Goal: Task Accomplishment & Management: Use online tool/utility

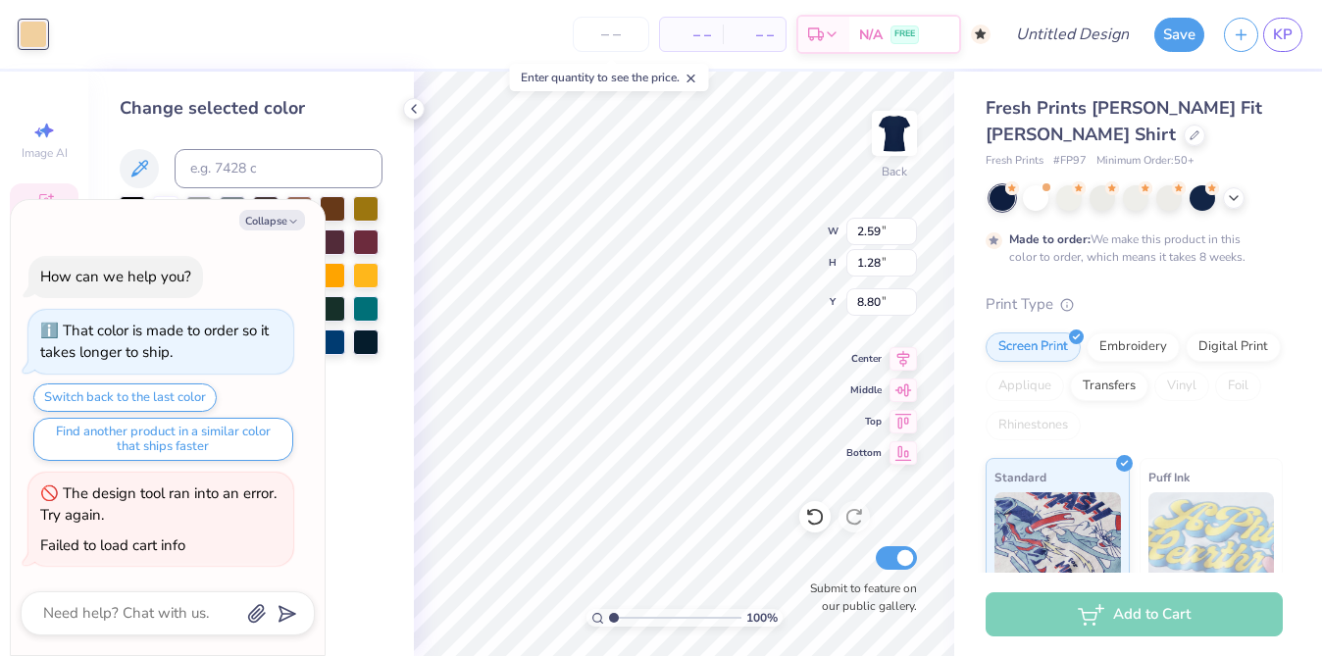
scroll to position [3, 0]
type textarea "x"
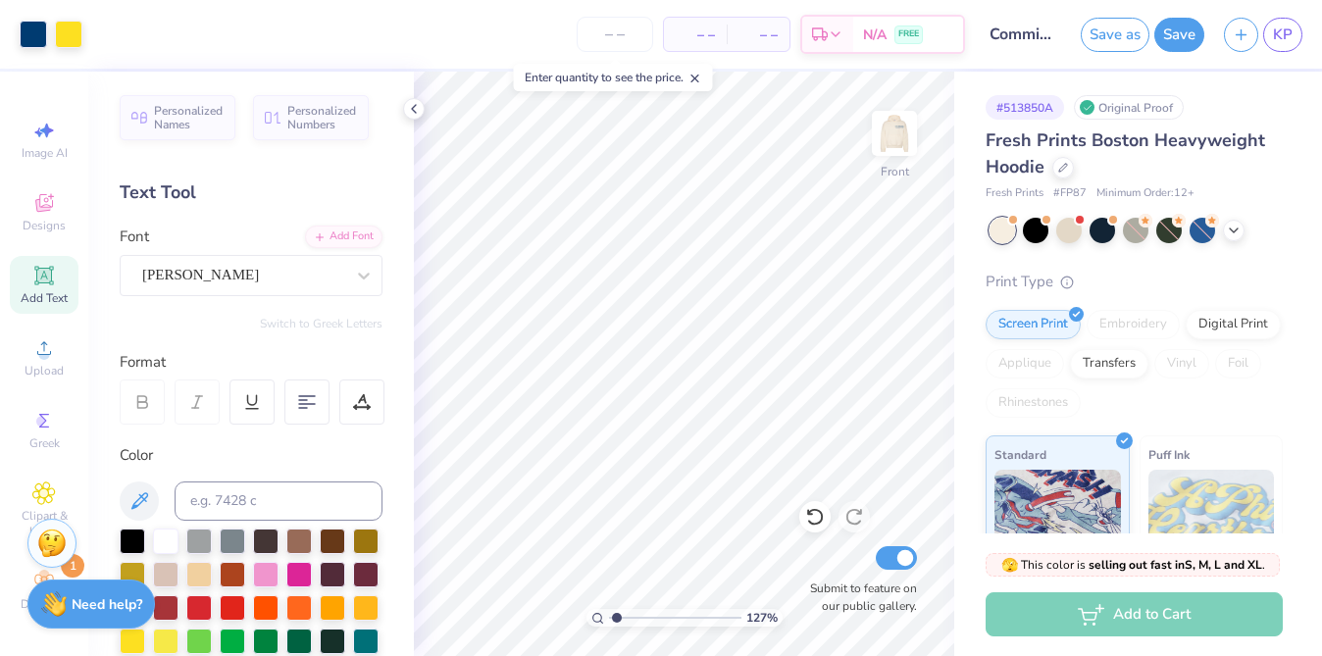
scroll to position [345, 0]
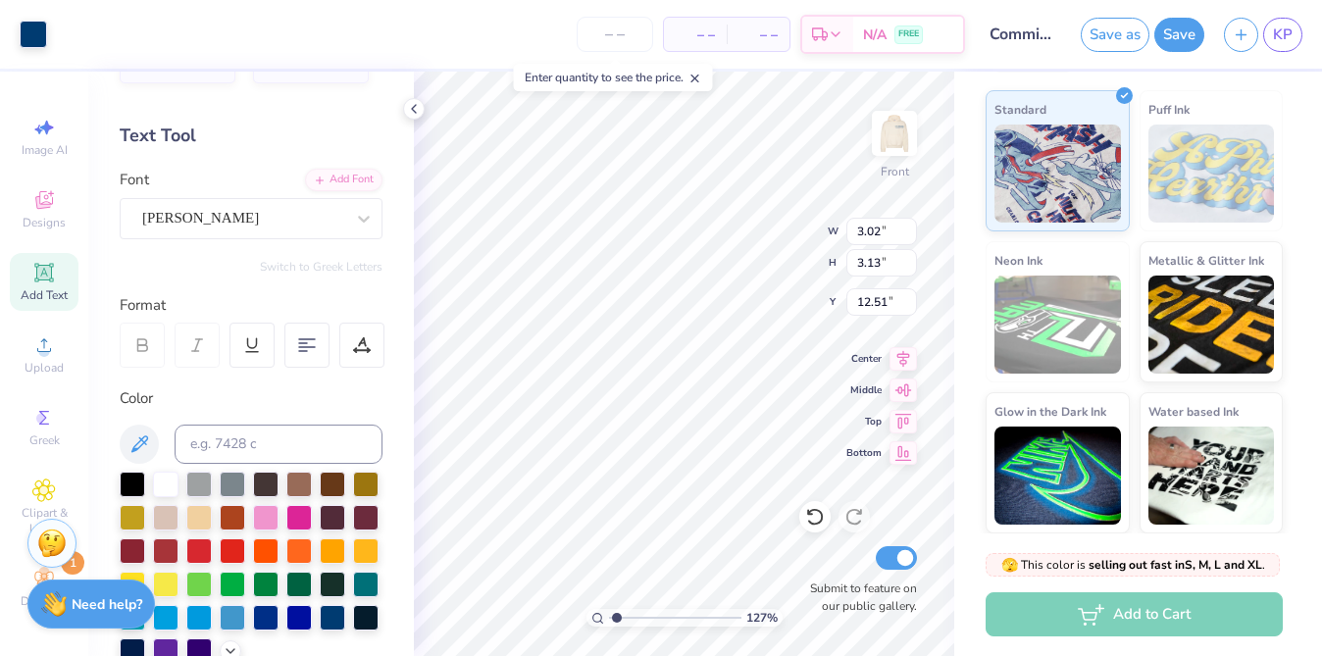
type input "1.84"
type input "1.90"
type input "14.75"
type input "1.87"
type input "1.89"
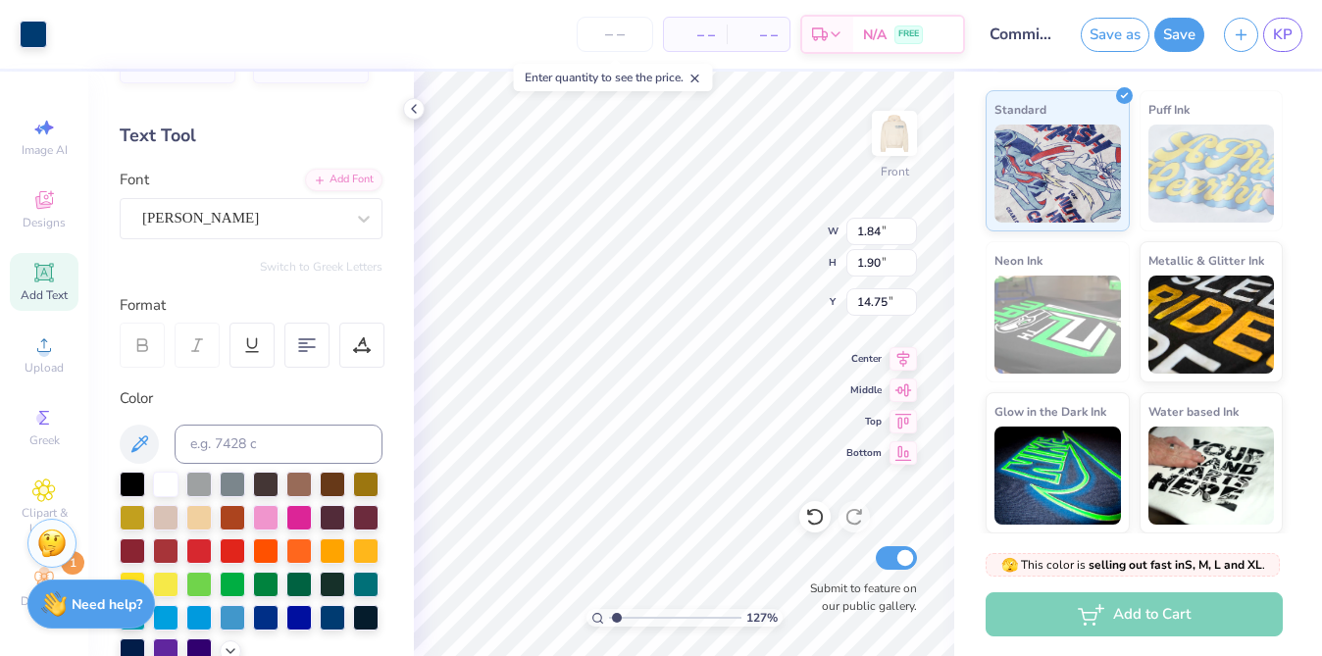
type input "14.78"
type input "3.51"
type input "3.45"
type input "7.84"
type input "1.84"
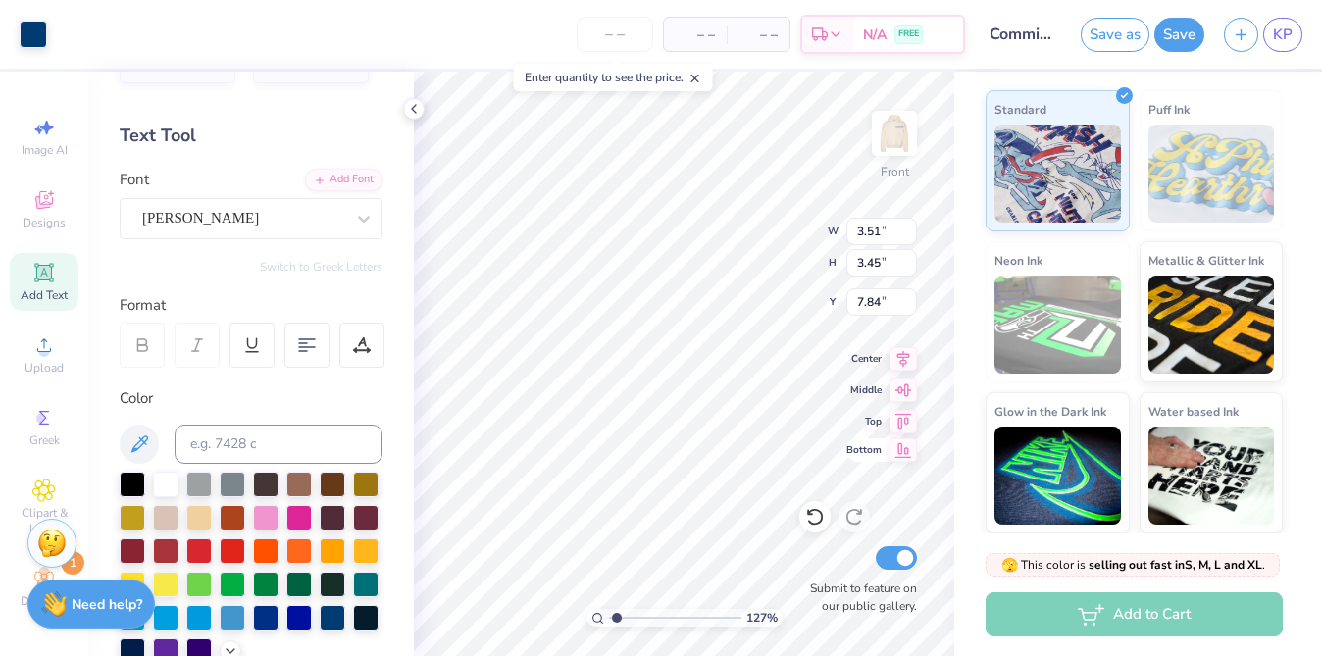
type input "1.90"
type input "8.84"
type input "1.90"
type input "1.84"
type input "8.78"
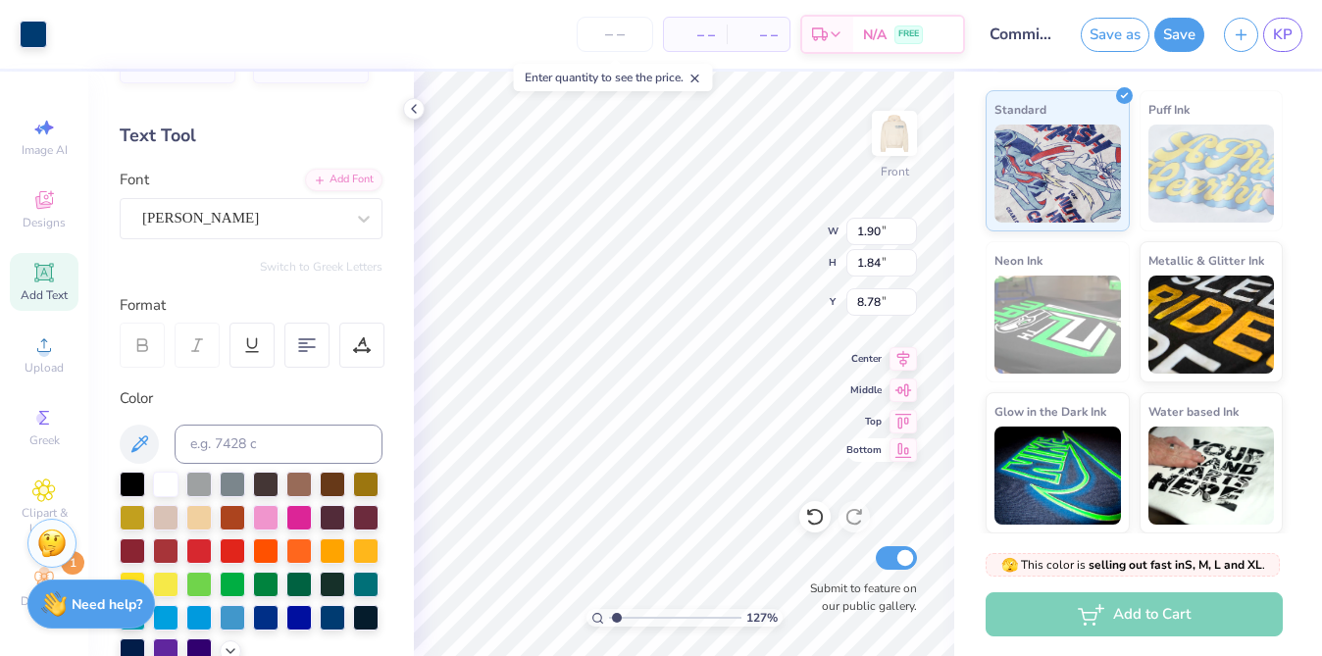
type input "3.51"
type input "3.45"
type input "7.84"
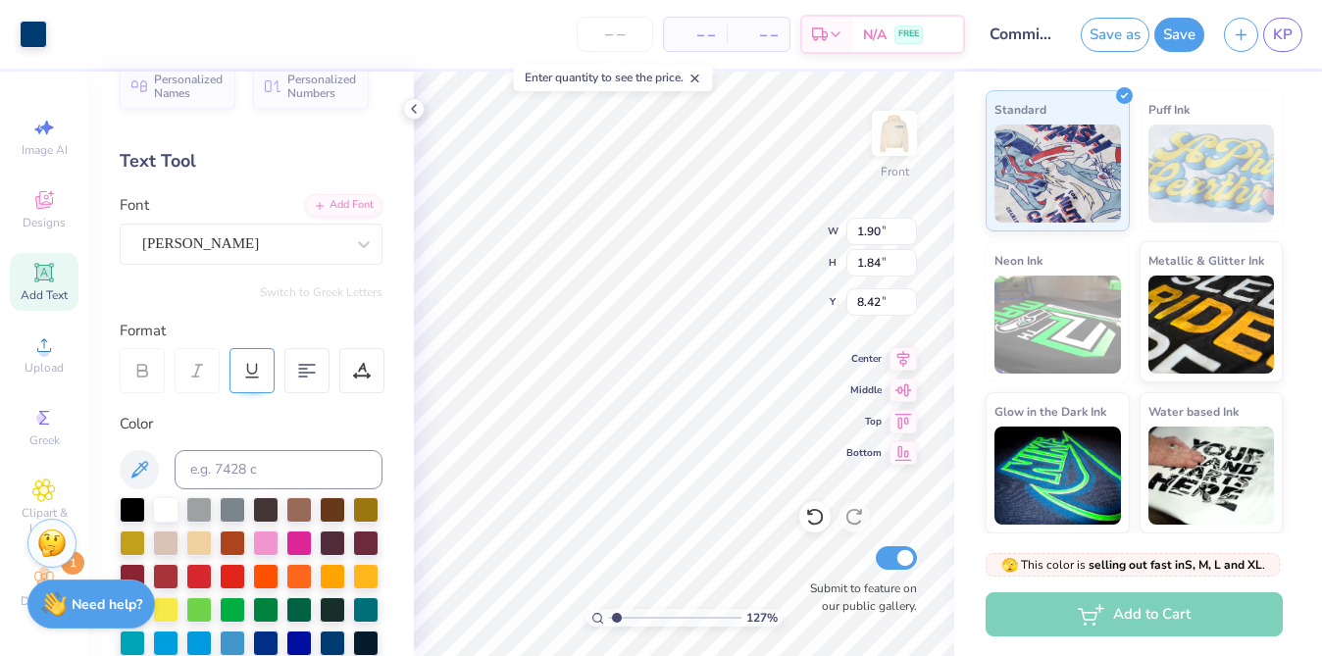
scroll to position [0, 0]
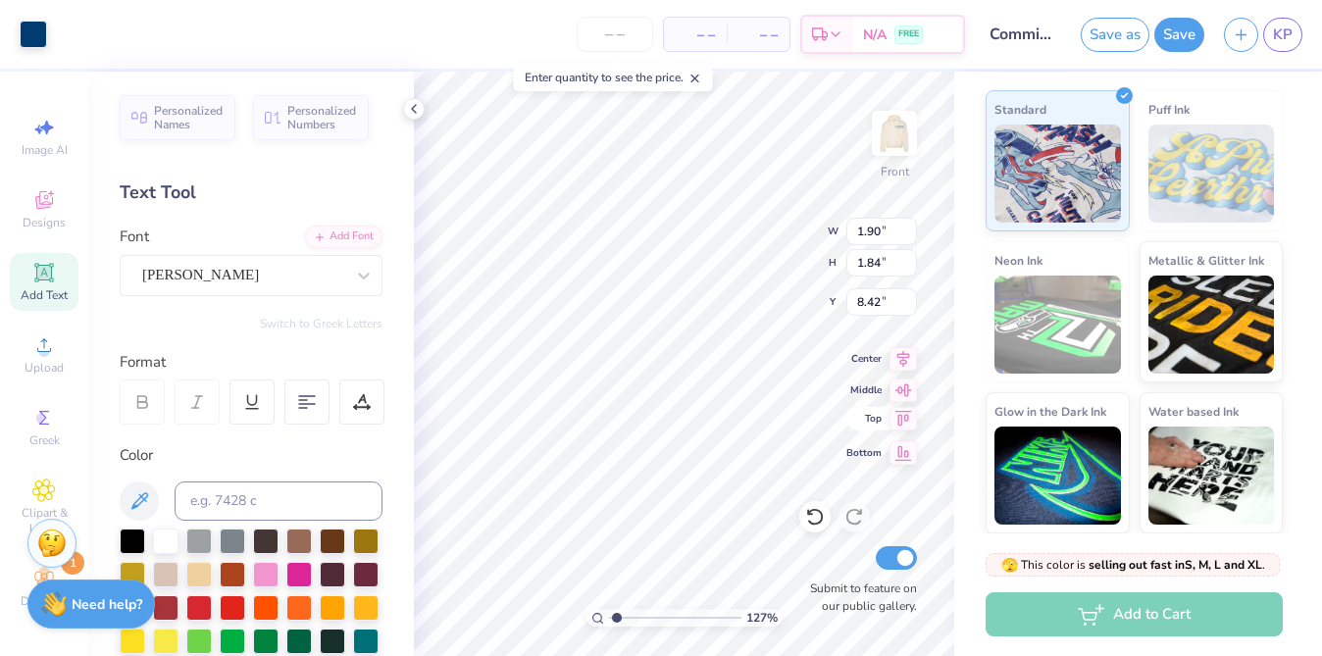
type input "7.06"
type input "0.78"
type input "0.45"
type input "9.79"
type input "1.90"
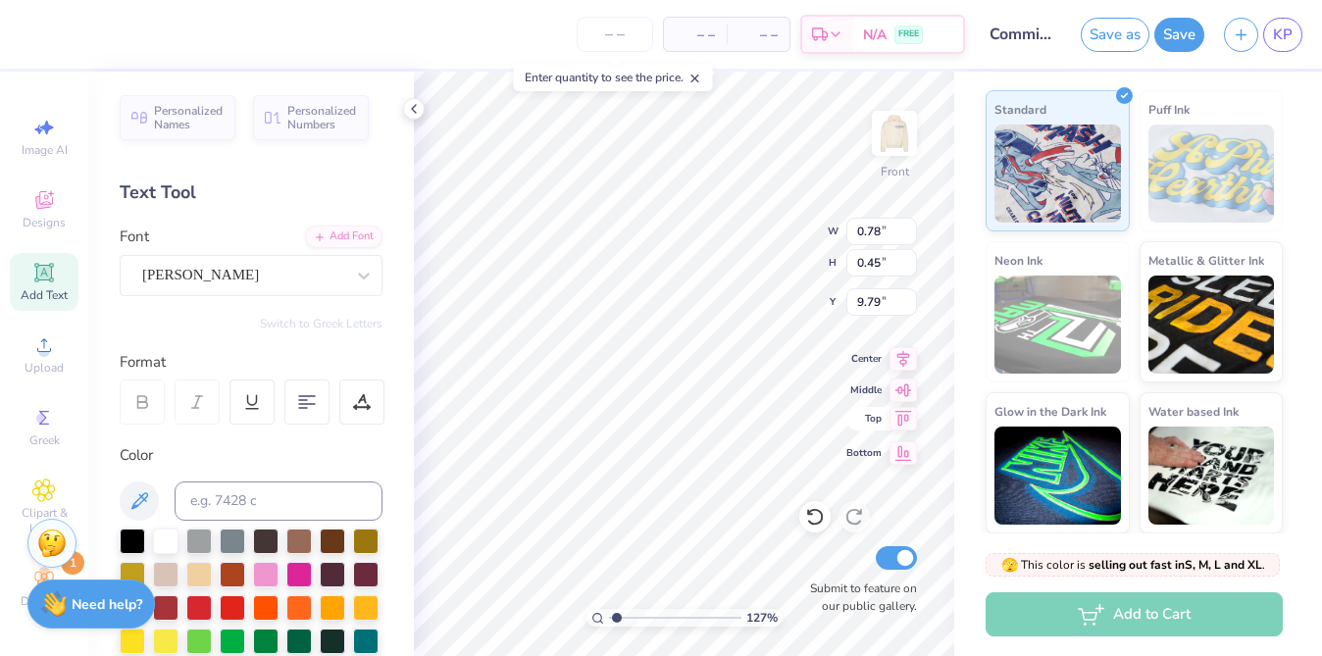
type input "1.84"
type input "8.87"
type input "0.78"
type input "0.45"
type input "9.79"
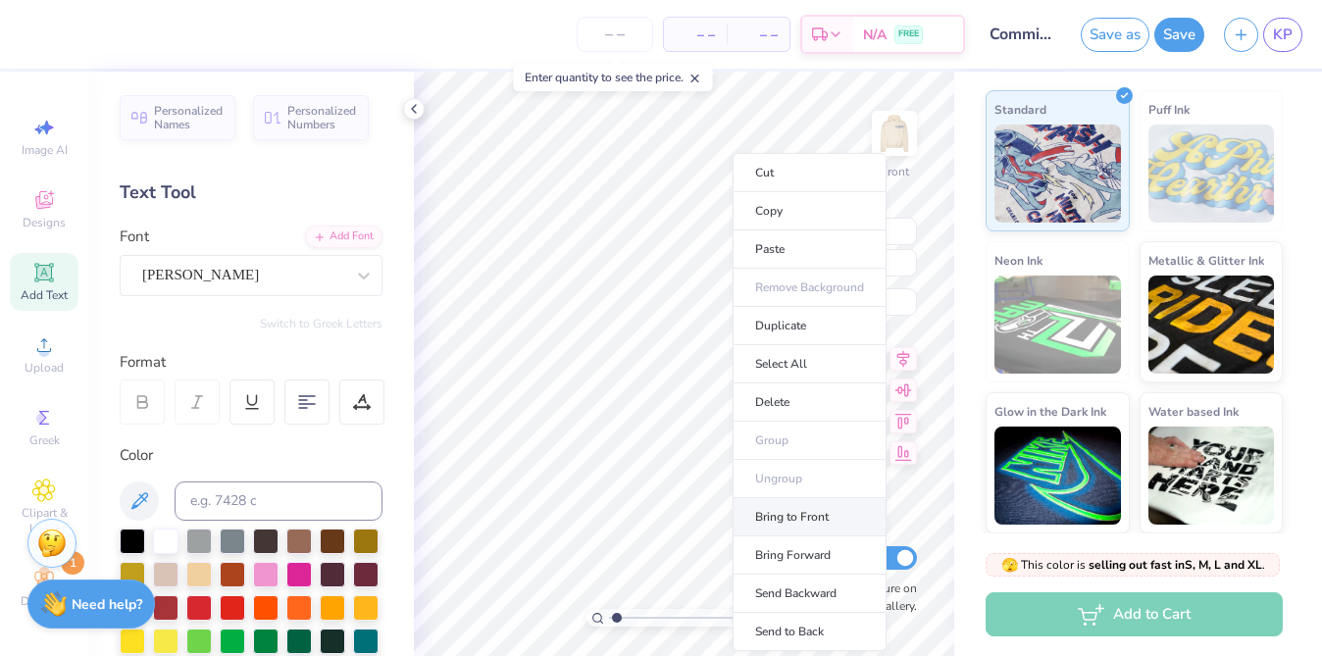
click at [806, 521] on li "Bring to Front" at bounding box center [809, 517] width 154 height 38
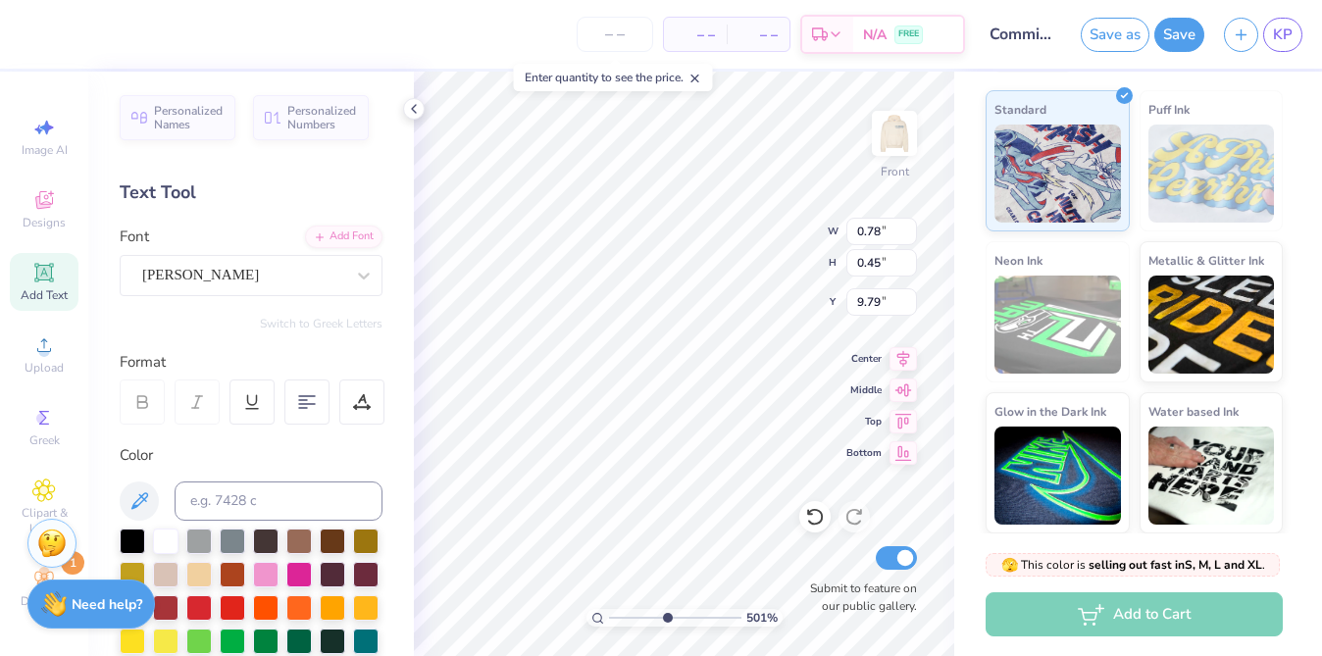
type input "5.01"
click at [666, 619] on input "range" at bounding box center [675, 618] width 132 height 18
type textarea "Blair"
type input "8.71"
type input "8.28"
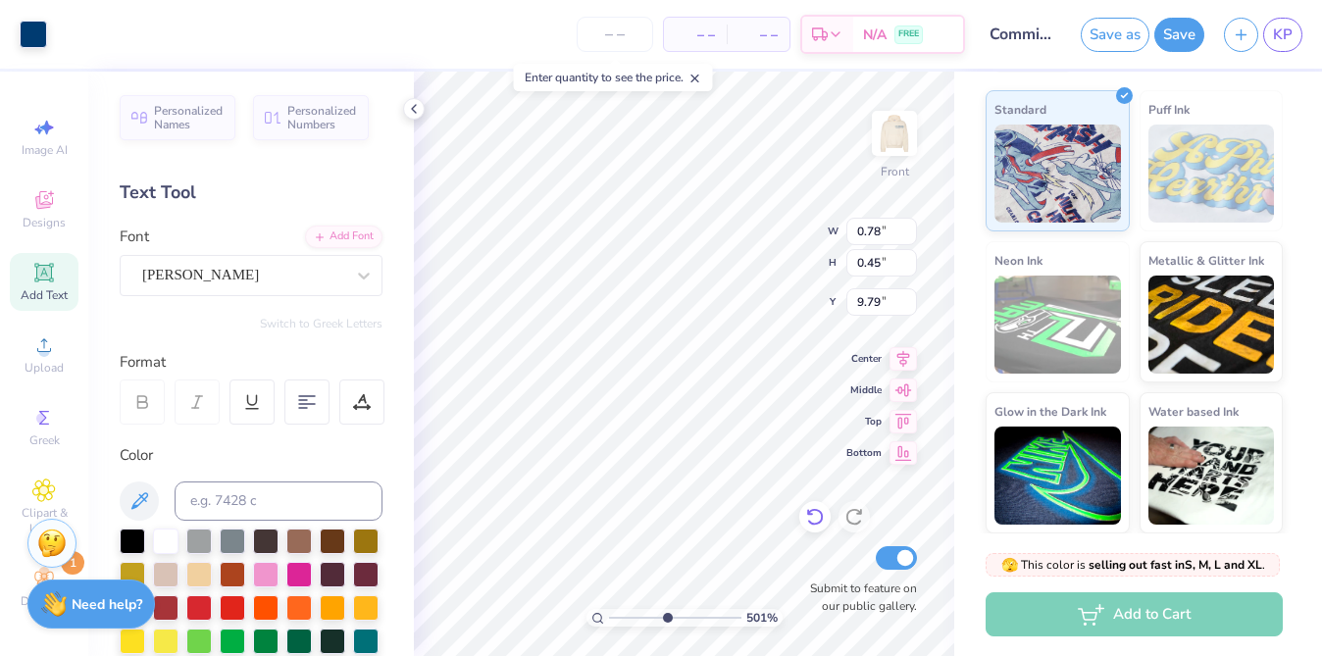
type input "8.37"
type input "11.79"
type input "5.95"
type input "5.00"
type input "0.65"
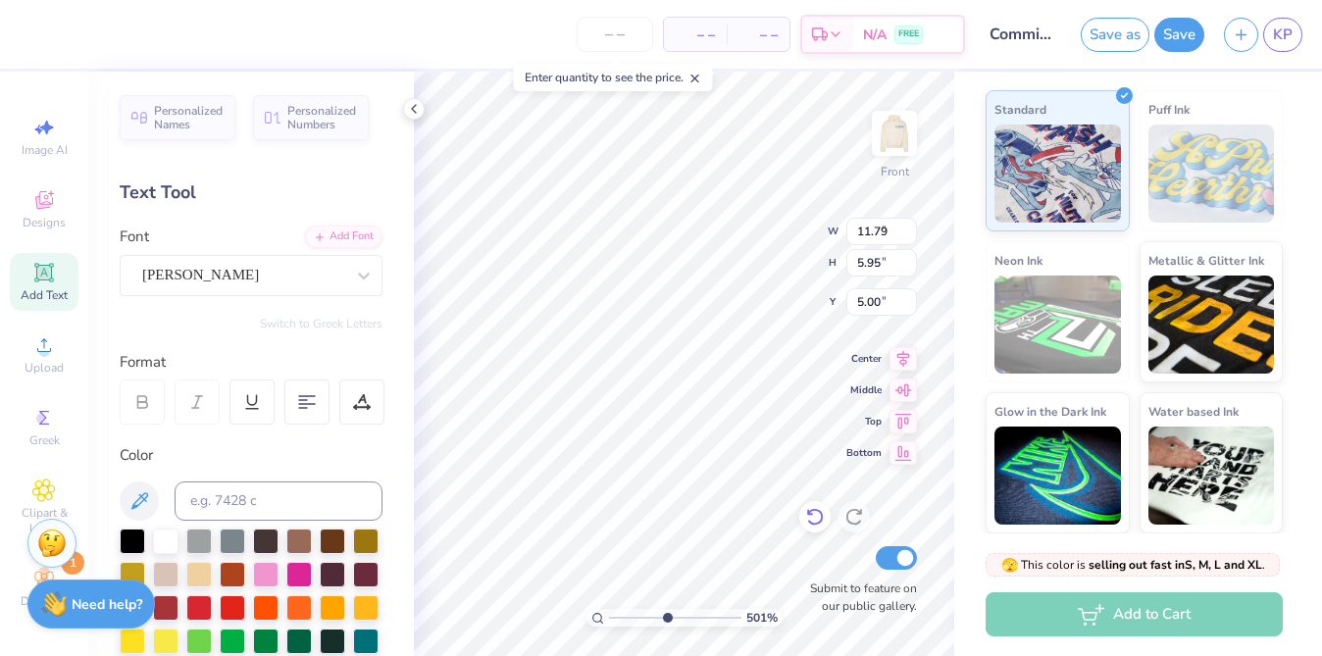
type input "0.40"
type input "9.70"
drag, startPoint x: 636, startPoint y: 616, endPoint x: 623, endPoint y: 616, distance: 13.7
type input "1.76"
click at [623, 616] on input "range" at bounding box center [675, 618] width 132 height 18
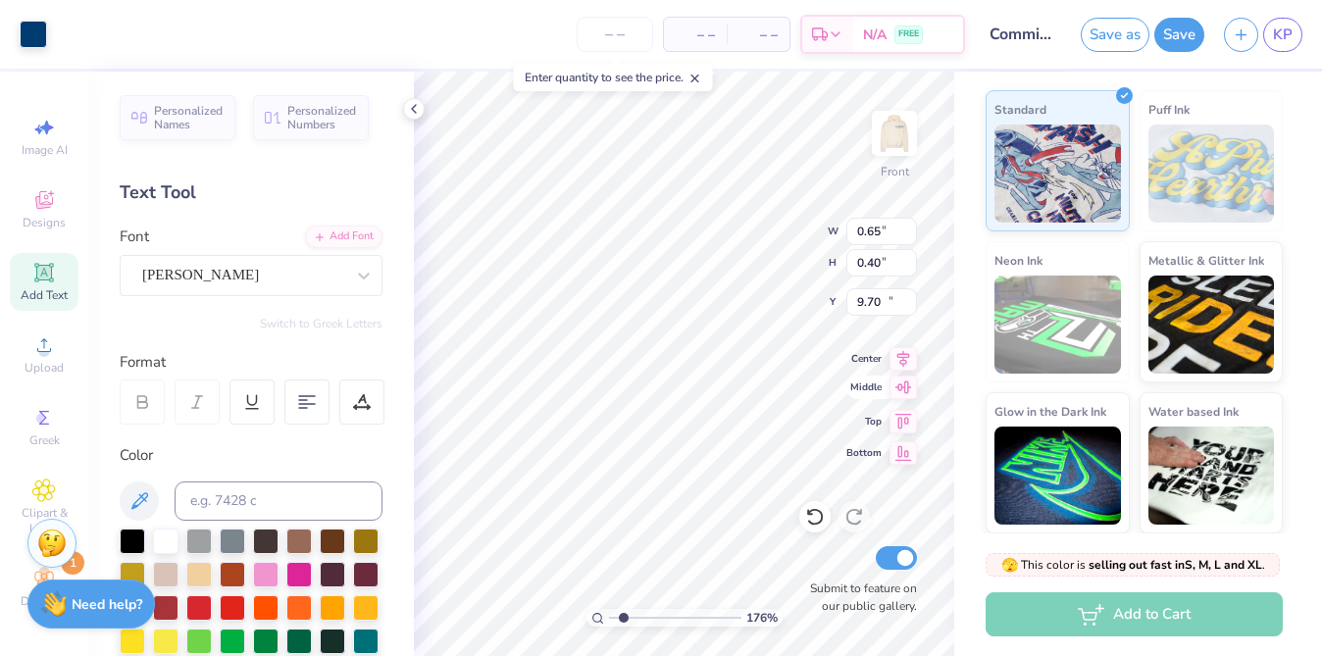
type input "3.03"
type input "3.12"
type input "15.72"
type input "15.61"
type input "1.88"
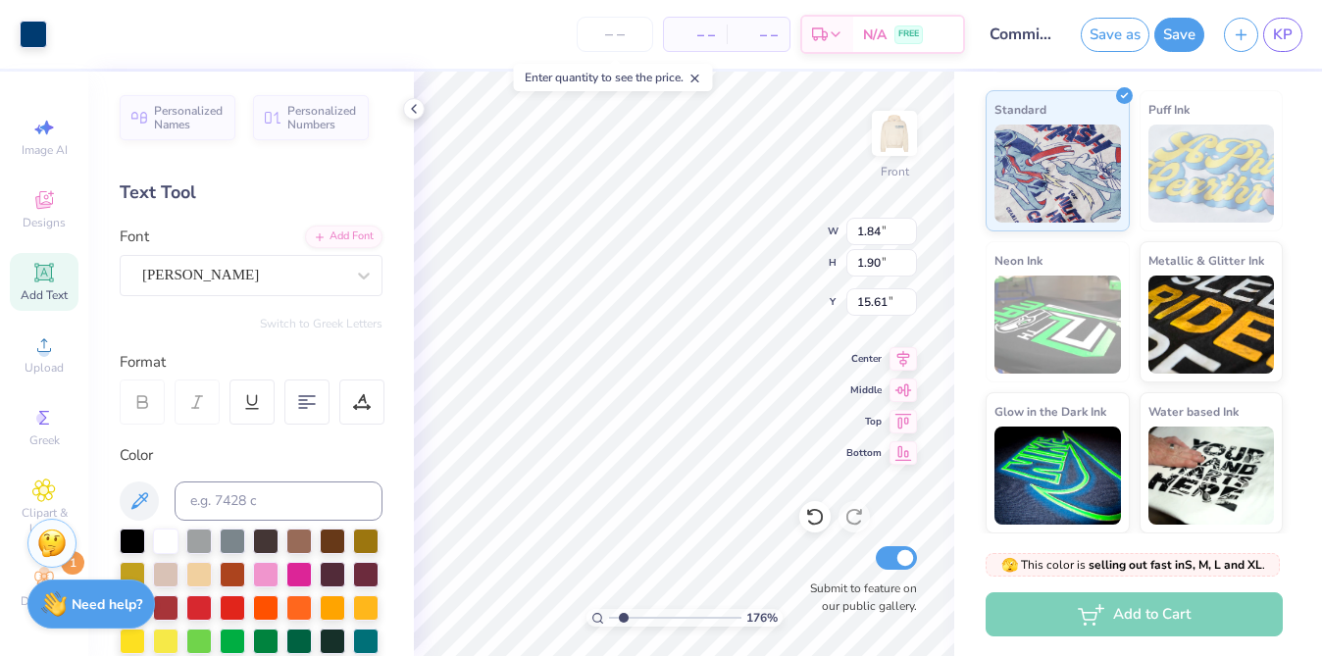
type input "1.88"
type input "15.72"
type input "1.84"
type input "1.90"
type input "17.15"
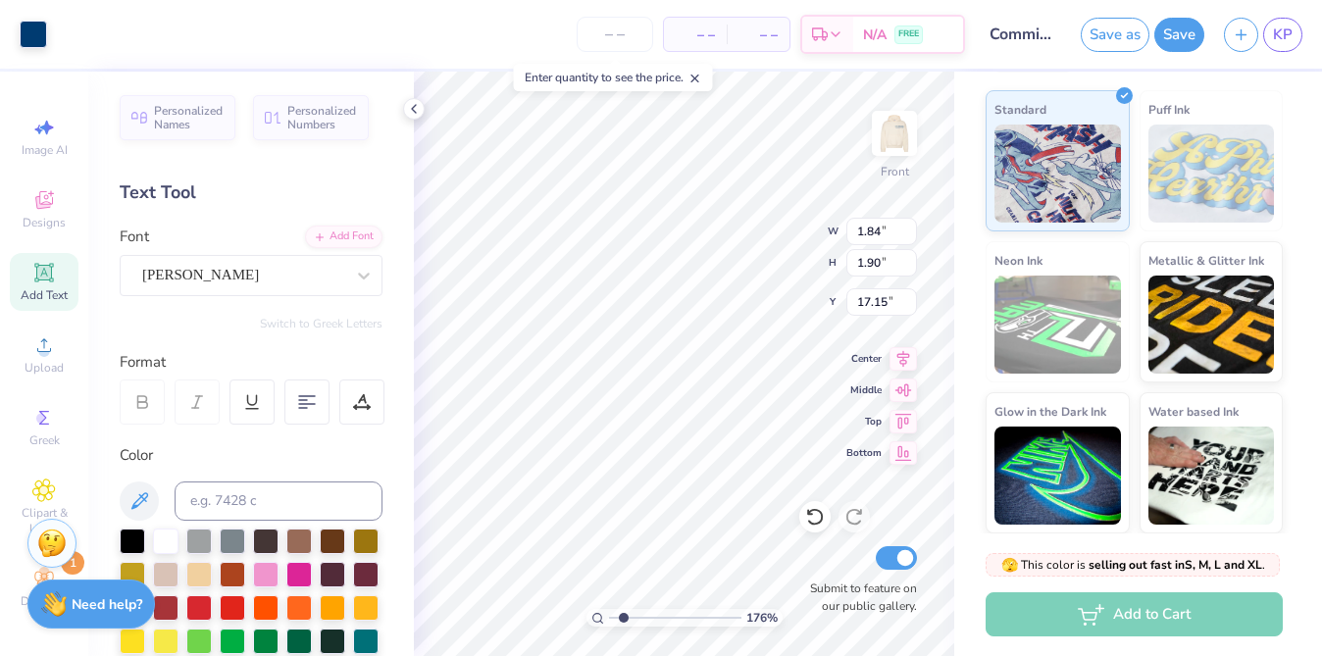
type input "3.09"
type input "17.79"
type input "18.10"
type input "1.85"
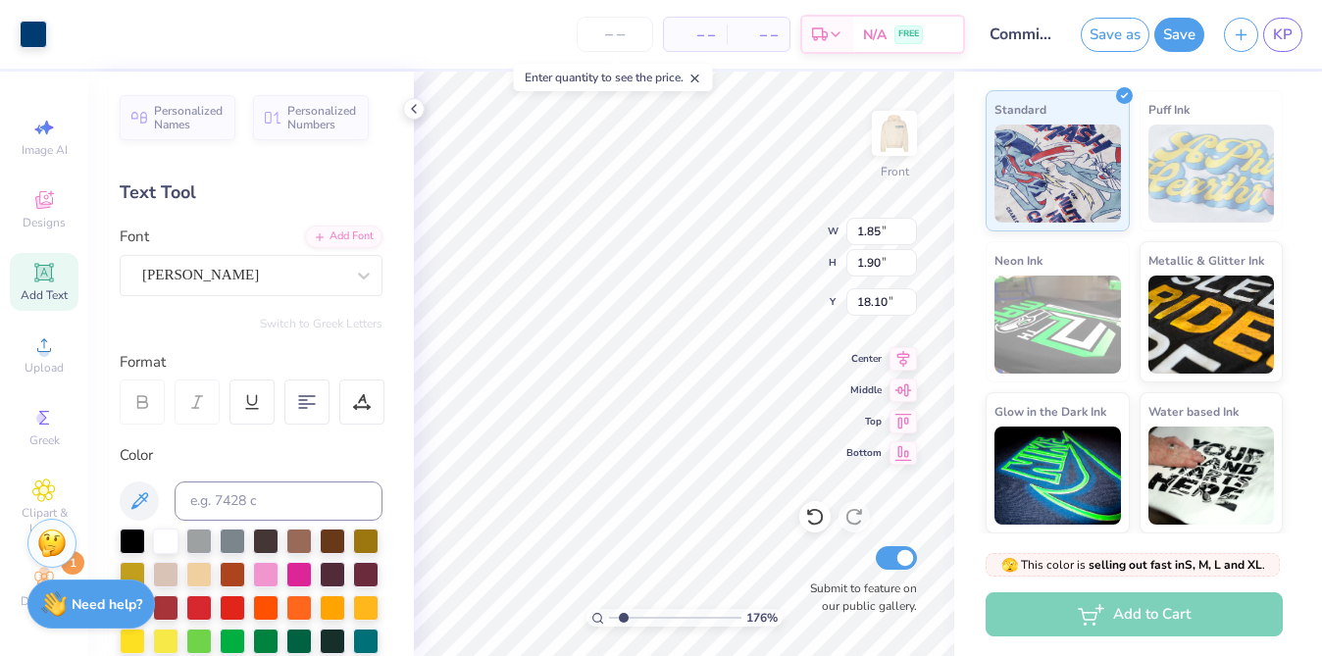
type input "18.11"
type input "3.08"
type input "3.10"
type input "19.36"
type input "19.06"
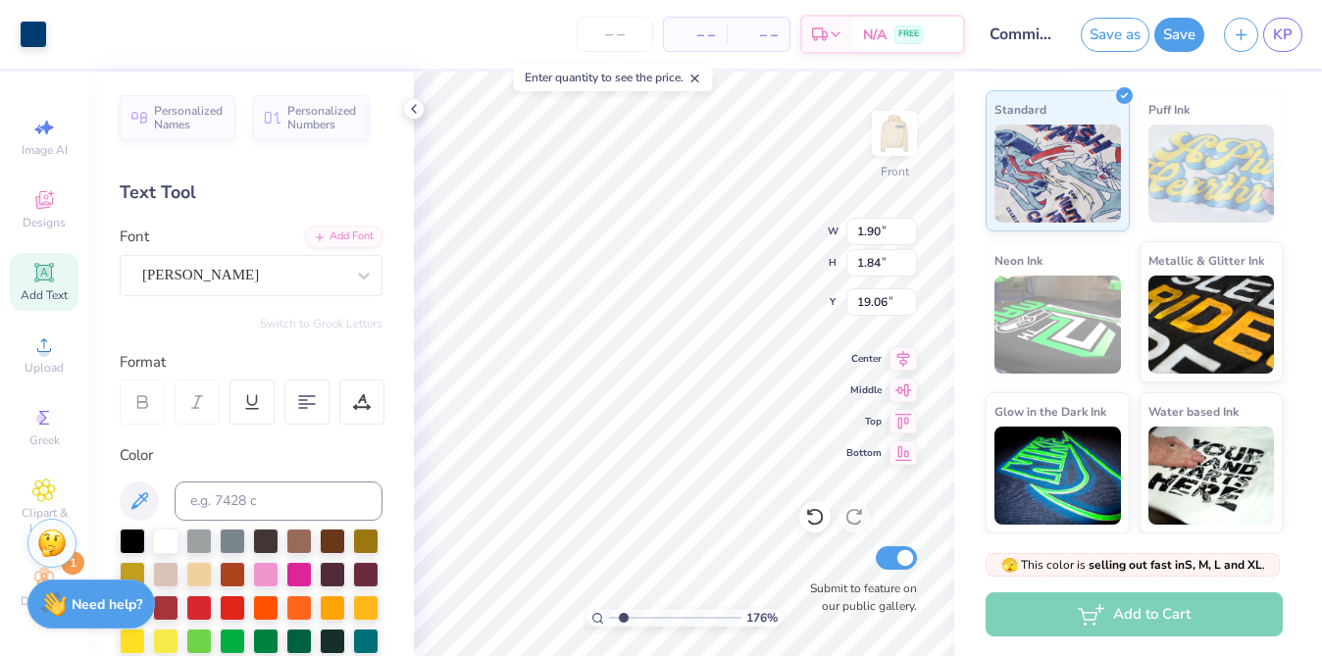
type input "1.90"
type input "1.84"
type input "19.15"
type input "1.85"
type input "1.90"
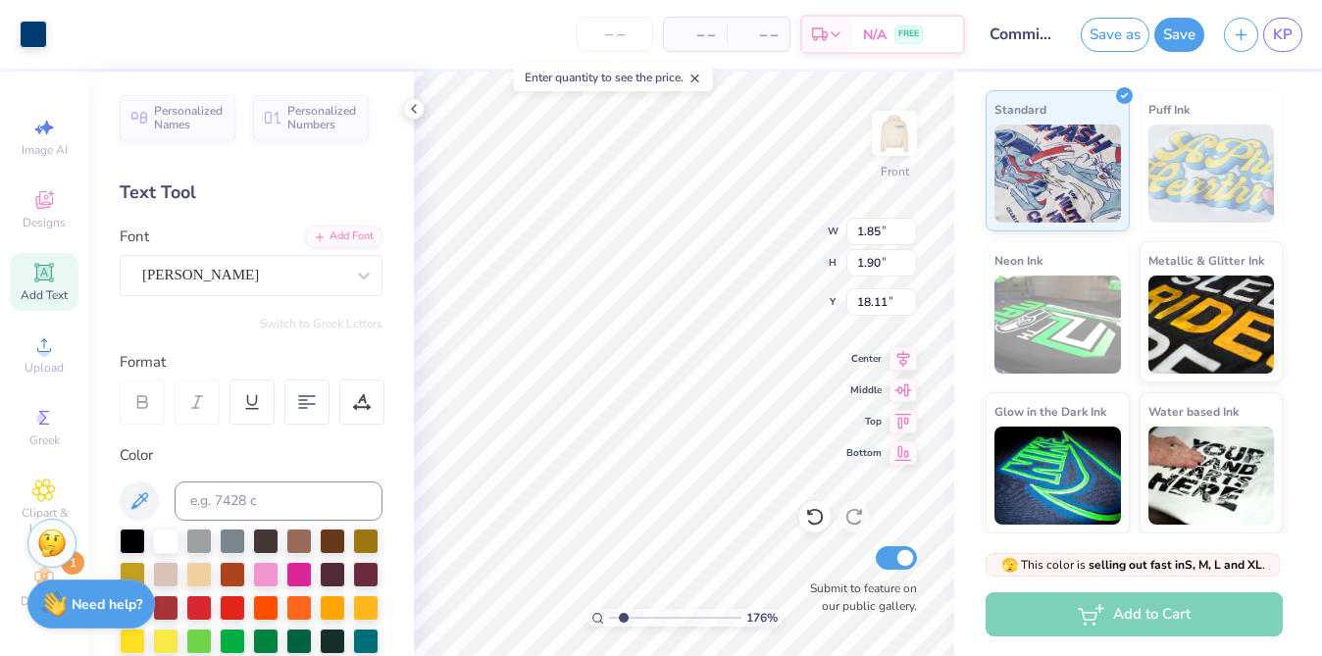
type input "18.20"
type input "3.02"
type input "3.13"
type input "16.14"
type input "16.30"
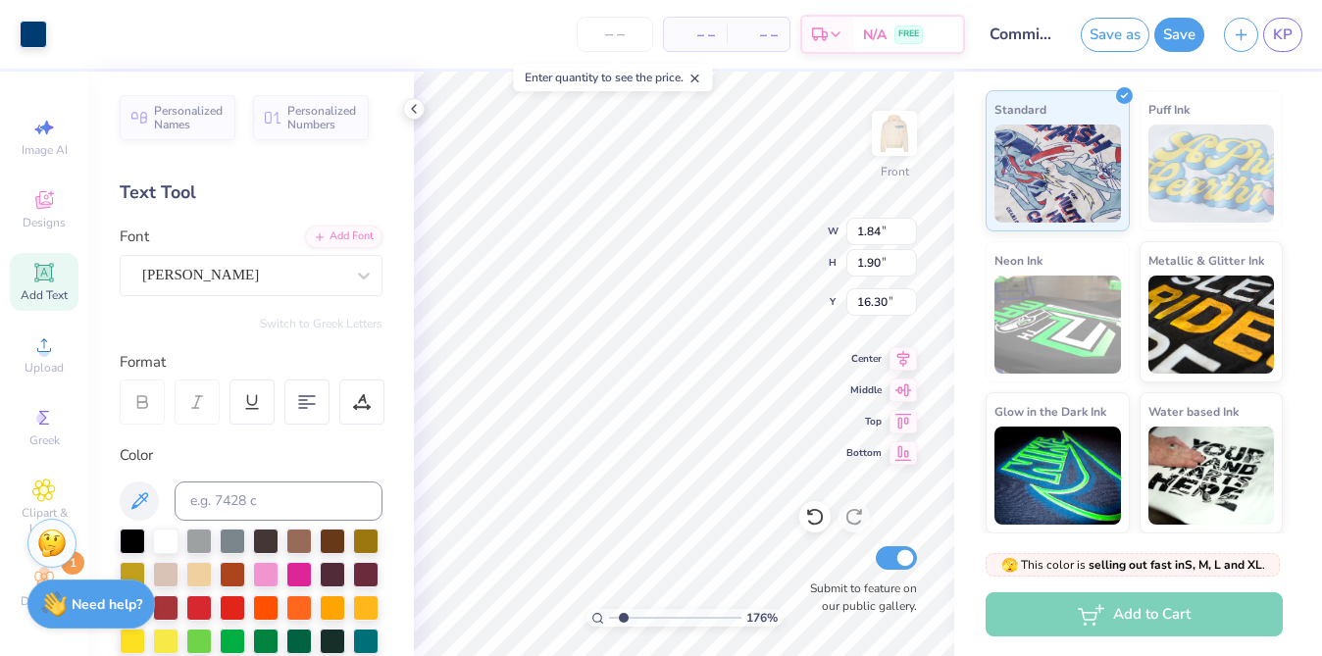
type input "1.89"
type input "1.87"
type input "16.35"
type input "1.84"
type input "1.90"
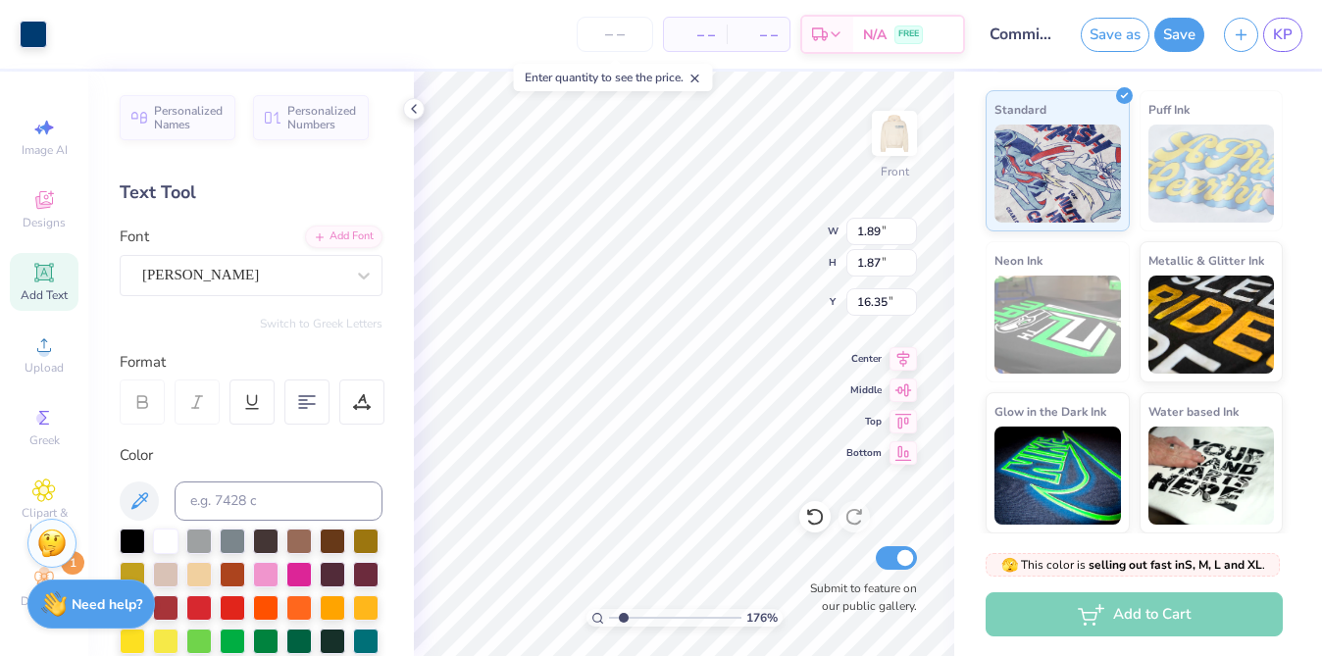
type input "16.65"
type input "1.89"
type input "1.87"
type input "16.33"
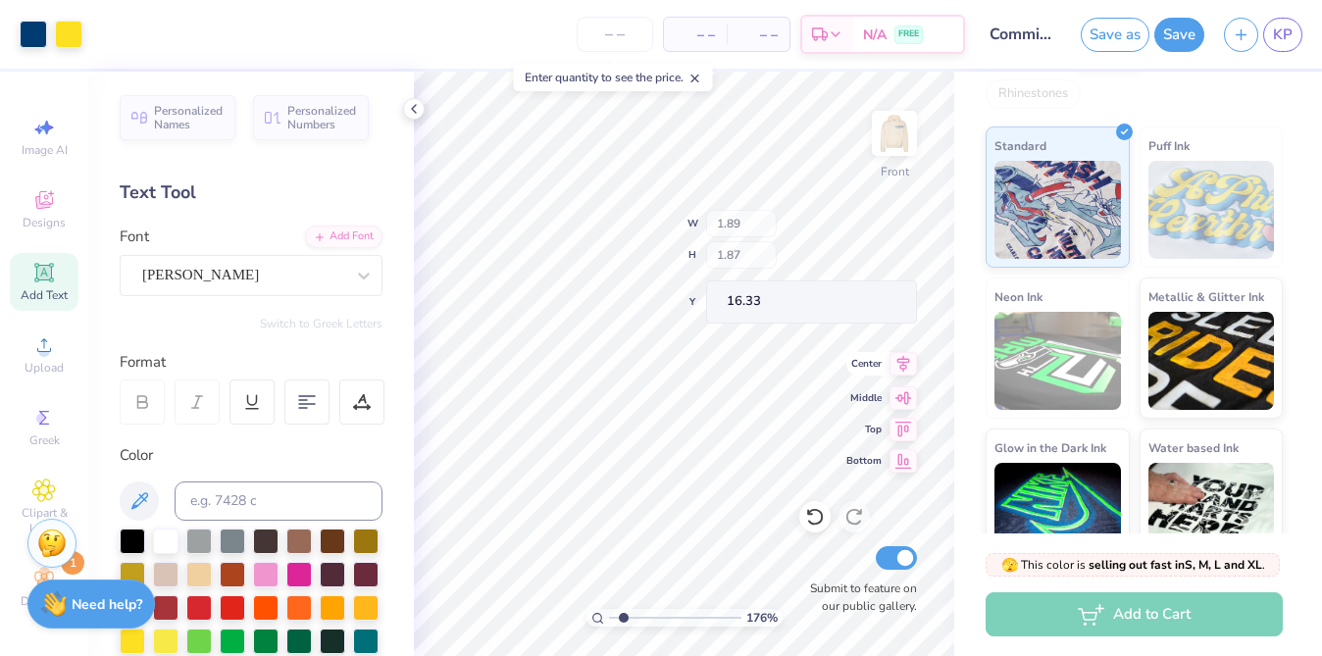
type input "3.28"
type input "3.17"
type input "12.55"
type input "14.07"
type input "1.89"
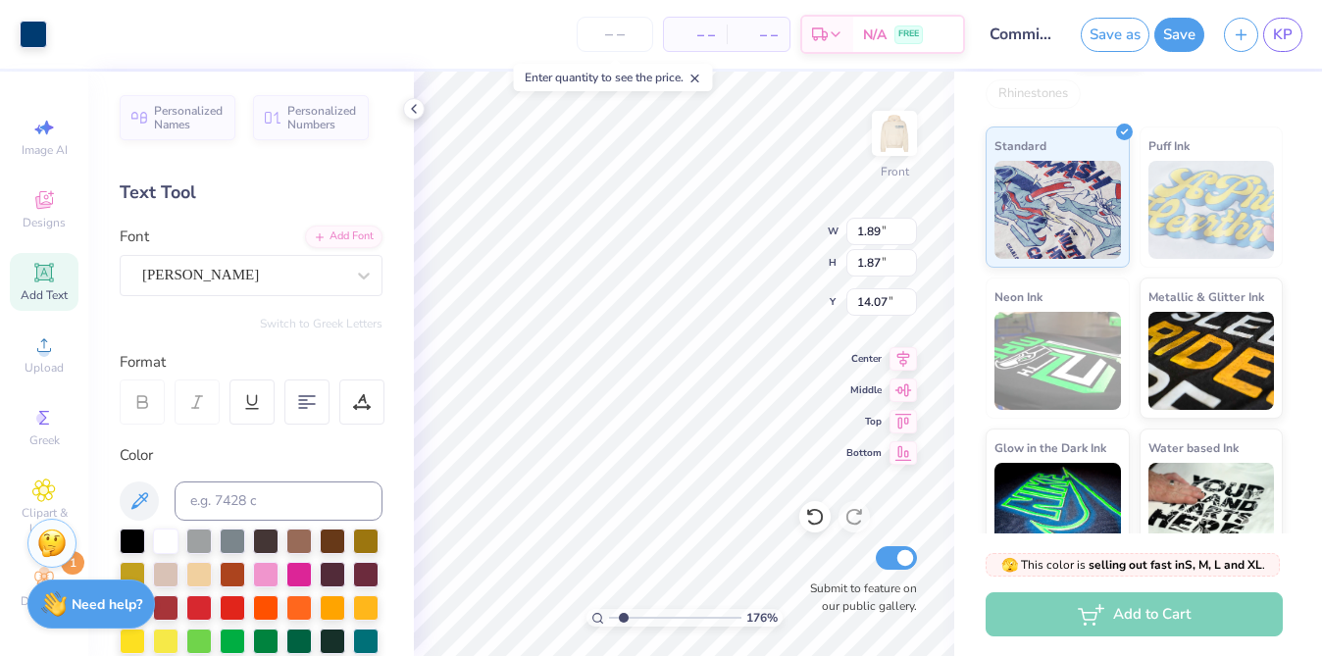
type input "1.87"
type input "15.94"
type input "13.95"
type input "6.60"
type input "16.65"
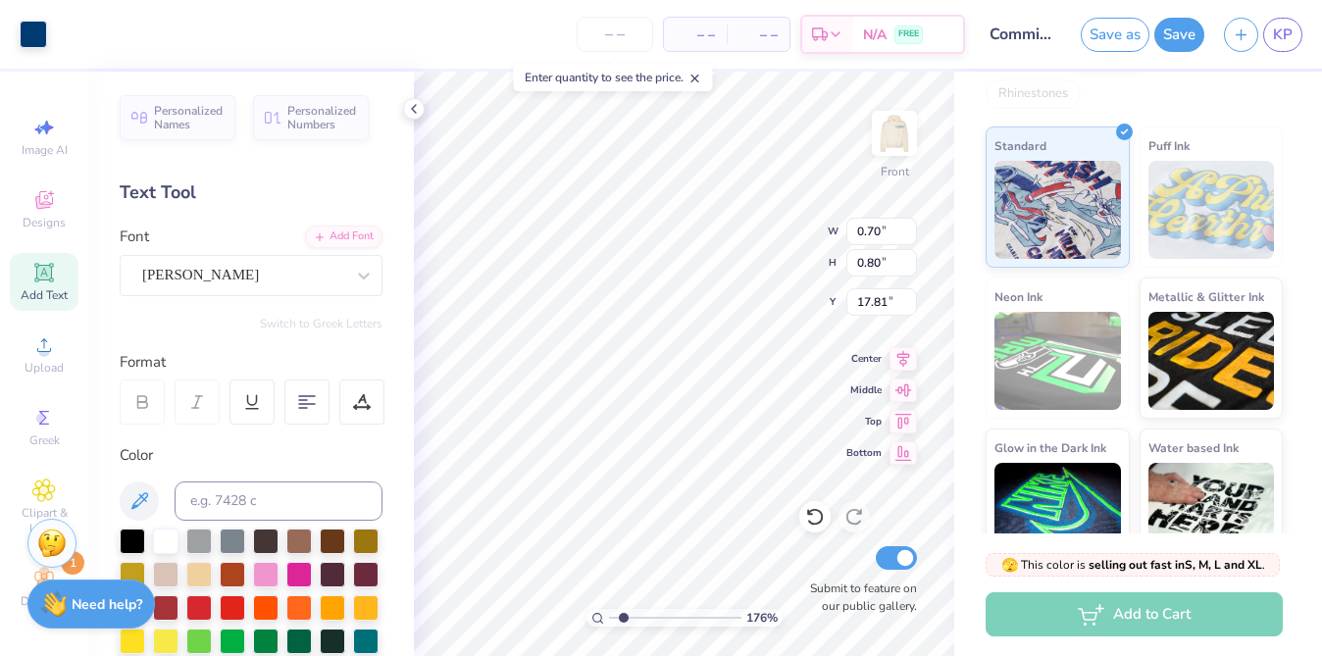
type input "17.81"
type input "14.07"
type textarea "Andrew"
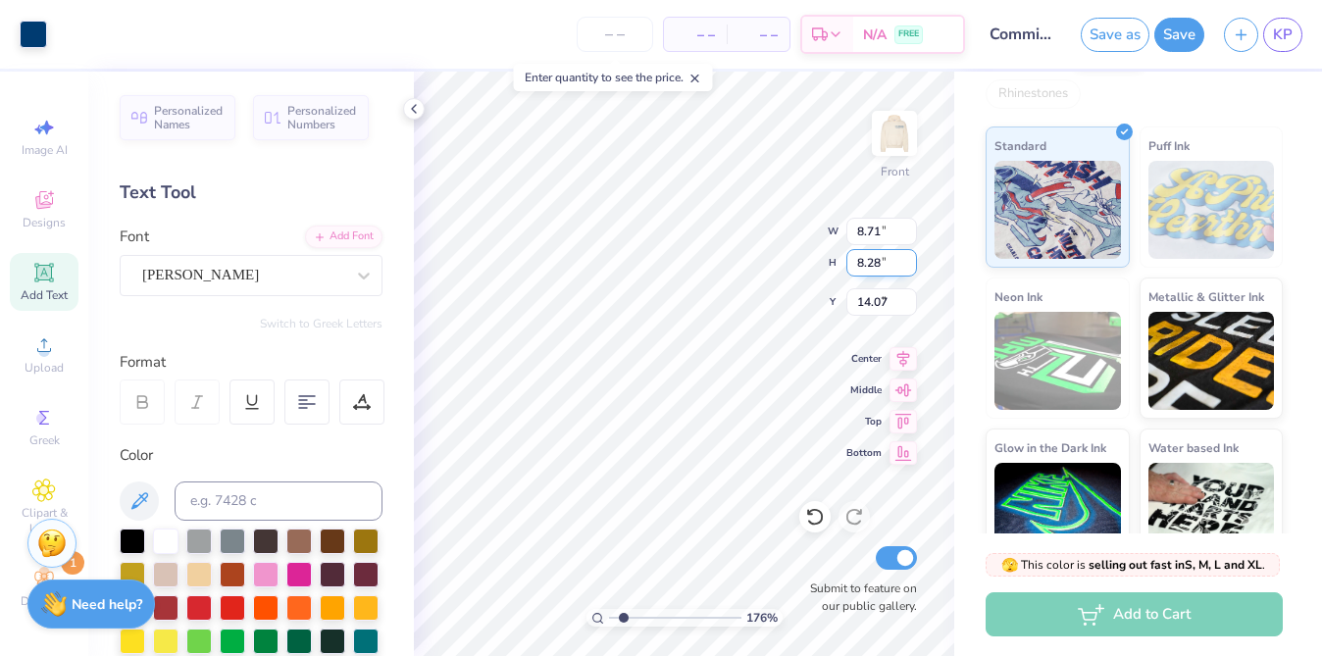
type input "8.71"
type input "8.28"
type input "8.37"
type input "0.87"
type input "0.53"
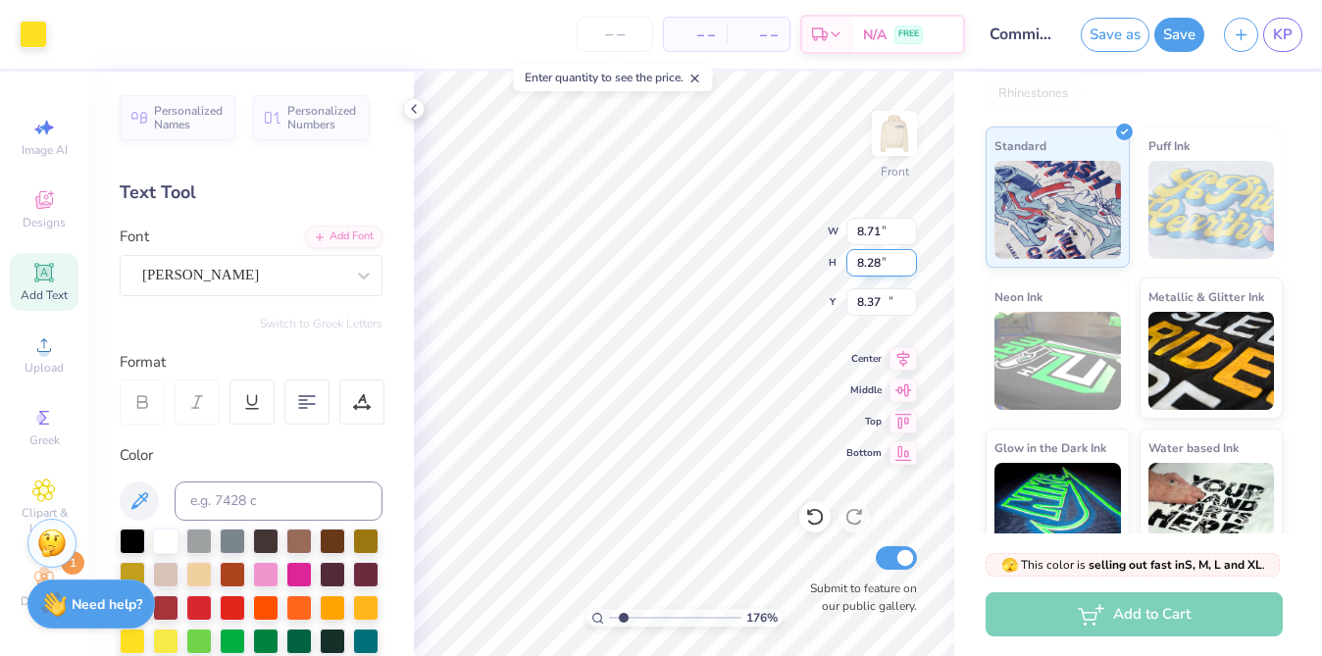
type input "14.01"
type input "0.97"
type input "0.36"
type input "14.03"
type input "1.49"
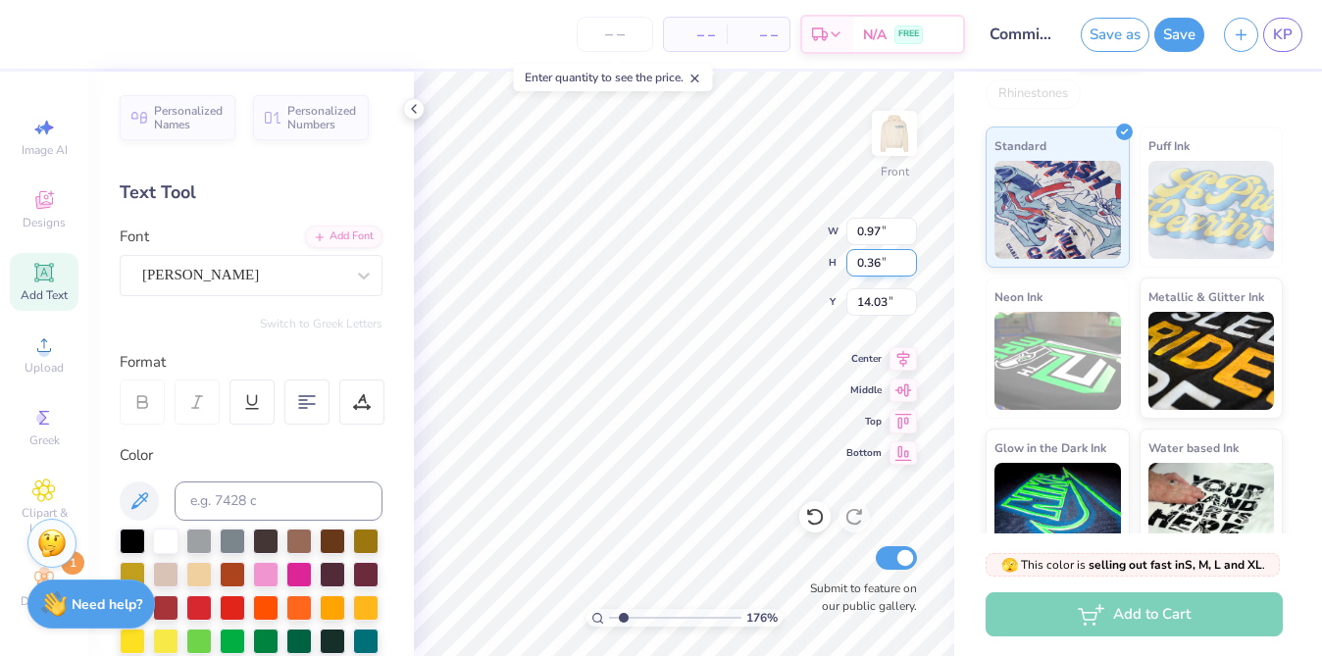
type input "0.55"
type input "14.02"
click at [968, 377] on div "# 513850A Original Proof Fresh Prints Boston Heavyweight Hoodie Fresh Prints # …" at bounding box center [1138, 166] width 368 height 807
type input "11.72"
type input "14.20"
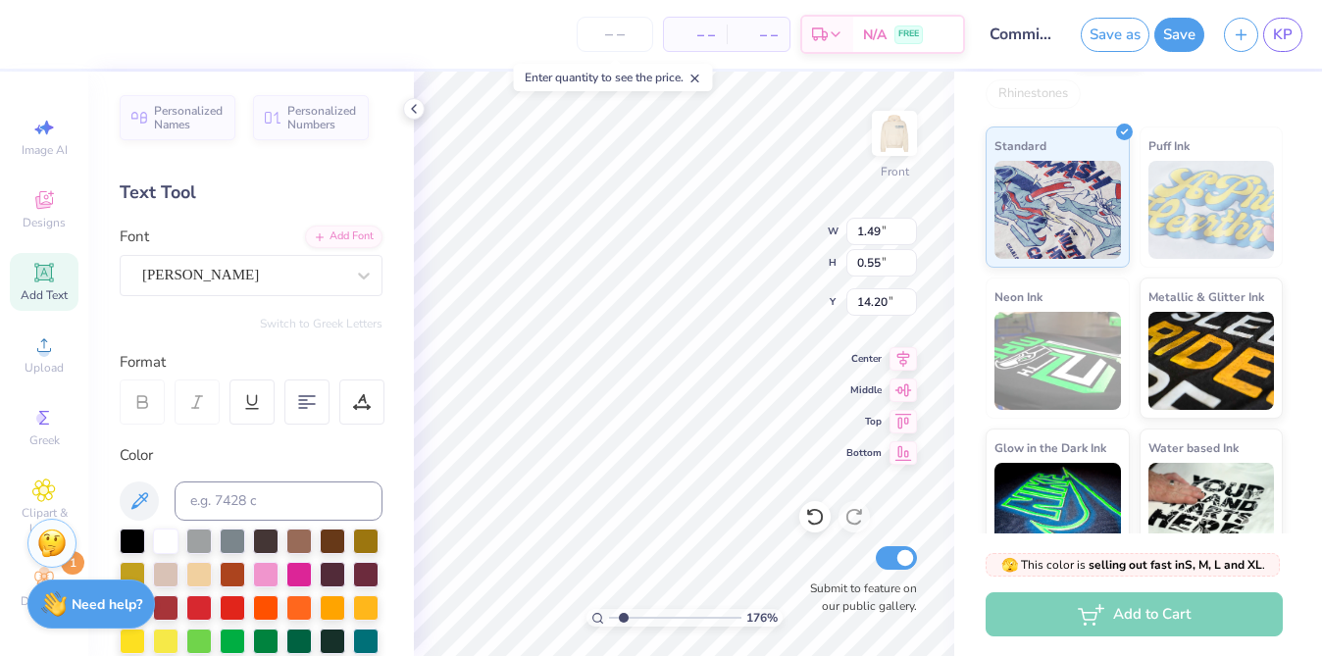
type input "8.71"
type input "8.28"
type input "8.37"
click at [954, 361] on div "# 513850A Original Proof Fresh Prints Boston Heavyweight Hoodie Fresh Prints # …" at bounding box center [1138, 166] width 368 height 807
type input "13.80"
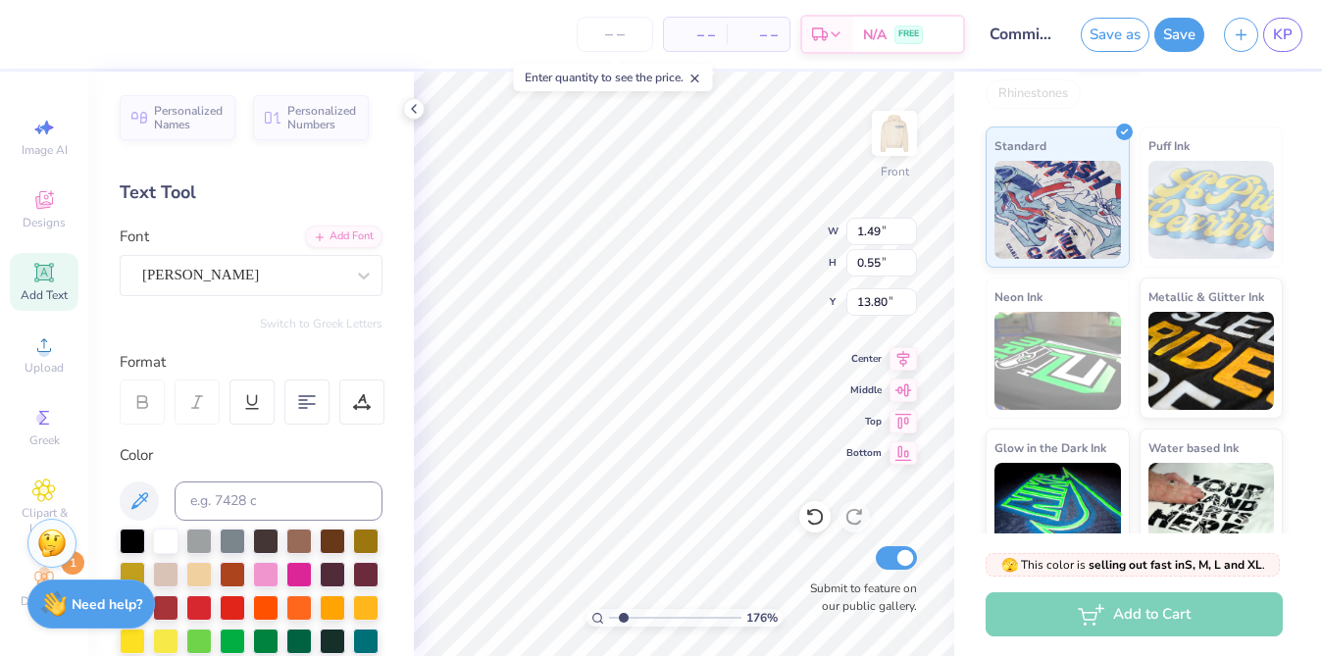
type input "1.66"
type input "2.31"
type input "11.31"
click at [794, 225] on div "176 % Front W 1.66 H 2.31 Y 11.31 Center Middle Top Bottom Submit to feature on…" at bounding box center [684, 364] width 540 height 584
type input "1.89"
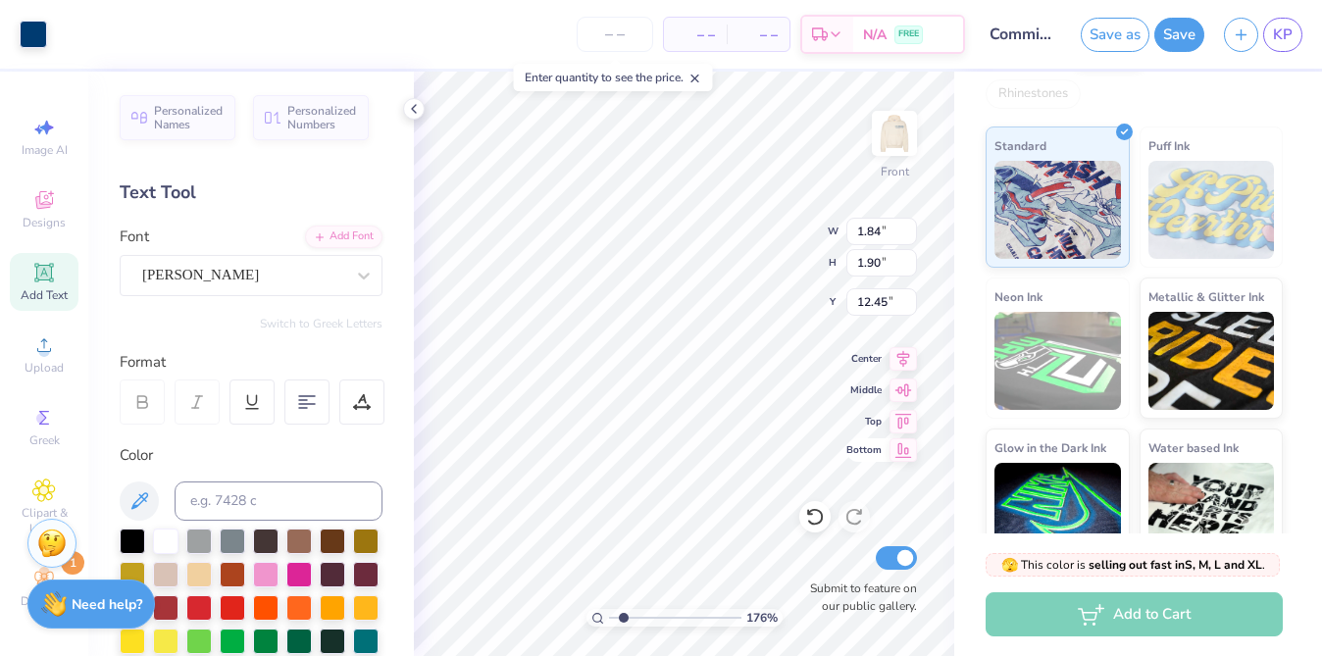
type input "1.87"
type input "8.77"
type input "3.47"
type input "3.50"
type input "6.29"
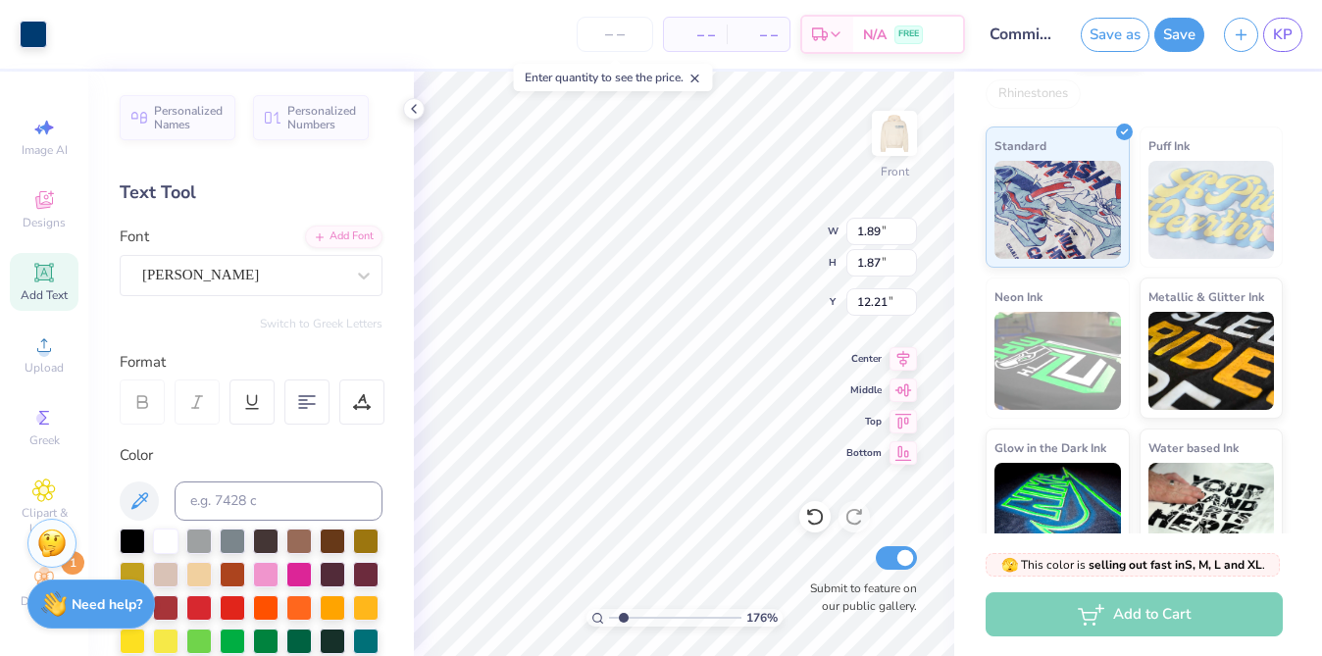
type input "12.21"
type input "1.86"
type input "1.89"
type input "12.12"
type input "13.95"
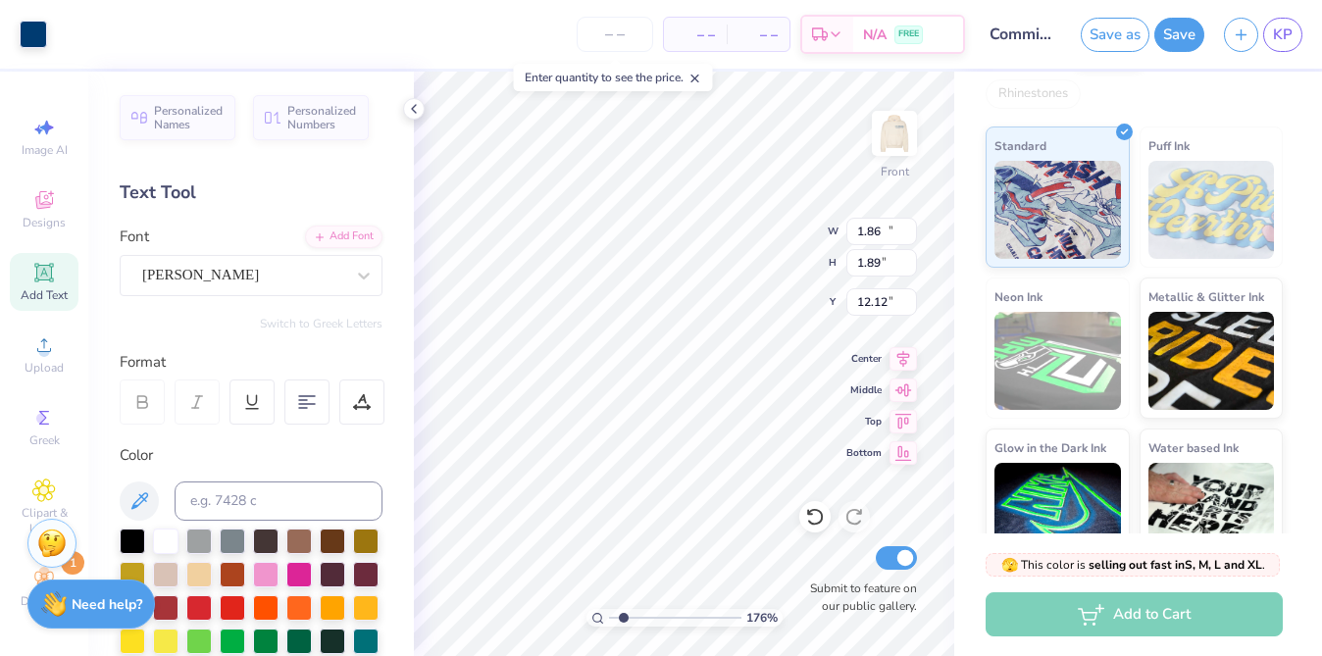
type input "6.60"
type input "16.65"
type input "1.89"
type input "1.87"
type input "9.31"
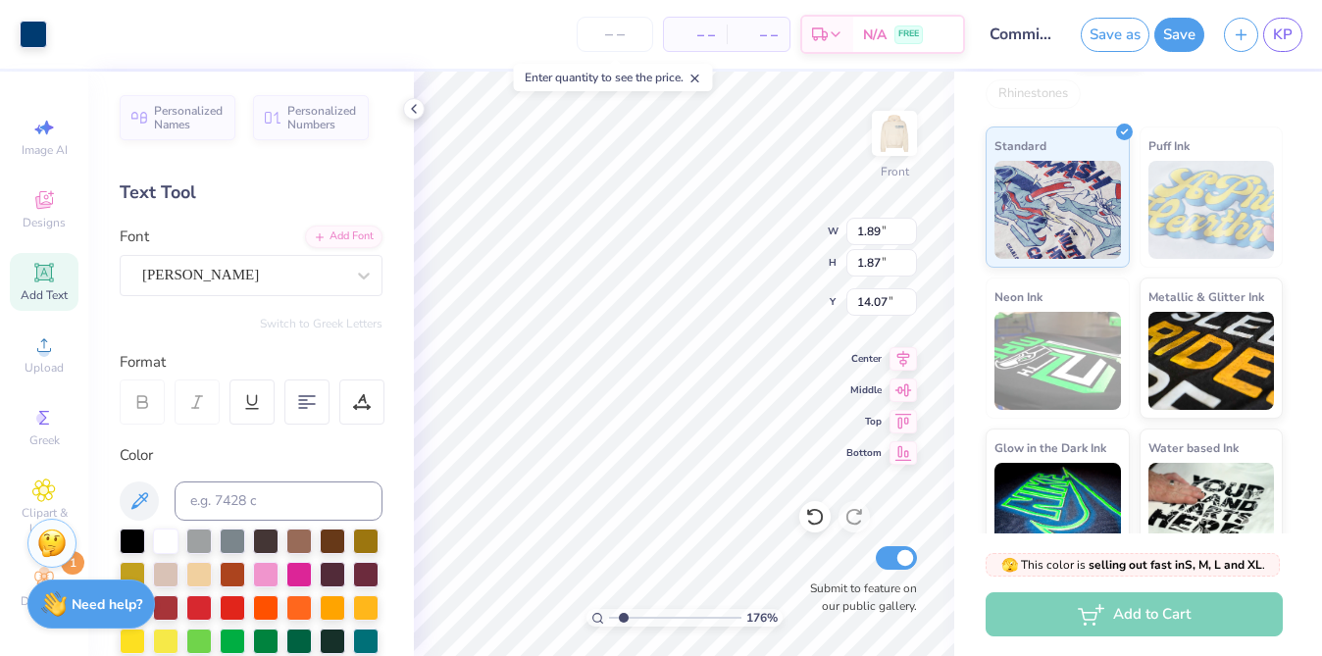
type input "8.91"
type input "1.89"
type input "7.23"
type input "8.17"
type input "7.97"
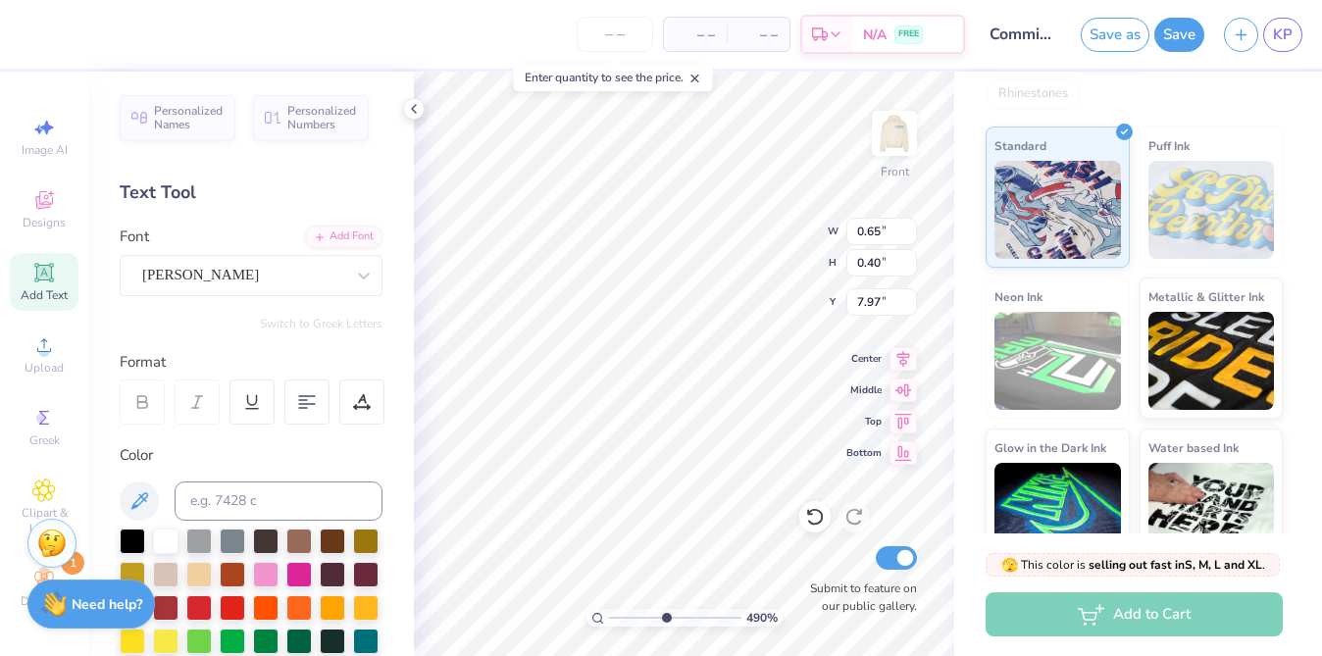
type input "4.9"
click at [664, 616] on input "range" at bounding box center [675, 618] width 132 height 18
type textarea "Christos"
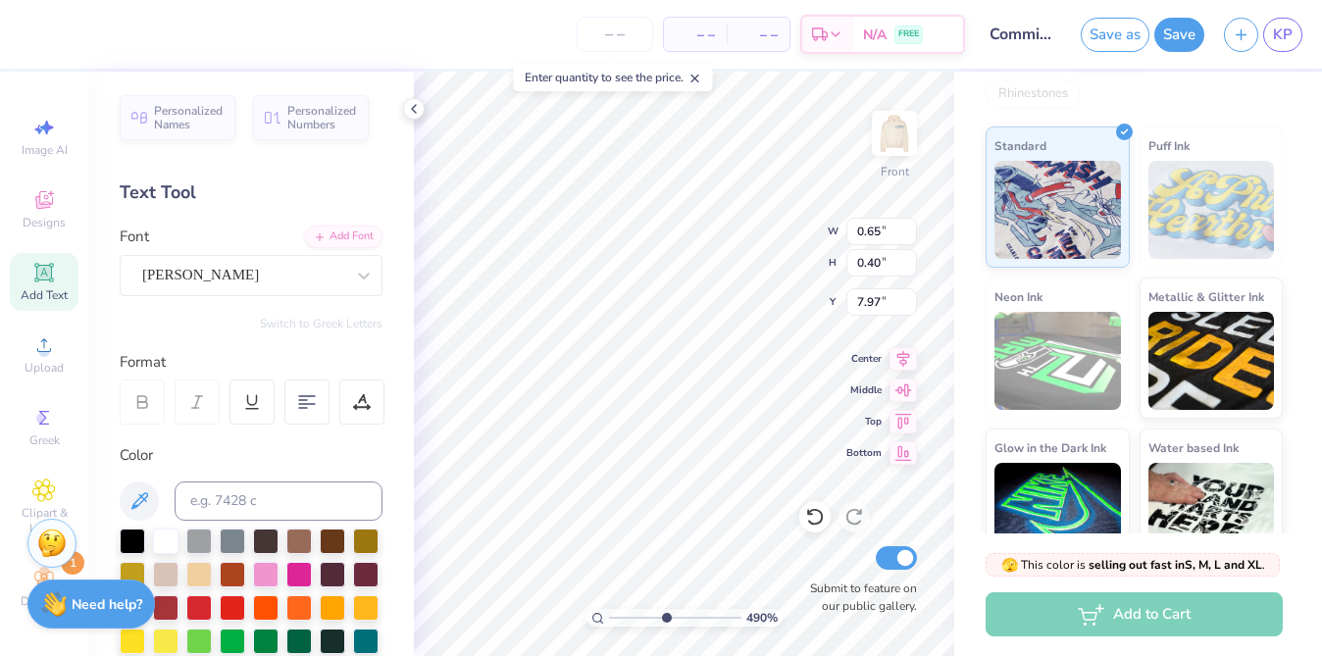
type input "1.89"
type input "1.87"
type input "7.23"
type input "0.95"
type input "0.51"
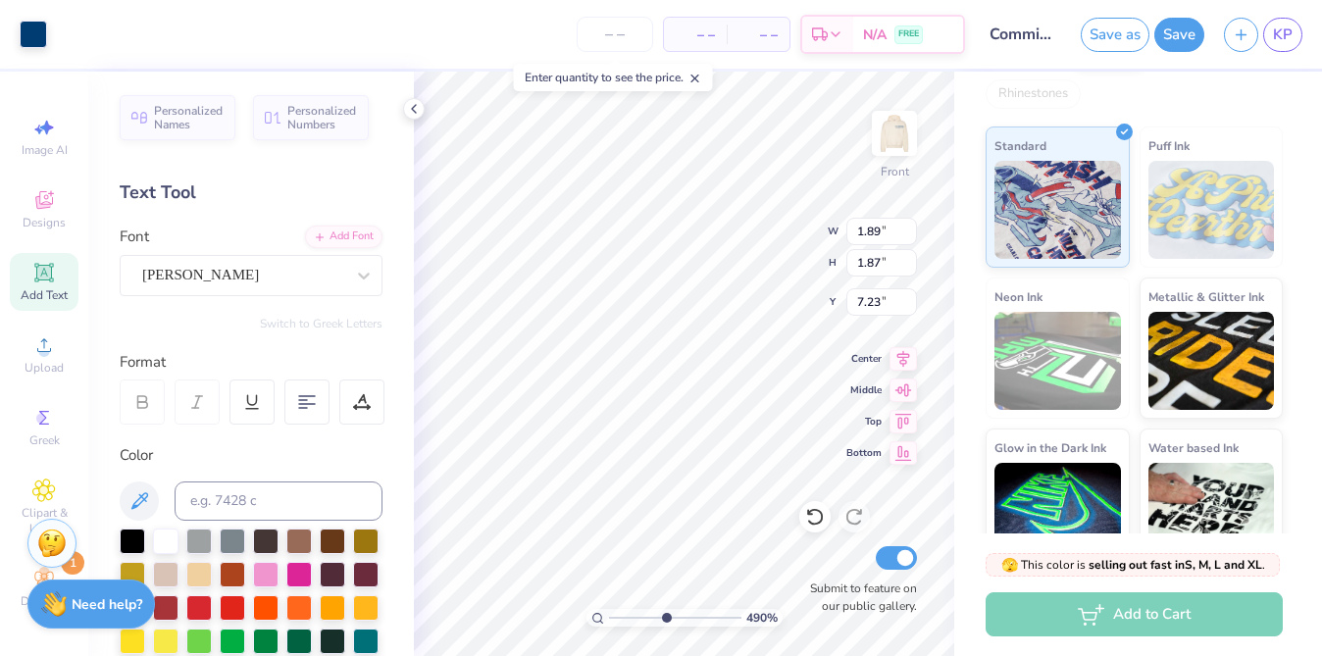
type input "7.90"
type input "1.89"
type input "1.87"
type input "7.23"
type input "0.95"
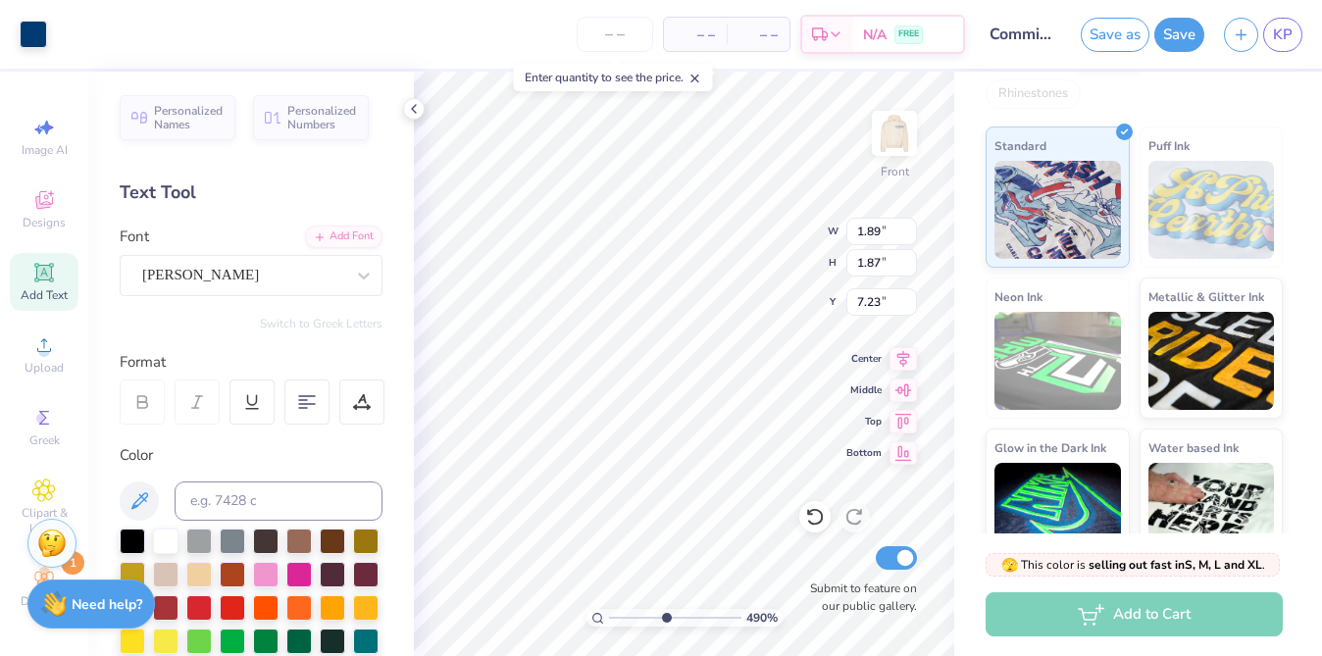
type input "0.51"
type input "7.90"
type input "0.92"
type input "0.61"
type input "7.85"
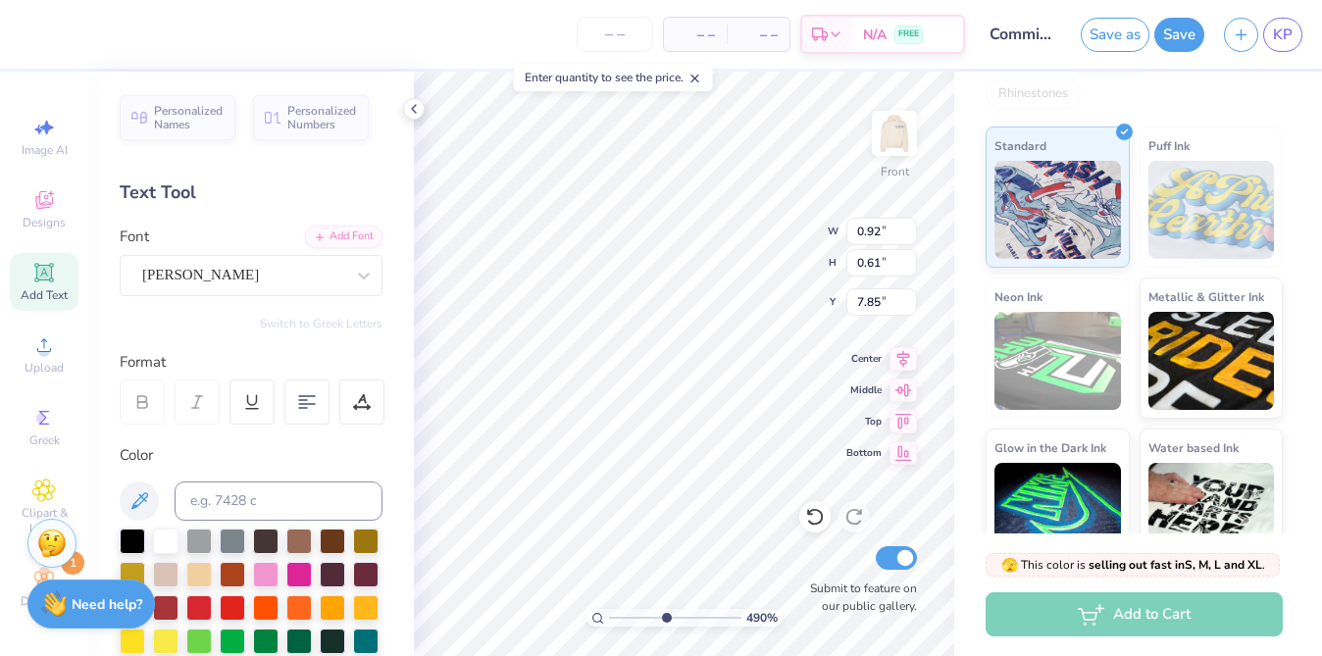
type input "0.78"
type input "0.52"
type input "7.85"
type input "0.65"
type input "0.40"
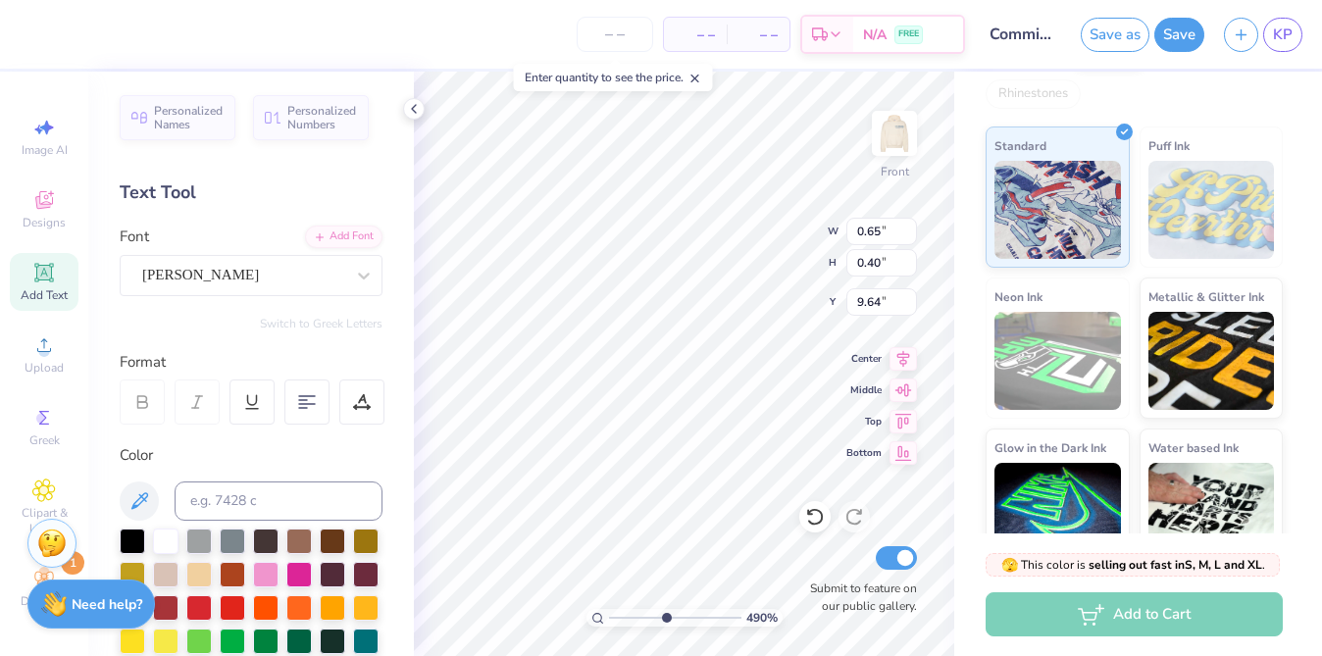
type input "7.77"
type textarea "Correll"
type input "1.89"
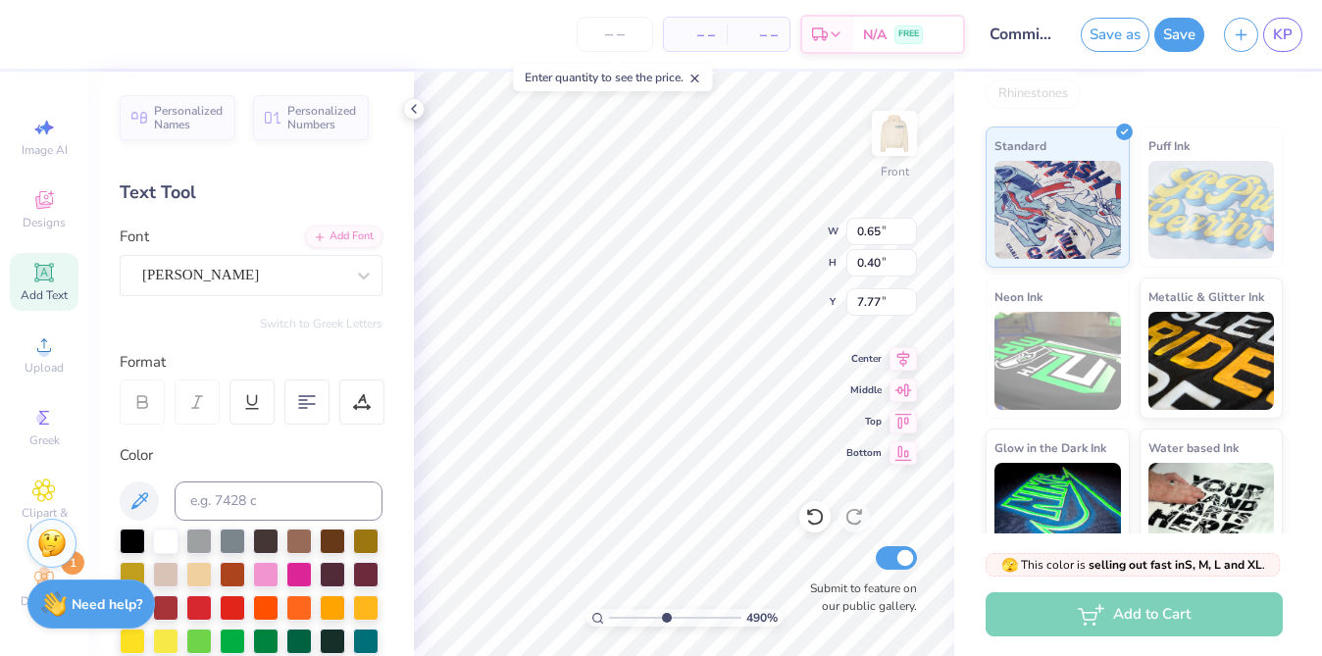
type input "1.87"
type input "7.04"
type input "0.90"
type input "0.58"
type input "7.64"
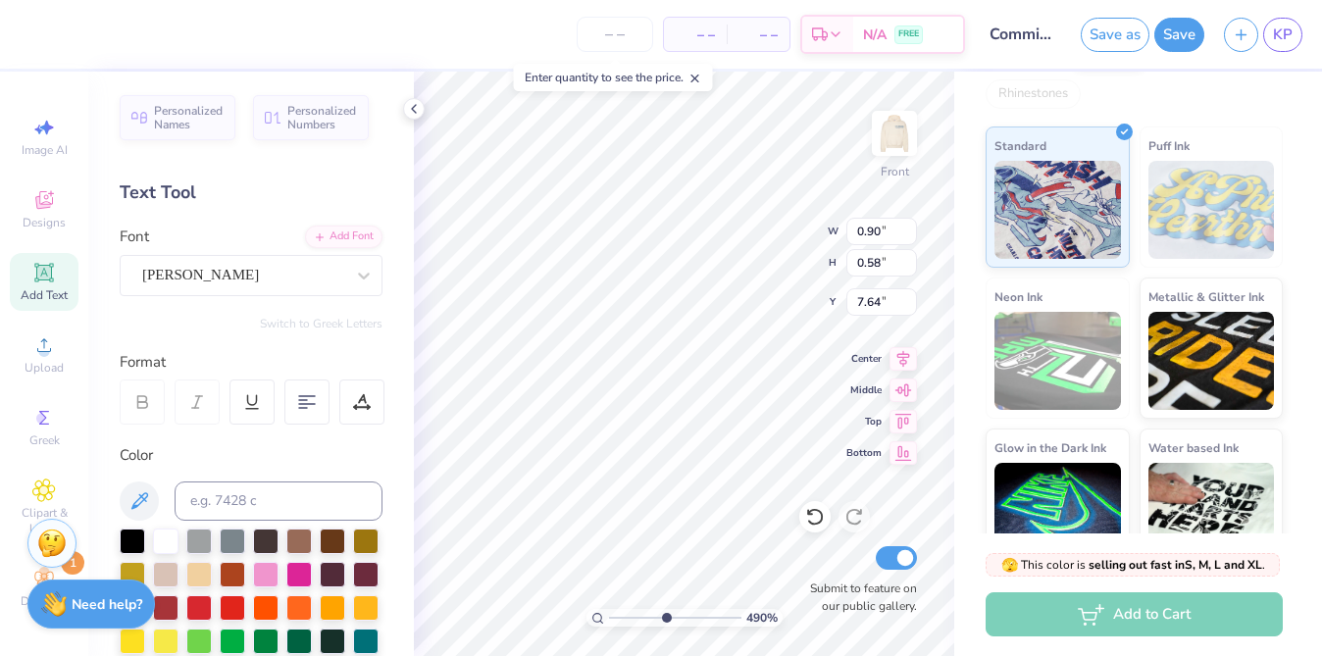
type input "0.86"
type input "0.69"
type input "7.58"
type input "0.65"
type input "0.52"
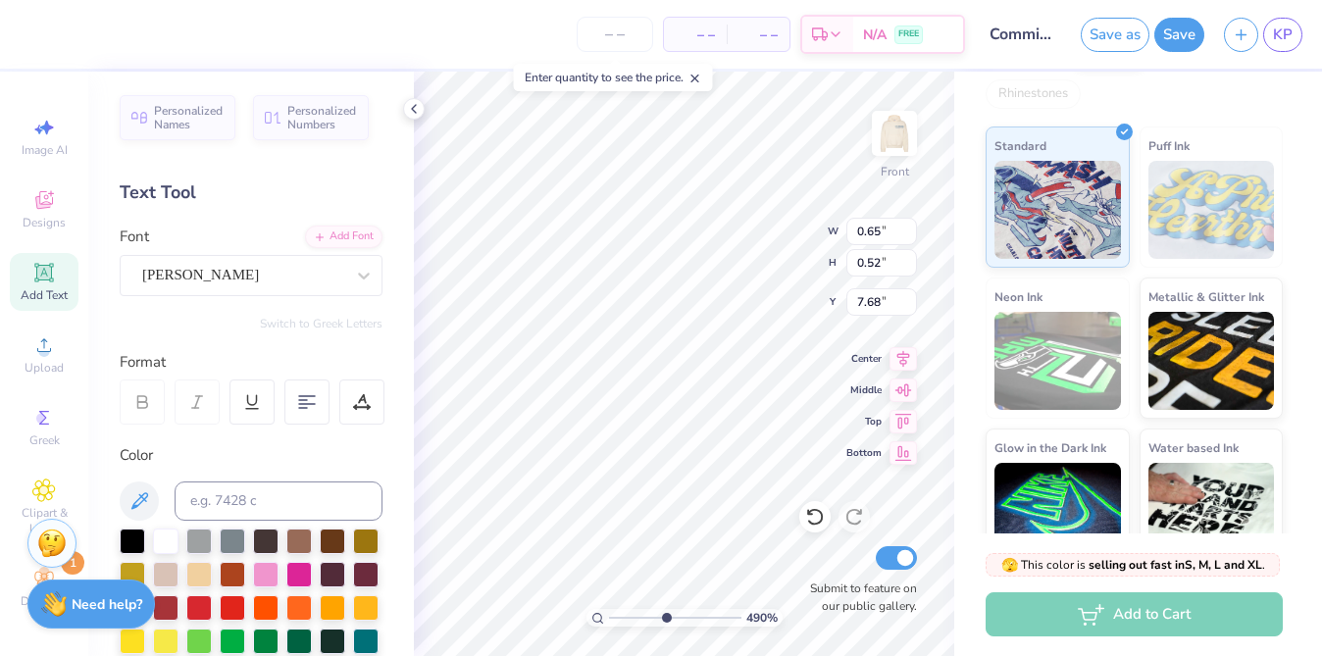
type input "7.65"
type input "1.89"
type input "1.87"
type input "7.04"
type input "0.65"
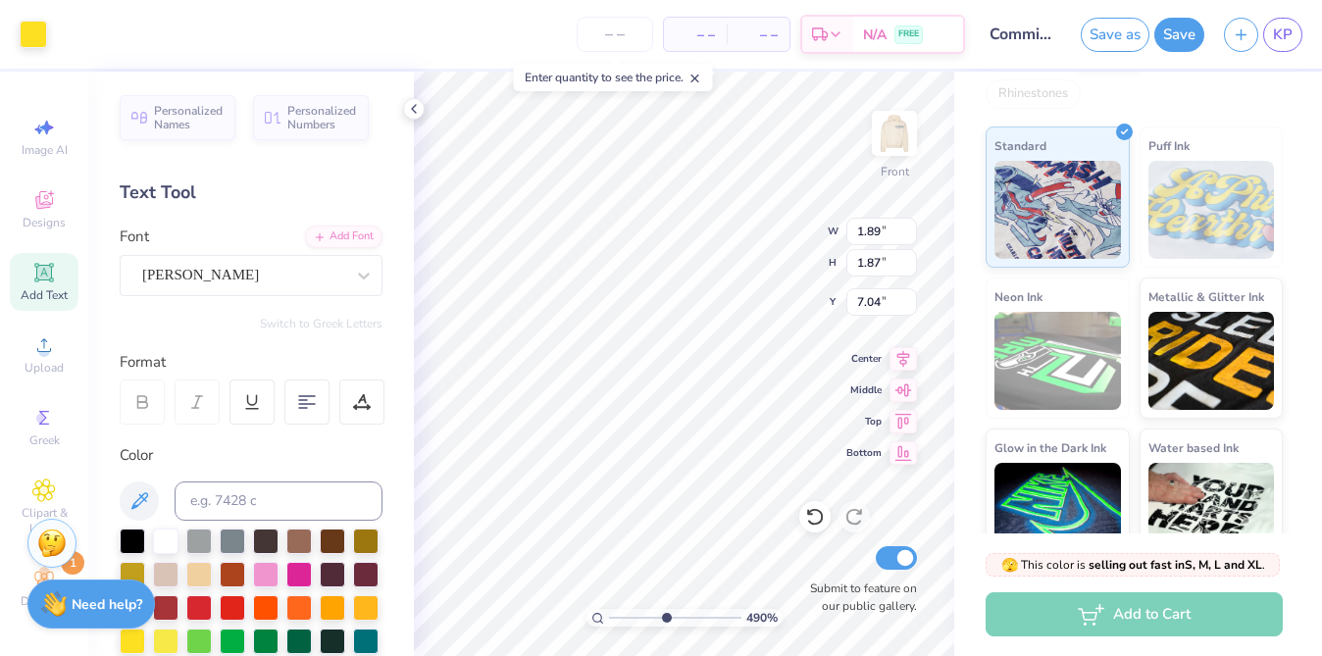
type input "0.52"
type input "9.91"
type textarea "Danny"
type input "10.04"
type input "0.43"
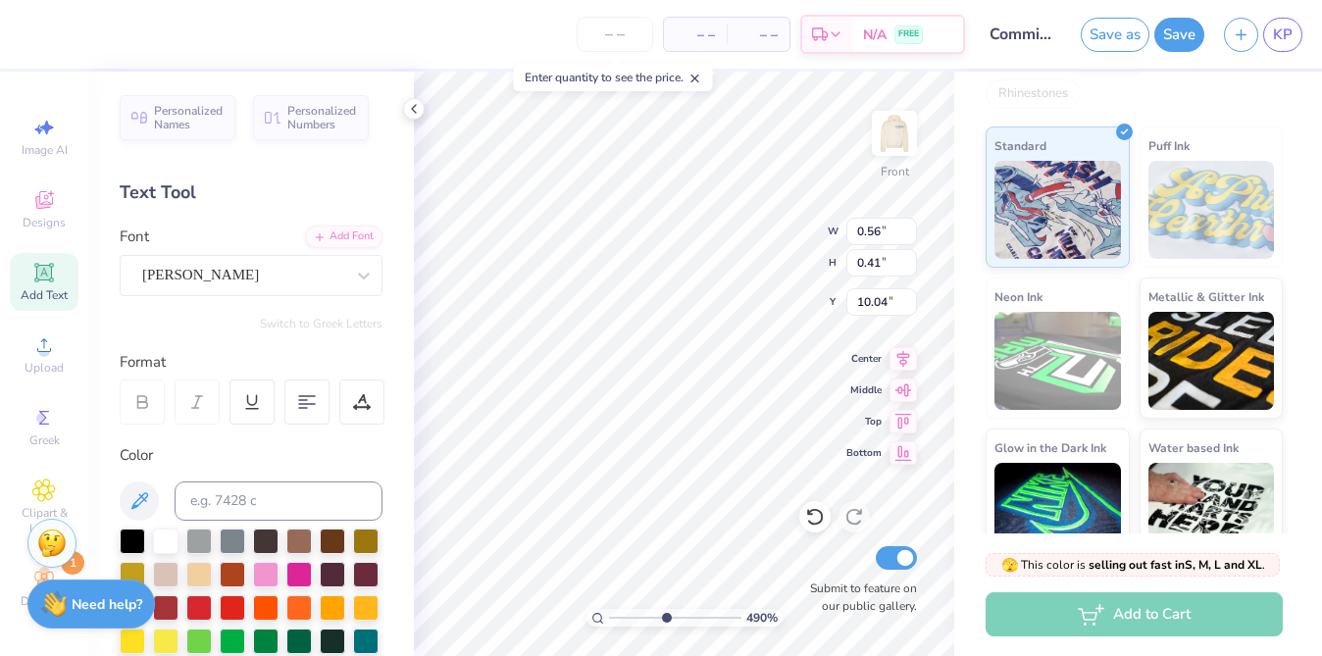
type input "10.03"
type input "1.89"
type input "1.87"
type input "7.04"
type input "0.56"
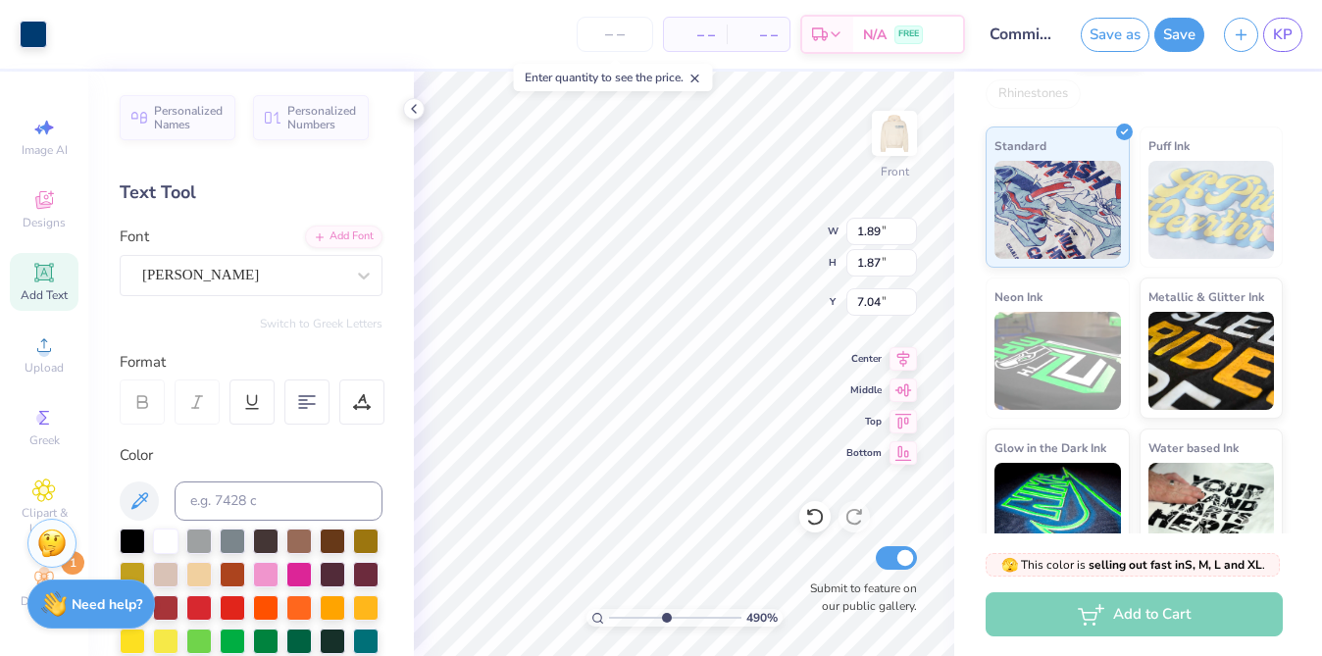
type input "0.43"
type input "10.03"
type input "1.90"
type input "1.84"
type input "8.91"
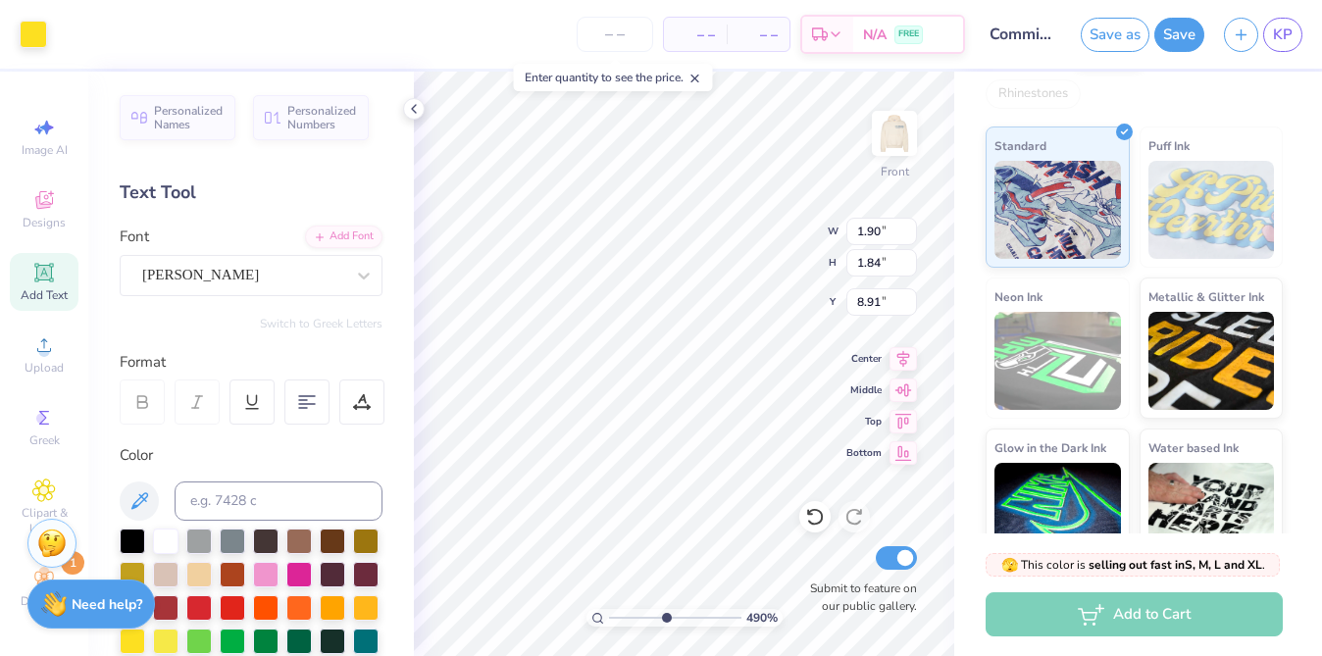
type input "0.70"
type input "0.35"
type input "9.75"
type input "0.56"
type input "0.43"
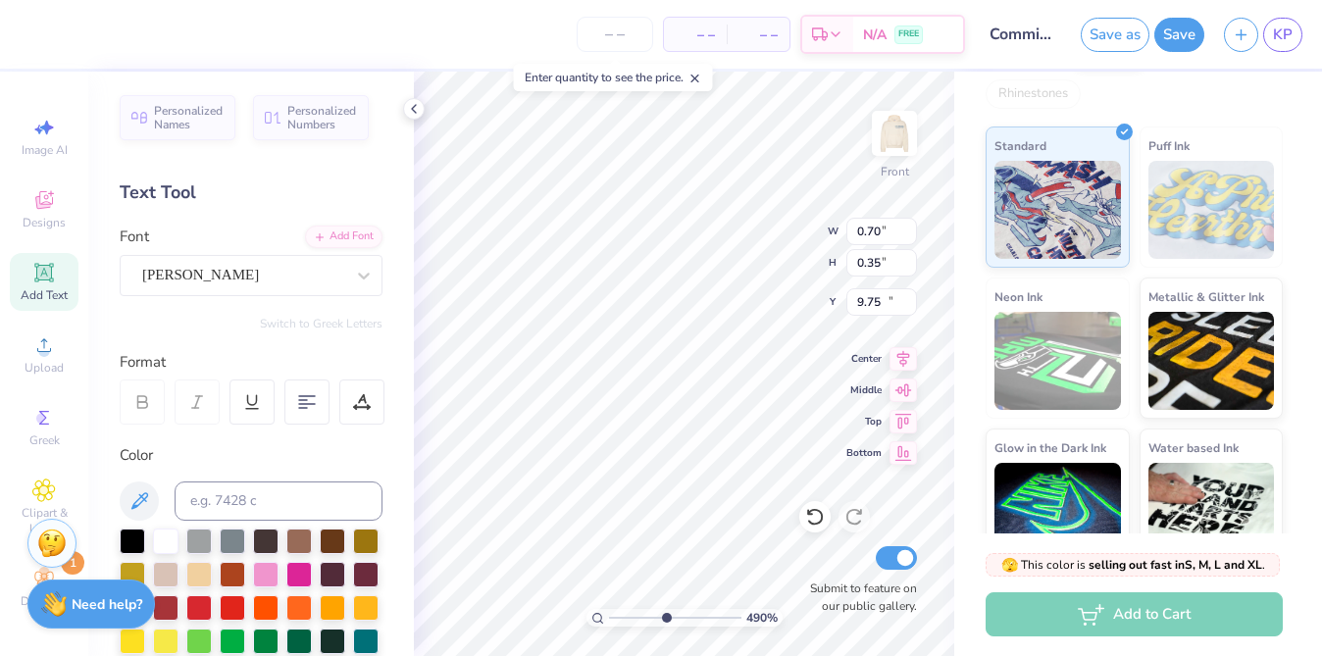
type input "10.03"
type input "0.61"
type input "0.48"
type input "9.98"
click at [761, 234] on div "490 % Front W 0.61 0.61 " H 0.48 0.48 " Y 9.98 9.98 " Center Middle Top Bottom …" at bounding box center [684, 364] width 540 height 584
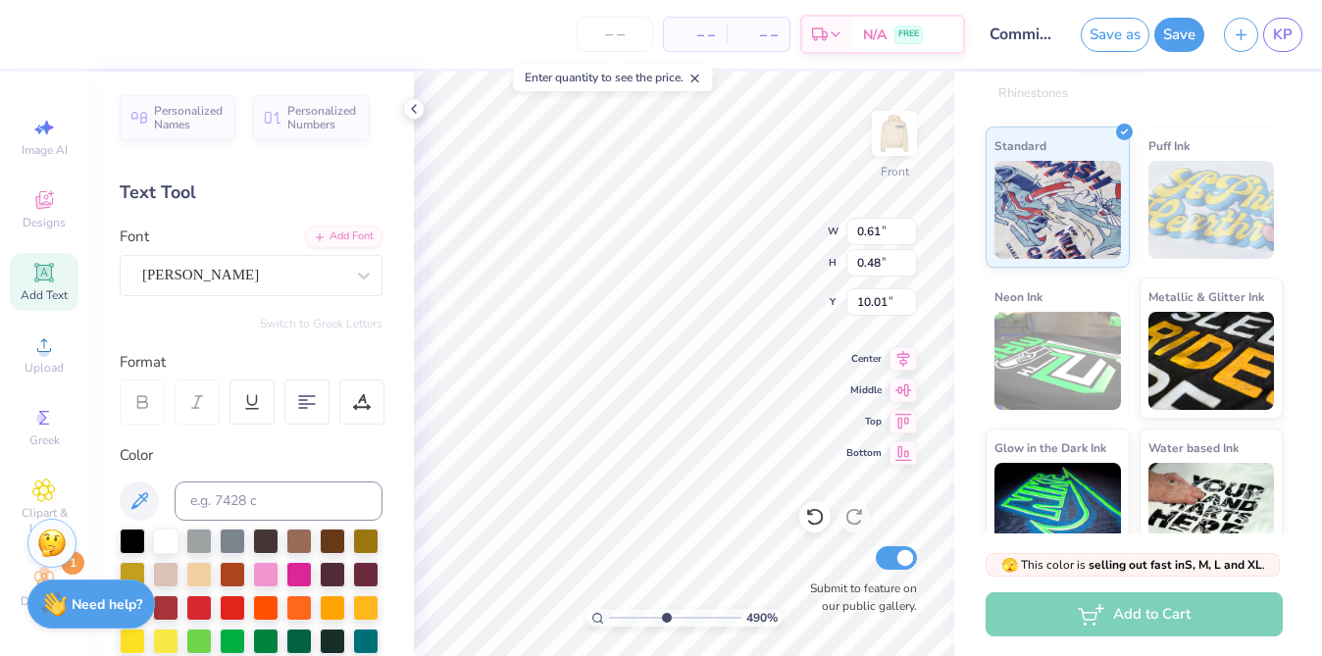
type input "10.01"
type input "1.88"
drag, startPoint x: 658, startPoint y: 617, endPoint x: 643, endPoint y: 617, distance: 14.7
click at [643, 617] on input "range" at bounding box center [675, 618] width 132 height 18
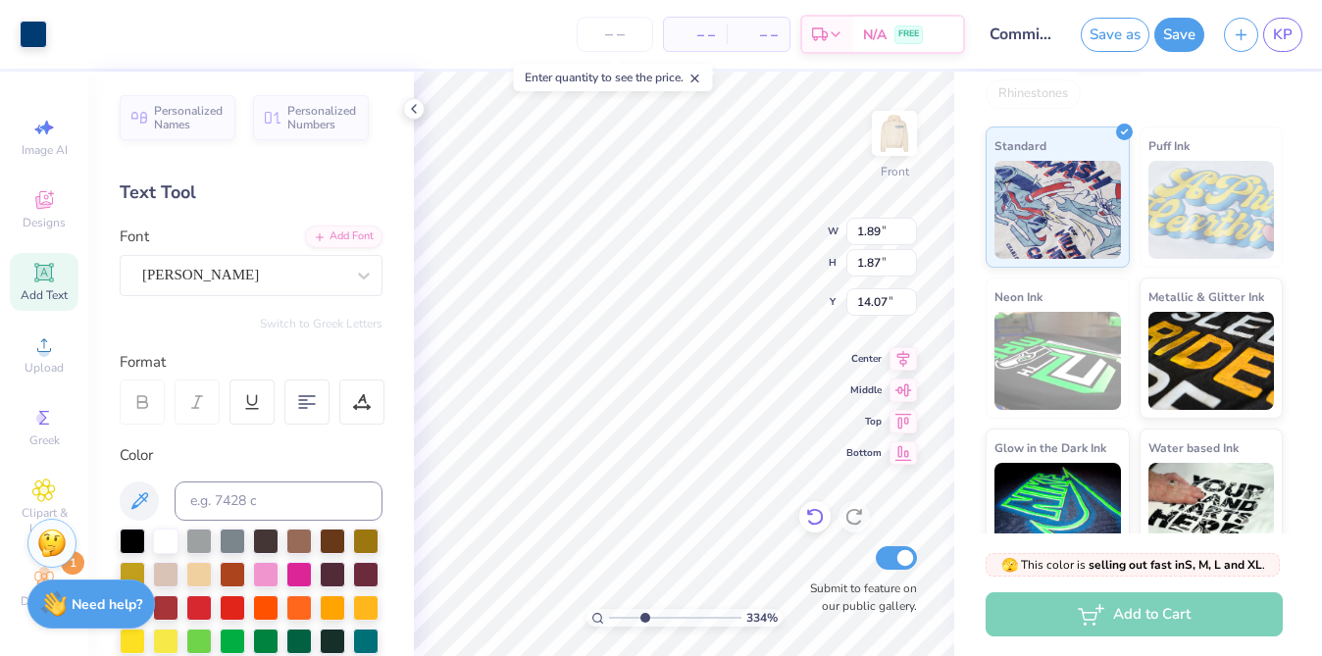
click at [817, 509] on icon at bounding box center [814, 518] width 17 height 18
click at [612, 618] on input "range" at bounding box center [675, 618] width 132 height 18
click at [905, 132] on img at bounding box center [894, 133] width 78 height 78
click at [897, 146] on img at bounding box center [894, 133] width 78 height 78
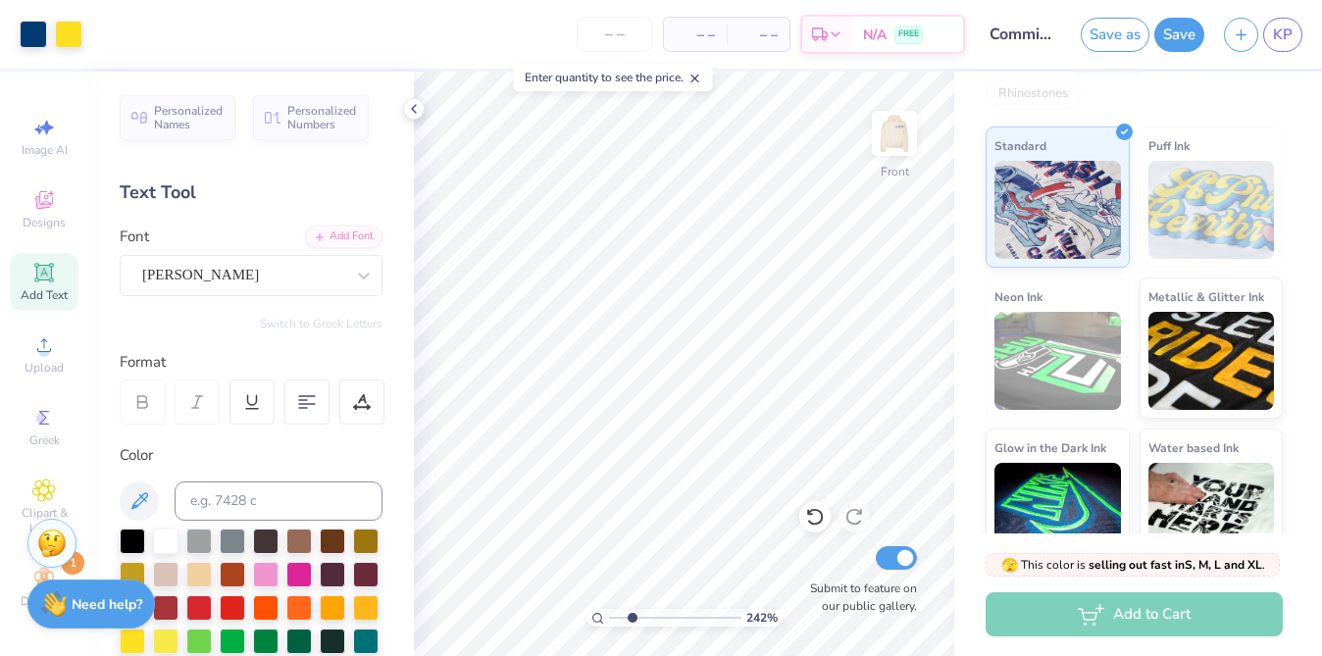
drag, startPoint x: 612, startPoint y: 619, endPoint x: 631, endPoint y: 618, distance: 19.6
click at [631, 618] on input "range" at bounding box center [675, 618] width 132 height 18
click at [888, 145] on img at bounding box center [894, 133] width 78 height 78
drag, startPoint x: 616, startPoint y: 619, endPoint x: 602, endPoint y: 618, distance: 13.8
click at [602, 618] on div "100 %" at bounding box center [684, 618] width 196 height 18
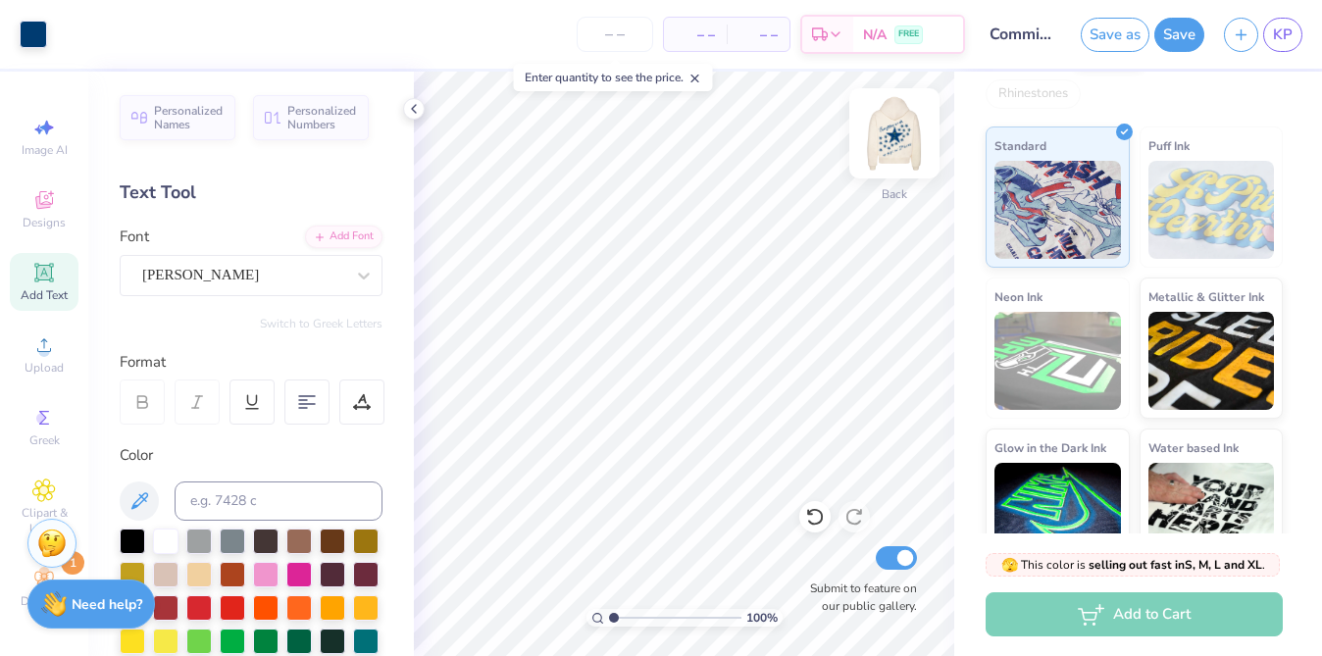
click at [893, 130] on img at bounding box center [894, 133] width 78 height 78
click at [632, 613] on input "range" at bounding box center [675, 618] width 132 height 18
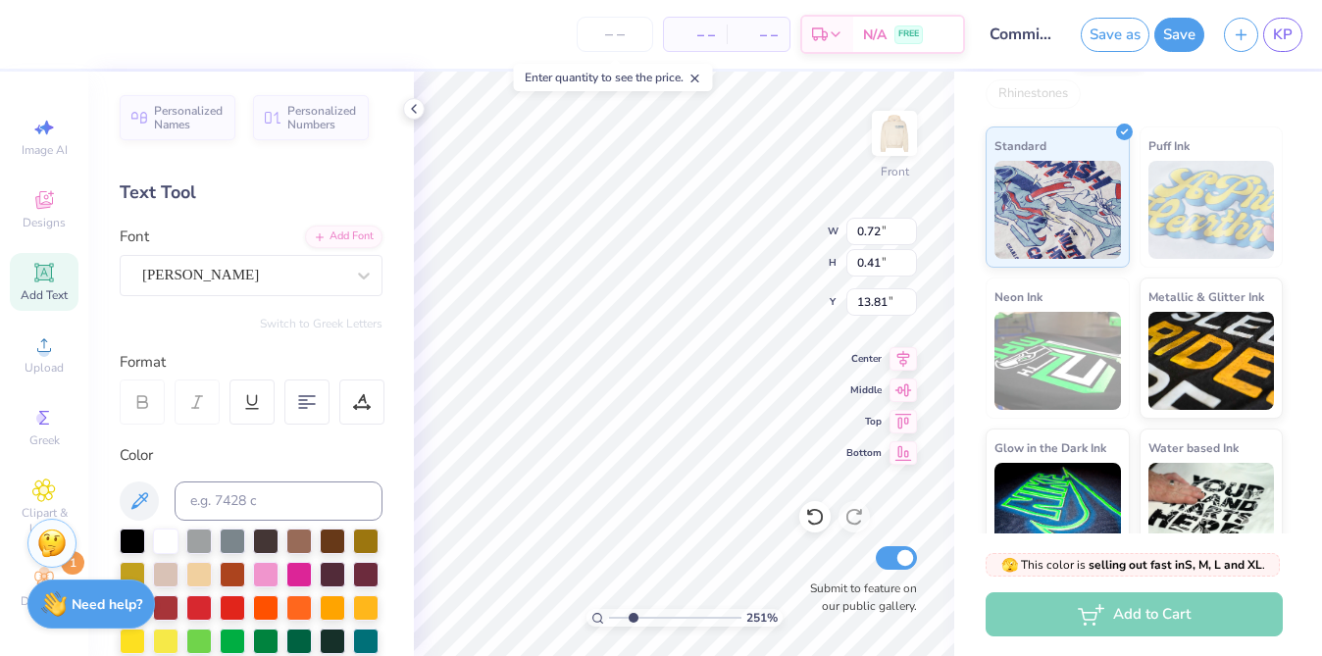
scroll to position [0, 1]
click at [815, 517] on icon at bounding box center [815, 517] width 20 height 20
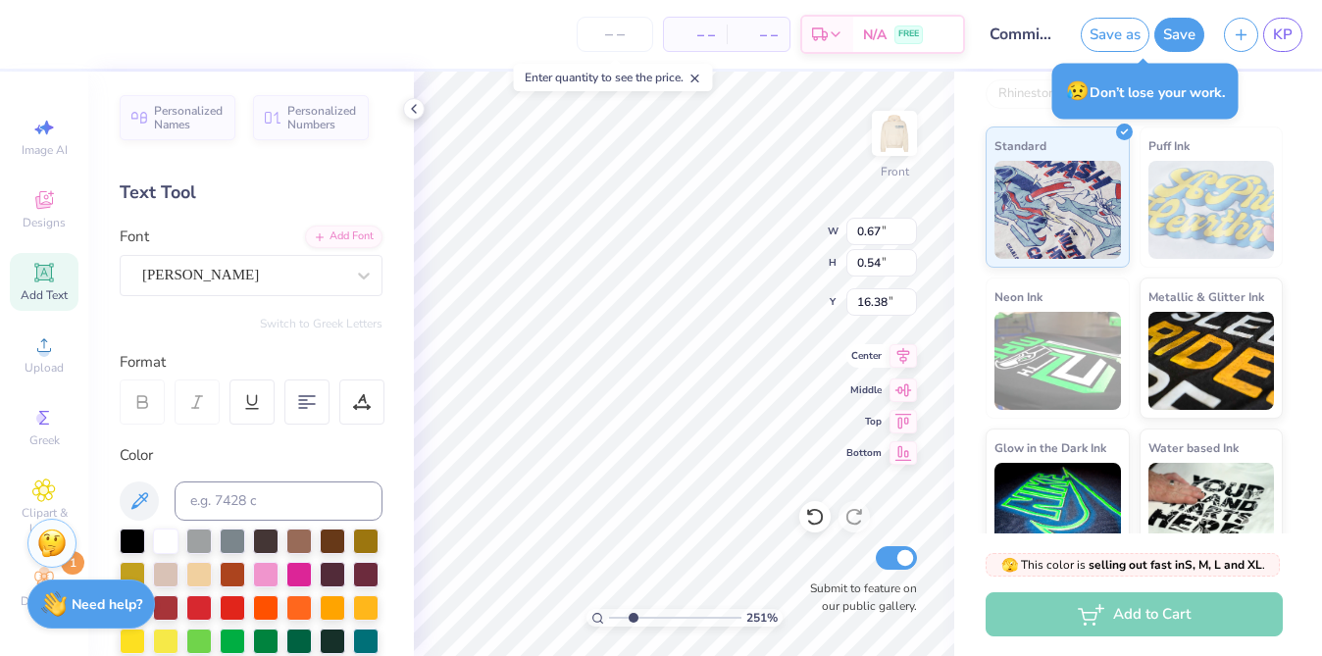
scroll to position [0, 0]
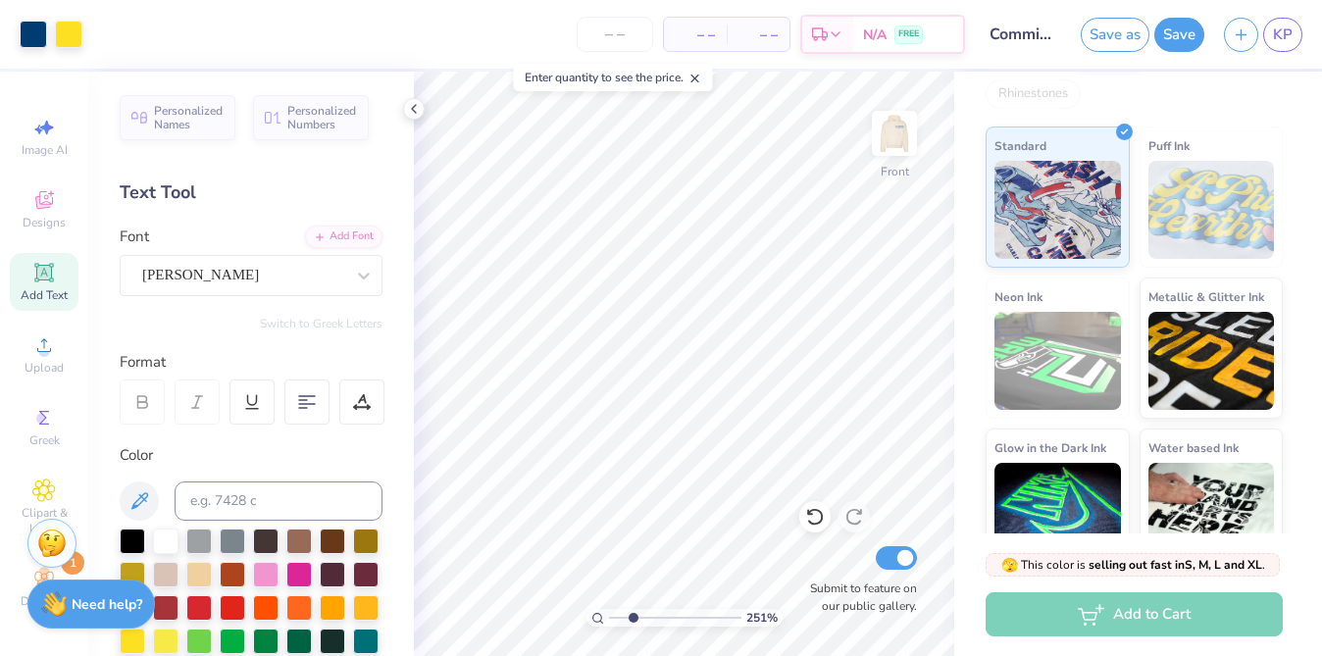
drag, startPoint x: 632, startPoint y: 618, endPoint x: 560, endPoint y: 618, distance: 72.6
click at [609, 618] on input "range" at bounding box center [675, 618] width 132 height 18
click at [875, 131] on img at bounding box center [894, 133] width 78 height 78
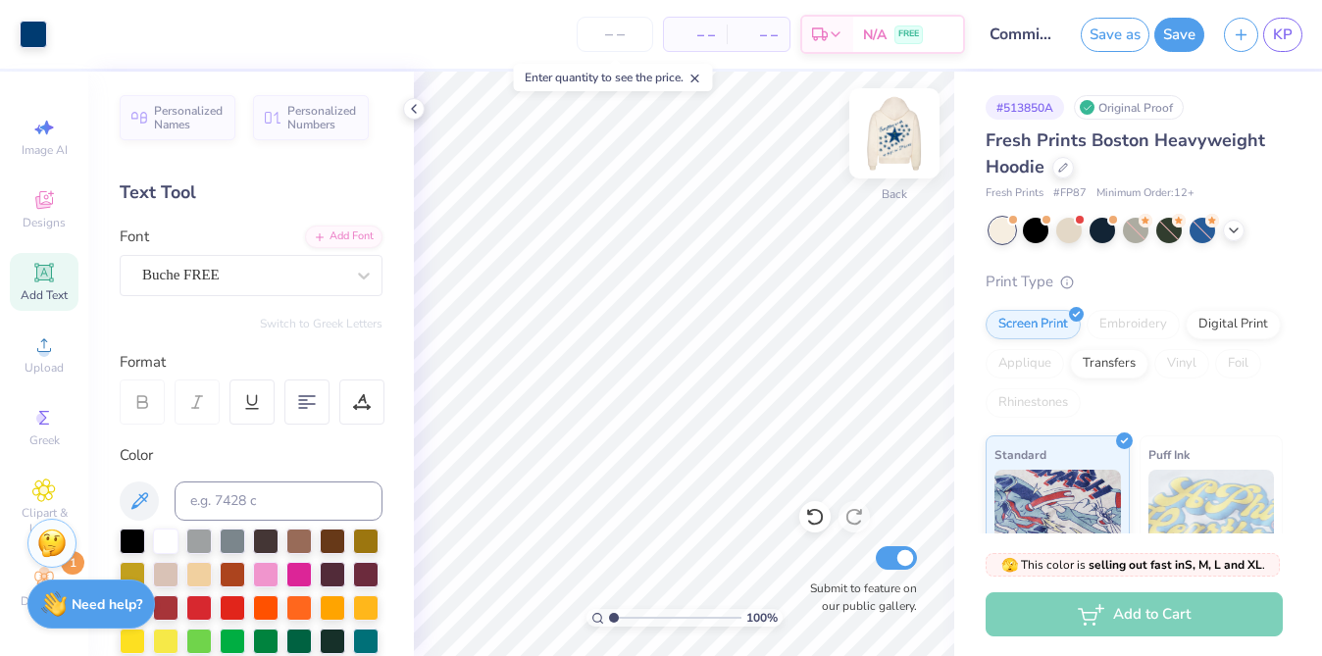
click at [902, 146] on img at bounding box center [894, 133] width 78 height 78
click at [904, 130] on img at bounding box center [894, 133] width 78 height 78
click at [890, 132] on img at bounding box center [894, 133] width 39 height 39
click at [899, 137] on img at bounding box center [894, 133] width 78 height 78
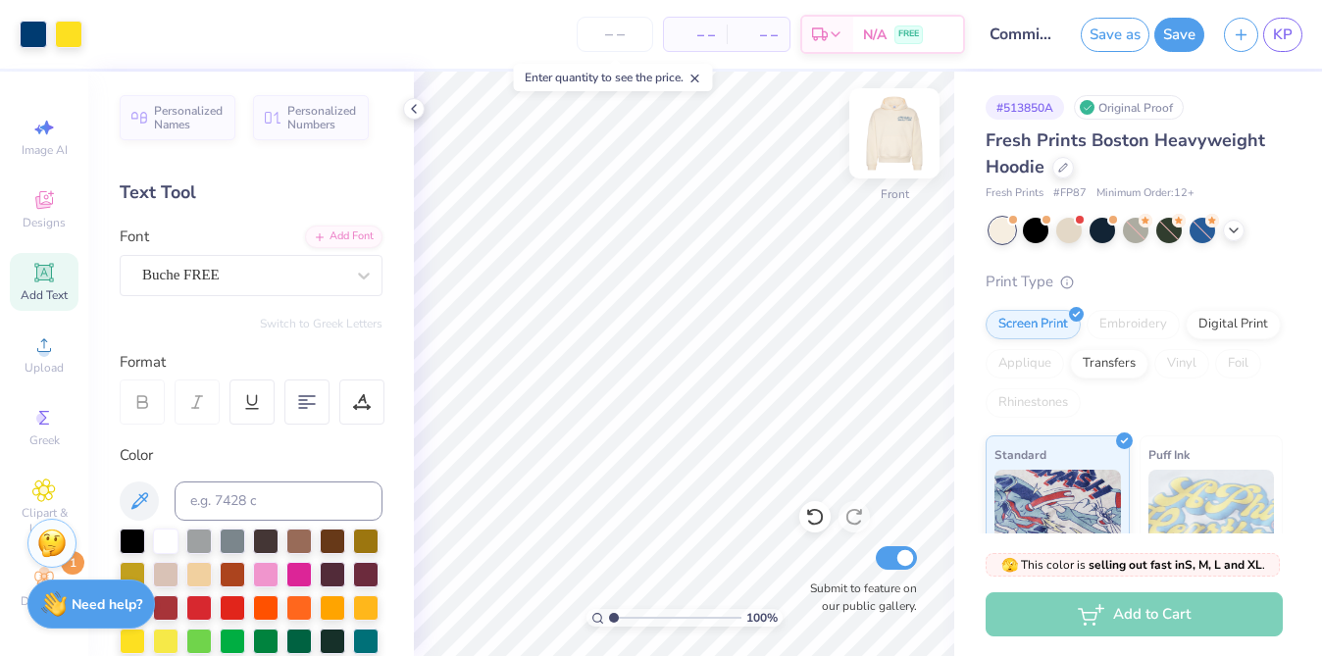
click at [886, 113] on img at bounding box center [894, 133] width 78 height 78
click at [16, 108] on div "Image AI" at bounding box center [44, 137] width 69 height 58
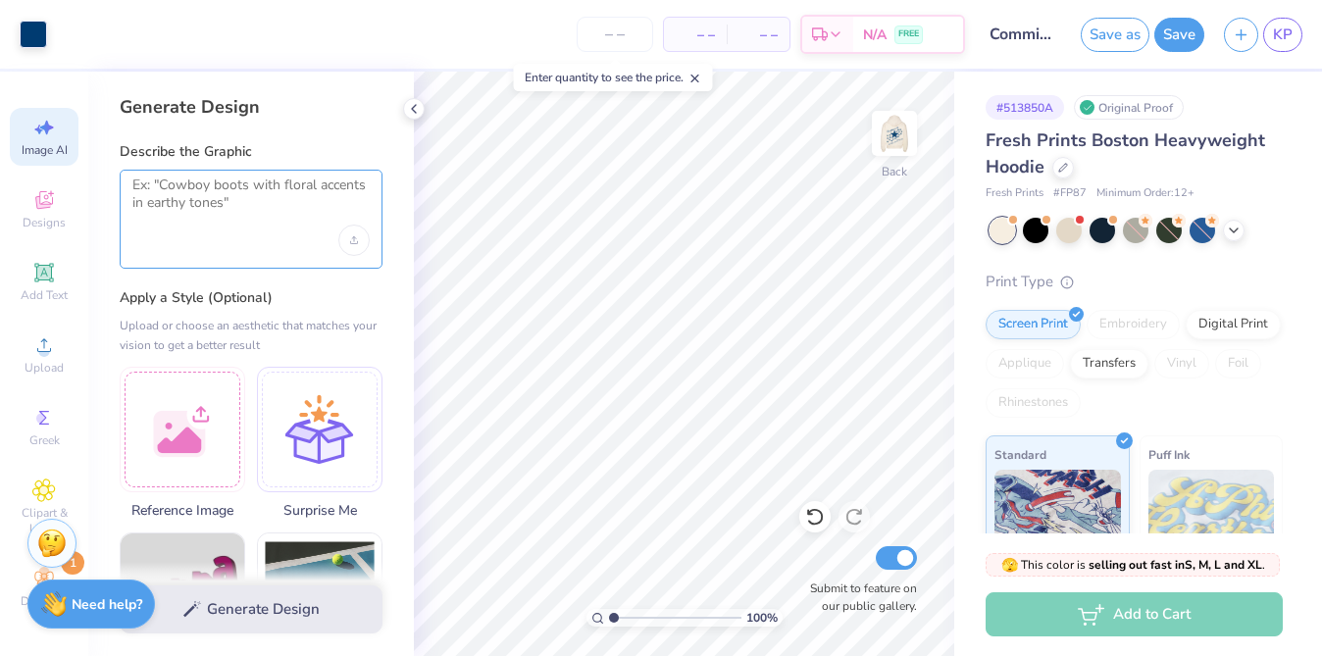
click at [217, 203] on textarea at bounding box center [250, 200] width 237 height 49
click at [895, 165] on img at bounding box center [894, 133] width 78 height 78
click at [895, 153] on img at bounding box center [894, 133] width 39 height 39
click at [901, 145] on img at bounding box center [894, 133] width 78 height 78
drag, startPoint x: 613, startPoint y: 614, endPoint x: 607, endPoint y: 625, distance: 12.3
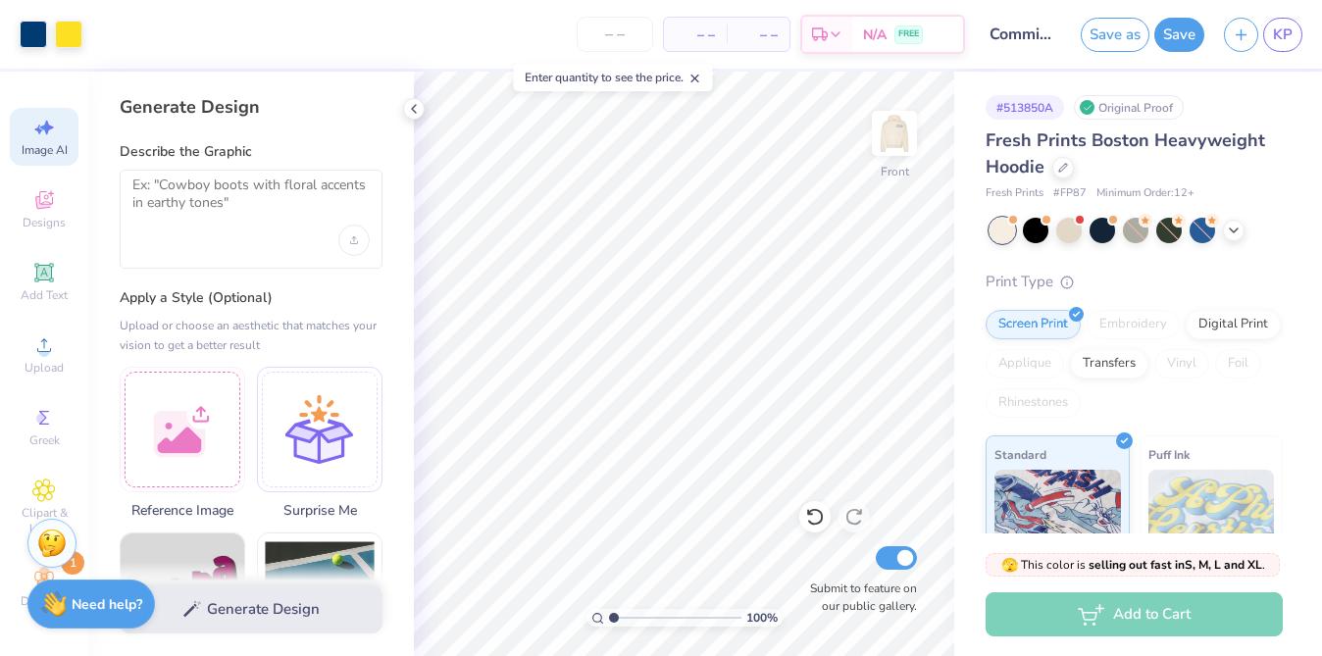
click at [609, 625] on input "range" at bounding box center [675, 618] width 132 height 18
click at [899, 140] on img at bounding box center [894, 133] width 78 height 78
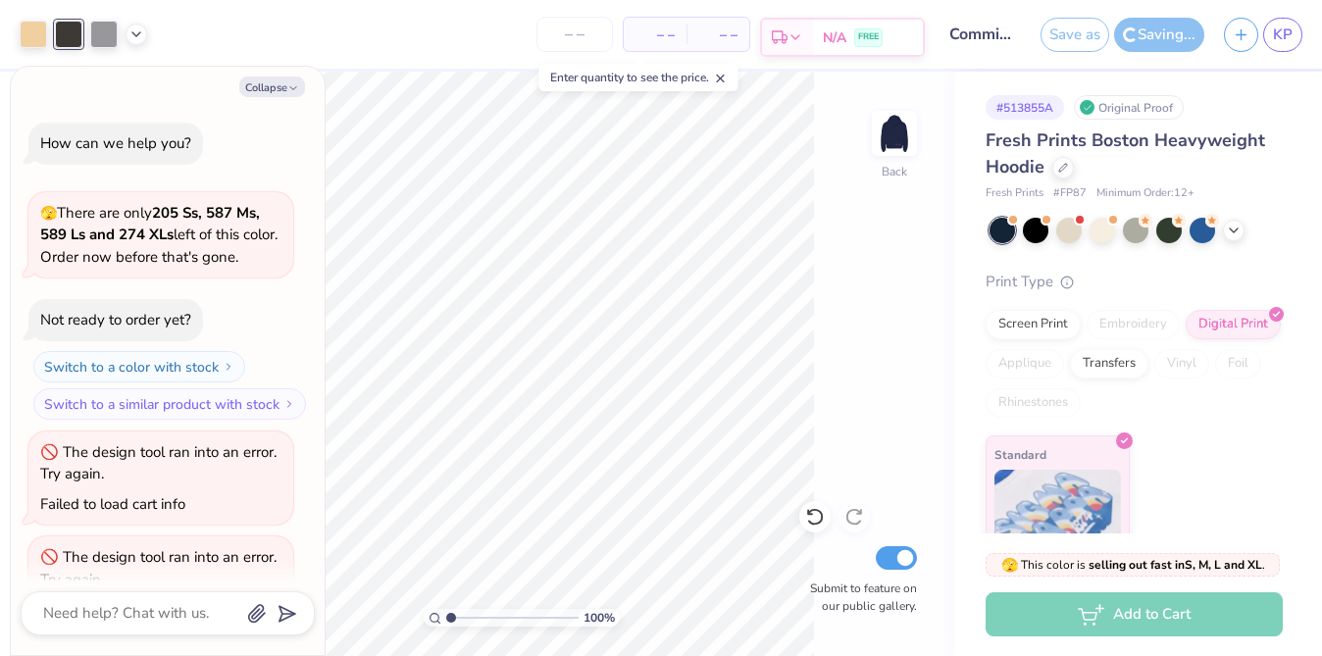
scroll to position [64, 0]
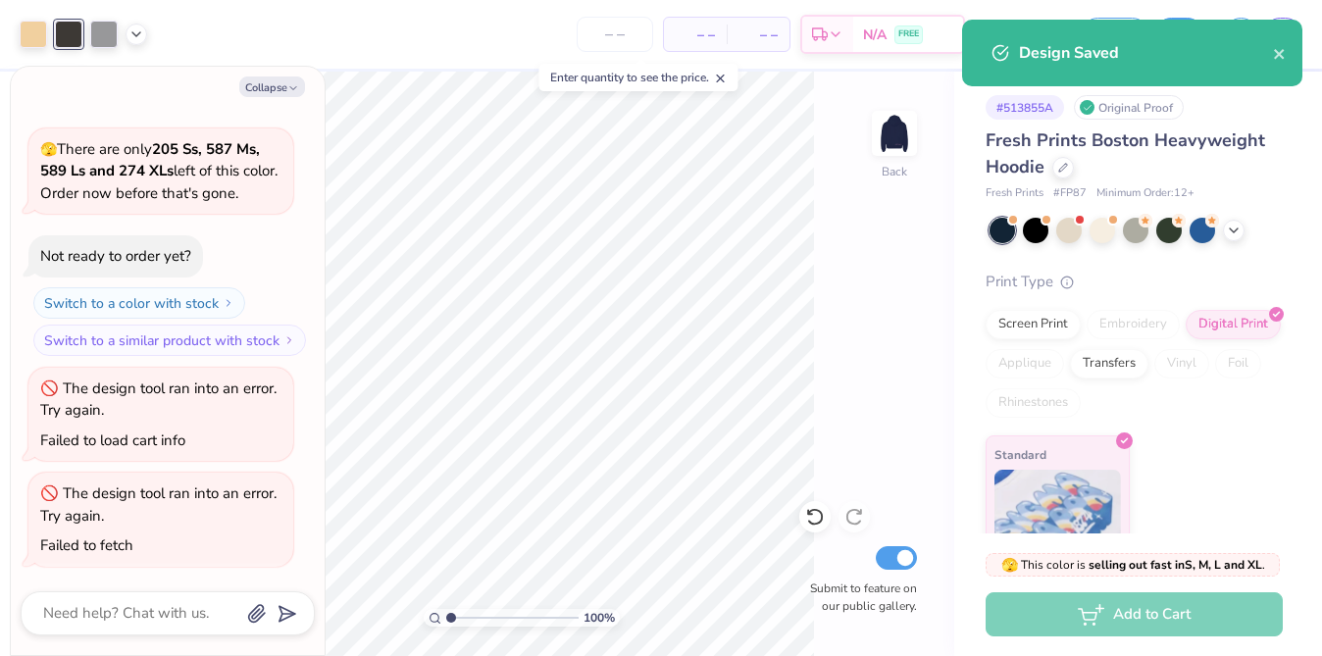
type textarea "x"
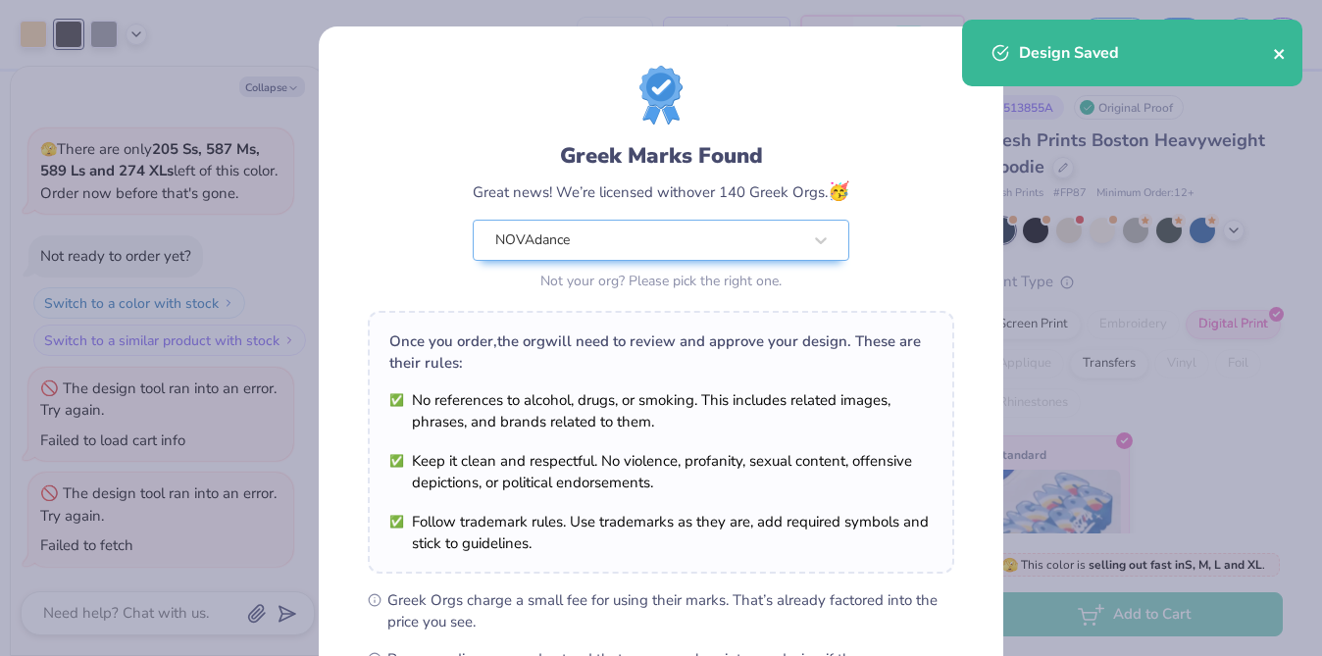
click at [1284, 47] on icon "close" at bounding box center [1280, 54] width 14 height 16
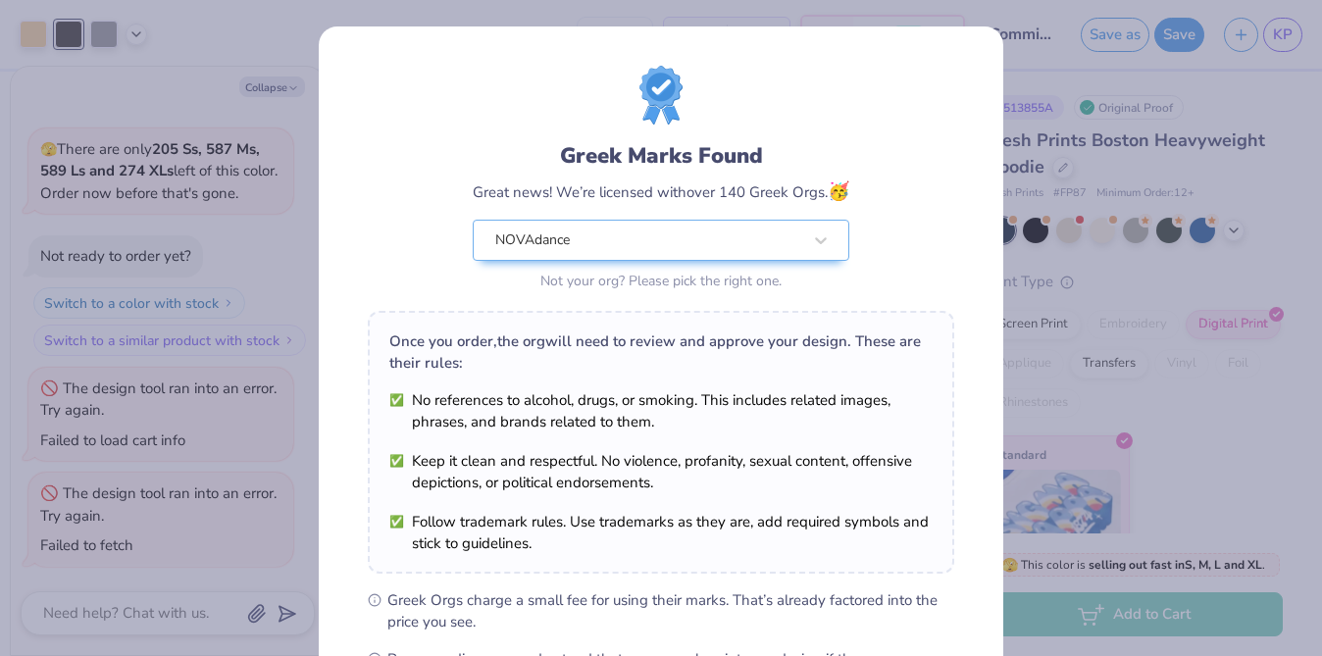
scroll to position [262, 0]
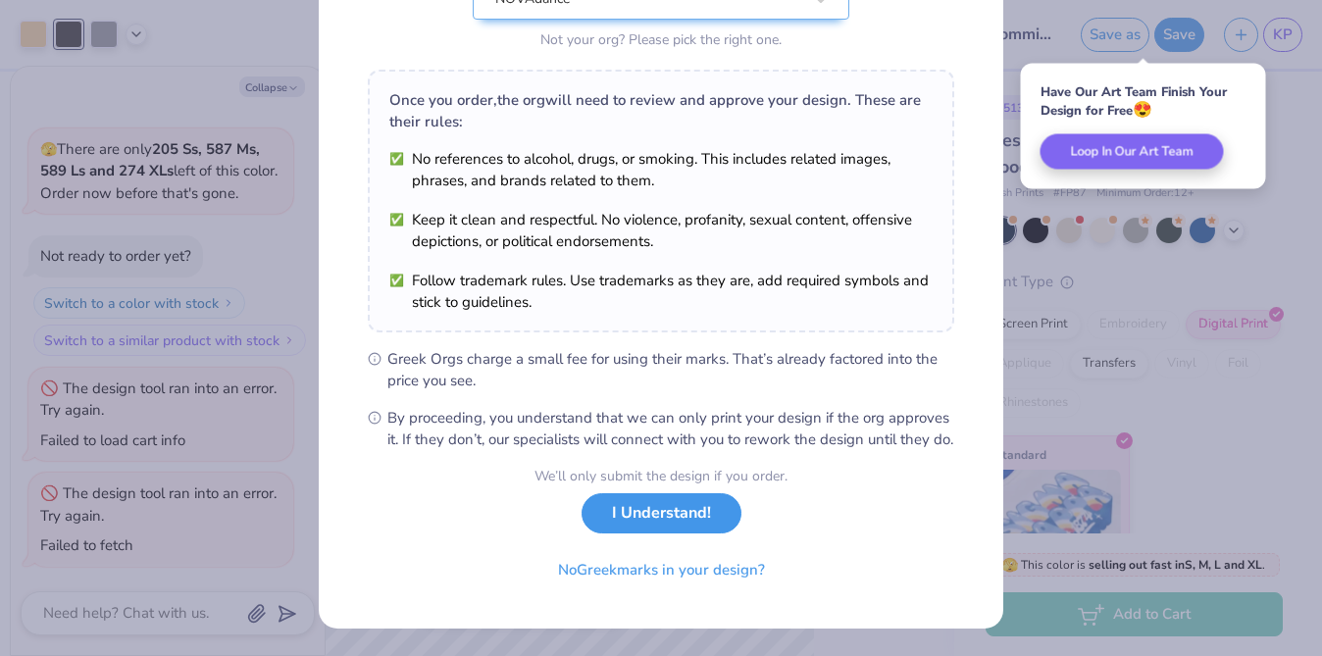
click at [665, 528] on button "I Understand!" at bounding box center [661, 513] width 160 height 40
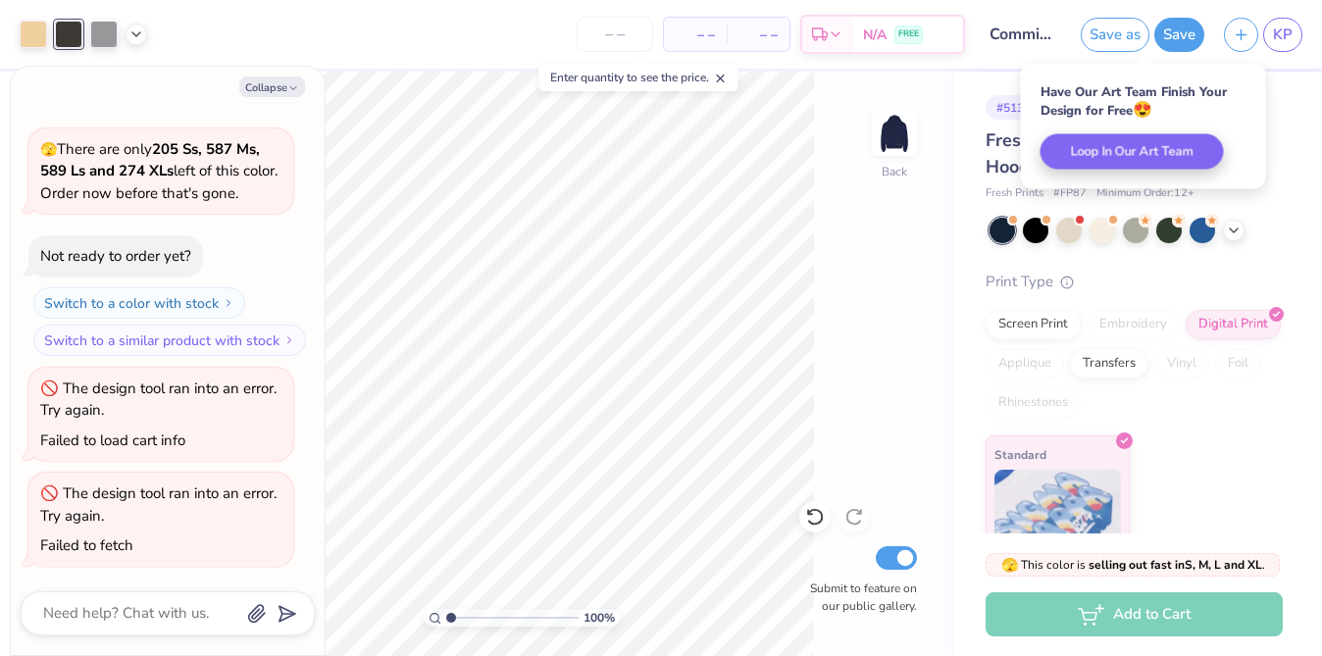
scroll to position [0, 0]
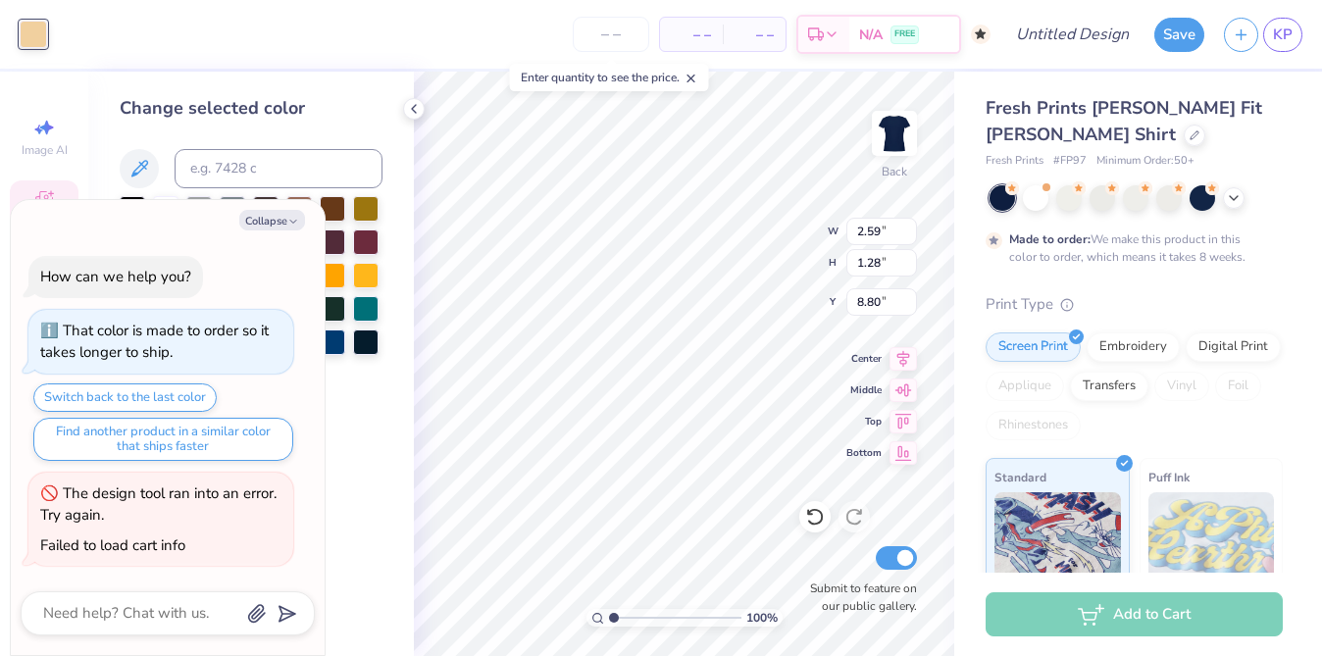
type textarea "x"
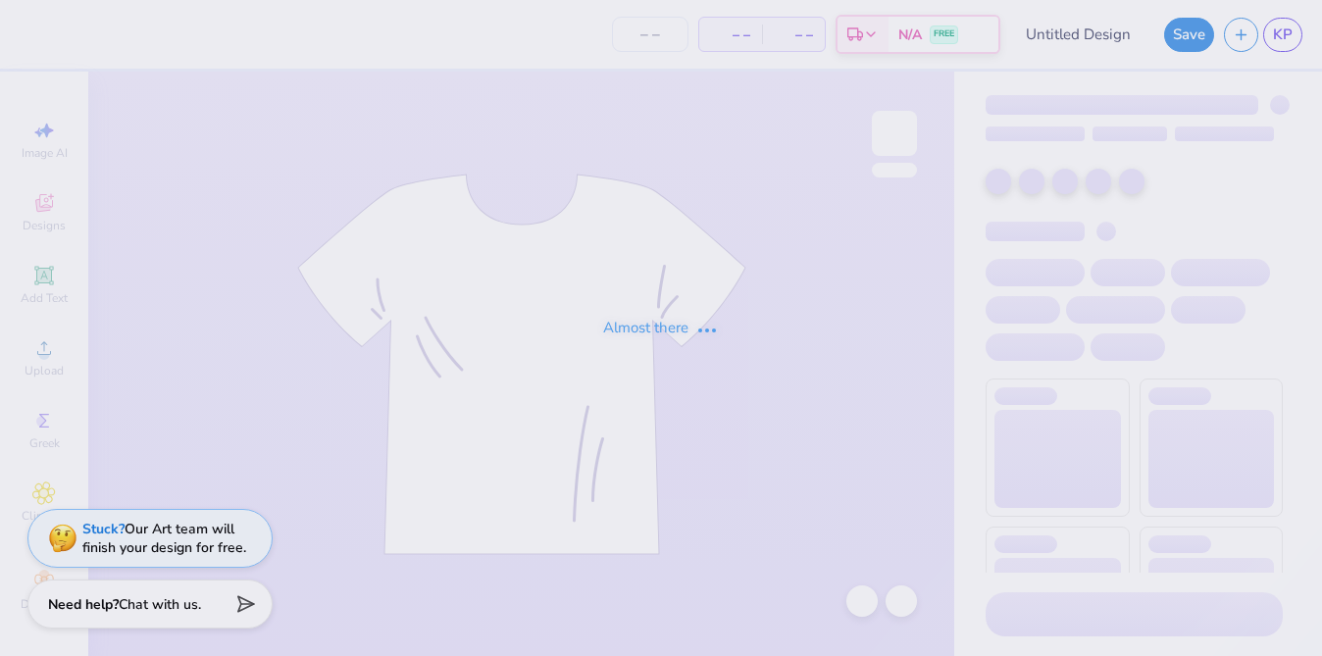
type input "Polaroid Crewneck"
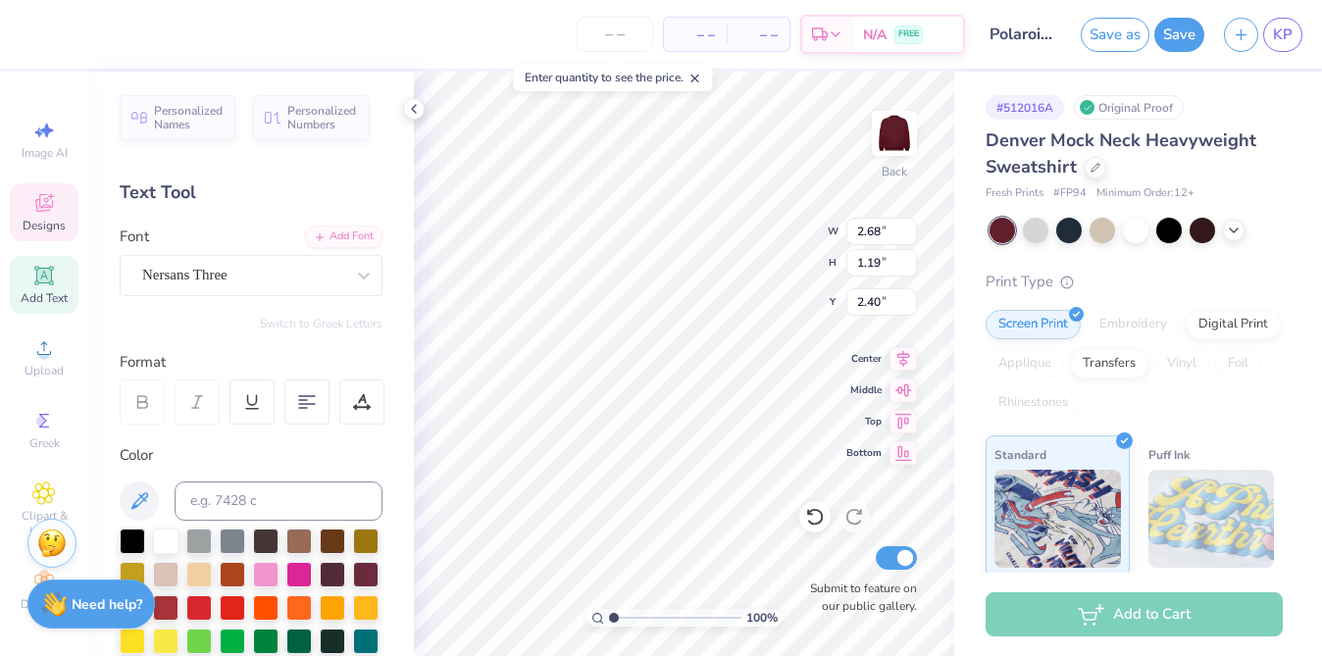
type textarea "NOVA"
type input "3.36"
type input "0.91"
type input "2.68"
type input "3.40"
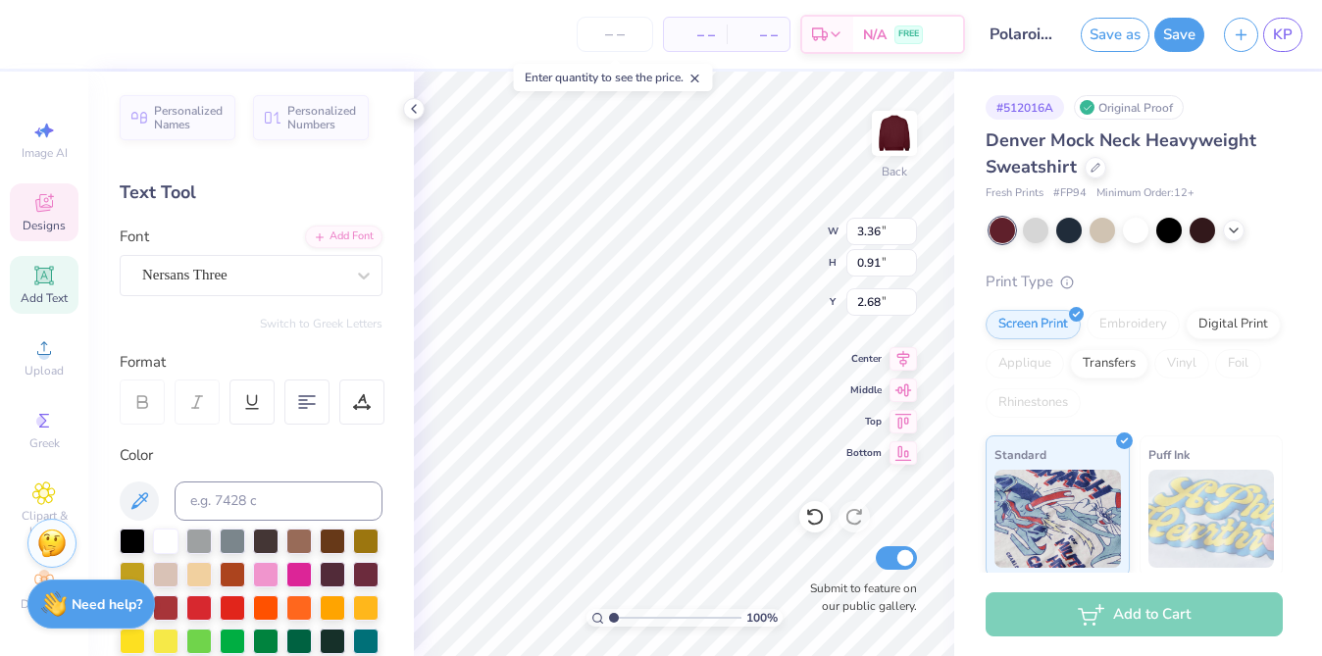
type input "1.04"
type input "2.63"
click at [786, 216] on div "100 % Back W 3.40 3.40 " H 1.04 1.04 " Y 2.63 2.63 " Center Middle Top Bottom S…" at bounding box center [684, 364] width 540 height 584
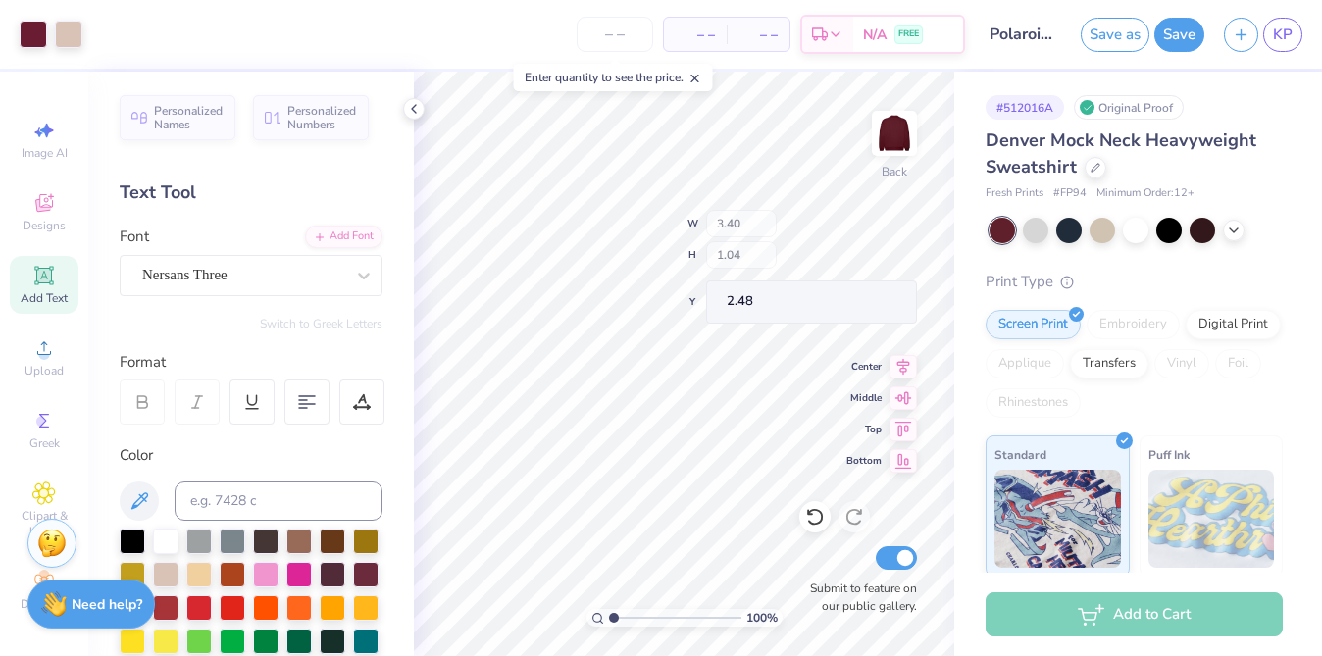
type input "2.48"
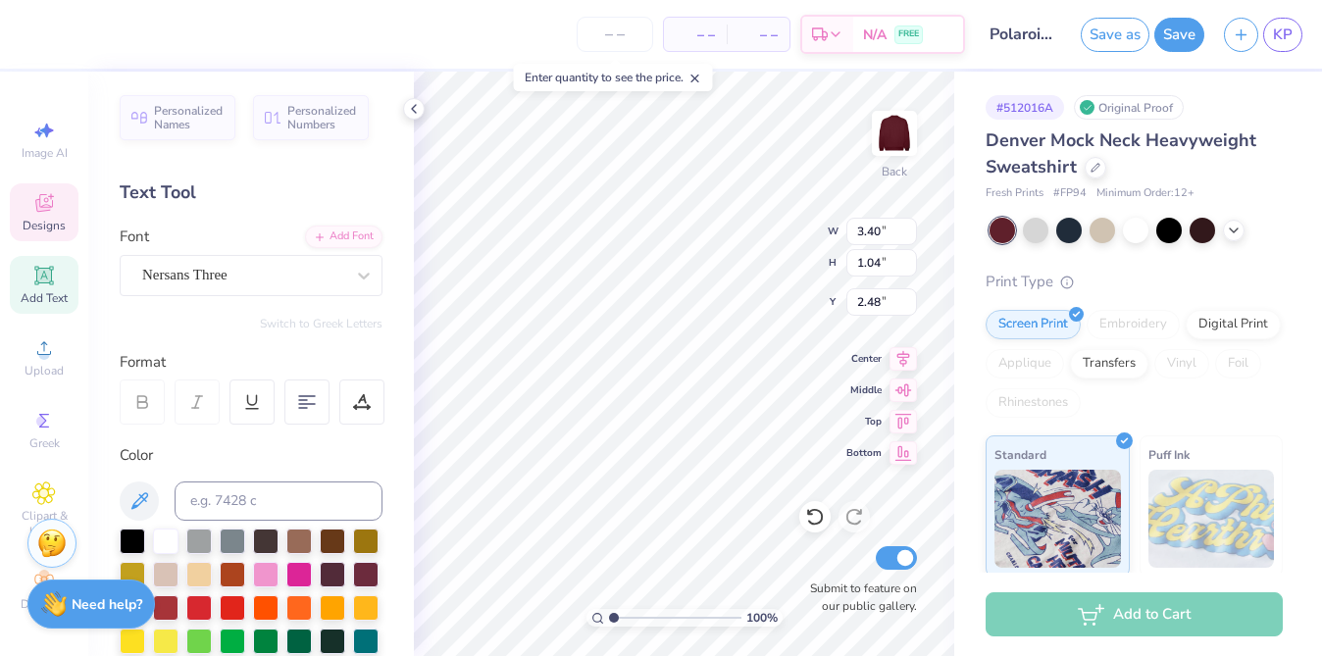
type input "1.17"
type input "1.22"
type input "2.39"
type textarea "Dance"
type input "3.52"
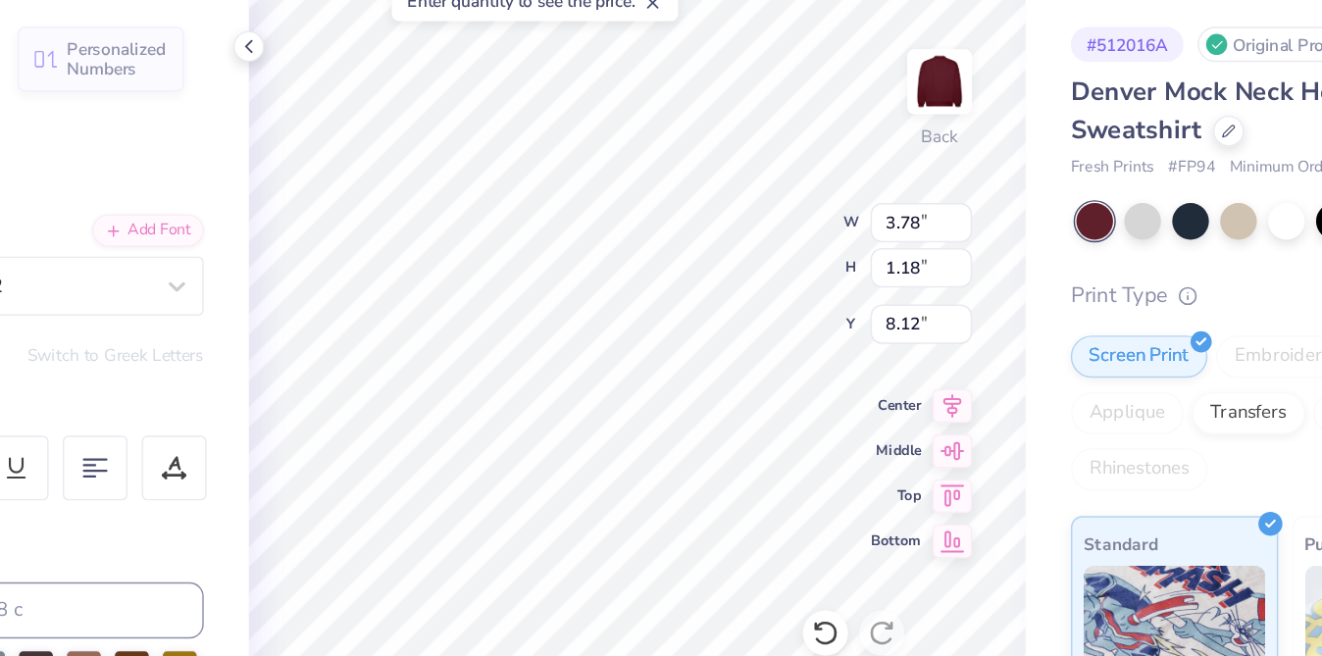
type input "3.78"
type input "1.18"
type input "8.12"
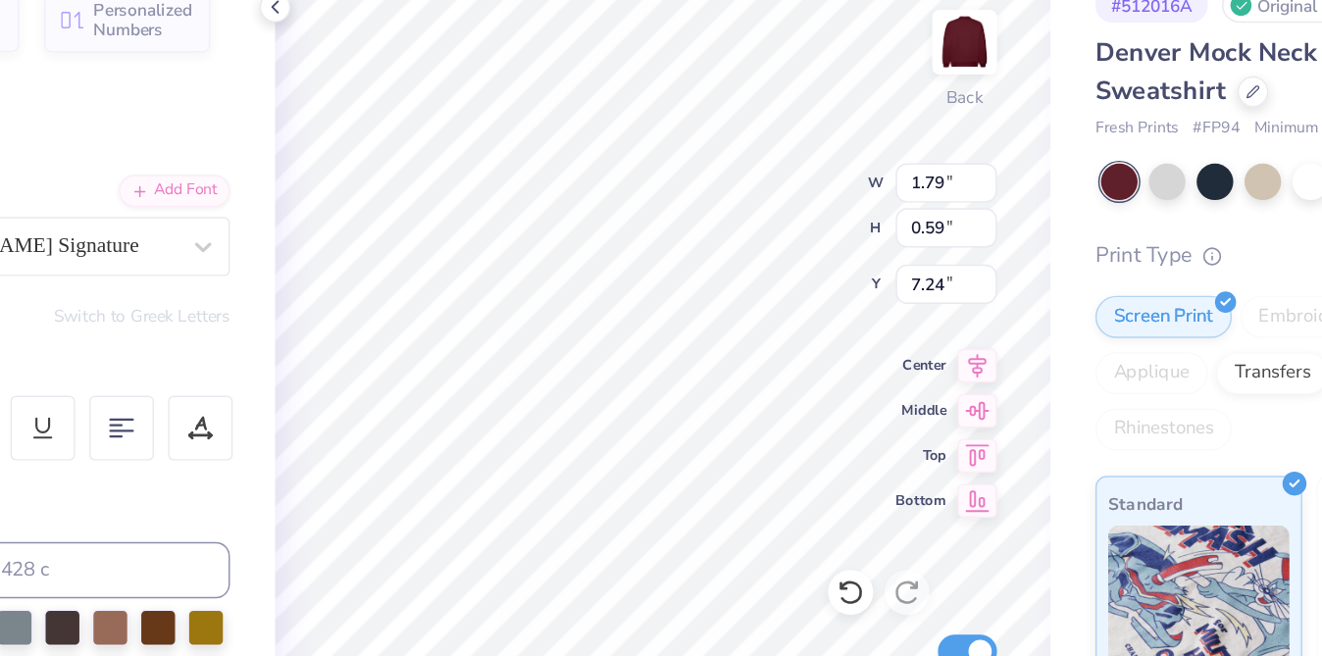
type input "5.67"
type input "6.56"
type input "4.93"
type input "2.52"
type input "0.89"
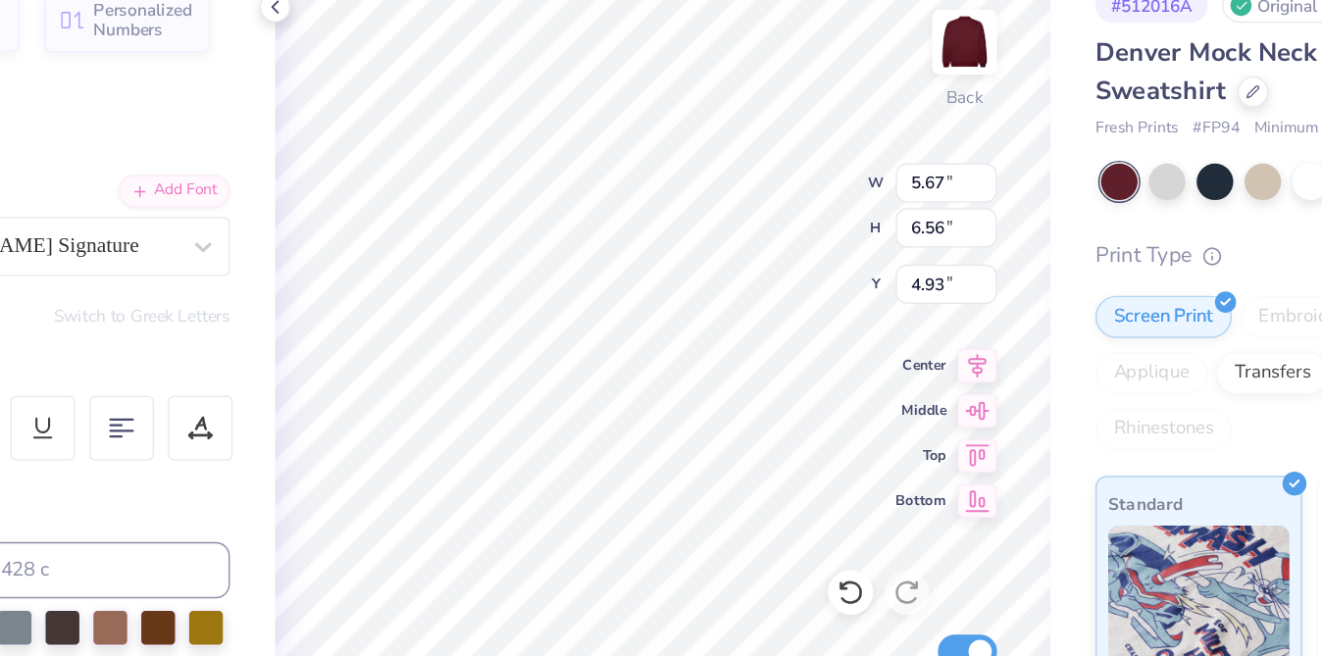
type input "10.17"
type textarea "For the Kids"
type textarea "Be"
type input "1.82"
type input "1.21"
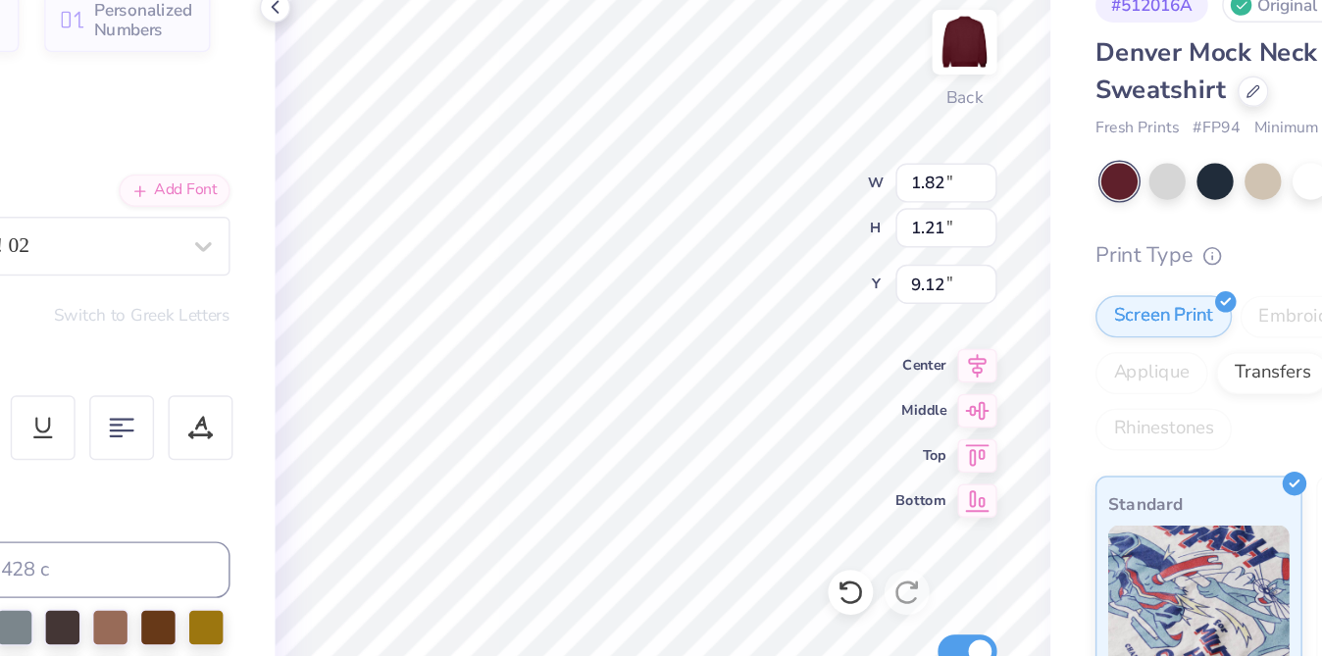
type input "9.12"
type textarea "Positive"
type input "4.19"
type input "1.07"
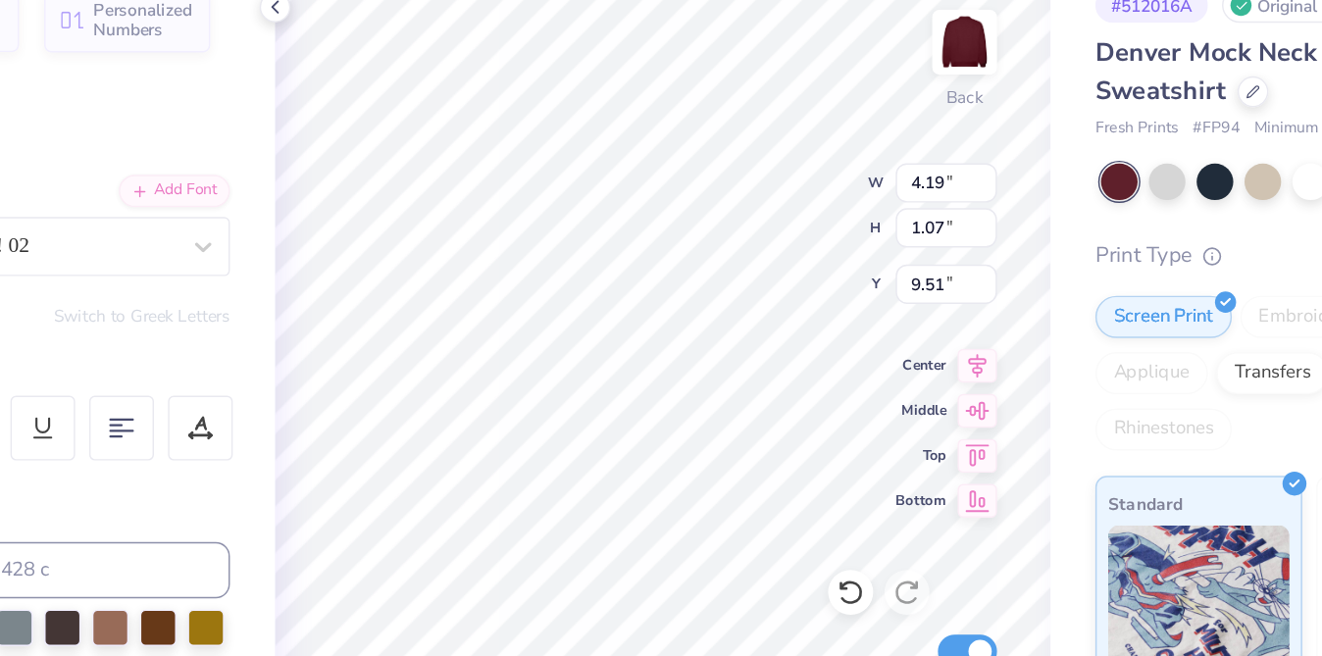
type input "10.00"
type input "0.50"
type input "0.87"
type input "9.13"
type input "8.93"
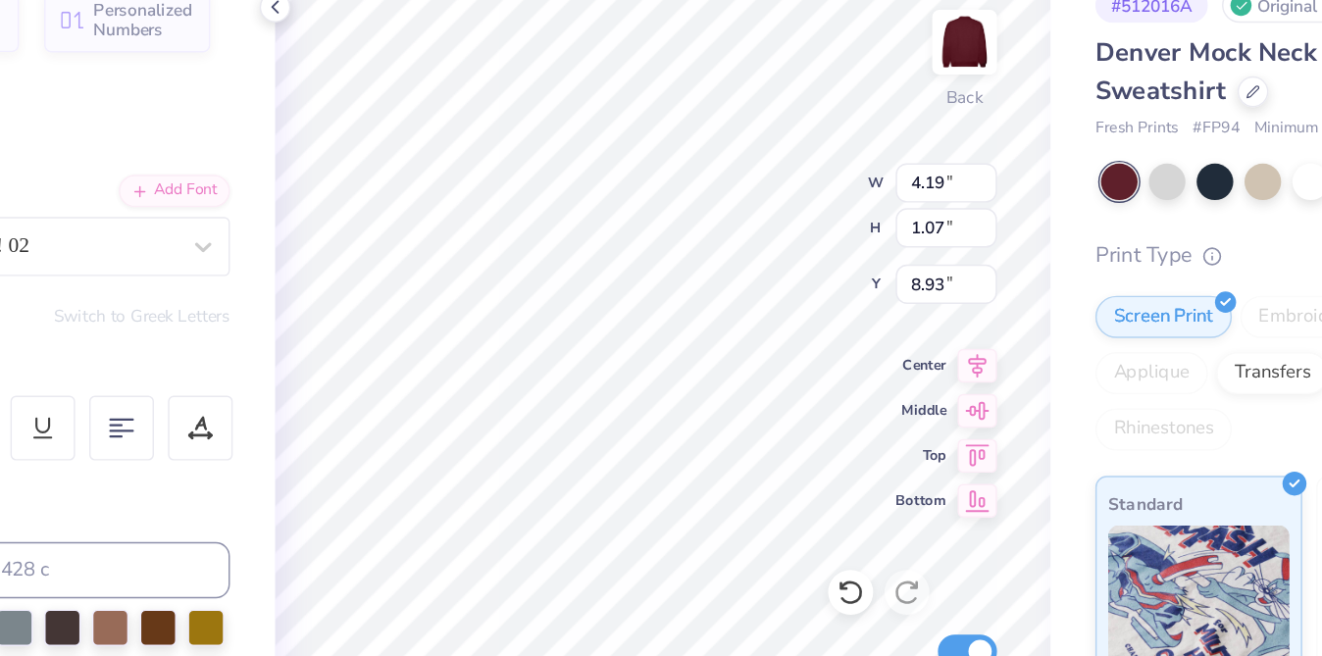
type input "4.85"
type input "1.24"
type input "8.90"
type input "9.38"
type input "10.62"
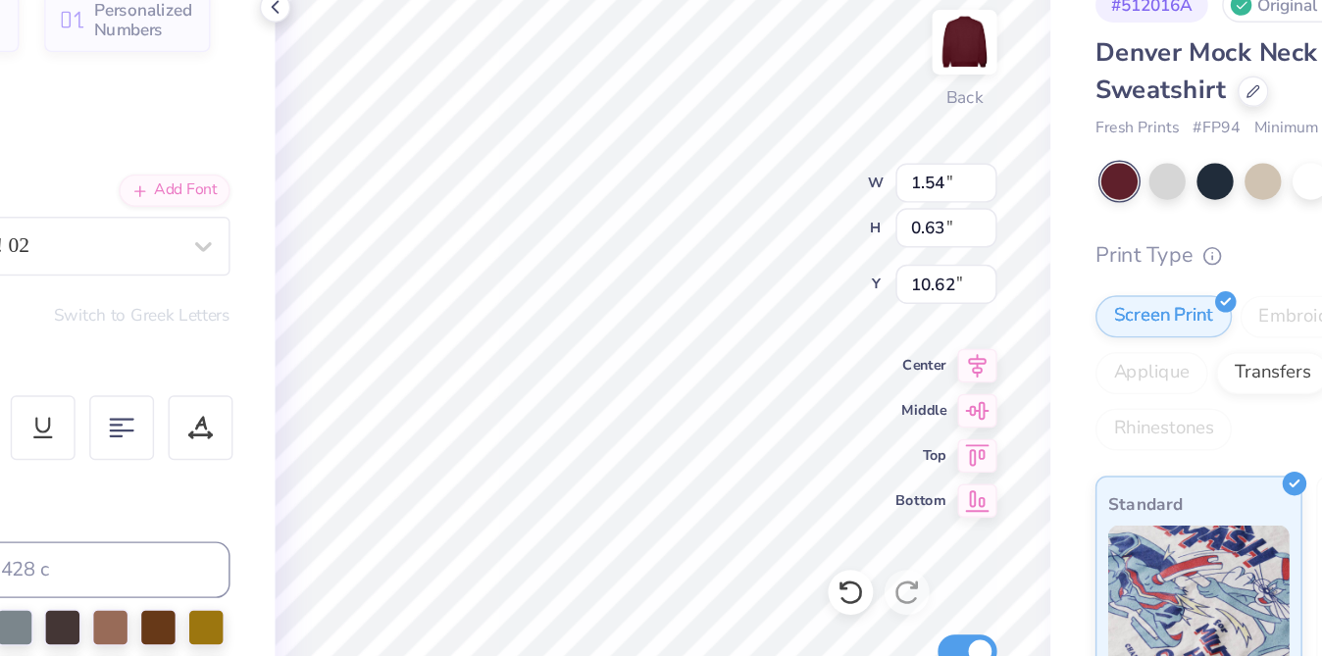
type textarea "2026"
type input "2.47"
type input "0.50"
type input "6.98"
type input "1.79"
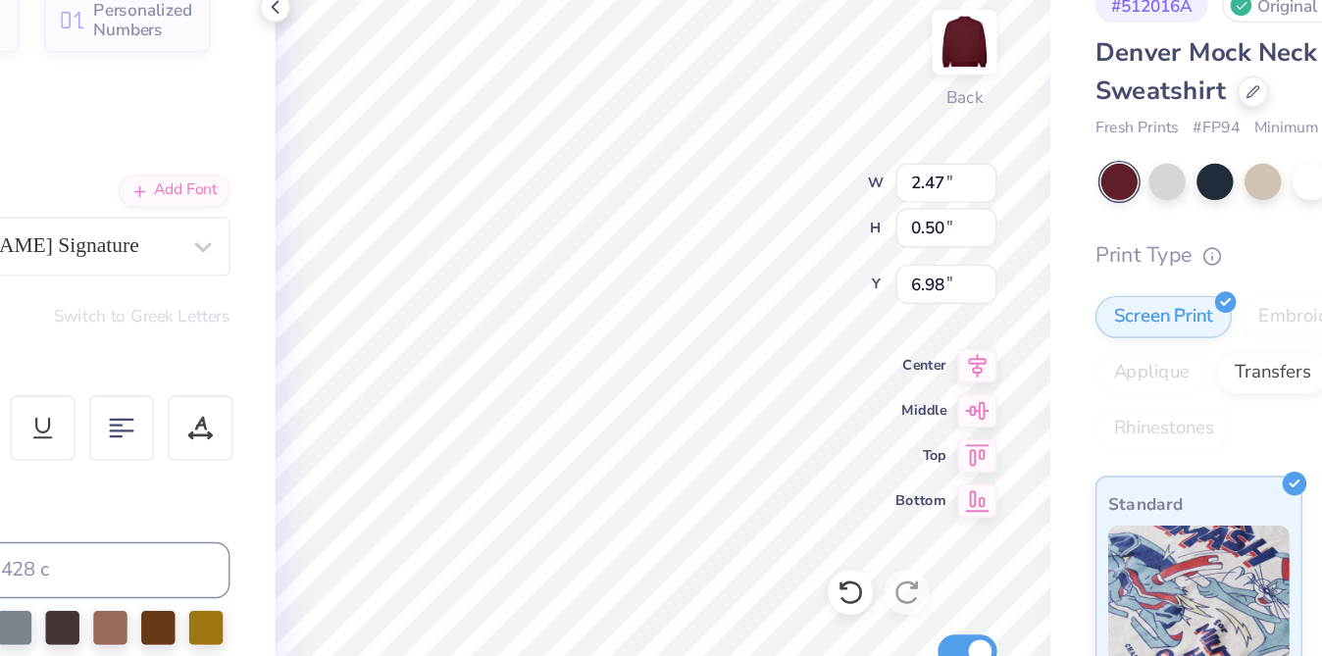
type input "0.59"
type input "7.24"
type textarea "Everything e do,,"
type input "7.46"
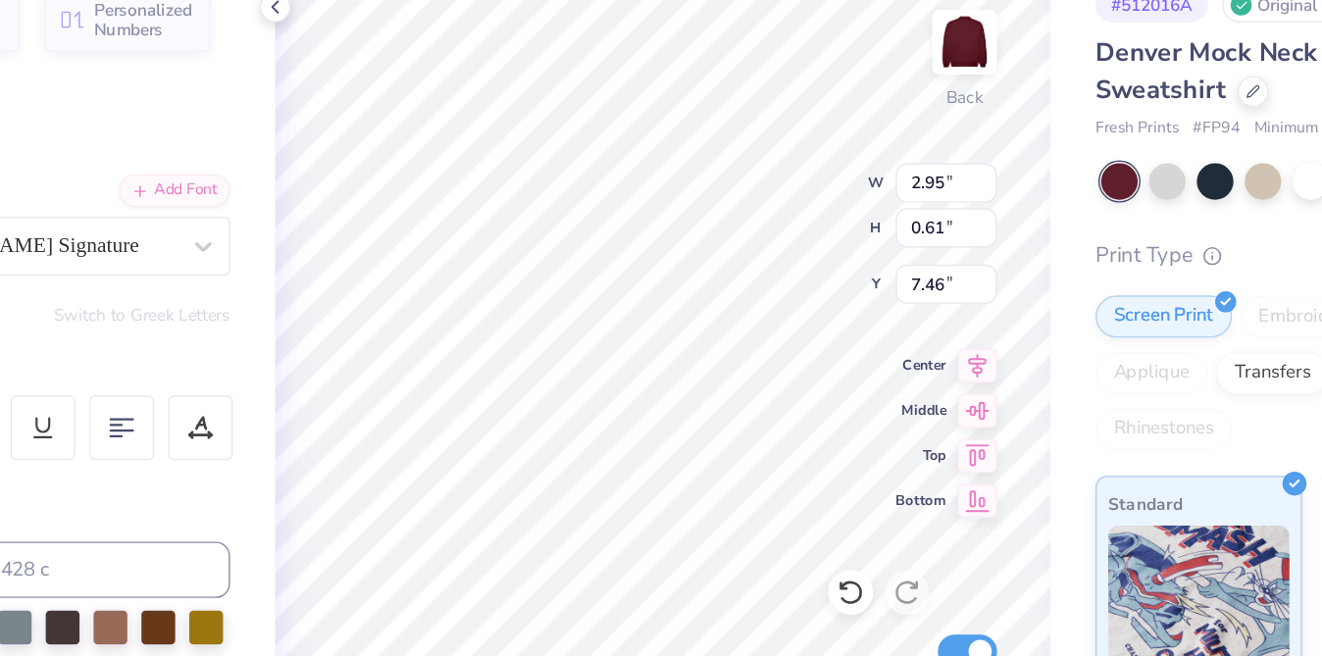
type input "2.95"
type input "0.61"
type input "7.40"
type textarea "E"
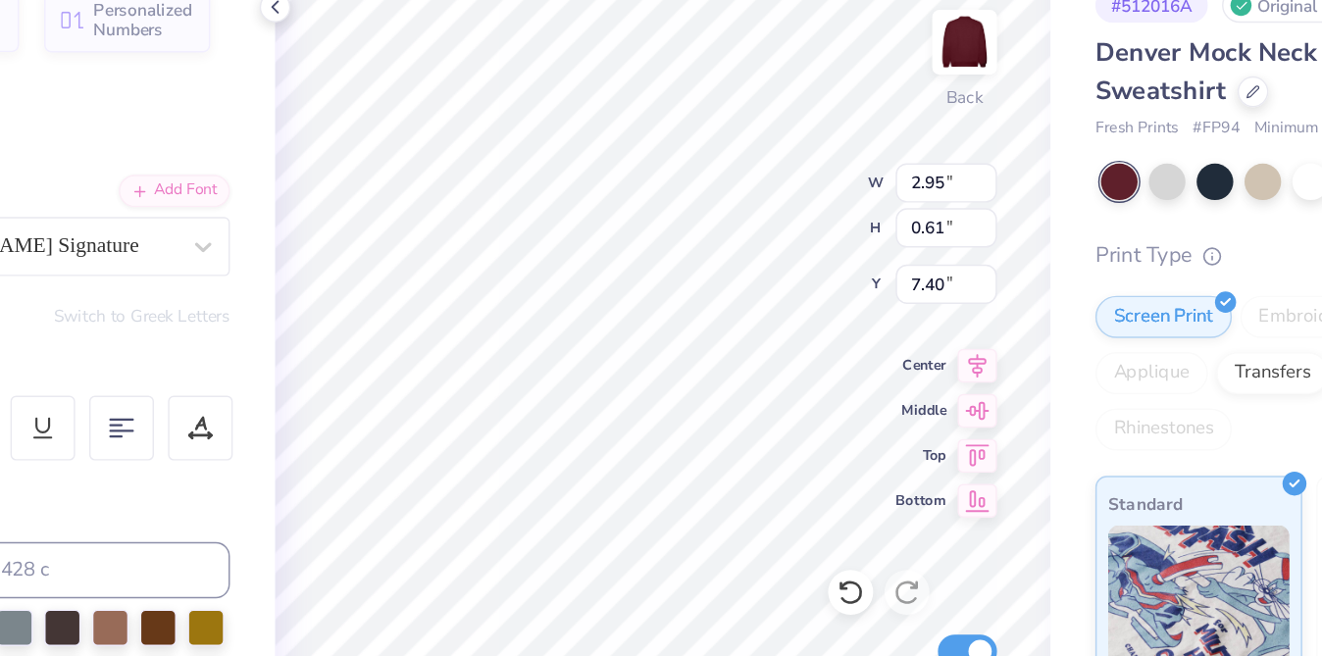
type textarea "e"
type textarea "we do for our B Positive"
type input "7.46"
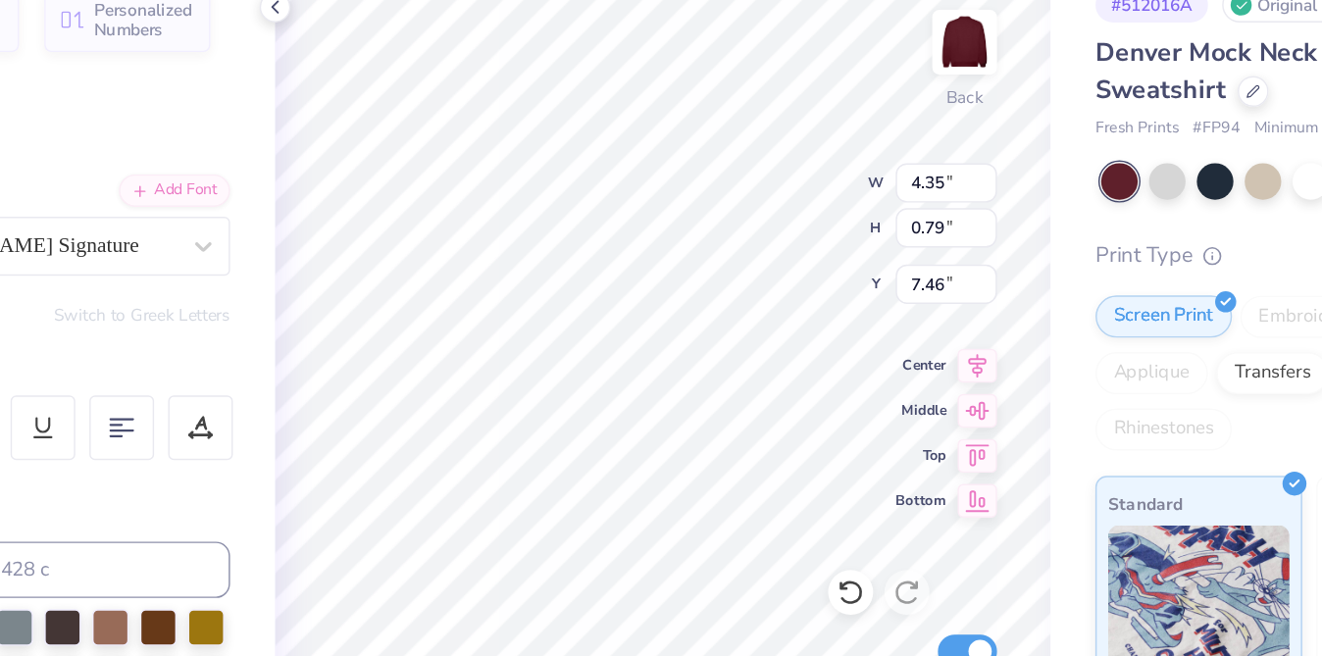
scroll to position [0, 12]
type textarea "we do for our B Positive Heroes"
type input "5.08"
type input "0.85"
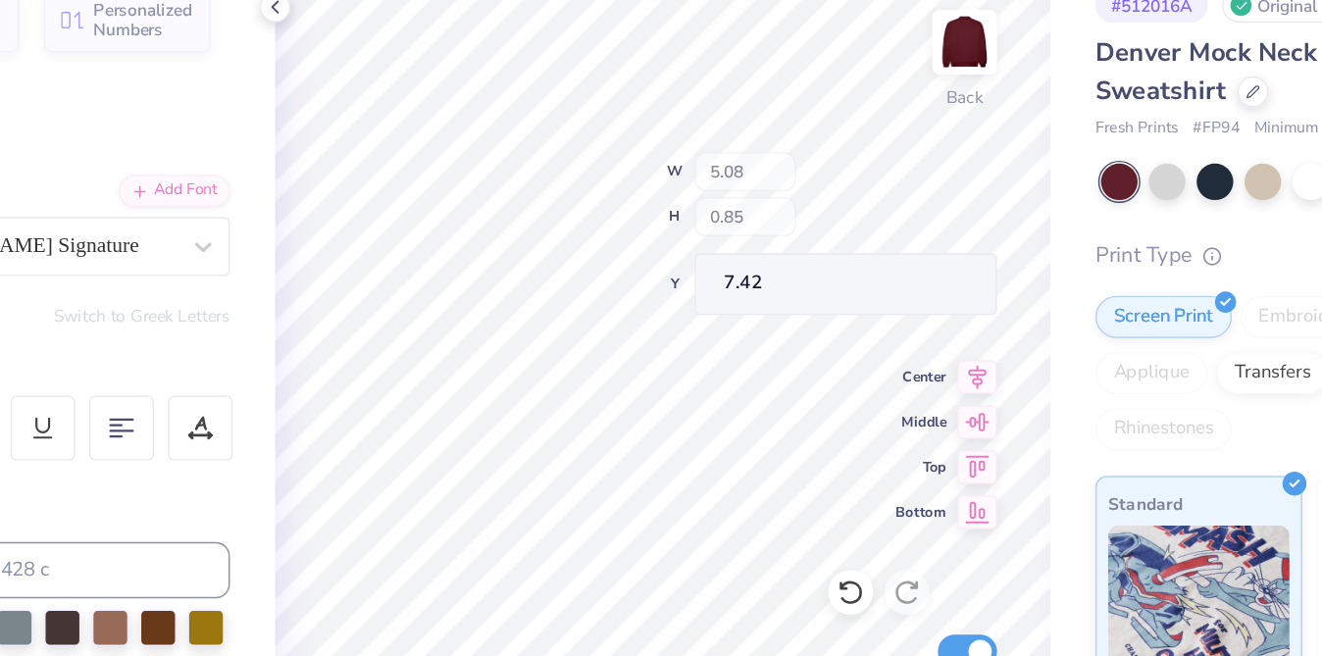
type input "7.46"
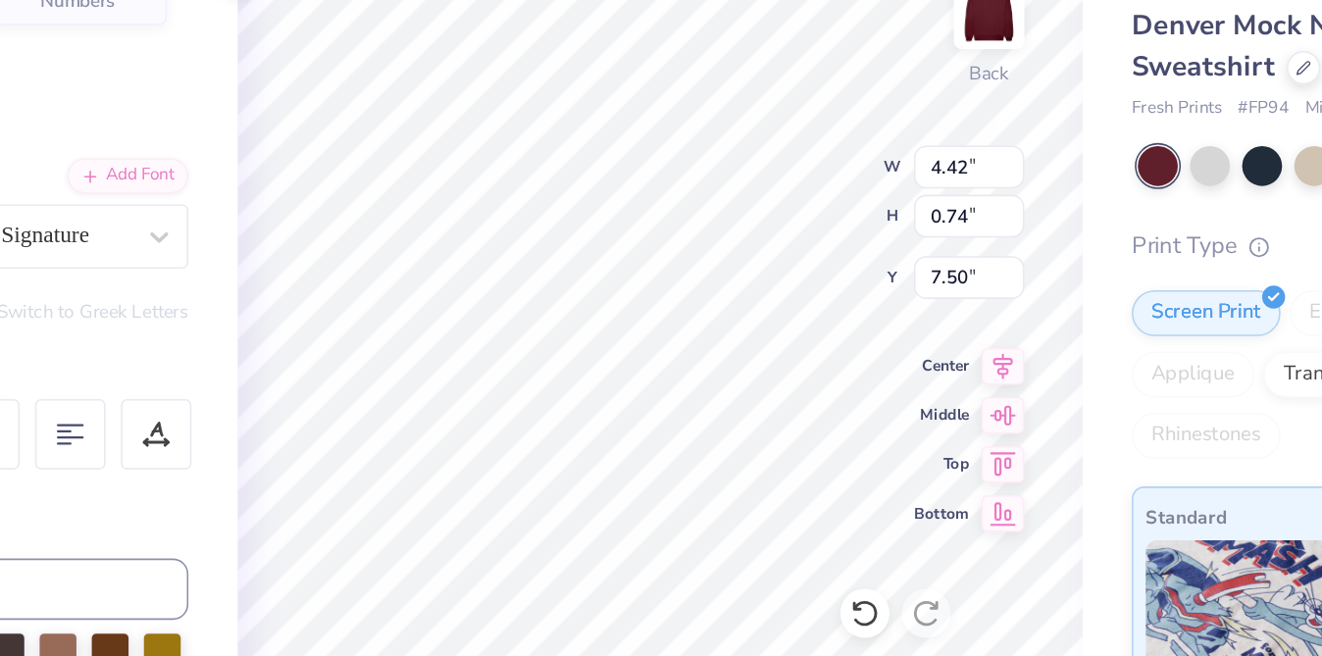
type input "4.42"
type input "0.74"
type input "7.50"
type input "7.46"
type input "2.98"
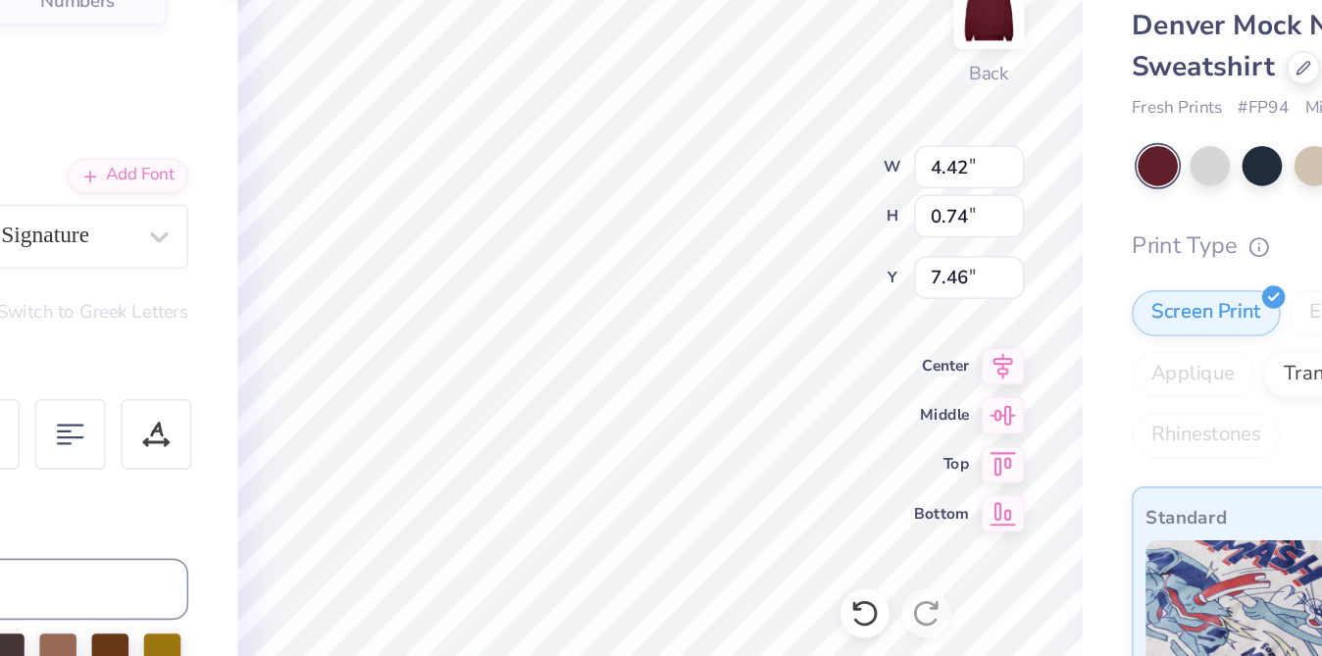
type input "0.45"
type input "7.01"
type input "2.95"
type input "0.64"
type input "6.93"
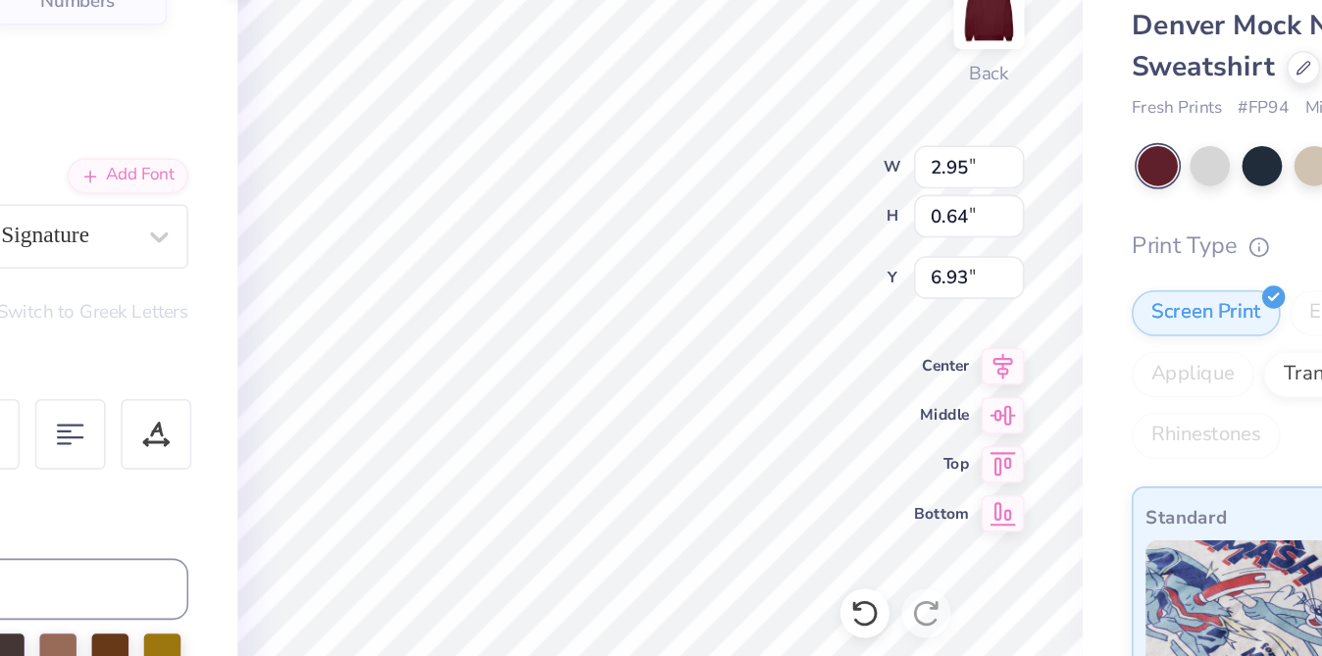
type input "7.19"
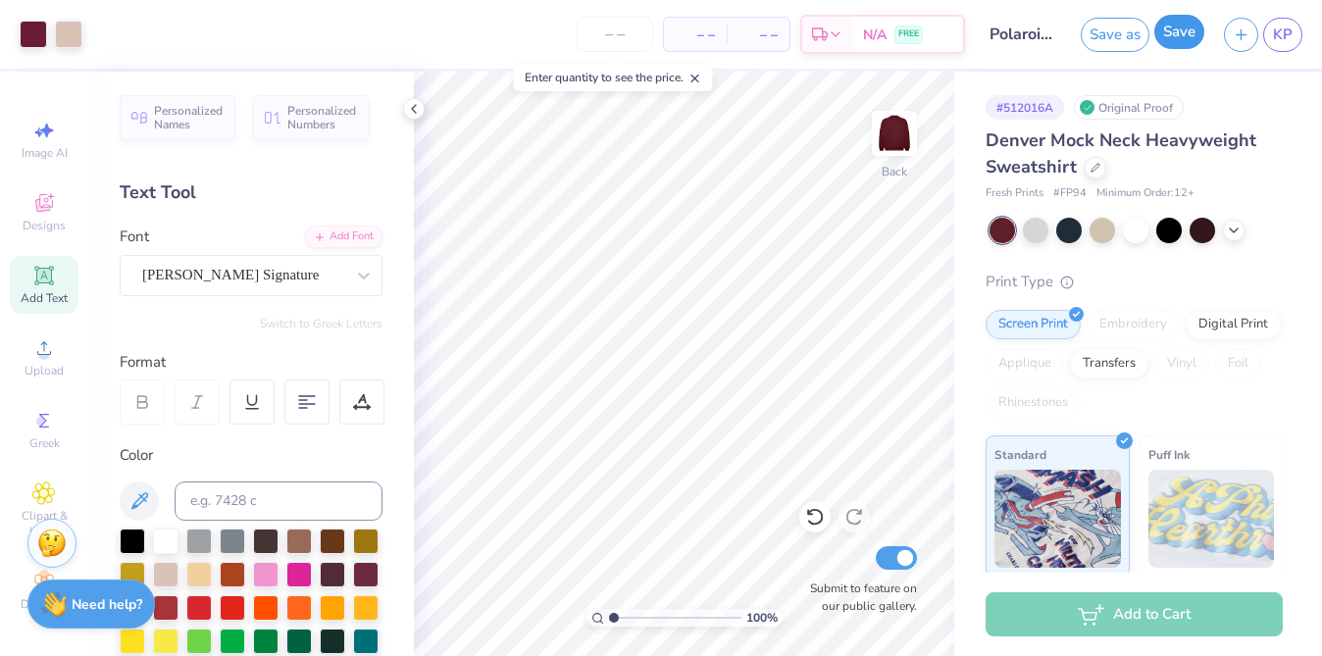
click at [1170, 43] on button "Save" at bounding box center [1179, 32] width 50 height 34
click at [1091, 166] on icon at bounding box center [1095, 166] width 10 height 10
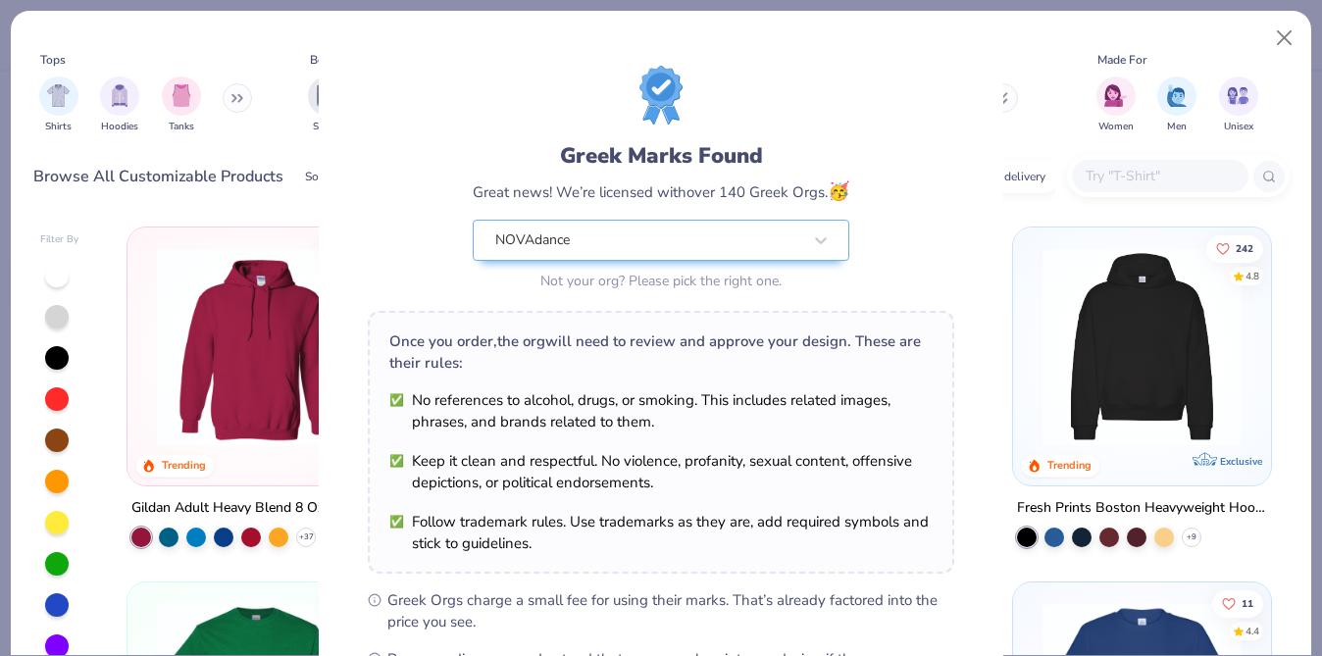
click at [1282, 44] on div "Greek Marks Found Great news! We’re licensed with over 140 Greek Orgs. 🥳 NOVAda…" at bounding box center [661, 328] width 1322 height 656
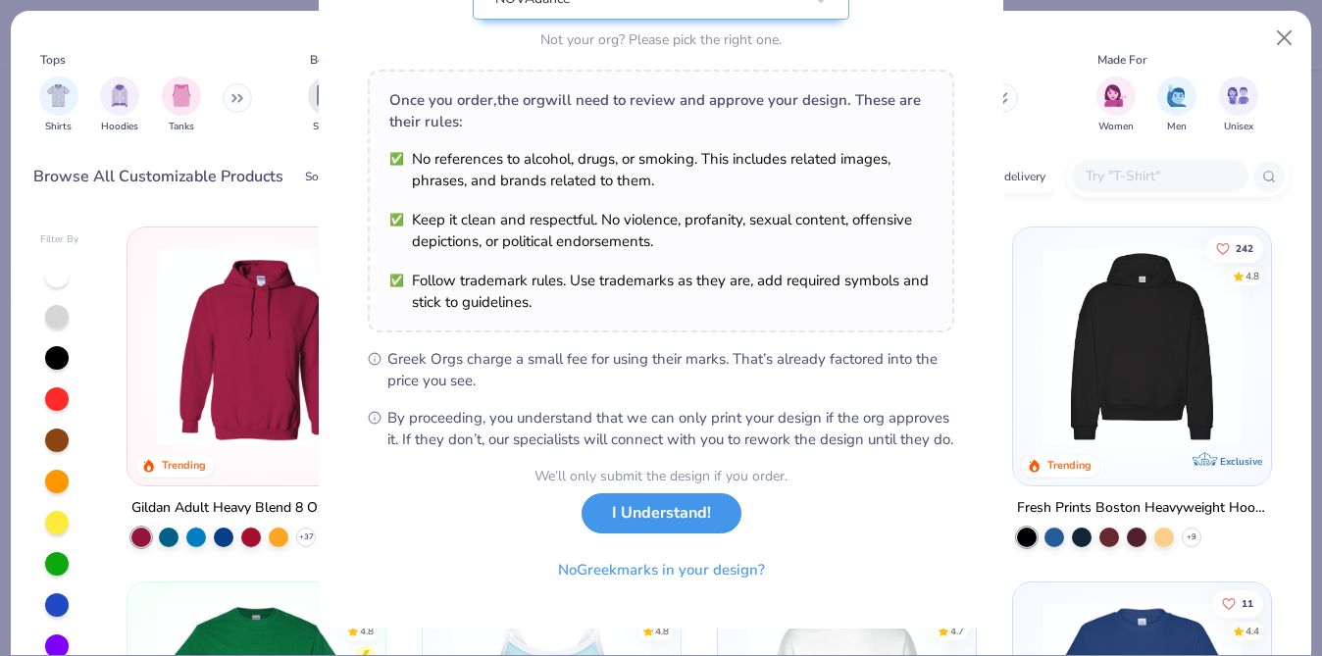
click at [617, 531] on button "I Understand!" at bounding box center [661, 513] width 160 height 40
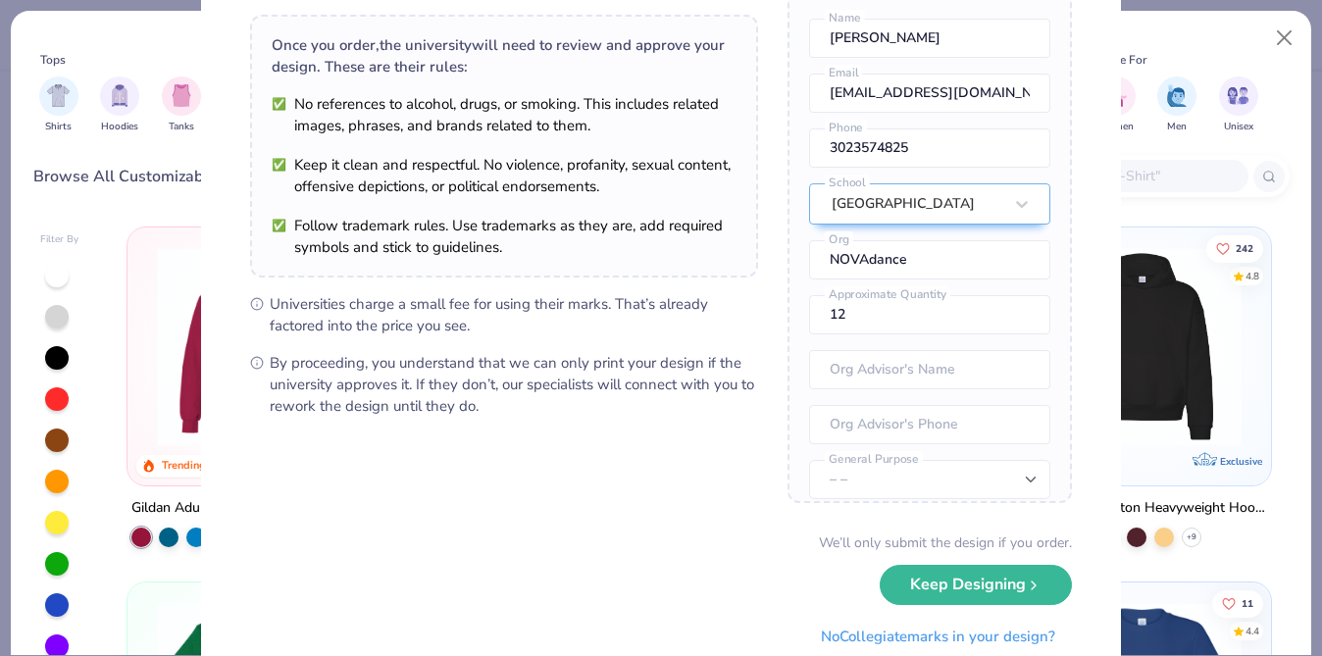
scroll to position [130, 0]
click at [932, 610] on div "We’ll only submit the design if you order. Keep Designing No Collegiate marks i…" at bounding box center [661, 595] width 822 height 124
click at [934, 596] on button "Keep Designing" at bounding box center [975, 581] width 192 height 40
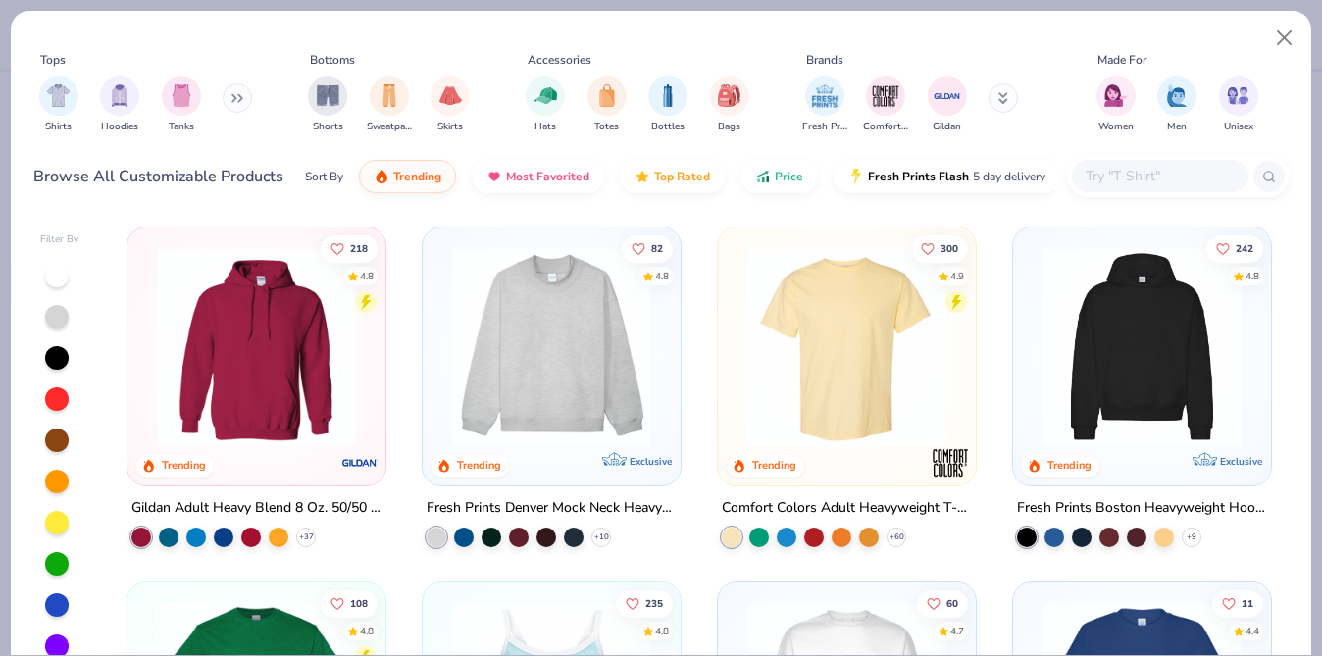
scroll to position [0, 0]
click at [934, 596] on icon "Like" at bounding box center [933, 603] width 14 height 14
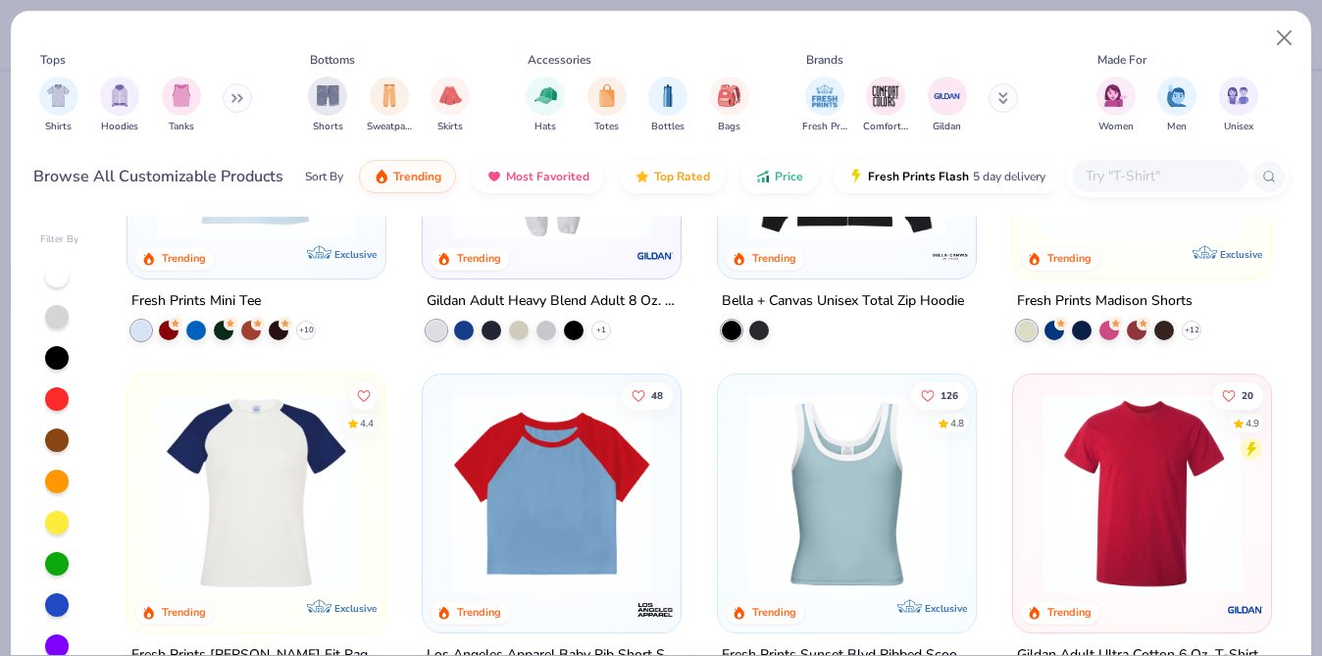
scroll to position [2339, 0]
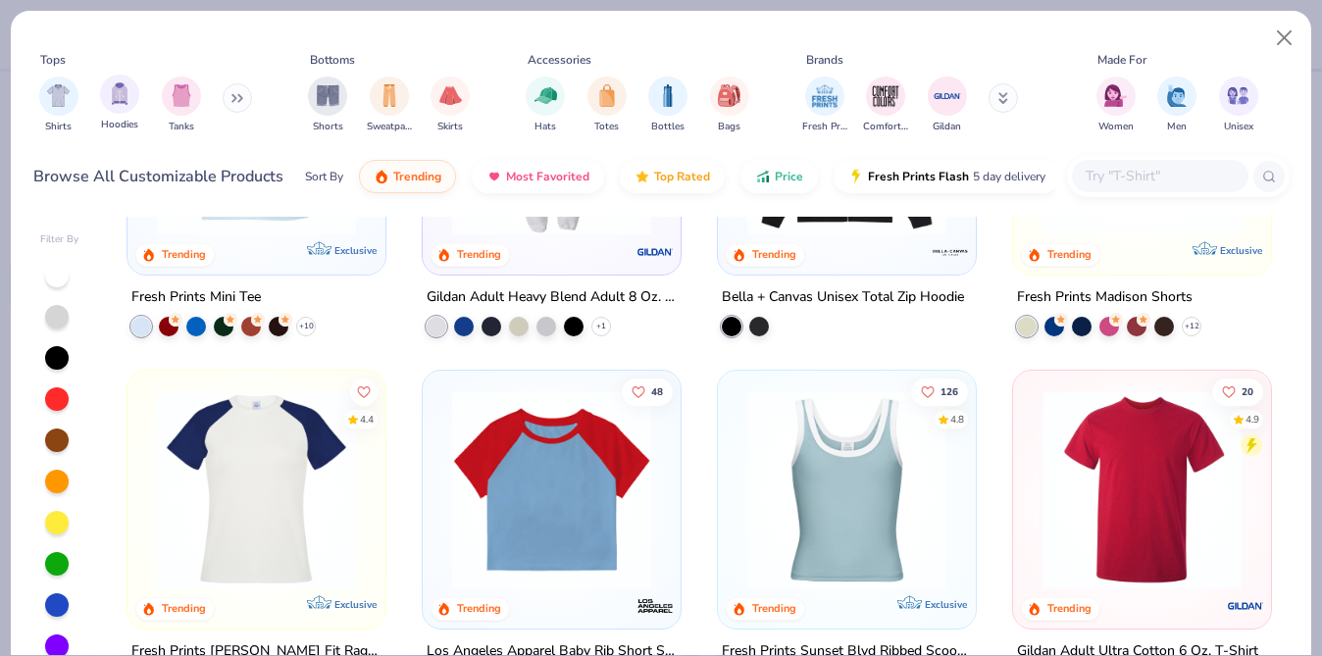
click at [116, 116] on div "Hoodies" at bounding box center [119, 104] width 39 height 58
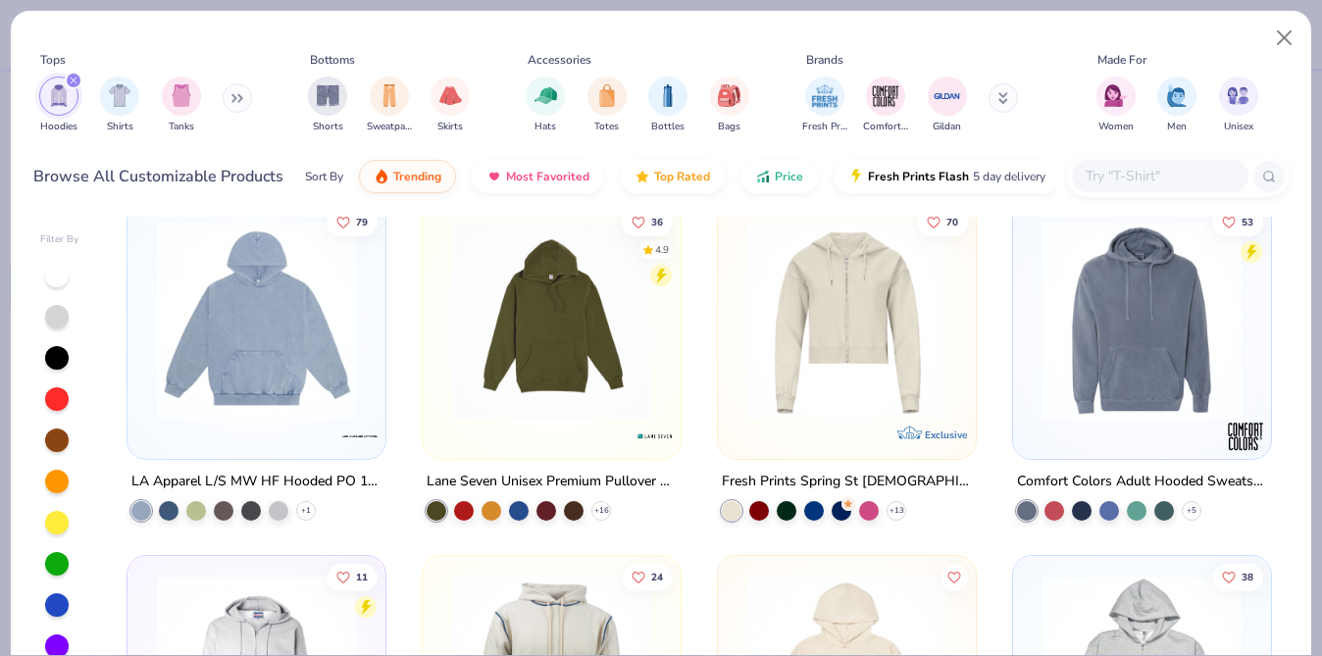
scroll to position [1083, 0]
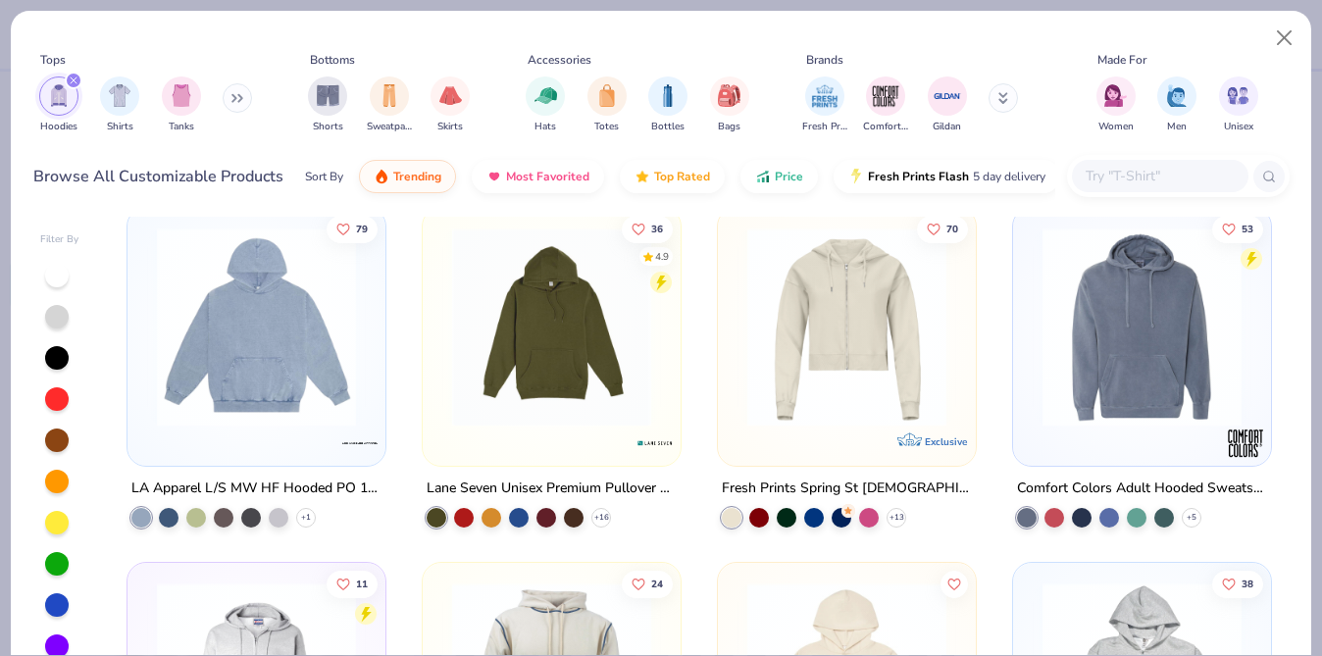
click at [189, 413] on img at bounding box center [256, 326] width 219 height 199
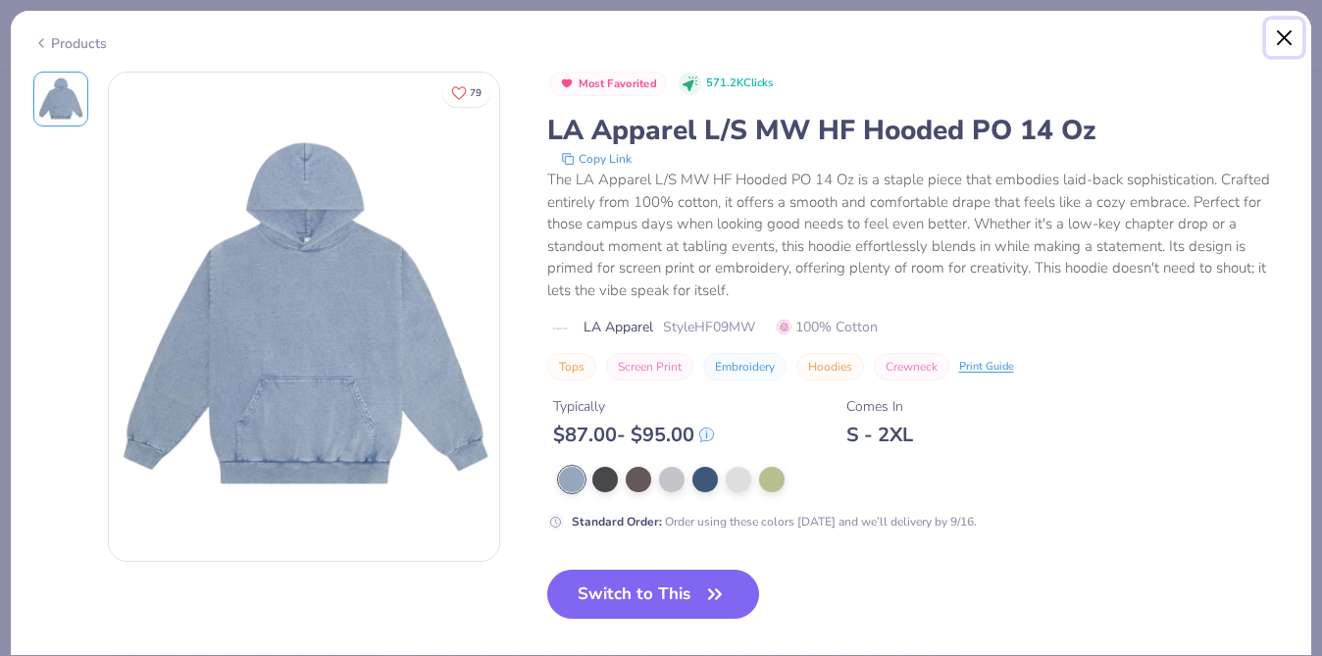
click at [1292, 43] on button "Close" at bounding box center [1284, 38] width 37 height 37
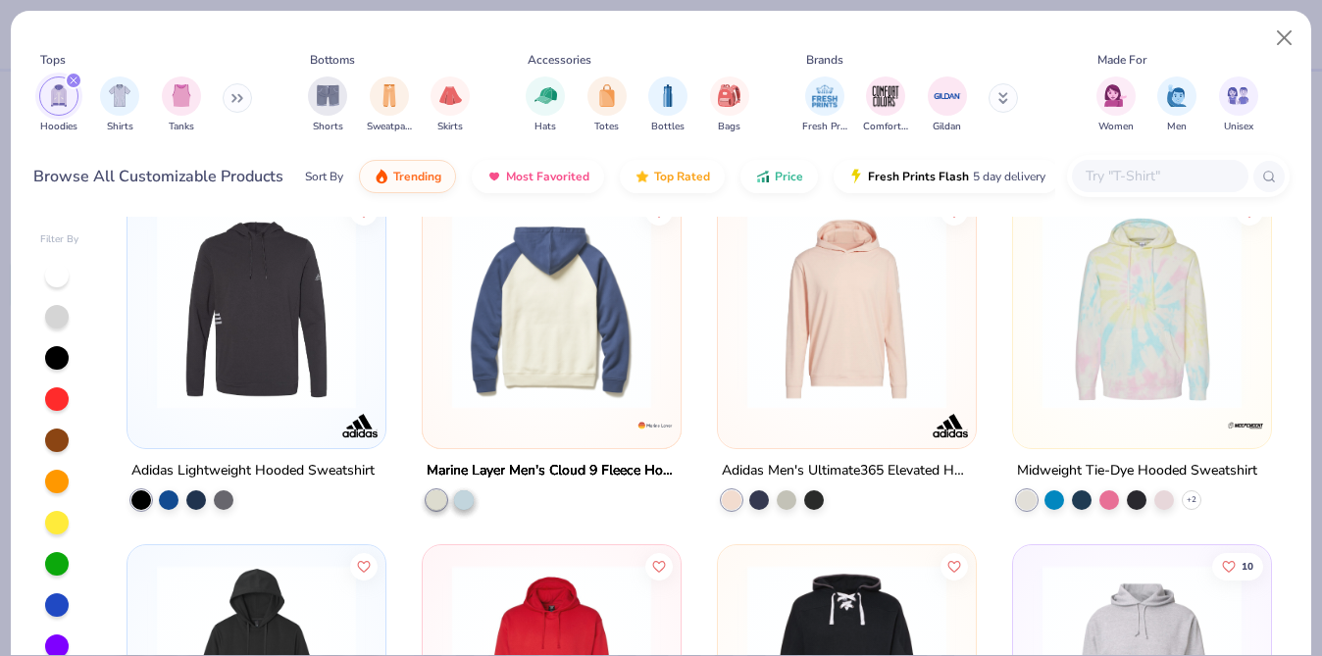
scroll to position [3945, 0]
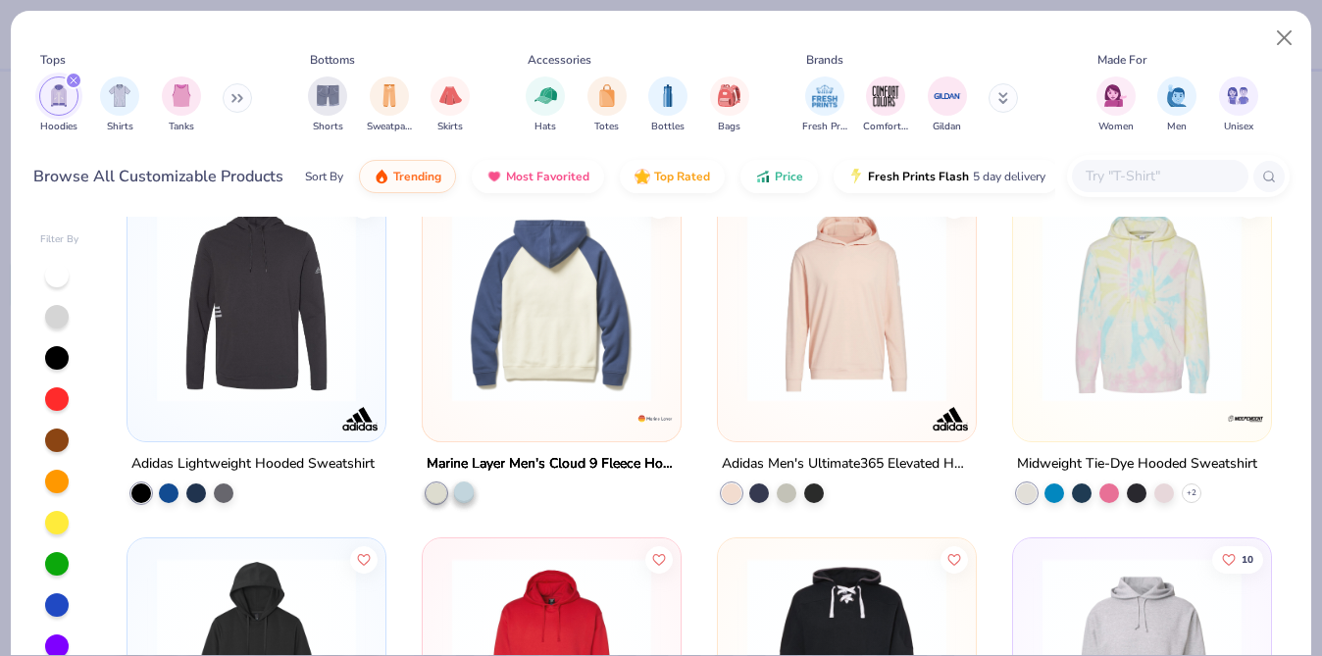
click at [464, 492] on div at bounding box center [464, 491] width 20 height 20
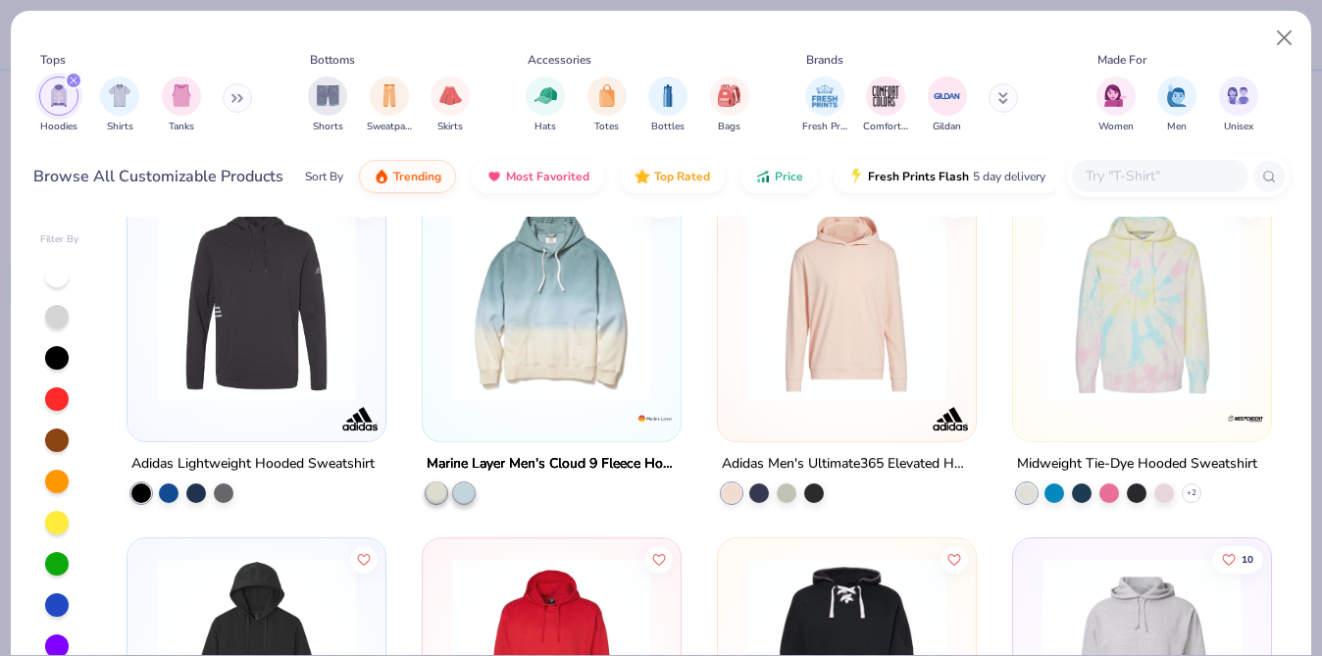
click at [440, 492] on div at bounding box center [436, 491] width 20 height 20
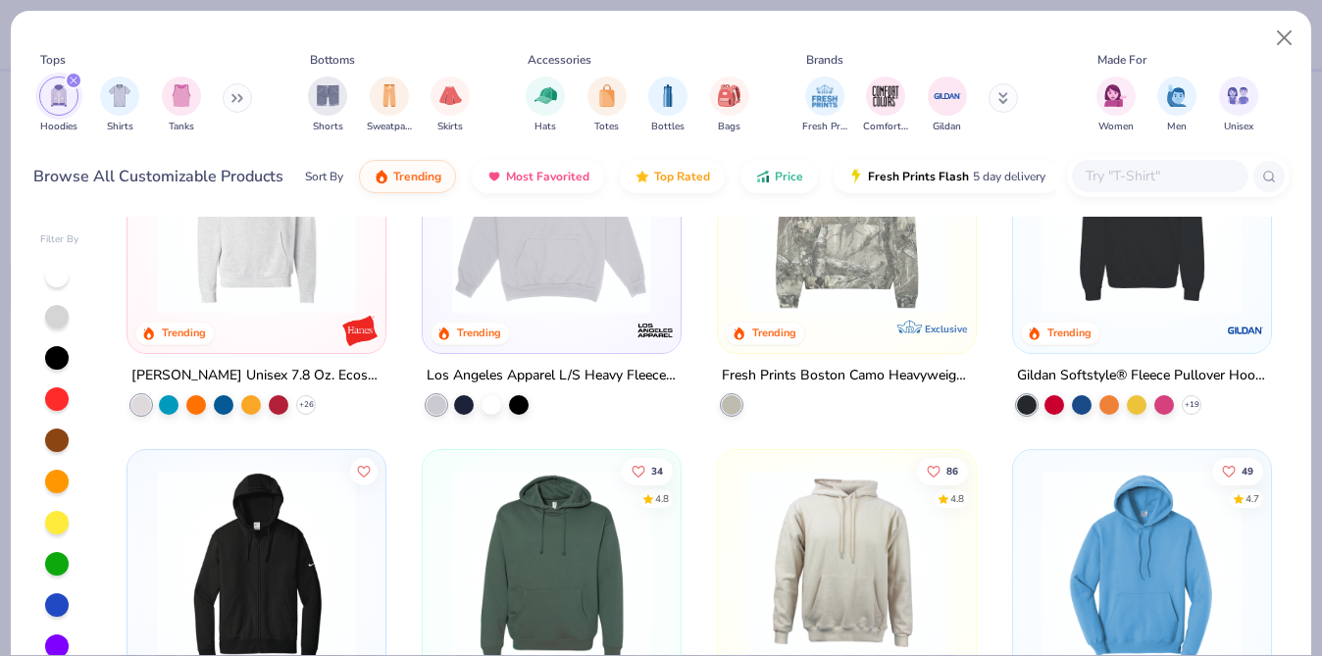
scroll to position [420, 0]
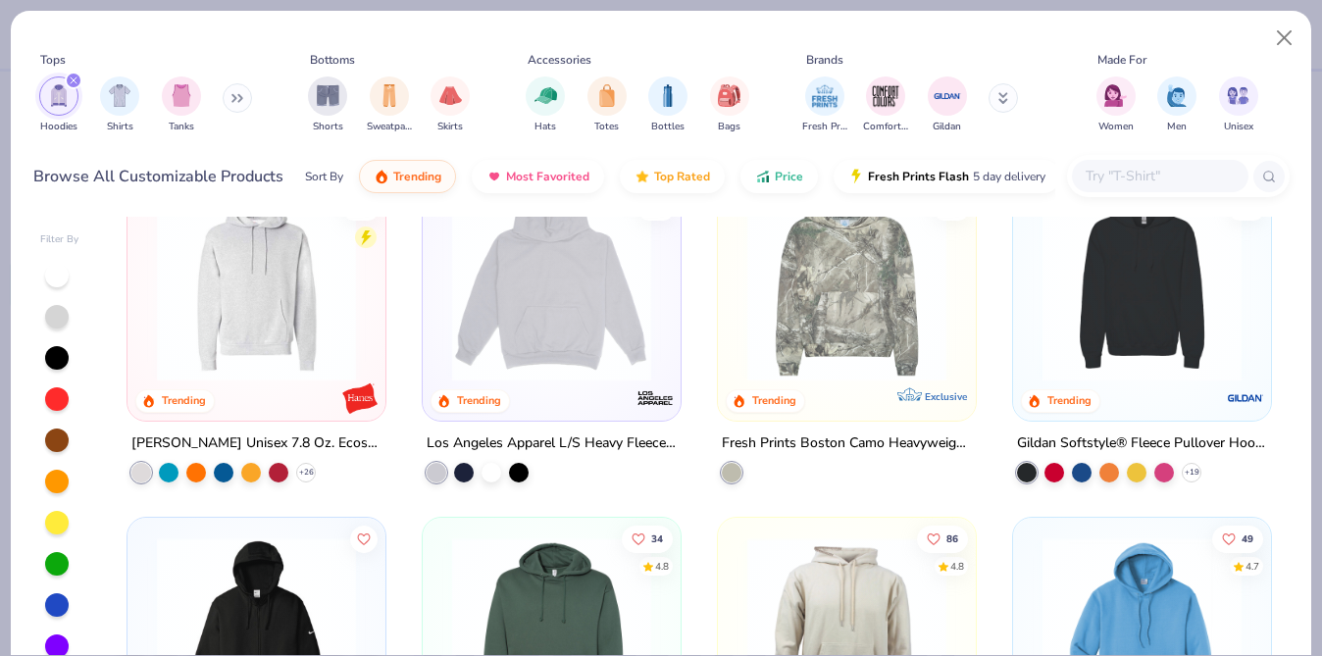
click at [561, 361] on img at bounding box center [551, 281] width 219 height 199
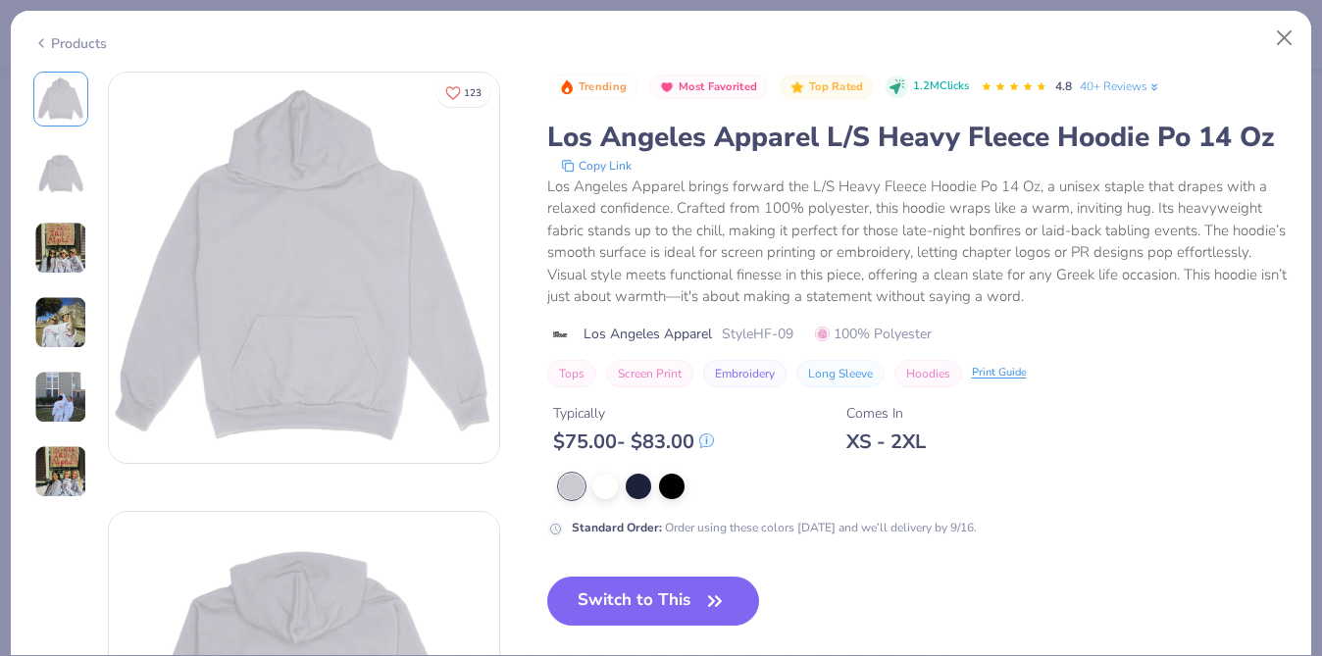
click at [1277, 18] on div "Products" at bounding box center [661, 36] width 1300 height 51
click at [1277, 29] on button "Close" at bounding box center [1284, 38] width 37 height 37
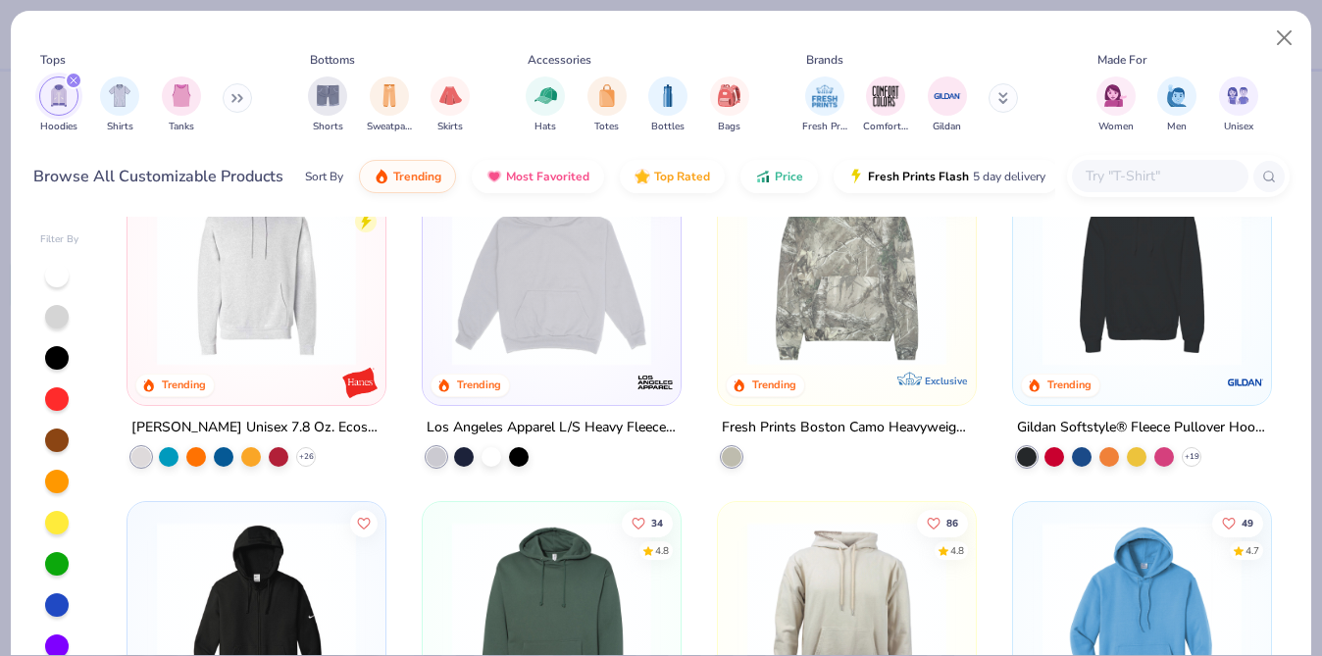
scroll to position [427, 0]
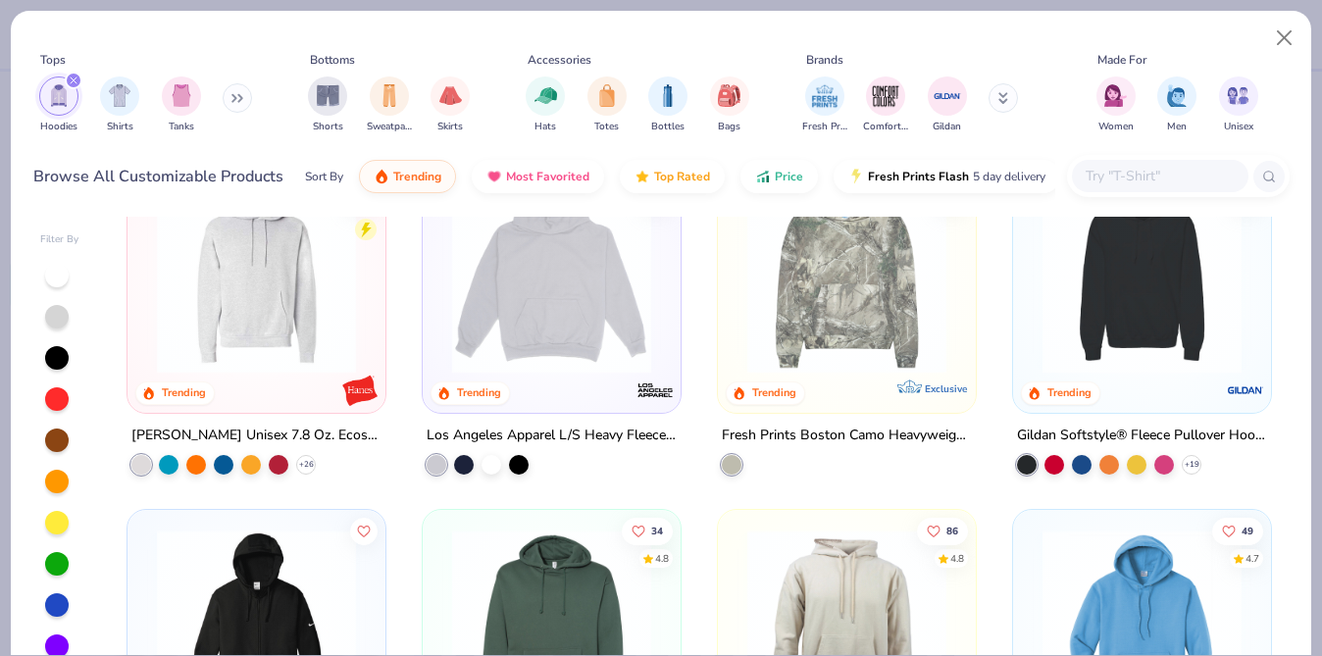
click at [1087, 383] on div at bounding box center [1142, 279] width 238 height 228
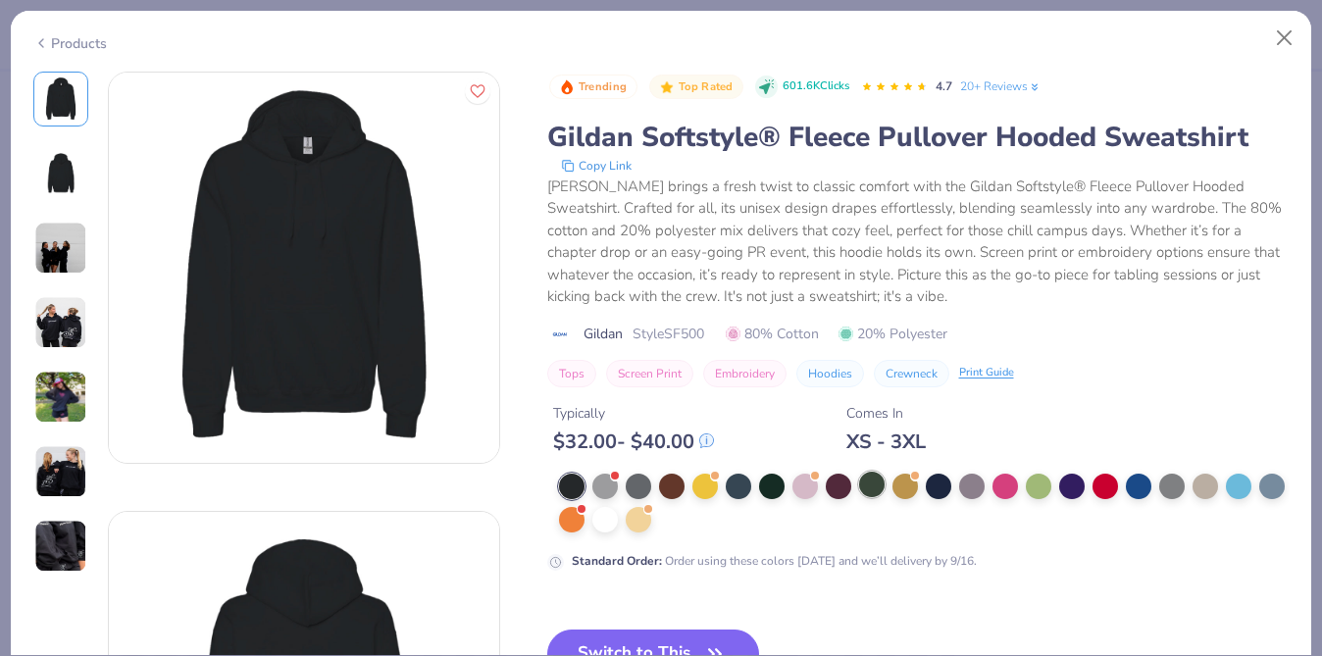
click at [860, 489] on div at bounding box center [871, 484] width 25 height 25
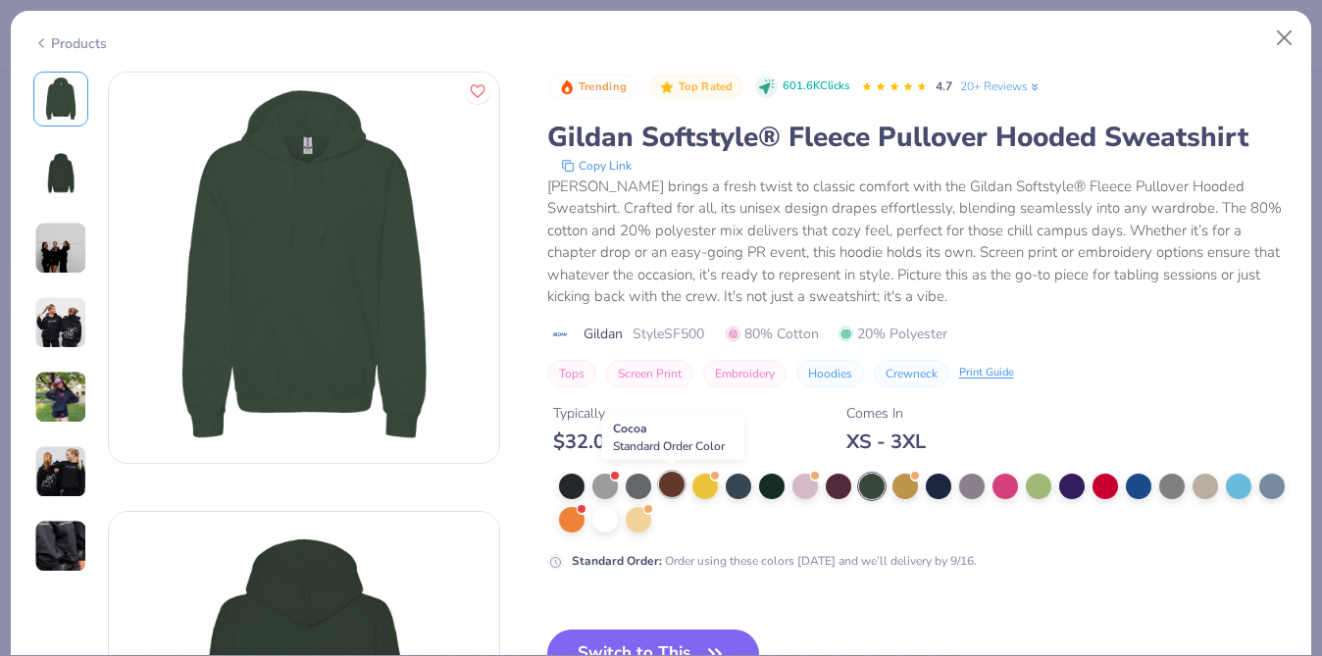
click at [682, 480] on div at bounding box center [671, 484] width 25 height 25
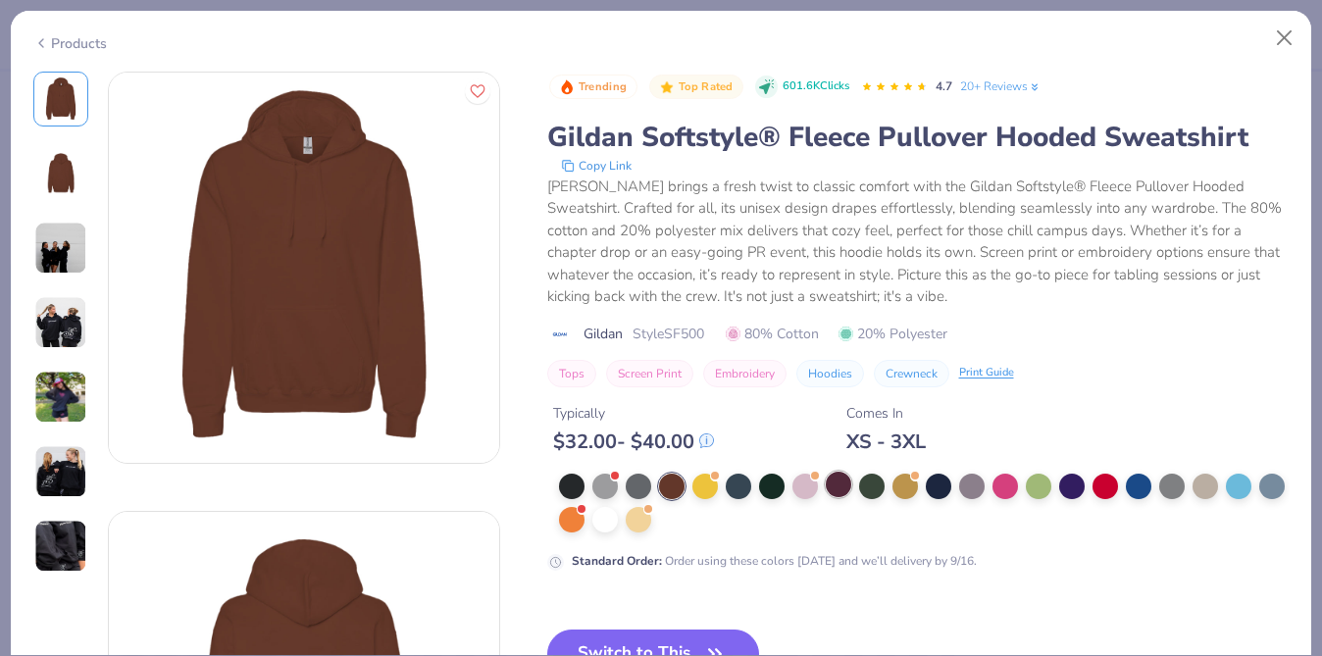
click at [831, 484] on div at bounding box center [838, 484] width 25 height 25
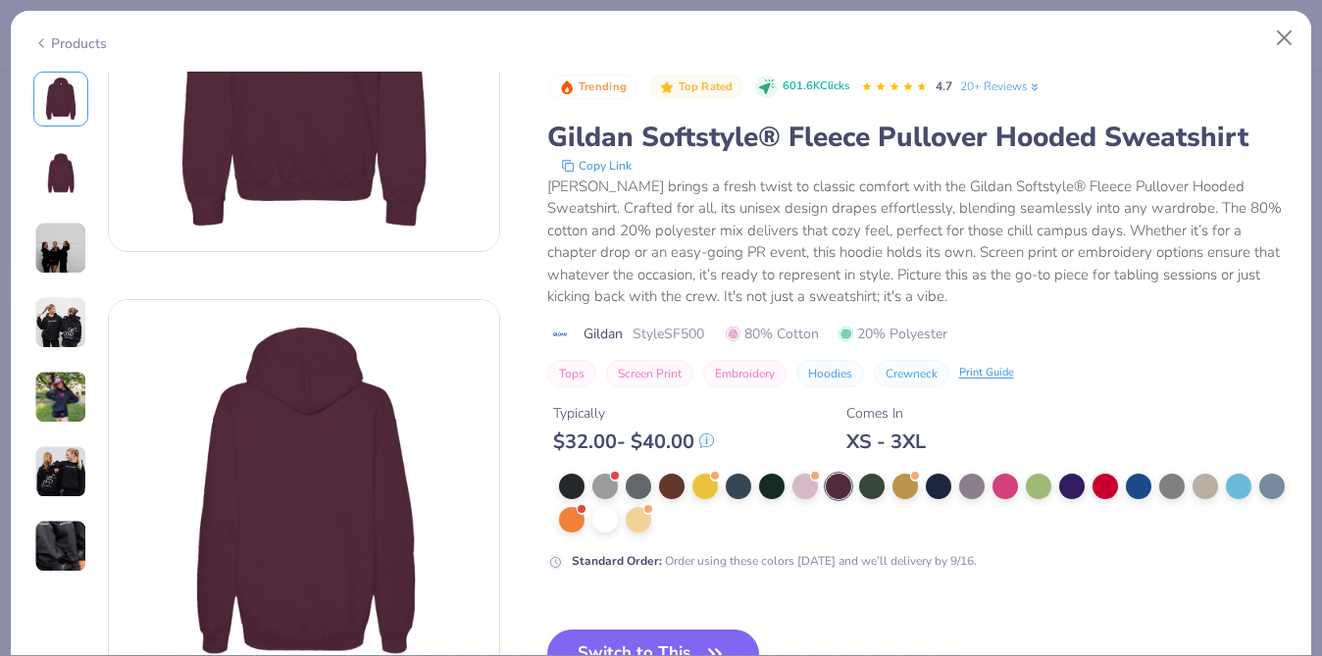
scroll to position [247, 0]
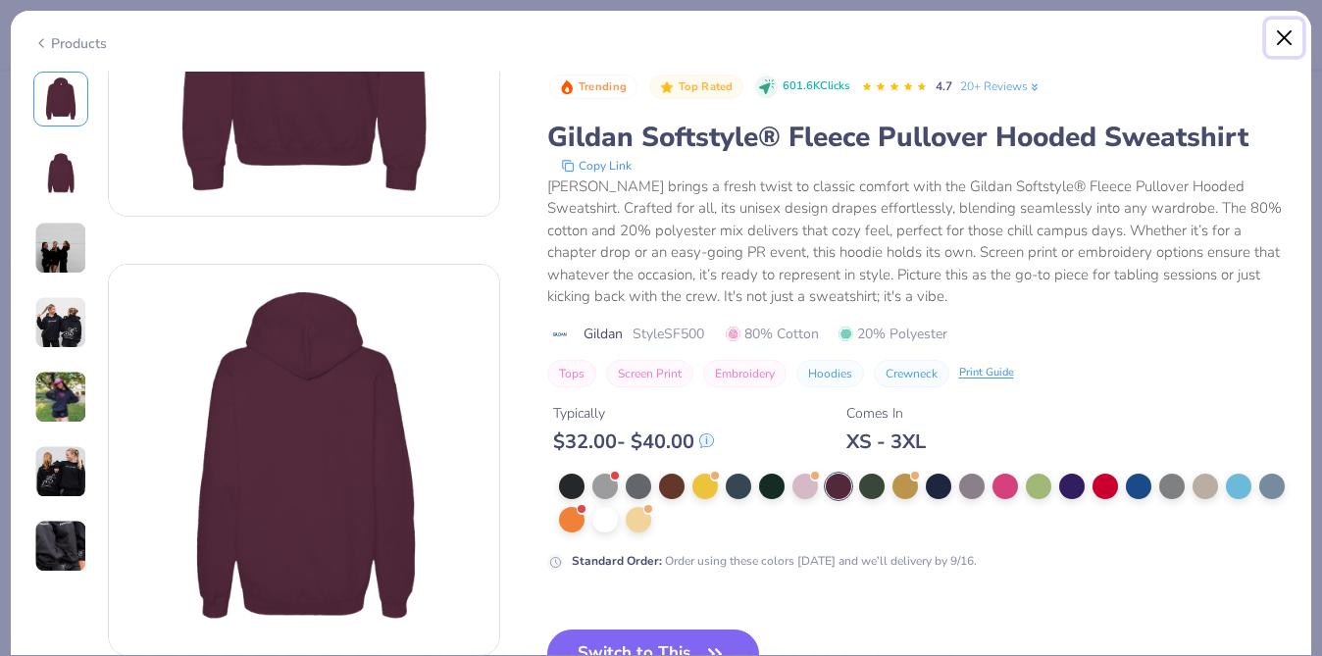
click at [1291, 27] on button "Close" at bounding box center [1284, 38] width 37 height 37
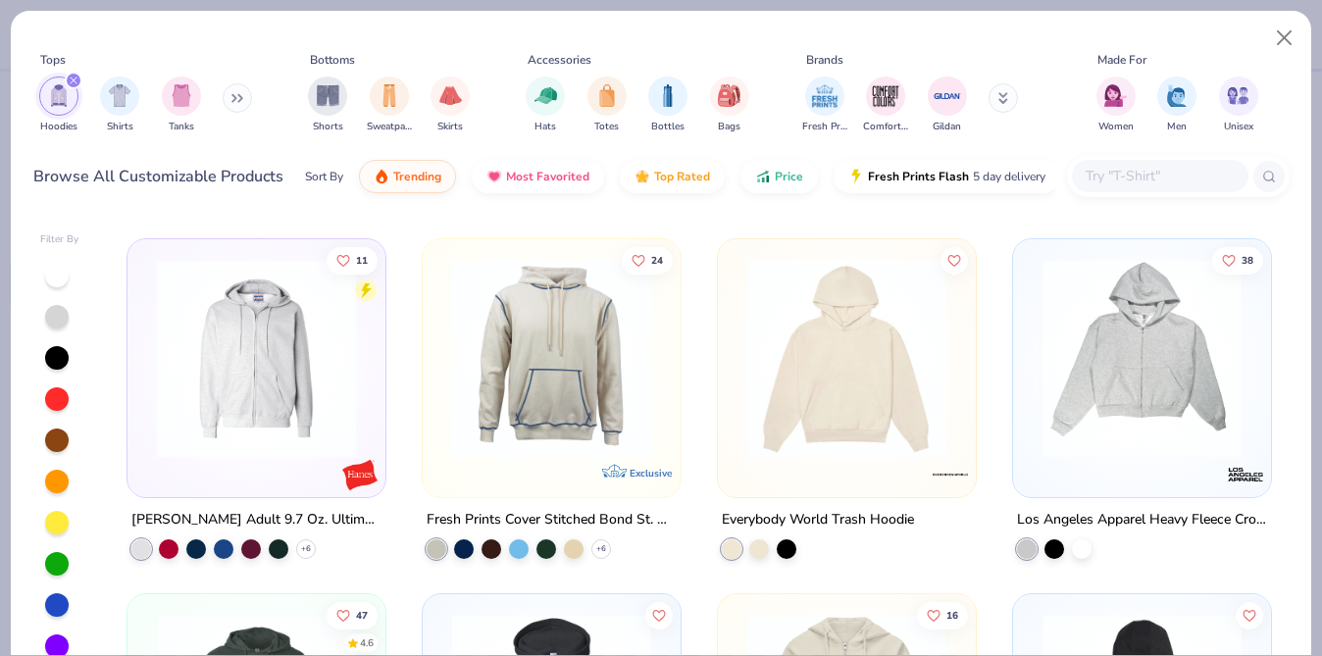
scroll to position [1433, 0]
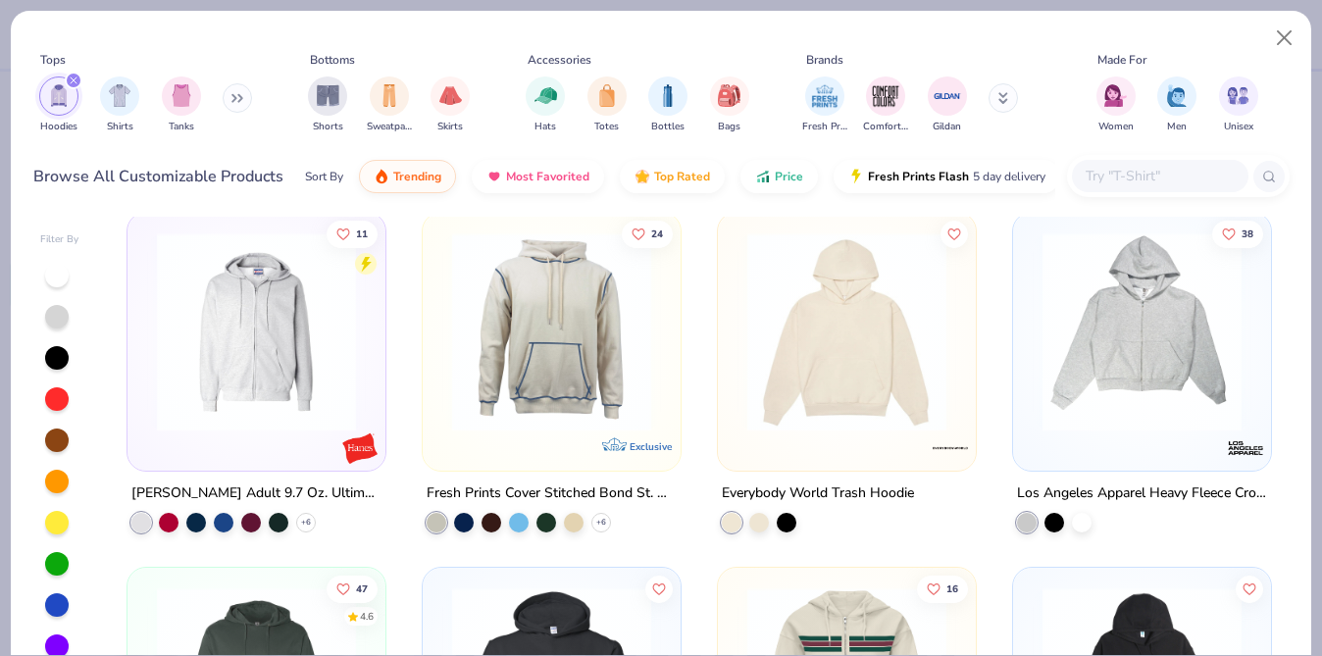
click at [476, 524] on div "+ 6" at bounding box center [518, 523] width 184 height 20
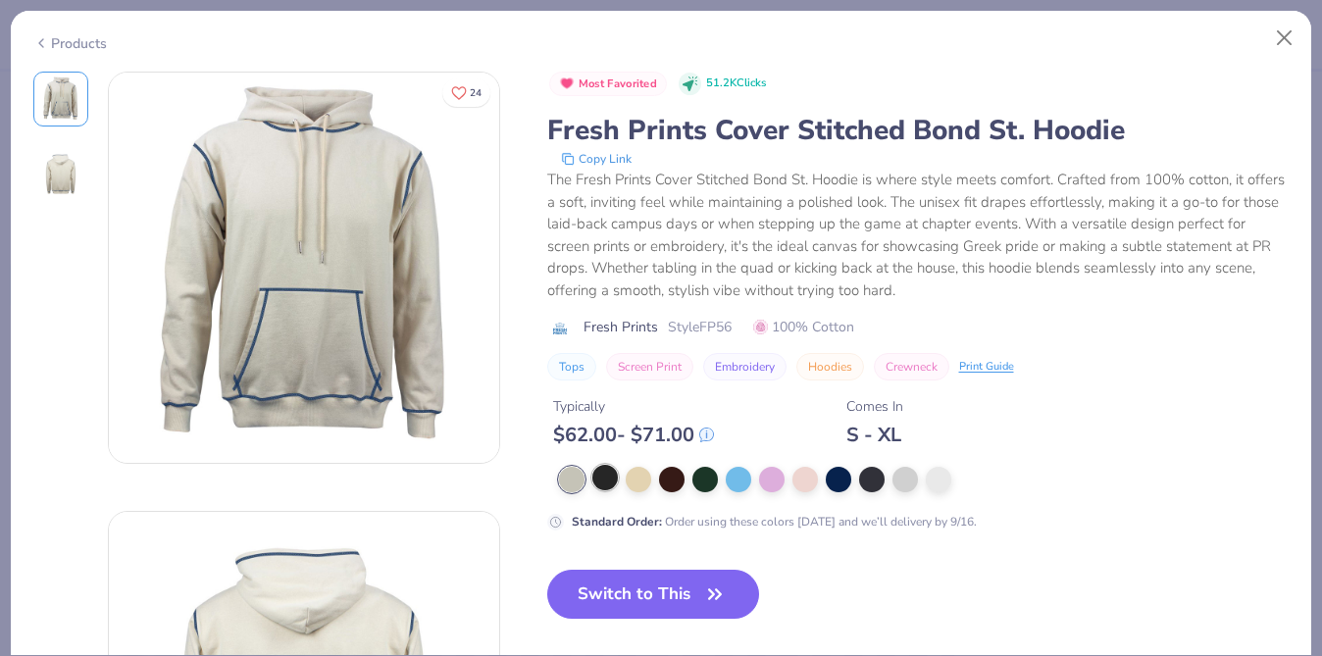
click at [608, 487] on div at bounding box center [604, 477] width 25 height 25
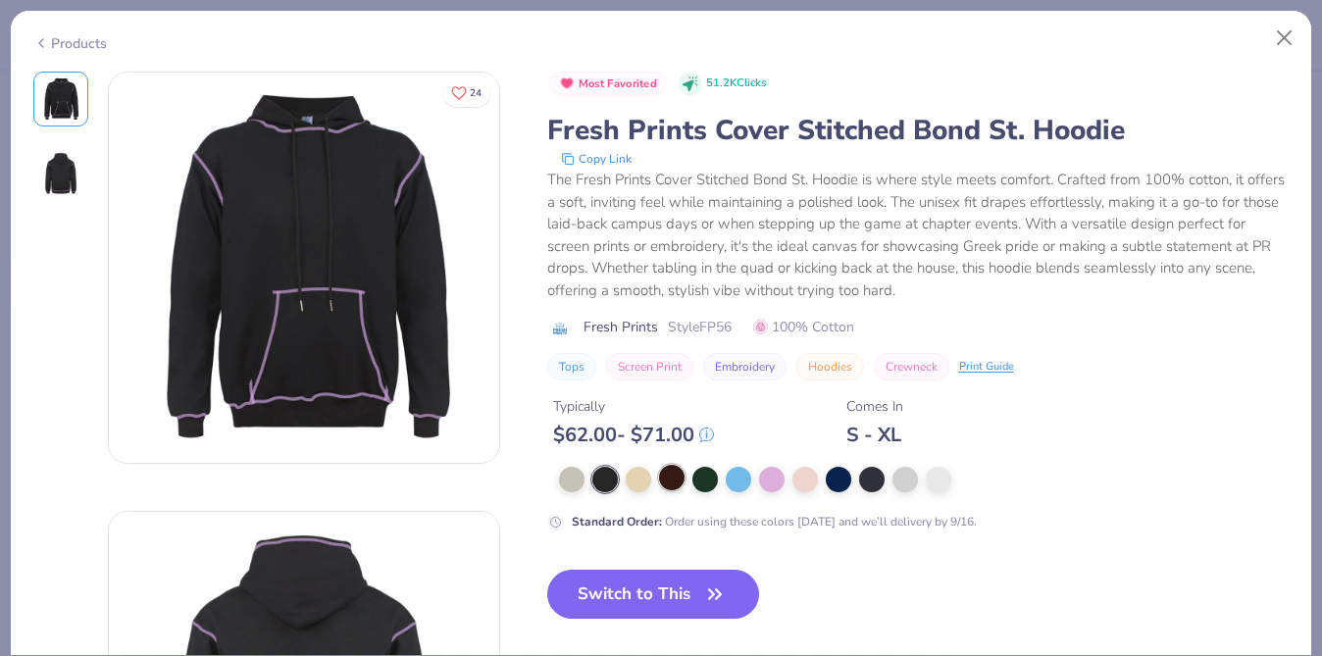
click at [660, 485] on div at bounding box center [671, 477] width 25 height 25
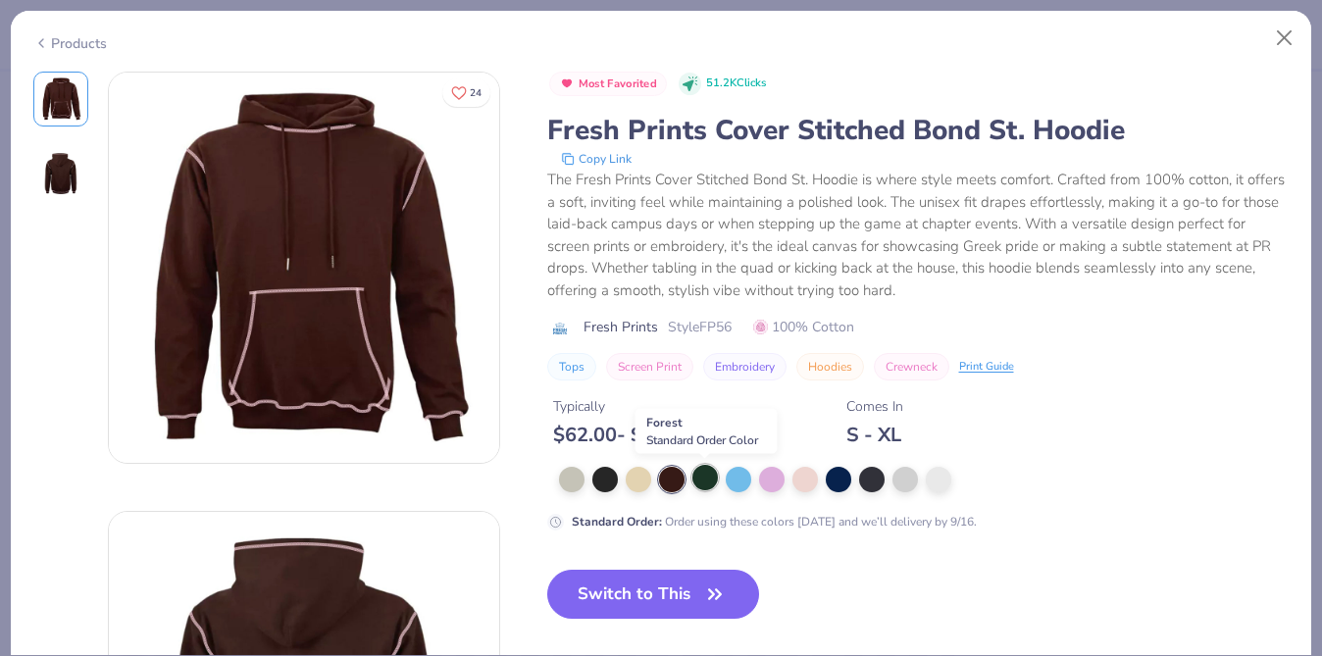
click at [706, 476] on div at bounding box center [704, 477] width 25 height 25
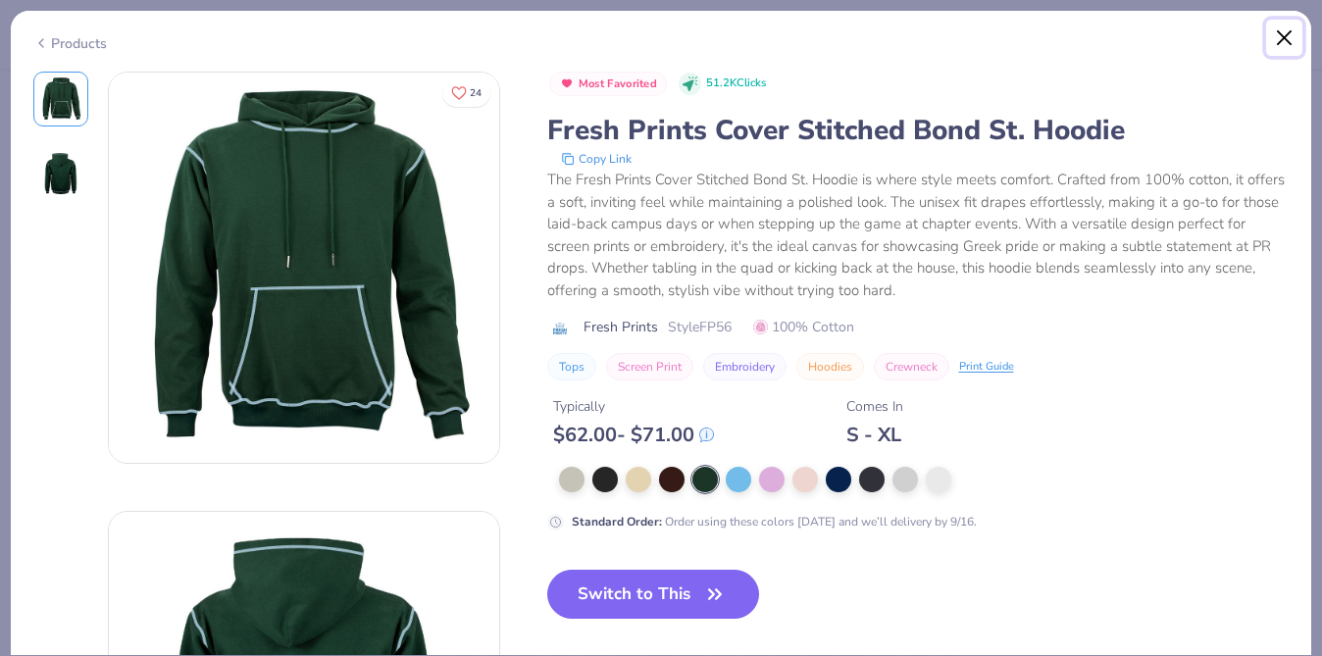
click at [1272, 40] on button "Close" at bounding box center [1284, 38] width 37 height 37
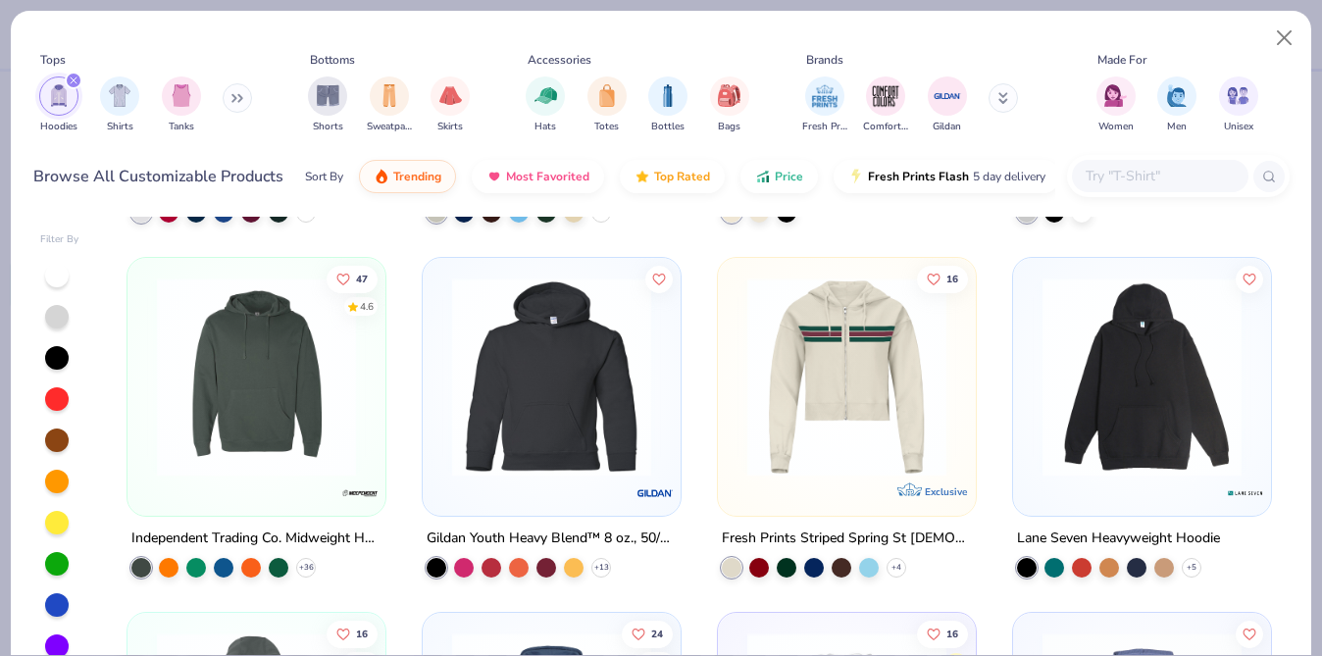
scroll to position [1748, 0]
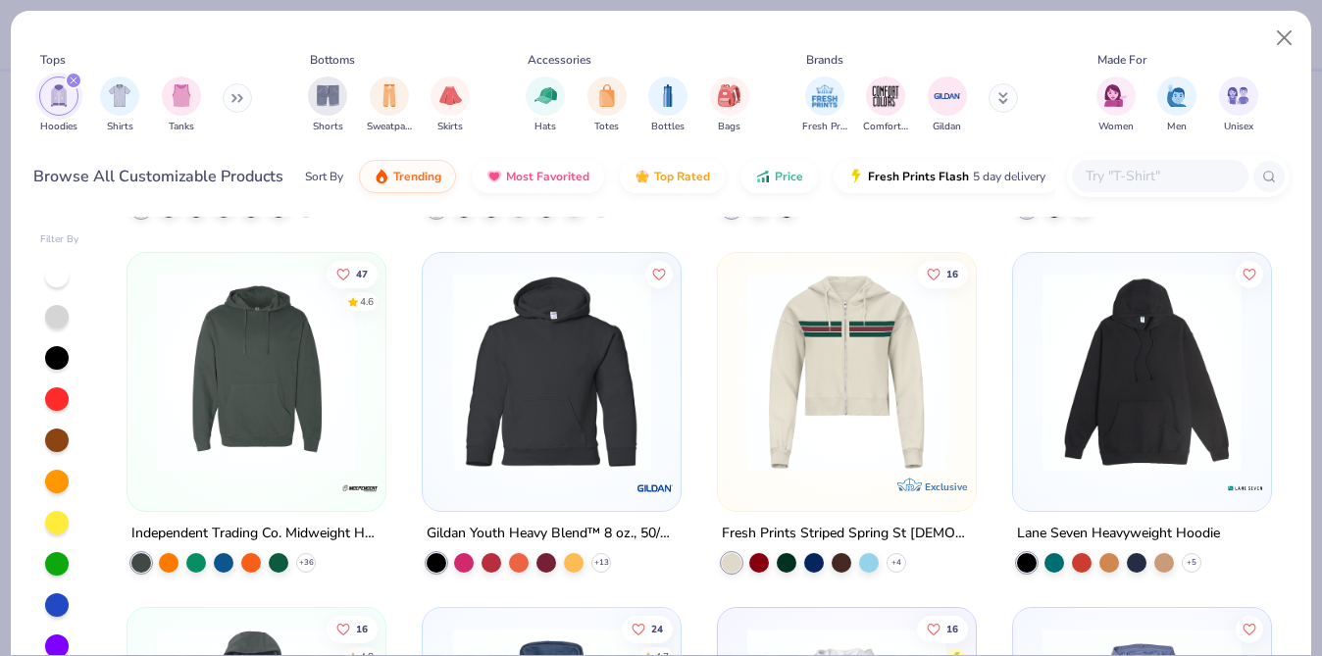
click at [1158, 415] on img at bounding box center [1141, 372] width 219 height 199
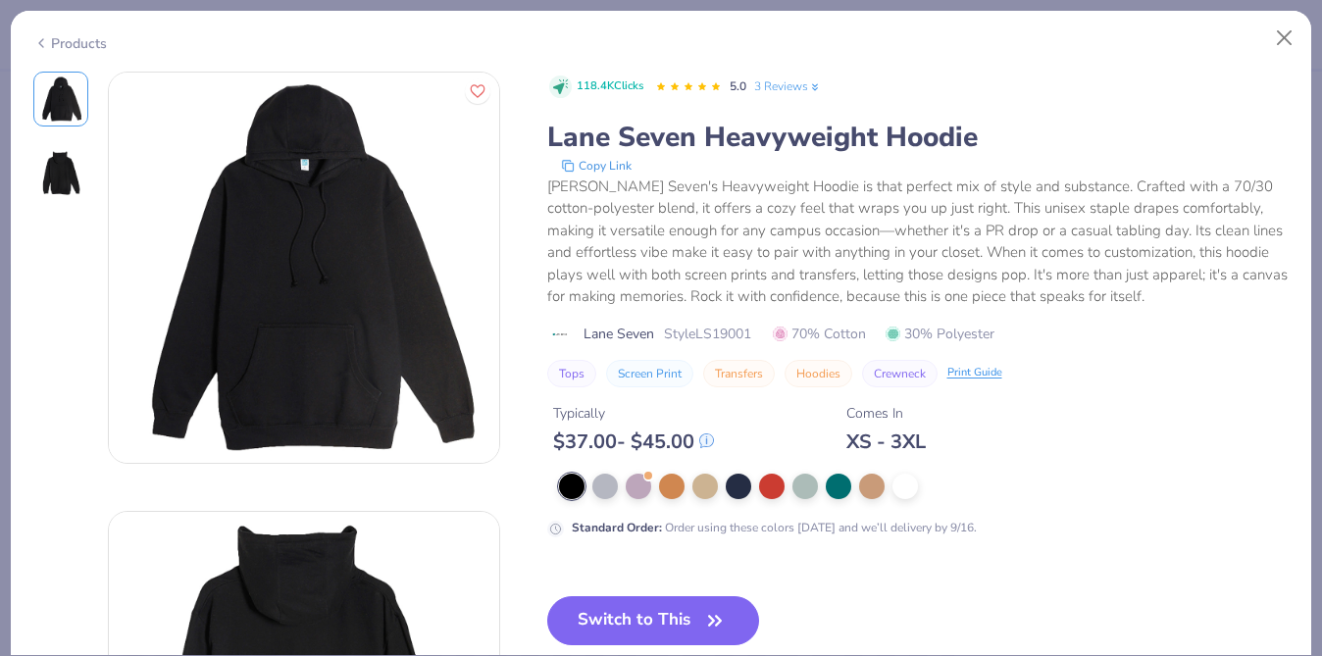
click at [788, 480] on div at bounding box center [924, 486] width 730 height 25
click at [770, 480] on div at bounding box center [771, 484] width 25 height 25
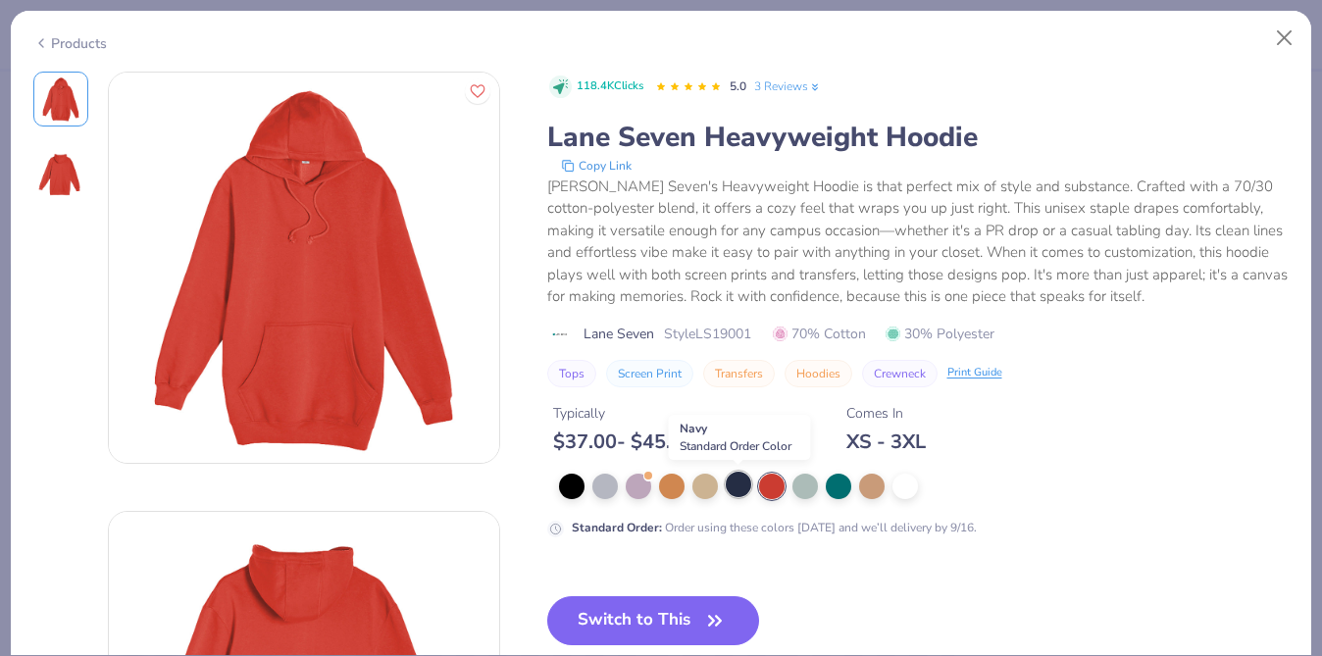
click at [732, 483] on div at bounding box center [738, 484] width 25 height 25
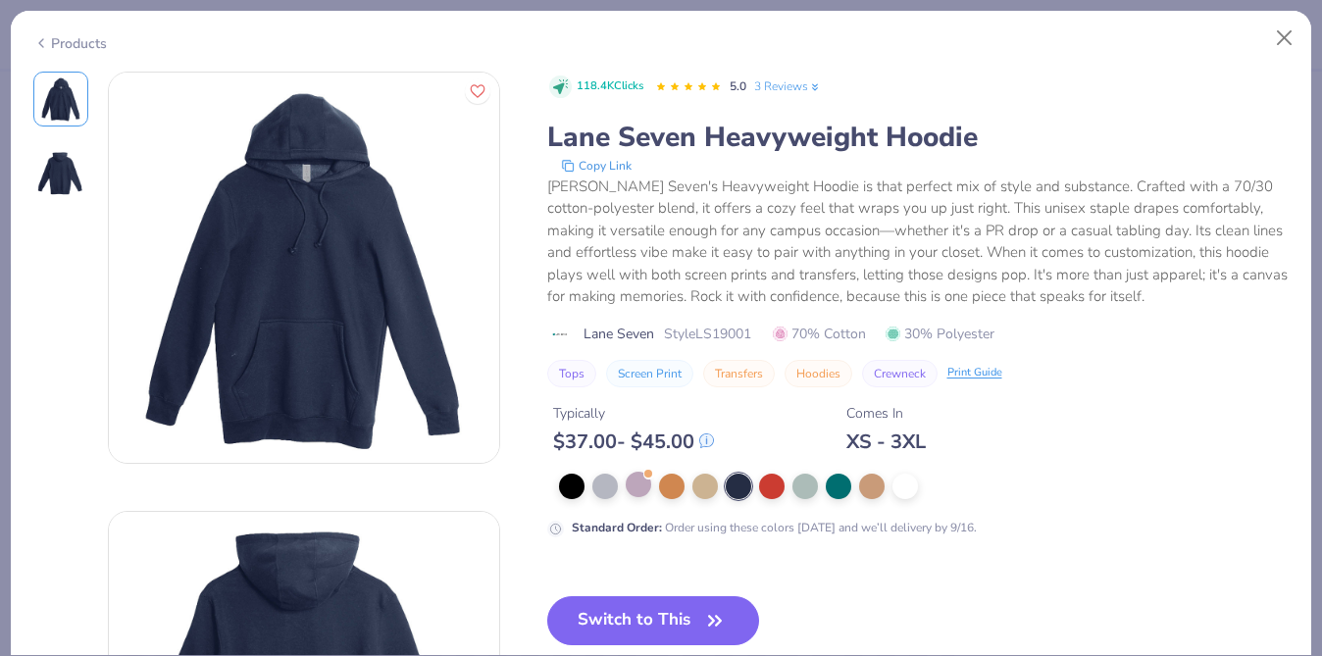
click at [646, 498] on div at bounding box center [924, 486] width 730 height 25
click at [643, 498] on div at bounding box center [924, 486] width 730 height 25
click at [1284, 42] on button "Close" at bounding box center [1284, 38] width 37 height 37
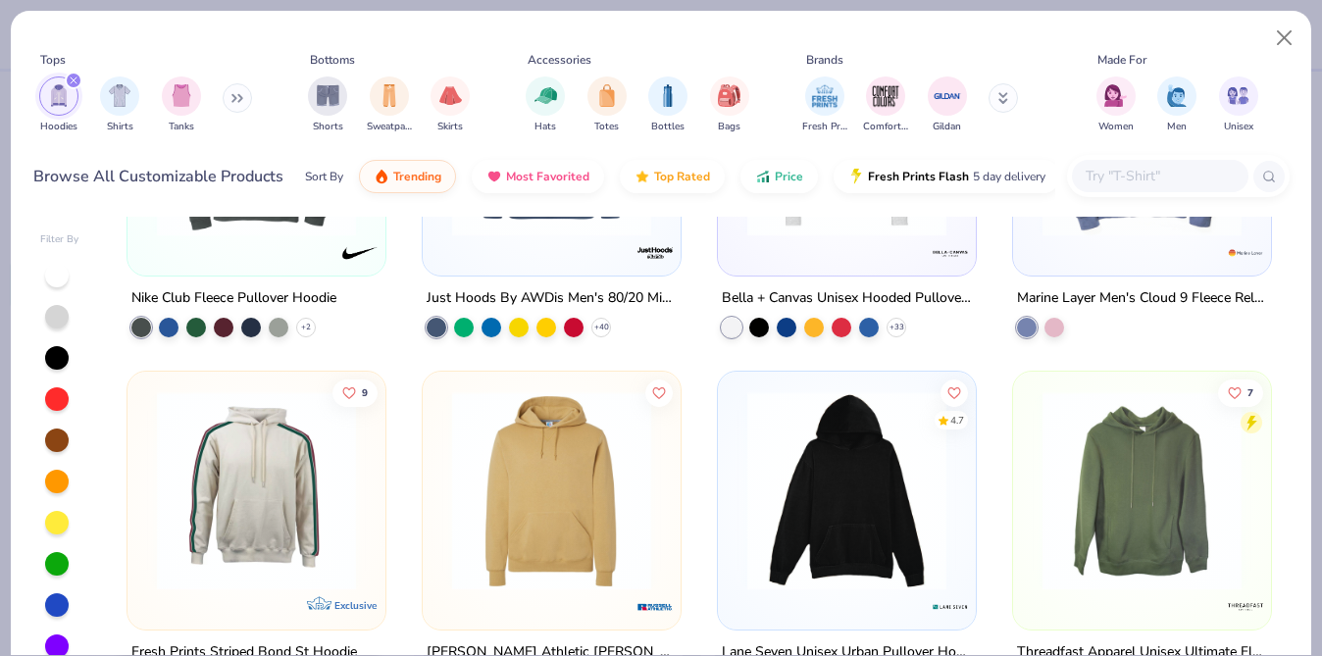
scroll to position [2540, 0]
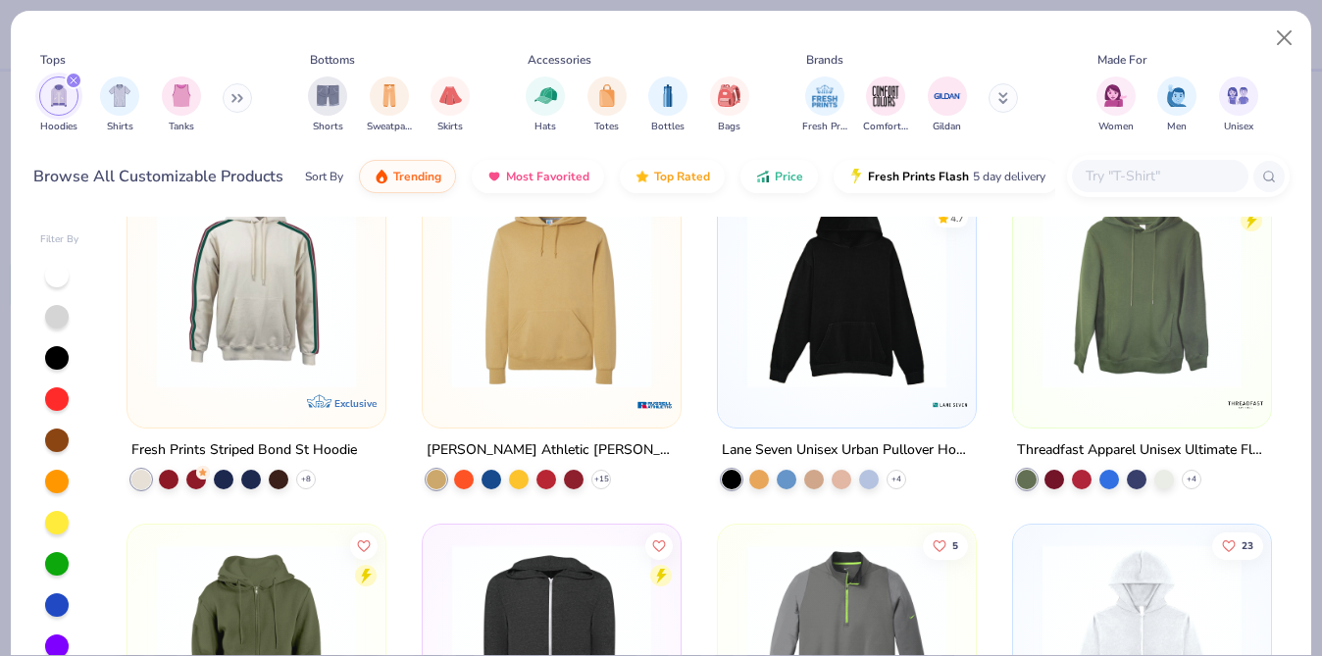
click at [864, 341] on img at bounding box center [846, 288] width 219 height 199
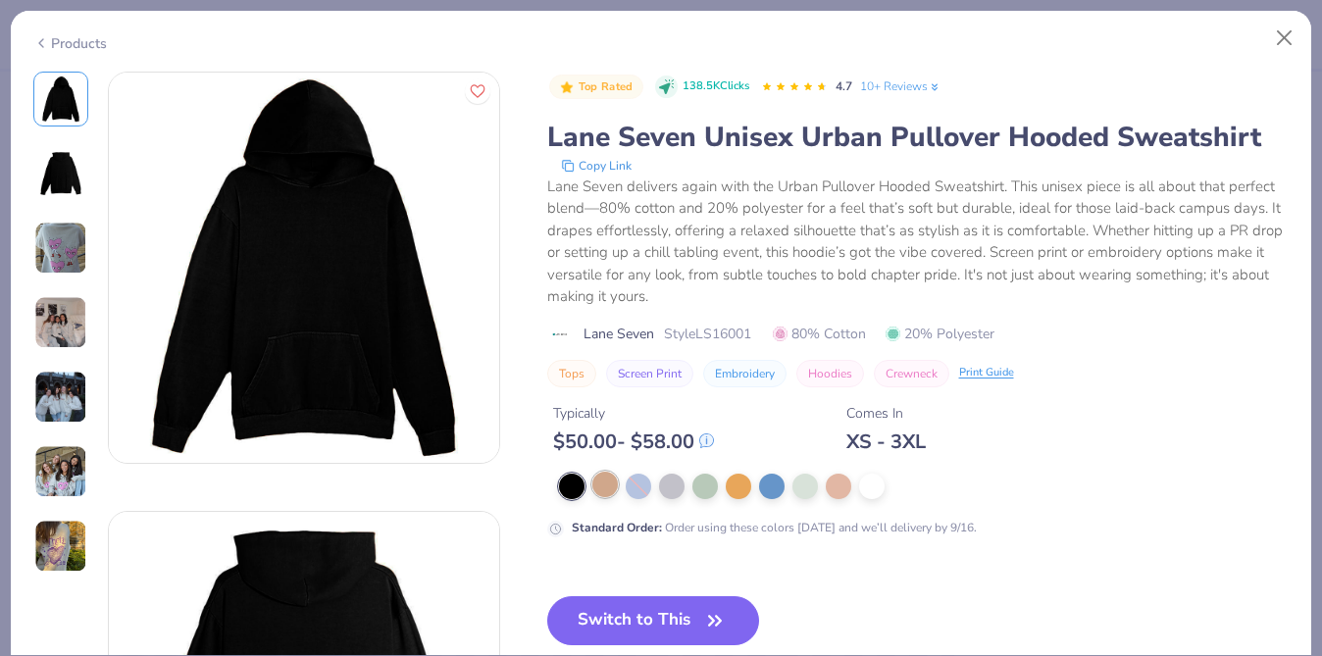
click at [618, 485] on div at bounding box center [604, 484] width 25 height 25
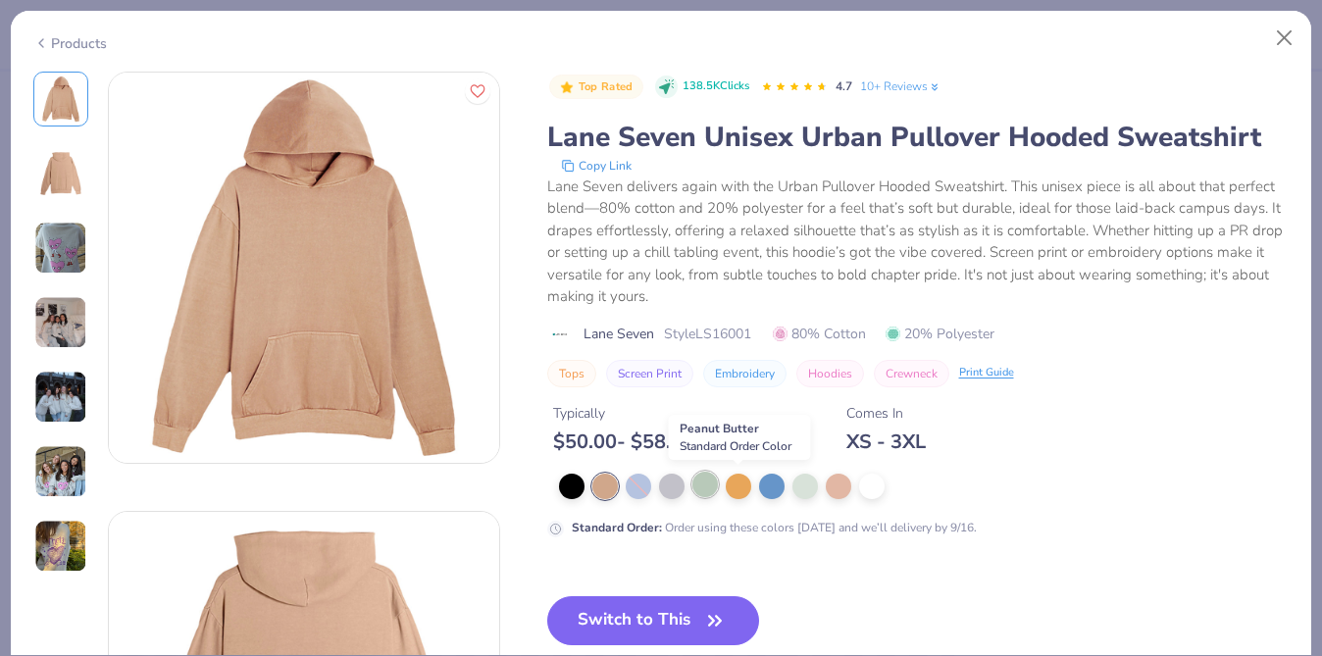
click at [707, 482] on div at bounding box center [704, 484] width 25 height 25
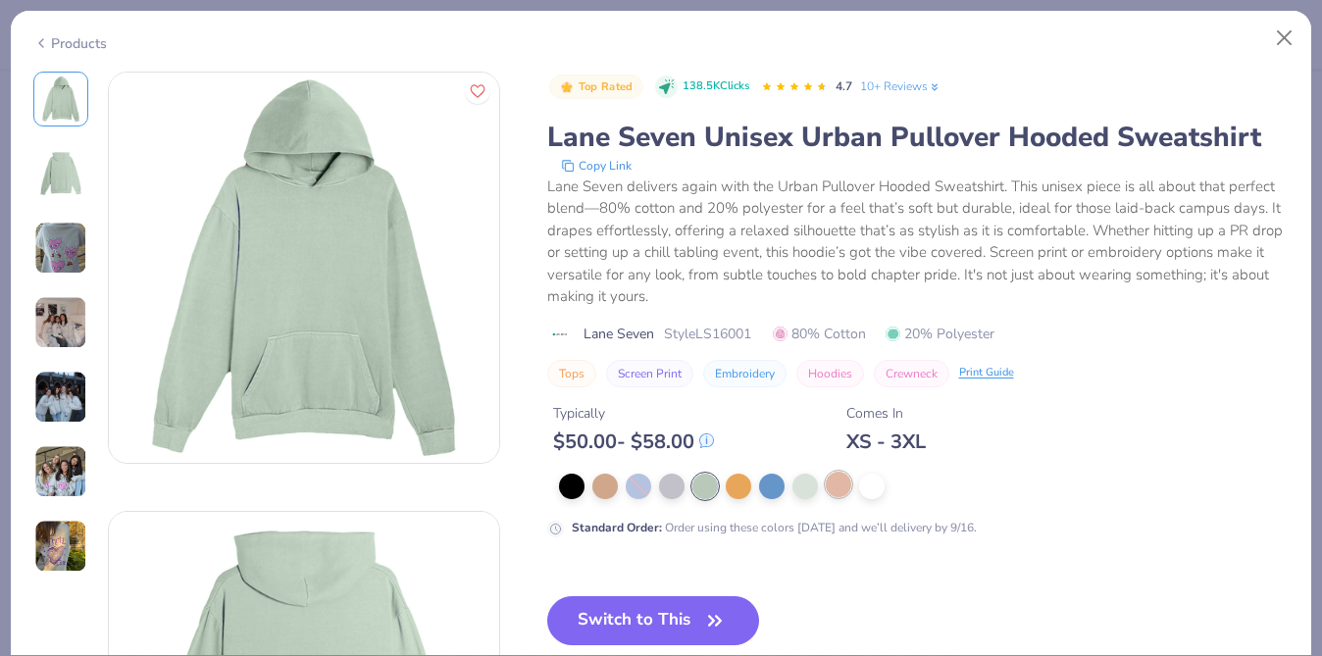
click at [842, 488] on div at bounding box center [838, 484] width 25 height 25
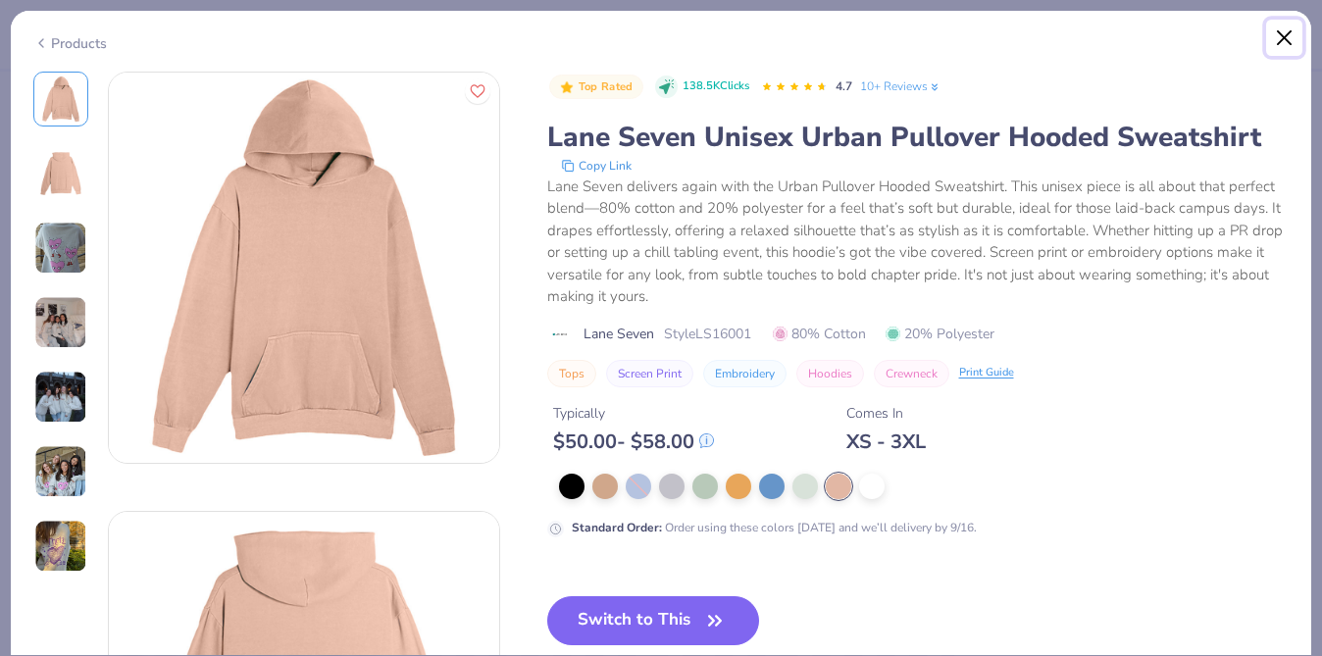
click at [1271, 23] on button "Close" at bounding box center [1284, 38] width 37 height 37
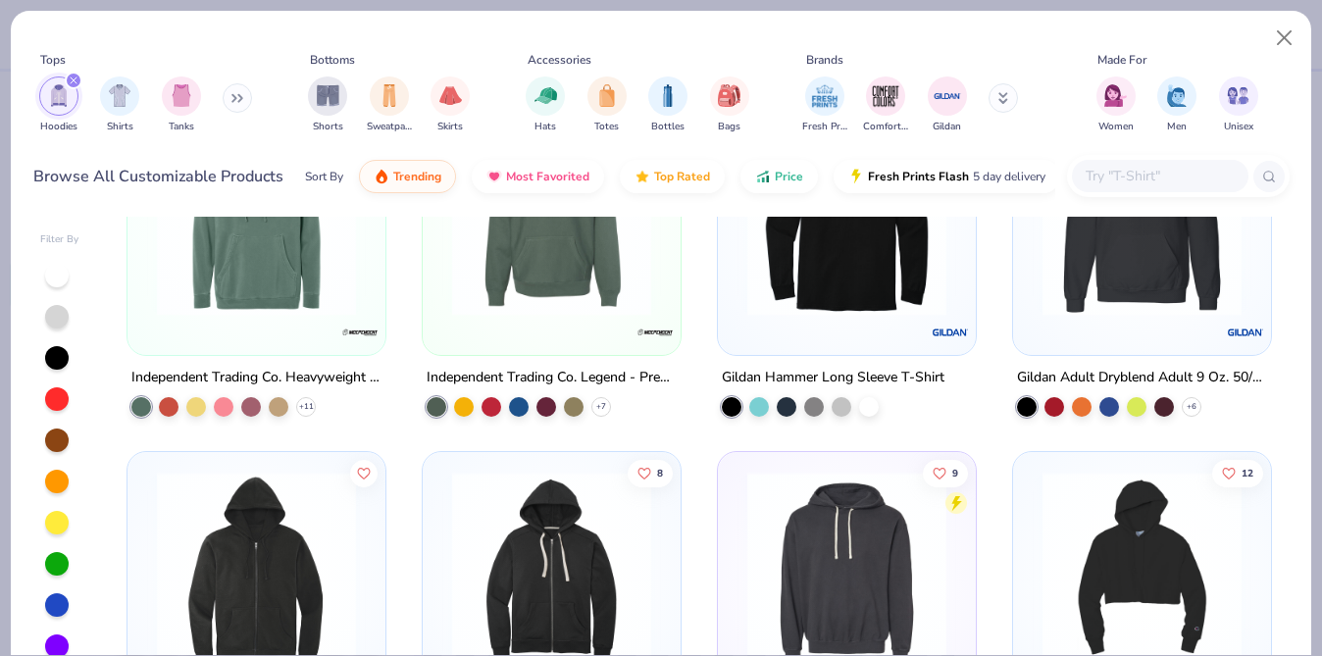
scroll to position [3238, 0]
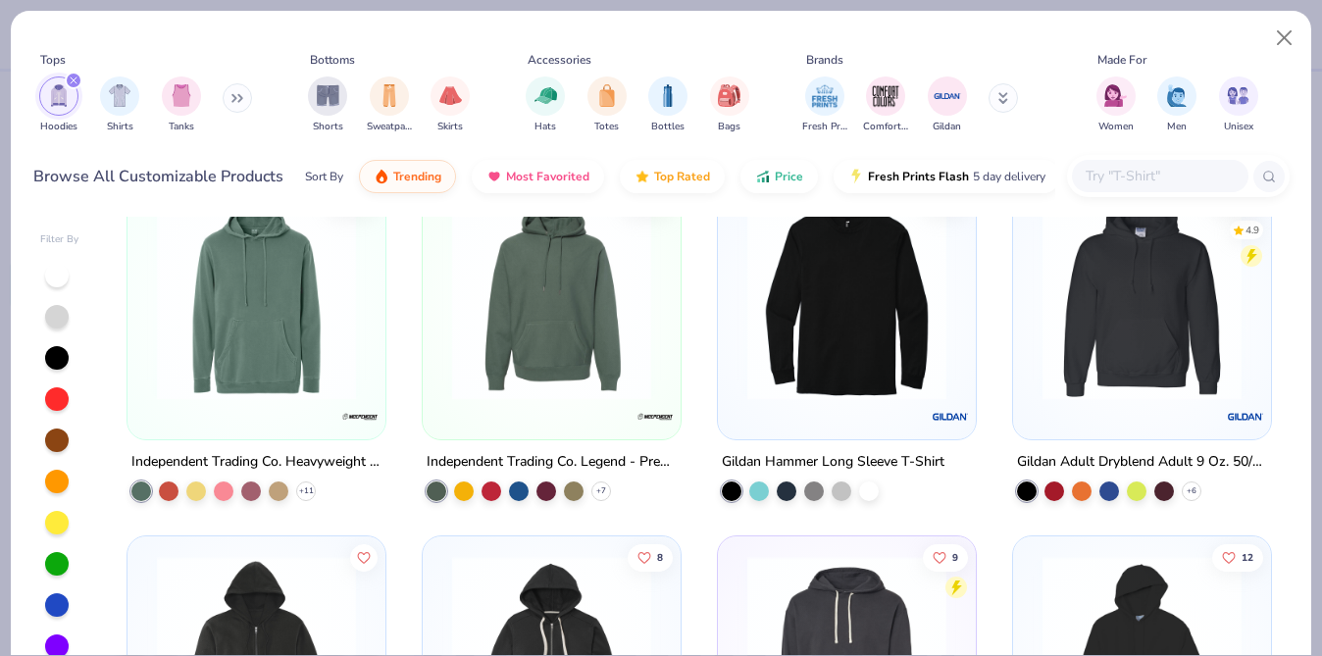
click at [275, 359] on img at bounding box center [256, 300] width 219 height 199
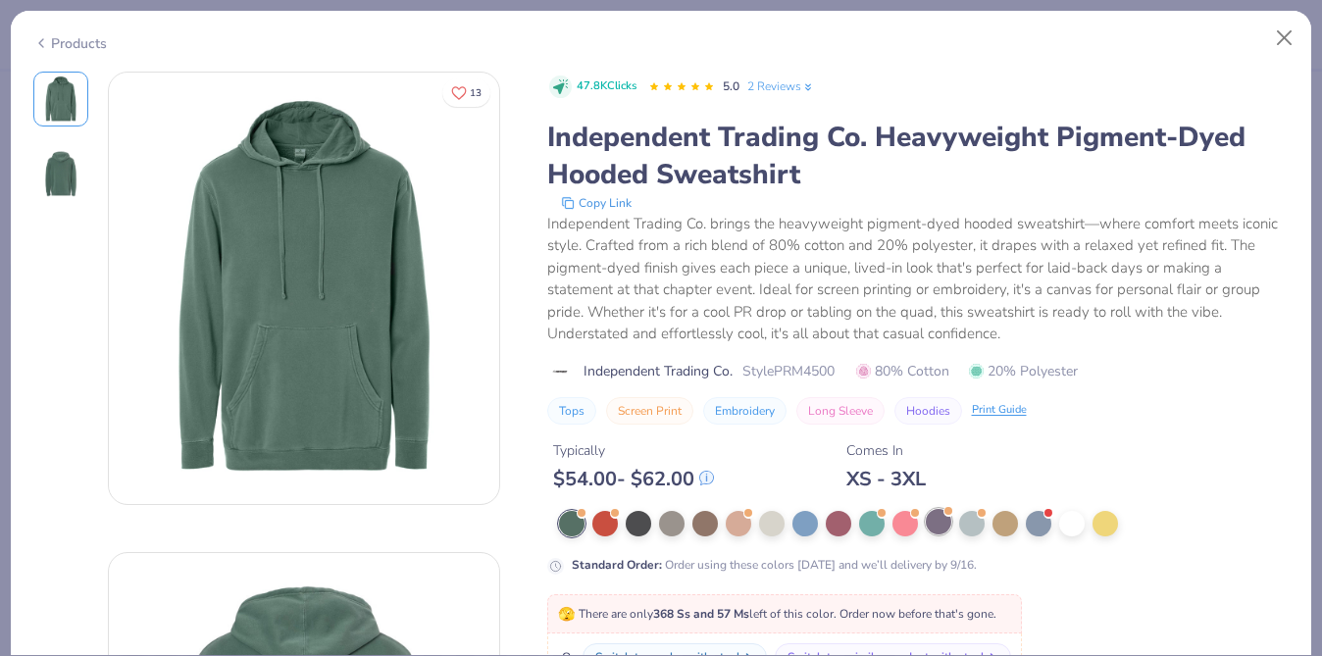
click at [930, 515] on div at bounding box center [938, 521] width 25 height 25
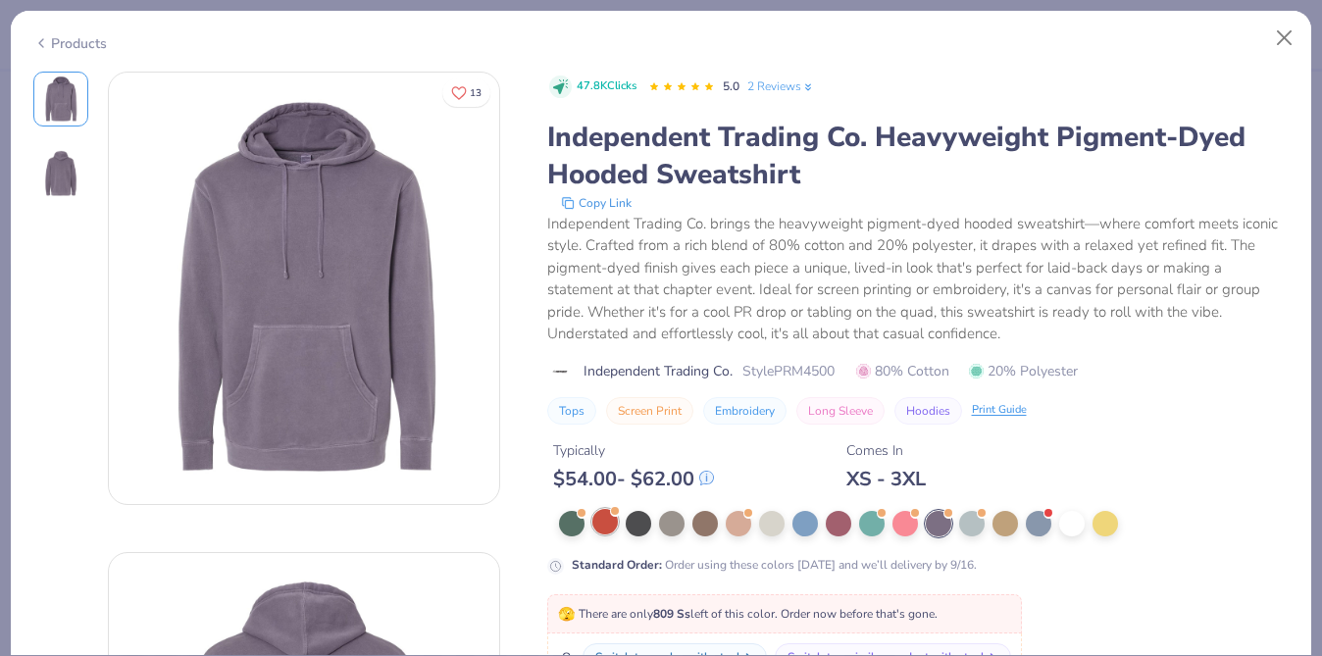
click at [604, 529] on div at bounding box center [604, 521] width 25 height 25
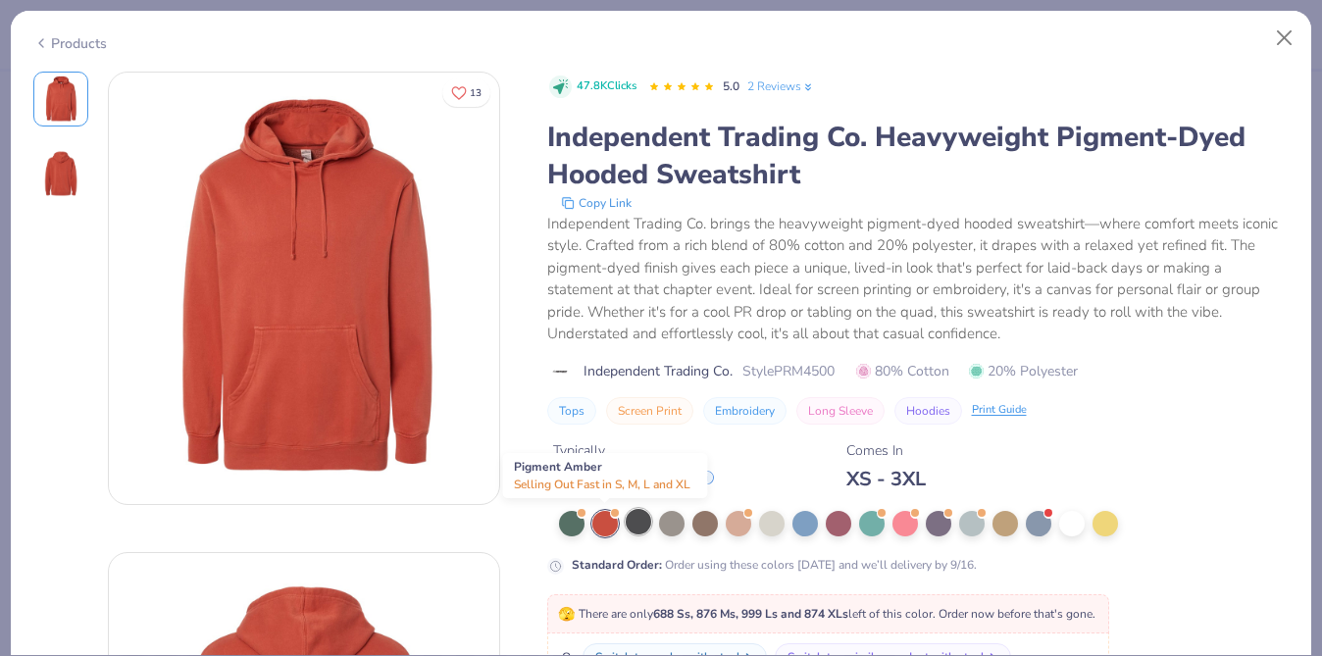
click at [626, 529] on div at bounding box center [638, 521] width 25 height 25
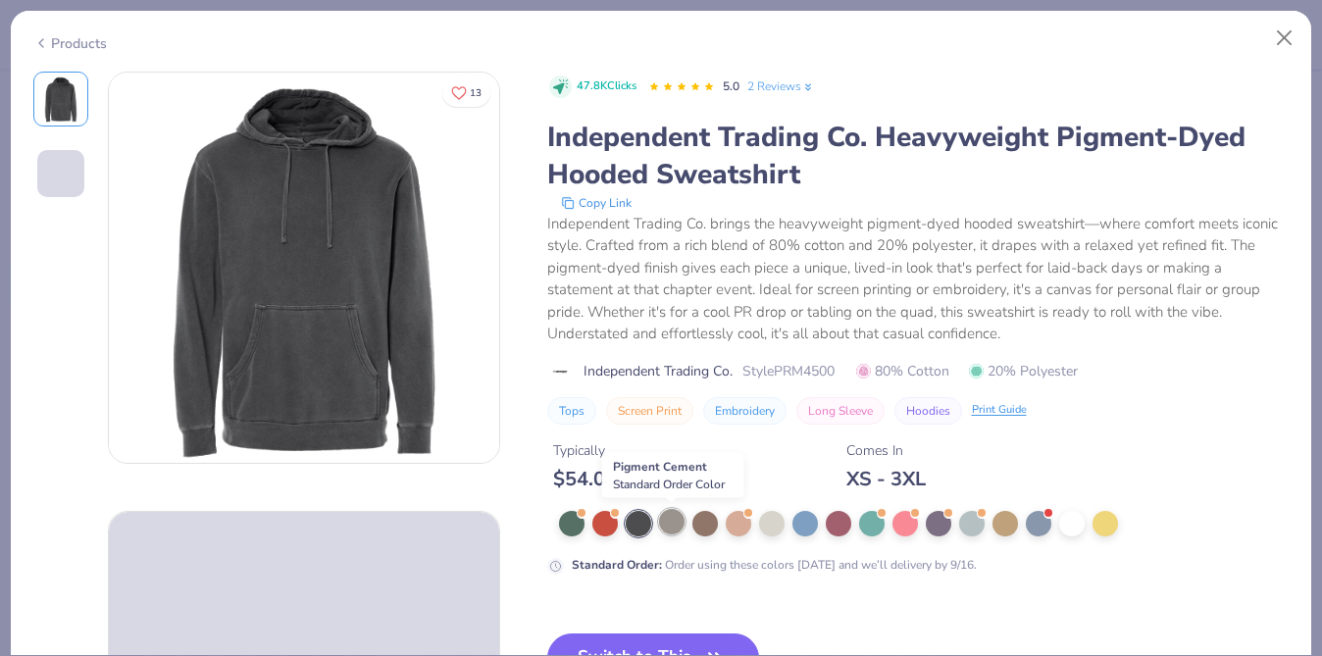
click at [678, 526] on div at bounding box center [671, 521] width 25 height 25
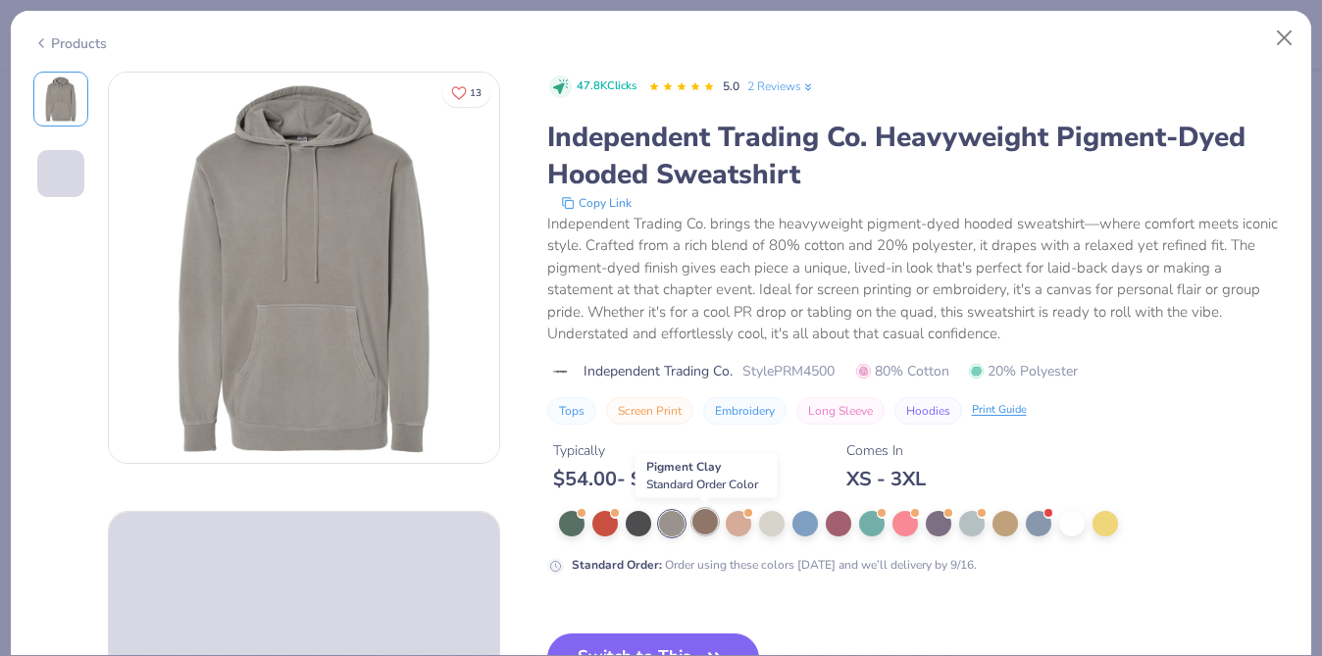
click at [711, 524] on div at bounding box center [704, 521] width 25 height 25
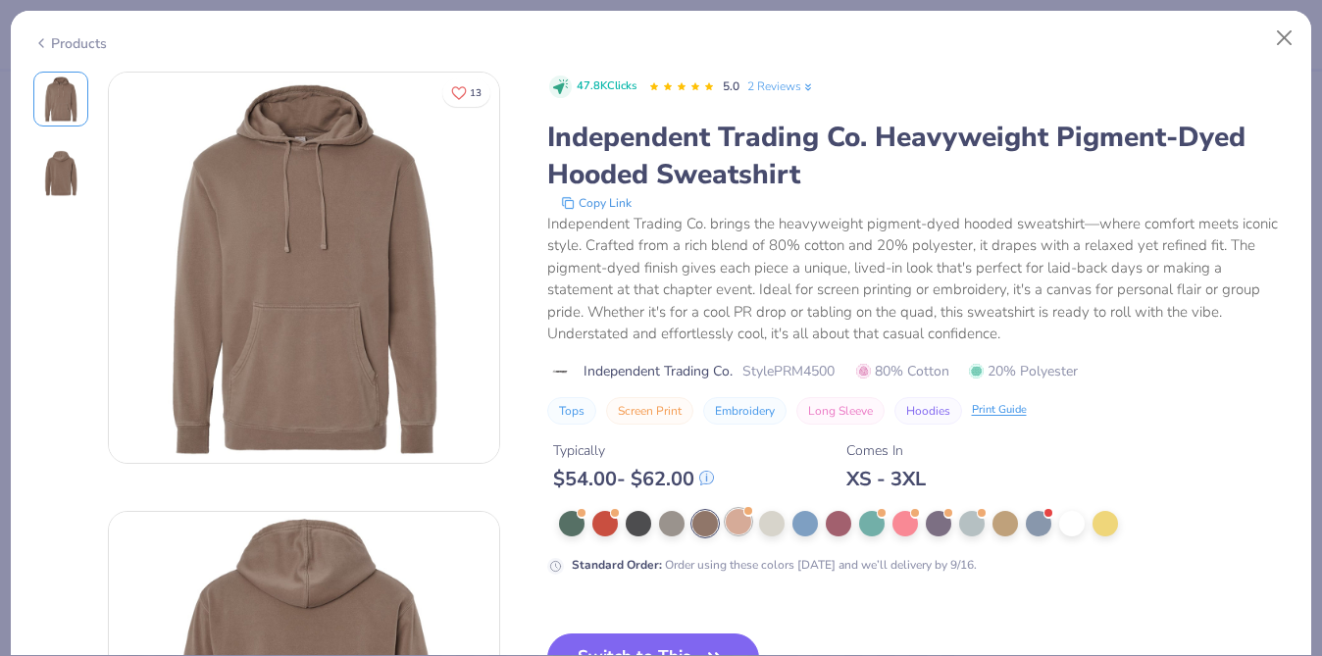
click at [741, 521] on div at bounding box center [738, 521] width 25 height 25
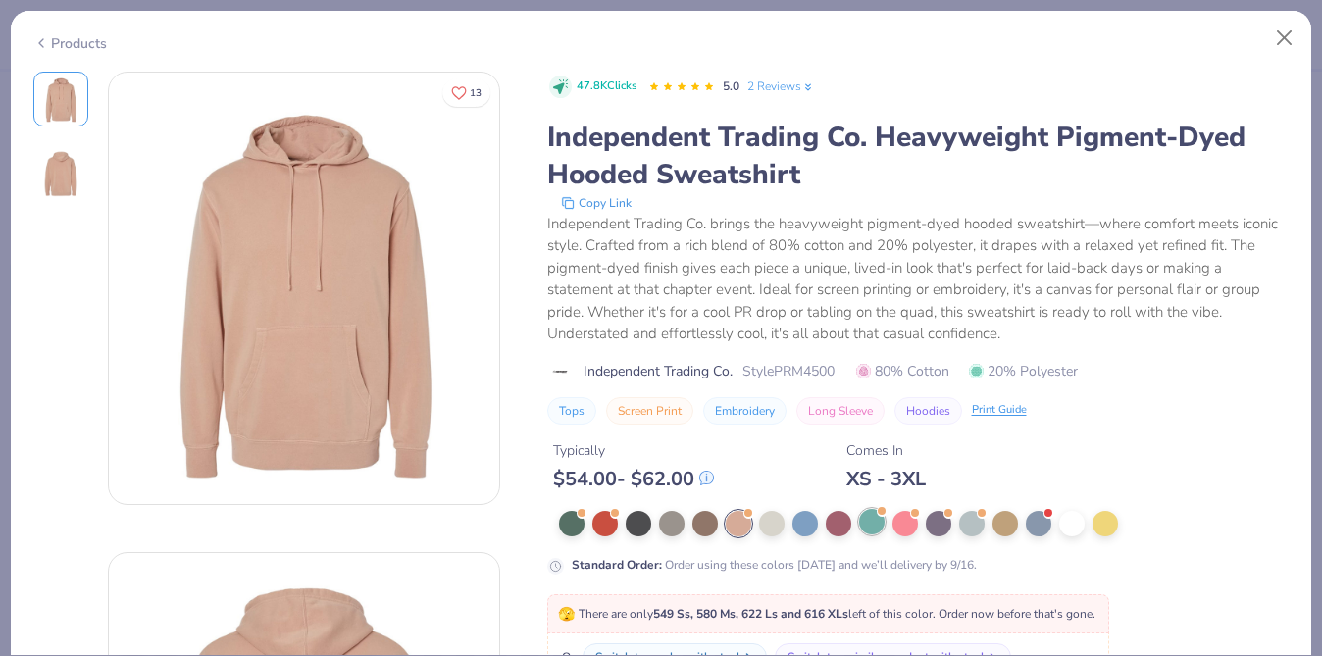
click at [873, 521] on div at bounding box center [871, 521] width 25 height 25
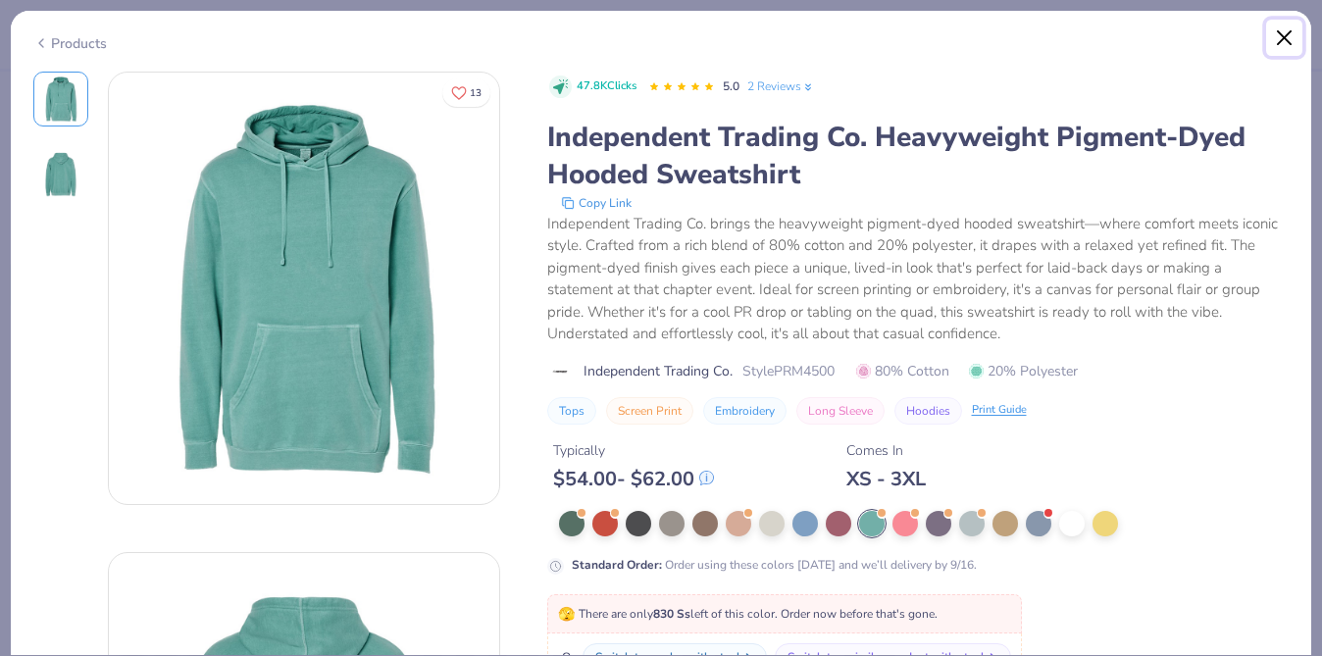
click at [1286, 41] on button "Close" at bounding box center [1284, 38] width 37 height 37
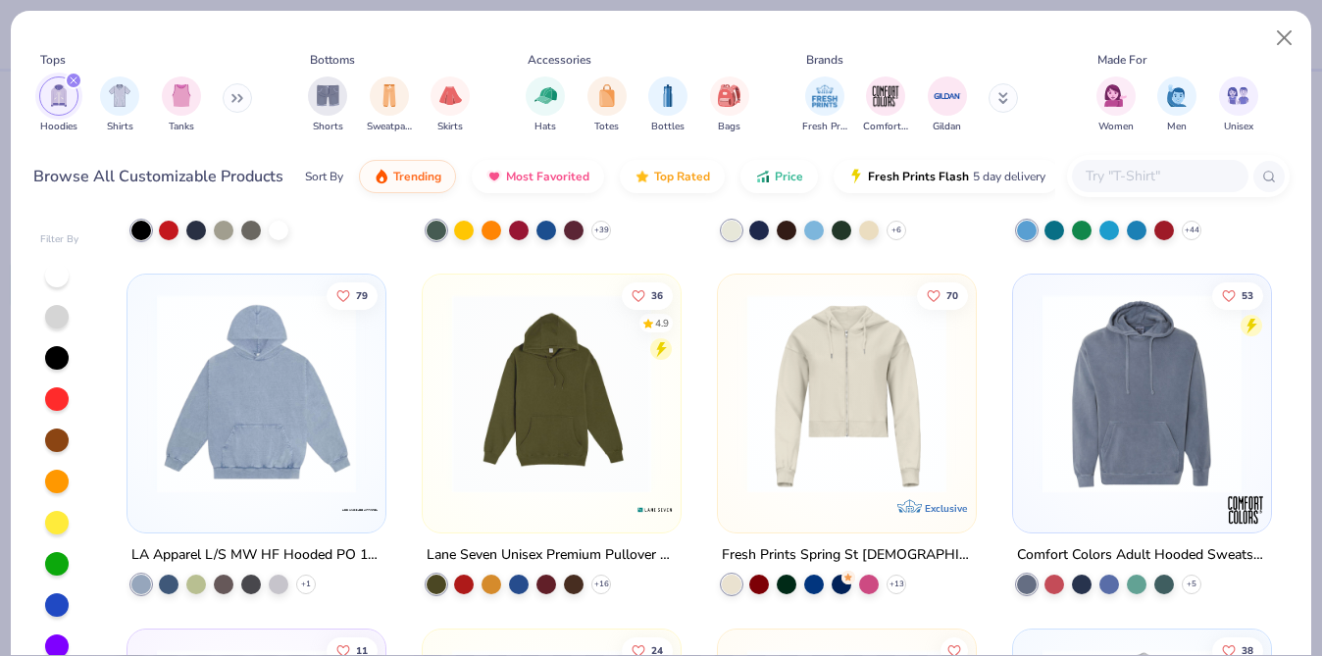
scroll to position [1006, 0]
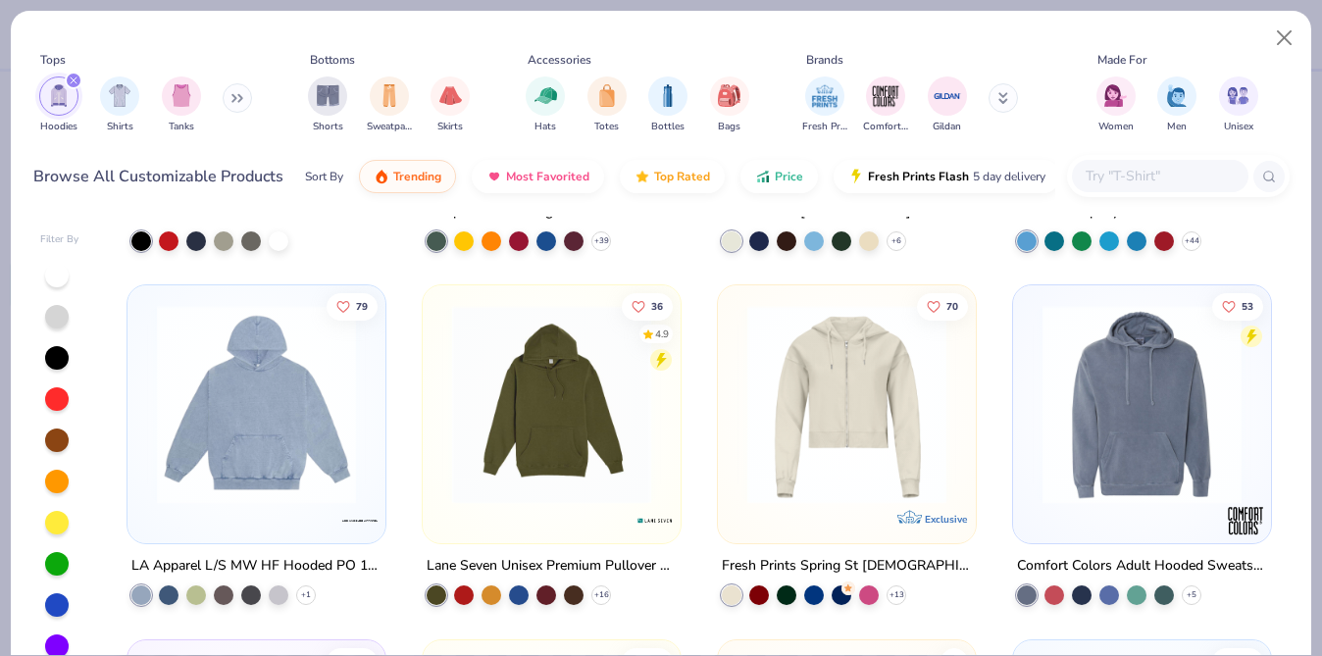
click at [244, 395] on img at bounding box center [256, 404] width 219 height 199
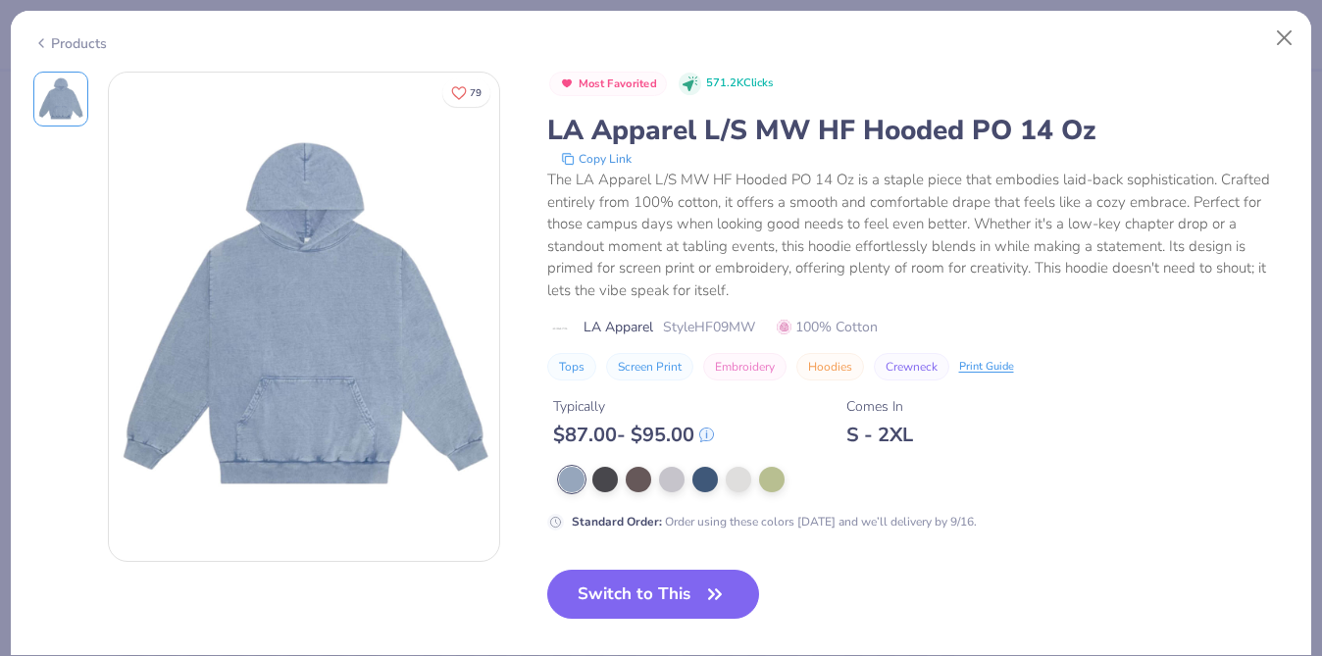
click at [794, 457] on div "Most Favorited 571.2K Clicks LA Apparel L/S MW HF Hooded PO 14 Oz Copy Link The…" at bounding box center [918, 302] width 742 height 460
click at [774, 472] on div at bounding box center [771, 477] width 25 height 25
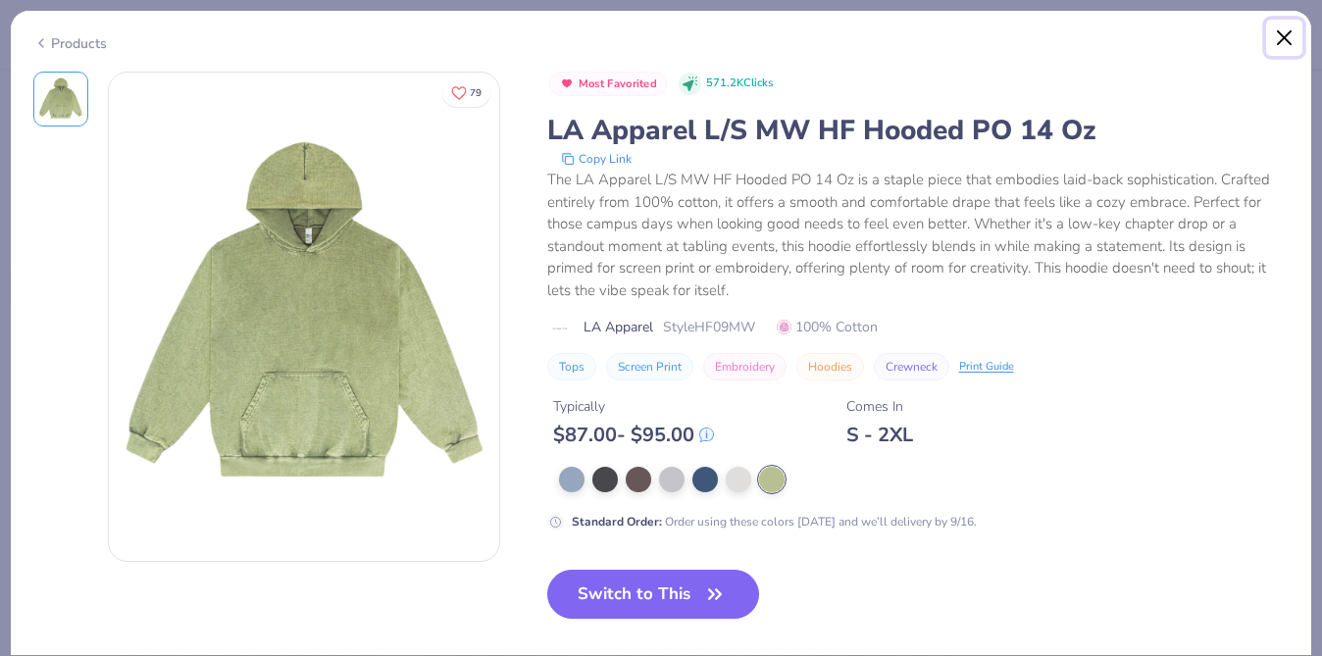
click at [1287, 35] on button "Close" at bounding box center [1284, 38] width 37 height 37
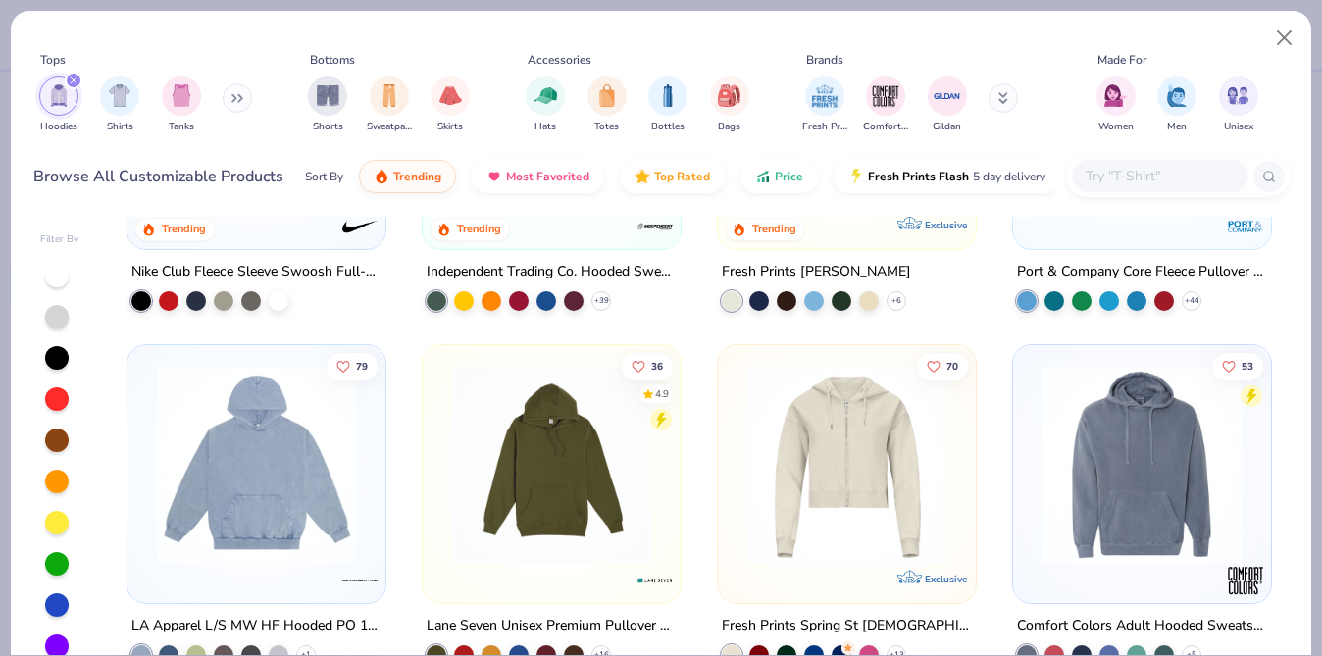
scroll to position [937, 0]
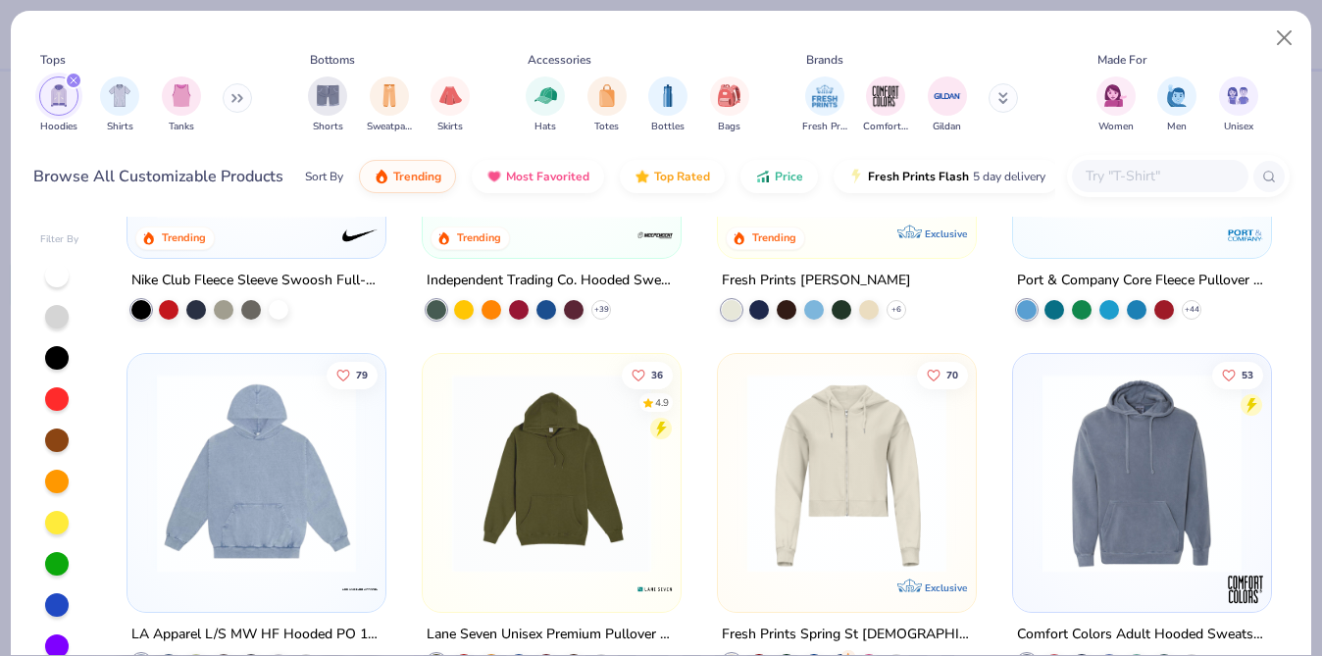
click at [1054, 424] on img at bounding box center [1141, 473] width 219 height 199
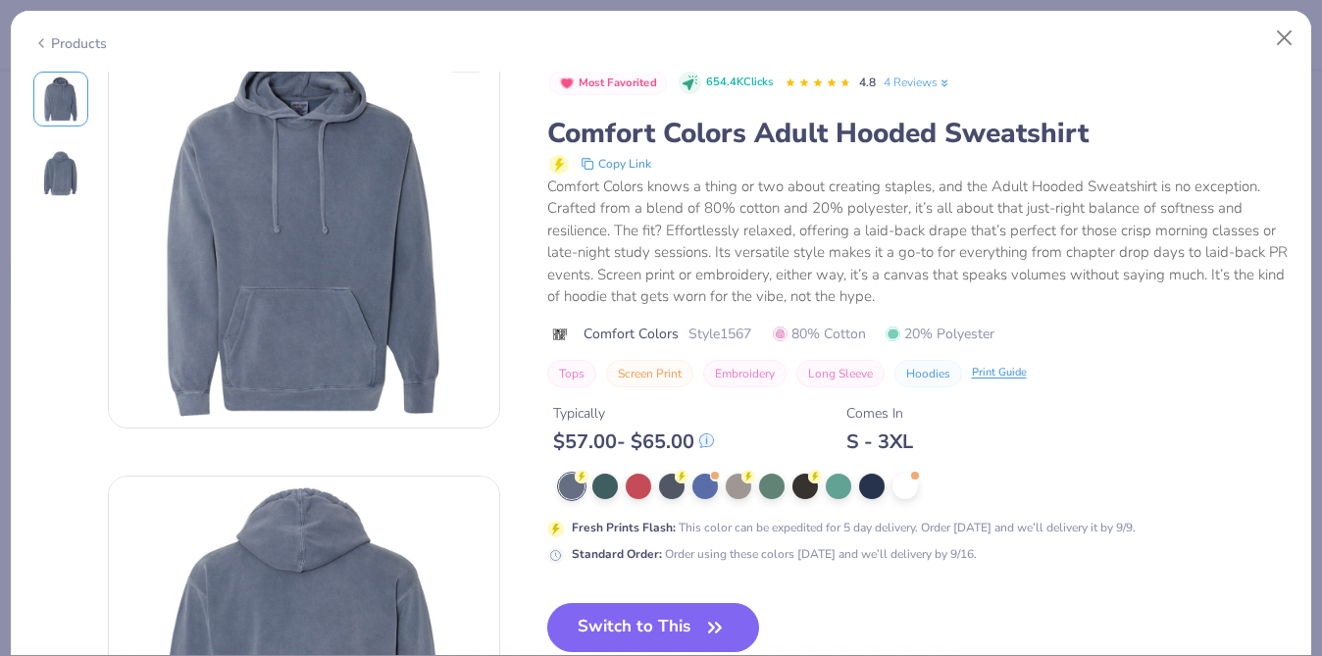
scroll to position [37, 0]
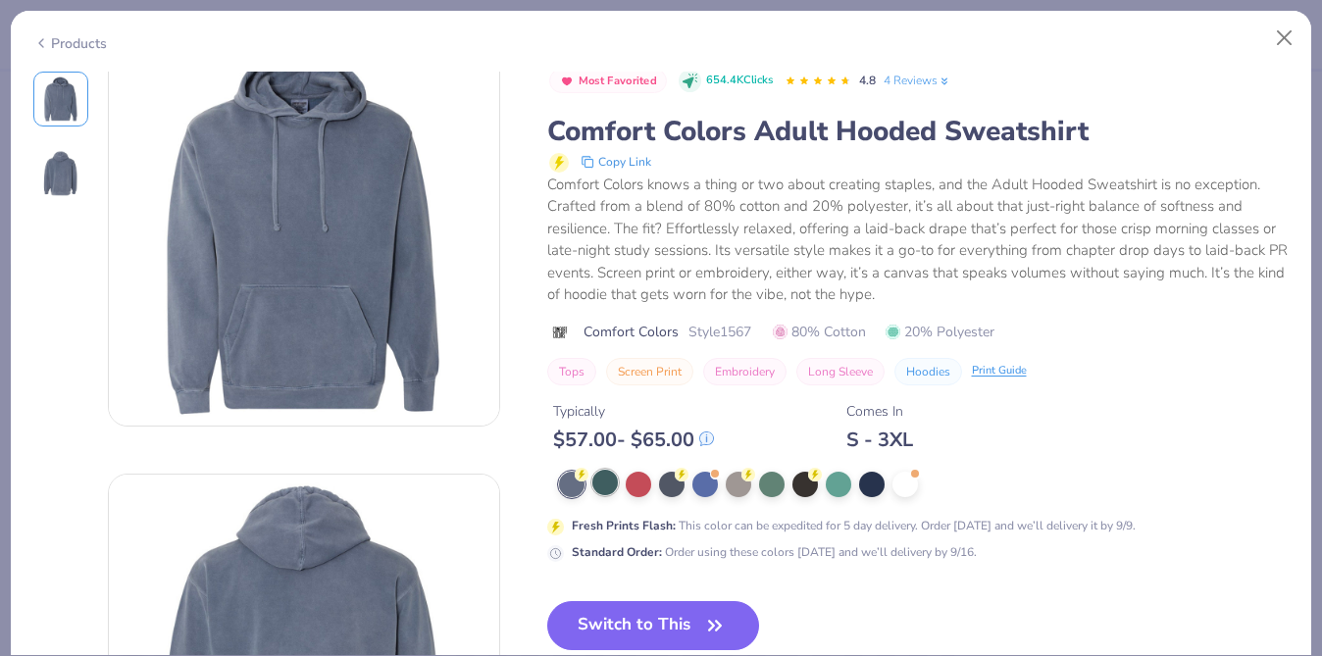
click at [603, 488] on div at bounding box center [604, 482] width 25 height 25
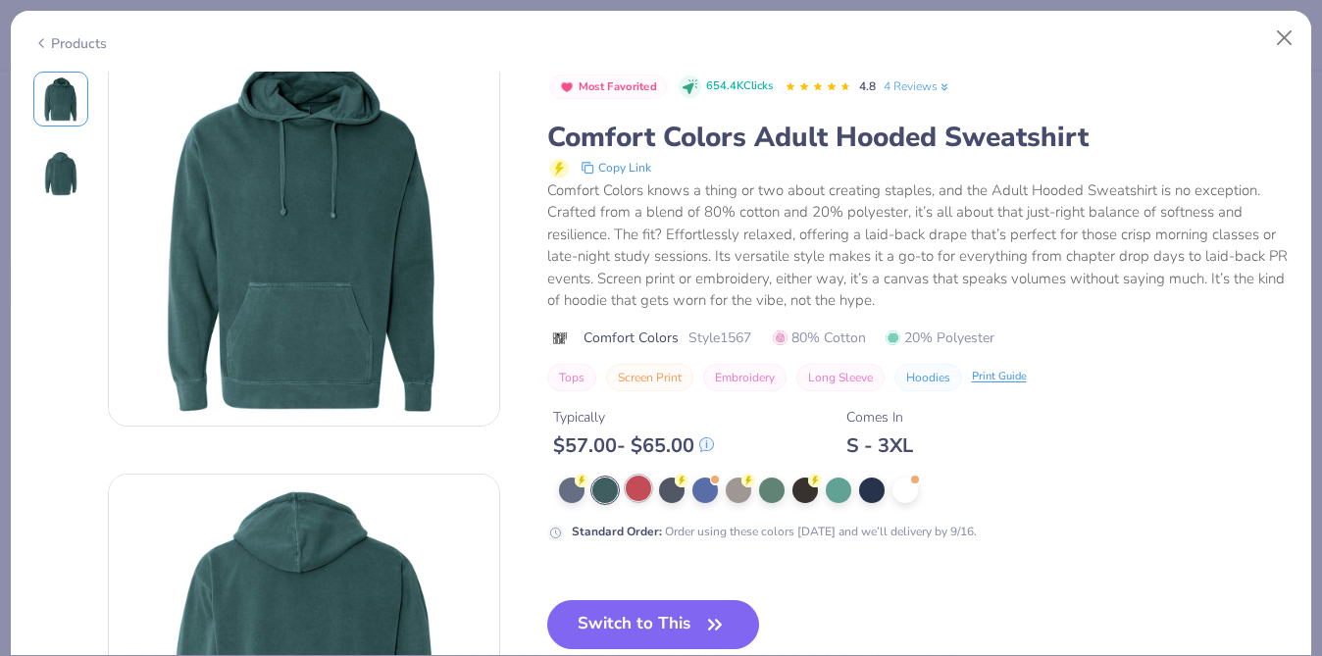
click at [637, 493] on div at bounding box center [638, 488] width 25 height 25
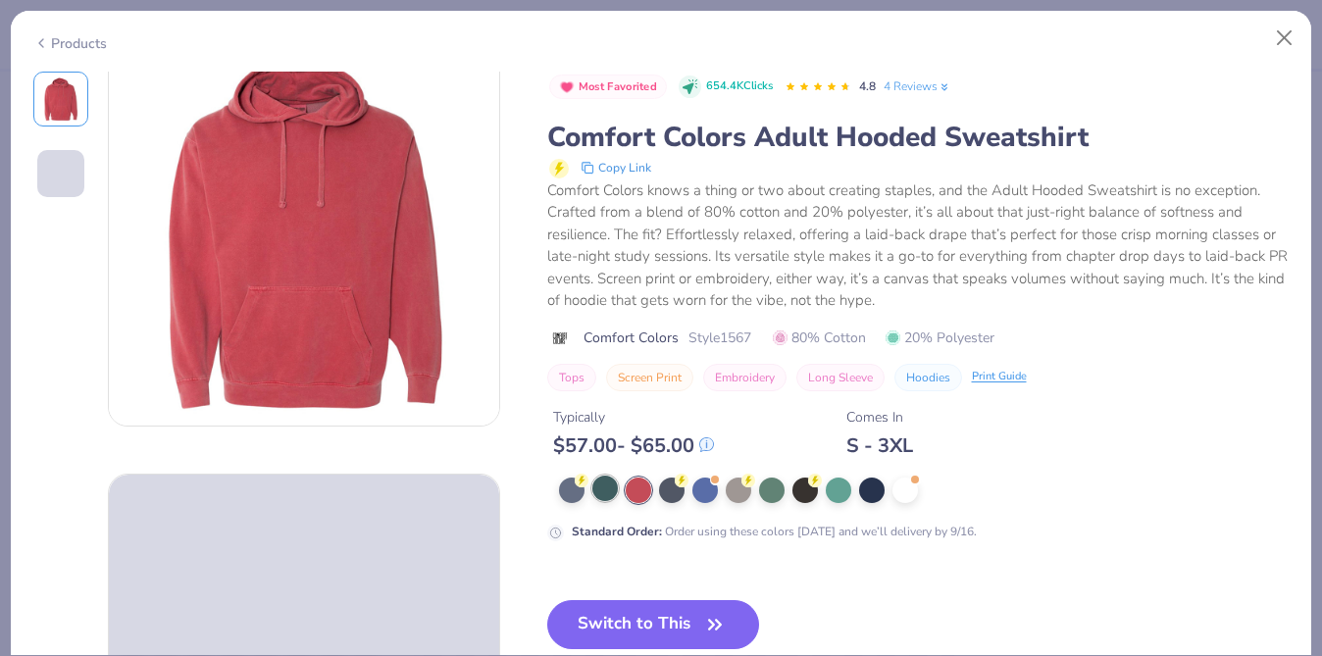
click at [614, 498] on div at bounding box center [604, 488] width 25 height 25
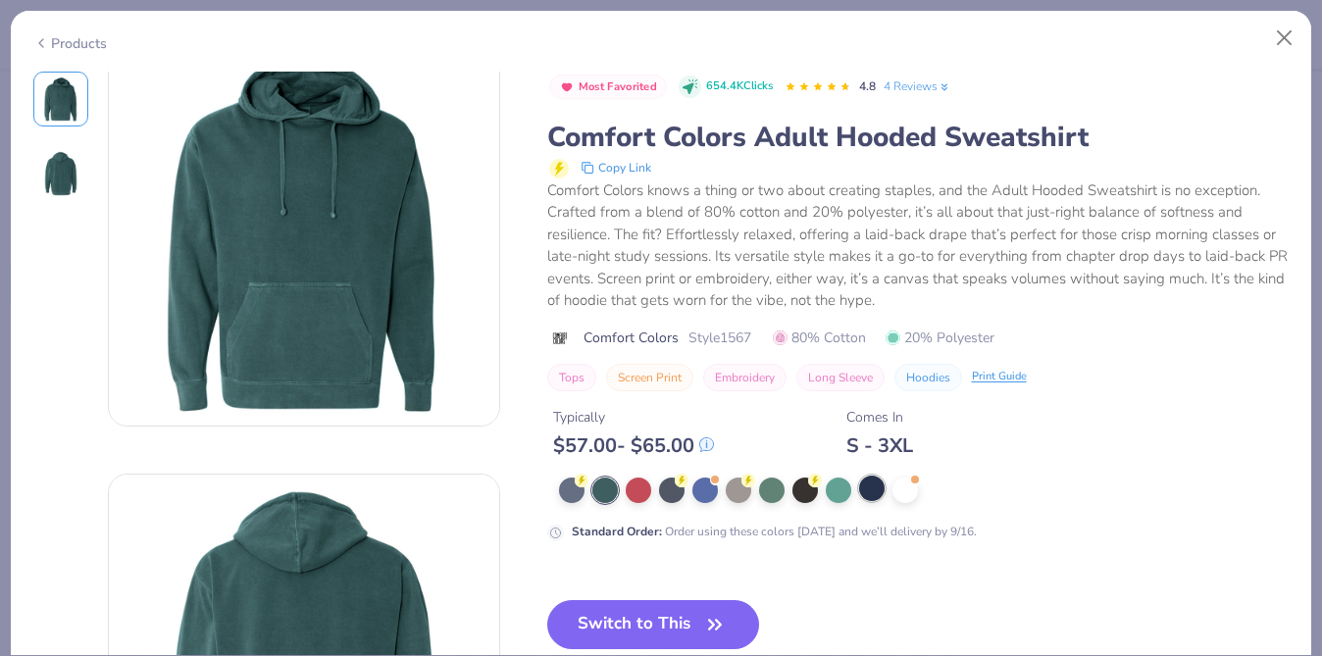
click at [866, 493] on div at bounding box center [871, 488] width 25 height 25
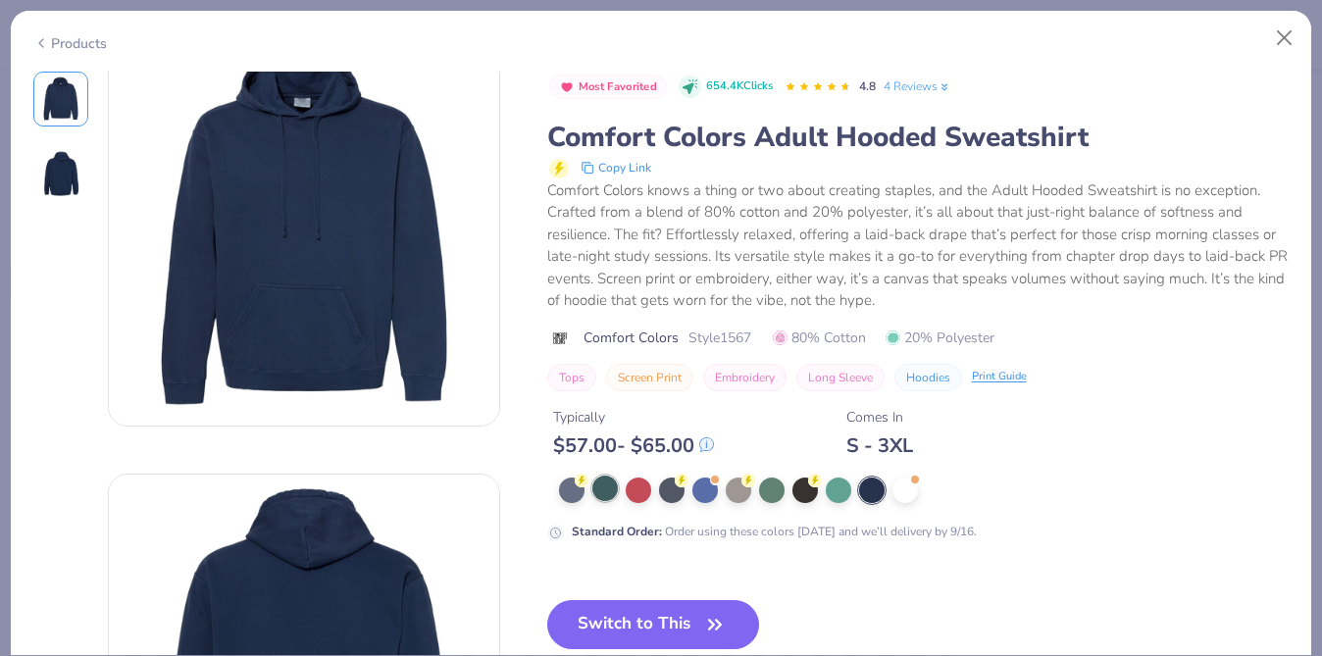
click at [610, 497] on div at bounding box center [604, 488] width 25 height 25
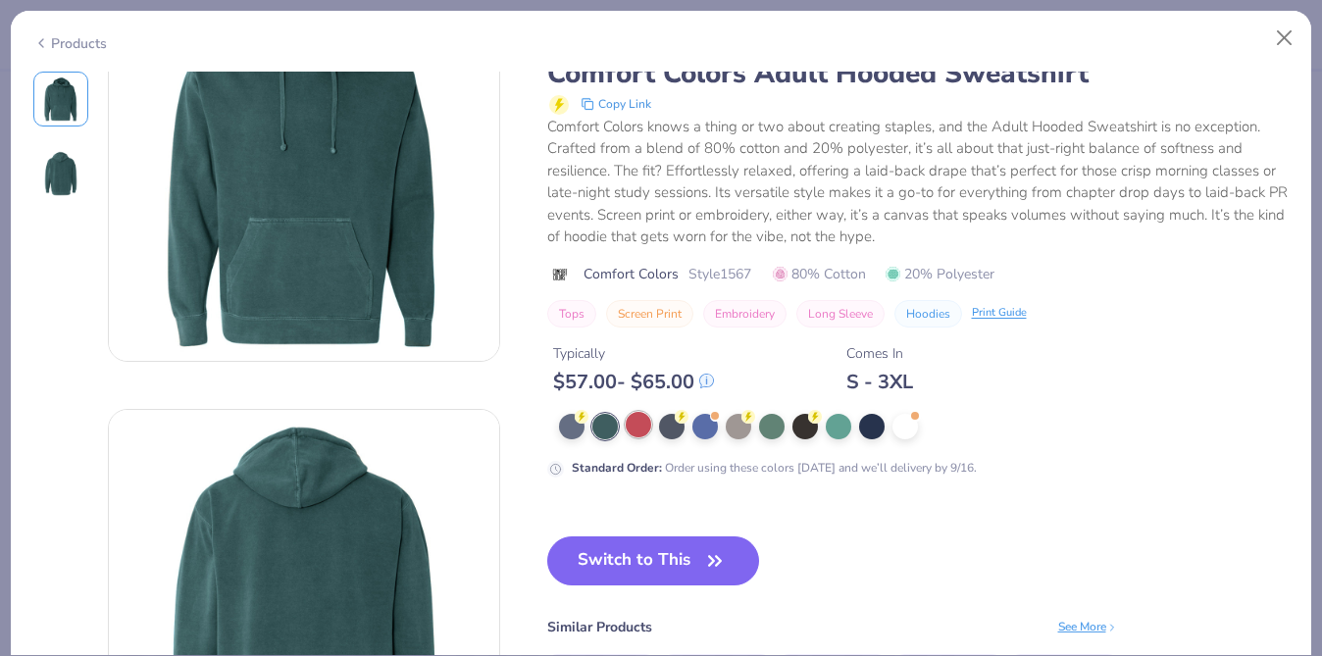
scroll to position [99, 0]
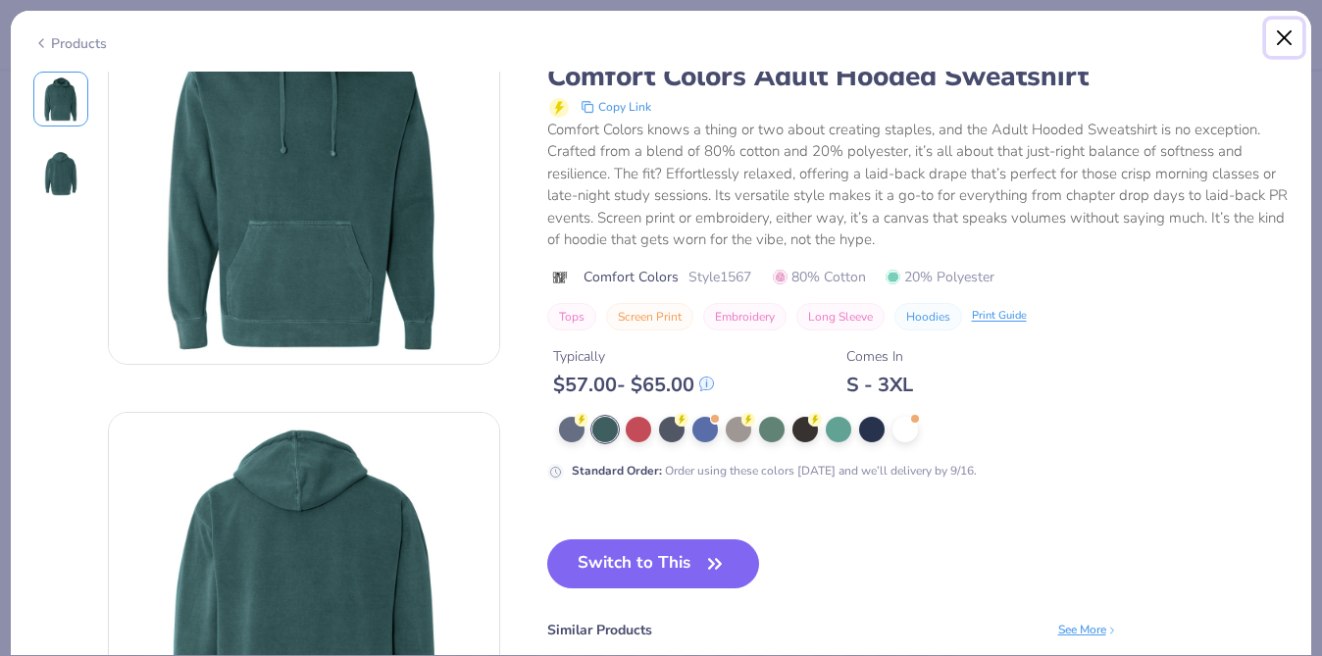
click at [1286, 42] on button "Close" at bounding box center [1284, 38] width 37 height 37
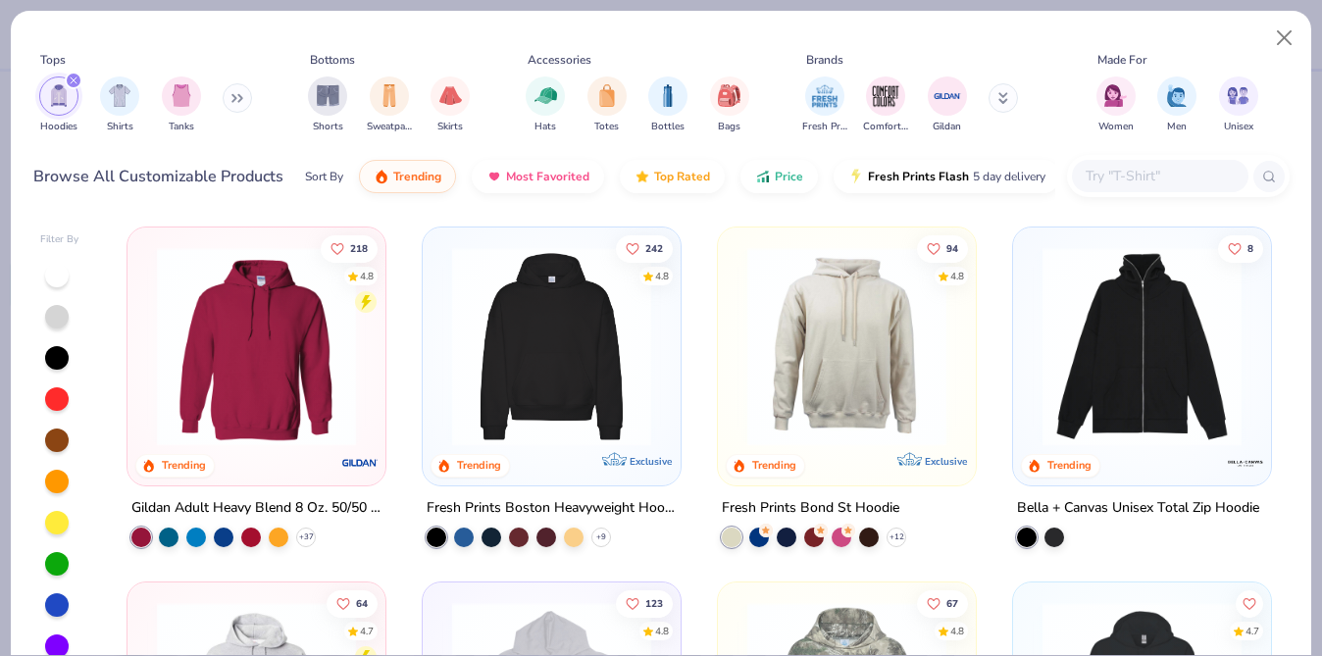
click at [549, 387] on img at bounding box center [551, 346] width 219 height 199
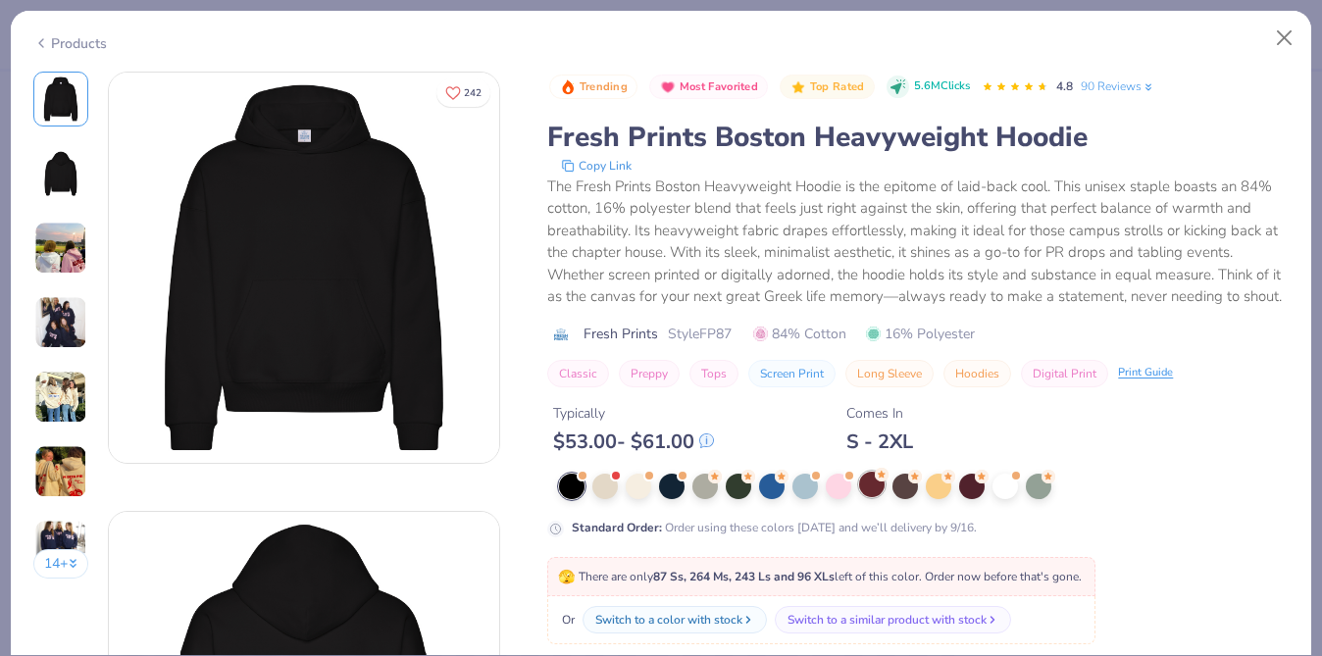
click at [876, 480] on icon at bounding box center [882, 475] width 14 height 14
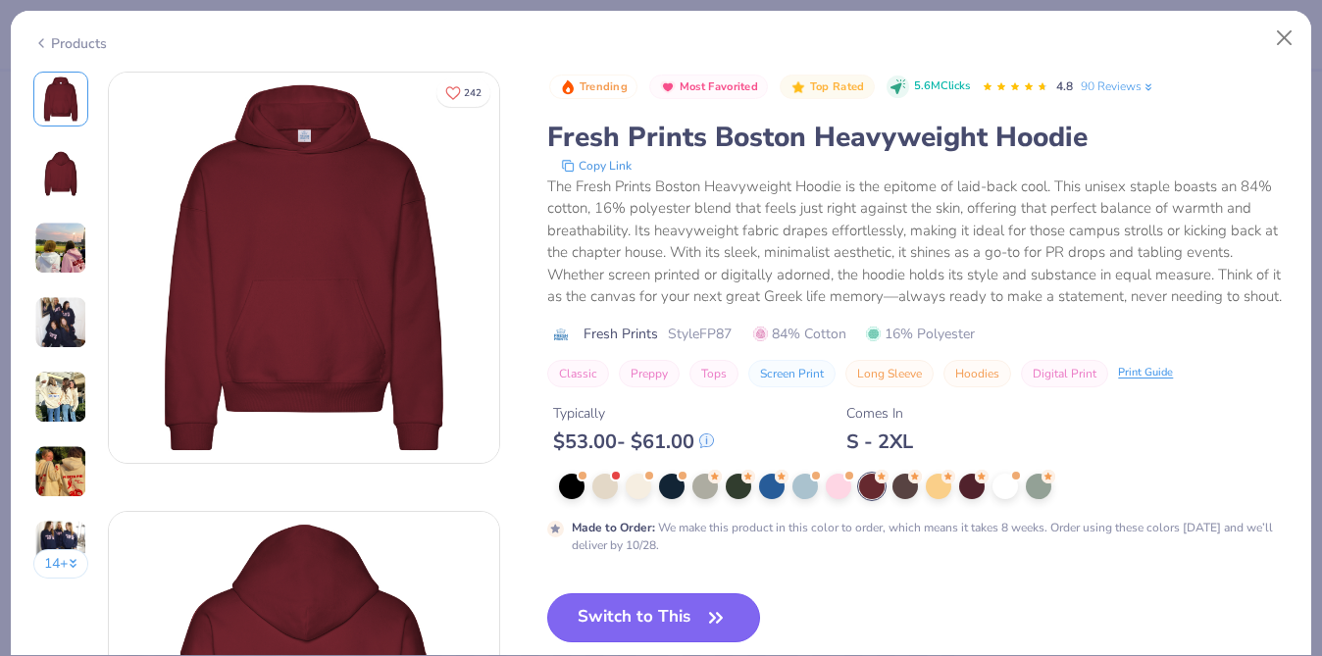
click at [676, 622] on button "Switch to This" at bounding box center [653, 617] width 213 height 49
click at [704, 627] on icon "button" at bounding box center [715, 617] width 27 height 27
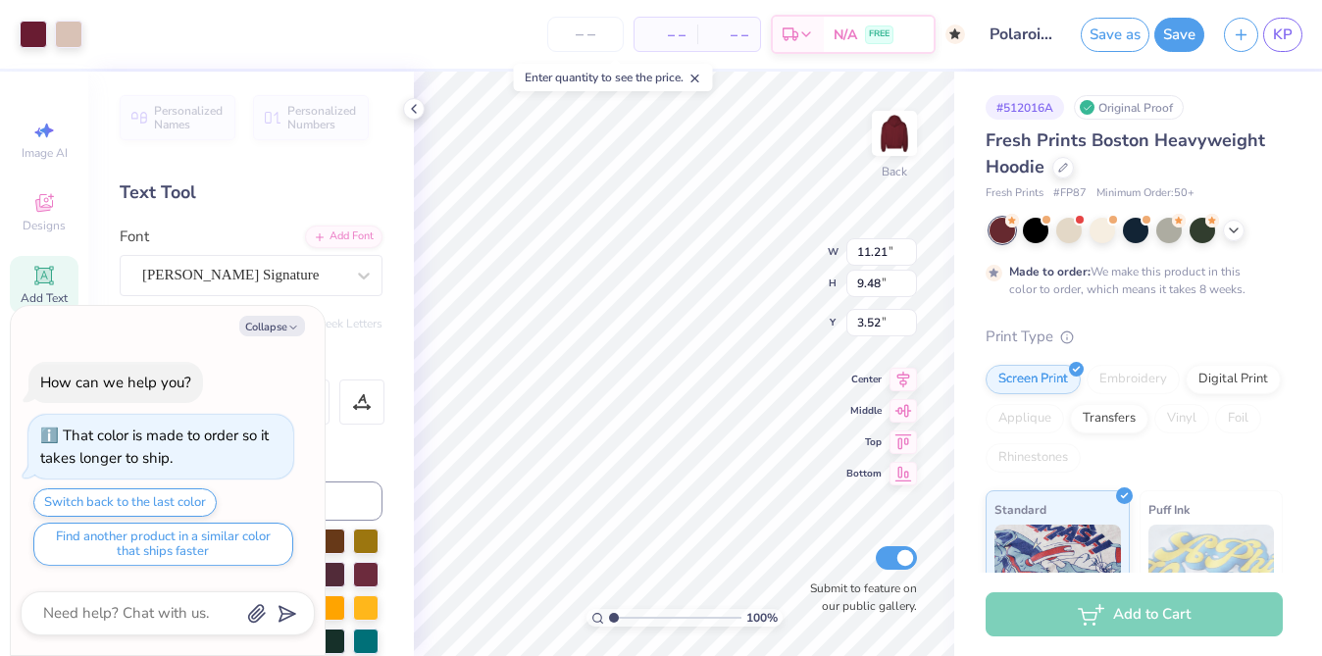
type textarea "x"
type input "2.48"
click at [1065, 175] on div at bounding box center [1063, 166] width 22 height 22
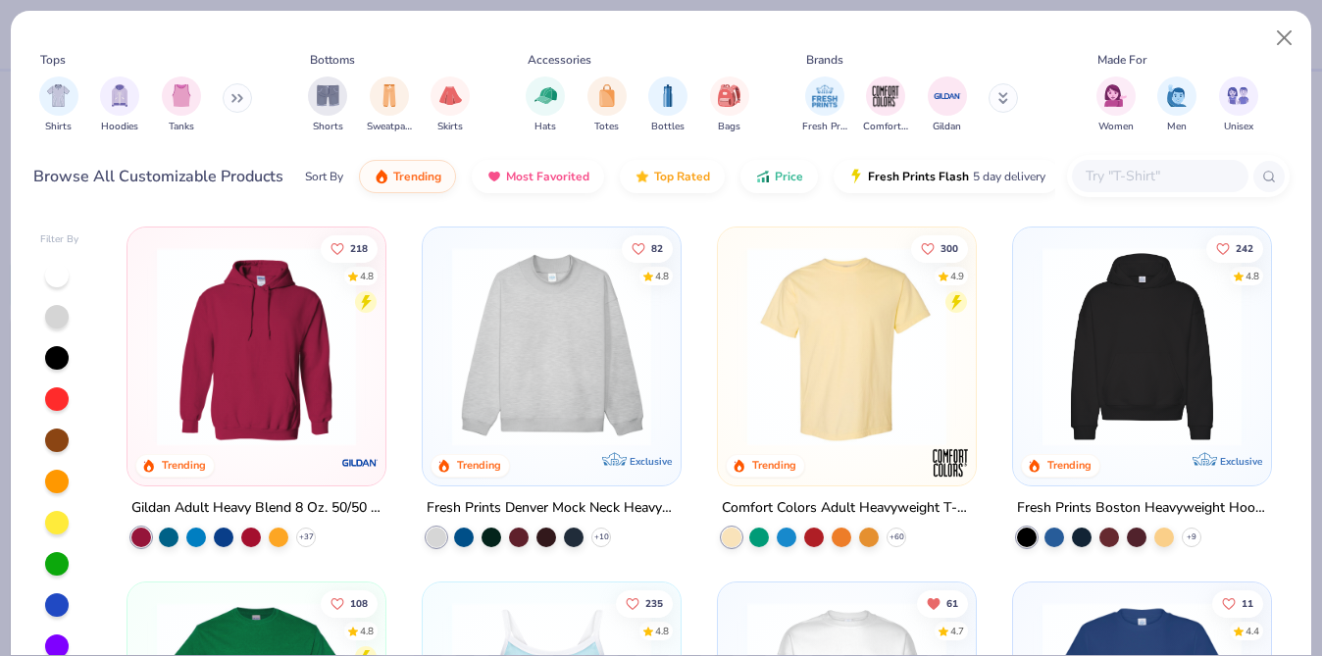
click at [234, 101] on button at bounding box center [237, 97] width 29 height 29
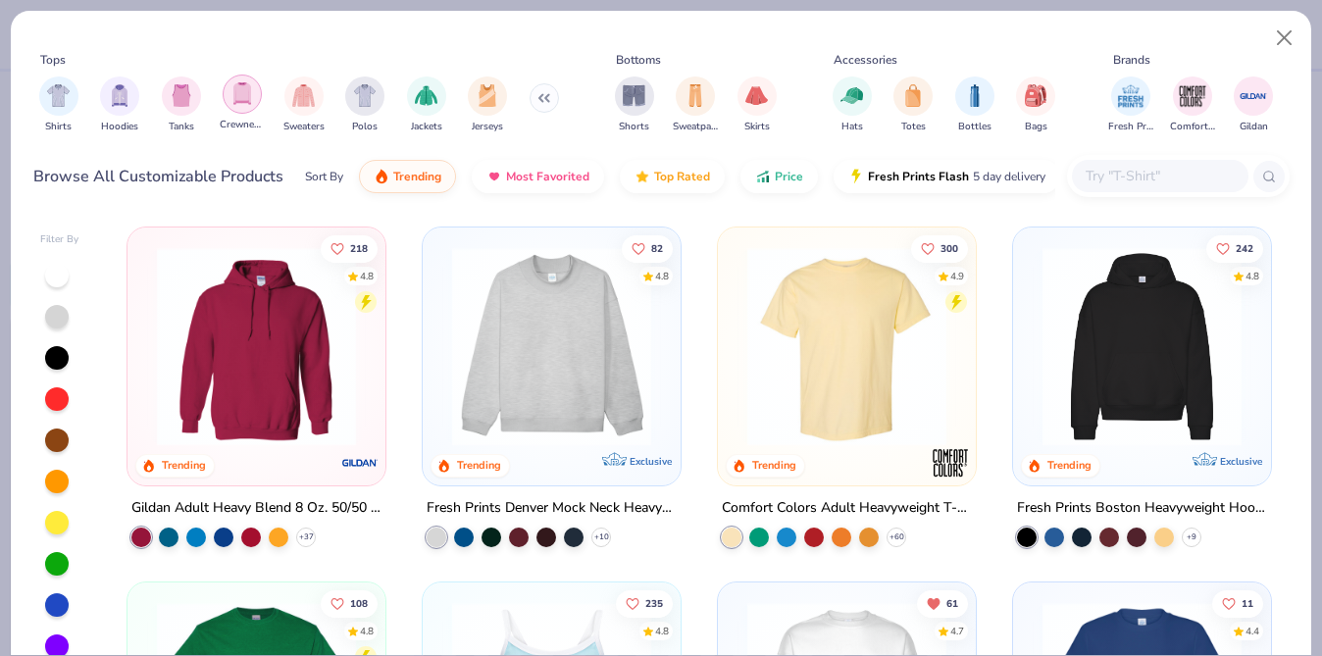
click at [238, 100] on img "filter for Crewnecks" at bounding box center [242, 93] width 22 height 23
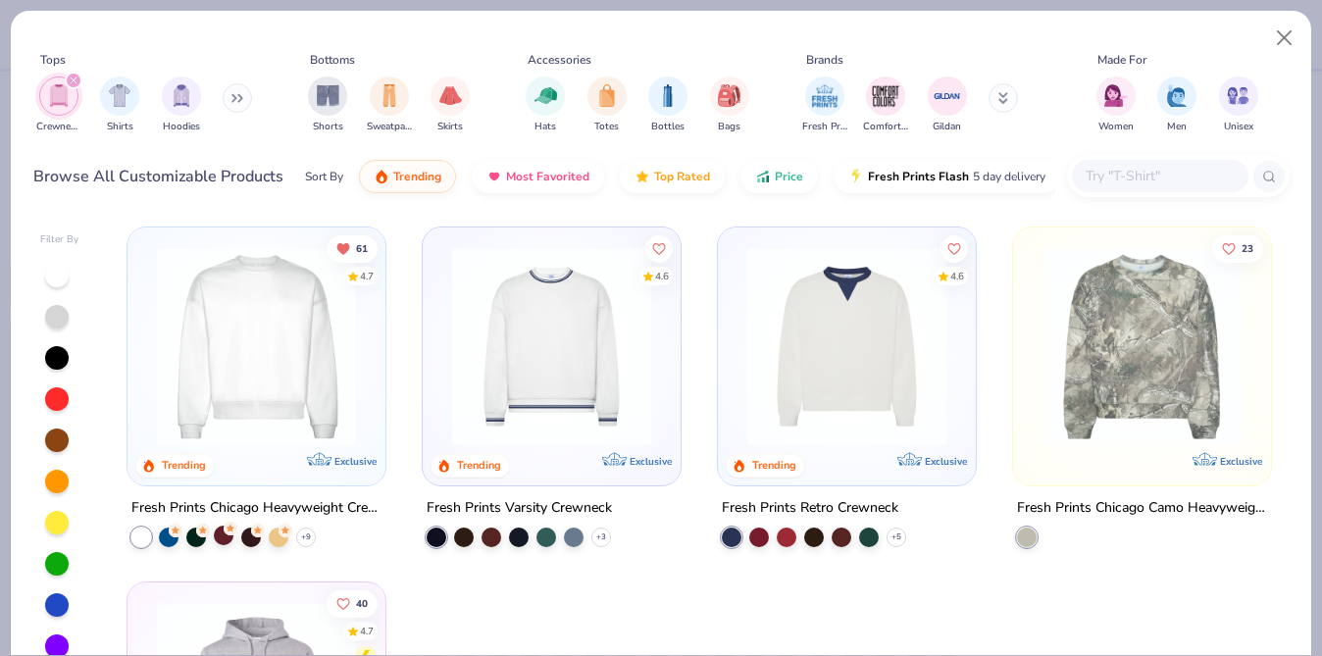
click at [224, 534] on div at bounding box center [224, 536] width 20 height 20
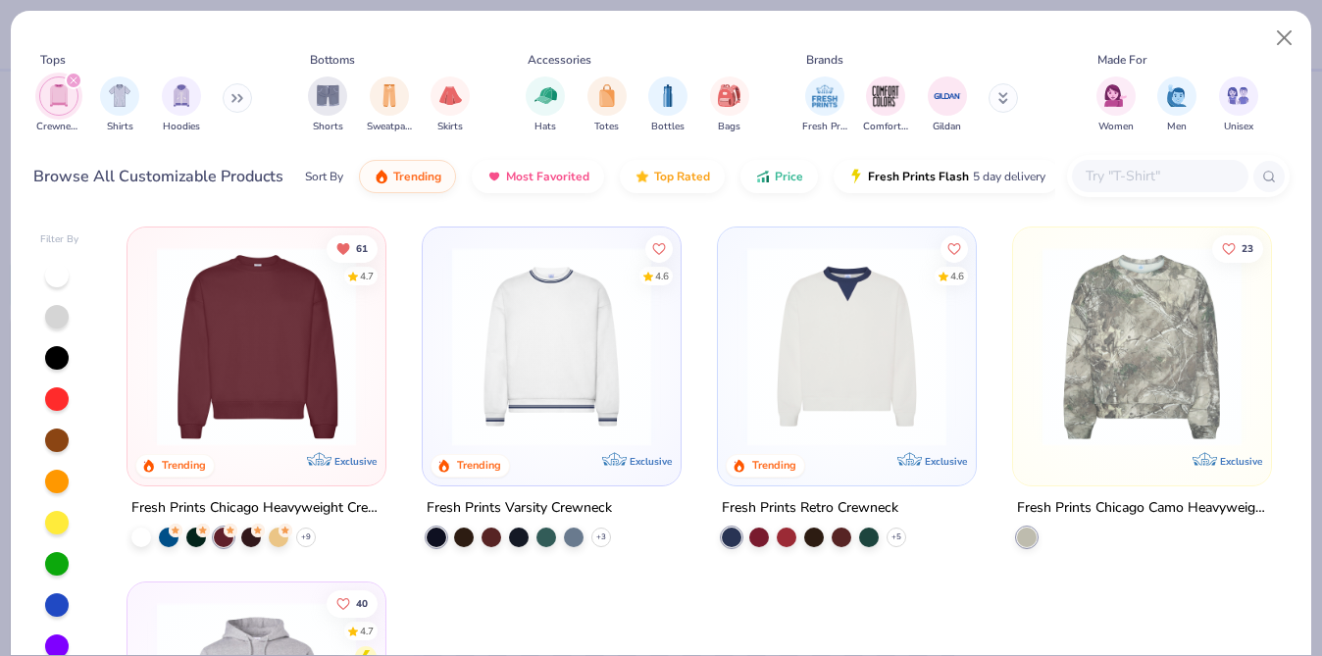
click at [280, 442] on img at bounding box center [256, 346] width 219 height 199
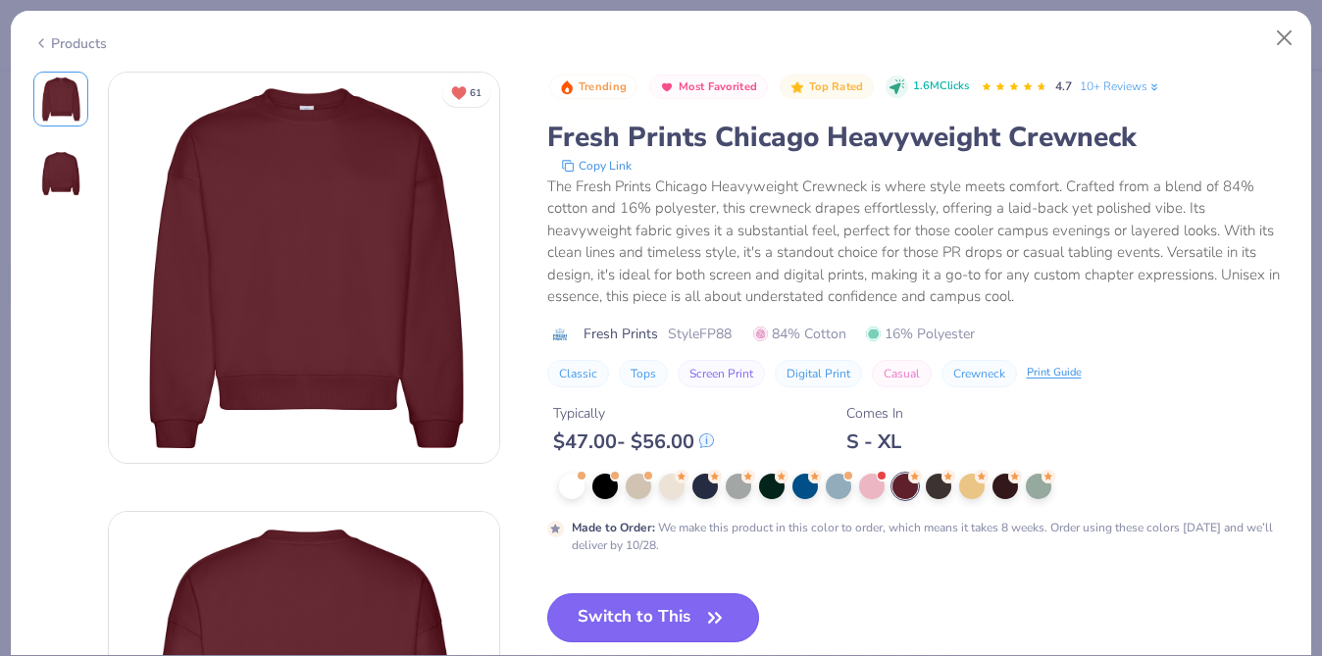
click at [630, 624] on button "Switch to This" at bounding box center [653, 617] width 213 height 49
click at [672, 623] on button "Switch to This" at bounding box center [653, 617] width 213 height 49
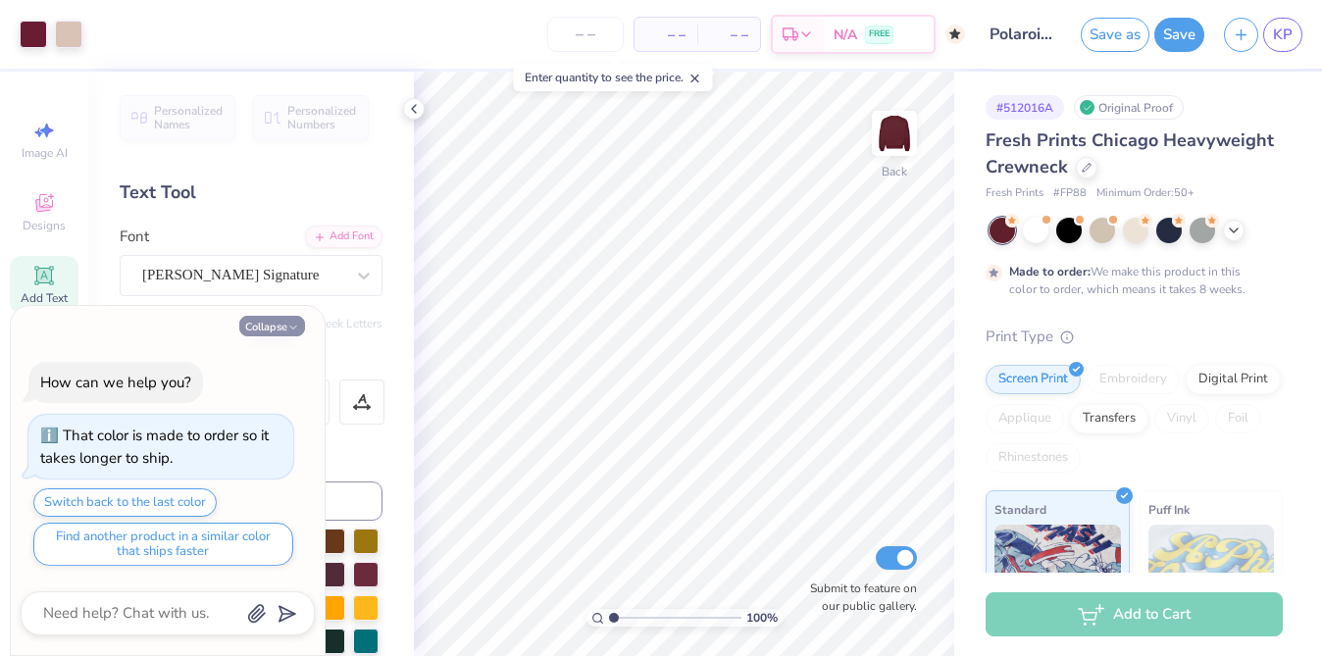
click at [258, 330] on button "Collapse" at bounding box center [272, 326] width 66 height 21
type textarea "x"
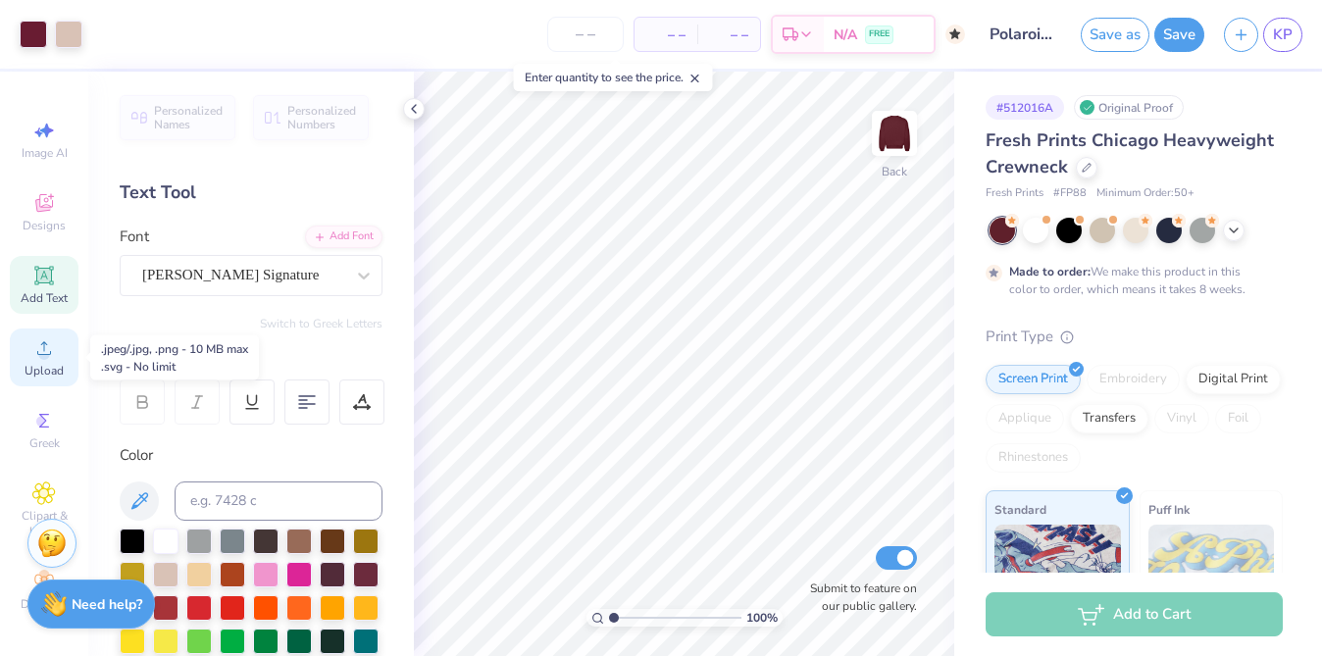
click at [40, 345] on icon at bounding box center [44, 348] width 24 height 24
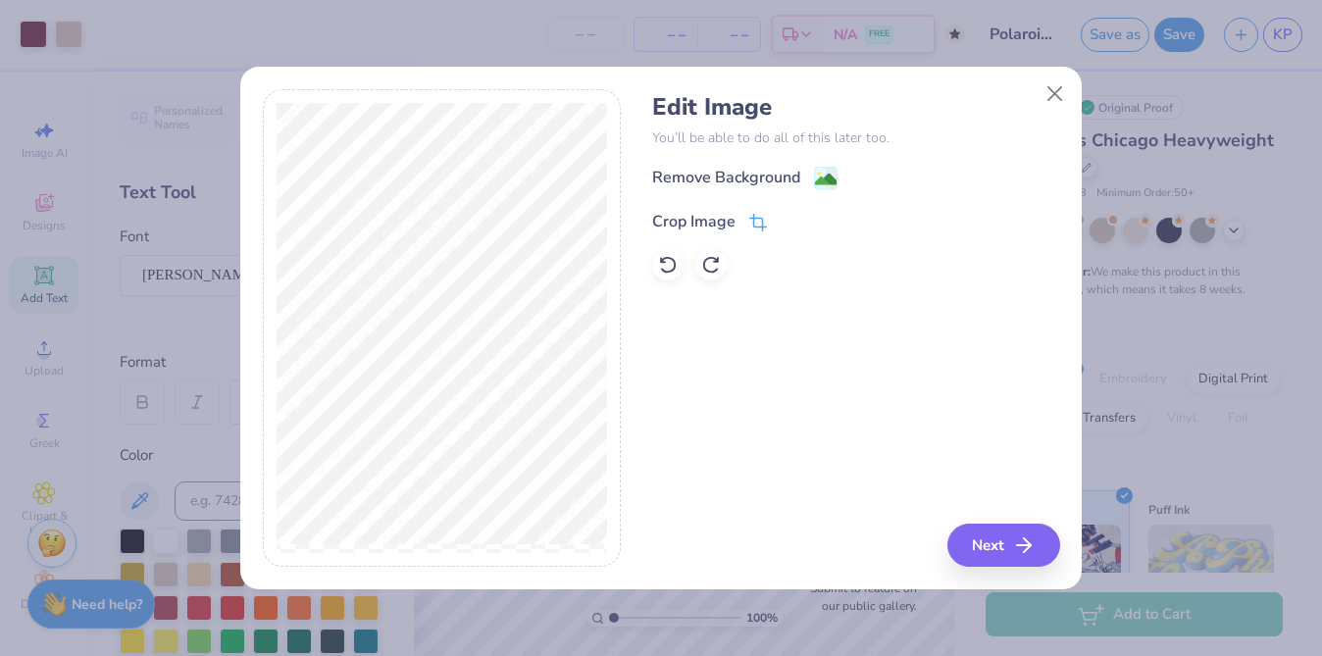
click at [758, 219] on icon at bounding box center [758, 223] width 18 height 18
click at [1023, 546] on div "Edit Image You’ll be able to do all of this later too. Remove Background Crop I…" at bounding box center [855, 328] width 407 height 478
click at [1017, 552] on div "Edit Image You’ll be able to do all of this later too. Remove Background Crop I…" at bounding box center [855, 328] width 407 height 478
click at [785, 217] on icon at bounding box center [791, 220] width 12 height 12
click at [980, 542] on button "Next" at bounding box center [1006, 545] width 113 height 43
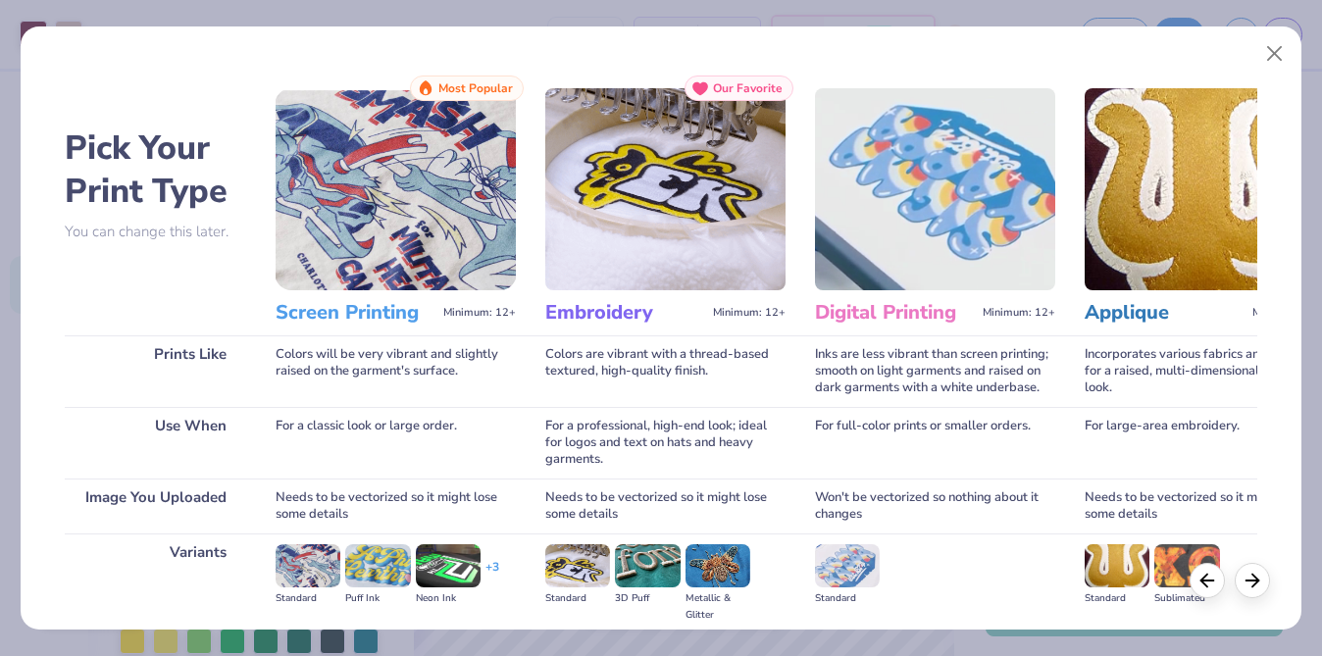
scroll to position [224, 0]
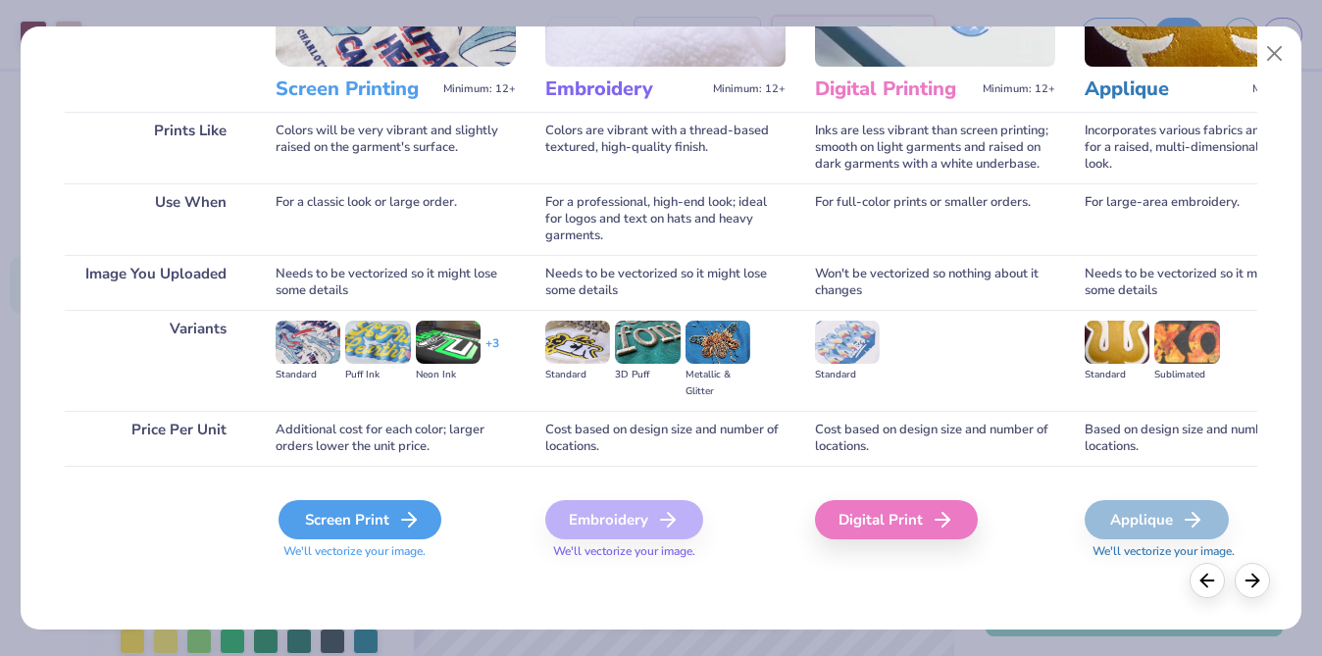
click at [382, 526] on div "Screen Print" at bounding box center [359, 519] width 163 height 39
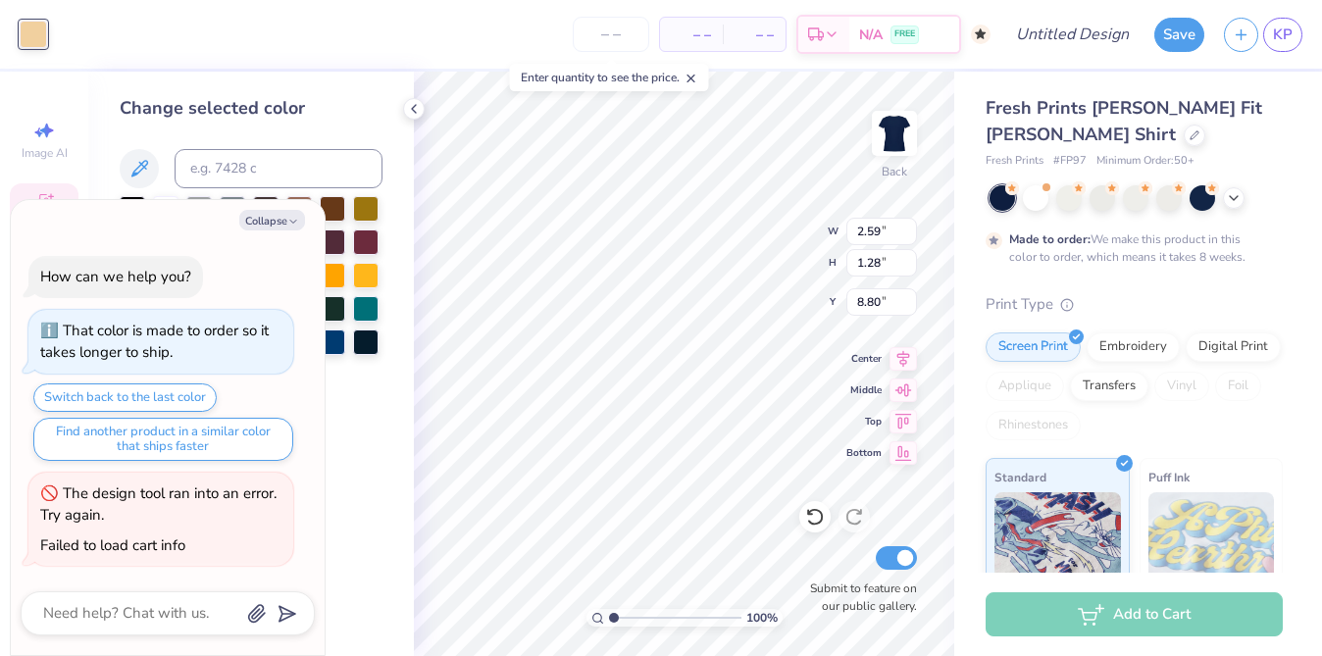
scroll to position [3, 0]
type textarea "x"
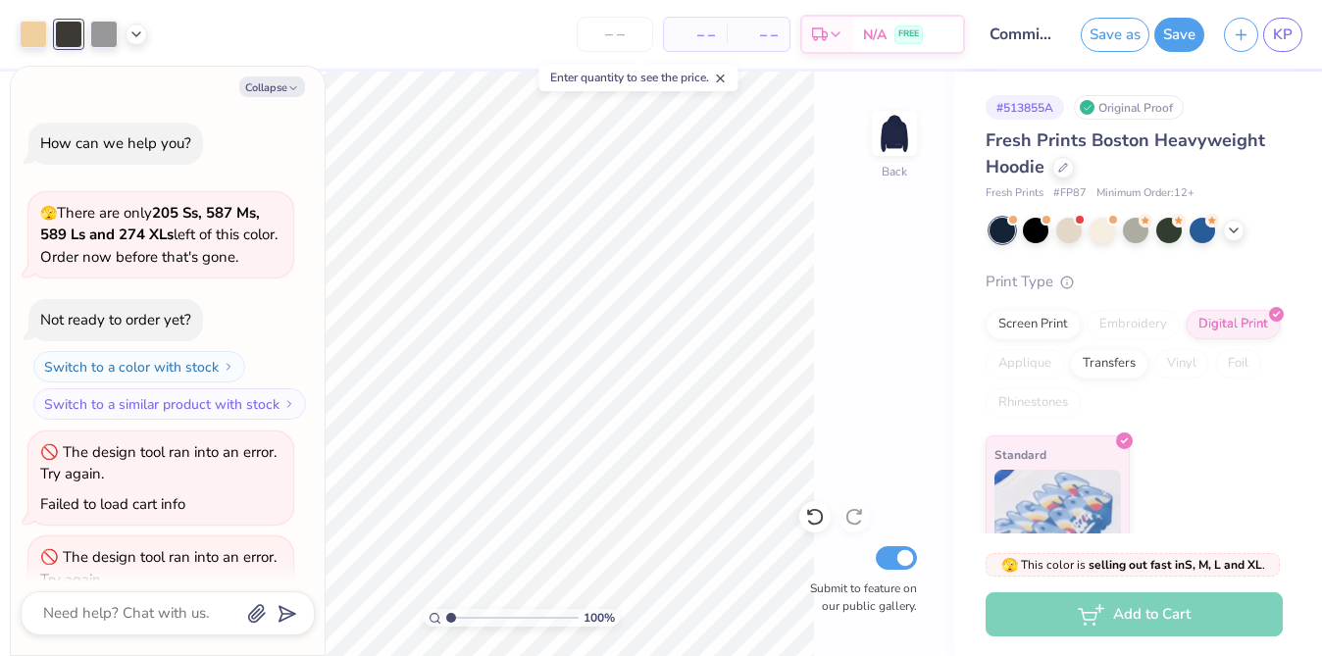
scroll to position [64, 0]
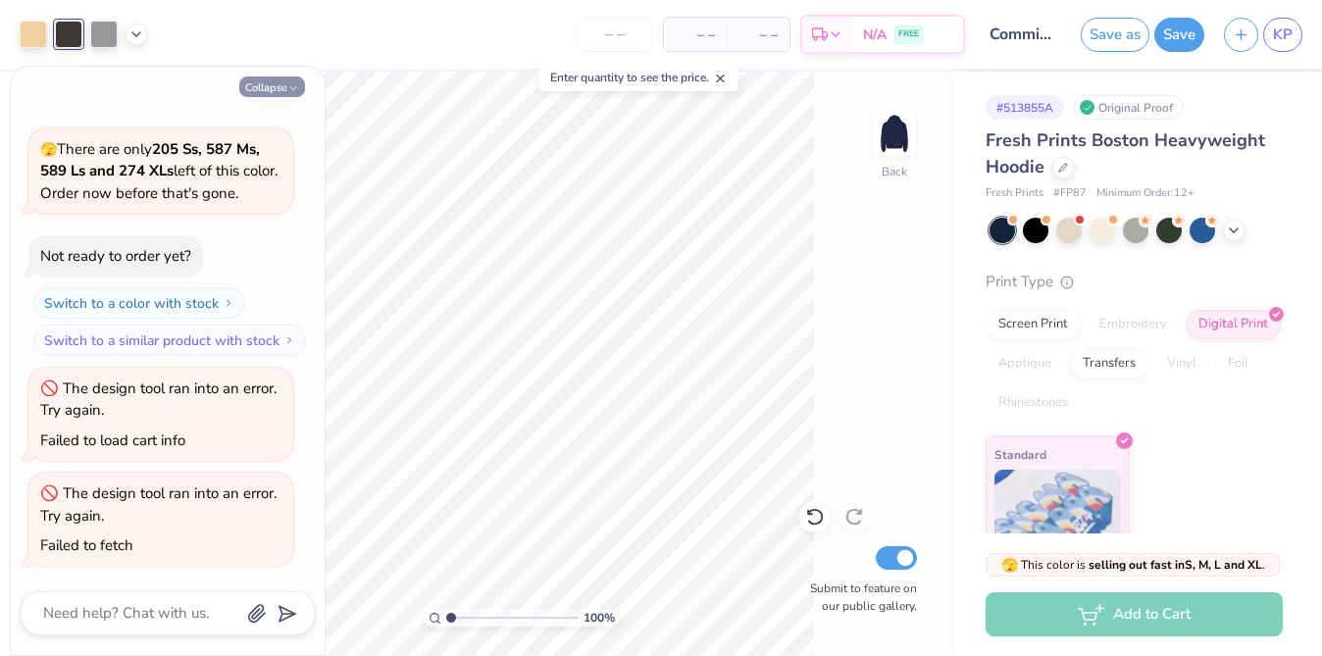
click at [291, 96] on div "Collapse How can we help you? 🫣 There are only 205 Ss, 587 Ms, 589 Ls and 274 X…" at bounding box center [168, 361] width 314 height 588
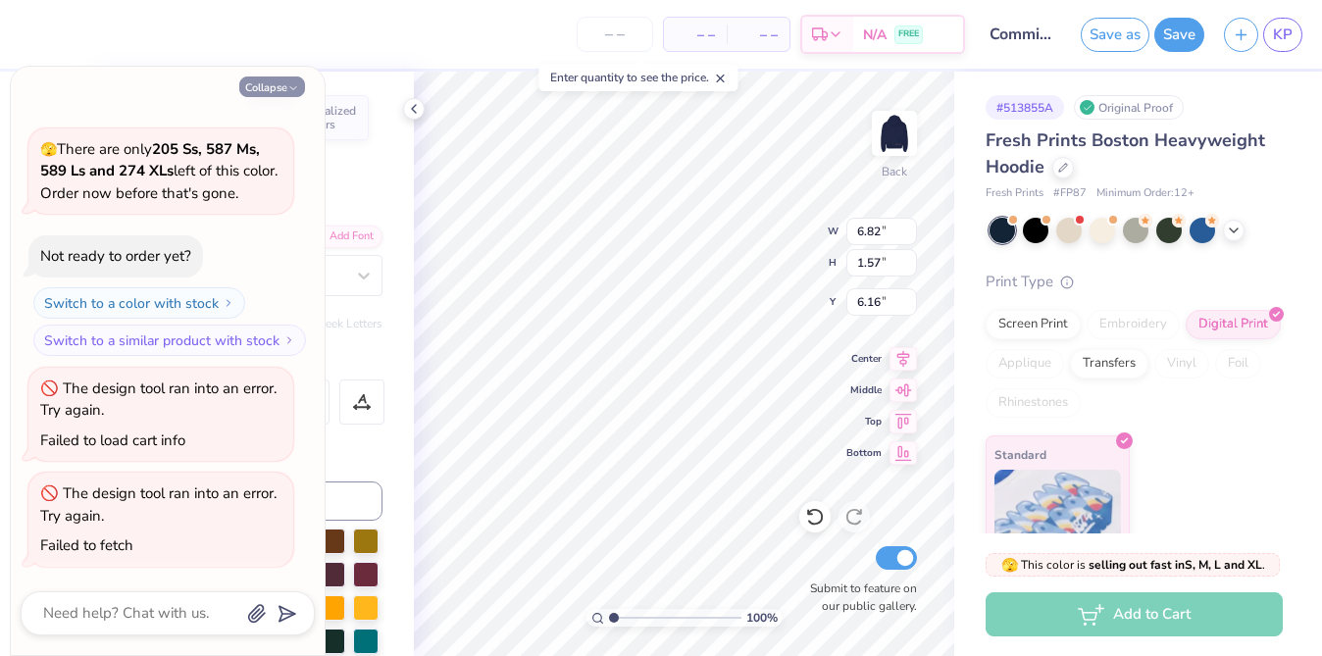
click at [271, 82] on button "Collapse" at bounding box center [272, 86] width 66 height 21
type textarea "x"
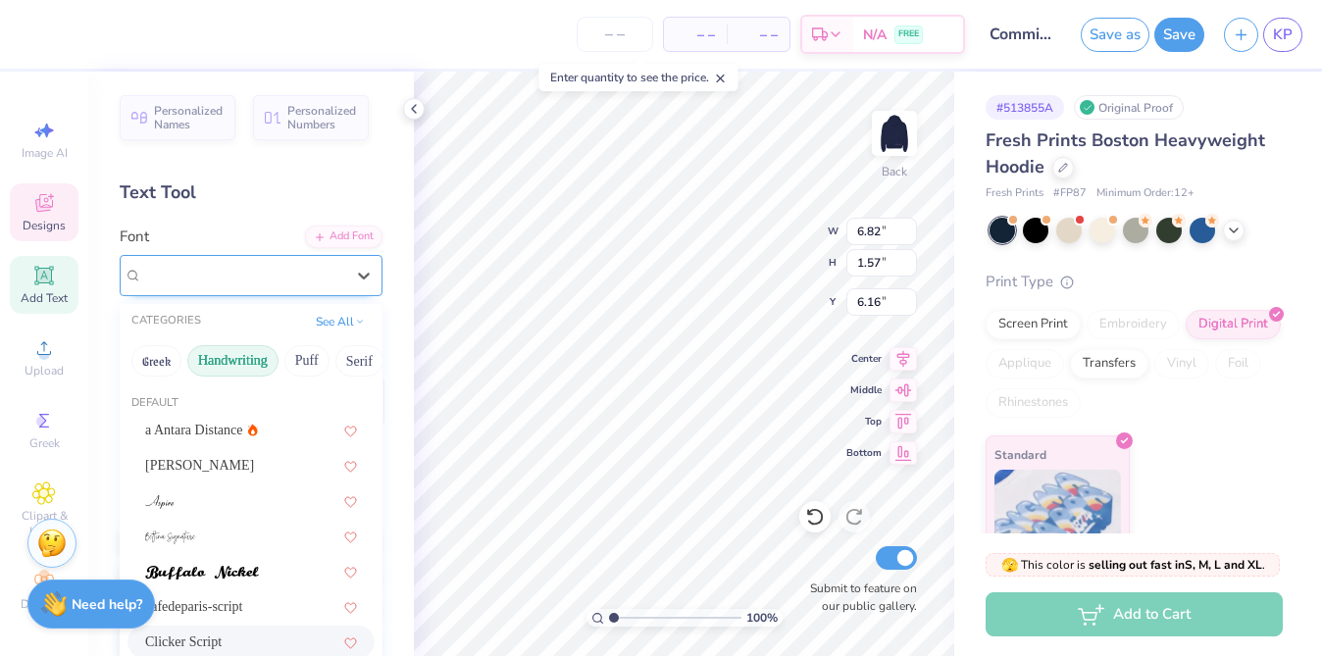
click at [217, 284] on div "Clicker Script" at bounding box center [243, 275] width 206 height 30
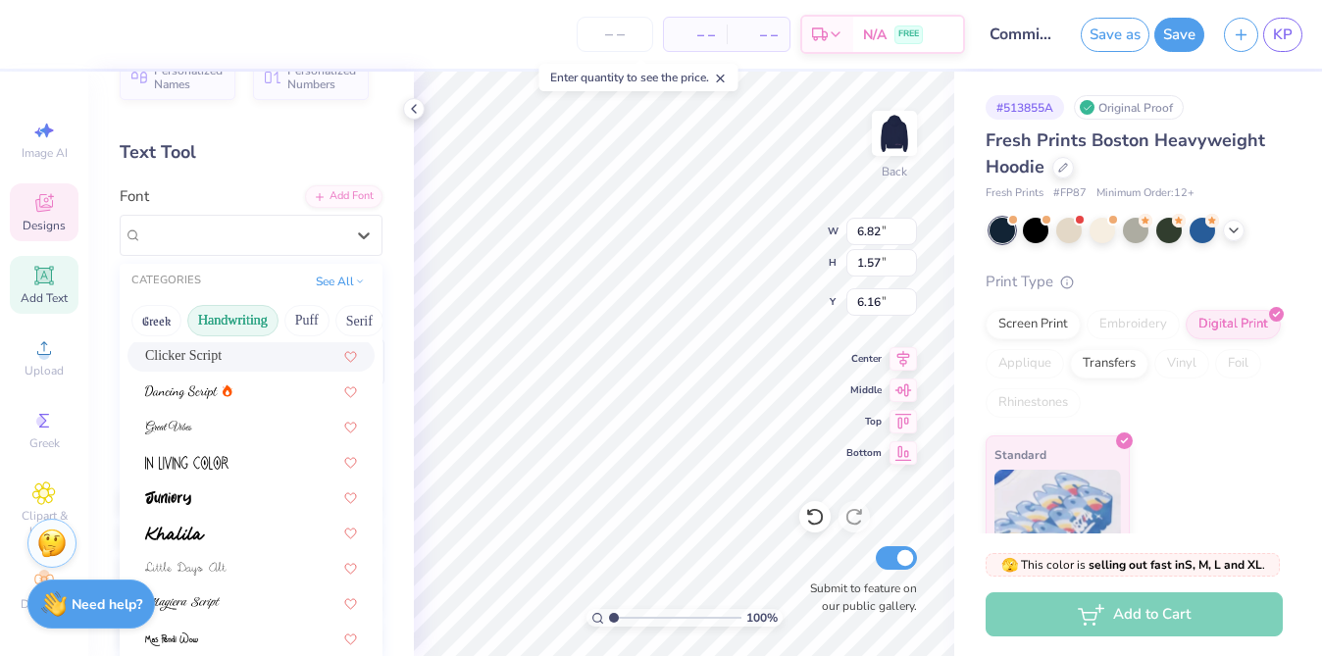
scroll to position [250, 0]
click at [245, 503] on div at bounding box center [250, 492] width 247 height 32
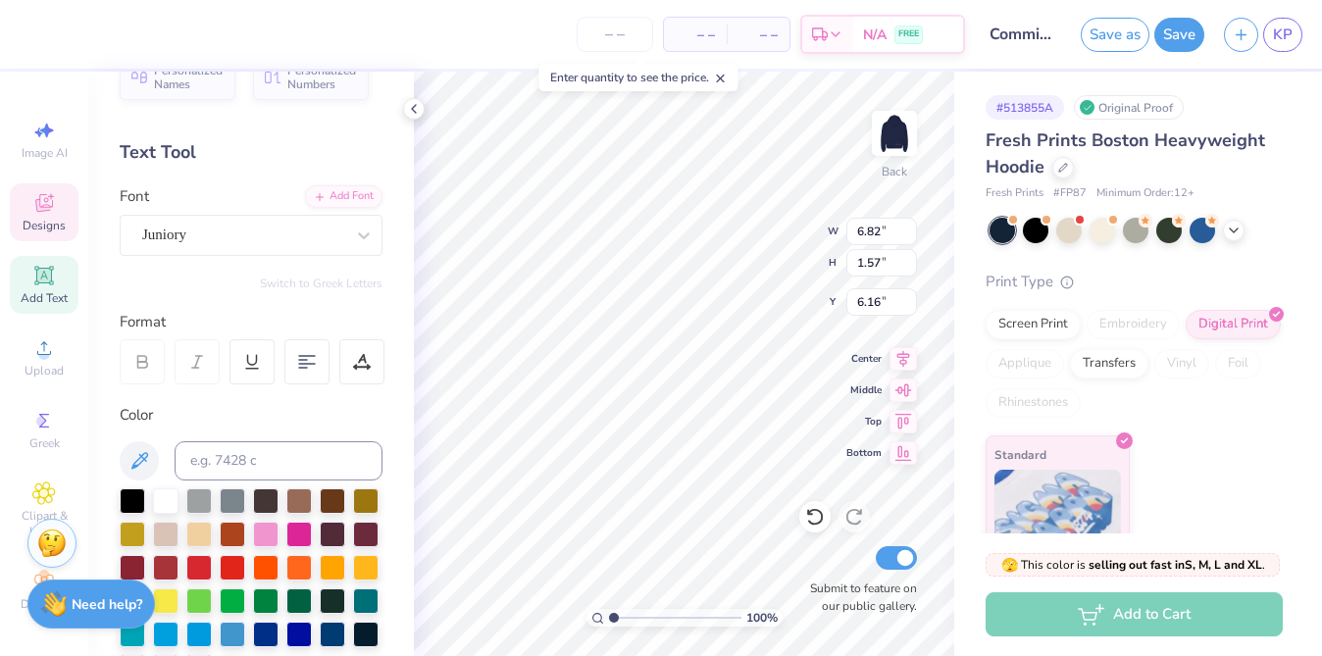
type input "7.38"
type input "1.37"
type input "6.26"
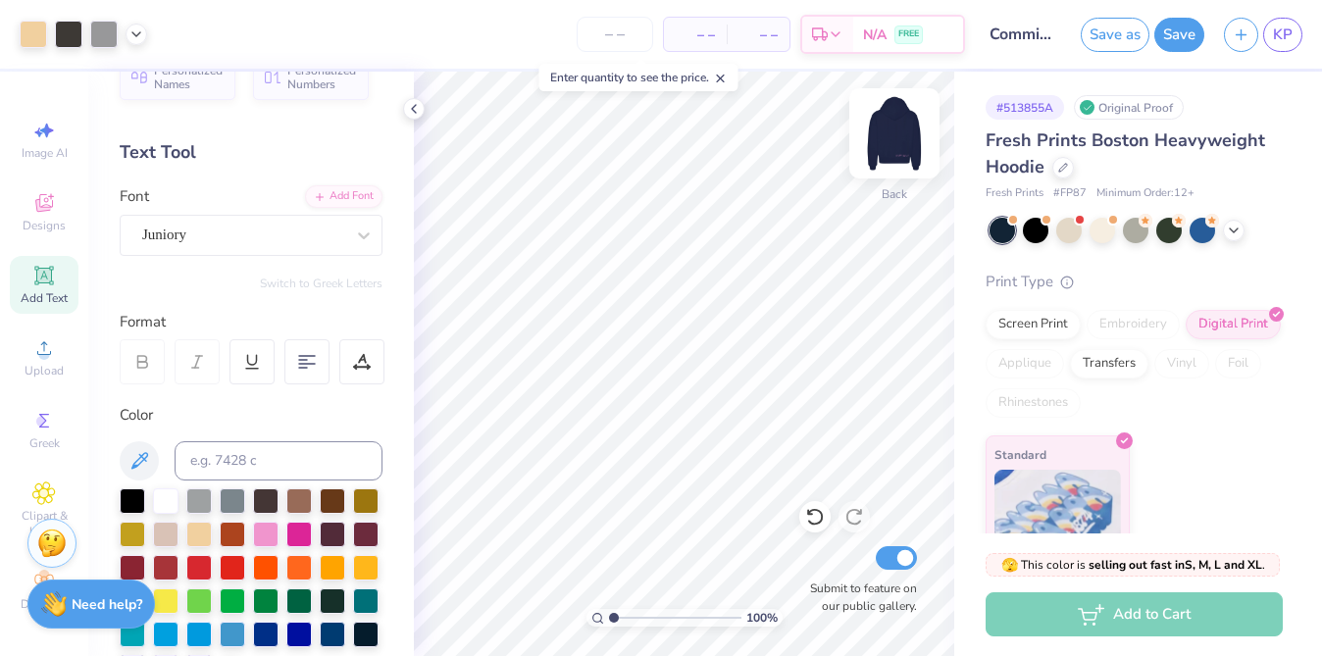
click at [894, 143] on img at bounding box center [894, 133] width 78 height 78
click at [875, 164] on div at bounding box center [894, 133] width 90 height 90
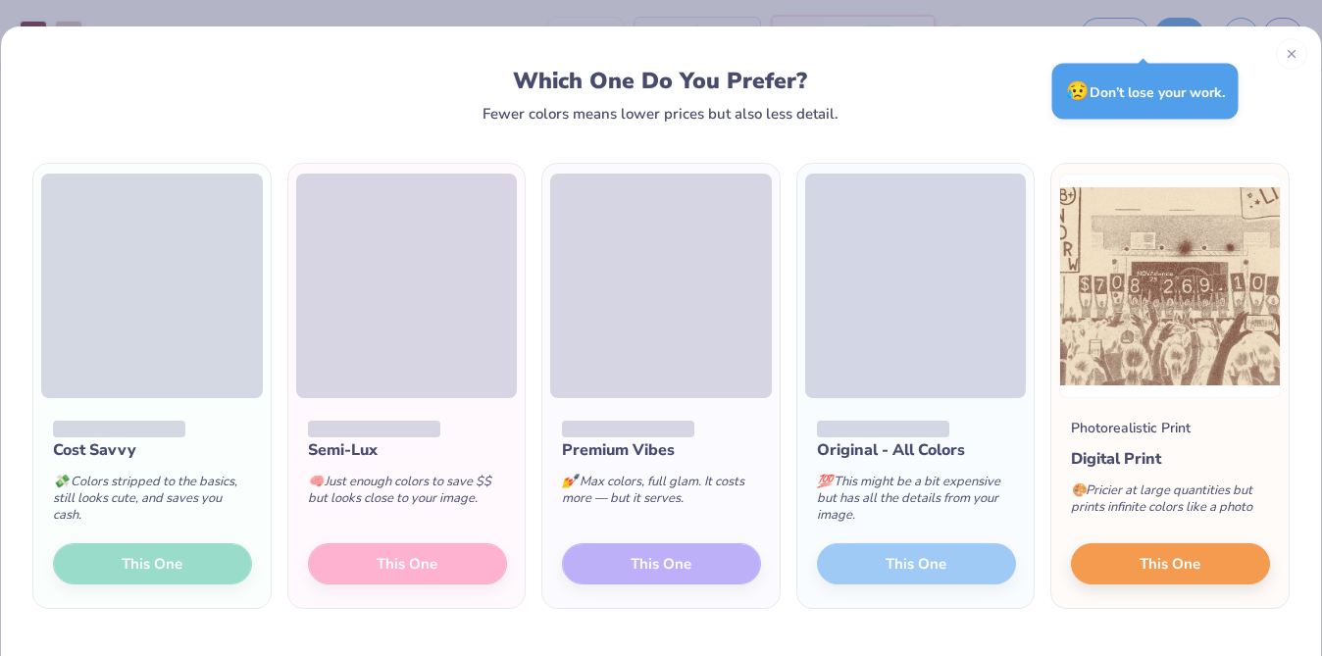
click at [952, 112] on div "Which One Do You Prefer? Fewer colors means lower prices but also less detail." at bounding box center [661, 95] width 1212 height 54
click at [1124, 97] on div "😥 Don’t lose your work." at bounding box center [1145, 92] width 186 height 56
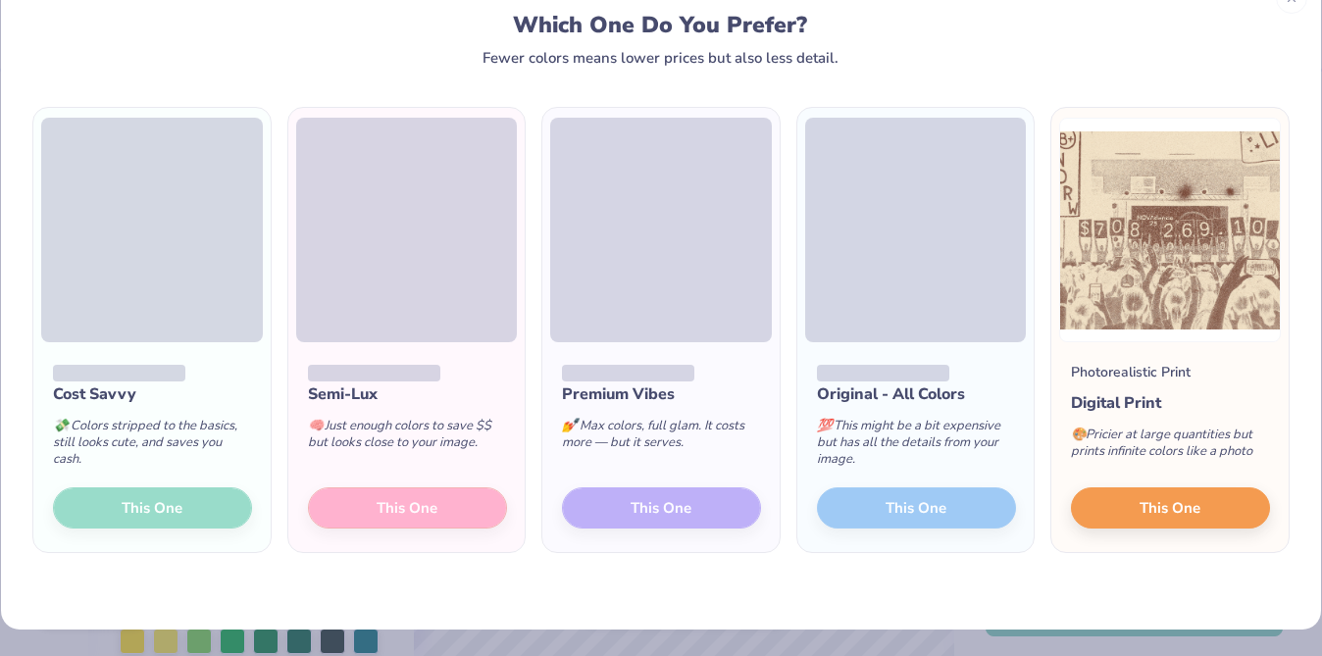
click at [165, 507] on div "Cost Savvy 💸 Colors stripped to the basics, still looks cute, and saves you cas…" at bounding box center [151, 447] width 237 height 210
click at [350, 513] on div "Semi-Lux 🧠 Just enough colors to save $$ but looks close to your image. This One" at bounding box center [406, 447] width 237 height 210
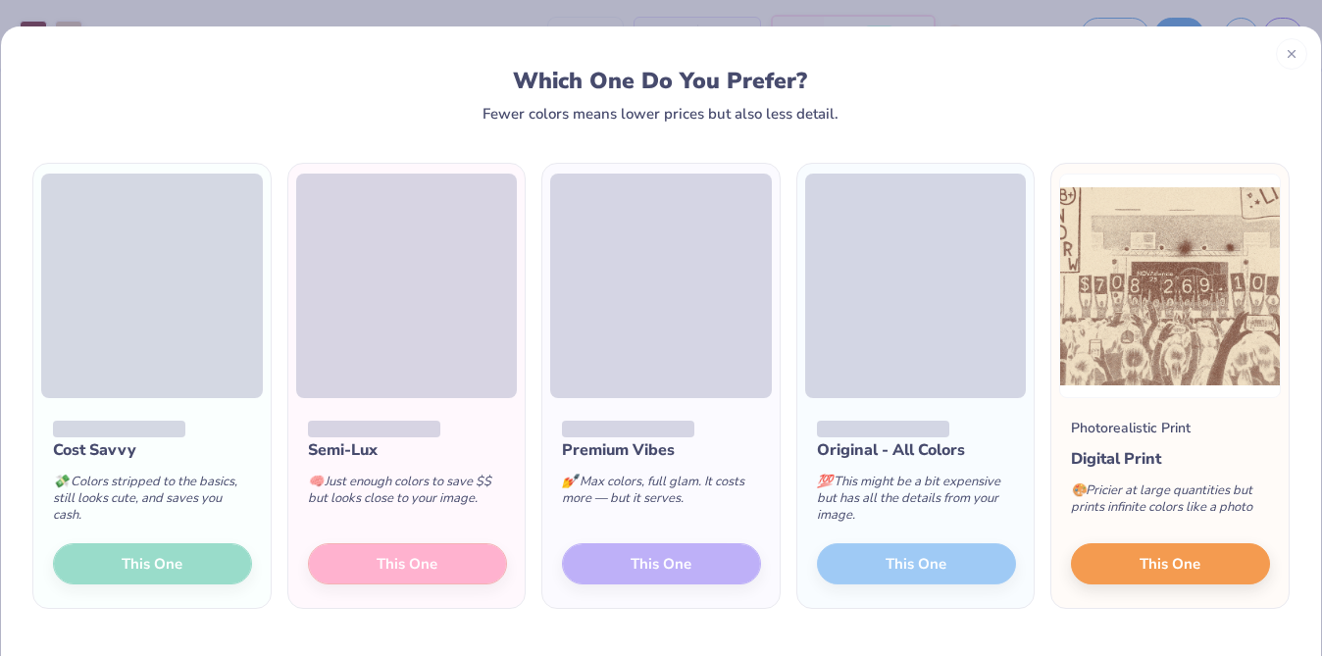
click at [150, 556] on div "Cost Savvy 💸 Colors stripped to the basics, still looks cute, and saves you cas…" at bounding box center [151, 503] width 237 height 210
click at [168, 560] on div "Cost Savvy 💸 Colors stripped to the basics, still looks cute, and saves you cas…" at bounding box center [151, 503] width 237 height 210
click at [389, 573] on div "Semi-Lux 🧠 Just enough colors to save $$ but looks close to your image. This One" at bounding box center [406, 503] width 237 height 210
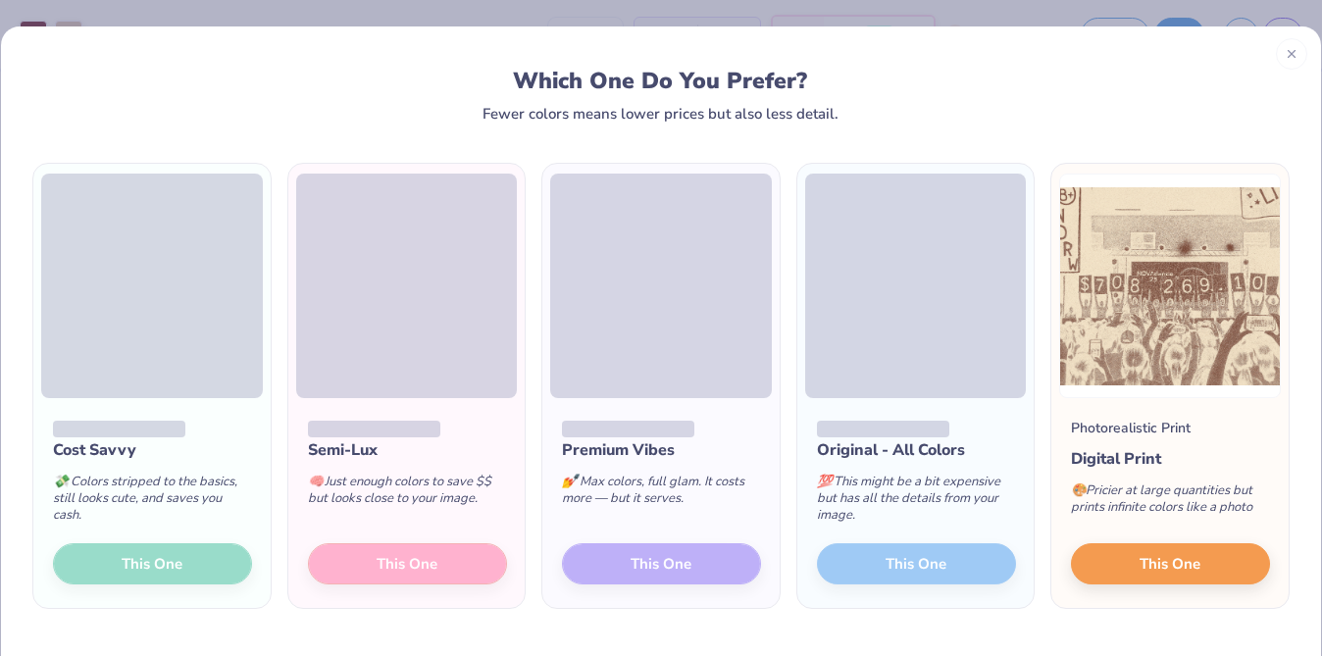
click at [412, 328] on span at bounding box center [407, 286] width 222 height 225
click at [412, 329] on span at bounding box center [407, 286] width 222 height 225
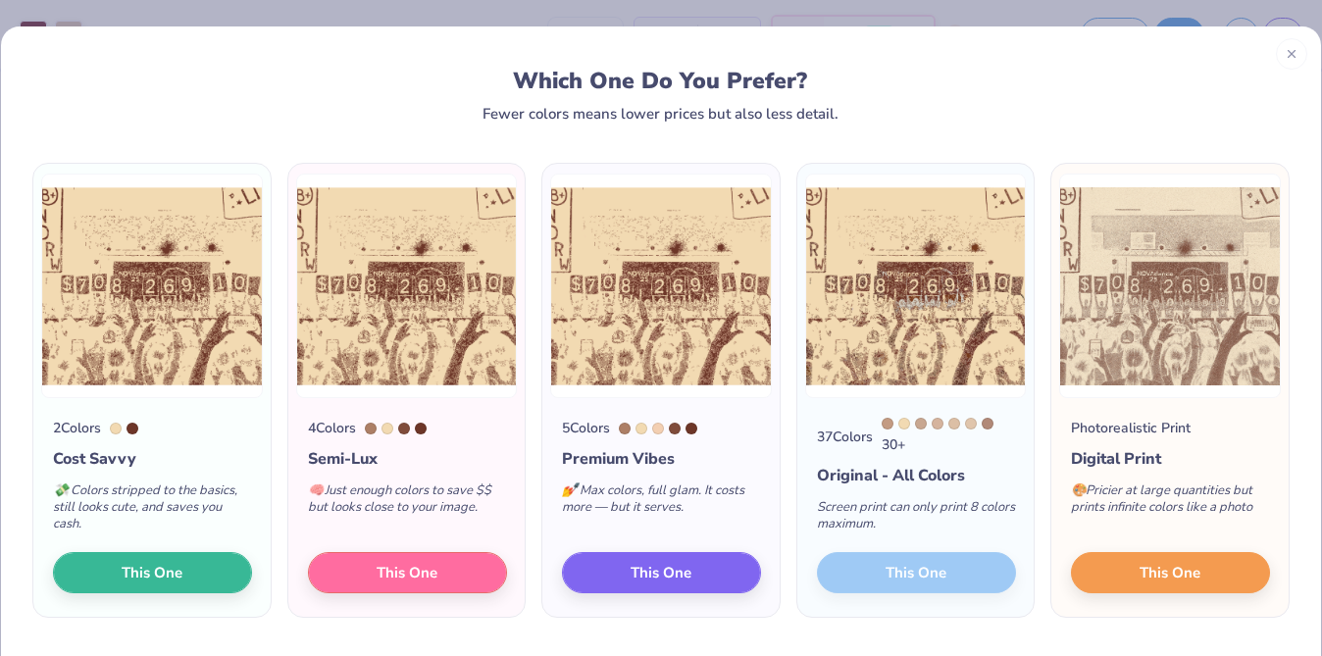
click at [400, 114] on div "Which One Do You Prefer? Fewer colors means lower prices but also less detail." at bounding box center [661, 95] width 1212 height 54
click at [173, 562] on span "This One" at bounding box center [152, 570] width 61 height 23
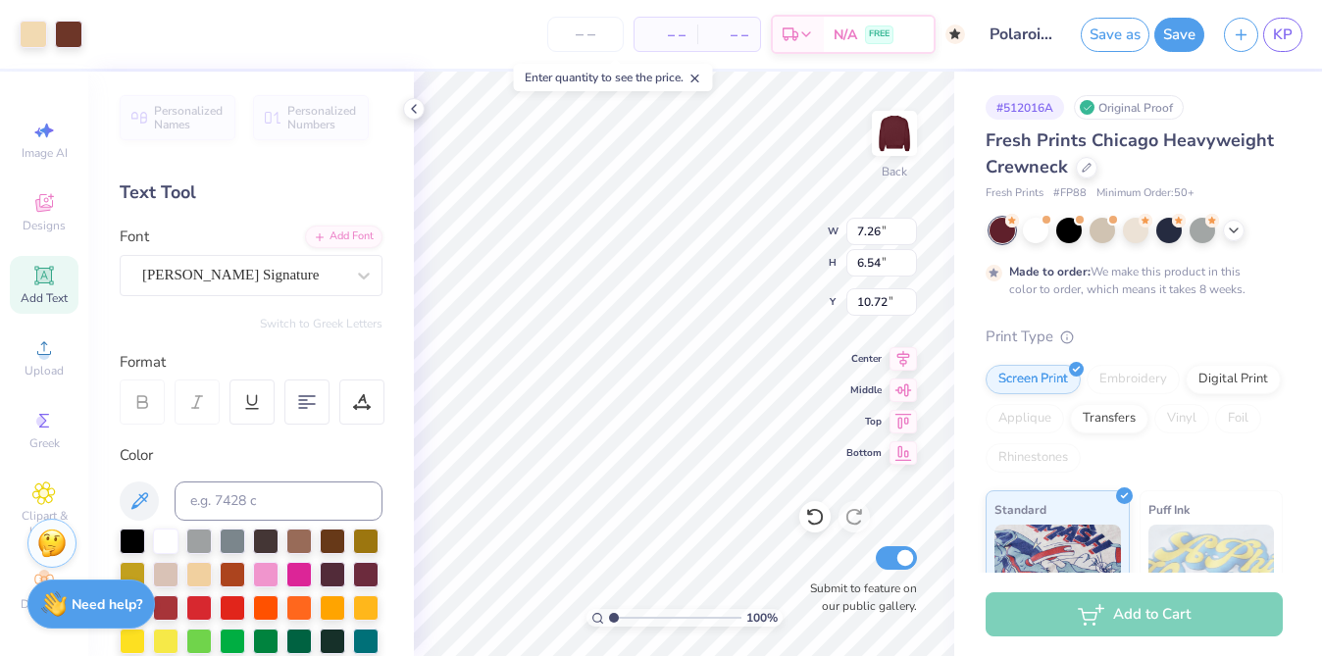
type input "7.26"
type input "6.54"
type input "8.35"
click at [46, 33] on div at bounding box center [33, 32] width 27 height 27
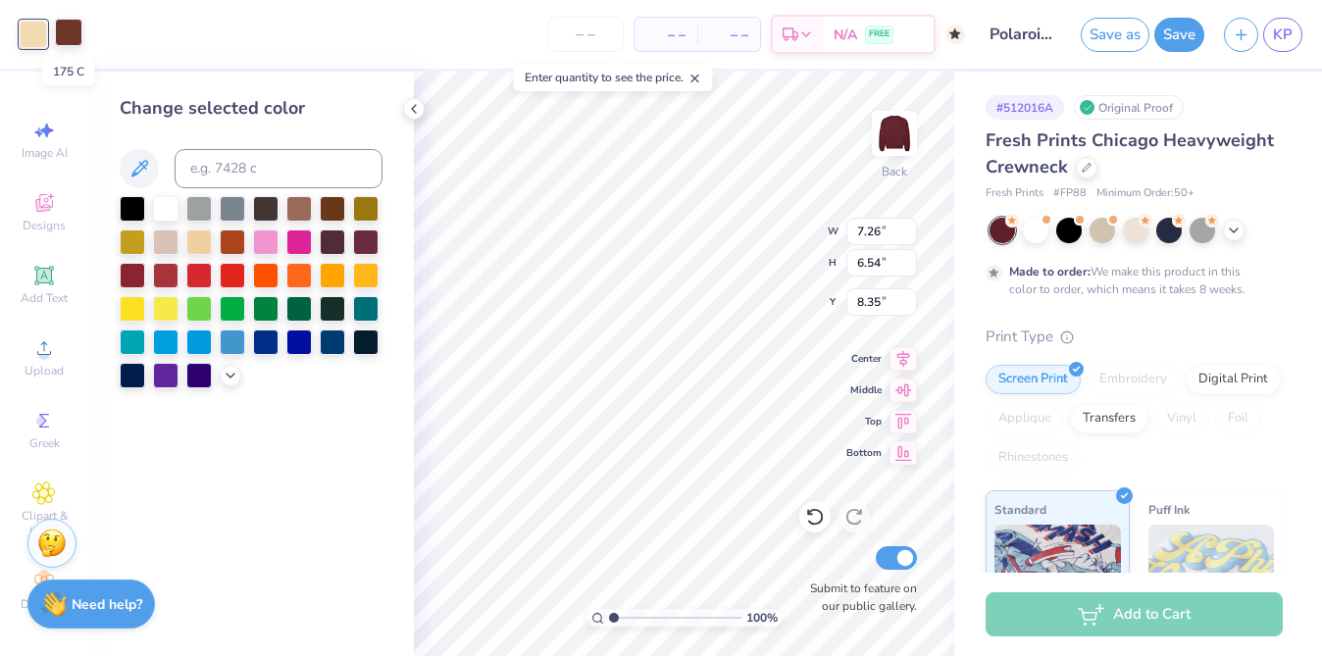
click at [75, 36] on div at bounding box center [68, 32] width 27 height 27
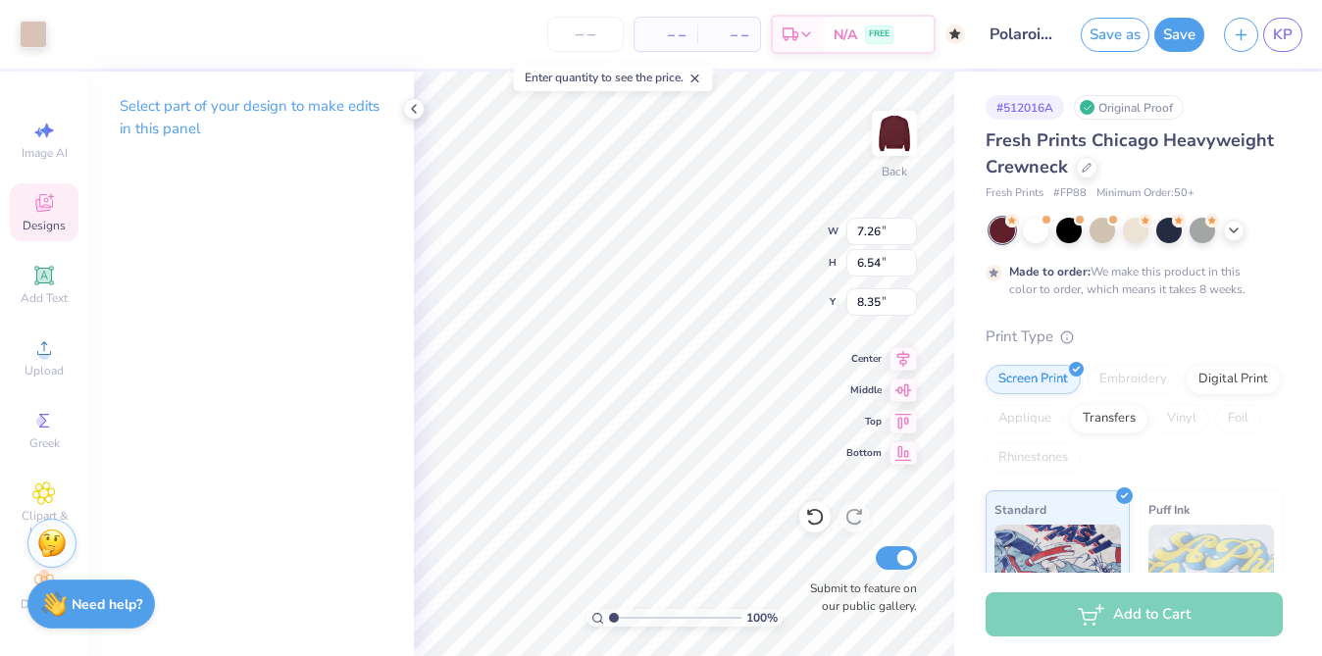
type input "5.65"
type input "6.44"
type input "3.47"
type input "7.26"
type input "6.54"
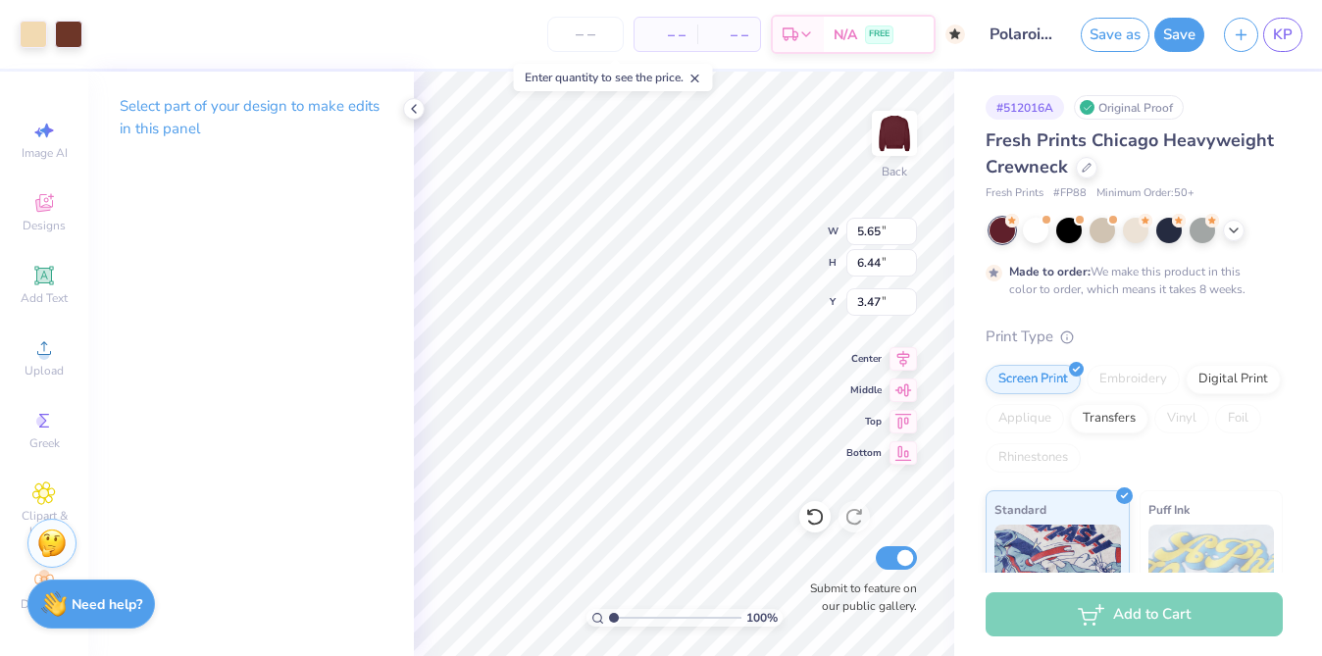
type input "8.35"
click at [47, 39] on div at bounding box center [33, 32] width 27 height 27
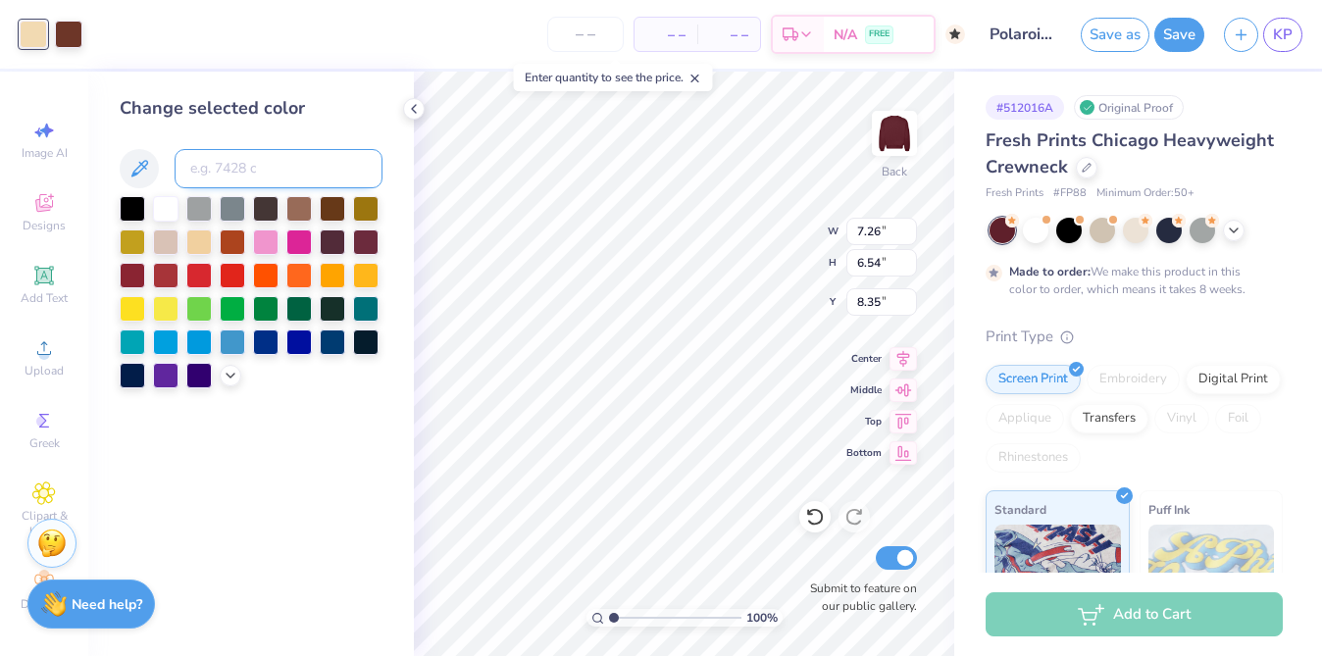
click at [243, 177] on input at bounding box center [279, 168] width 208 height 39
click at [58, 25] on div at bounding box center [68, 32] width 27 height 27
click at [246, 167] on input at bounding box center [279, 168] width 208 height 39
type input "4755"
click at [254, 164] on input at bounding box center [279, 168] width 208 height 39
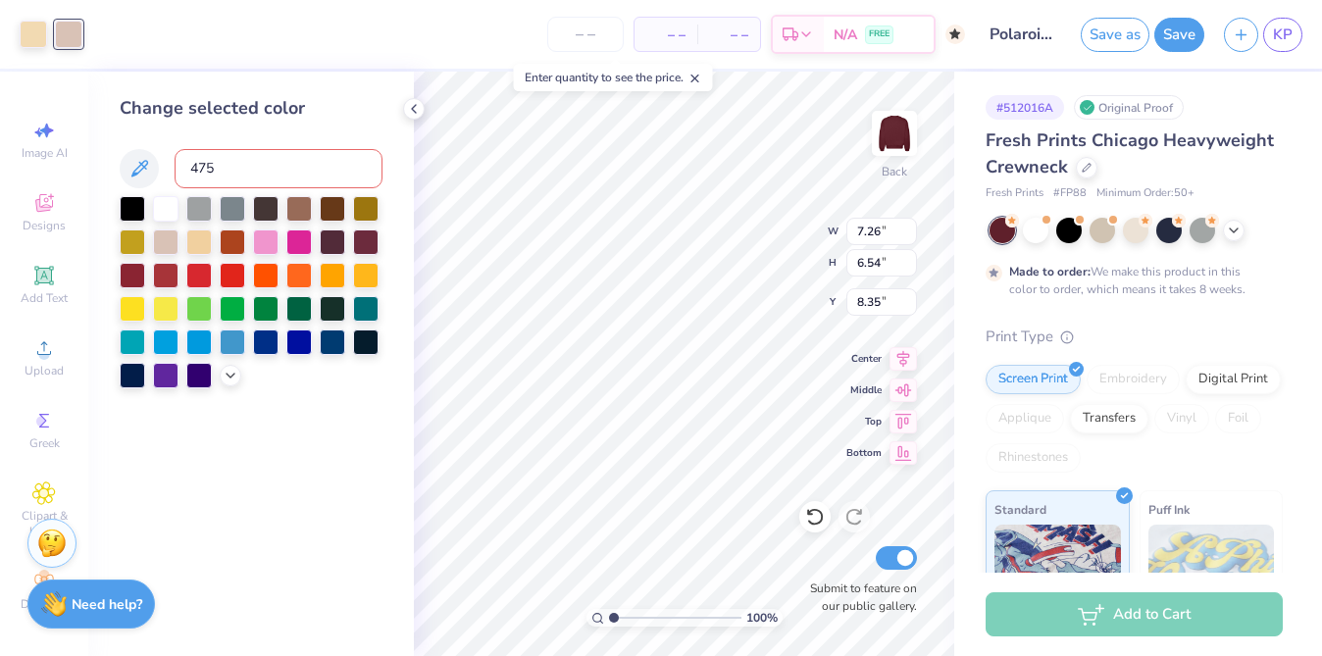
type input "4755"
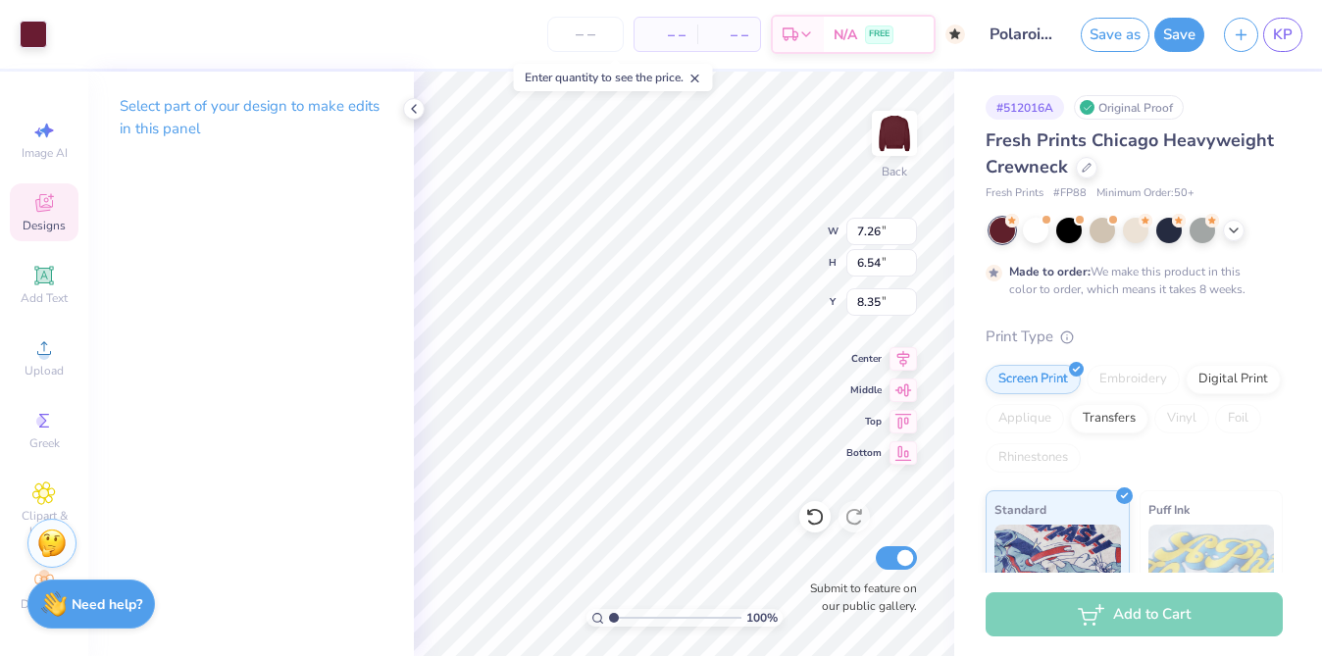
type input "4.80"
type input "5.26"
type input "3.66"
type input "7.26"
type input "6.54"
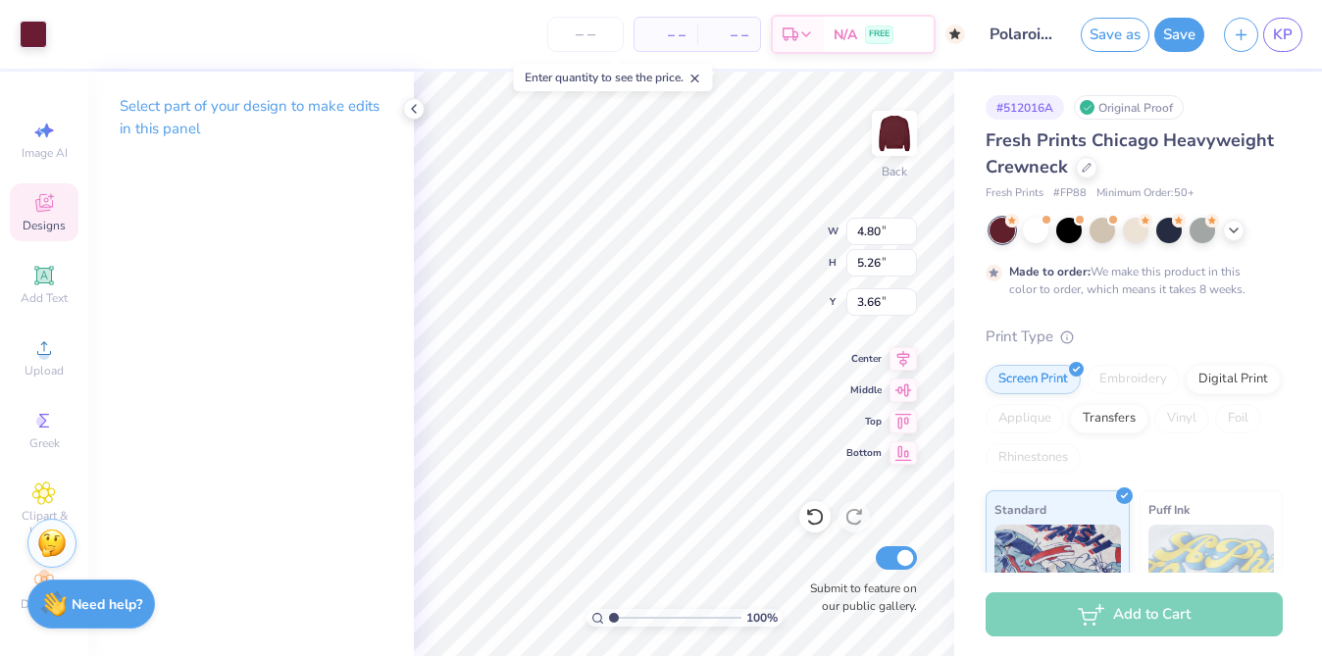
type input "8.35"
click at [41, 38] on div at bounding box center [33, 32] width 27 height 27
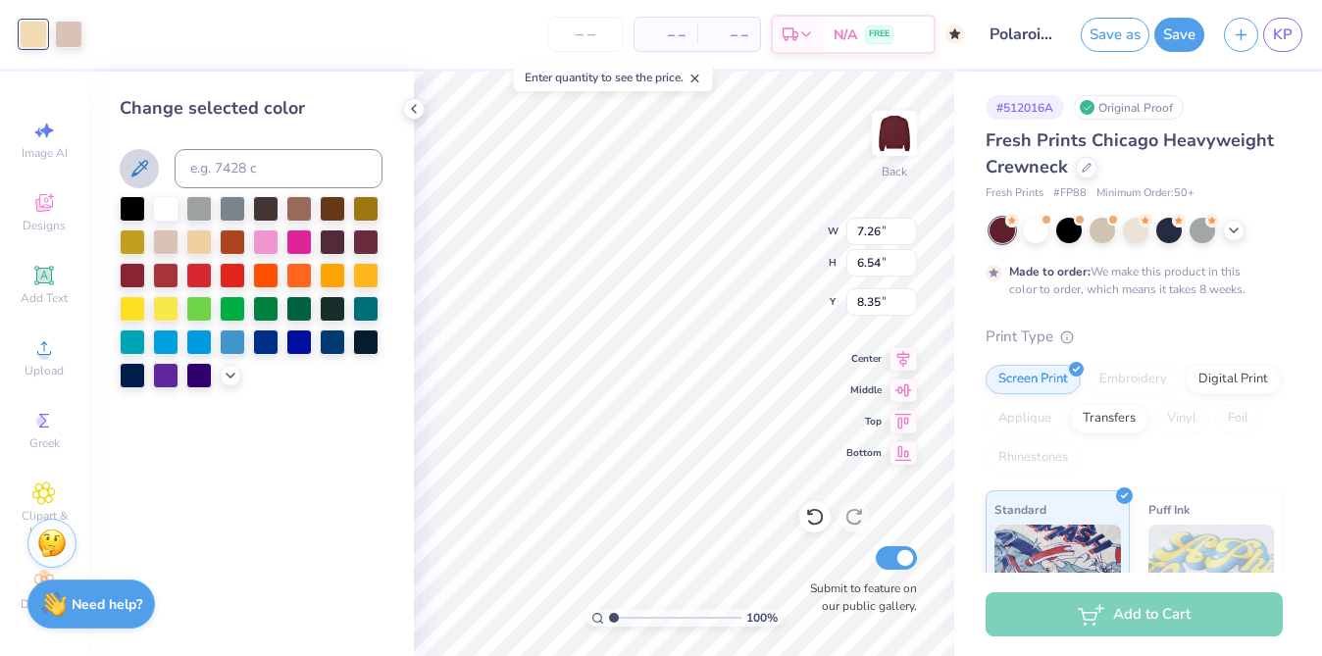
click at [133, 165] on icon at bounding box center [139, 169] width 24 height 24
click at [141, 168] on icon at bounding box center [139, 169] width 24 height 24
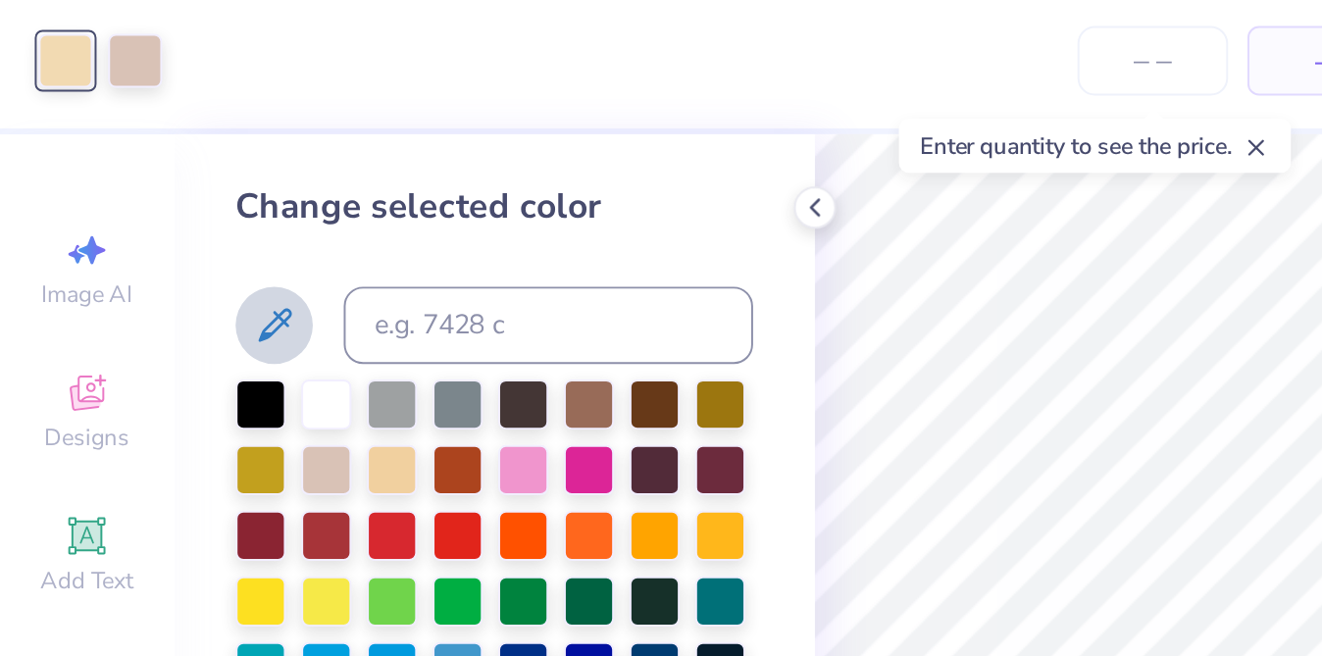
click at [150, 175] on icon at bounding box center [139, 169] width 24 height 24
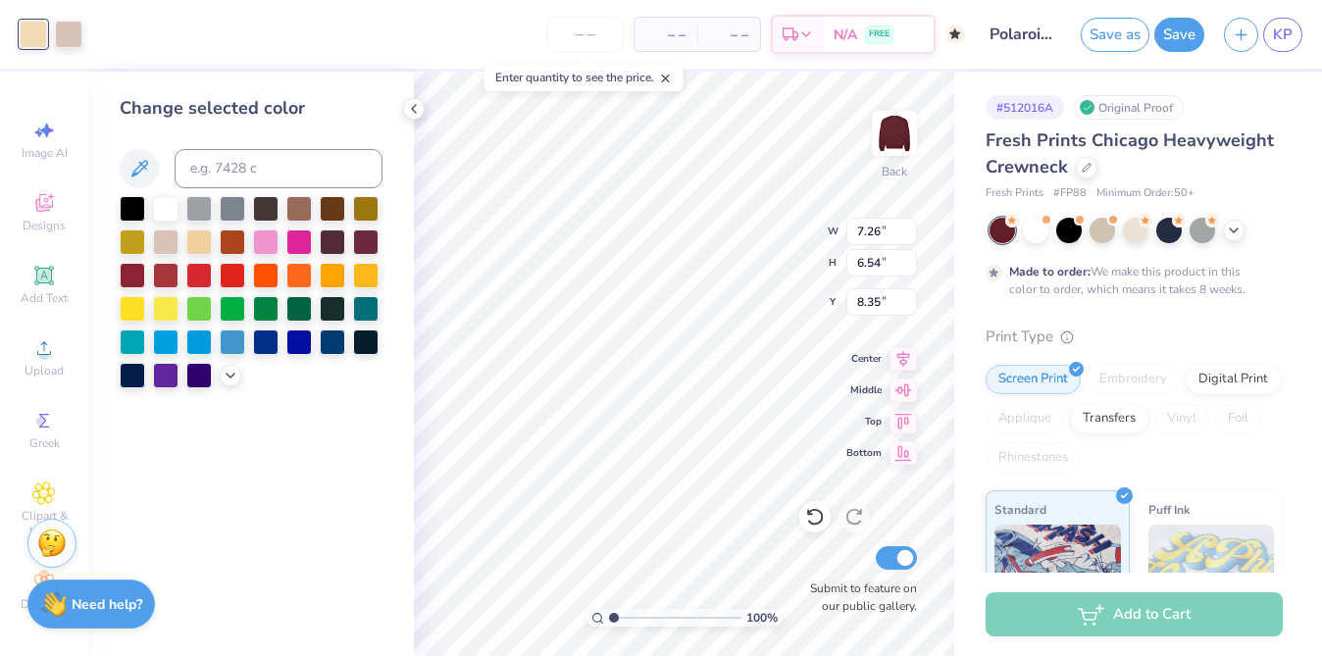
click at [239, 380] on div at bounding box center [251, 292] width 263 height 192
click at [230, 376] on icon at bounding box center [231, 374] width 16 height 16
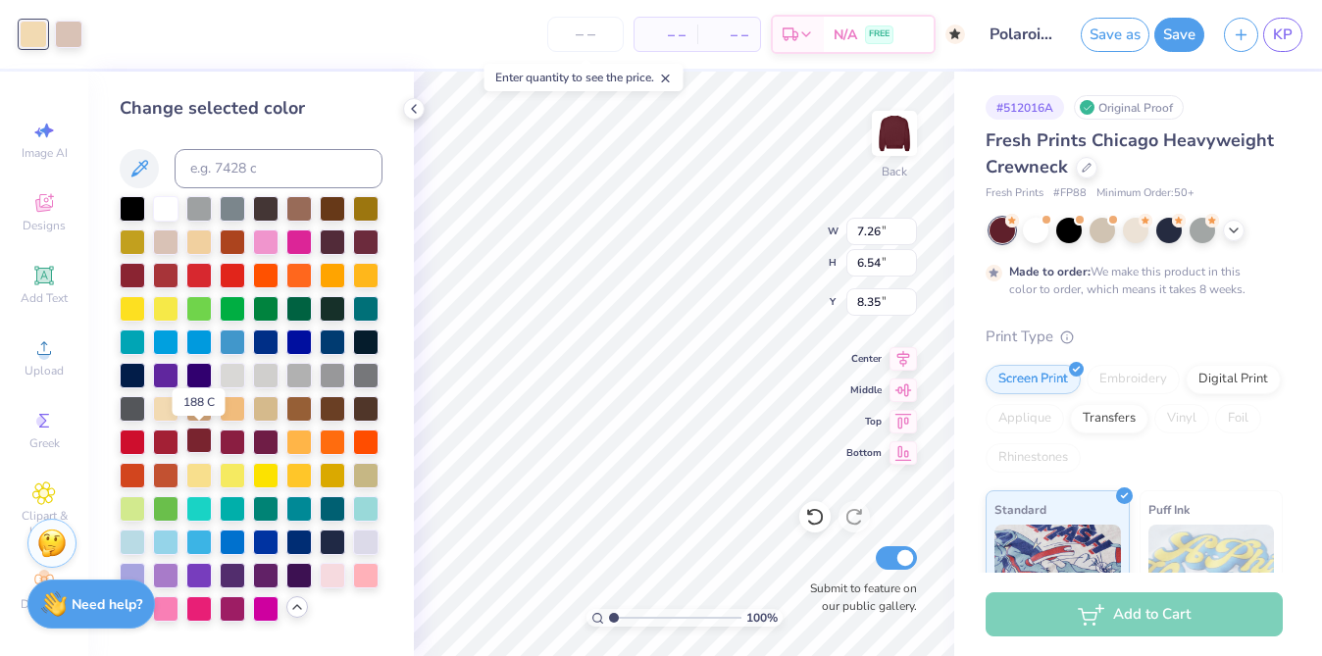
click at [204, 448] on div at bounding box center [198, 439] width 25 height 25
click at [263, 437] on div at bounding box center [265, 439] width 25 height 25
click at [197, 445] on div at bounding box center [198, 439] width 25 height 25
type input "4.71"
type input "4.16"
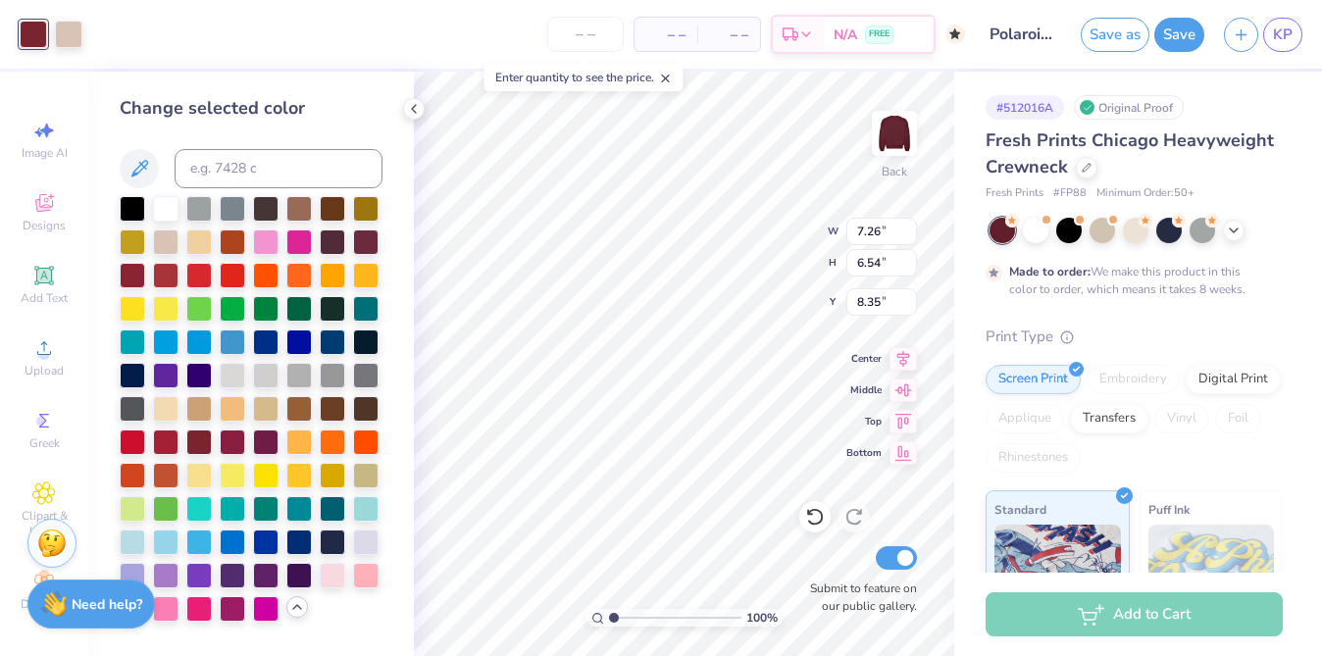
type input "4.54"
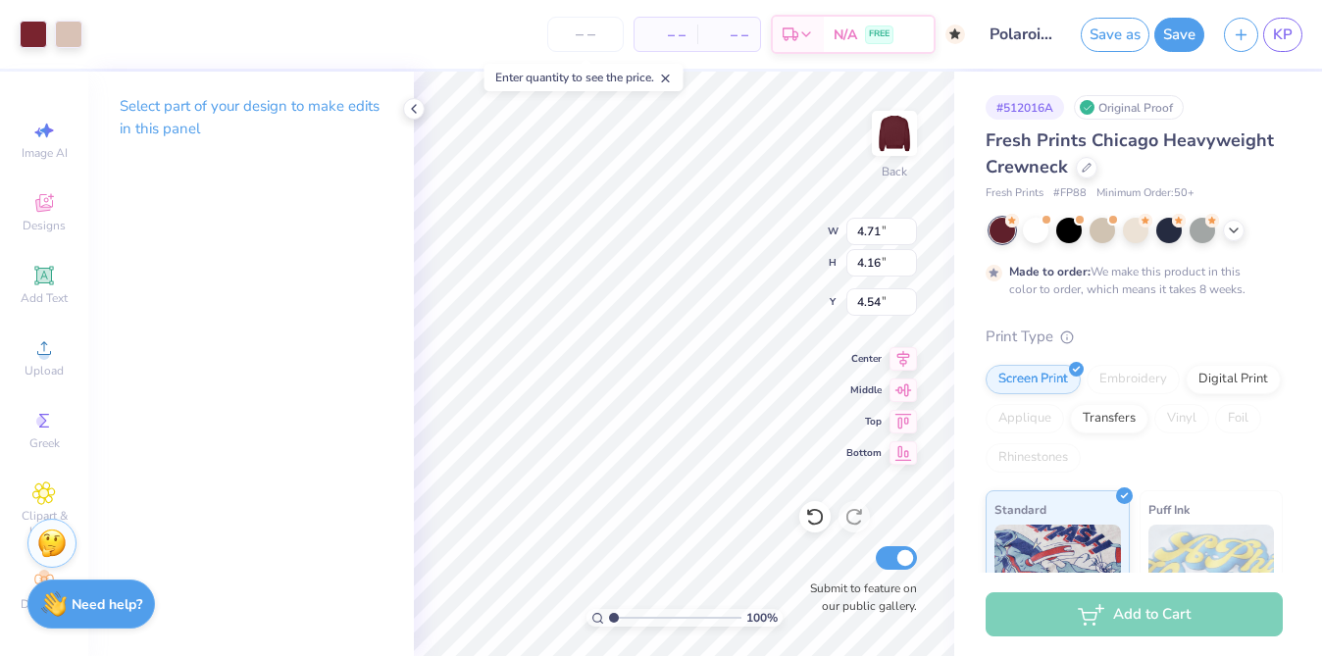
type input "7.26"
type input "6.54"
type input "8.35"
type input "7.67"
type input "7.00"
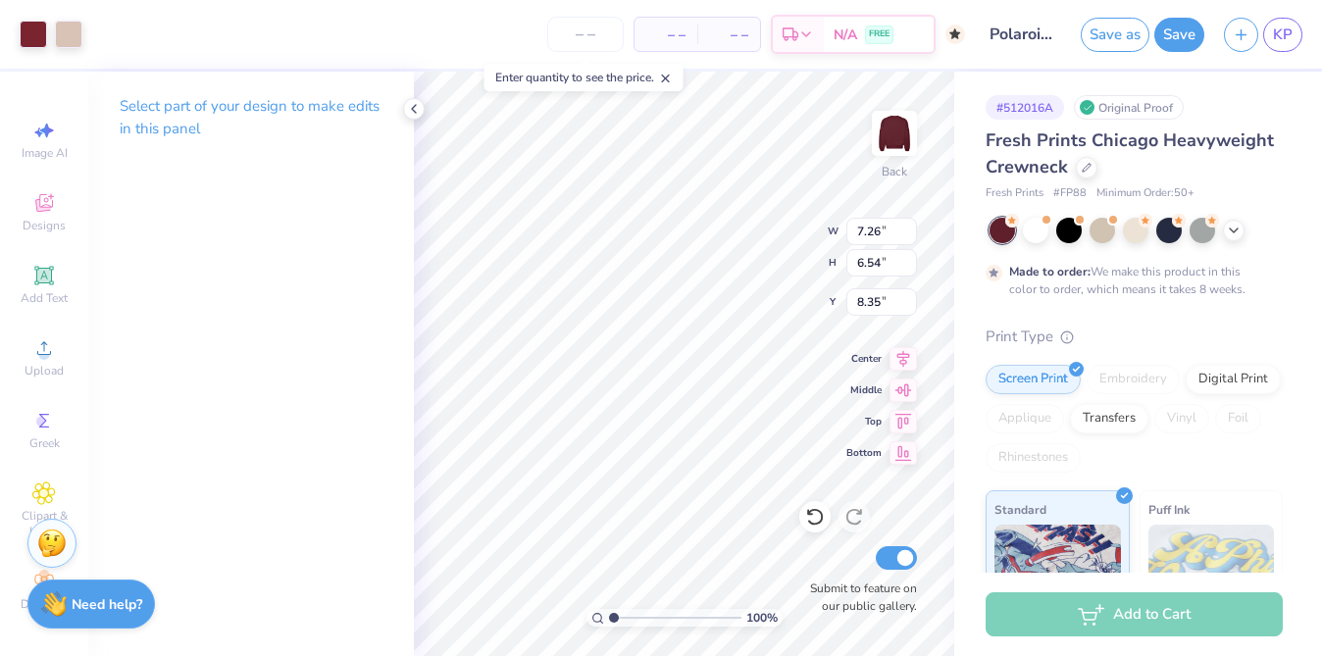
type input "8.12"
type input "4.60"
type input "4.19"
type input "4.35"
drag, startPoint x: 611, startPoint y: 614, endPoint x: 631, endPoint y: 605, distance: 22.4
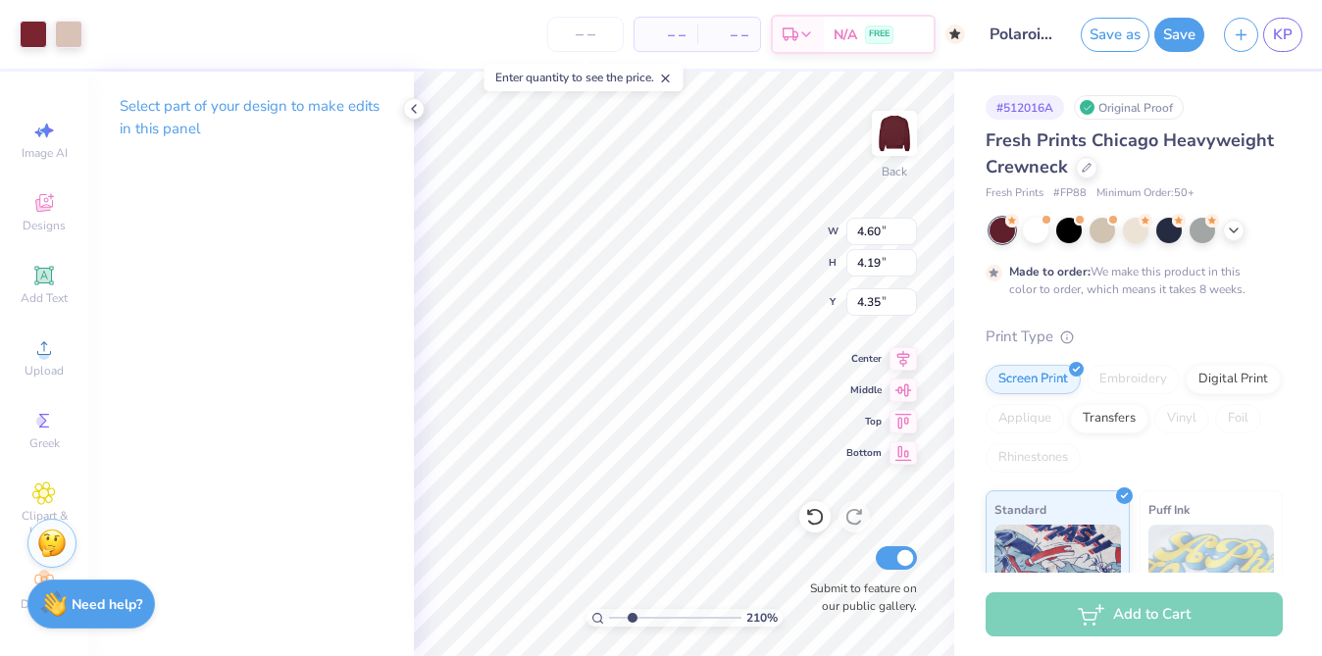
type input "2.45"
click at [631, 609] on input "range" at bounding box center [675, 618] width 132 height 18
type input "4.83"
type input "4.46"
type input "3.94"
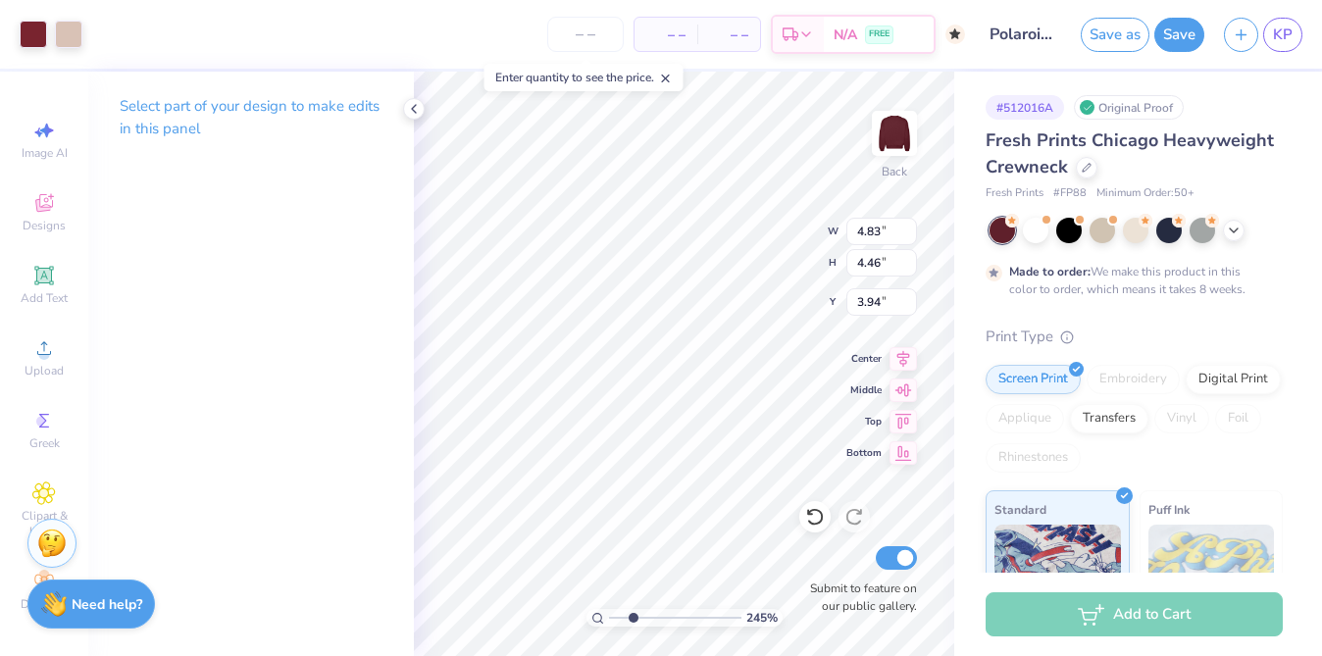
type input "4.71"
type input "4.32"
type input "4.01"
click at [613, 336] on body "Art colors – – Per Item – – Total Est. Delivery N/A FREE Design Title Polaroid …" at bounding box center [661, 328] width 1322 height 656
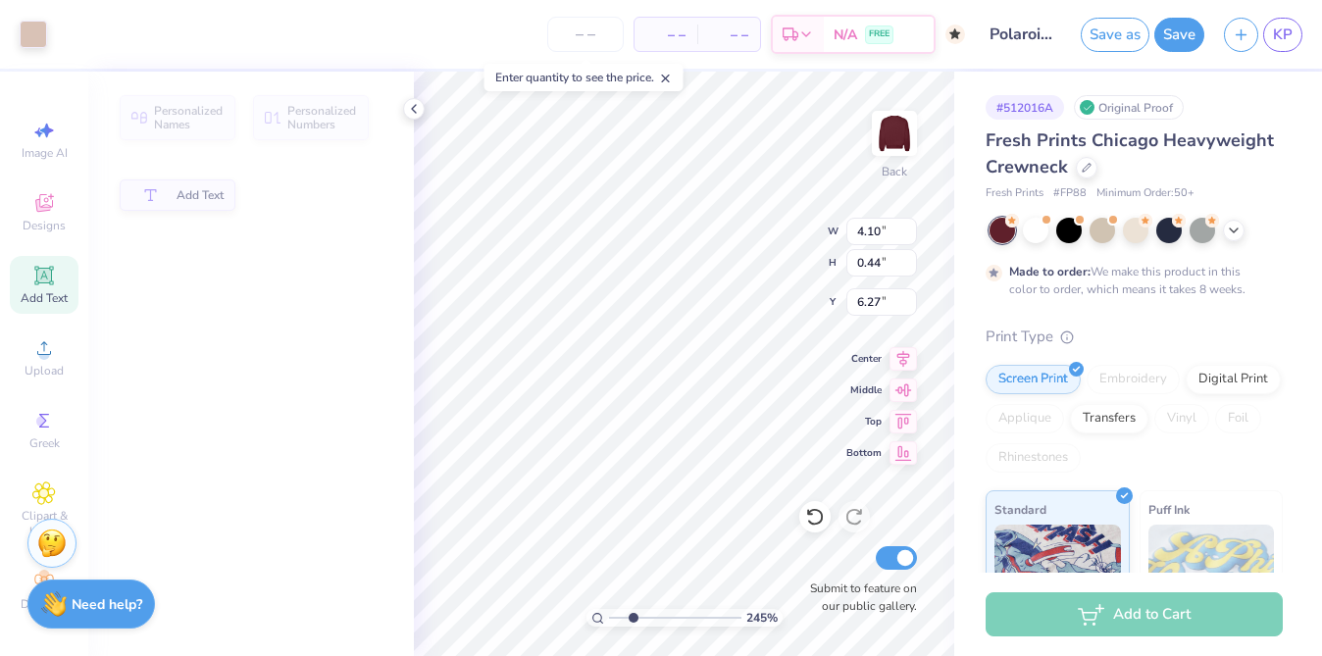
type input "4.70"
type input "4.31"
type input "4.01"
type input "4.66"
type input "4.28"
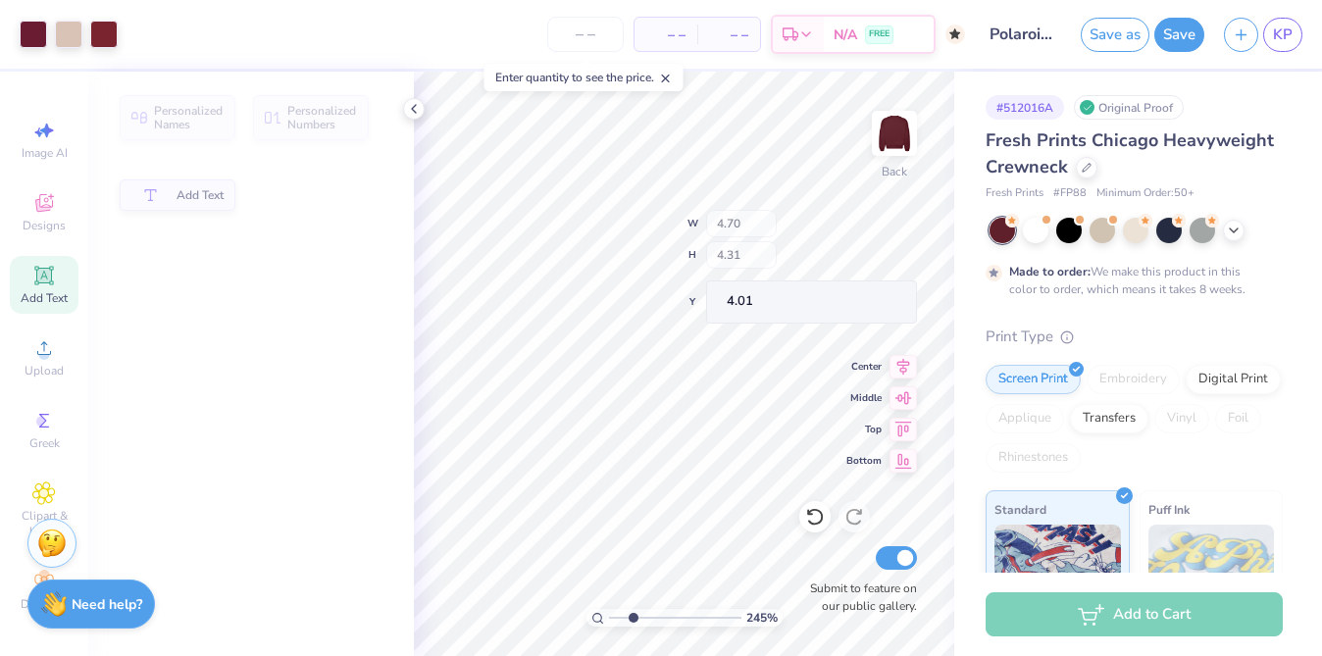
type input "4.05"
click at [807, 517] on icon at bounding box center [815, 517] width 20 height 20
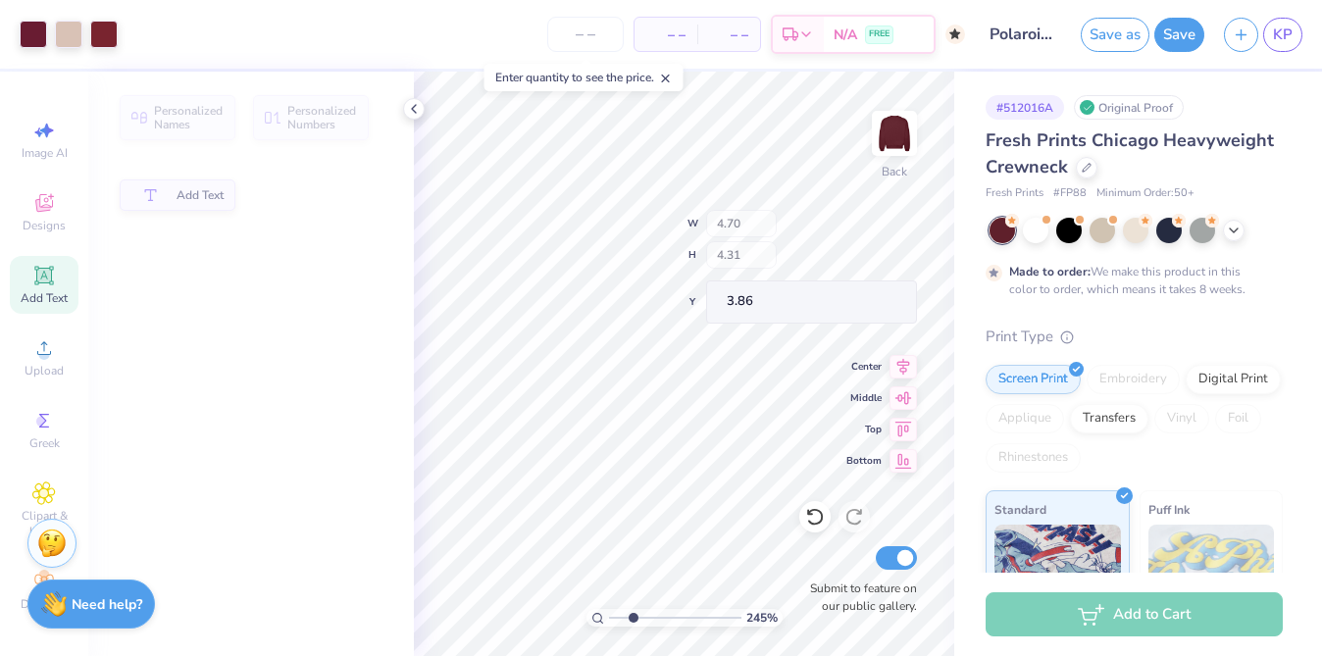
type input "4.70"
type input "4.31"
type input "3.86"
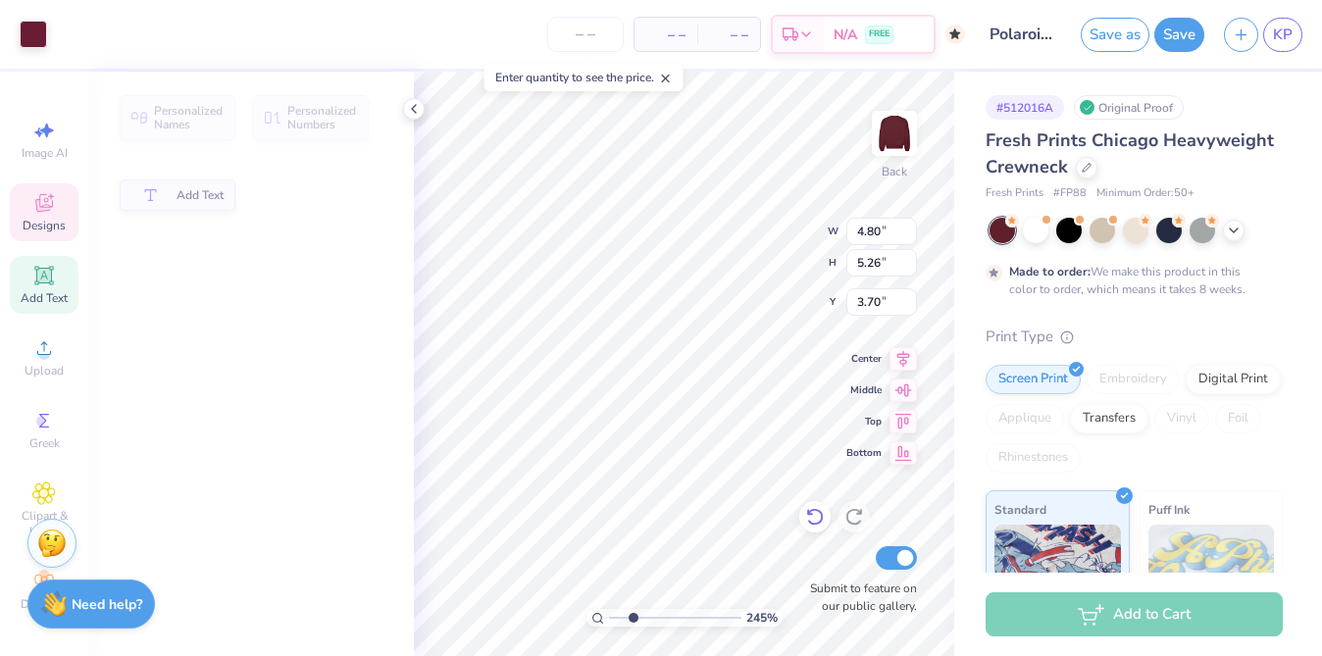
click at [814, 524] on icon at bounding box center [814, 518] width 17 height 18
type input "3.66"
type input "4.00"
type input "4.80"
type input "5.26"
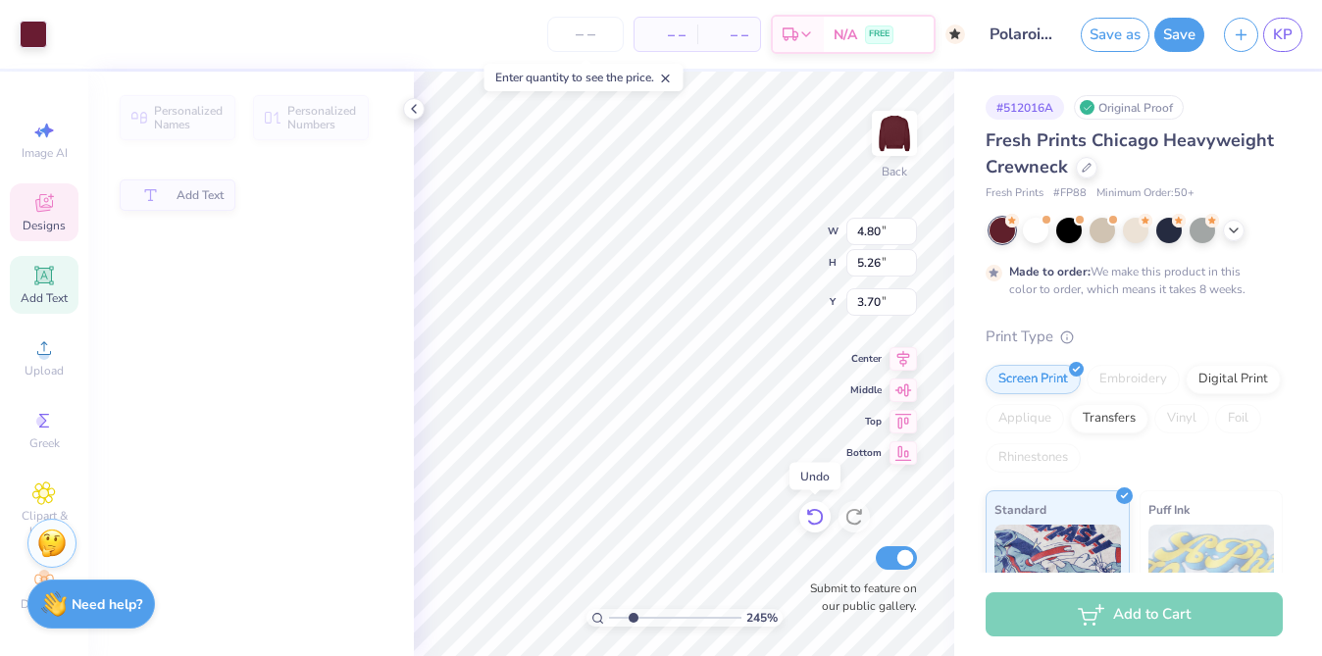
click at [814, 517] on icon at bounding box center [815, 517] width 20 height 20
type input "3.66"
click at [855, 526] on icon at bounding box center [854, 517] width 20 height 20
click at [822, 520] on icon at bounding box center [814, 518] width 17 height 18
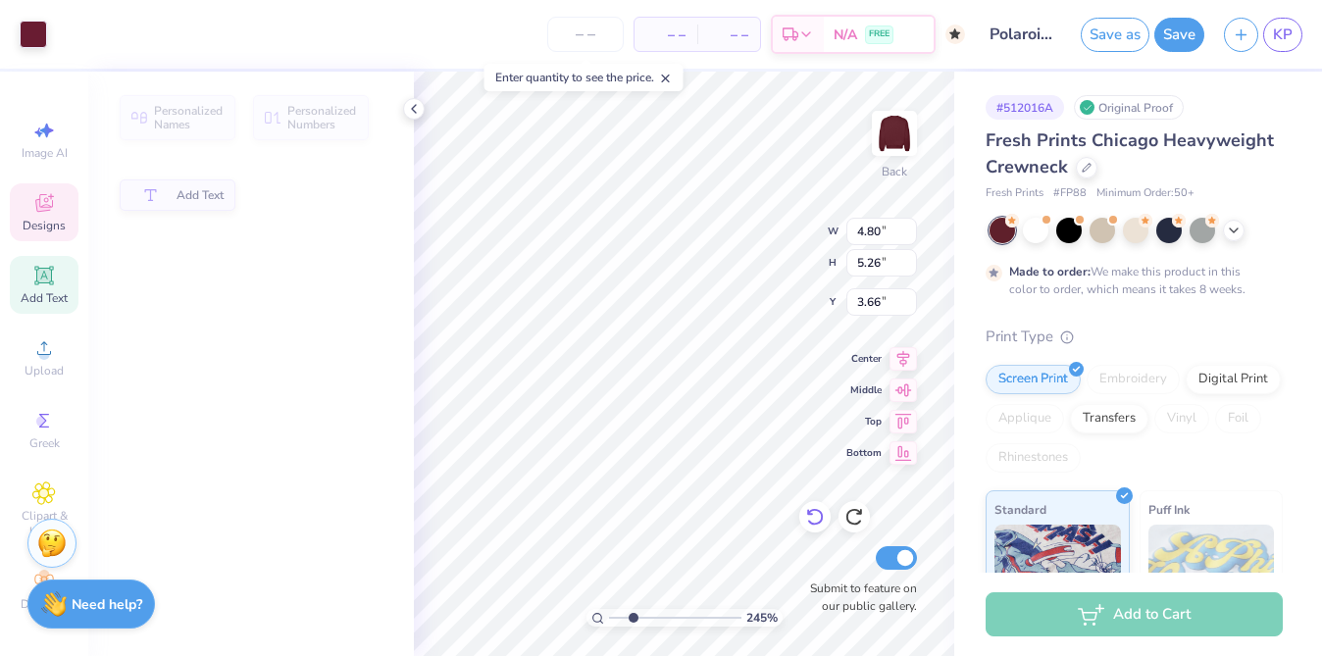
click at [822, 520] on icon at bounding box center [814, 518] width 17 height 18
type input "3.06"
type input "0.35"
type input "8.62"
type input "5.65"
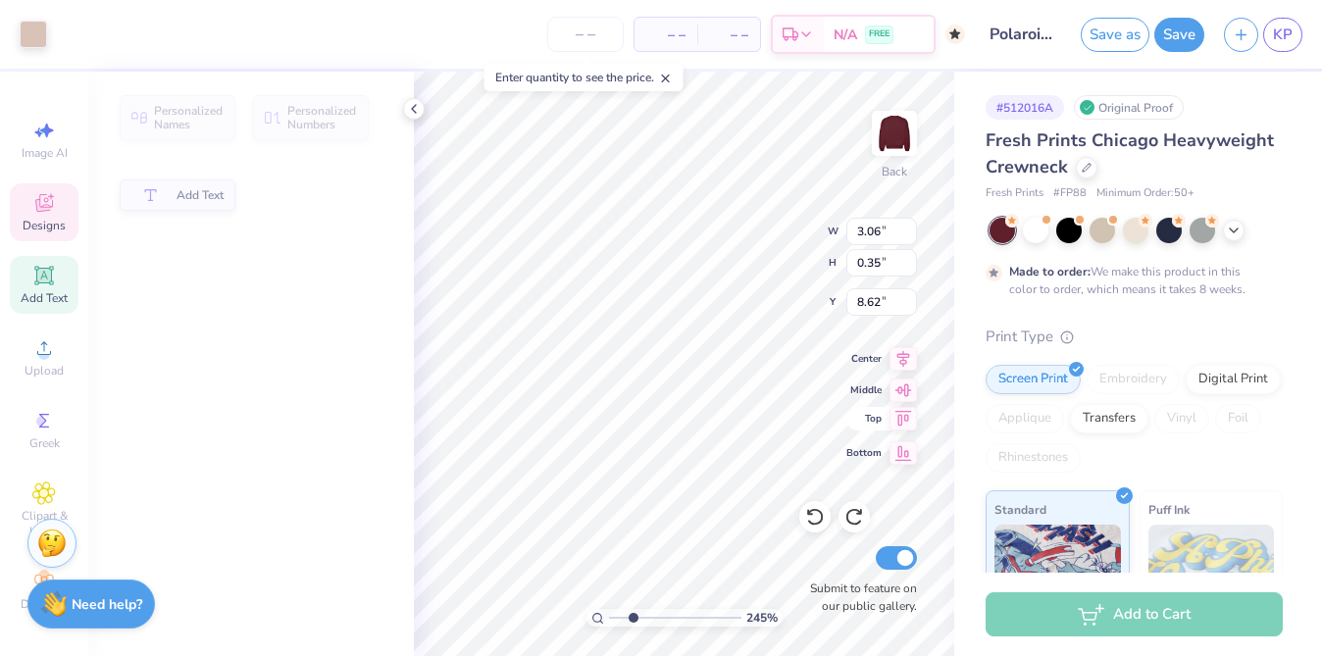
type input "6.44"
type input "3.43"
click at [607, 622] on div "245 %" at bounding box center [684, 618] width 196 height 18
type input "1.59"
click at [621, 618] on input "range" at bounding box center [675, 618] width 132 height 18
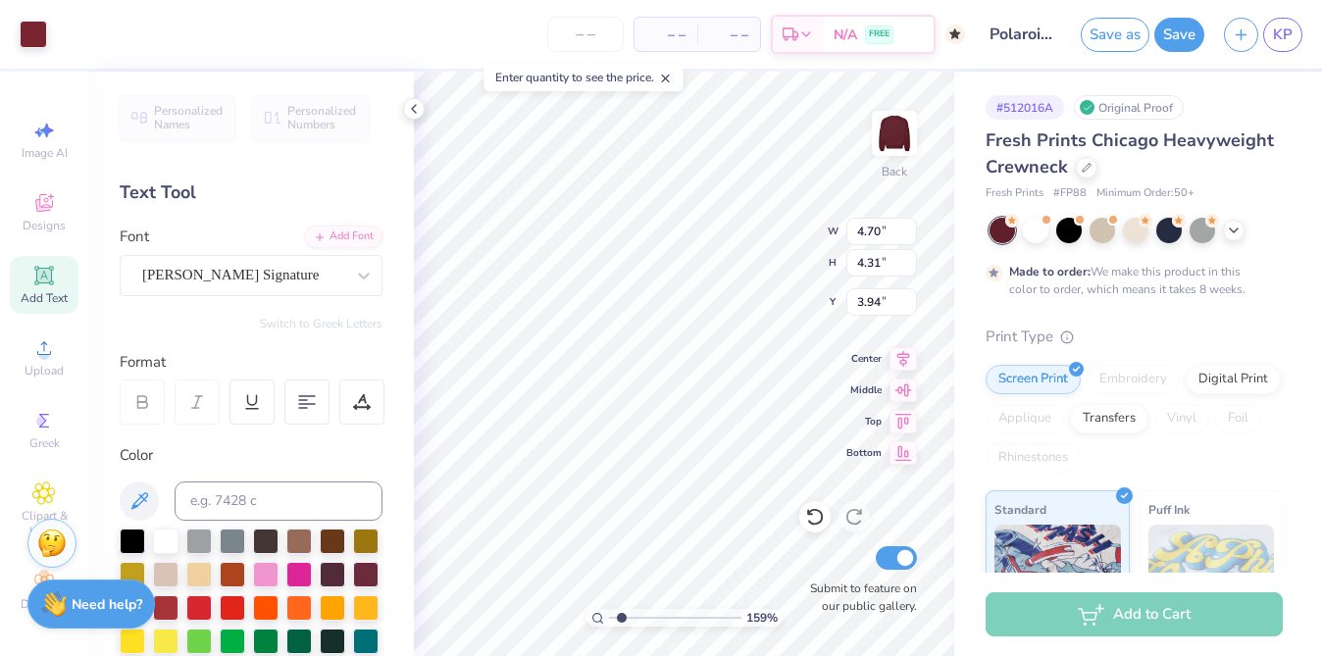
type input "4.70"
type input "4.31"
type input "3.94"
type input "2.95"
type input "0.64"
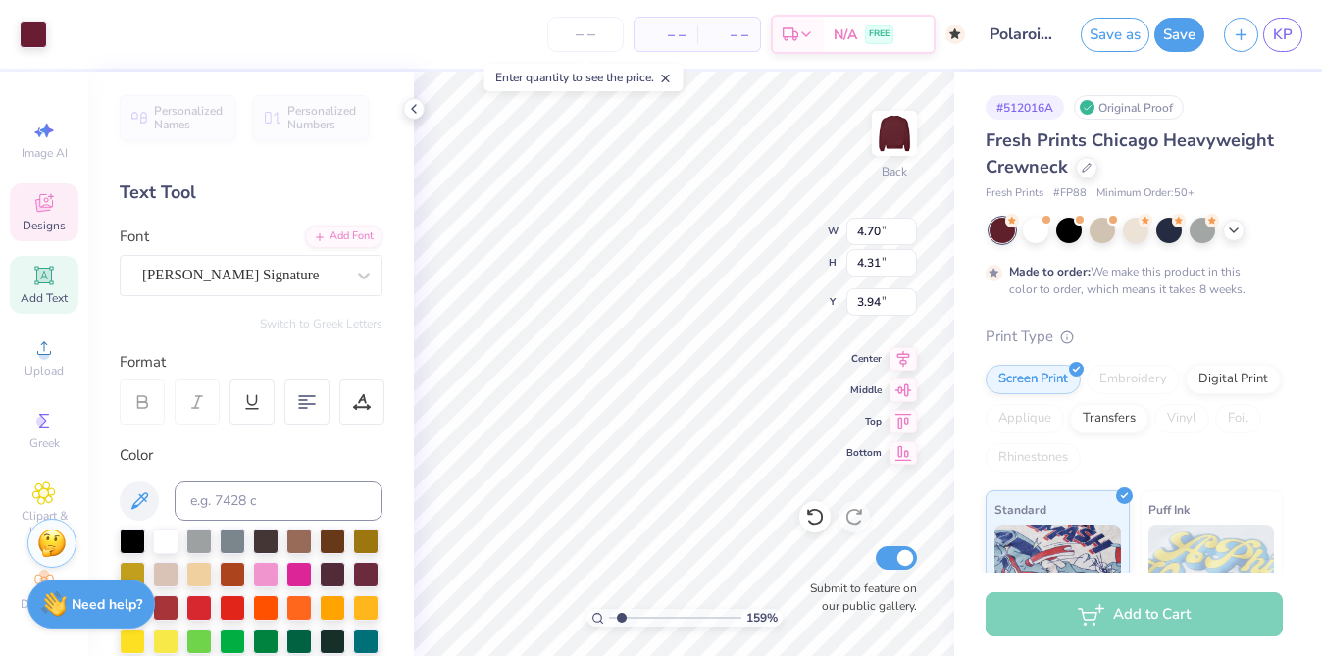
type input "8.65"
type input "3.06"
type input "0.35"
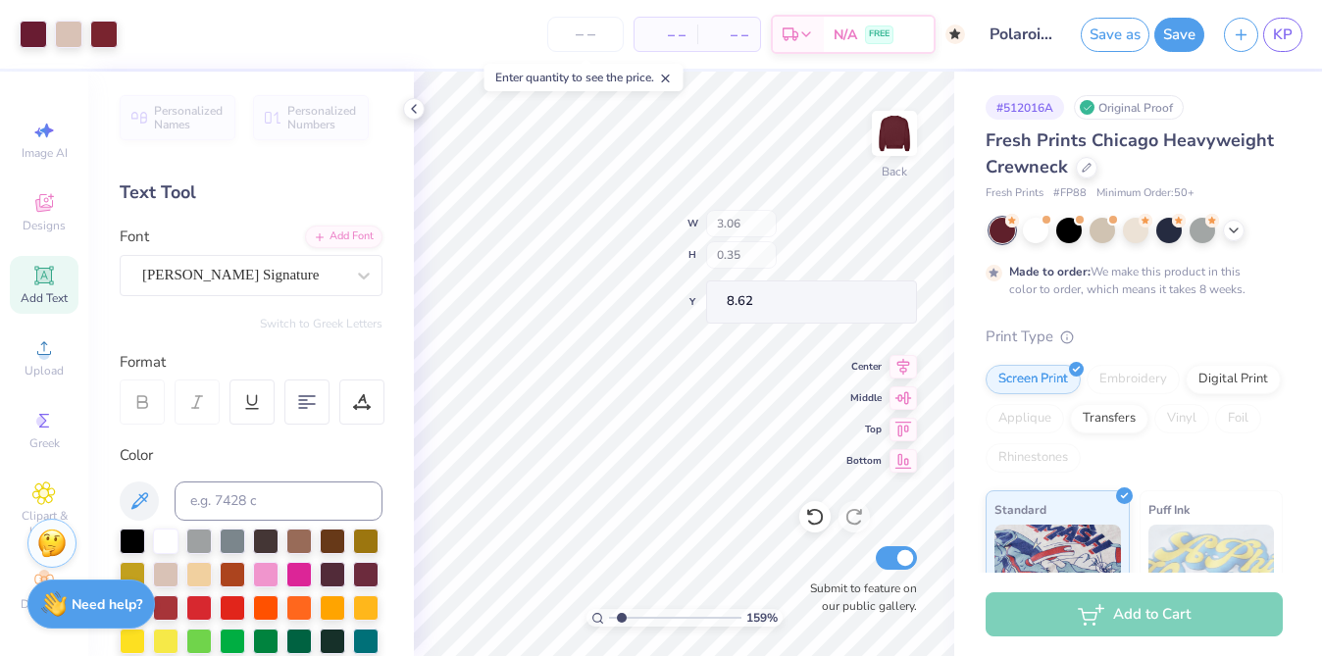
type input "8.75"
click at [26, 43] on div at bounding box center [33, 32] width 27 height 27
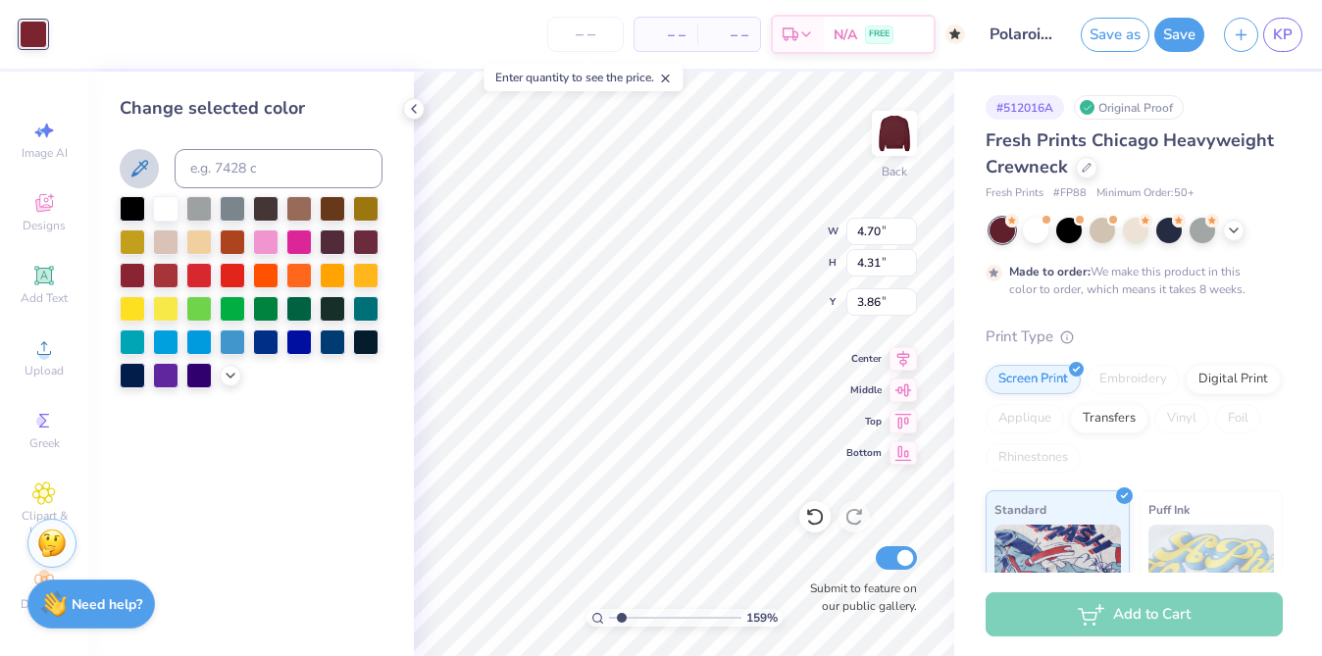
click at [129, 179] on icon at bounding box center [139, 169] width 24 height 24
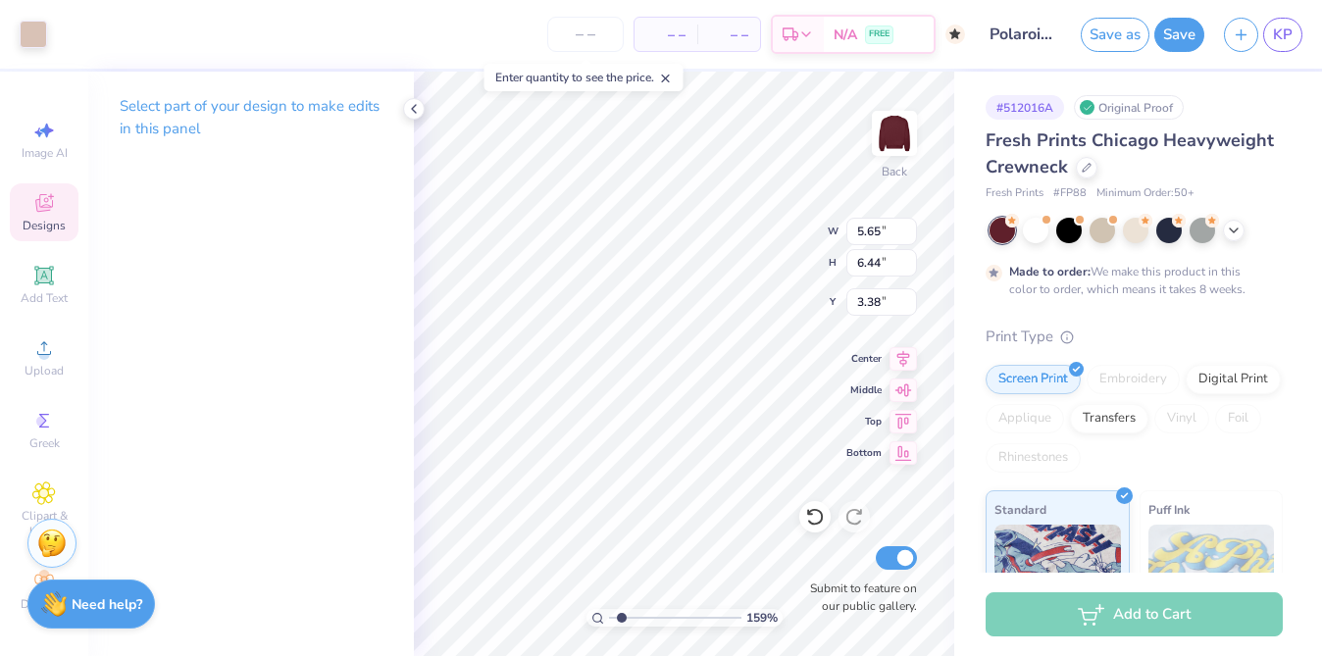
type input "3.38"
type input "3.70"
type input "6.73"
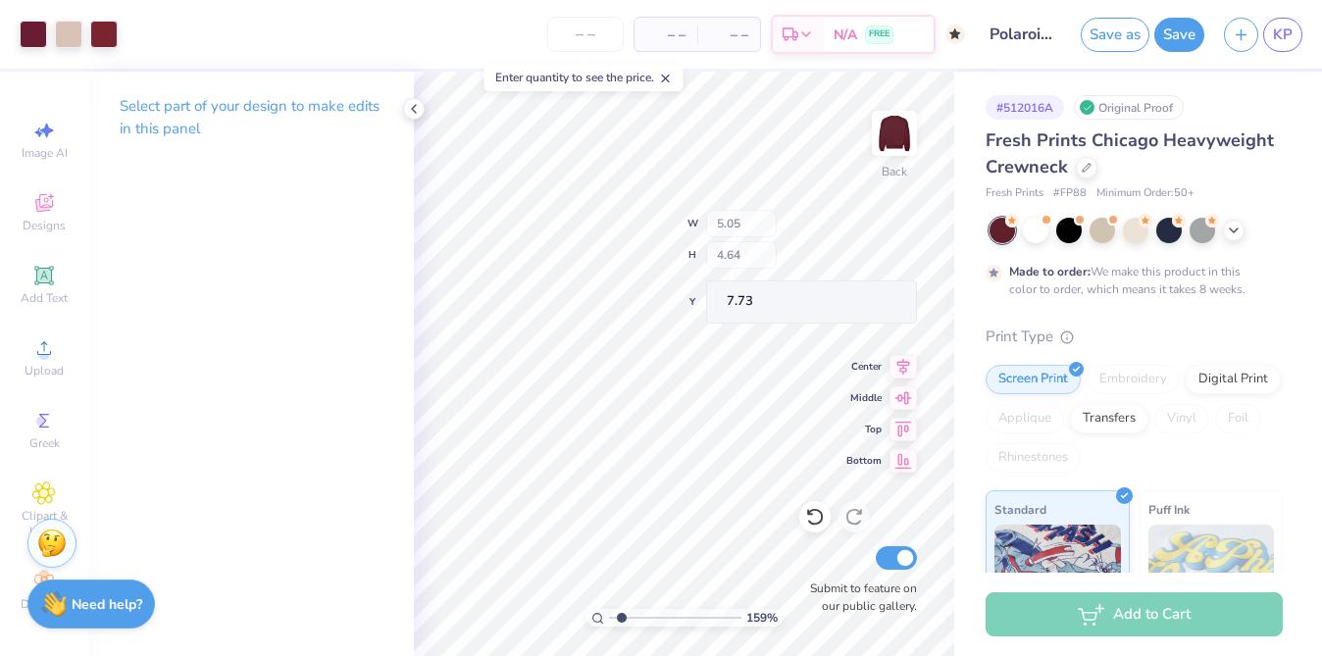
type input "5.05"
type input "4.64"
type input "7.73"
type input "3.85"
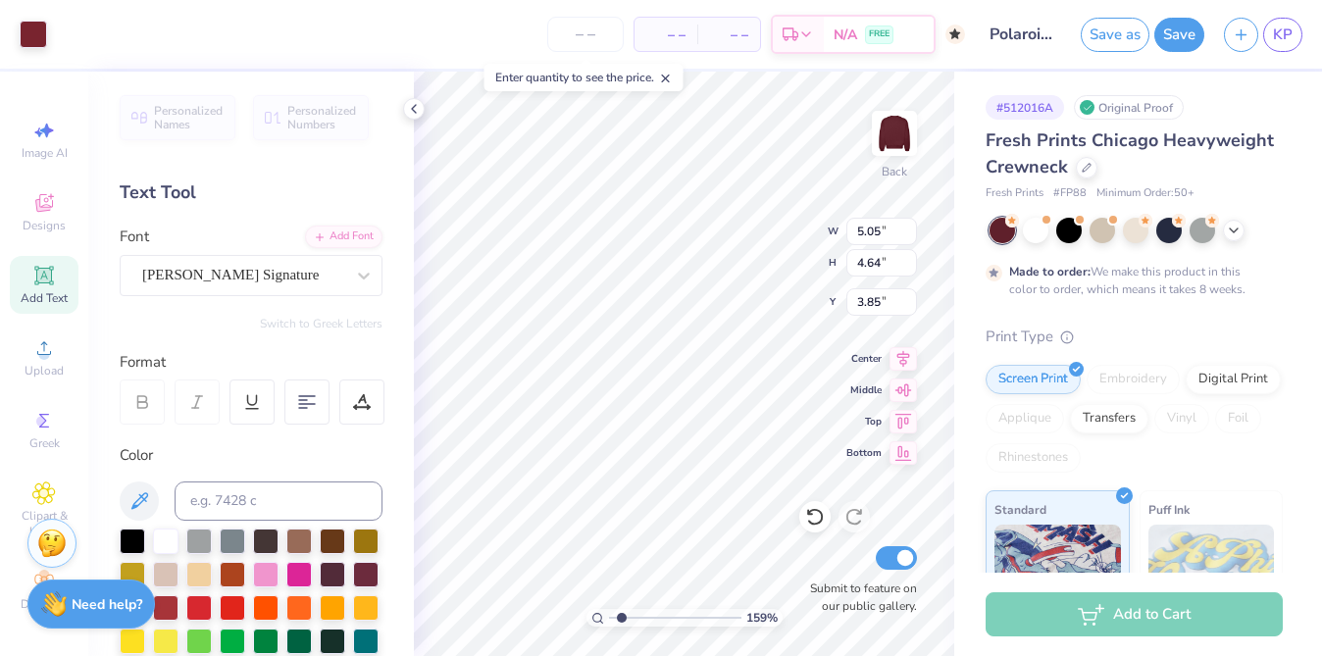
type input "5.05"
type input "4.64"
click at [822, 524] on icon at bounding box center [815, 517] width 20 height 20
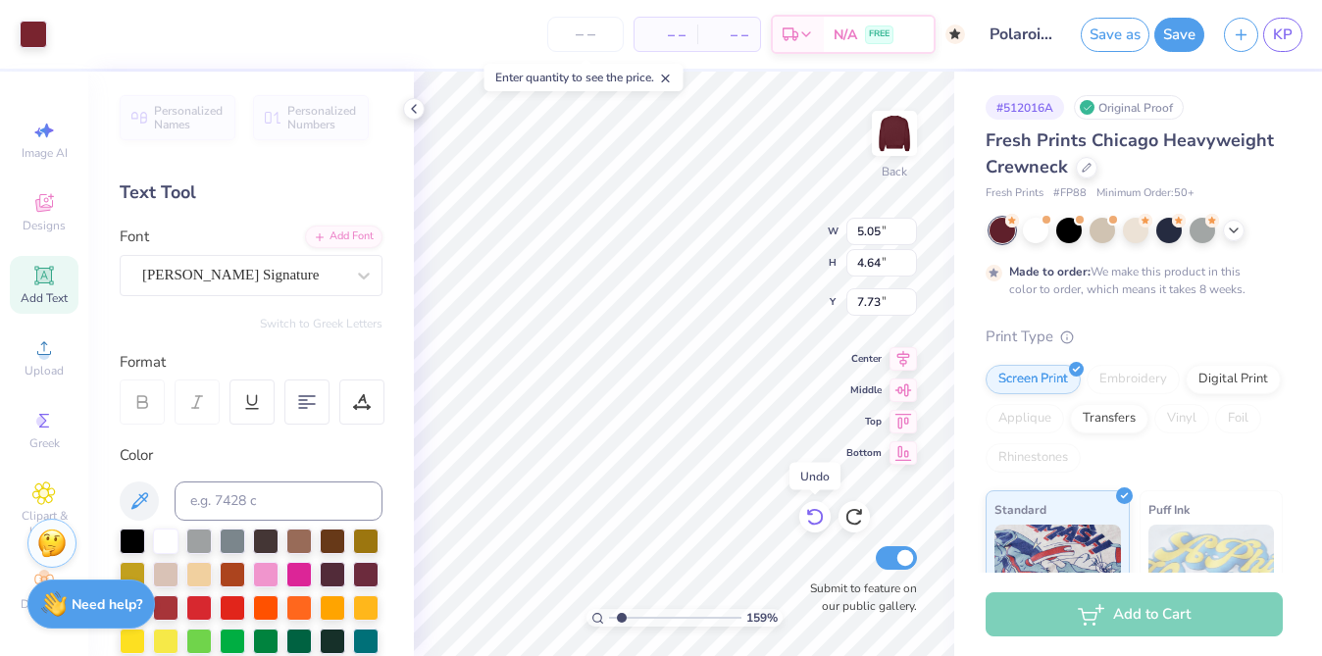
type input "3.70"
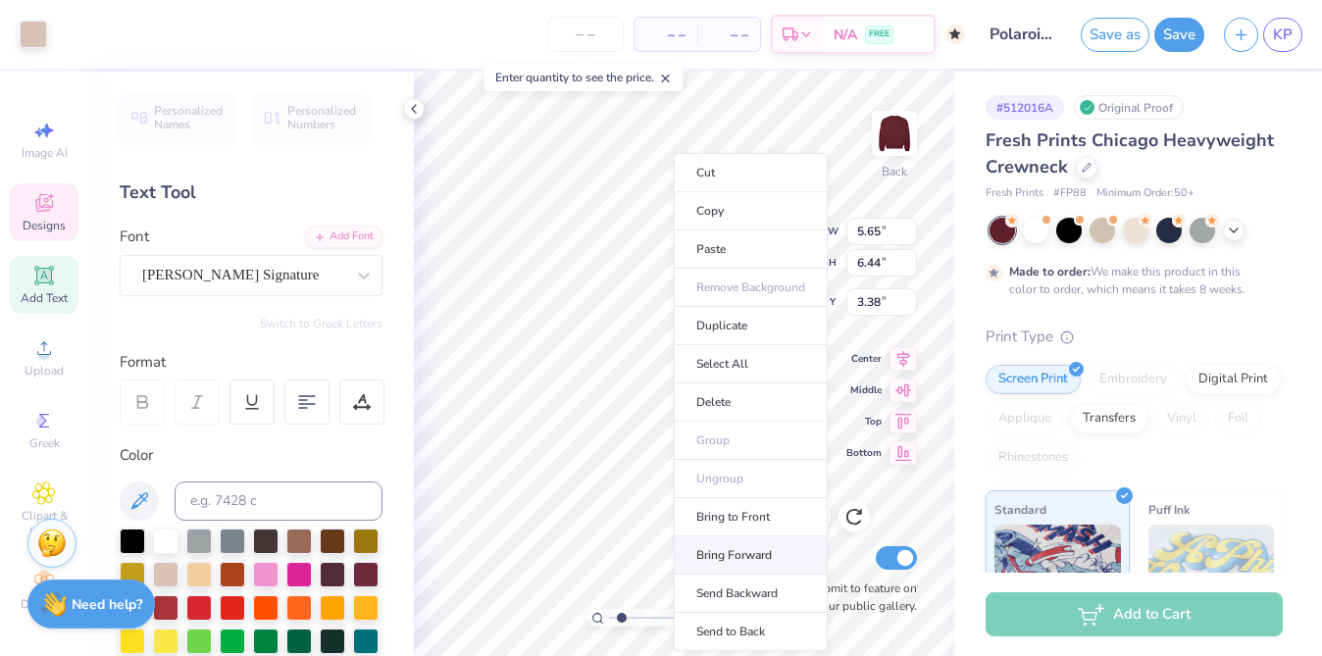
click at [740, 557] on li "Bring Forward" at bounding box center [751, 555] width 154 height 38
click at [711, 559] on li "Bring Forward" at bounding box center [749, 555] width 154 height 38
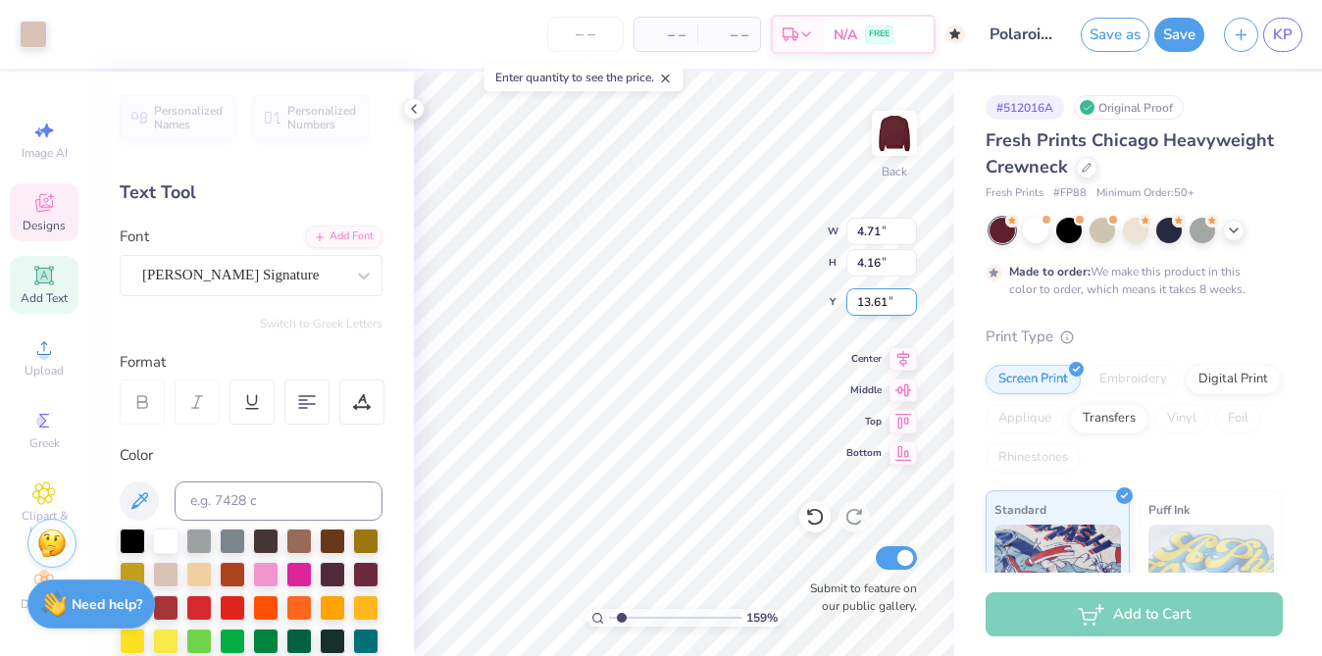
type input "4.71"
type input "4.16"
type input "13.61"
type input "4.83"
type input "5.38"
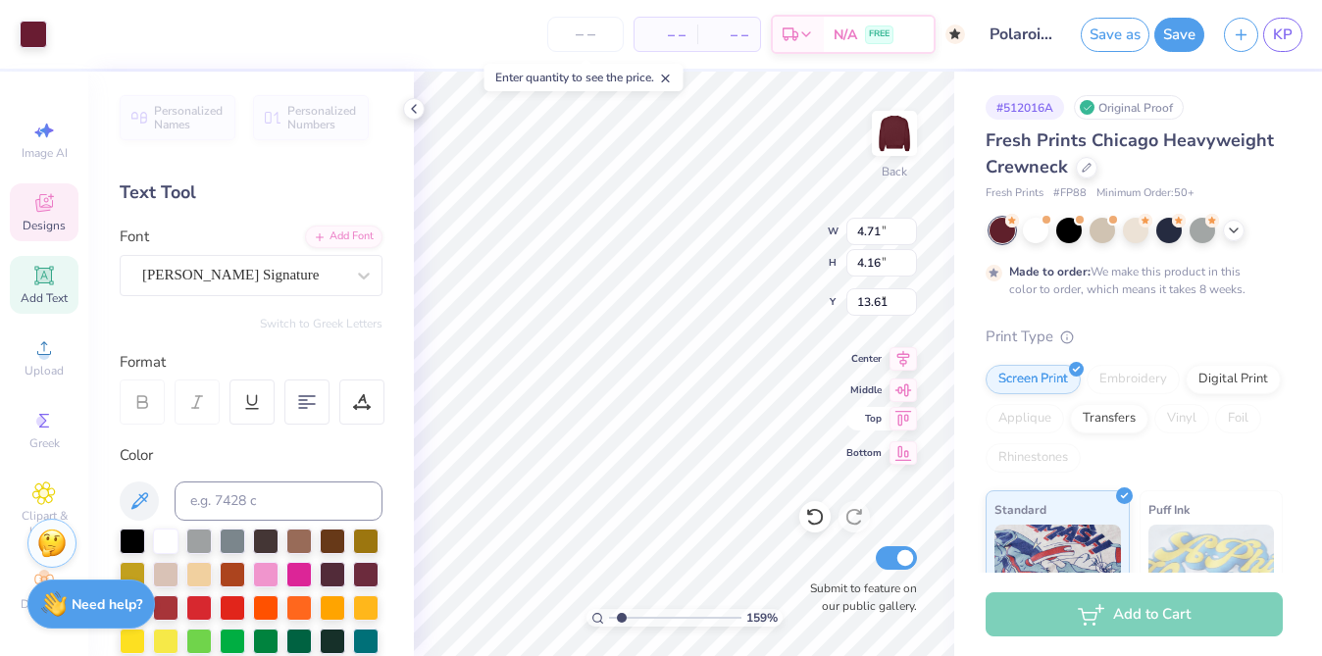
type input "6.40"
type input "4.46"
type input "4.62"
type input "14.00"
click at [32, 366] on span "Upload" at bounding box center [44, 371] width 39 height 16
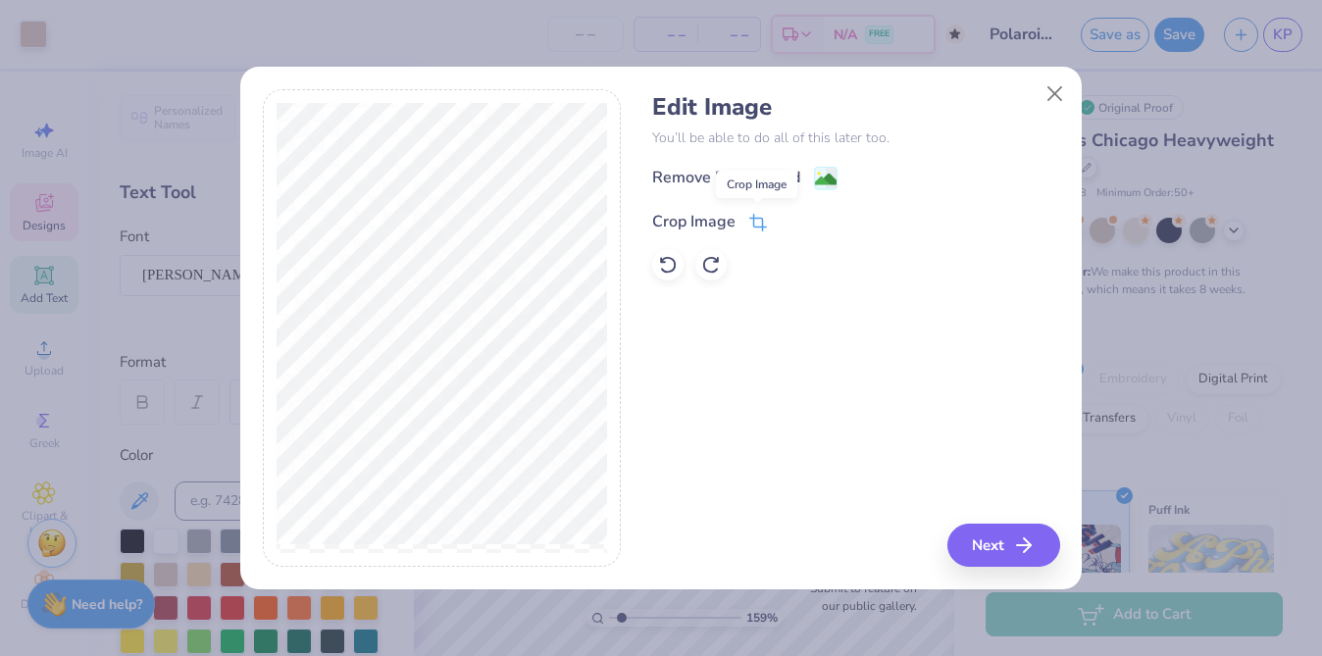
click at [750, 225] on icon at bounding box center [758, 223] width 18 height 18
click at [785, 224] on icon at bounding box center [791, 220] width 12 height 12
click at [997, 534] on button "Next" at bounding box center [1006, 545] width 113 height 43
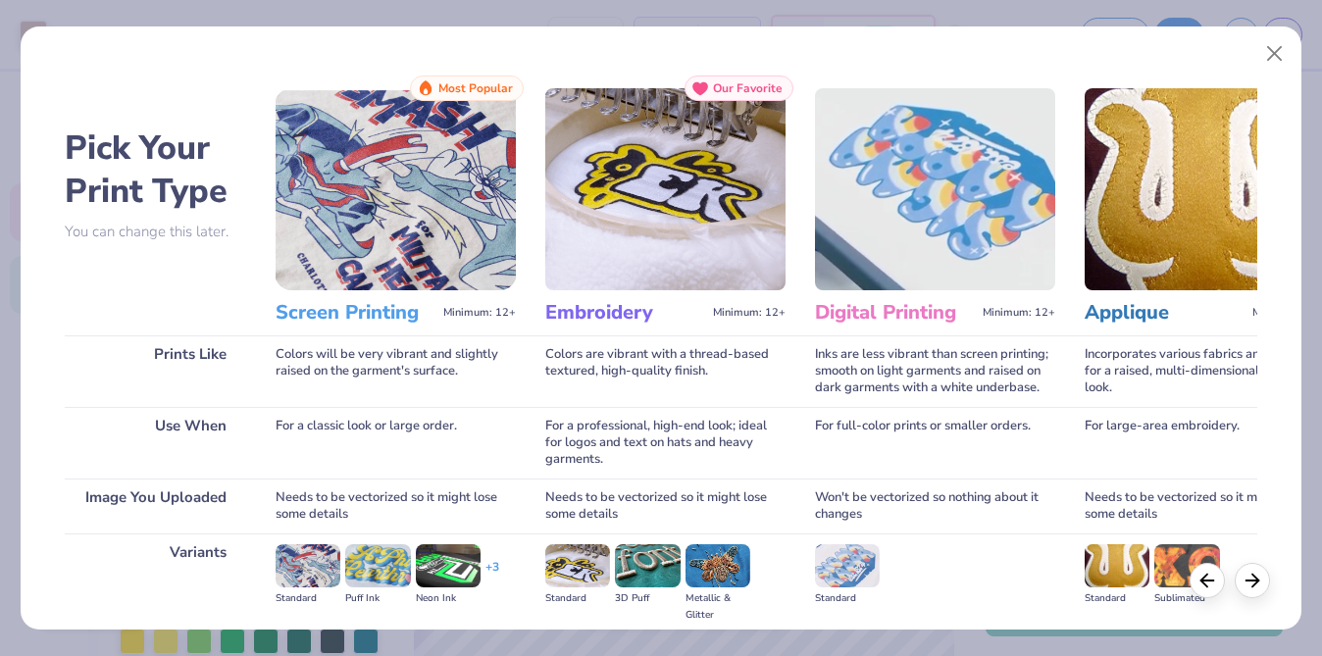
scroll to position [224, 0]
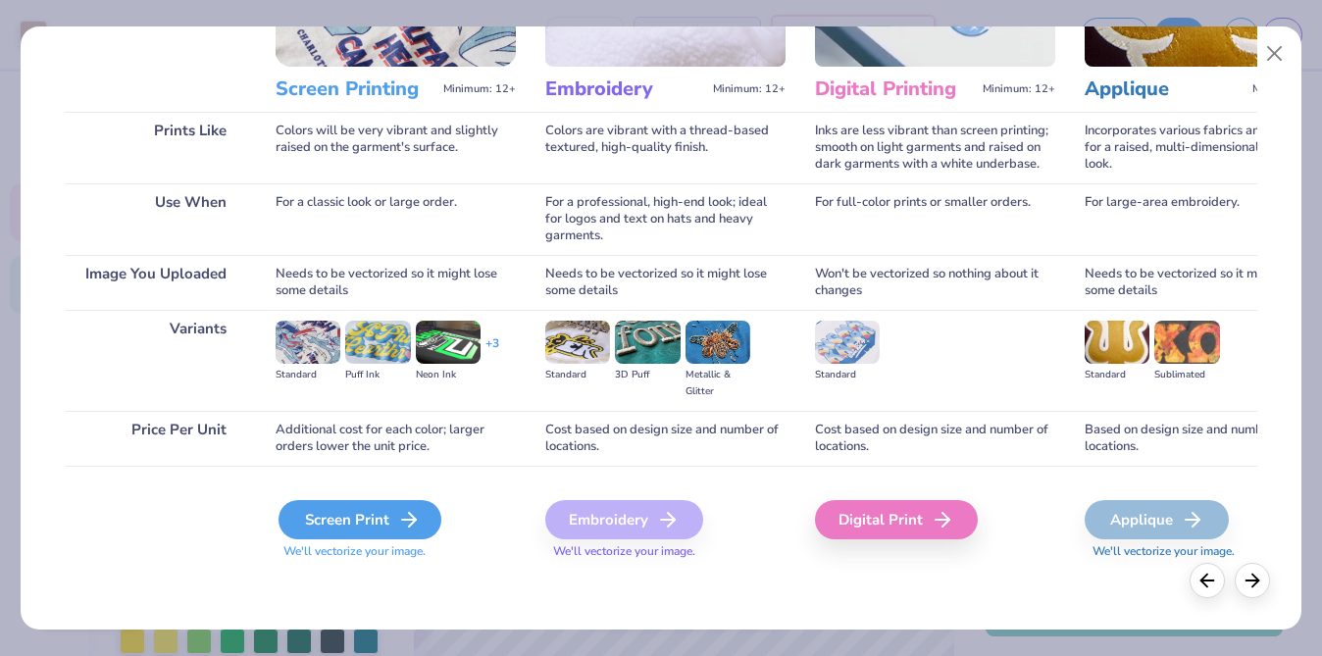
click at [313, 518] on div "Screen Print" at bounding box center [359, 519] width 163 height 39
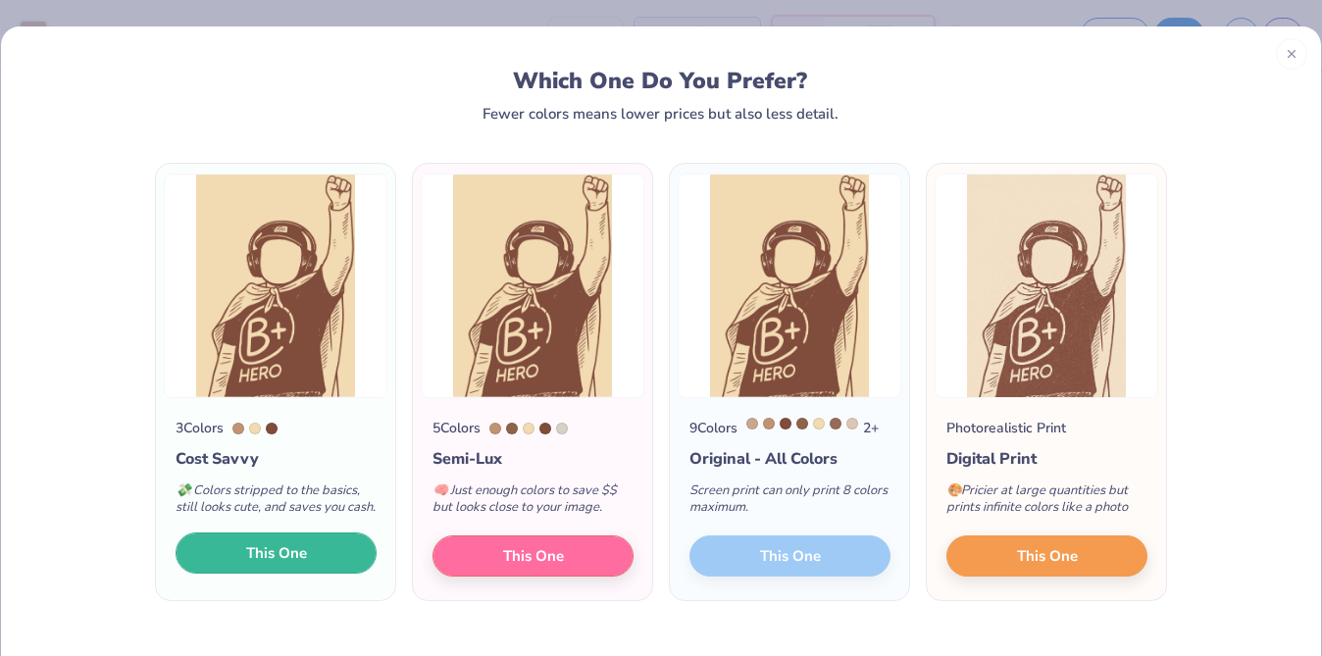
click at [290, 565] on span "This One" at bounding box center [276, 553] width 61 height 23
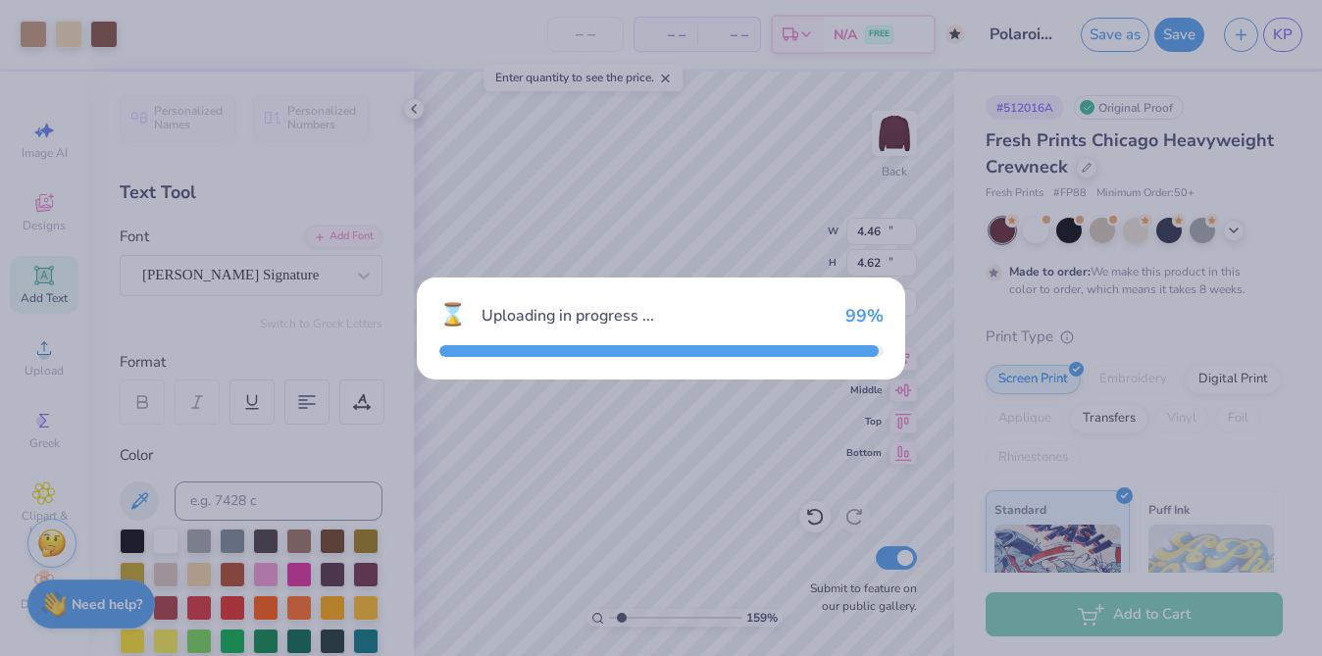
type input "12.91"
type input "18.00"
type input "1.50"
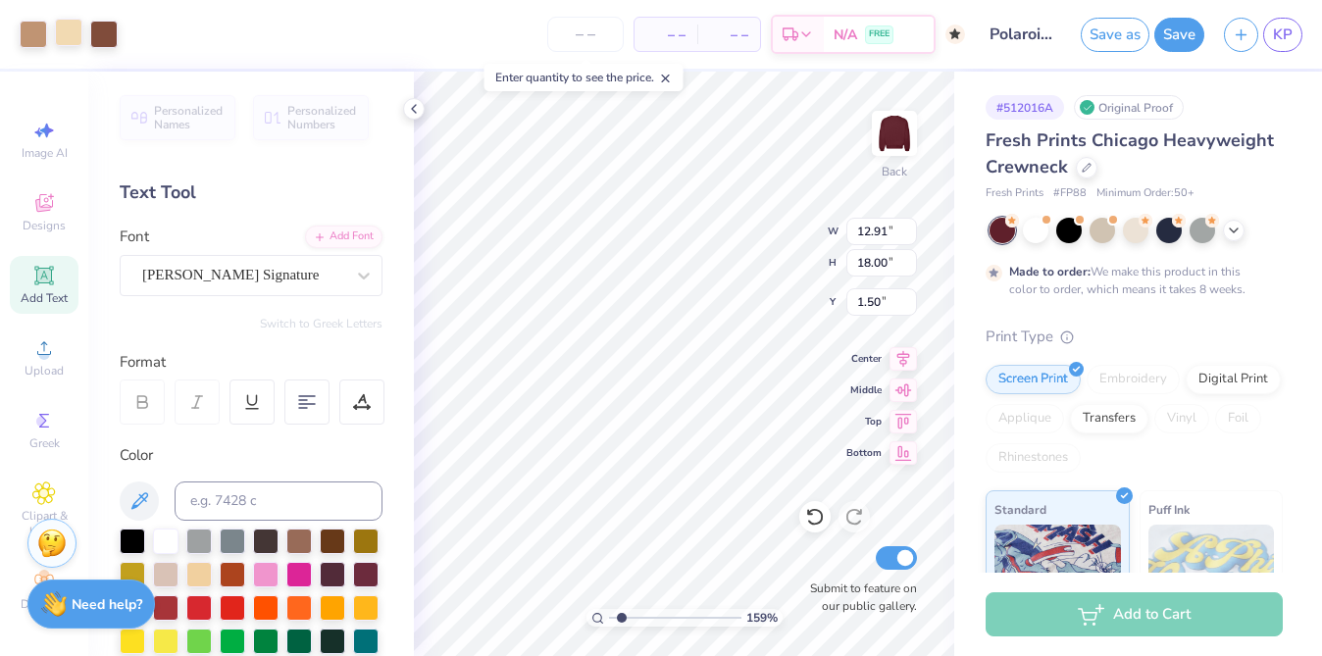
click at [74, 29] on div at bounding box center [68, 32] width 27 height 27
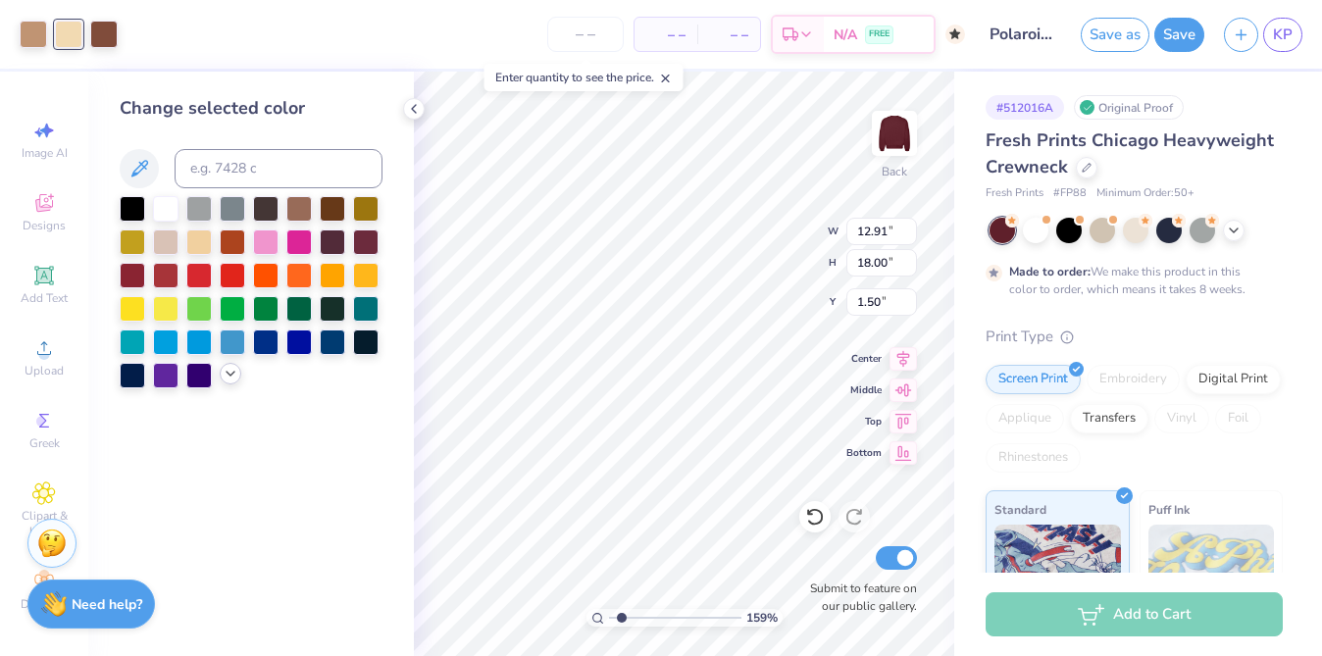
click at [229, 380] on icon at bounding box center [231, 374] width 16 height 16
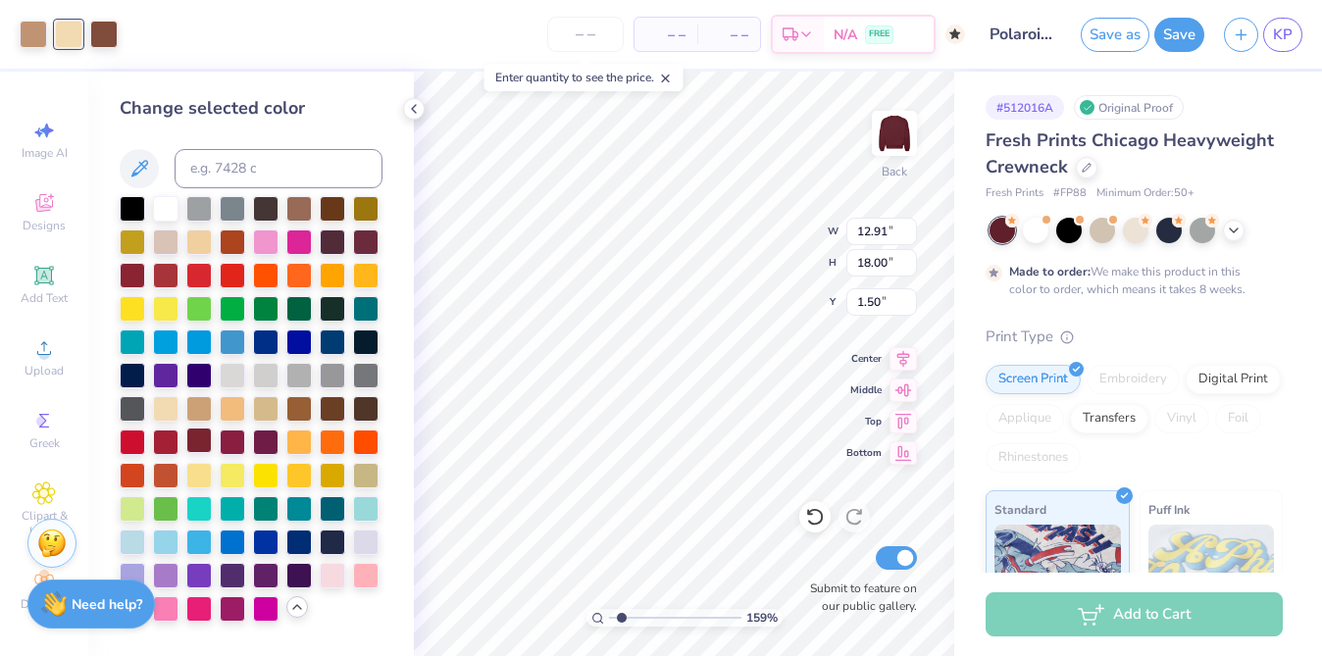
click at [204, 441] on div at bounding box center [198, 439] width 25 height 25
type input "6.44"
type input "8.98"
type input "4.26"
click at [115, 19] on div at bounding box center [103, 32] width 27 height 27
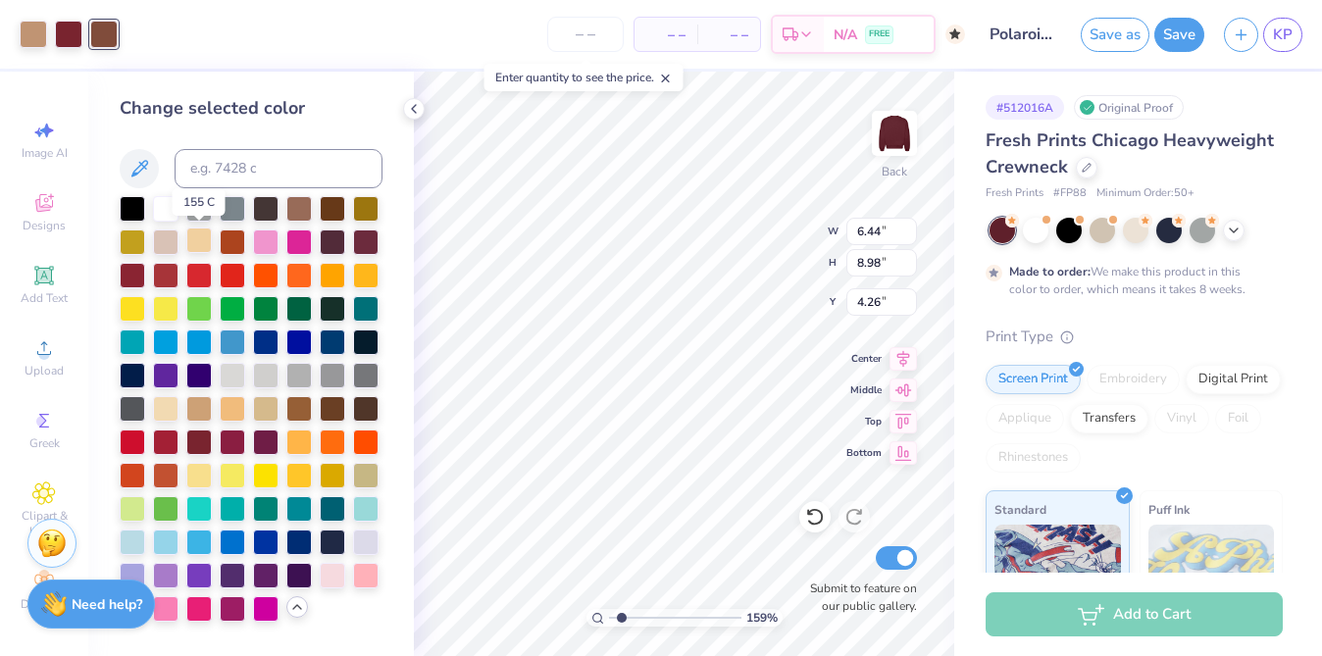
click at [206, 238] on div at bounding box center [198, 239] width 25 height 25
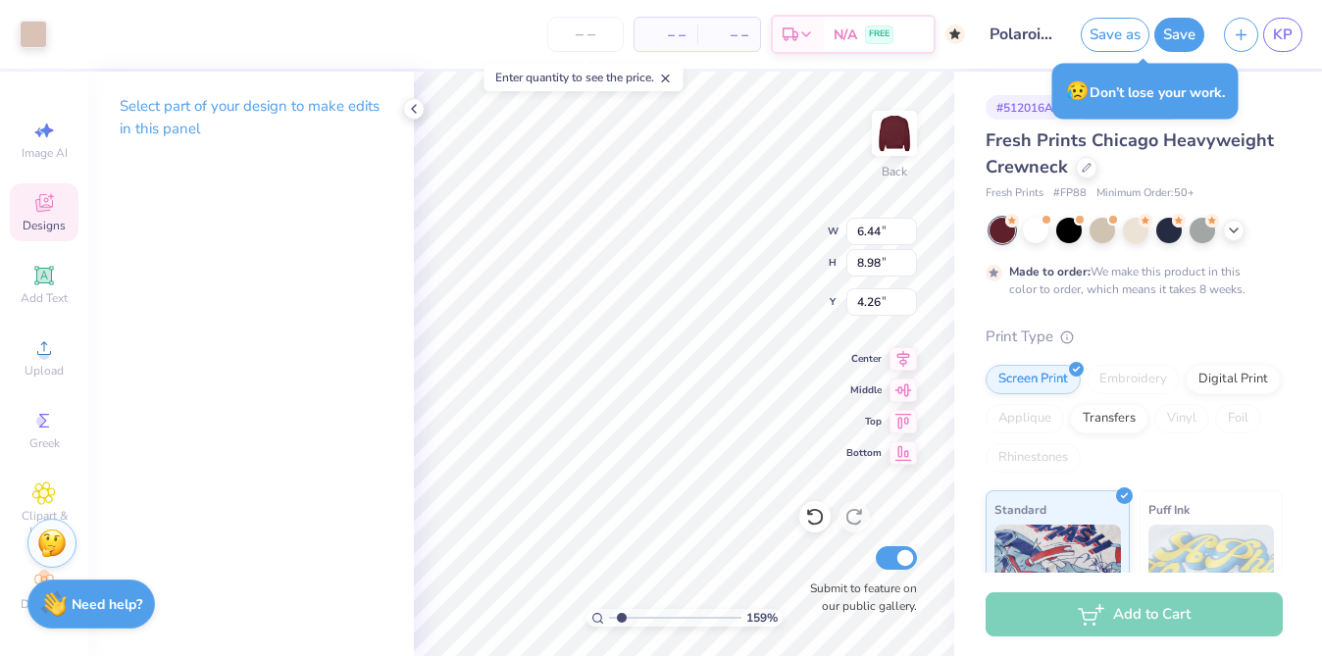
type input "5.65"
type input "6.44"
type input "3.38"
click at [803, 508] on div at bounding box center [814, 516] width 31 height 31
type input "6.44"
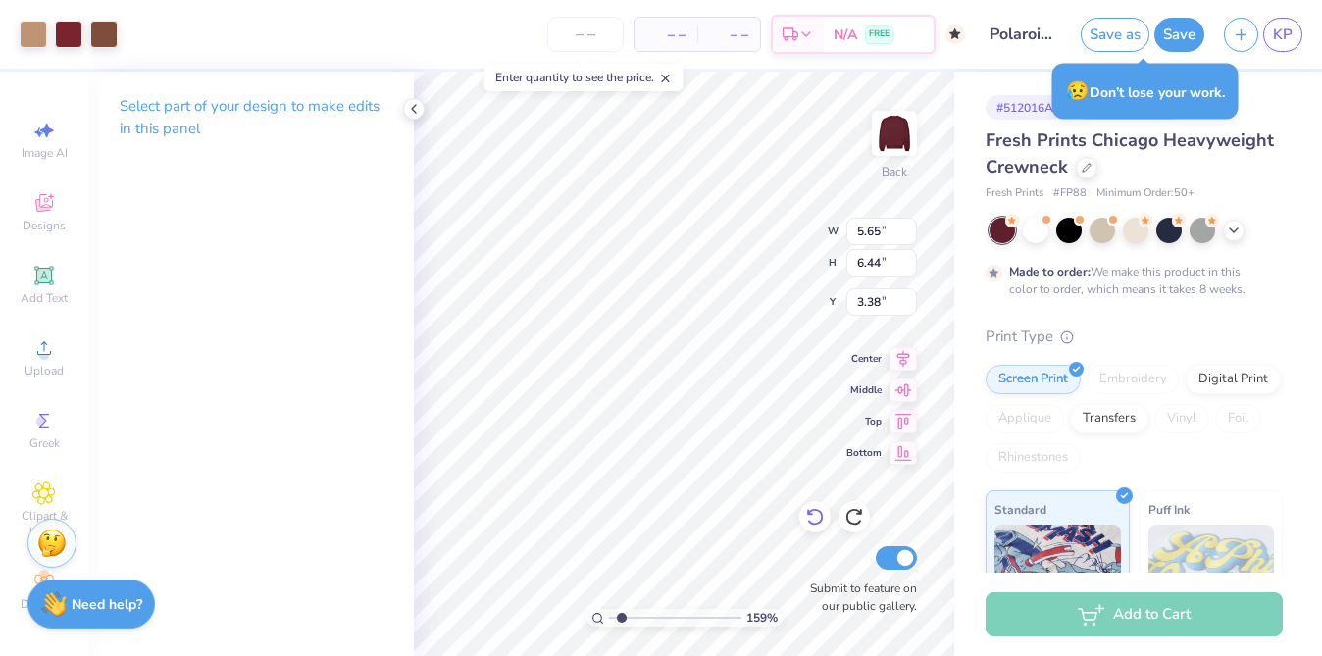
type input "8.98"
type input "4.26"
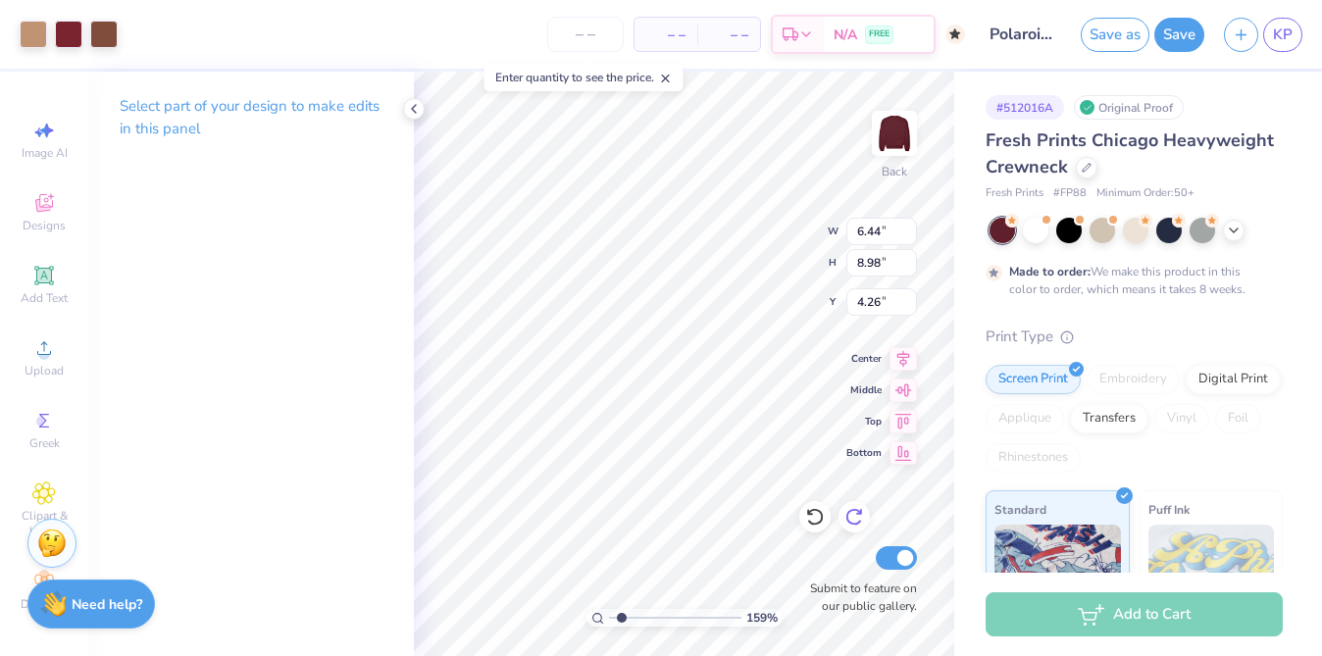
click at [853, 514] on icon at bounding box center [854, 517] width 20 height 20
click at [101, 41] on div at bounding box center [103, 32] width 27 height 27
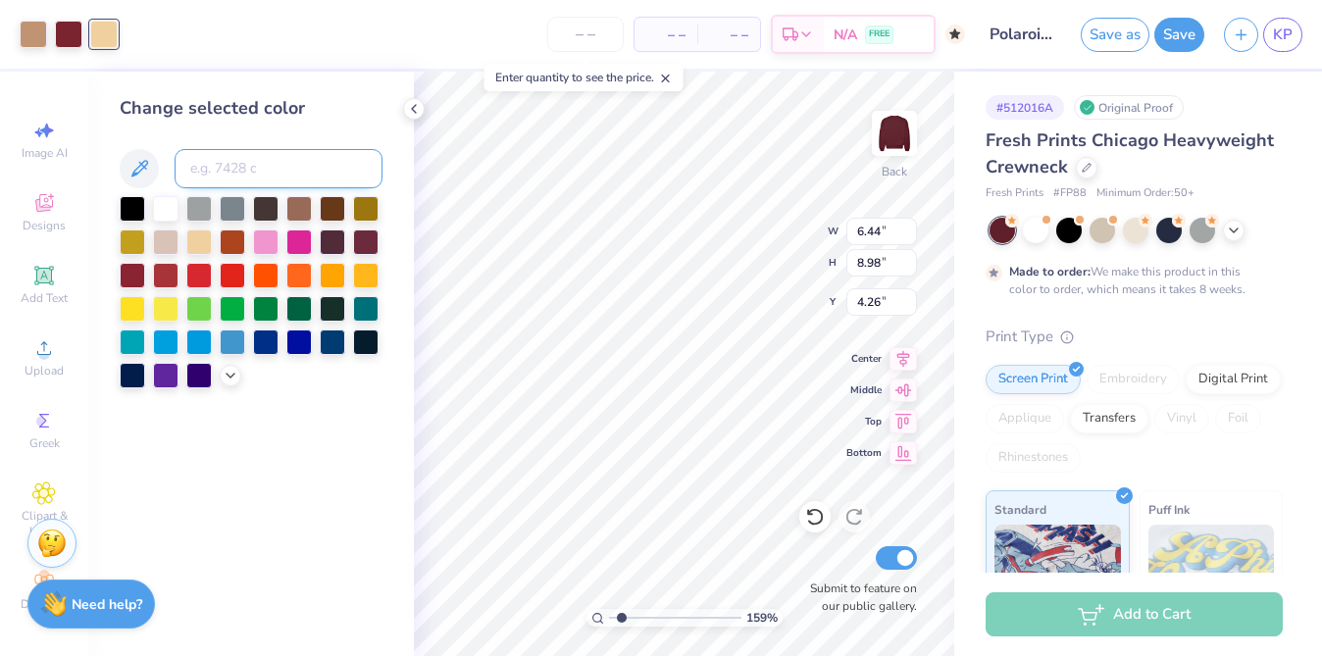
click at [232, 184] on input at bounding box center [279, 168] width 208 height 39
type input "4755"
click at [246, 171] on input "4755" at bounding box center [279, 168] width 208 height 39
click at [257, 165] on input at bounding box center [279, 168] width 208 height 39
type input "c"
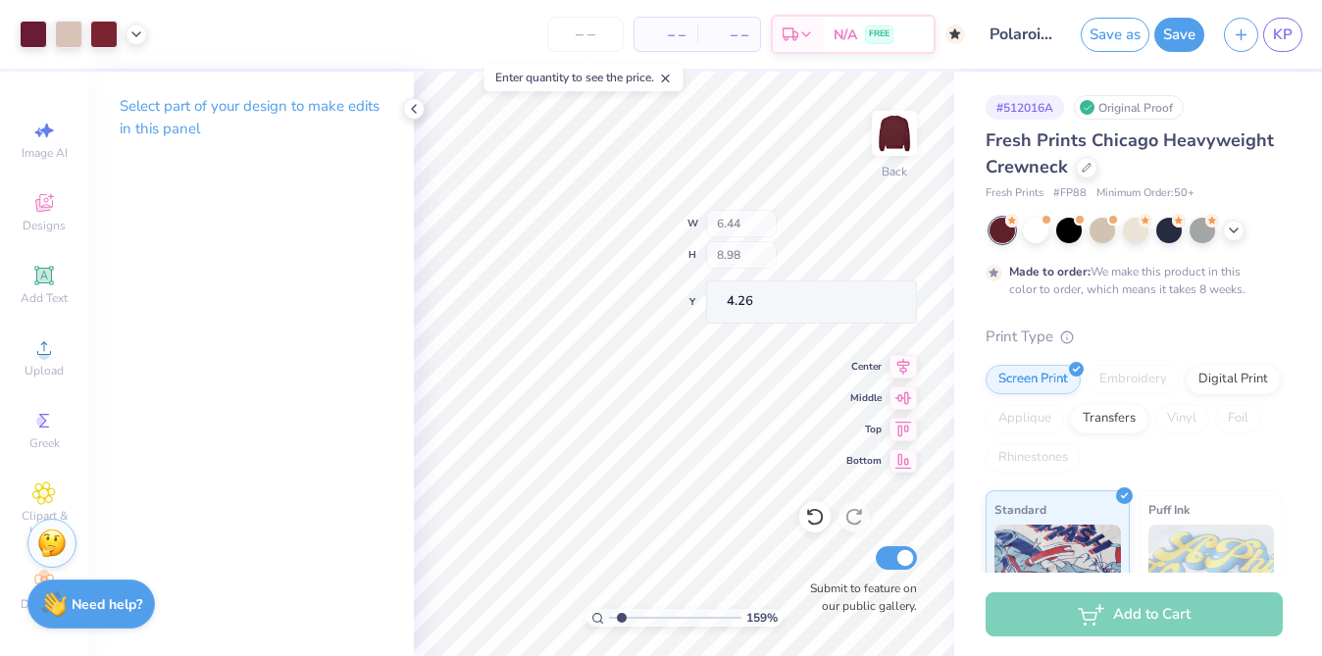
click at [766, 216] on div "159 % Back W 6.44 H 8.98 Y 4.26 Center Middle Top Bottom Submit to feature on o…" at bounding box center [684, 364] width 540 height 584
type input "3.52"
type input "4.91"
type input "6.47"
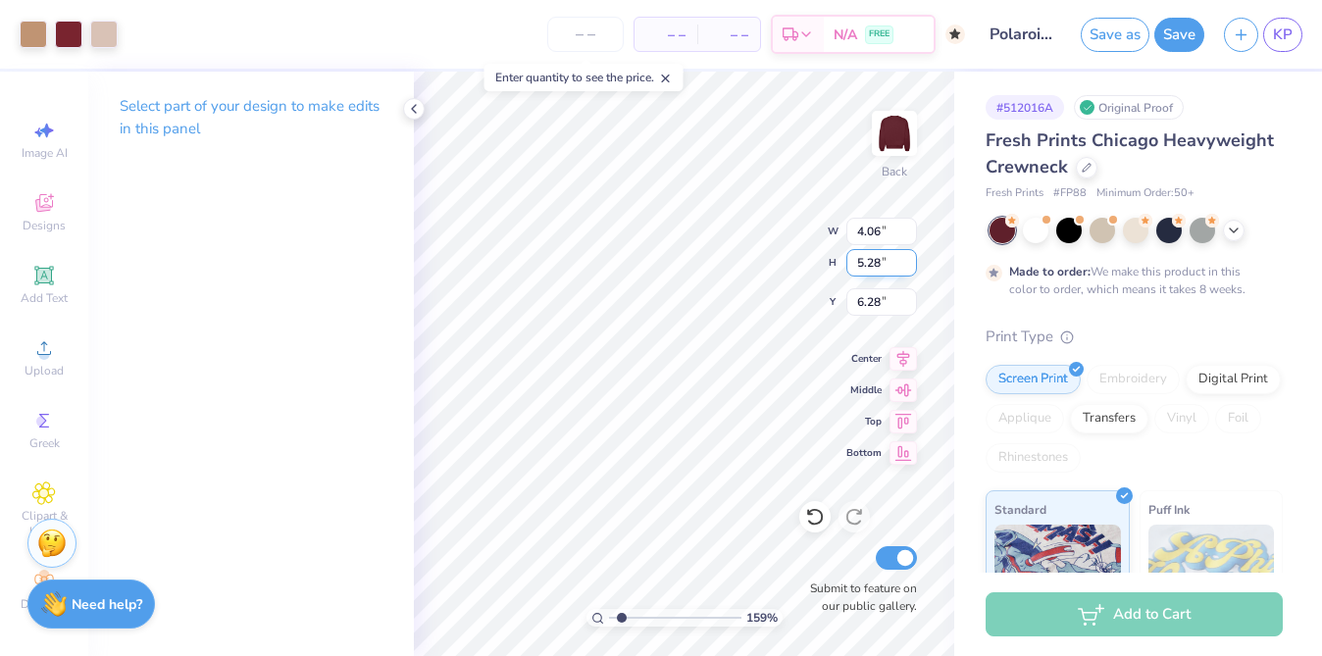
type input "4.06"
type input "5.28"
type input "6.93"
click at [807, 577] on div "159 % Back W 4.06 4.06 " H 5.28 5.28 " Y 6.93 6.93 " Center Middle Top Bottom S…" at bounding box center [684, 364] width 540 height 584
type input "4.44"
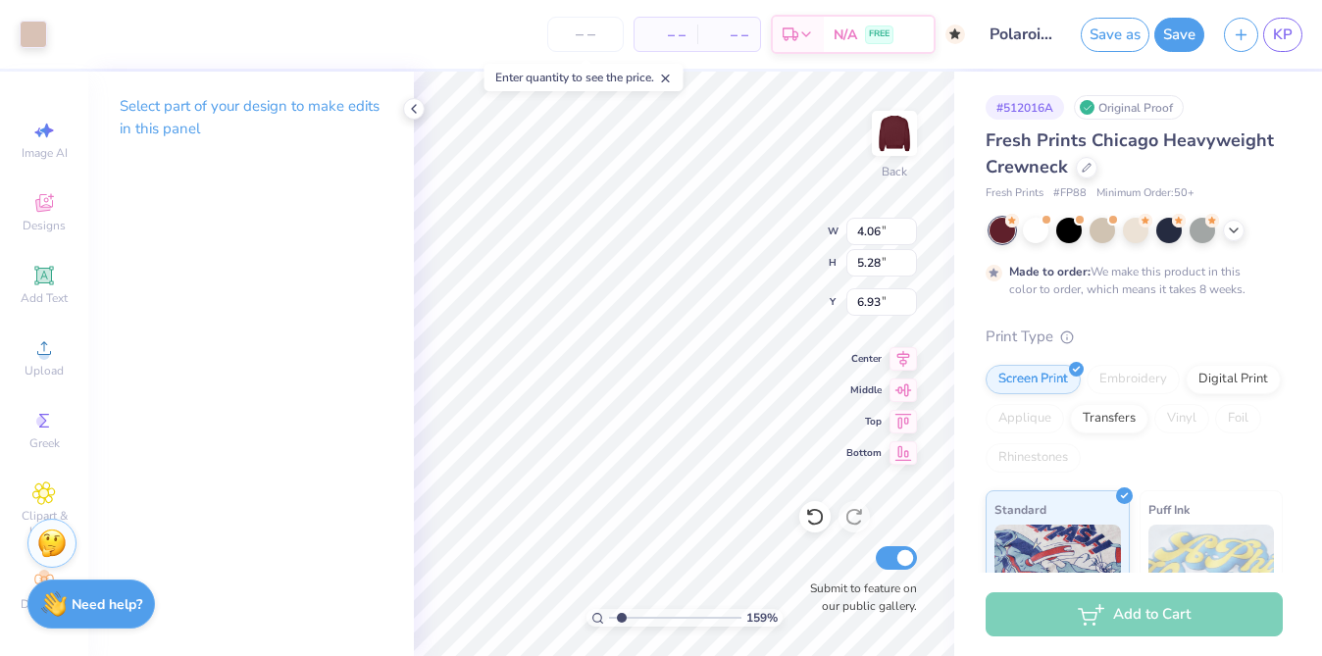
type input "5.88"
type input "6.49"
click at [820, 520] on icon at bounding box center [814, 518] width 17 height 18
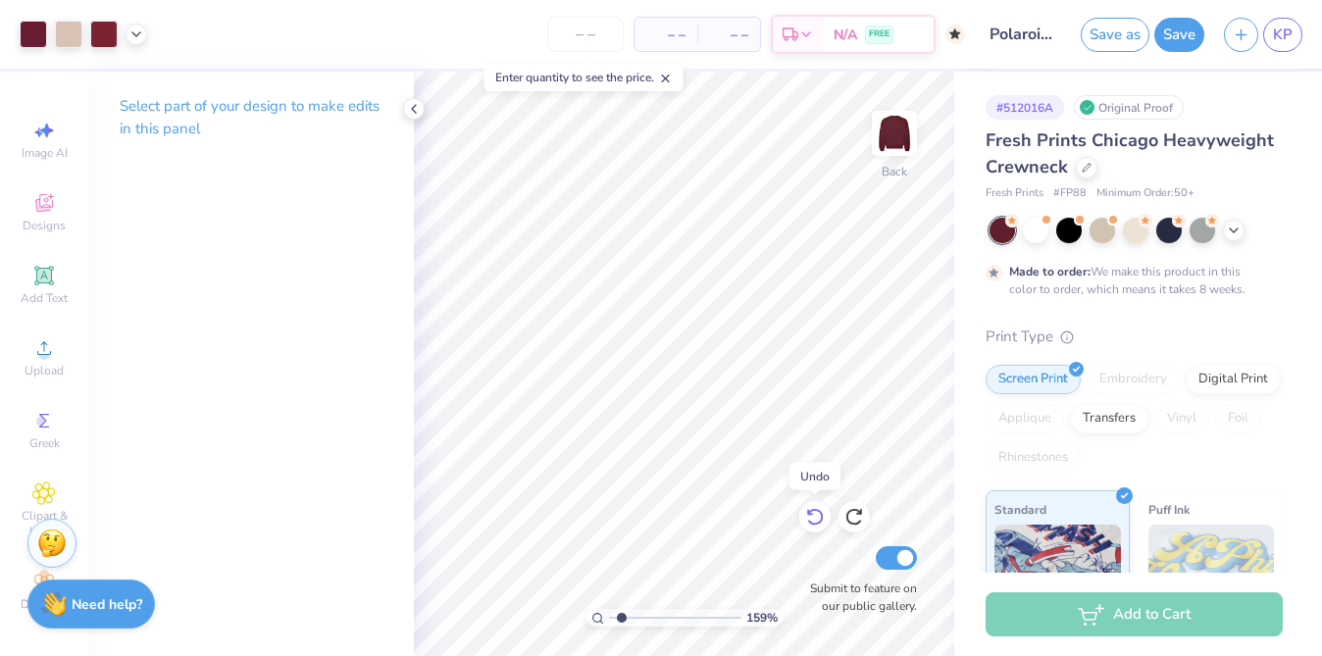
click at [811, 511] on icon at bounding box center [814, 518] width 17 height 18
type input "6.60"
type input "4.64"
type input "6.03"
type input "6.93"
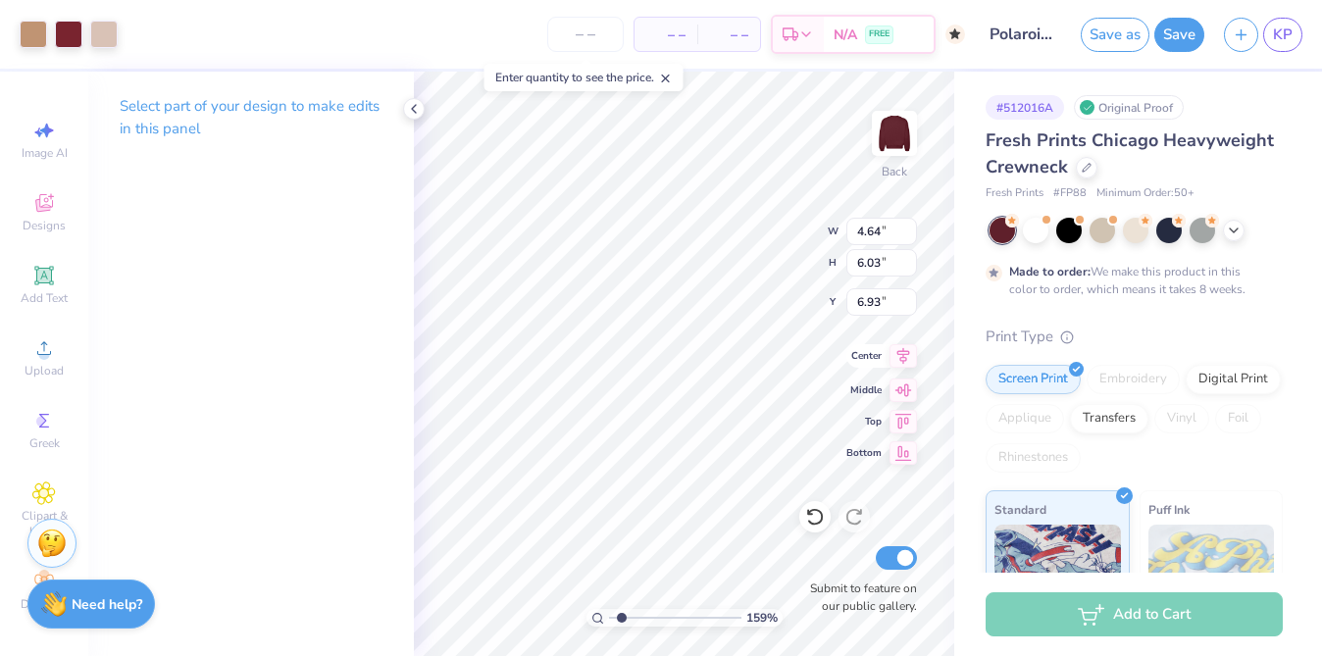
type input "4.70"
type input "6.08"
type input "6.65"
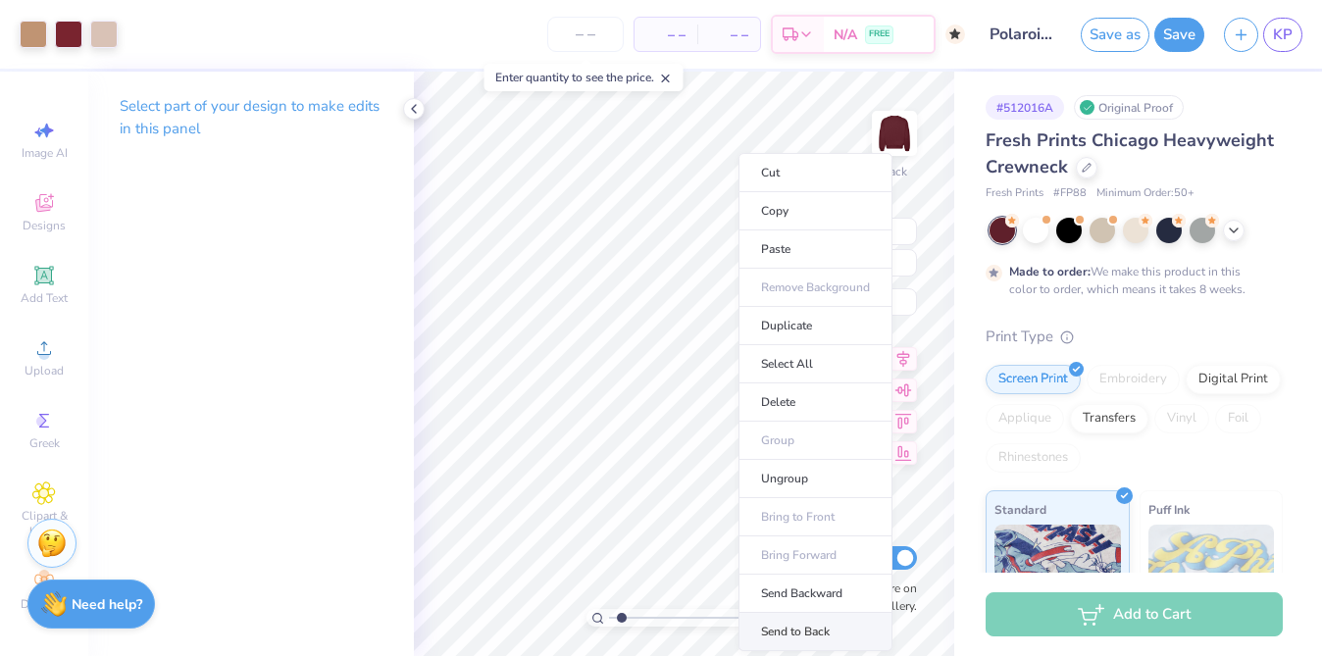
click at [800, 623] on li "Send to Back" at bounding box center [815, 632] width 154 height 38
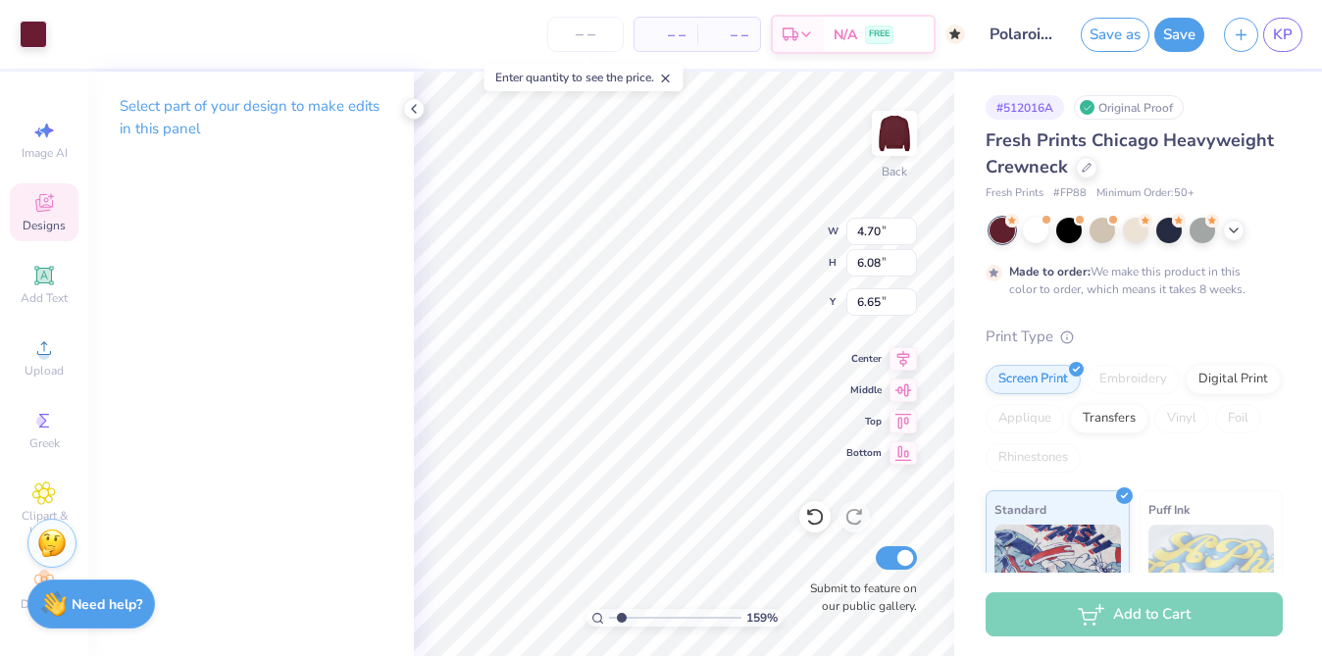
type input "4.83"
type input "5.38"
type input "6.40"
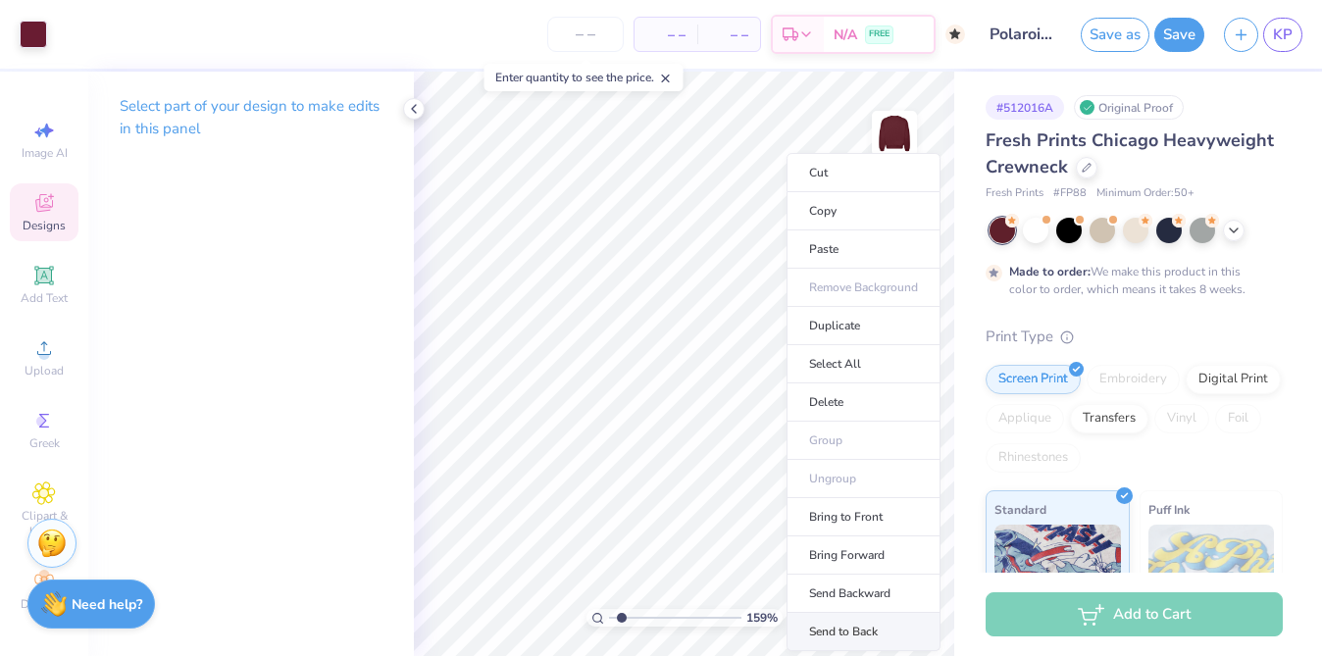
click at [852, 616] on li "Send to Back" at bounding box center [863, 632] width 154 height 38
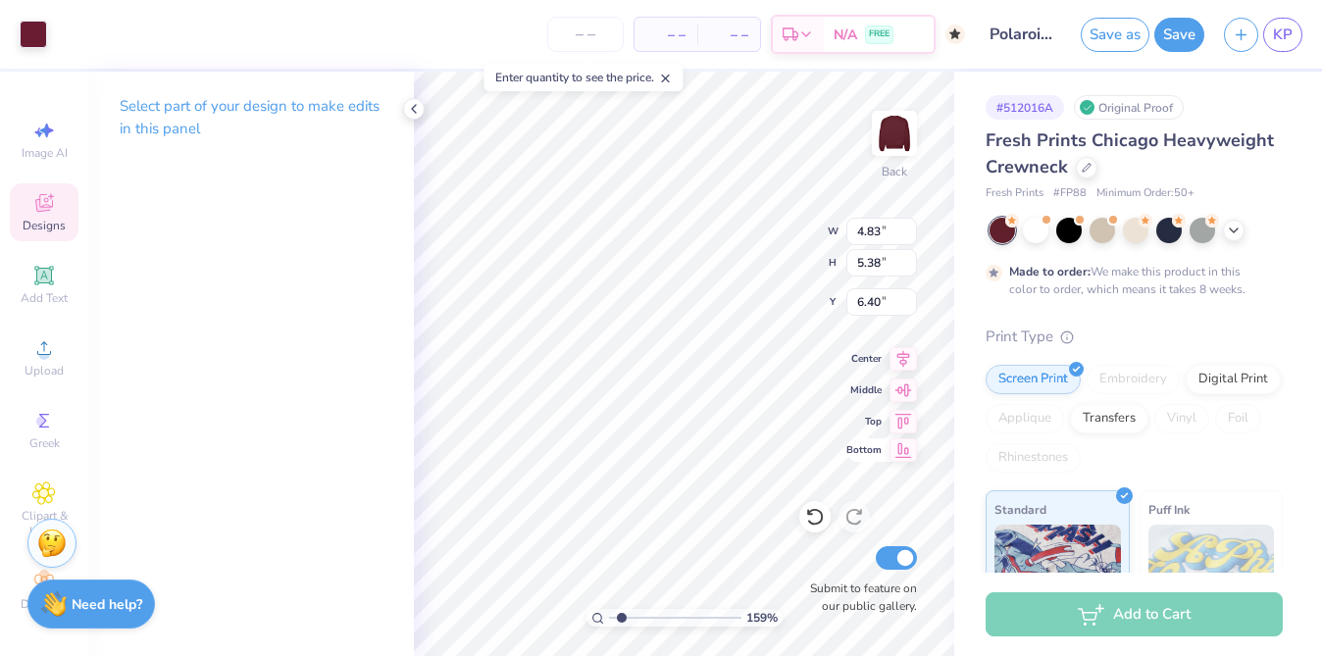
type input "5.65"
type input "6.44"
type input "3.38"
type input "4.42"
type input "0.74"
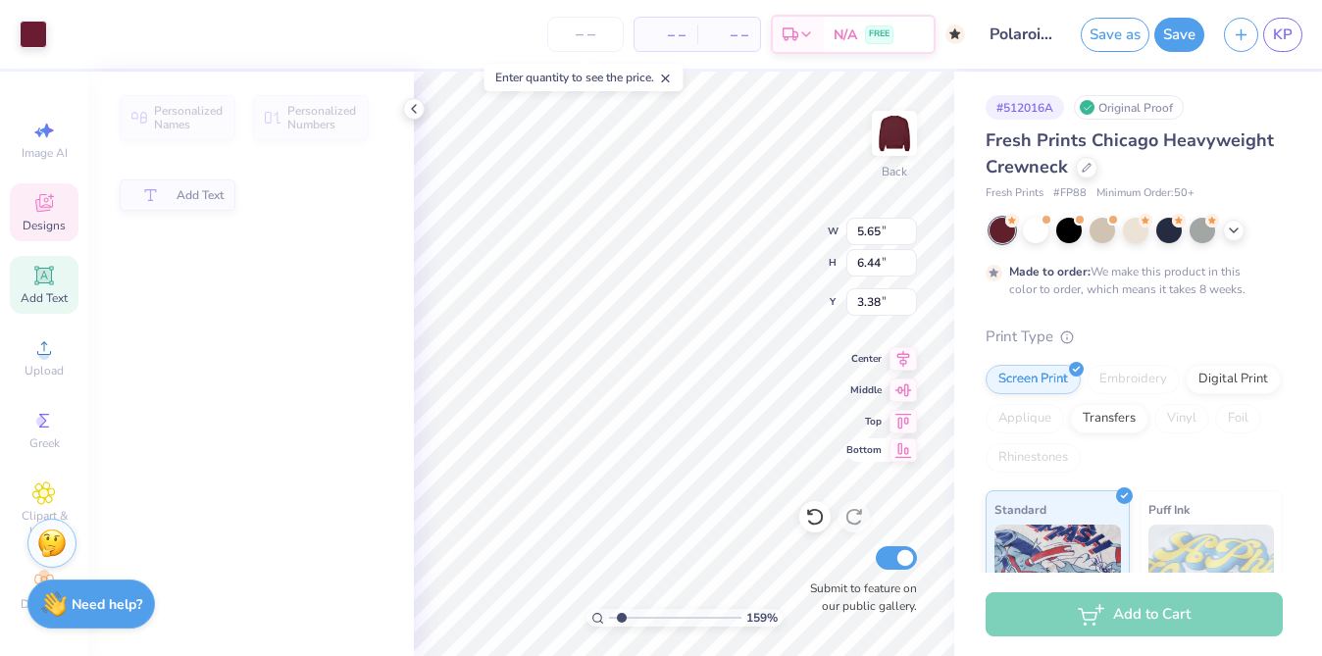
type input "8.92"
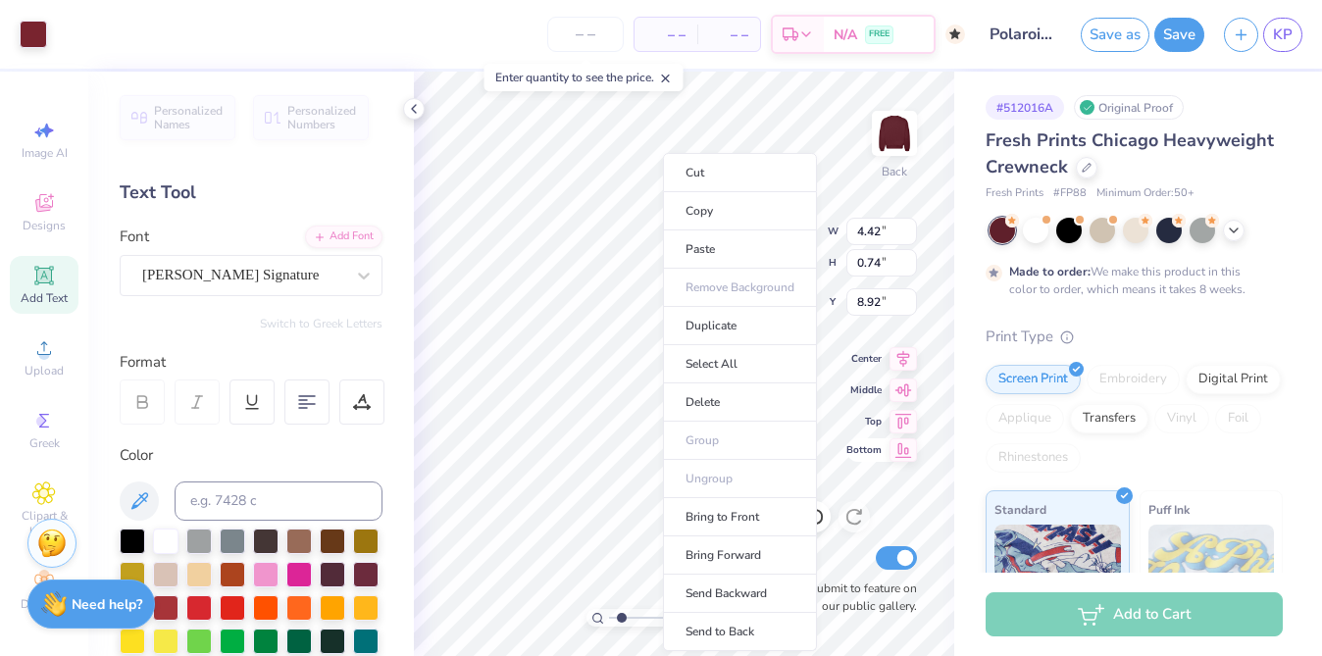
type input "5.05"
type input "4.64"
type input "3.70"
click at [727, 631] on li "Send to Back" at bounding box center [740, 632] width 154 height 38
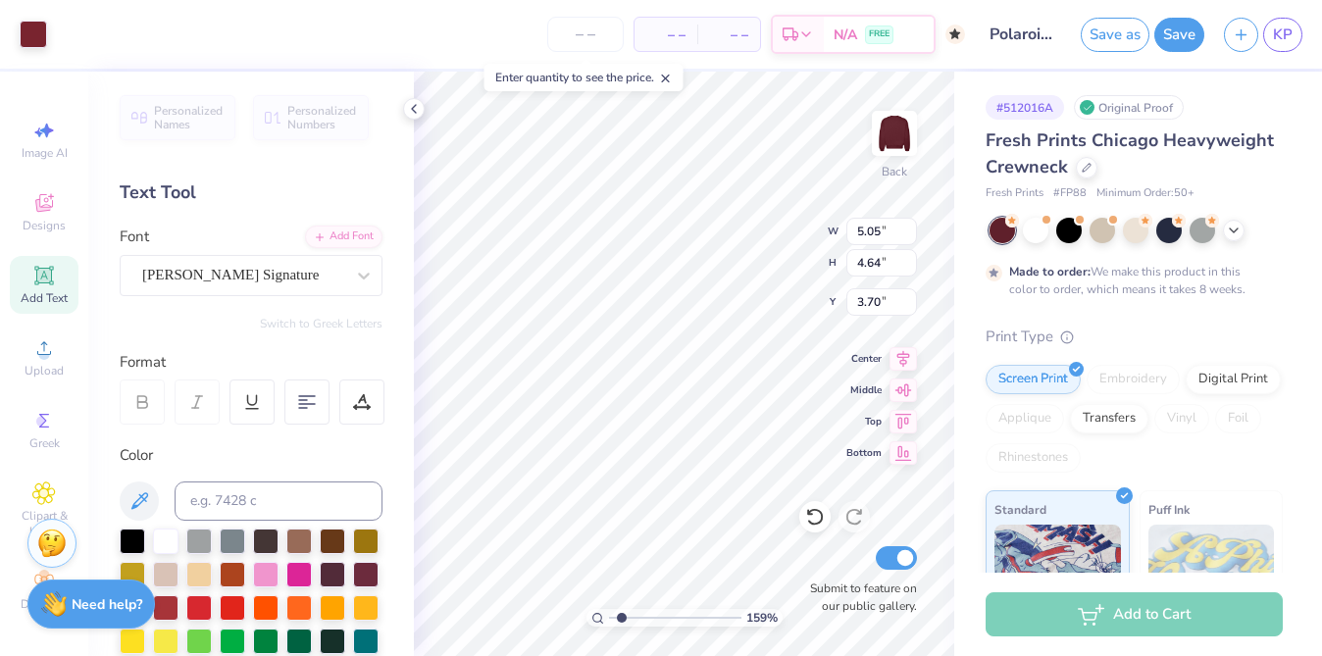
type input "1.85"
type input "0.24"
type input "7.07"
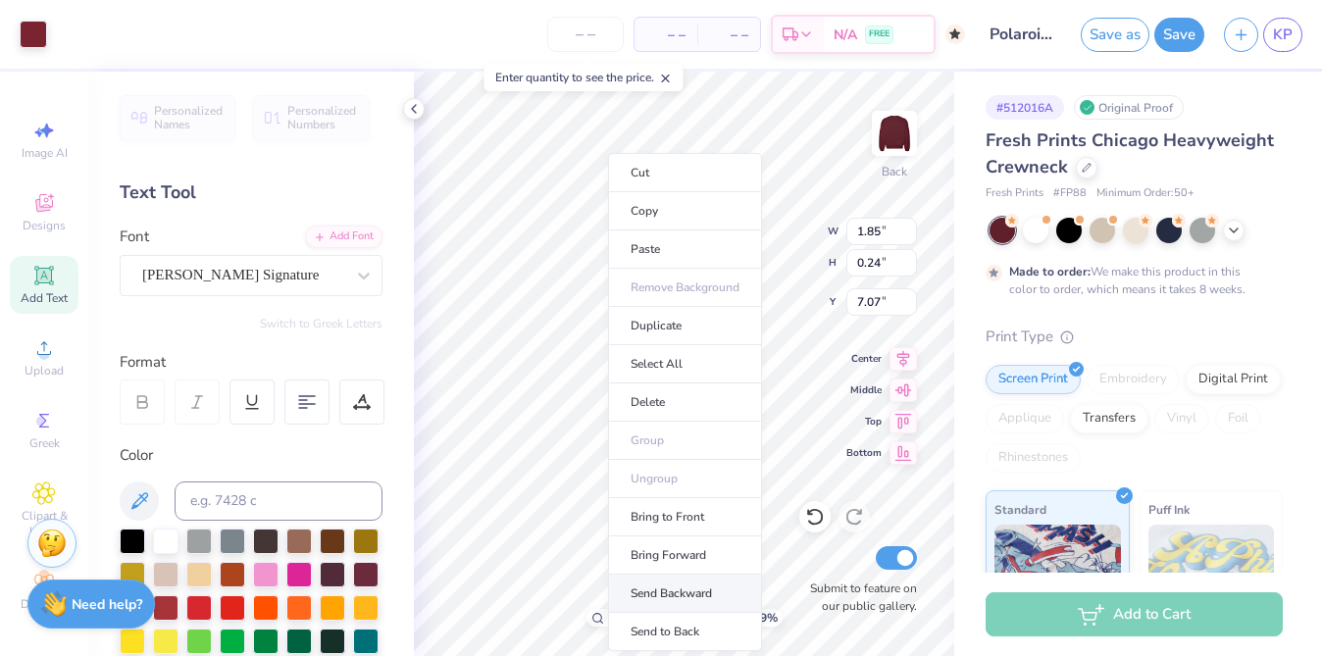
click at [676, 595] on li "Send Backward" at bounding box center [685, 594] width 154 height 38
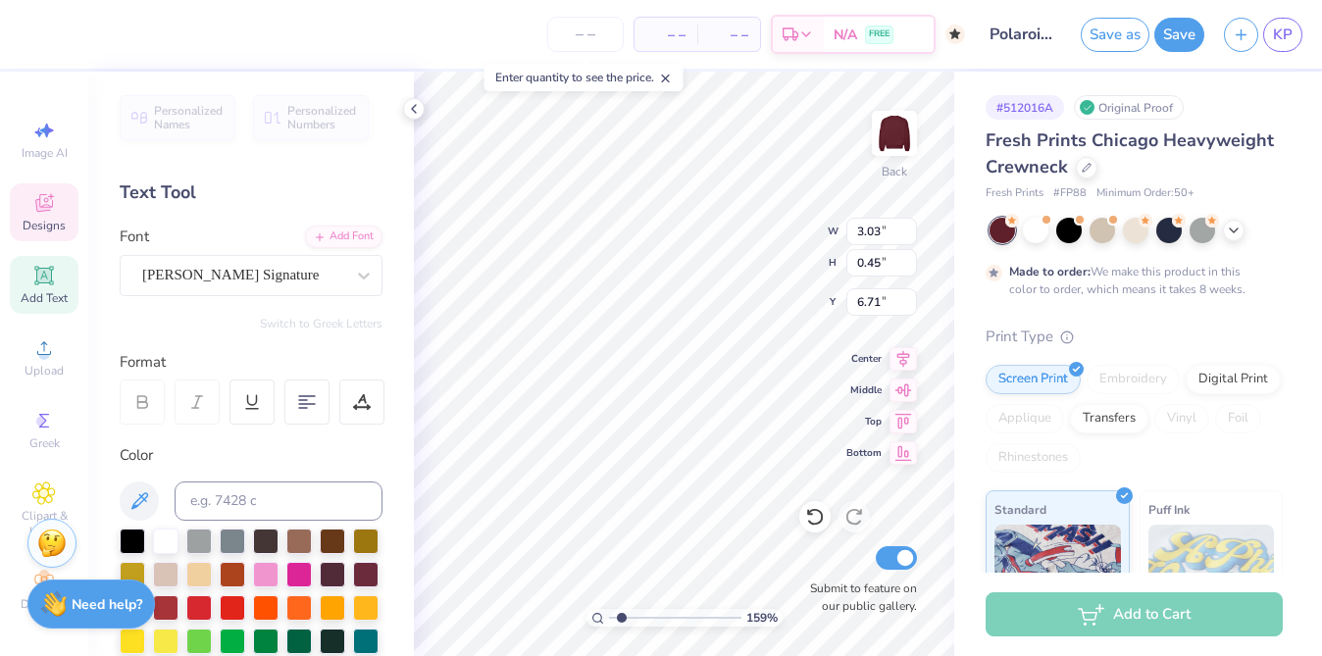
type input "6.71"
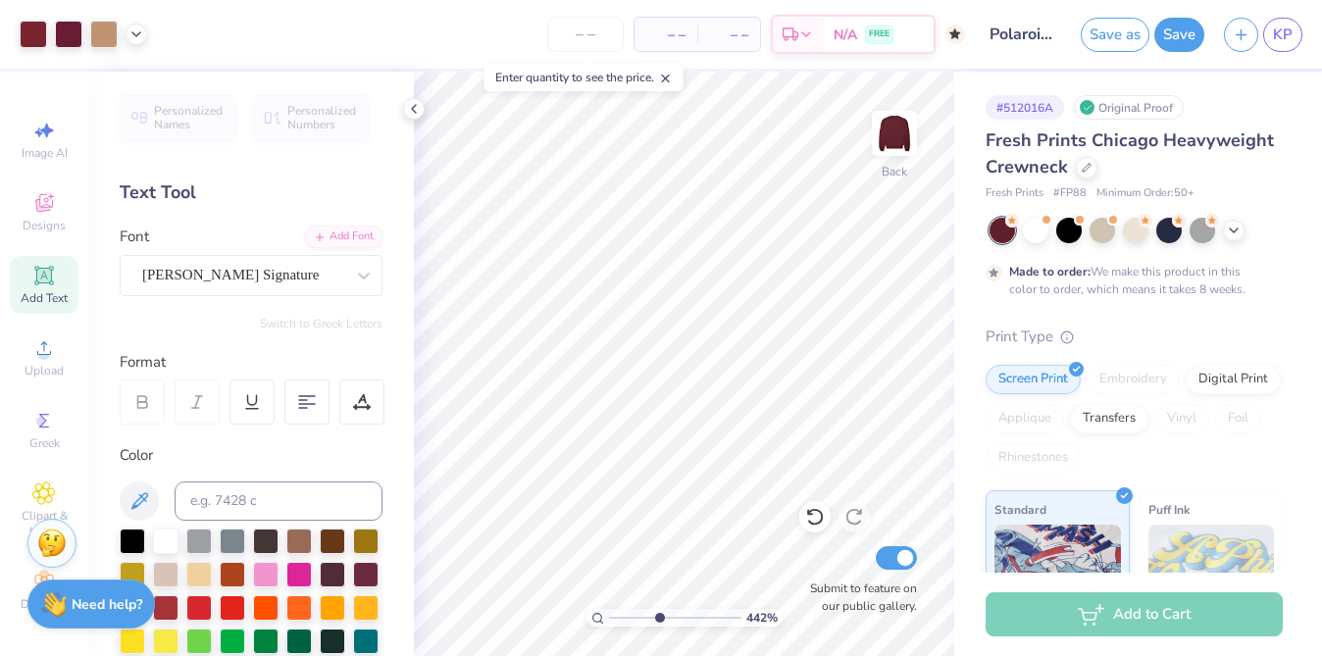
type input "4.42"
click at [658, 617] on input "range" at bounding box center [675, 618] width 132 height 18
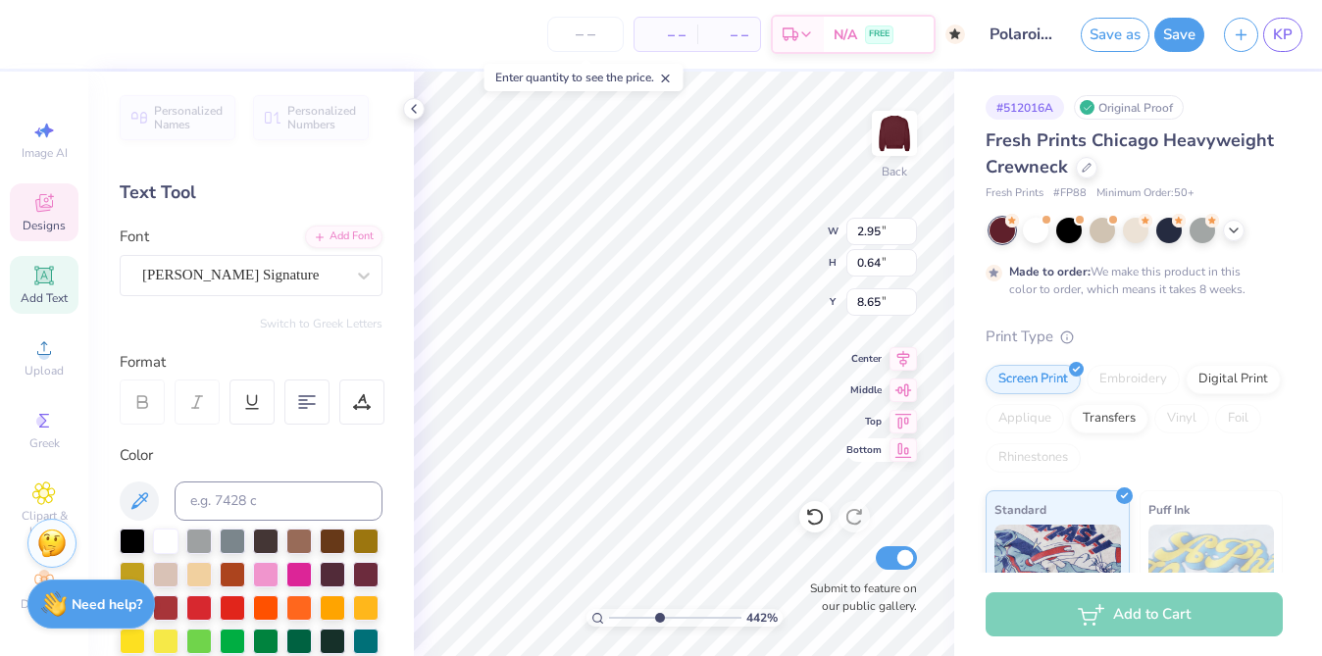
type textarea "Everything we do,,"
type input "3.04"
type input "0.33"
type input "6.09"
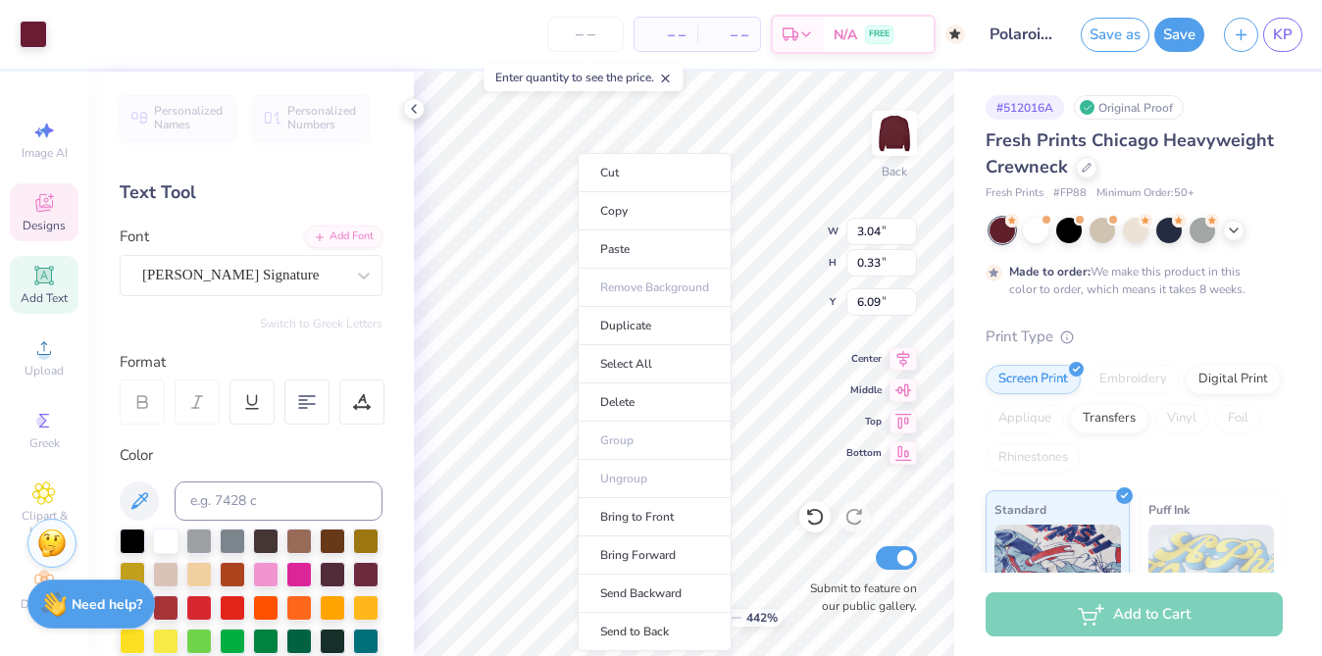
type input "4.80"
type input "5.26"
type input "3.66"
click at [640, 586] on li "Send Backward" at bounding box center [654, 594] width 154 height 38
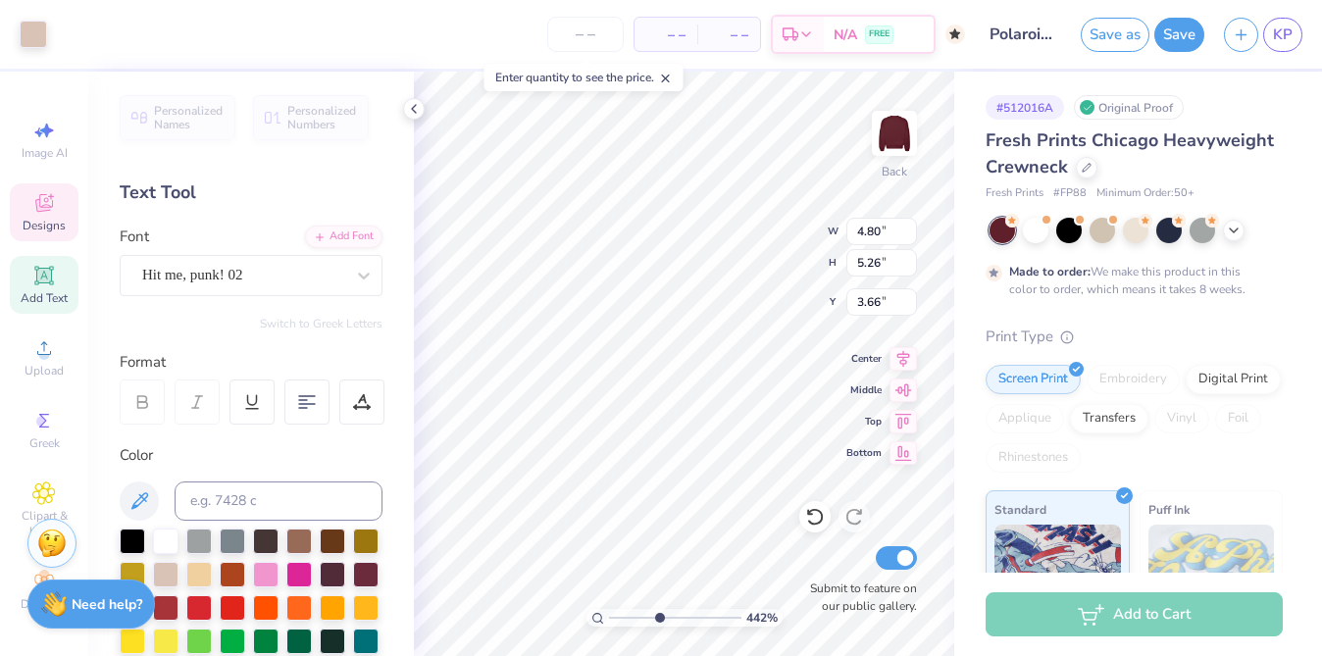
type input "1.90"
type input "1.14"
type input "9.59"
type input "3.72"
type input "0.46"
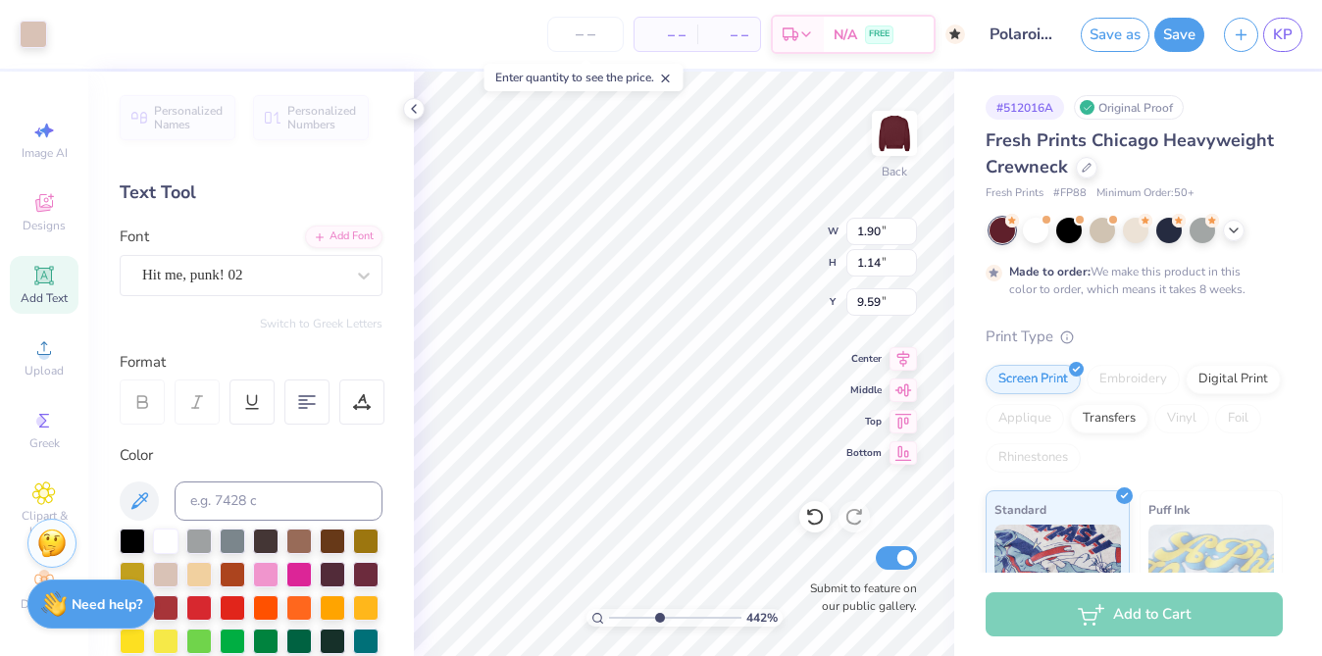
type input "7.56"
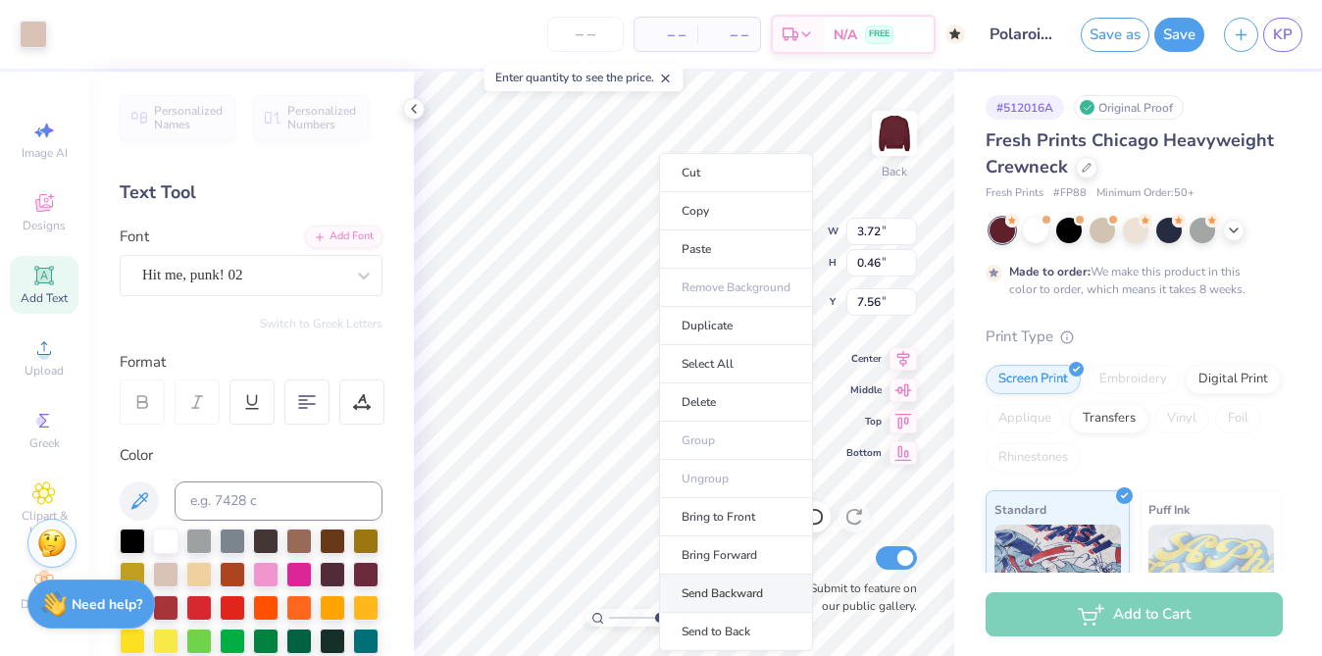
click at [719, 585] on li "Send Backward" at bounding box center [736, 594] width 154 height 38
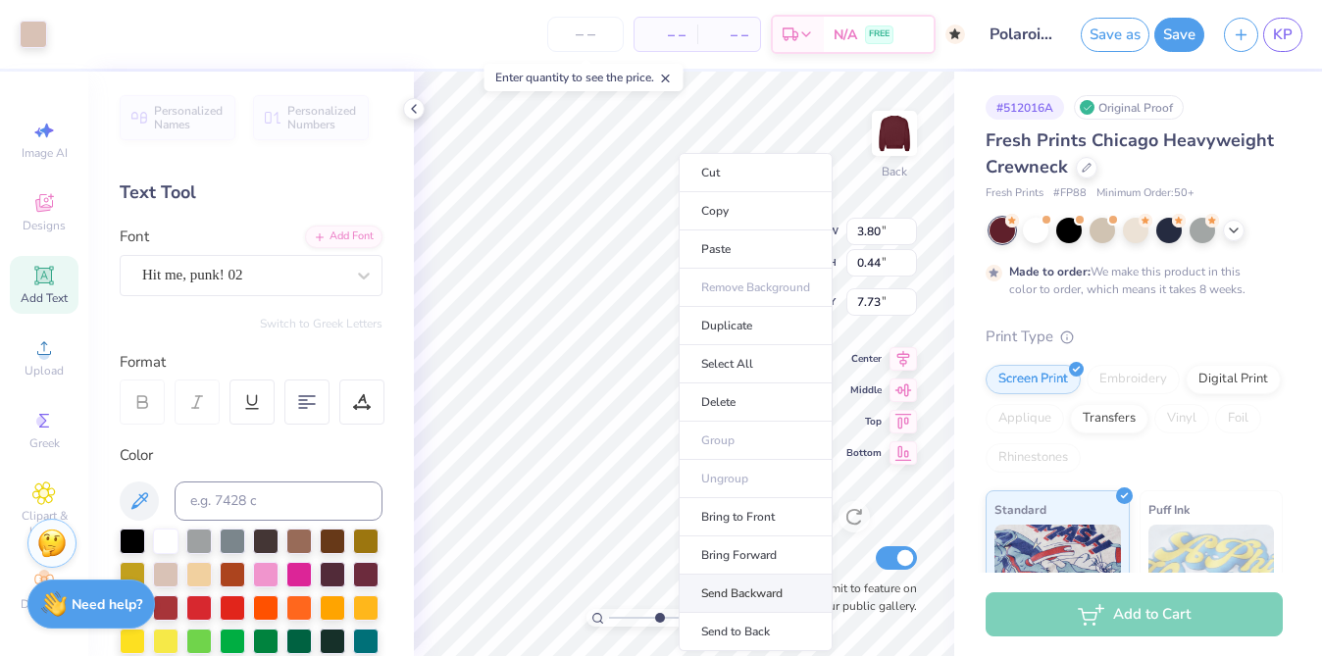
click at [740, 594] on li "Send Backward" at bounding box center [755, 594] width 154 height 38
type input "4.62"
type input "3.58"
type input "4.40"
click at [733, 596] on li "Send Backward" at bounding box center [744, 594] width 154 height 38
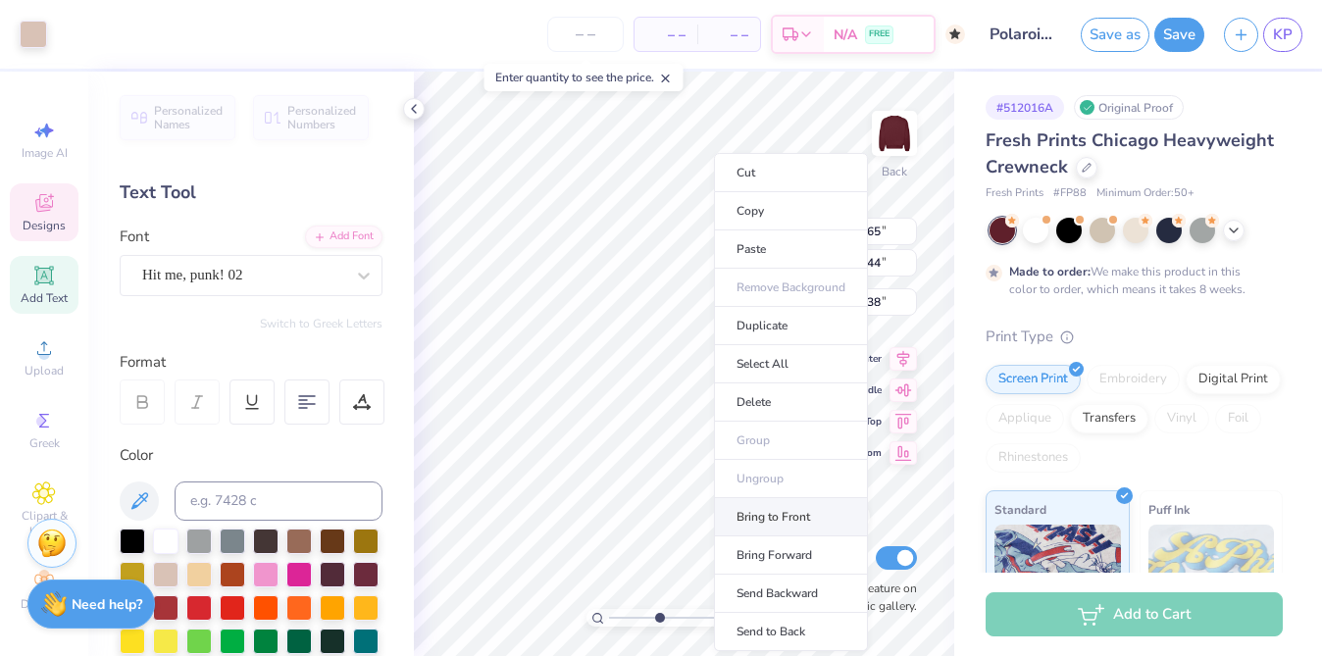
click at [787, 526] on li "Bring to Front" at bounding box center [791, 517] width 154 height 38
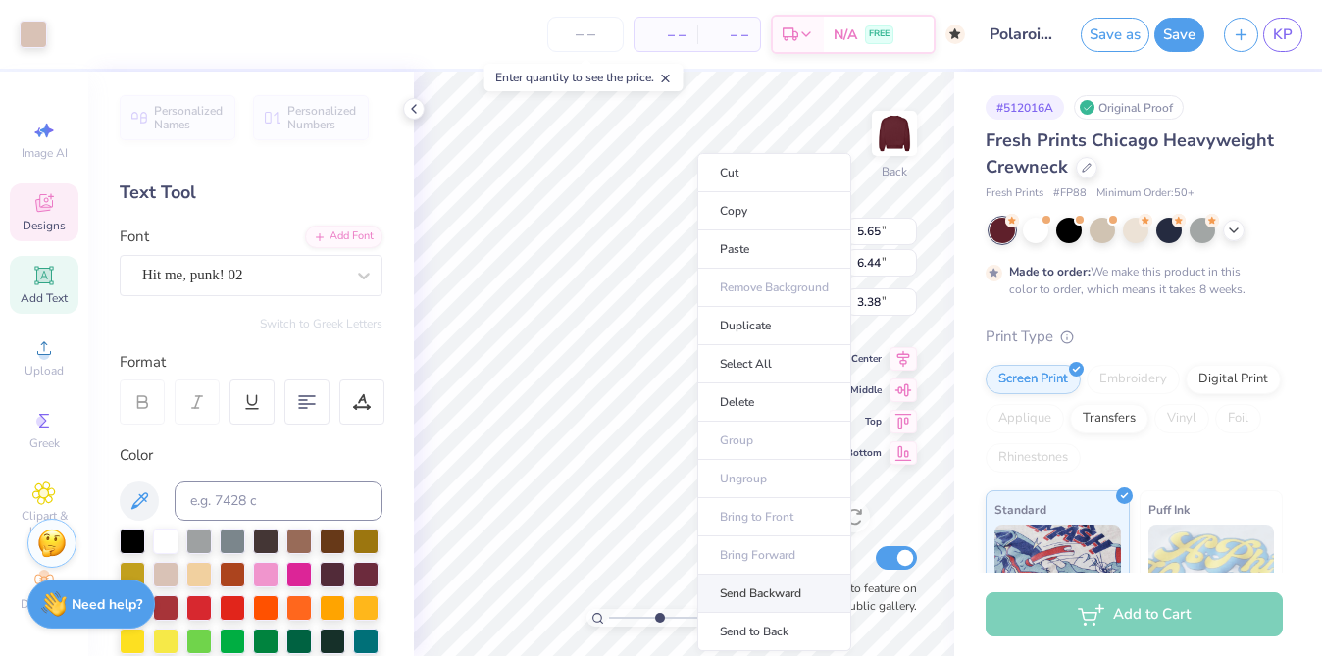
click at [765, 588] on li "Send Backward" at bounding box center [774, 594] width 154 height 38
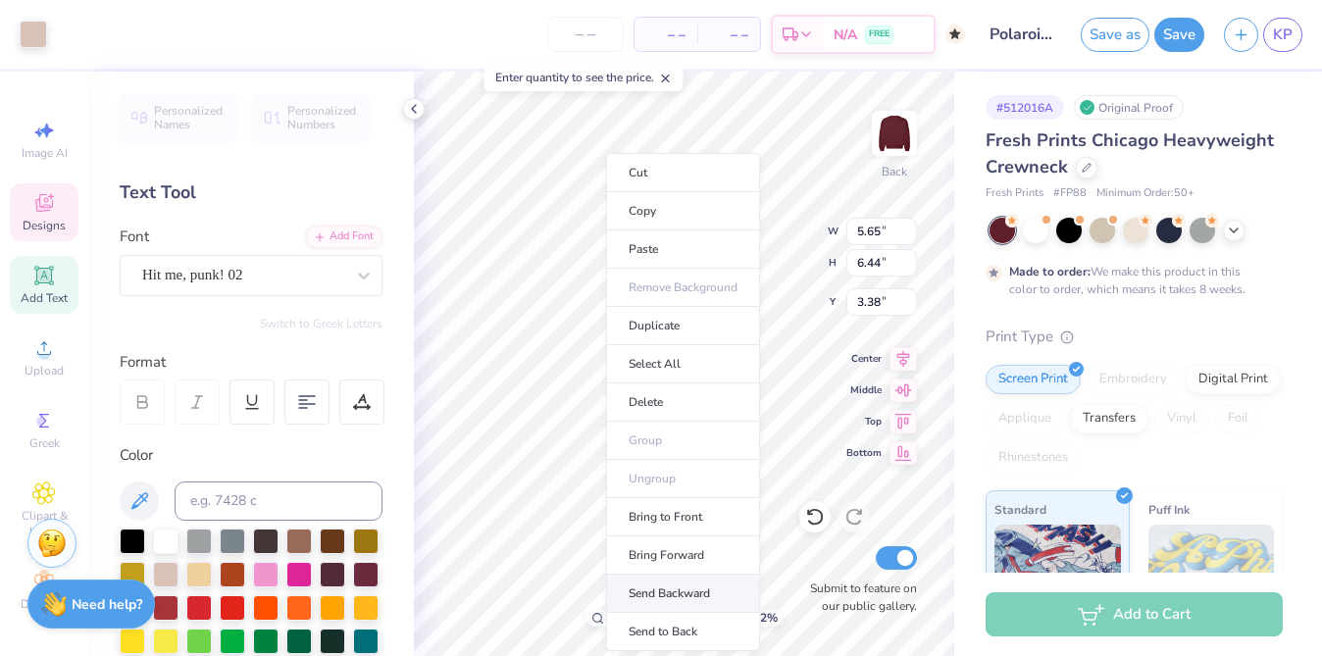
click at [680, 588] on li "Send Backward" at bounding box center [683, 594] width 154 height 38
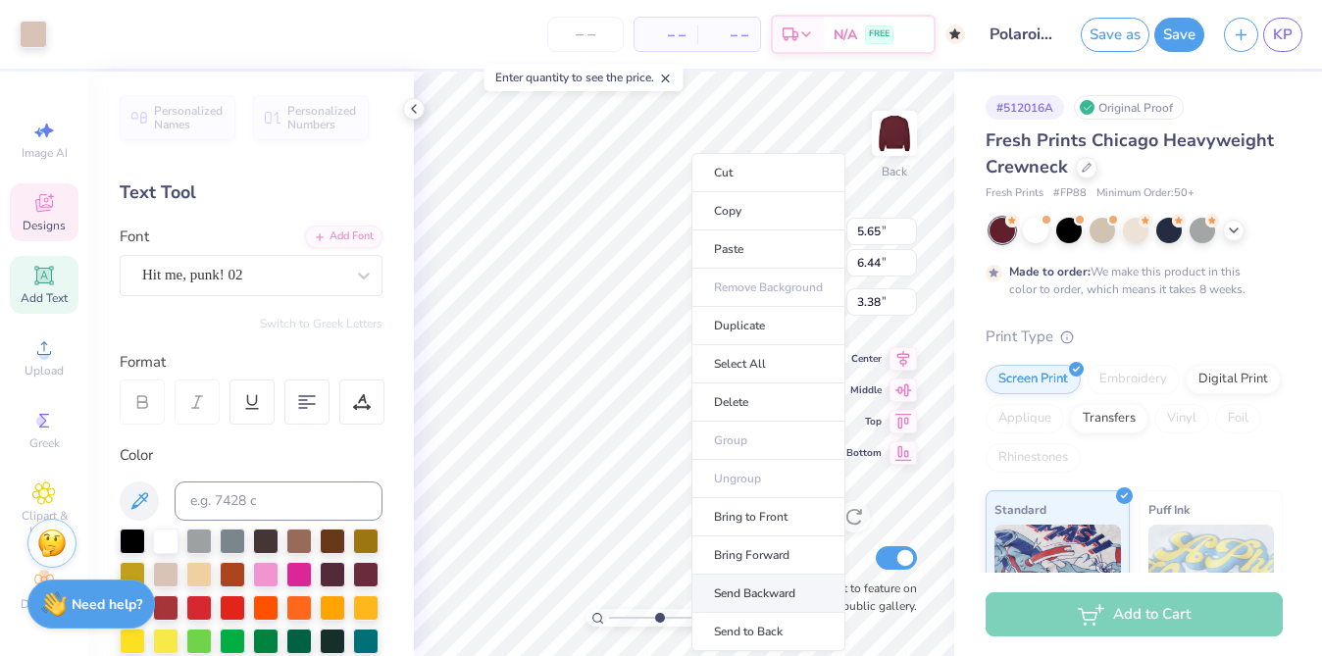
click at [746, 589] on li "Send Backward" at bounding box center [768, 594] width 154 height 38
click at [739, 577] on li "Send Backward" at bounding box center [753, 594] width 154 height 38
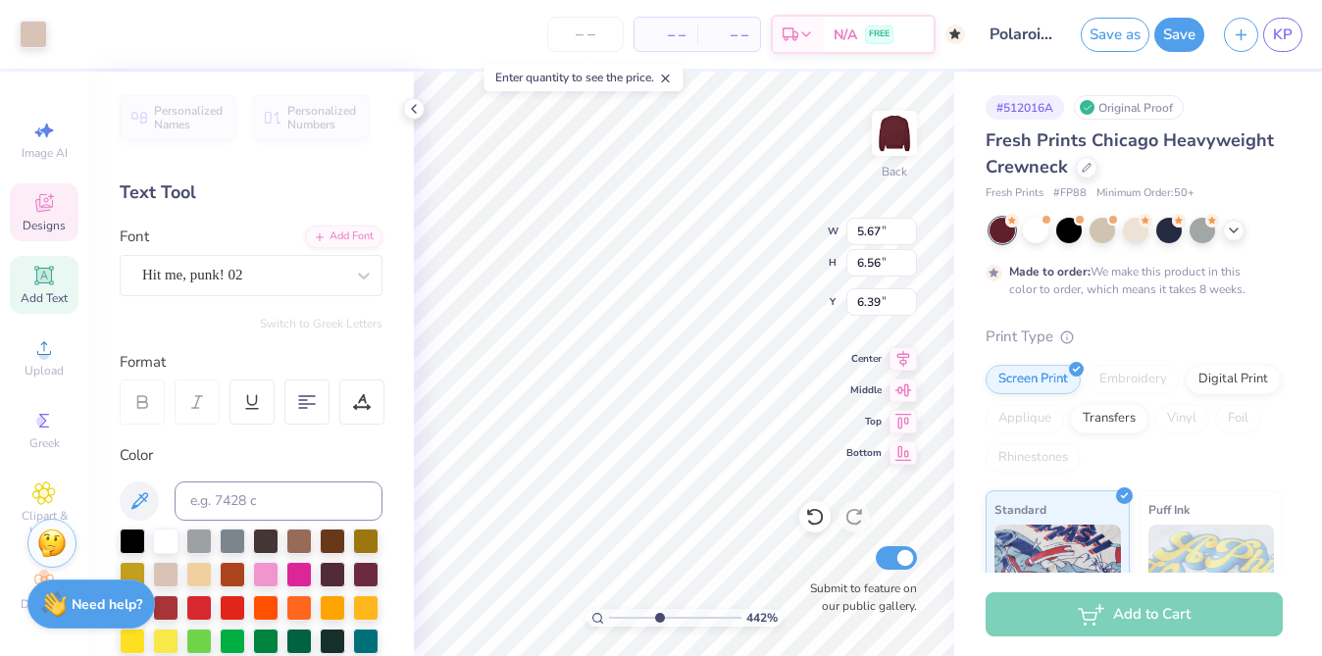
type input "5.67"
type input "6.56"
type input "6.39"
type input "5.65"
type input "6.44"
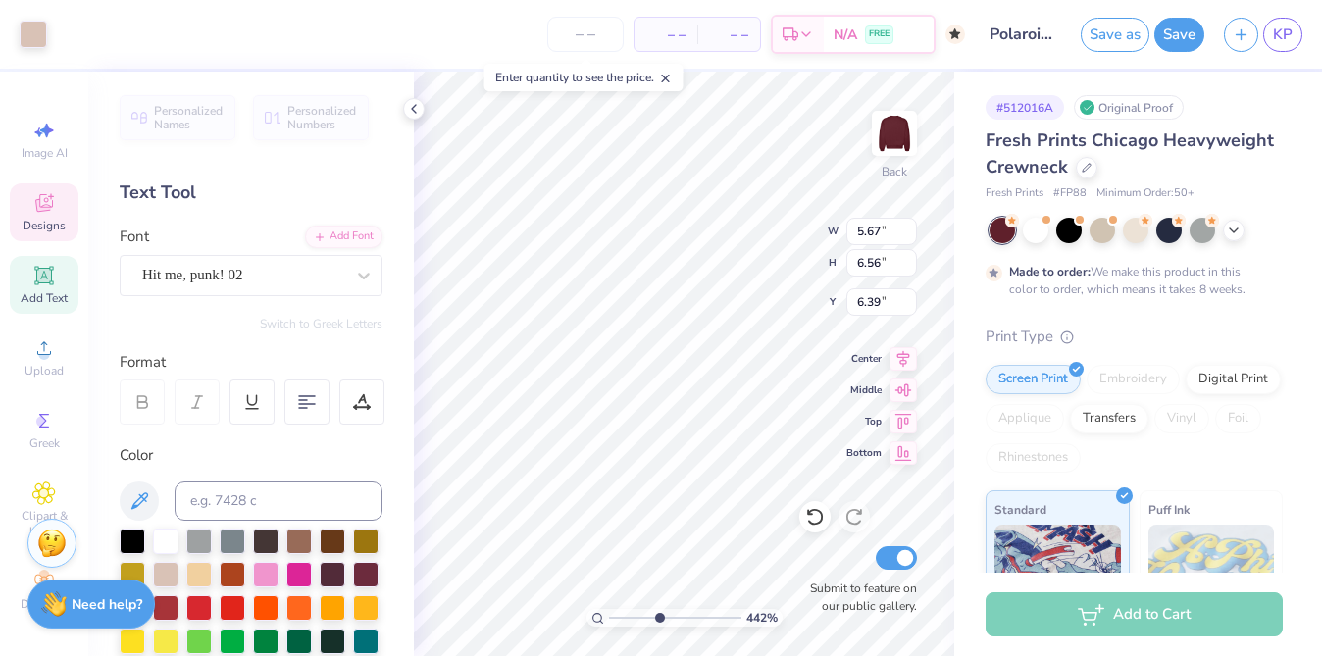
type input "3.38"
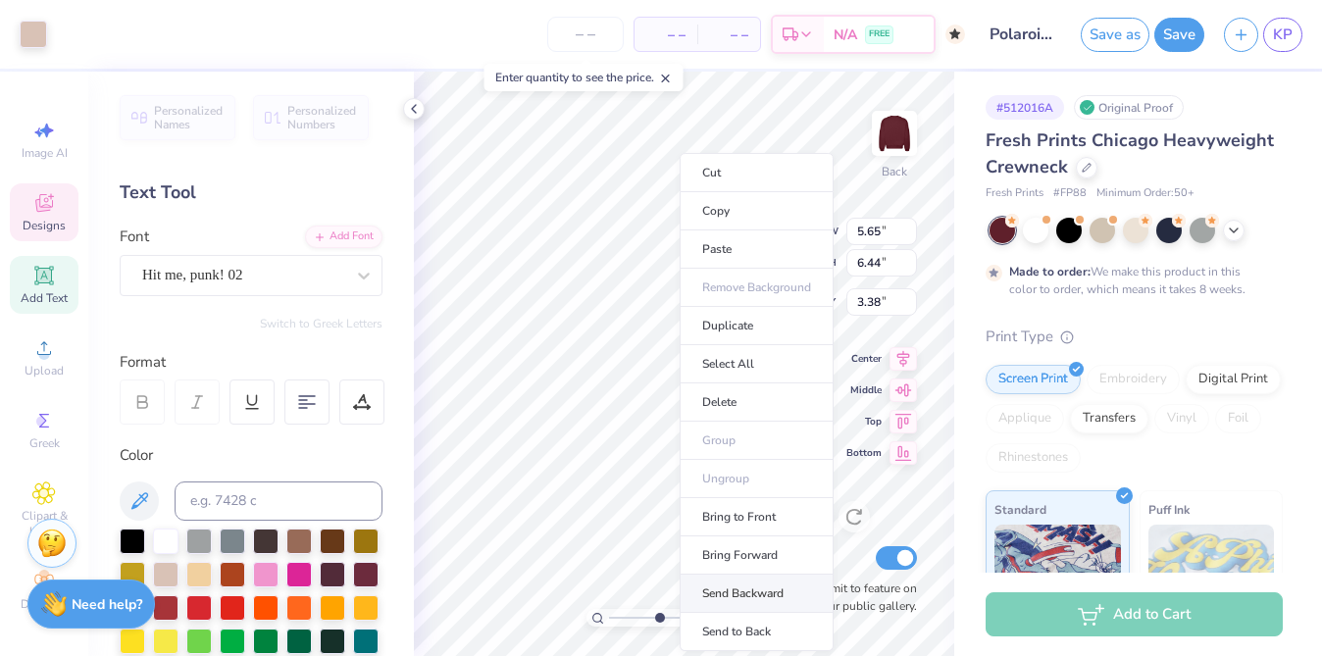
click at [724, 582] on li "Send Backward" at bounding box center [756, 594] width 154 height 38
click at [746, 586] on li "Send Backward" at bounding box center [769, 594] width 154 height 38
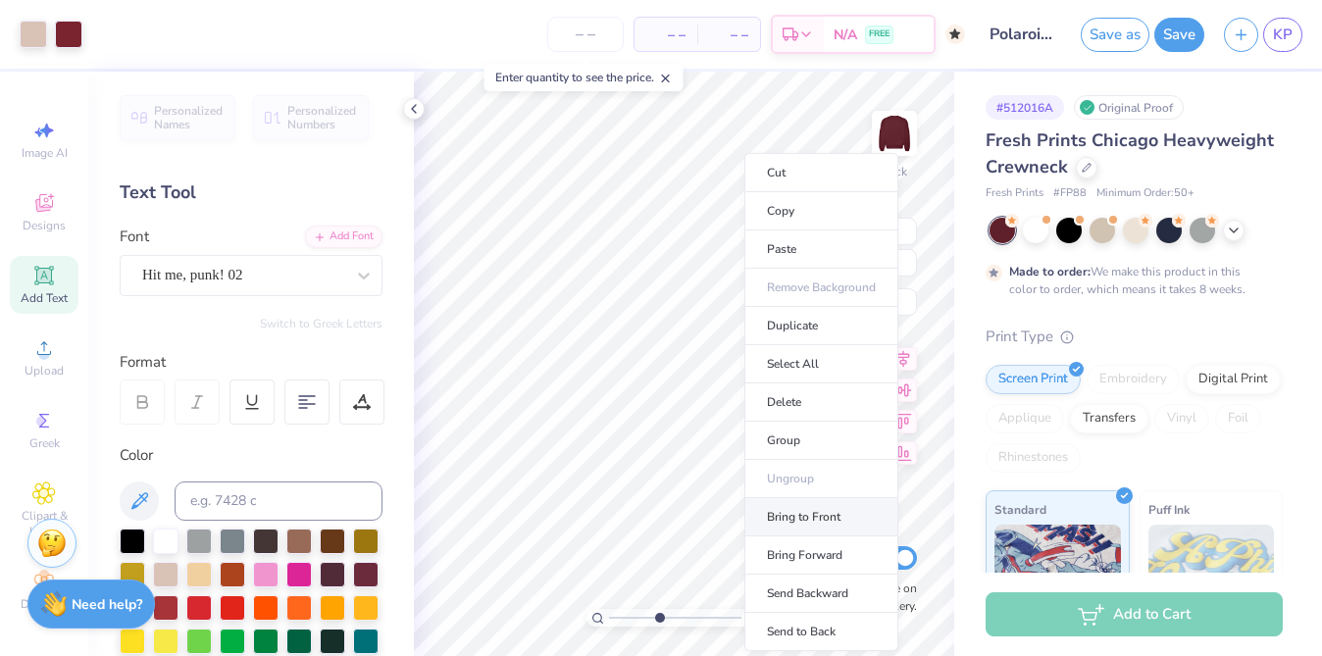
click at [815, 518] on li "Bring to Front" at bounding box center [821, 517] width 154 height 38
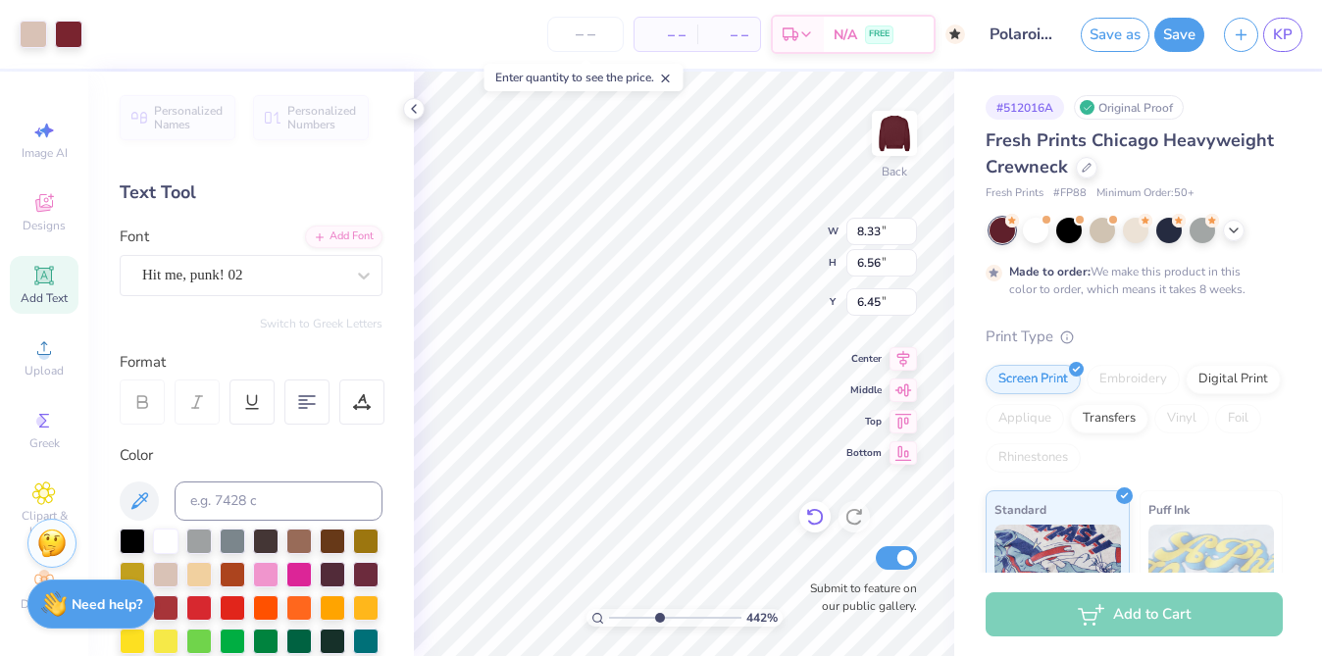
type input "6.54"
type input "3.13"
type input "0.67"
type input "8.64"
click at [867, 362] on div "442 % Back W 3.13 3.13 " H 0.67 0.67 " Y 8.64 8.64 " Center Middle Top Bottom S…" at bounding box center [684, 364] width 540 height 584
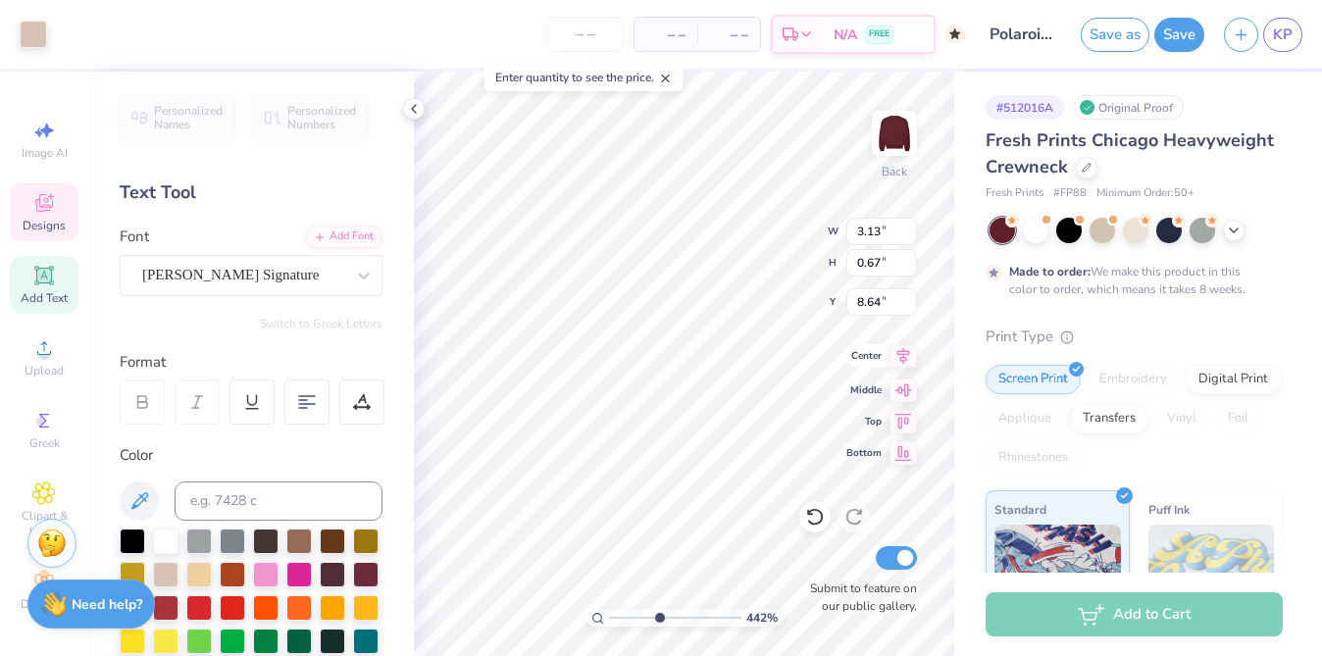
type input "5.65"
type input "6.44"
type input "3.00"
type input "3.13"
type input "0.67"
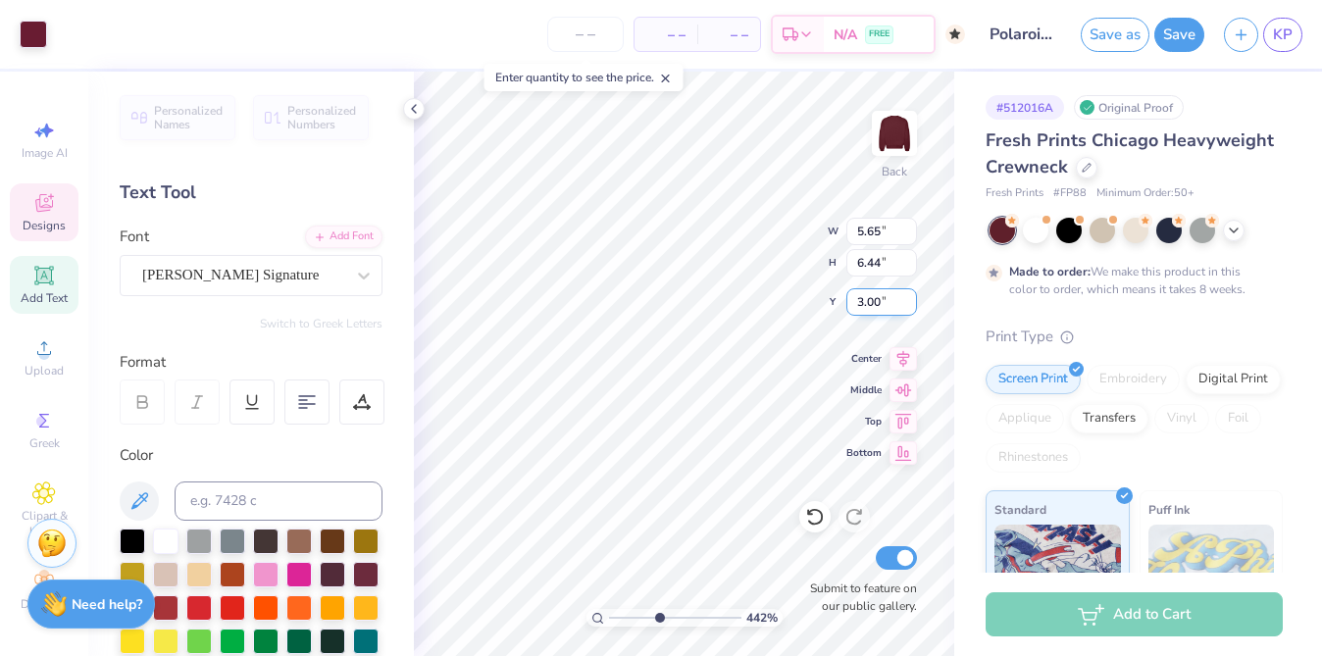
type input "8.90"
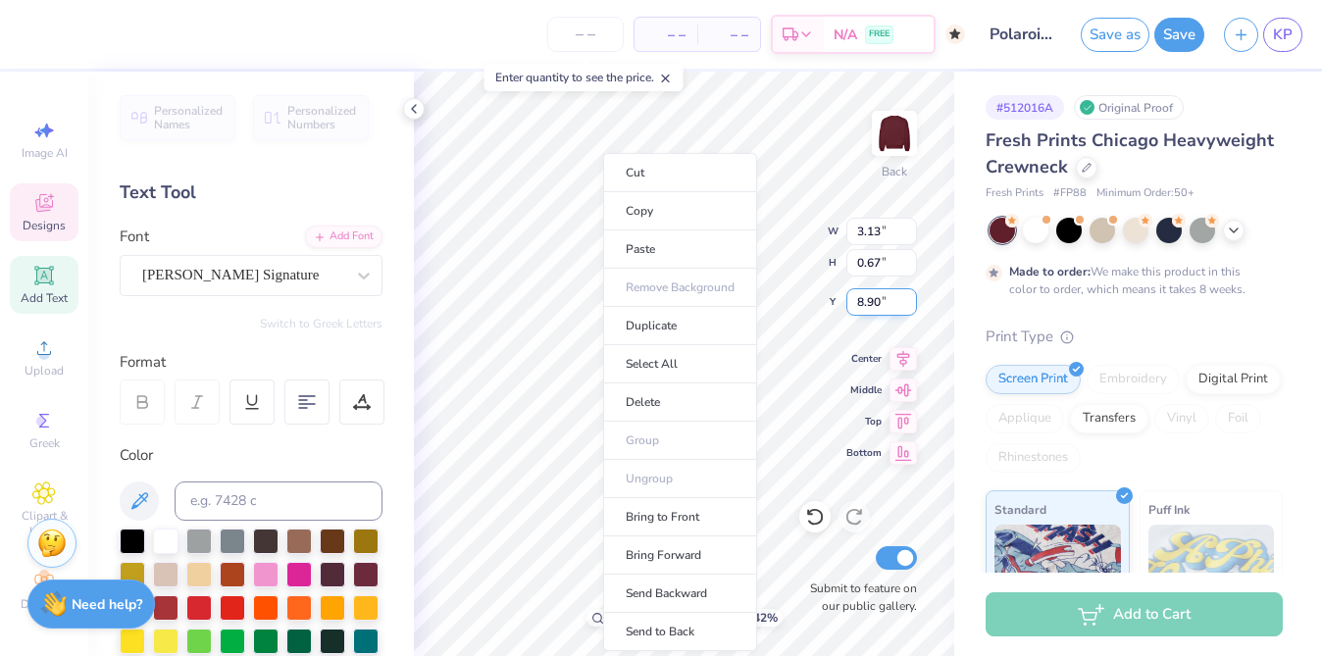
type input "5.65"
type input "6.44"
type input "3.00"
click at [477, 46] on div "– – Per Item – – Total Est. Delivery N/A FREE" at bounding box center [511, 34] width 908 height 69
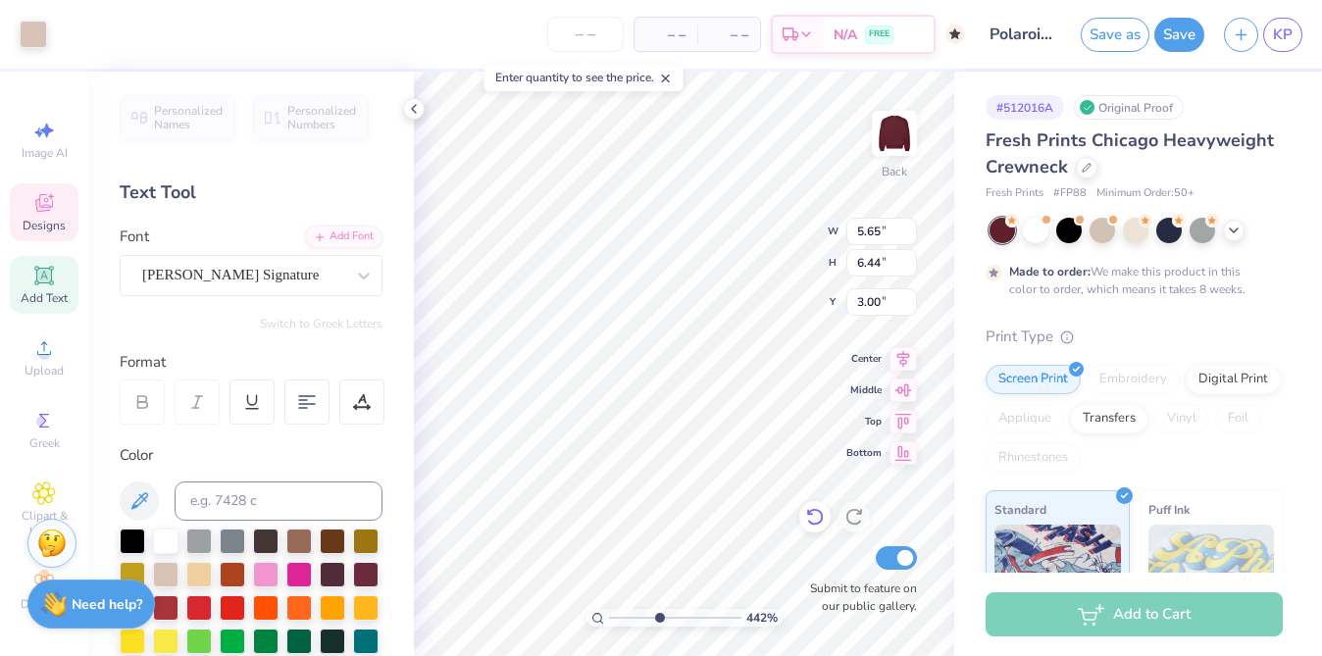
click at [818, 517] on icon at bounding box center [815, 517] width 20 height 20
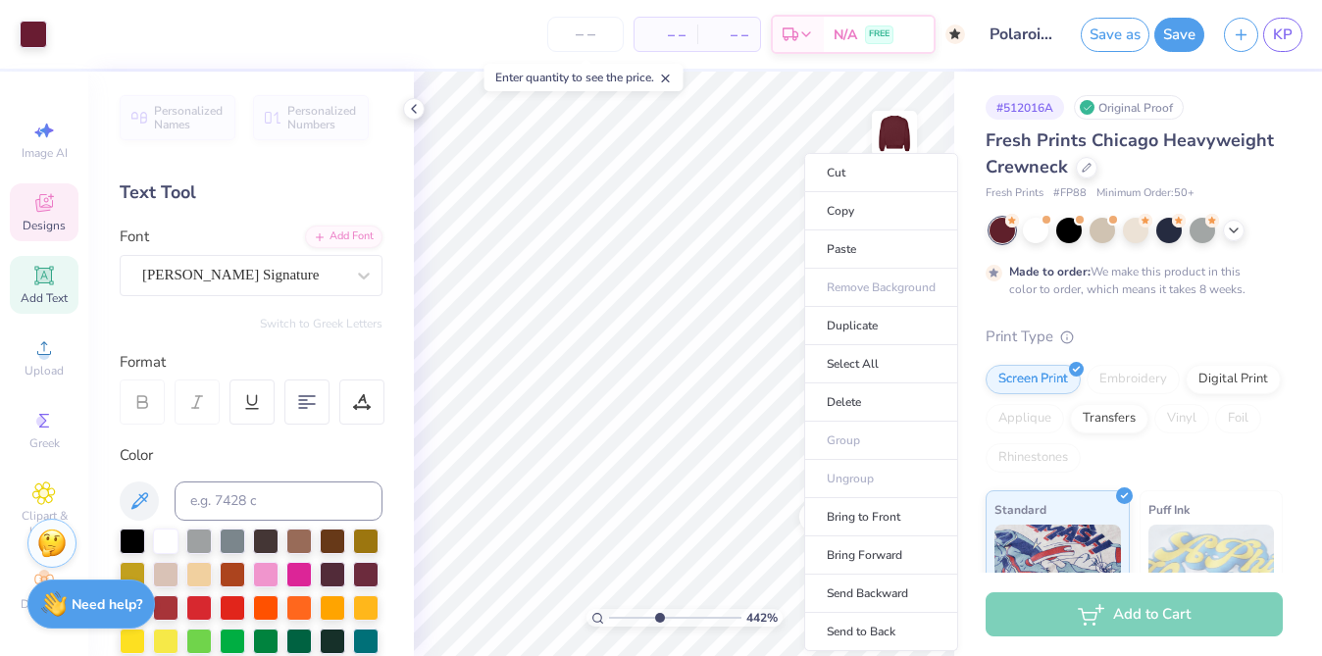
type input "3.13"
type input "0.67"
type input "8.90"
click at [872, 515] on li "Bring to Front" at bounding box center [881, 517] width 154 height 38
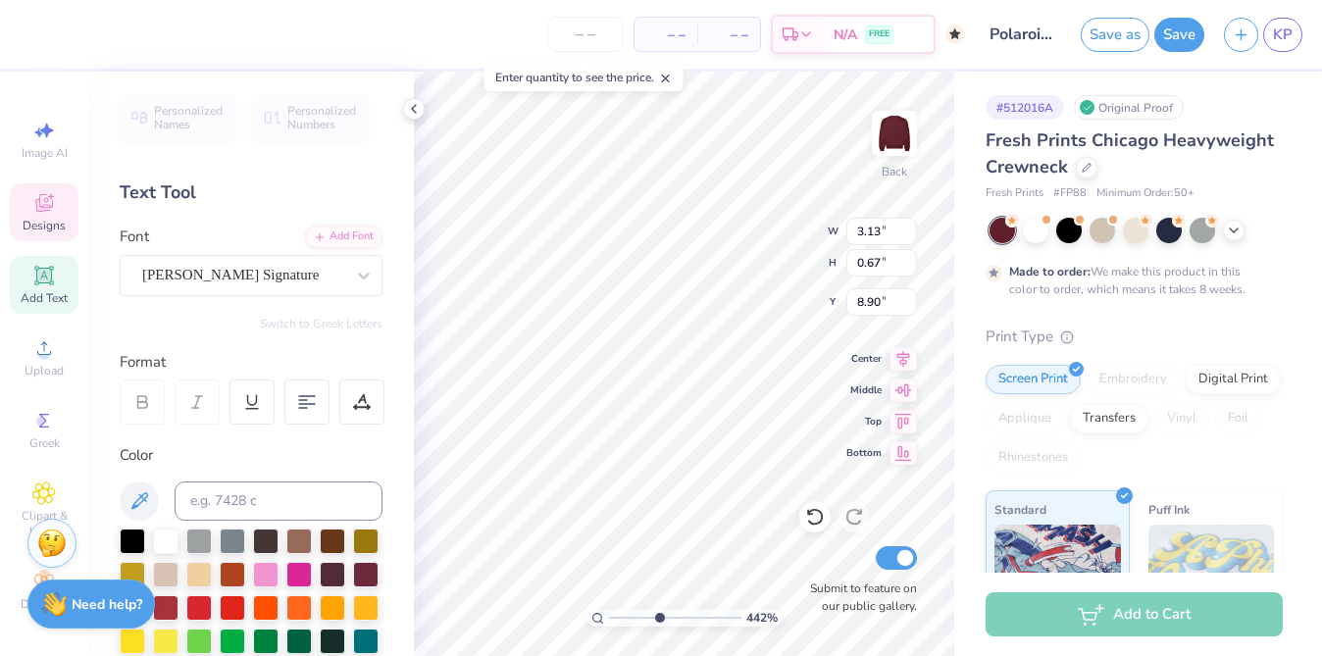
type input "4.42"
type input "0.74"
type input "9.22"
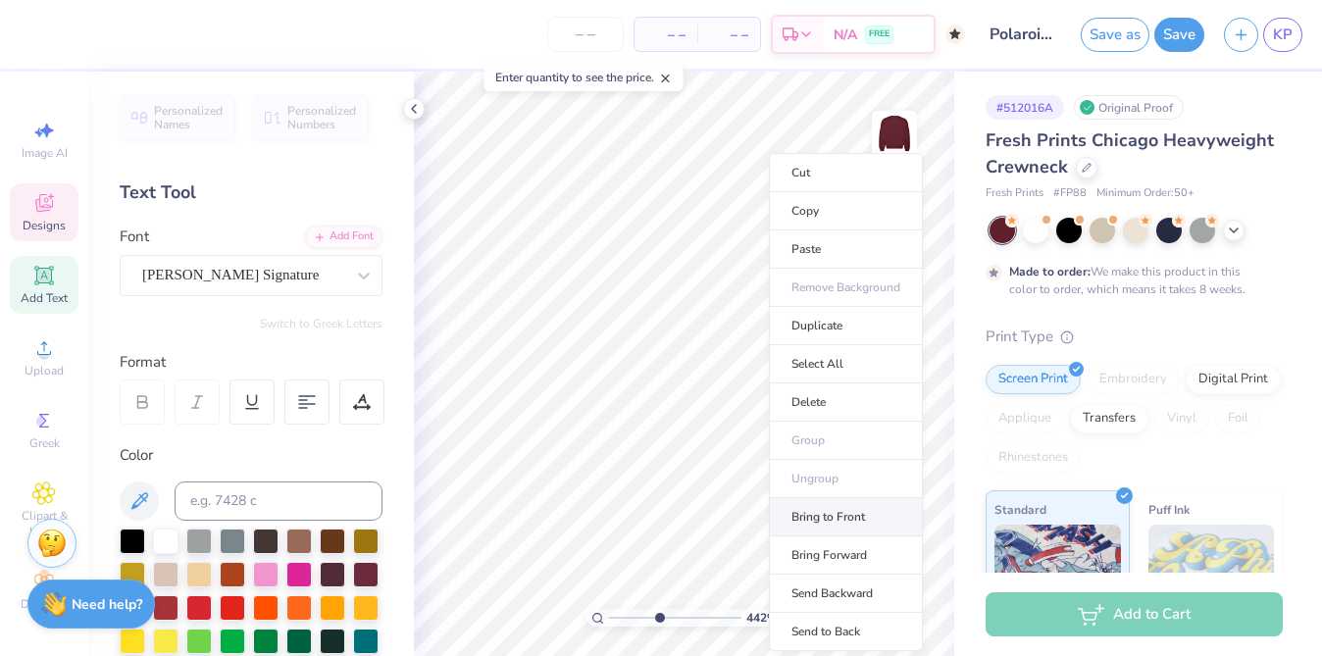
click at [837, 523] on li "Bring to Front" at bounding box center [846, 517] width 154 height 38
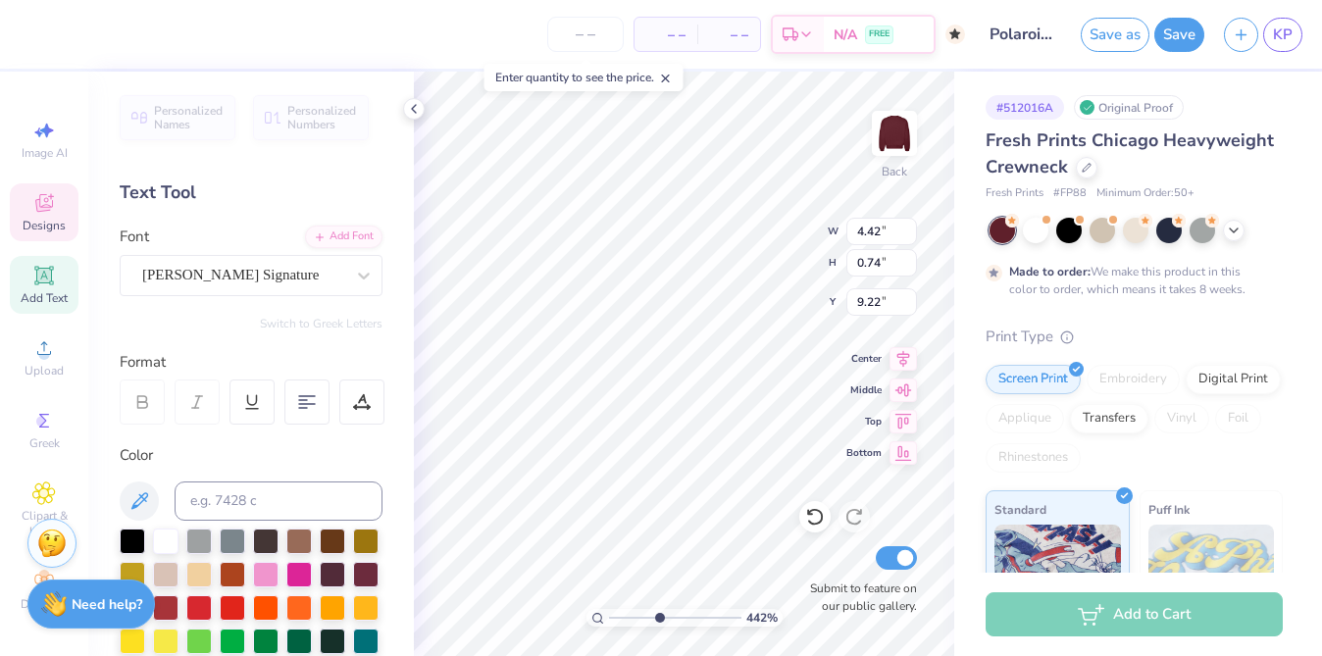
type input "3.13"
type input "0.67"
type input "8.02"
type textarea "Everything we do,"
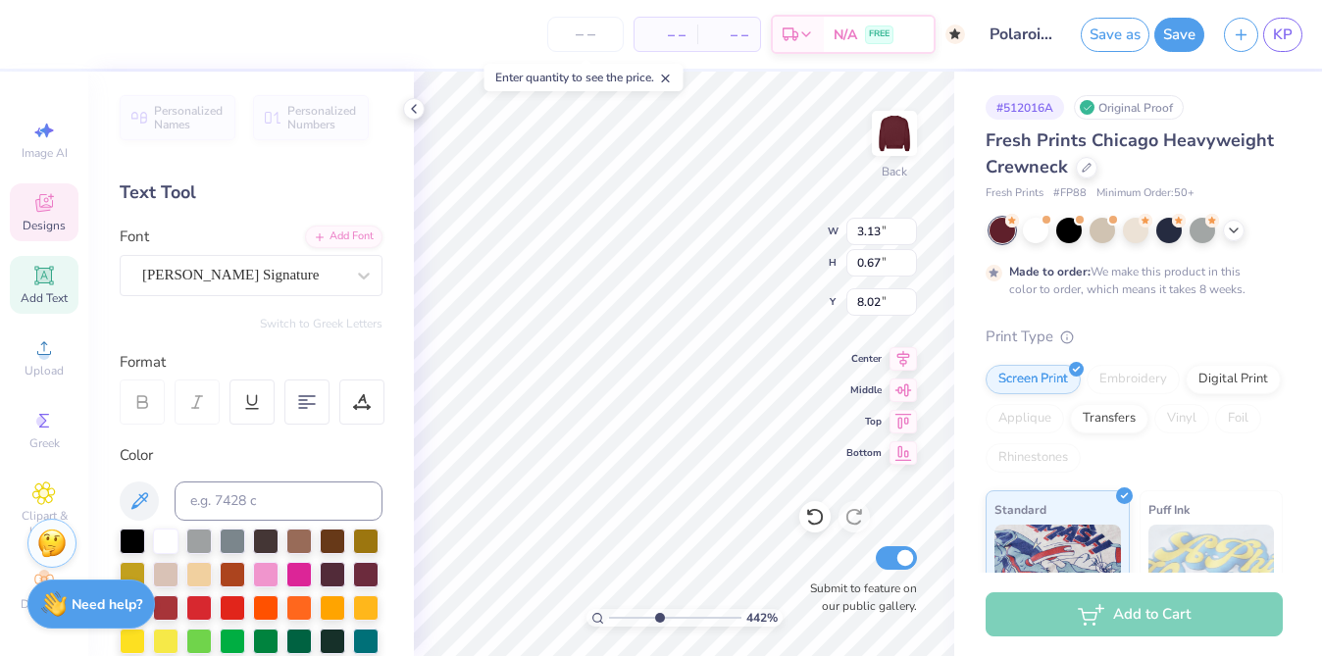
click at [661, 620] on input "range" at bounding box center [675, 618] width 132 height 18
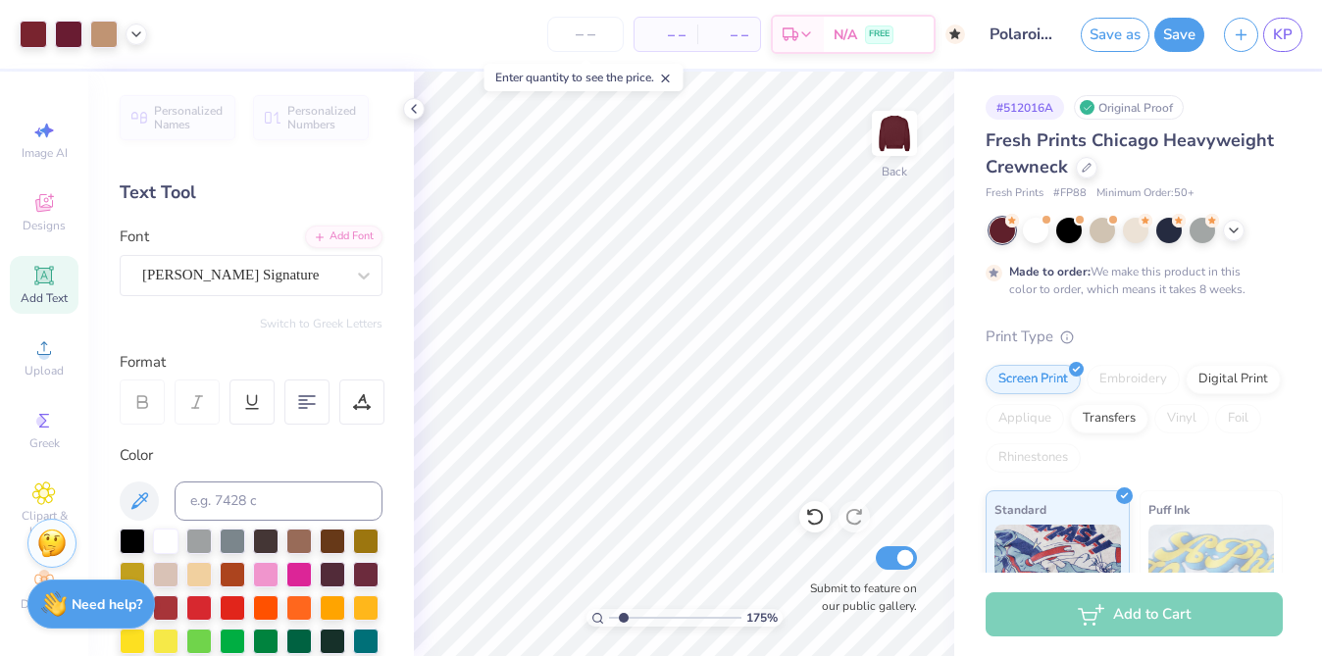
drag, startPoint x: 656, startPoint y: 619, endPoint x: 623, endPoint y: 621, distance: 33.4
type input "1.75"
click at [623, 621] on input "range" at bounding box center [675, 618] width 132 height 18
type input "4.71"
type input "4.16"
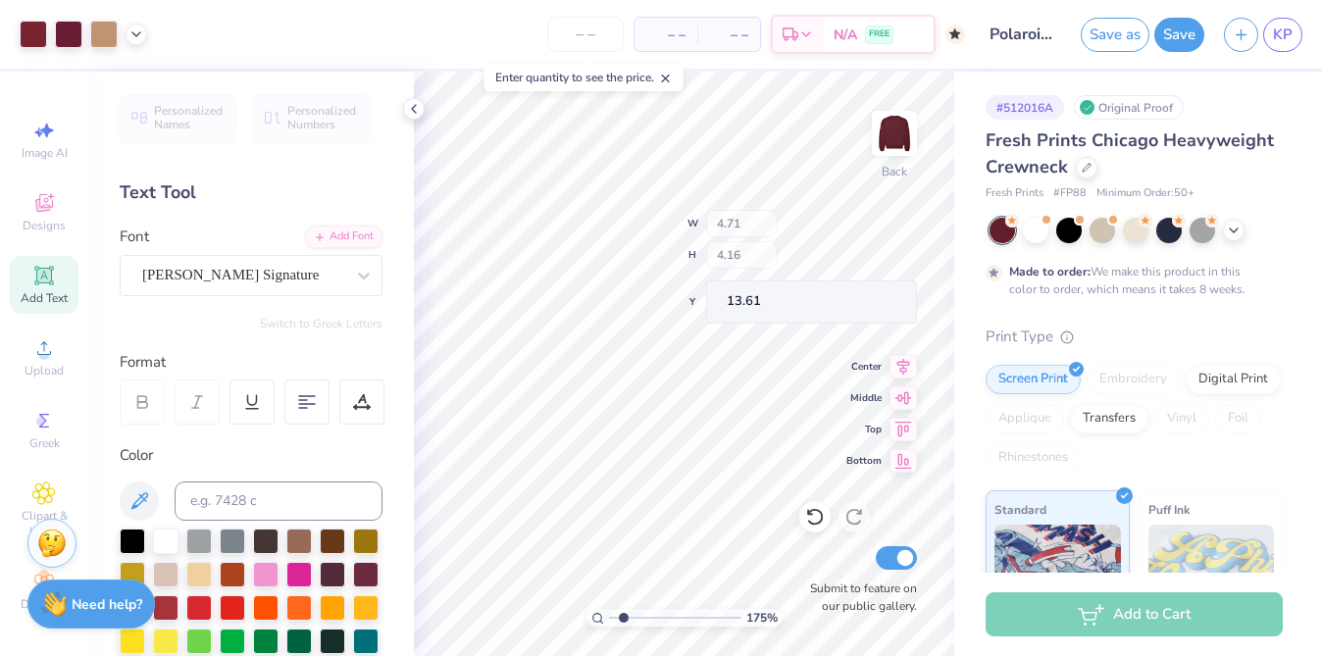
type input "13.61"
type input "6.78"
click at [28, 26] on div at bounding box center [33, 32] width 27 height 27
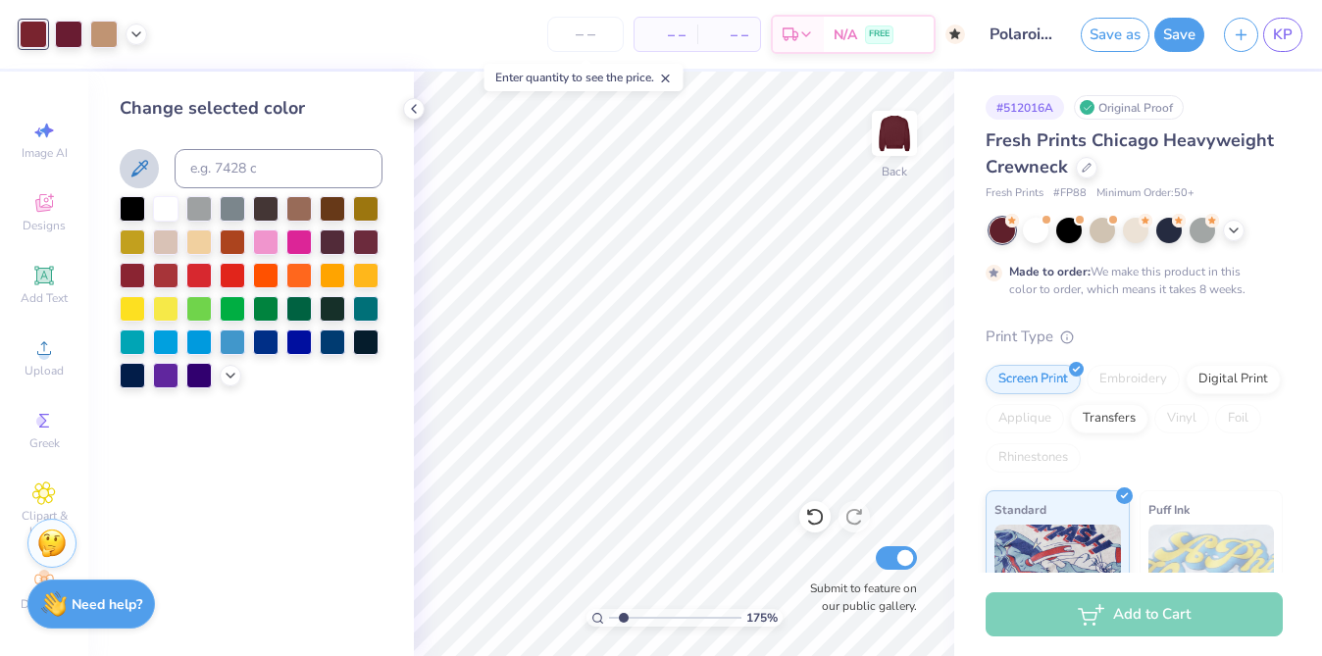
click at [146, 180] on button at bounding box center [139, 168] width 39 height 39
click at [227, 370] on icon at bounding box center [231, 374] width 16 height 16
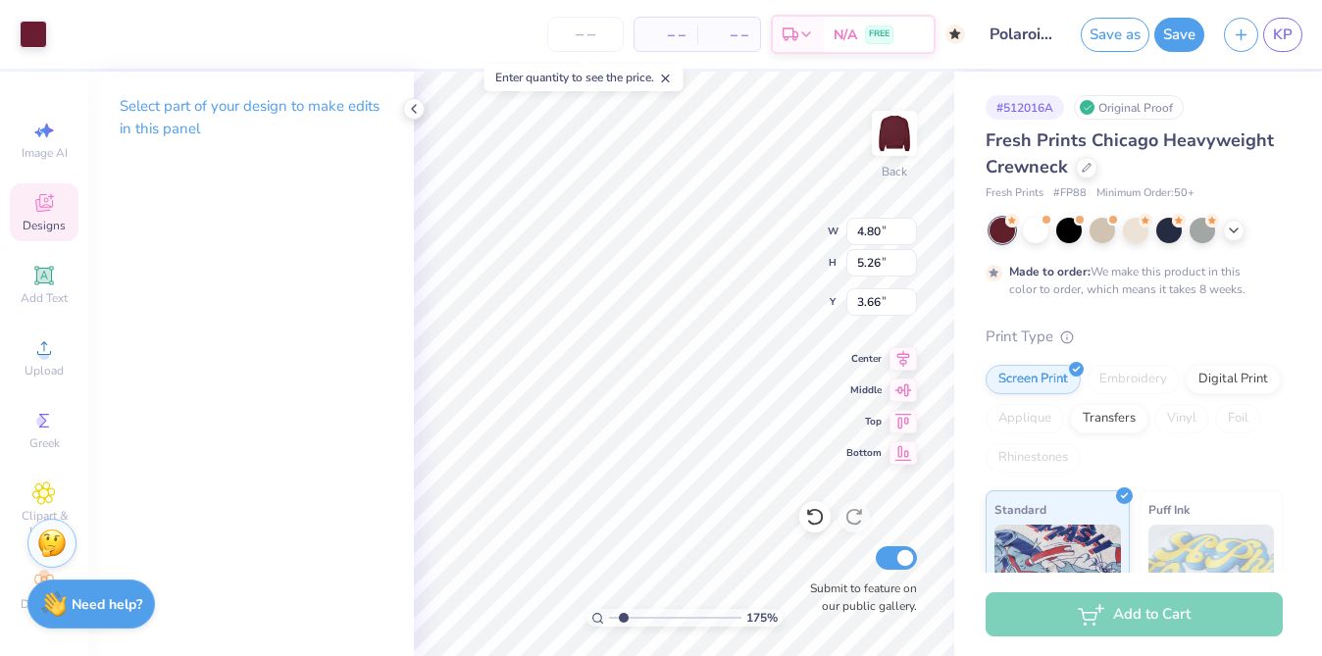
type input "3.46"
type input "5.05"
type input "5.54"
type input "3.18"
type input "1.07"
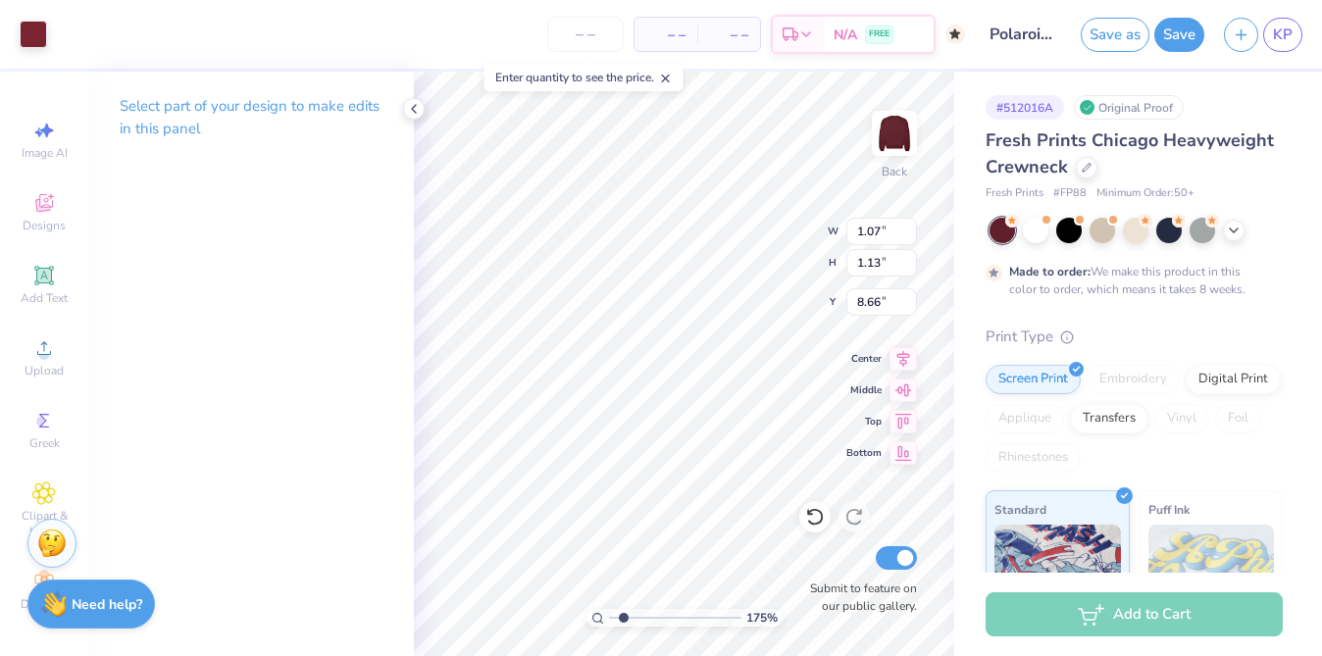
type input "1.13"
type input "8.66"
type input "4.70"
type input "6.08"
type input "6.78"
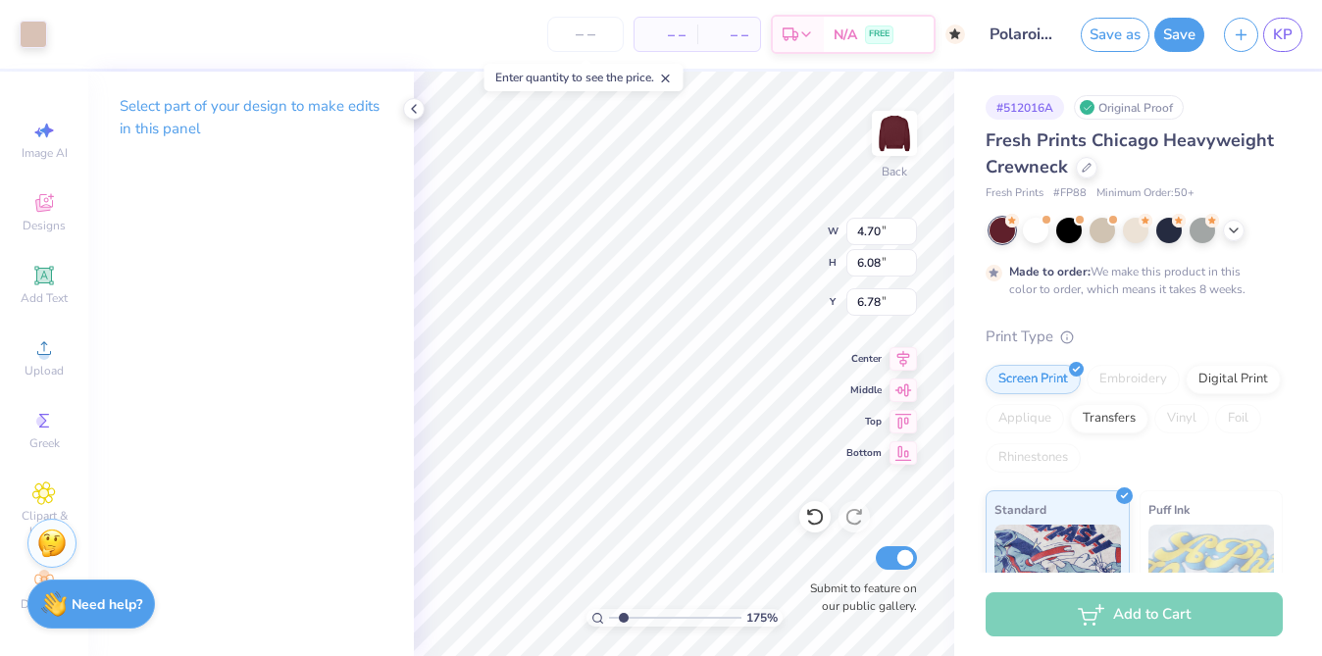
type input "4.28"
type input "5.57"
type input "6.98"
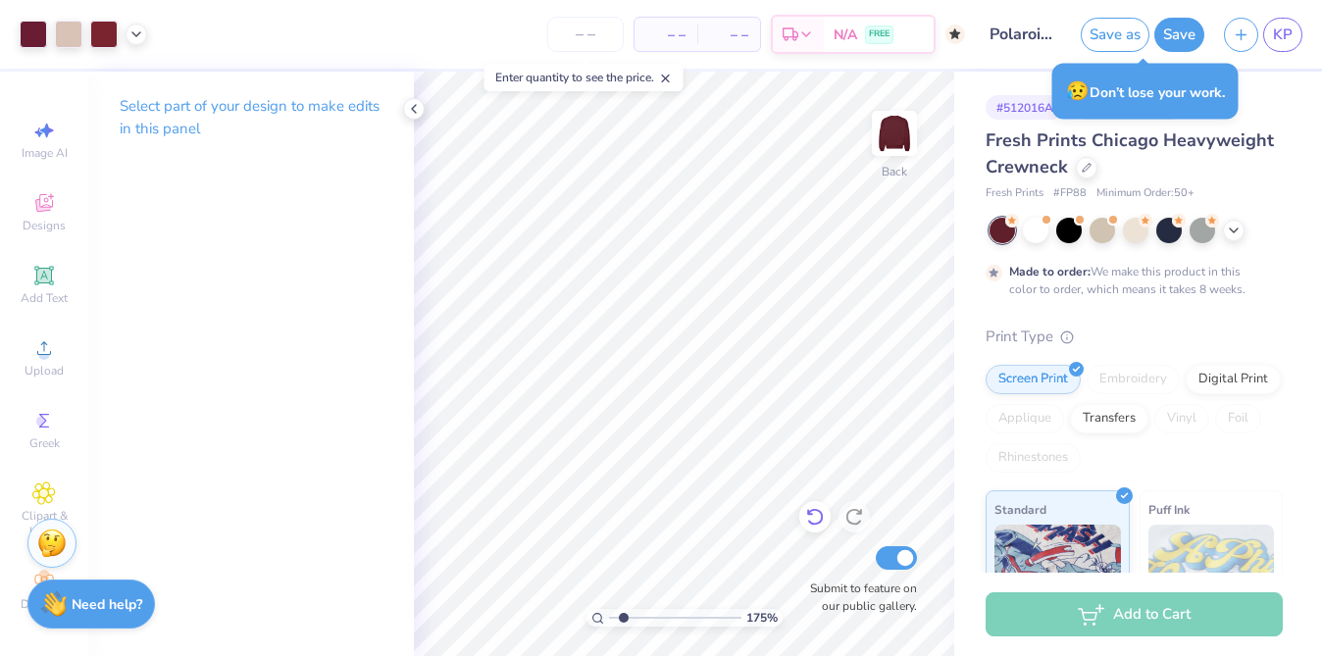
click at [815, 513] on icon at bounding box center [815, 517] width 20 height 20
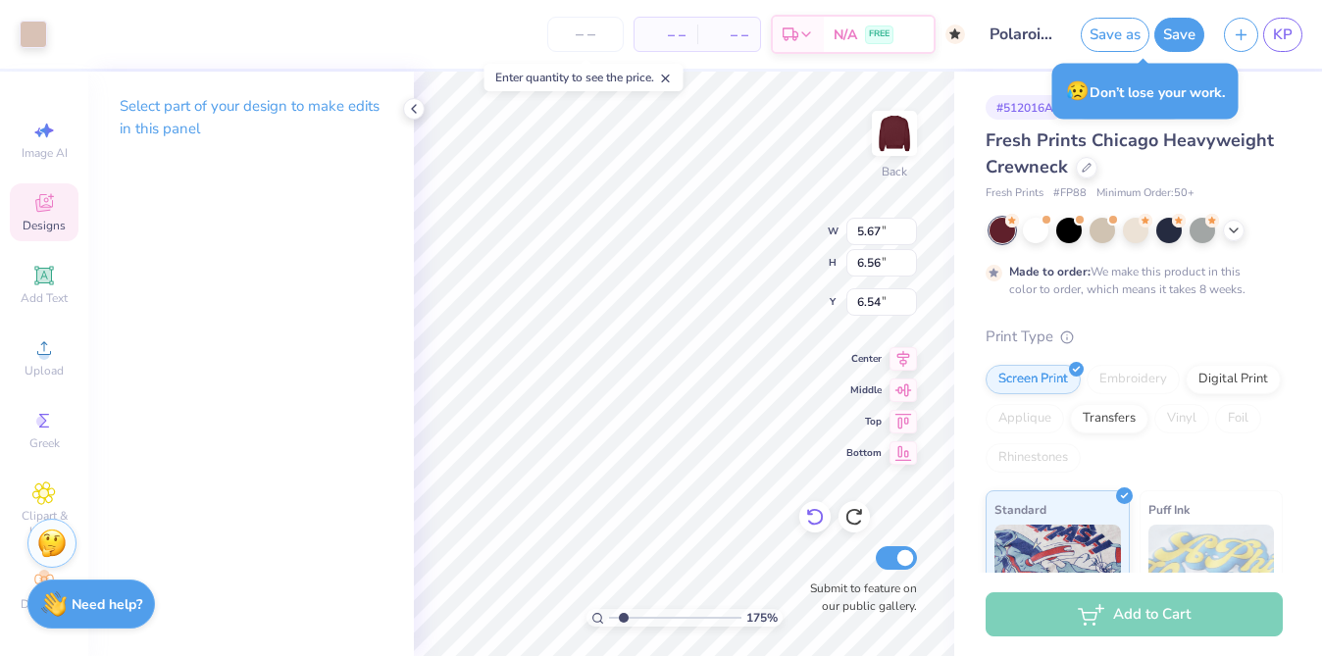
type input "4.28"
type input "5.57"
type input "7.23"
type input "4.83"
type input "5.38"
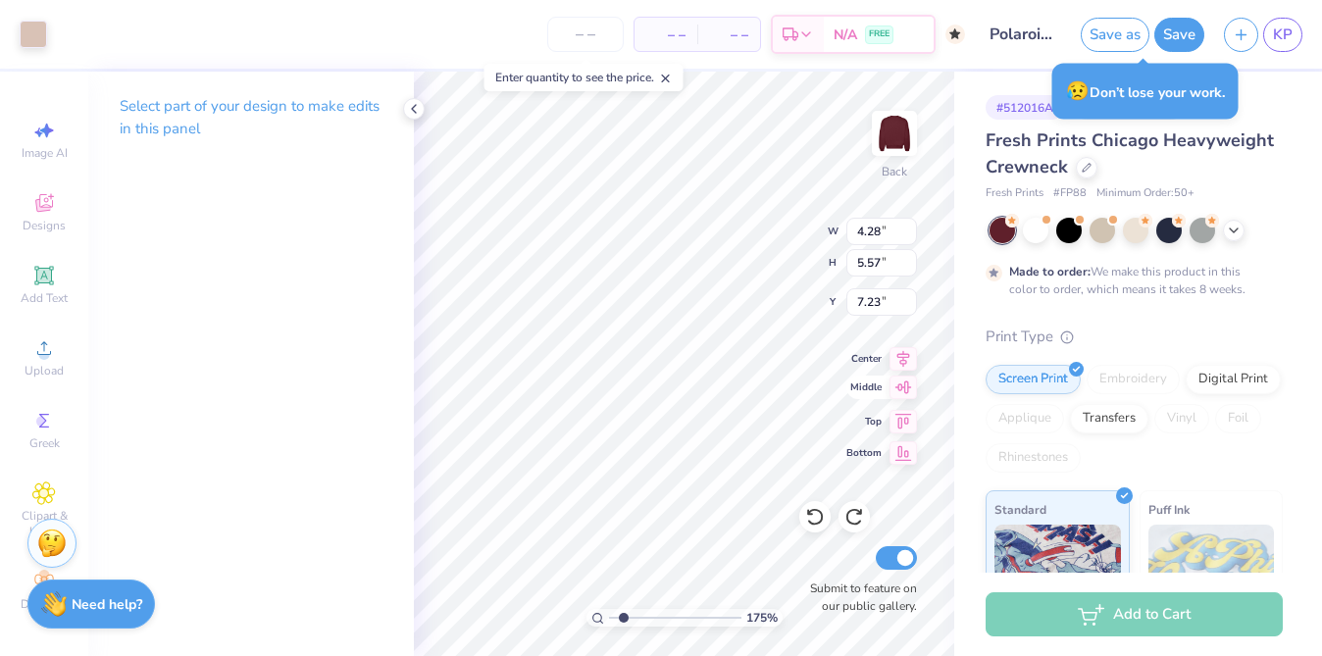
type input "6.40"
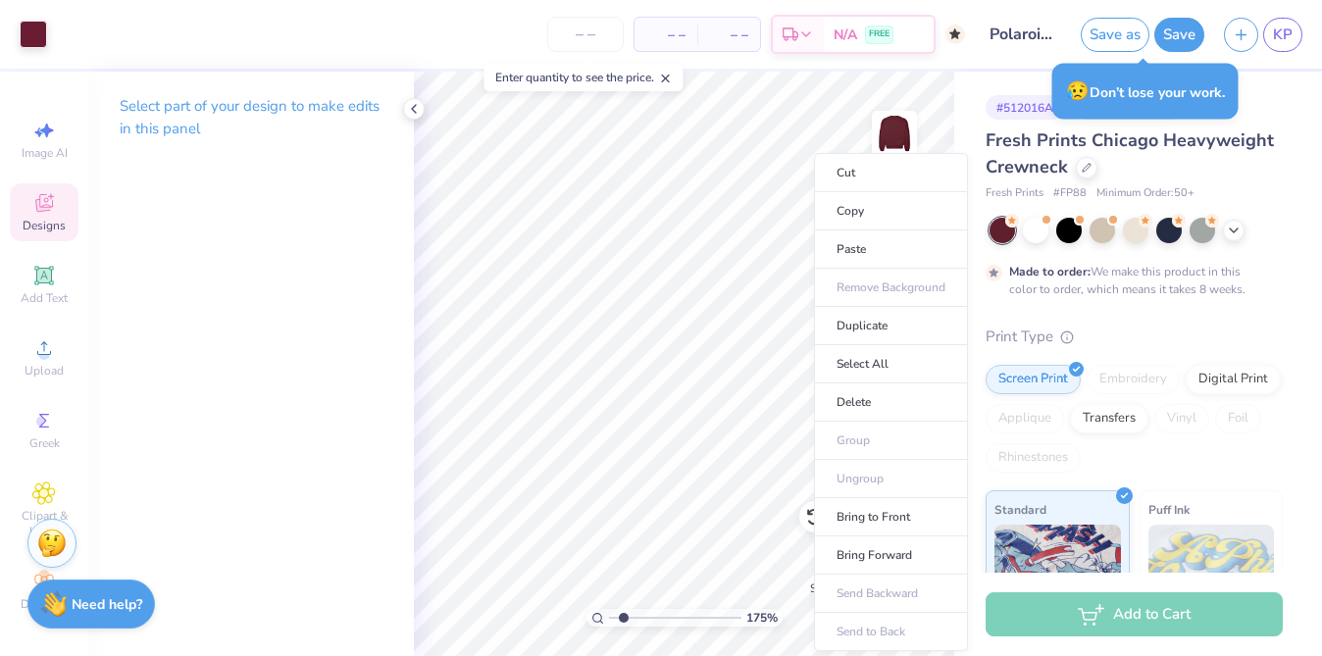
click at [879, 629] on ul "Cut Copy Paste Remove Background Duplicate Select All Delete Group Ungroup Brin…" at bounding box center [891, 402] width 154 height 498
type input "0.61"
type input "0.95"
type input "10.56"
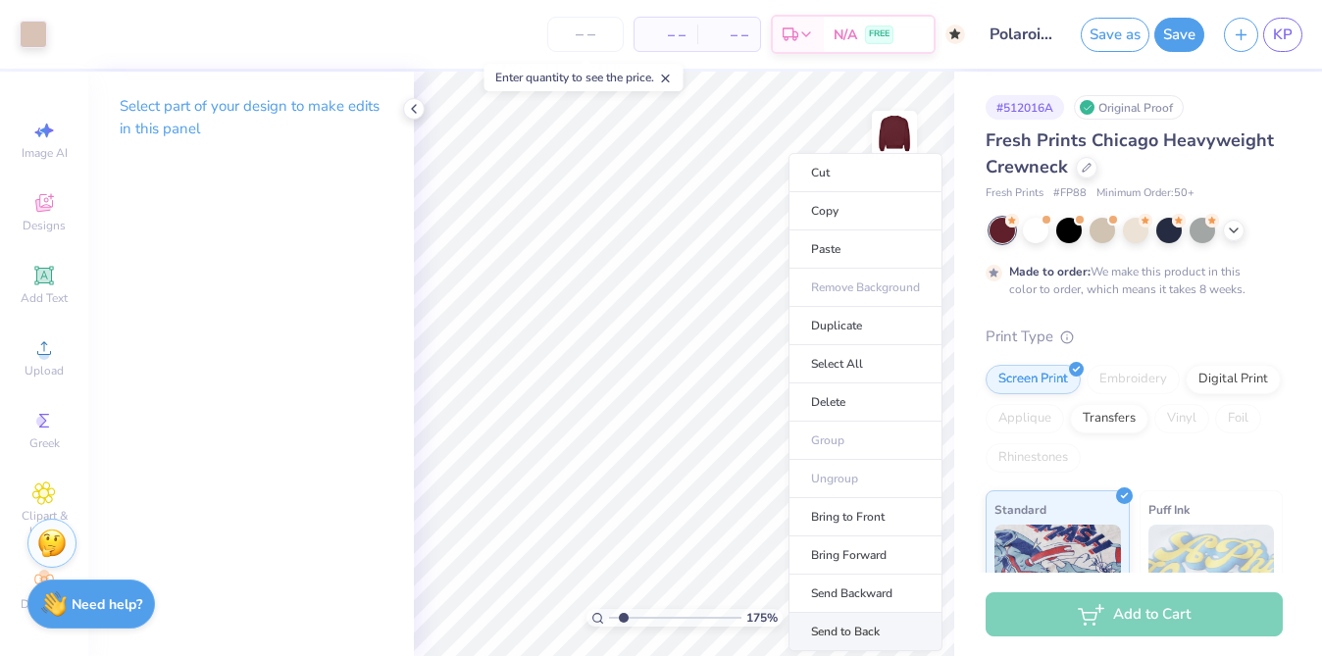
click at [846, 641] on li "Send to Back" at bounding box center [865, 632] width 154 height 38
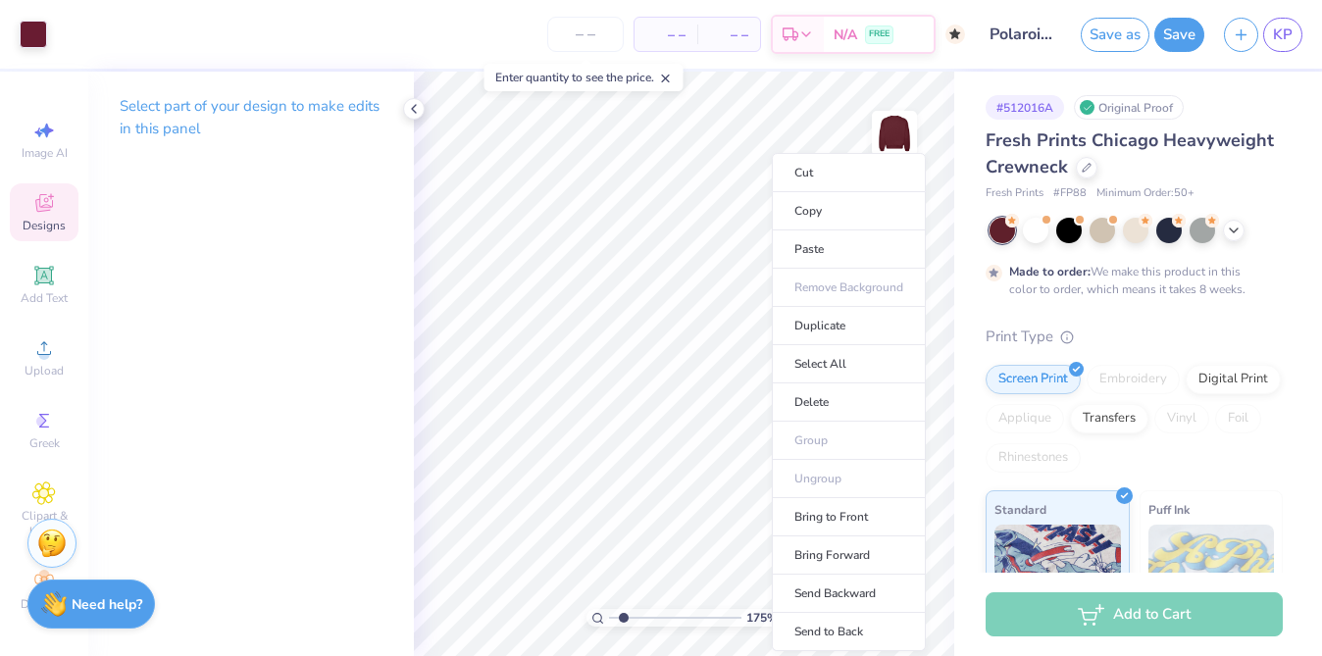
type input "4.83"
type input "5.38"
type input "6.40"
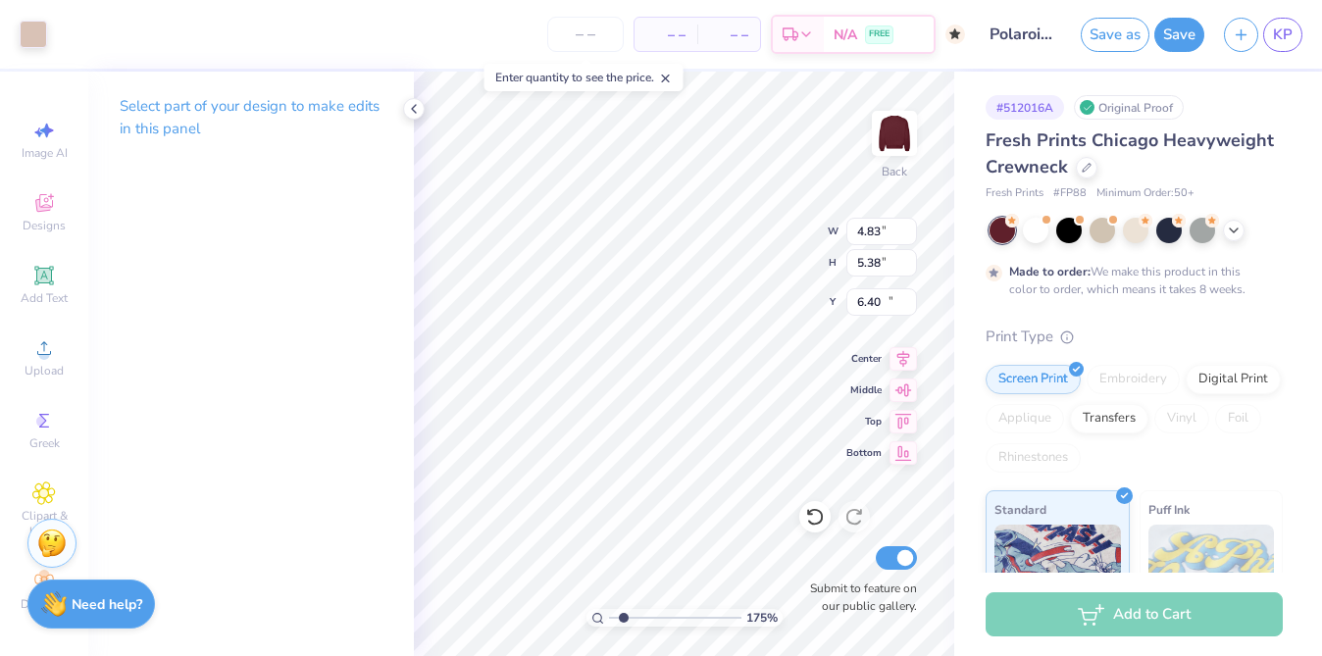
type input "0.41"
type input "0.39"
type input "11.03"
click at [805, 515] on icon at bounding box center [815, 517] width 20 height 20
type input "5.67"
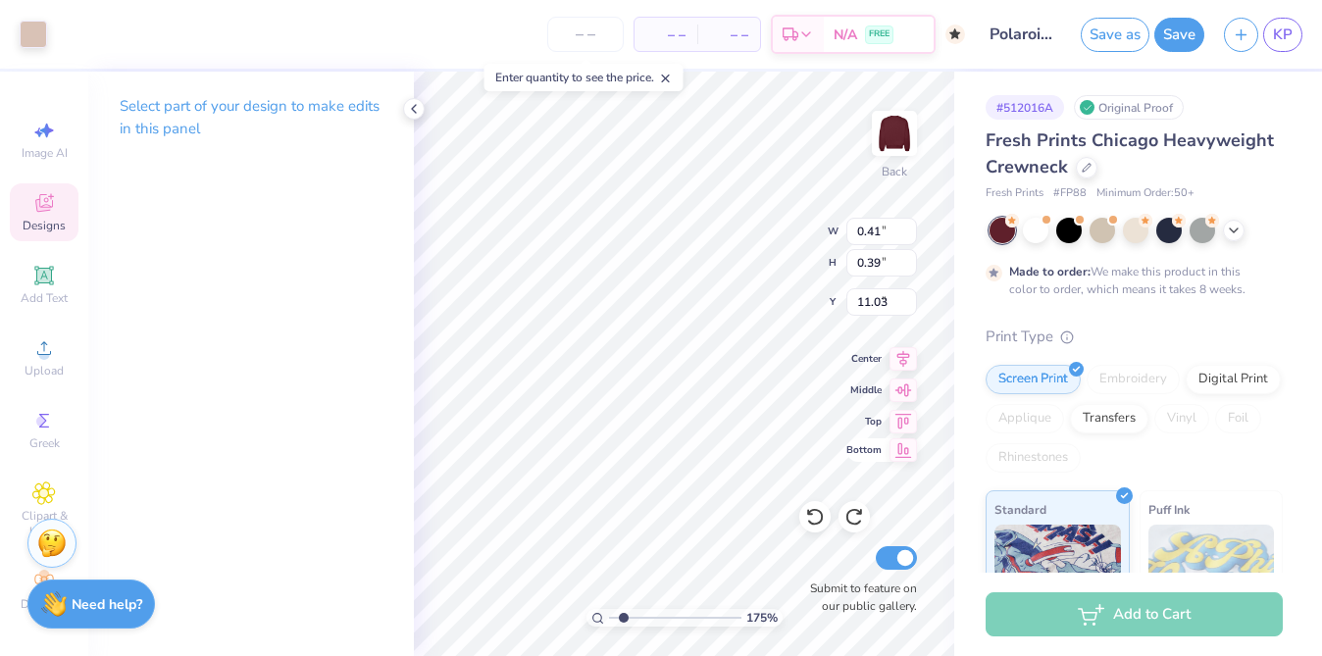
type input "6.56"
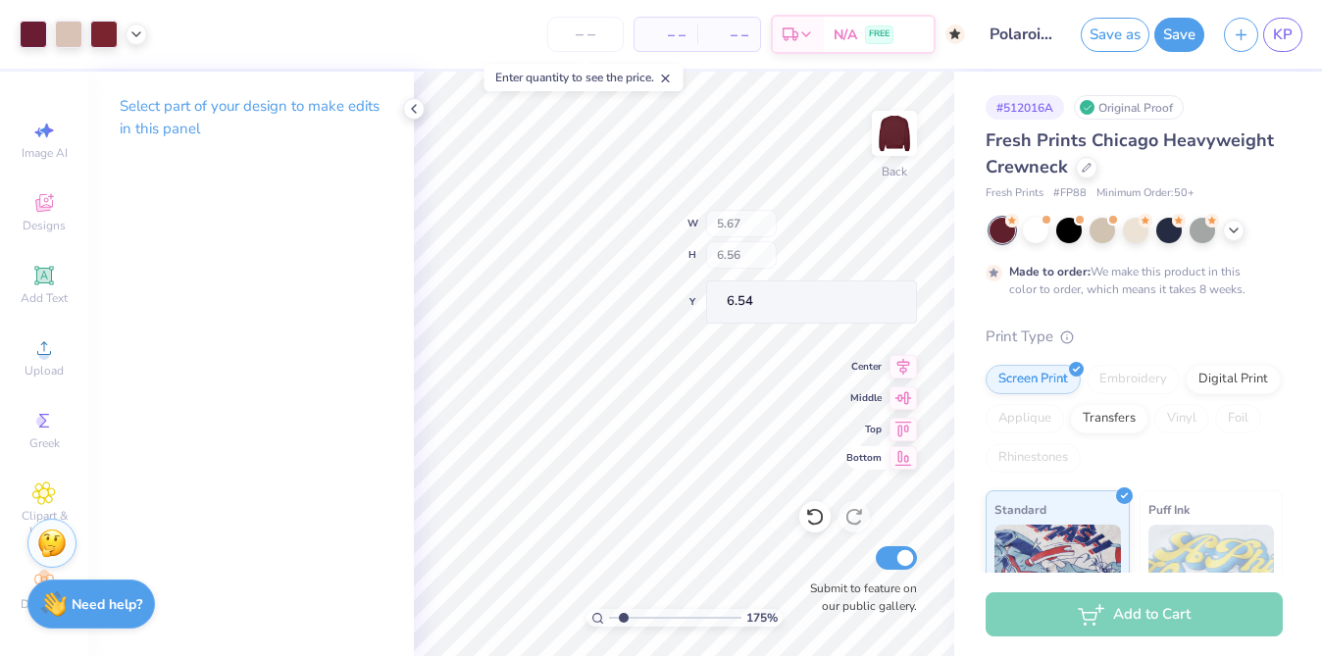
type input "11.41"
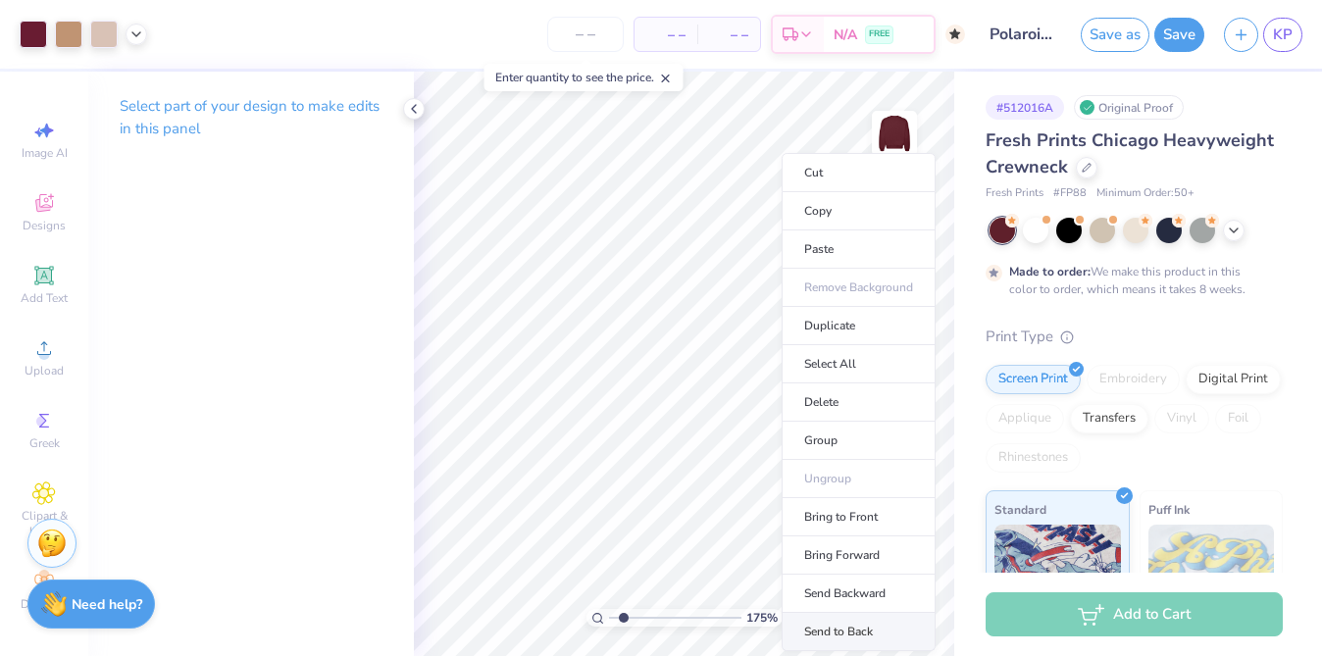
click at [832, 620] on li "Send to Back" at bounding box center [858, 632] width 154 height 38
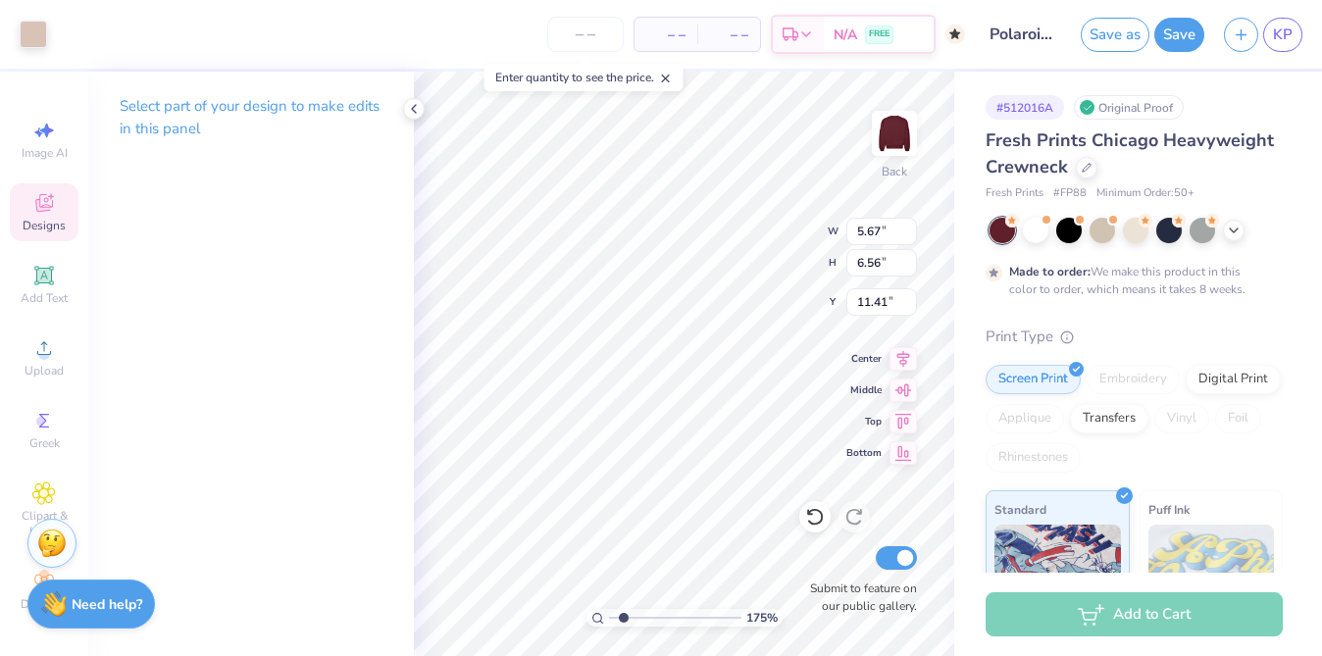
type input "8.58"
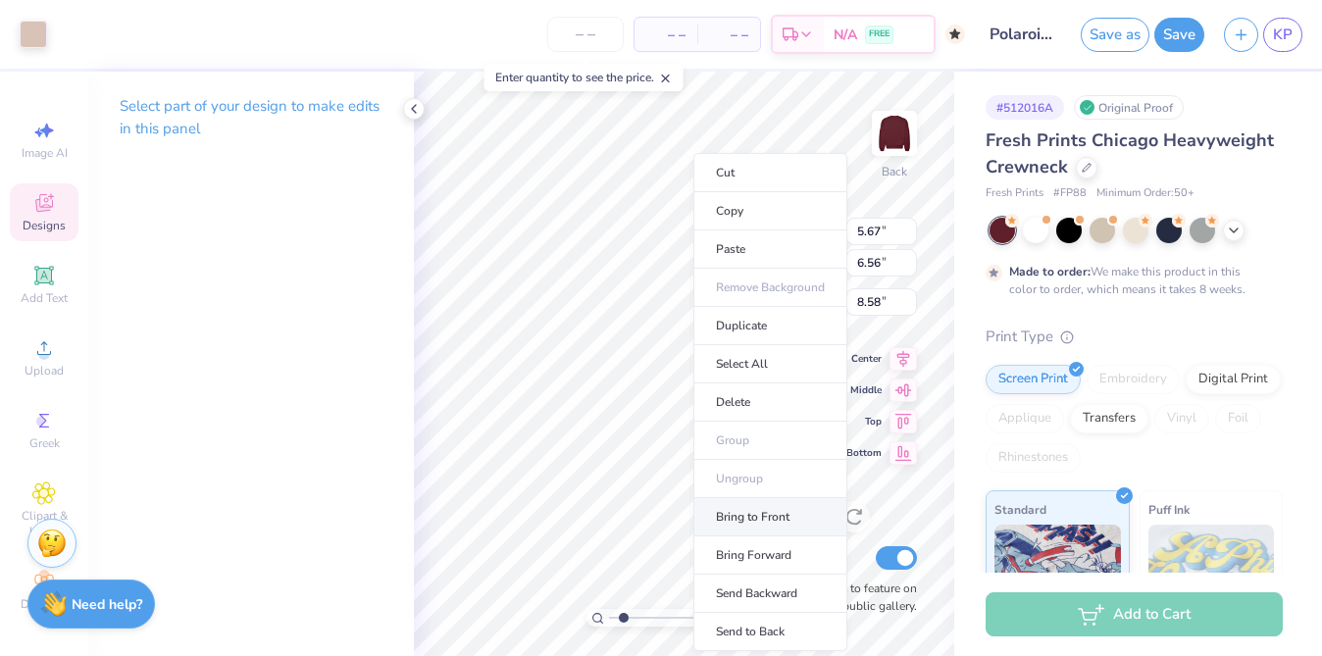
click at [752, 525] on li "Bring to Front" at bounding box center [770, 517] width 154 height 38
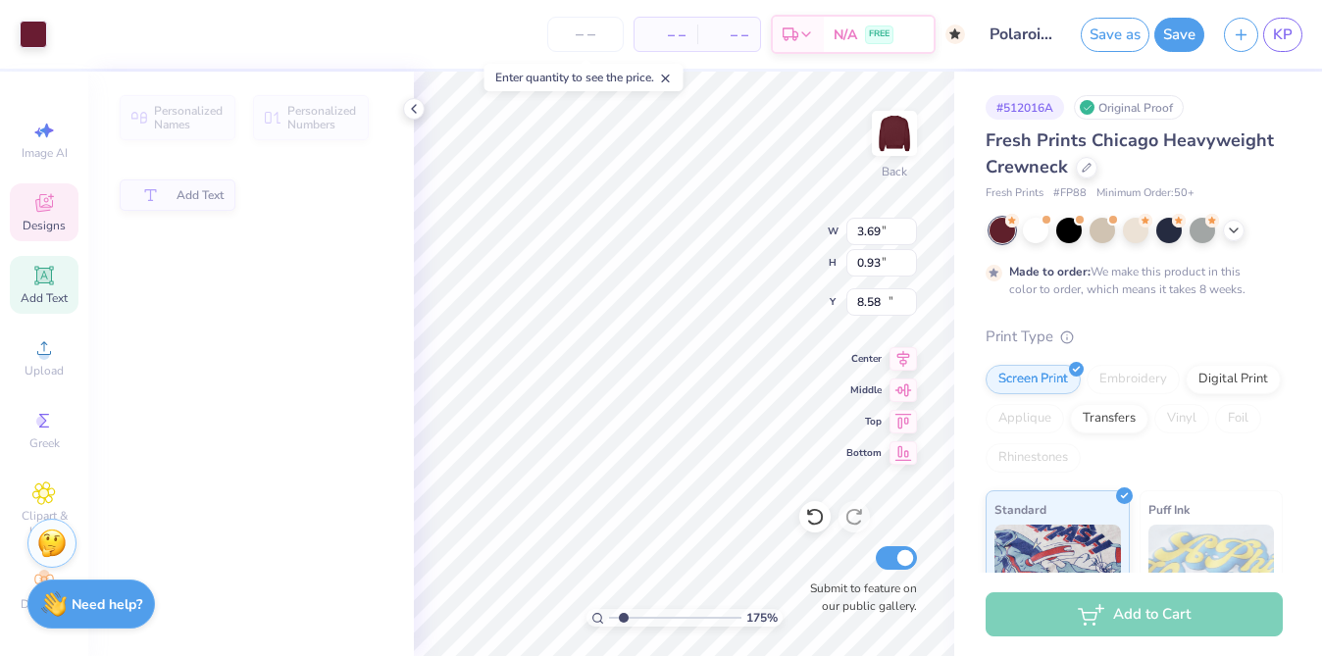
type input "3.69"
type input "0.93"
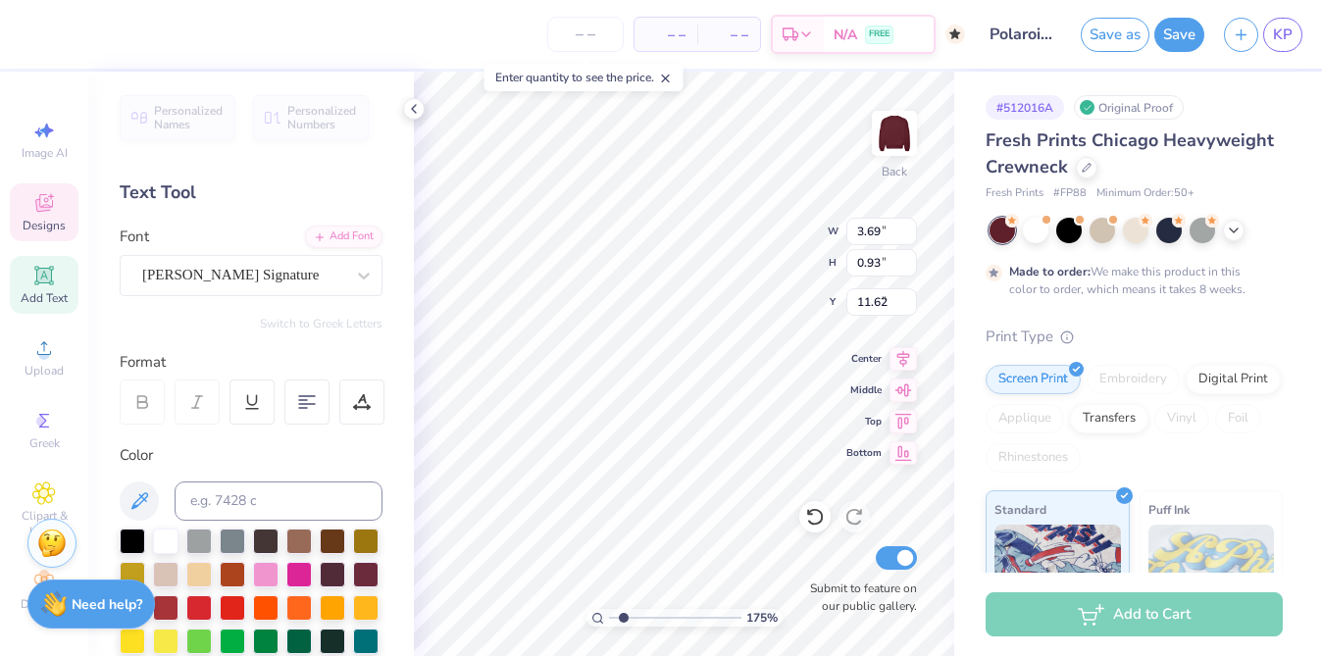
type input "5.80"
type input "5.67"
type input "6.56"
click at [811, 548] on div "175 % Back W 5.67 5.67 " H 6.56 6.56 " Y 8.58 8.58 " Center Middle Top Bottom S…" at bounding box center [684, 364] width 540 height 584
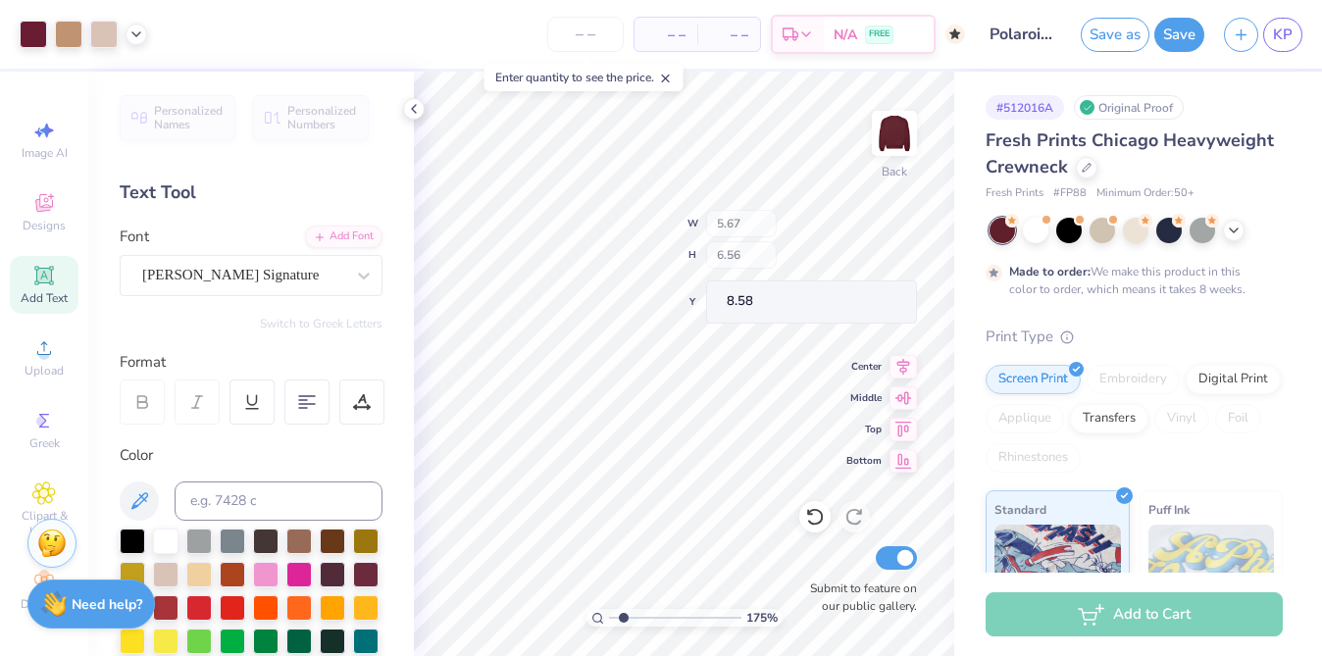
type input "6.42"
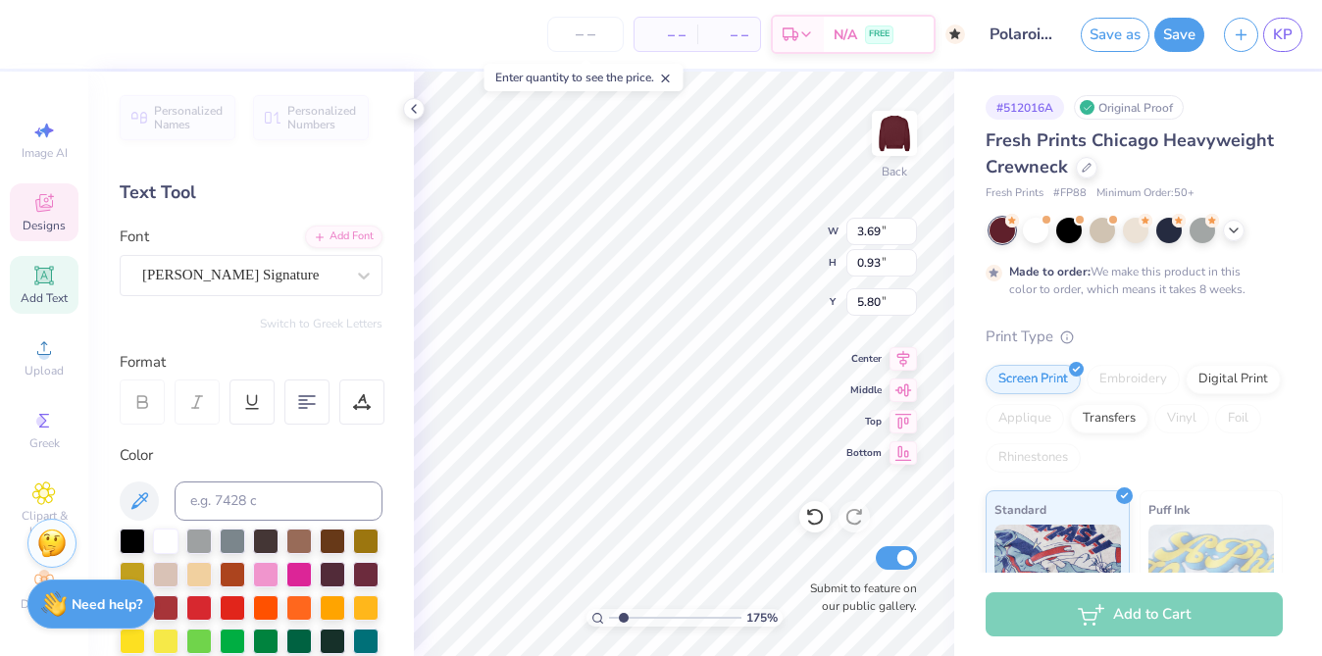
type input "5.67"
type input "6.56"
type input "6.42"
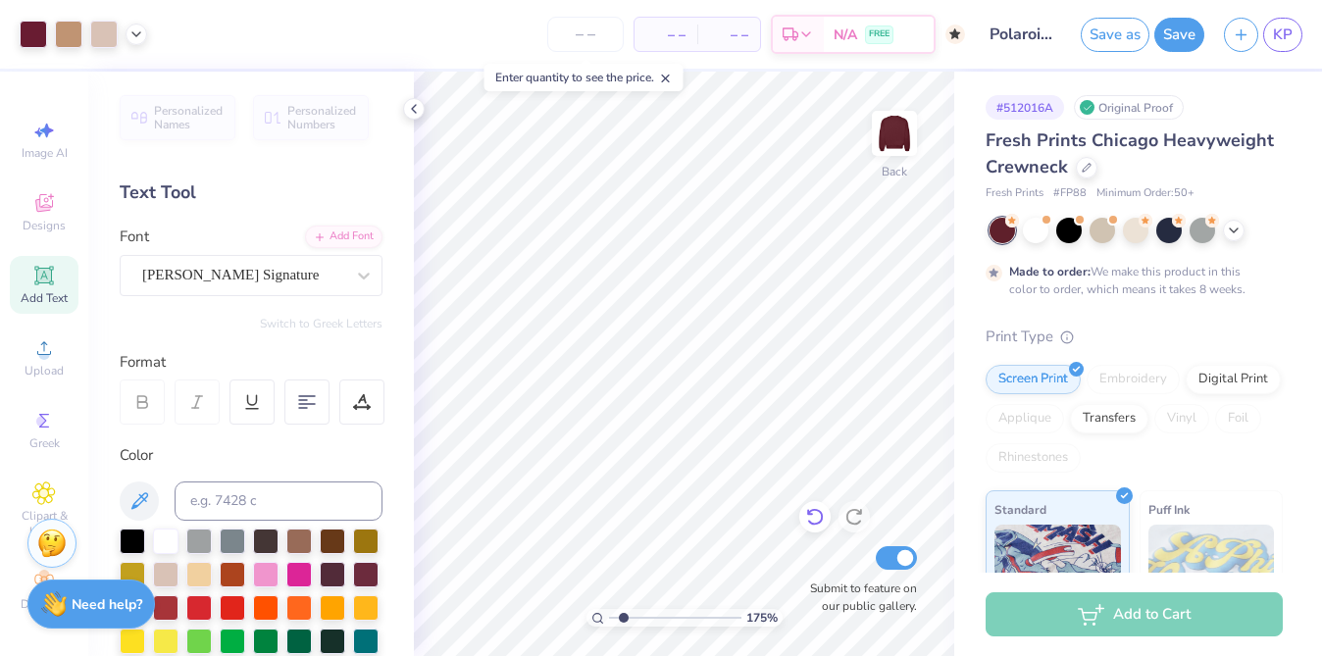
click at [825, 522] on div at bounding box center [814, 516] width 31 height 31
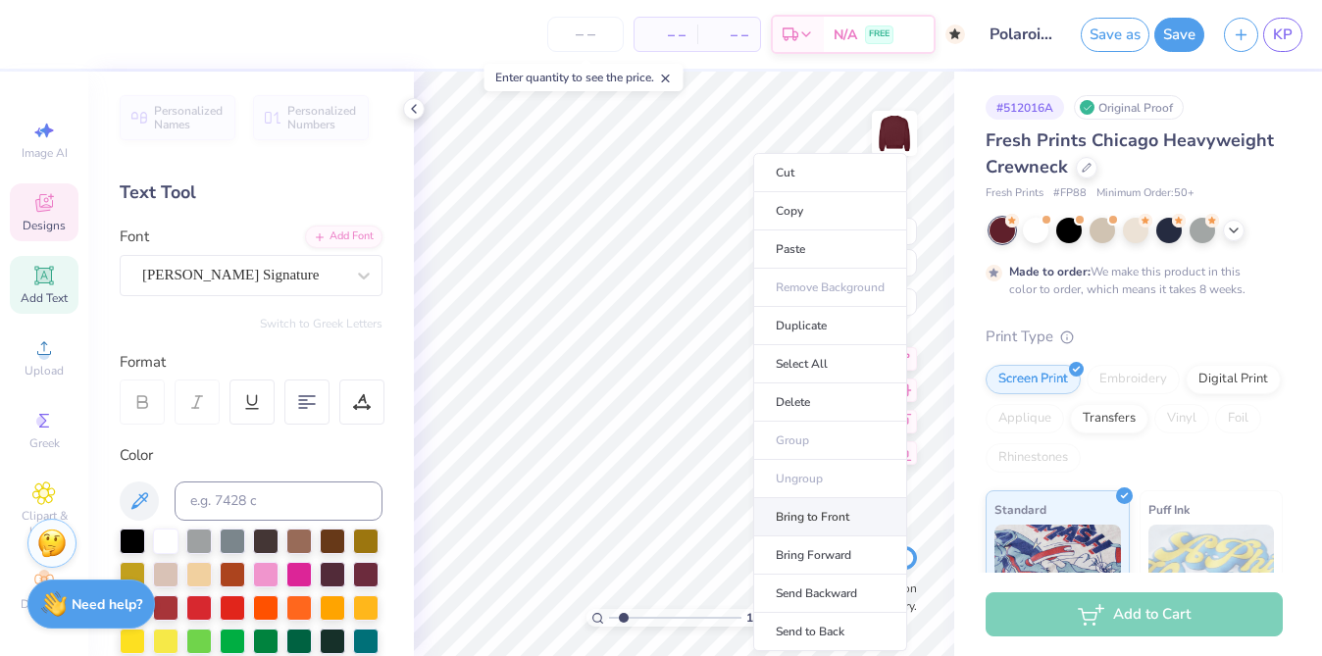
click at [826, 532] on li "Bring to Front" at bounding box center [830, 517] width 154 height 38
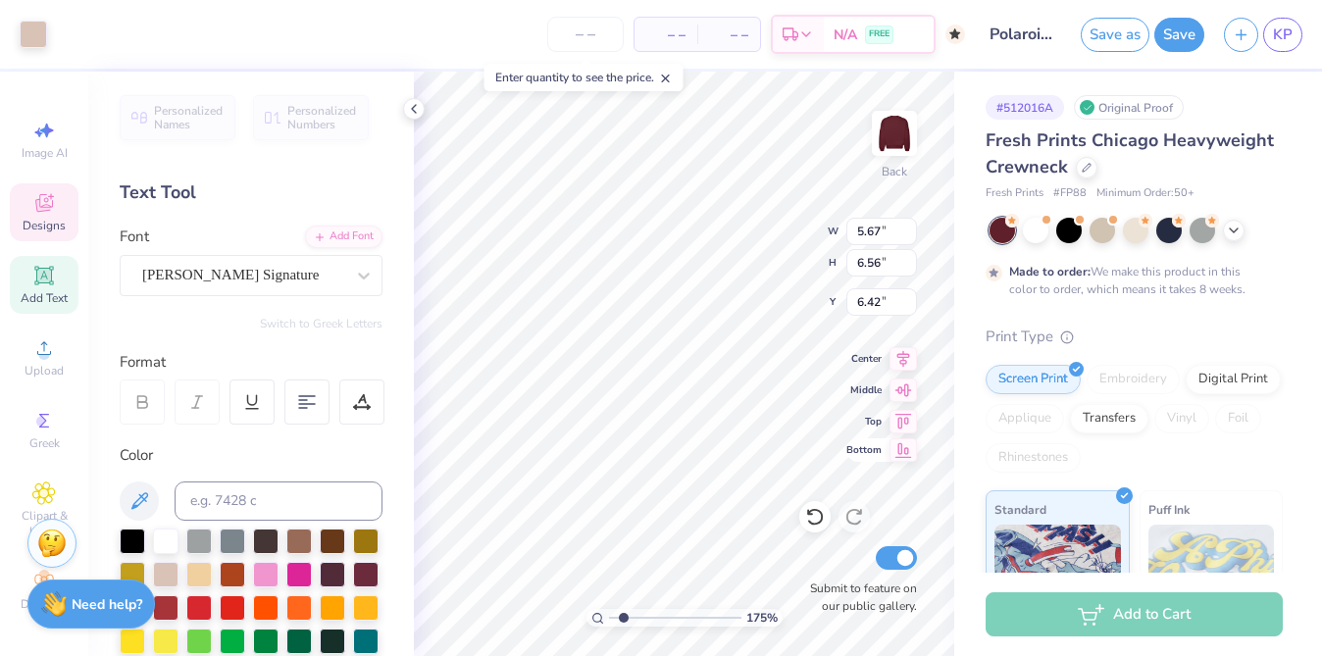
type input "6.41"
type input "3.69"
type input "0.93"
type input "11.49"
type input "5.05"
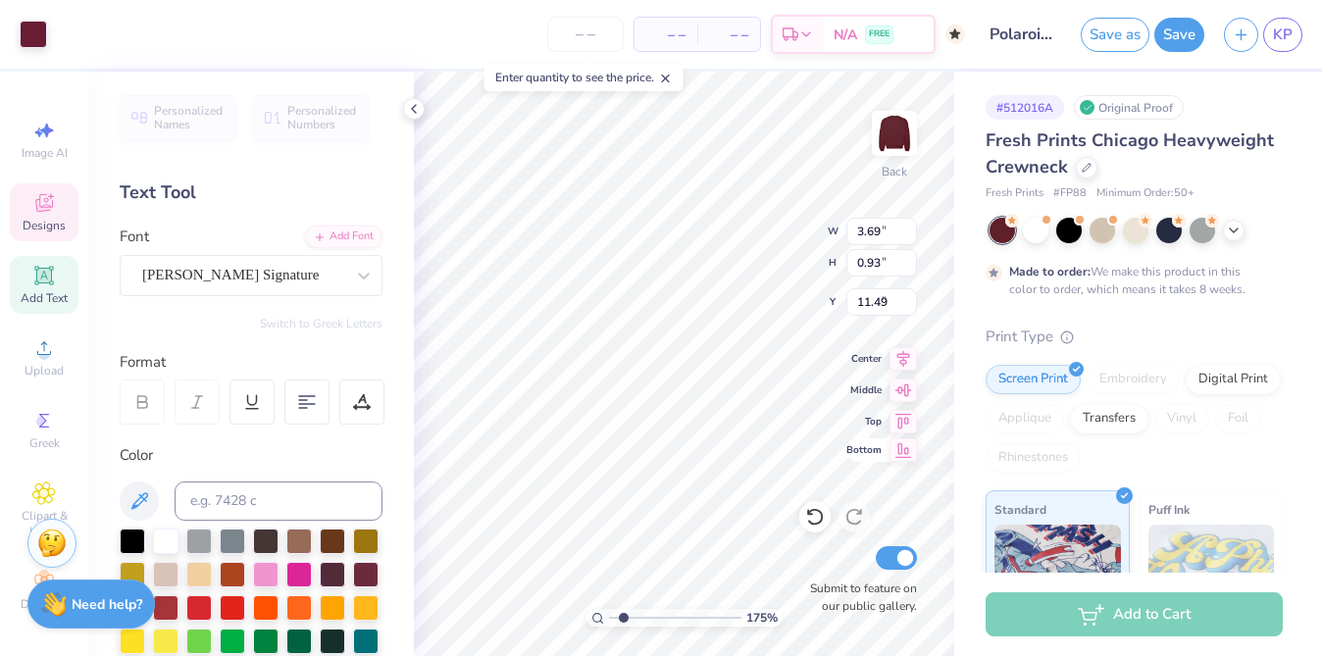
type input "5.54"
type input "3.18"
type input "3.63"
type input "4.42"
type input "0.74"
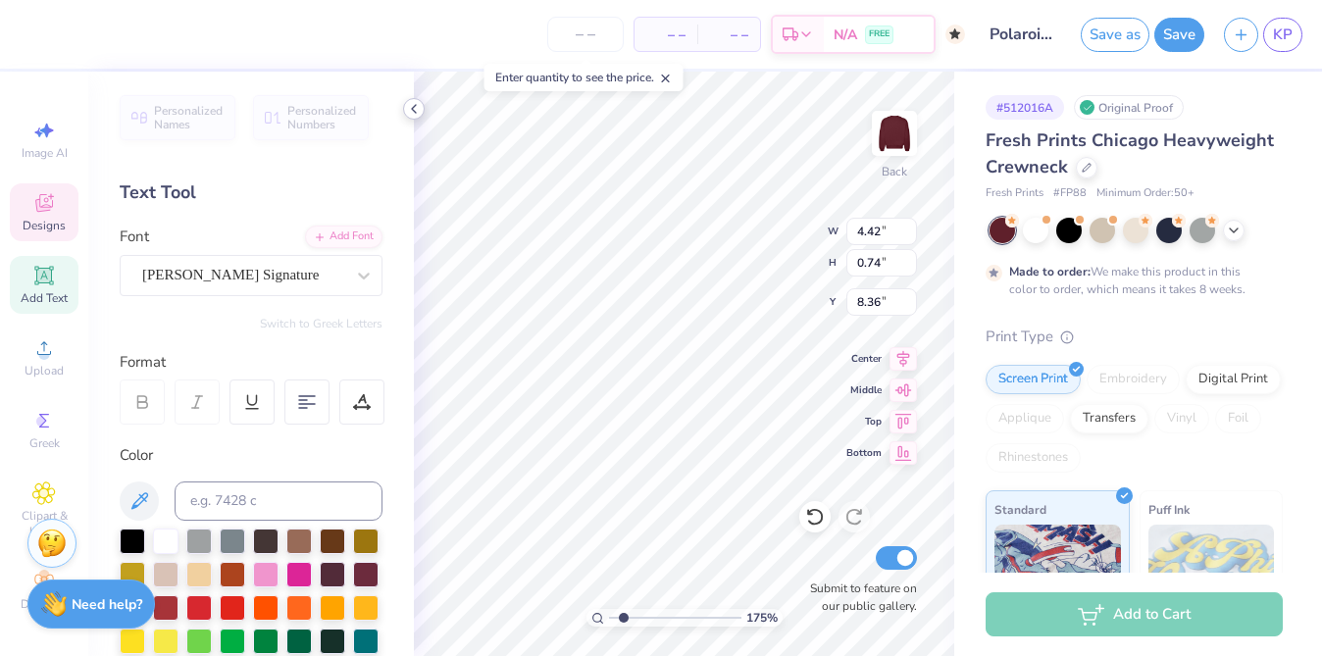
type input "8.80"
type input "5.65"
type input "6.44"
type input "3.63"
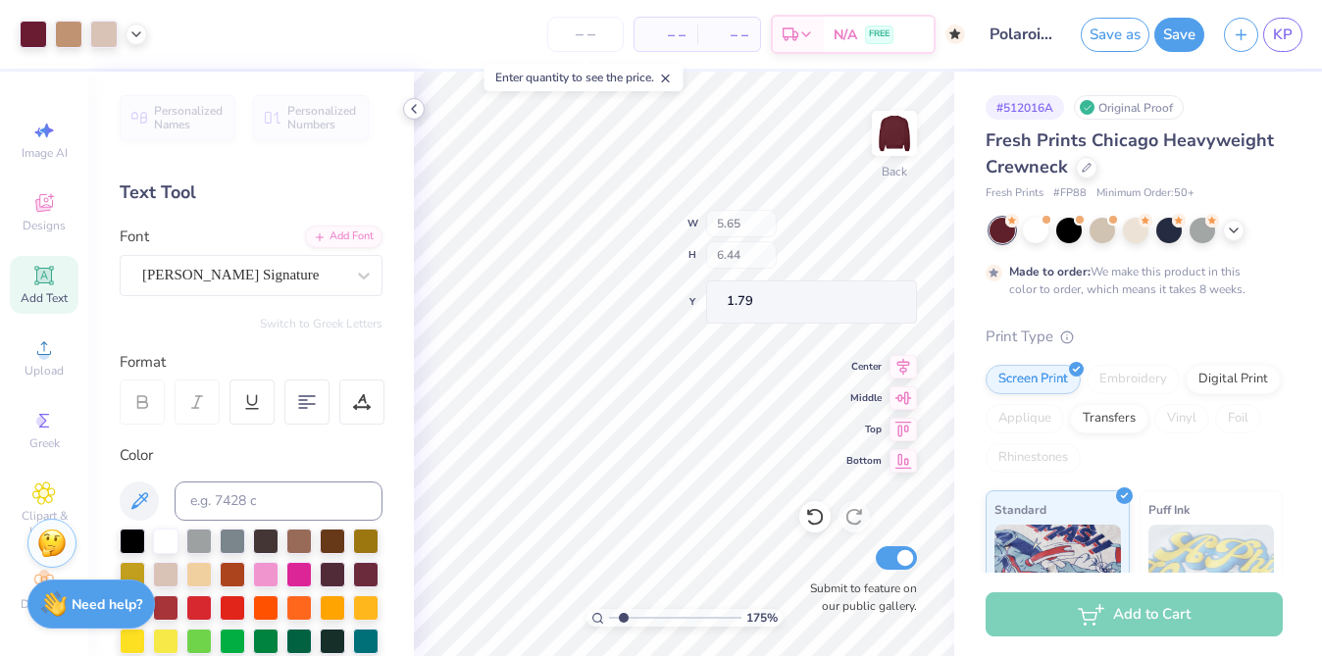
type input "1.79"
type input "5.14"
type input "5.02"
type input "3.66"
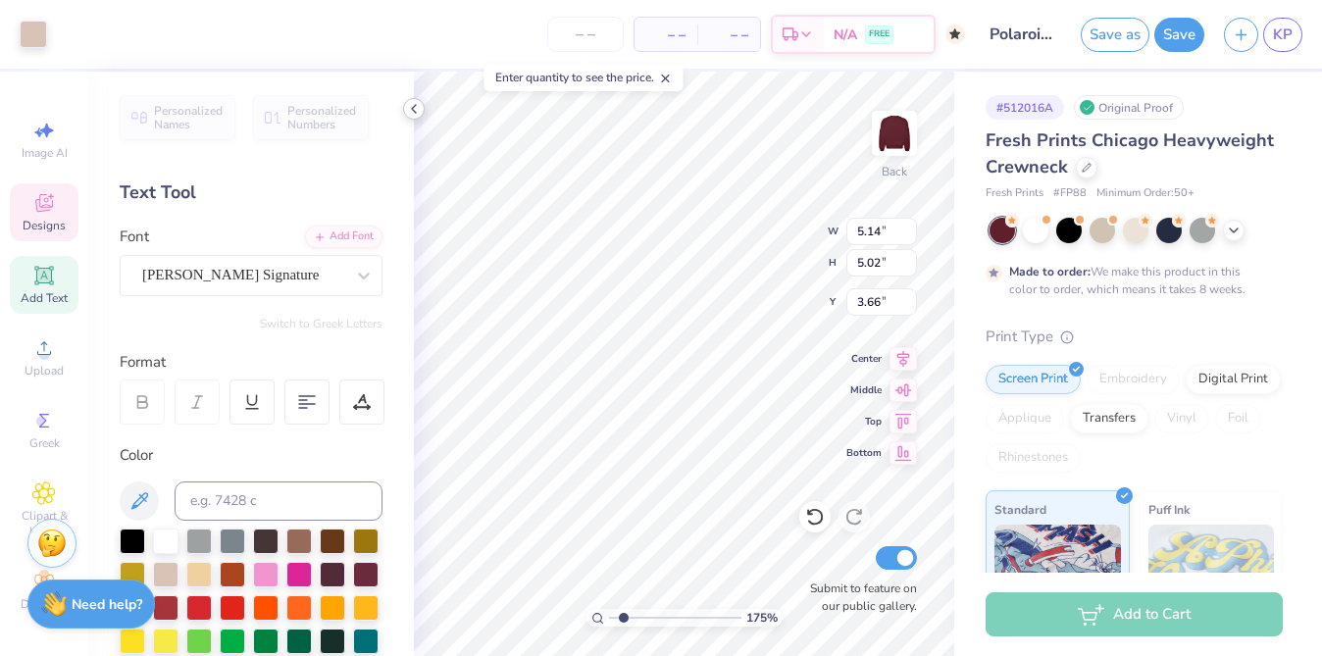
type input "5.65"
type input "6.44"
type input "3.00"
type input "3.26"
type input "0.71"
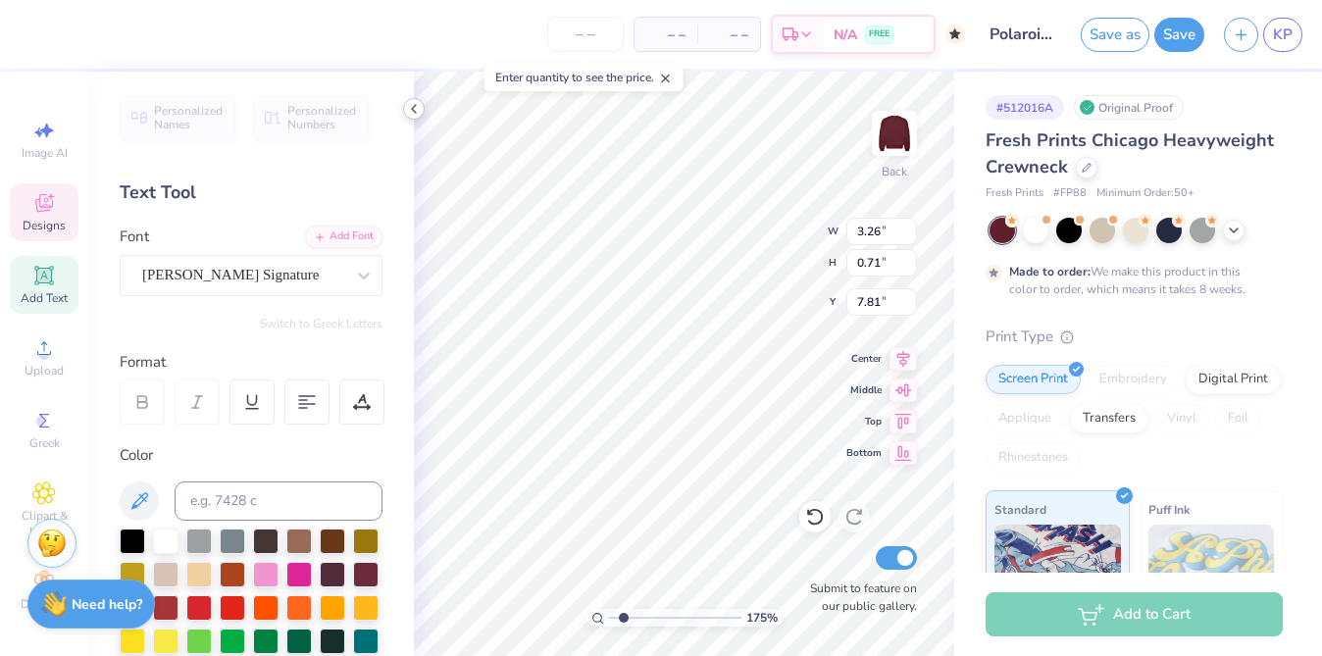
type input "7.99"
type input "8.34"
type input "1.07"
type input "1.13"
type input "8.66"
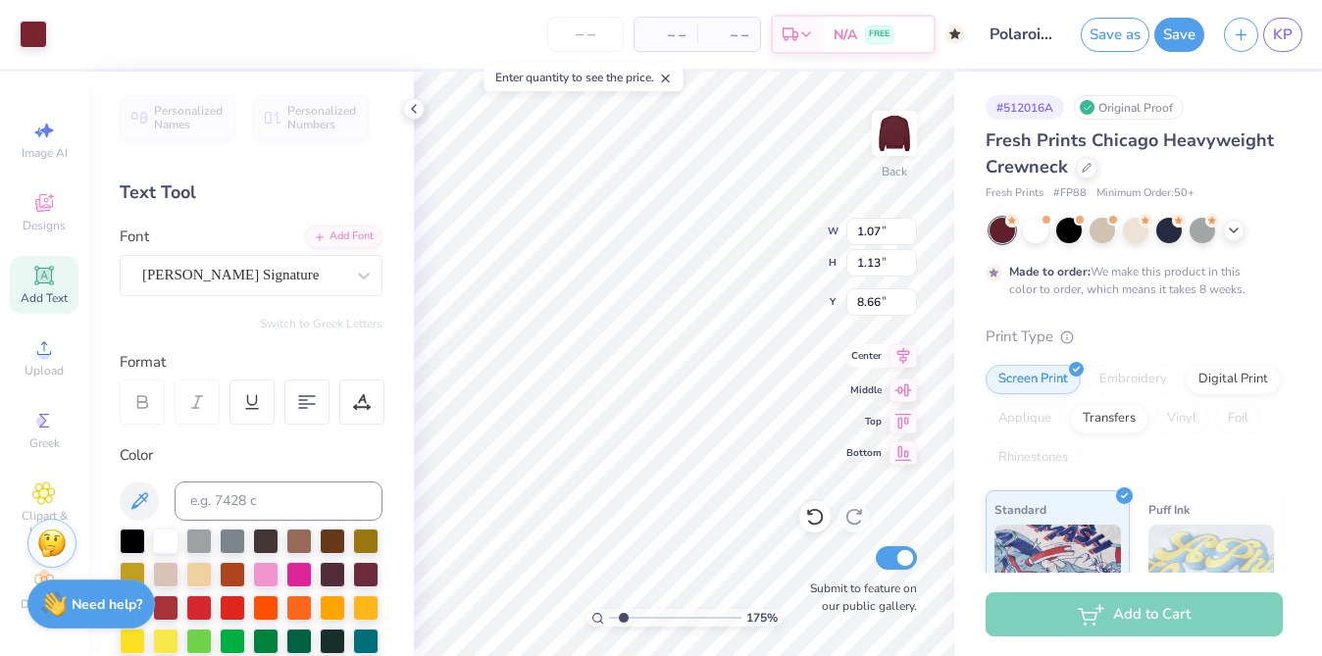
type input "0.57"
type input "0.71"
type input "7.41"
click at [808, 513] on icon at bounding box center [810, 513] width 4 height 4
click at [818, 525] on icon at bounding box center [815, 517] width 20 height 20
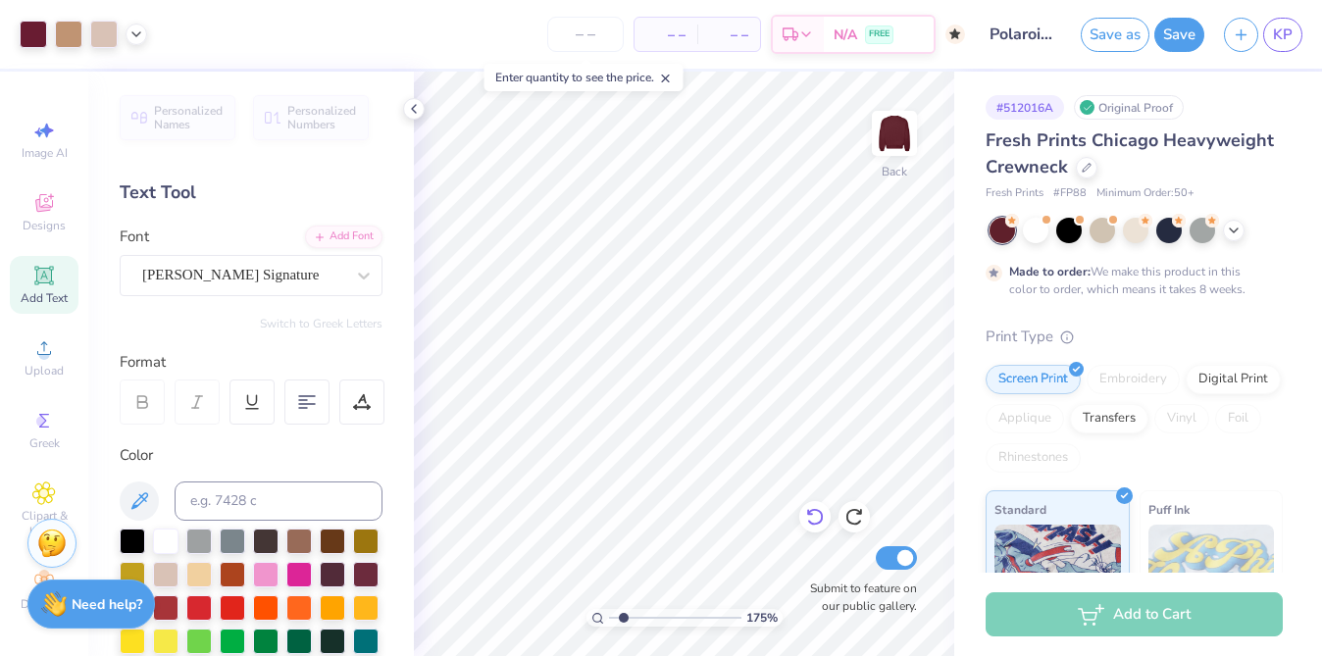
click at [818, 525] on icon at bounding box center [815, 517] width 20 height 20
click at [821, 518] on icon at bounding box center [814, 518] width 17 height 18
type input "1.93"
click at [625, 626] on input "range" at bounding box center [675, 618] width 132 height 18
type input "8.63"
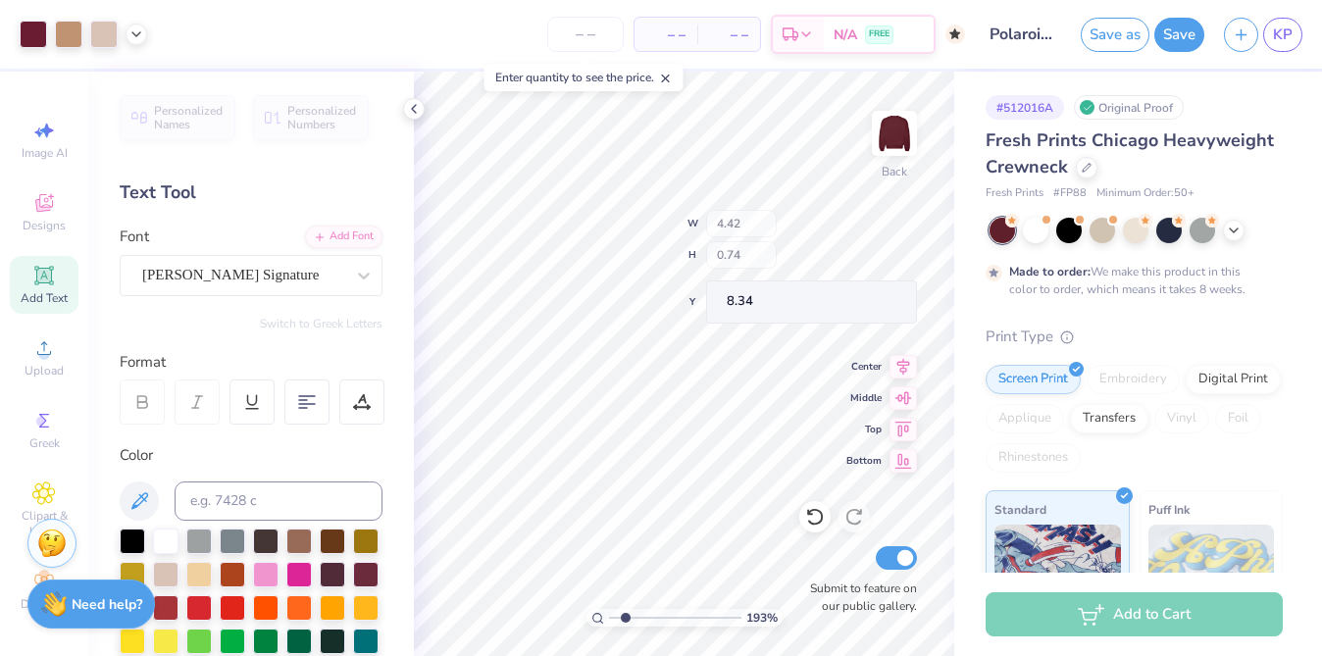
type input "8.34"
type input "1"
click at [562, 615] on div "100 %" at bounding box center [684, 364] width 584 height 584
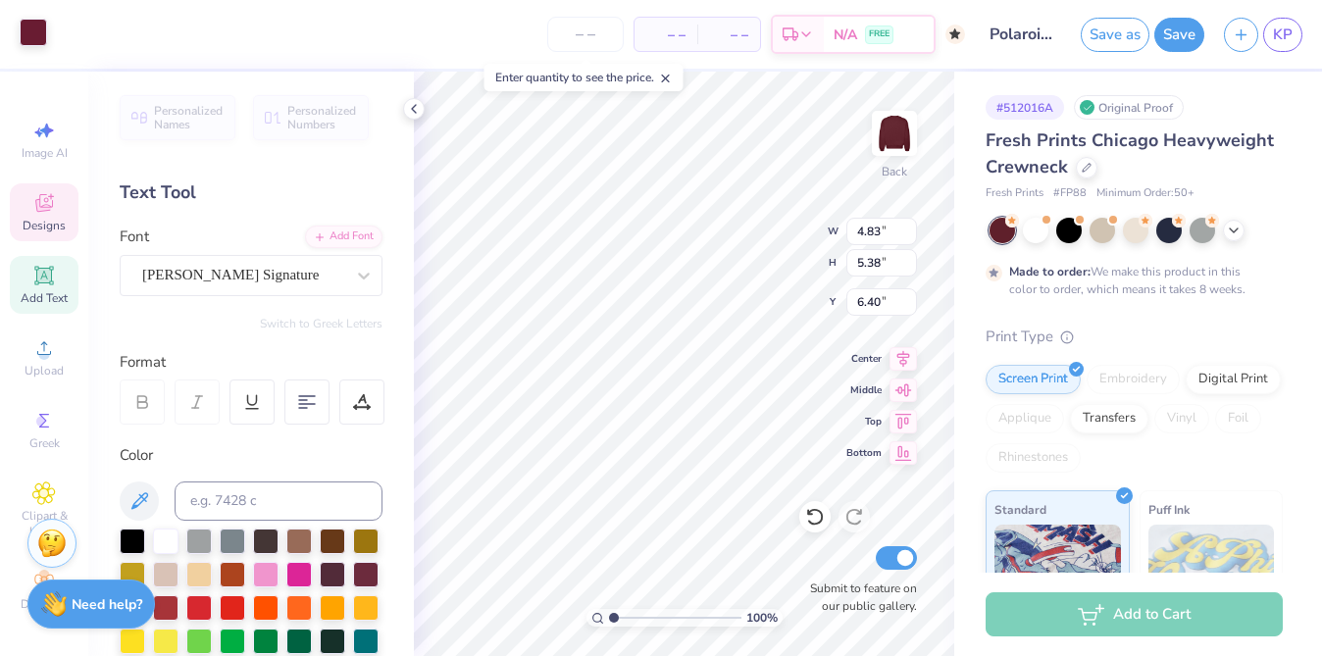
click at [42, 36] on div at bounding box center [33, 32] width 27 height 27
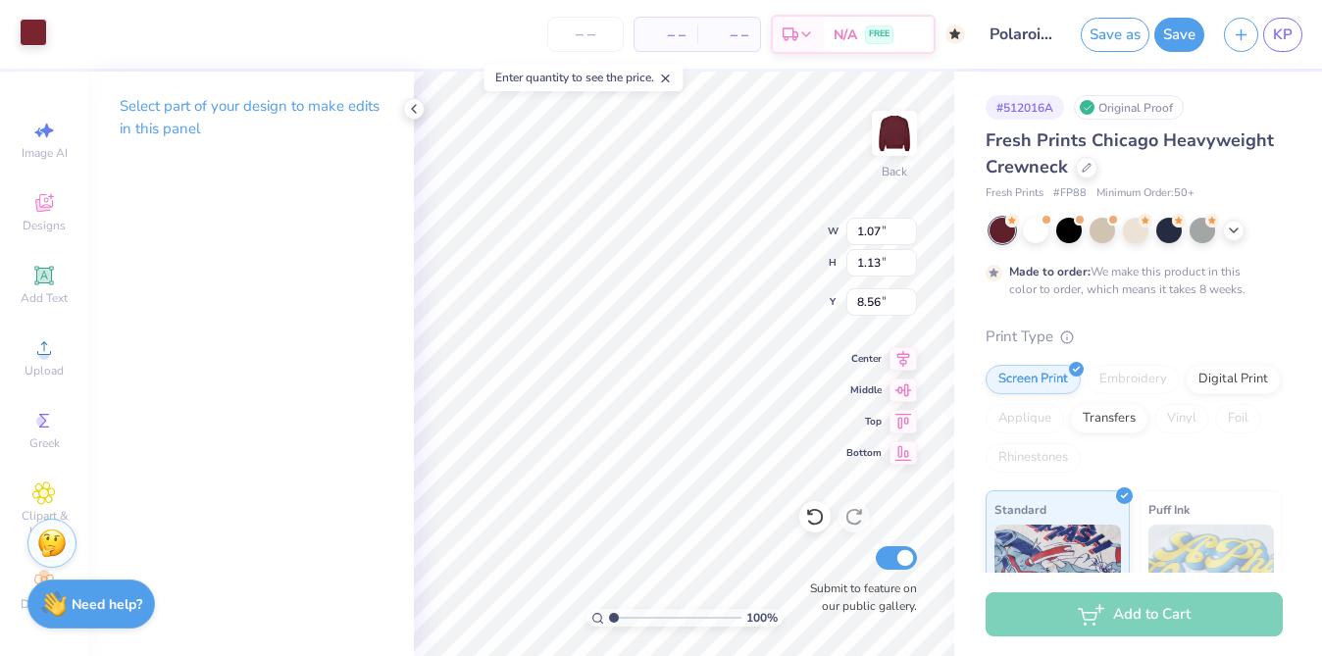
type input "1.07"
type input "1.13"
type input "8.56"
click at [31, 39] on div at bounding box center [33, 32] width 27 height 27
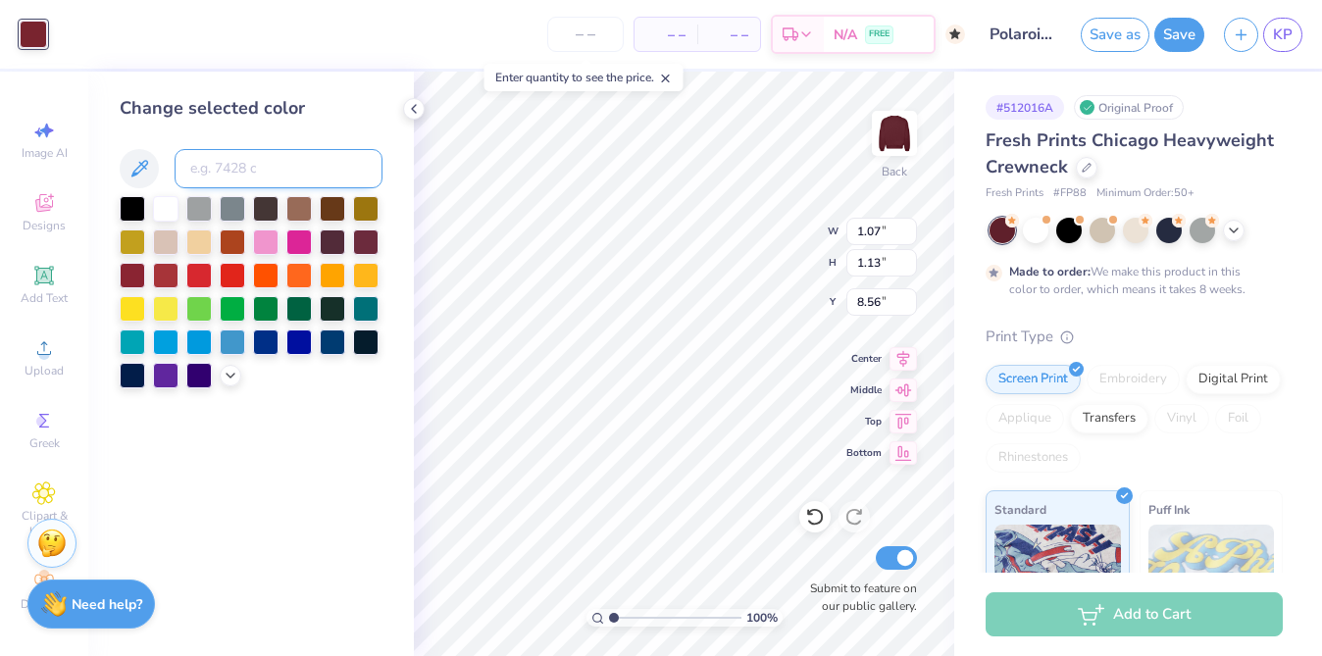
click at [257, 171] on input at bounding box center [279, 168] width 208 height 39
type input "7421"
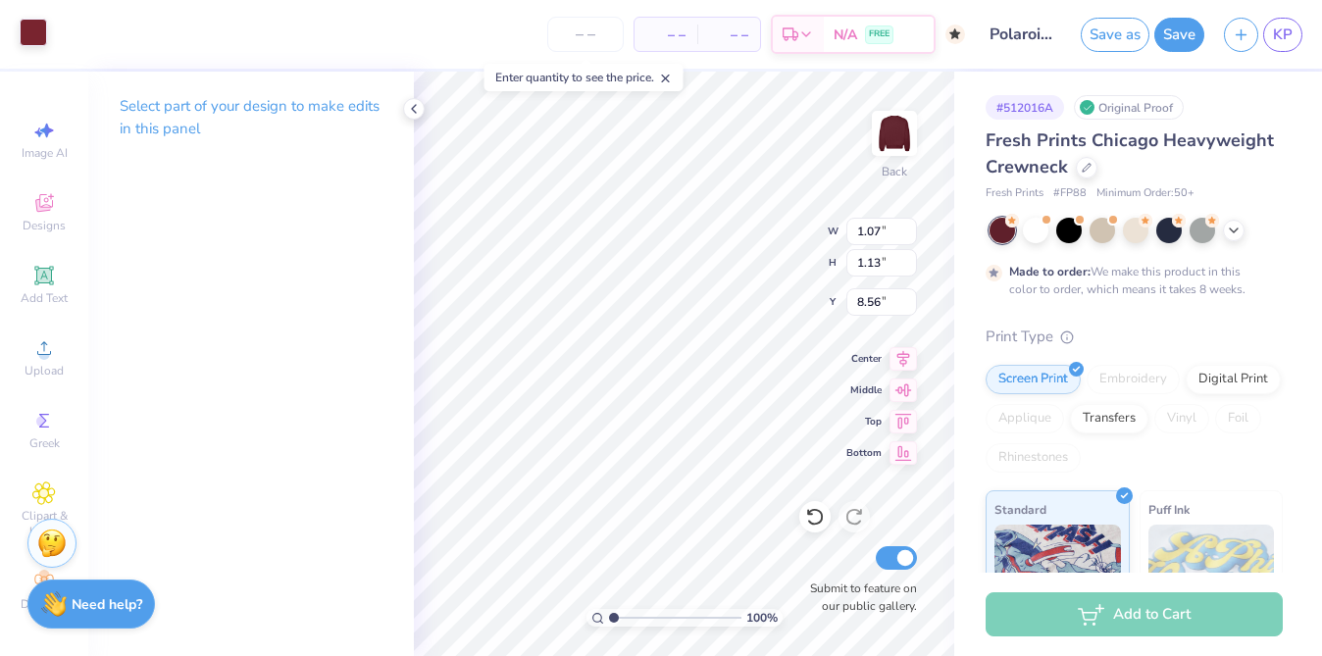
type input "0.91"
type input "2.33"
type input "8.17"
click at [44, 44] on div at bounding box center [33, 32] width 27 height 27
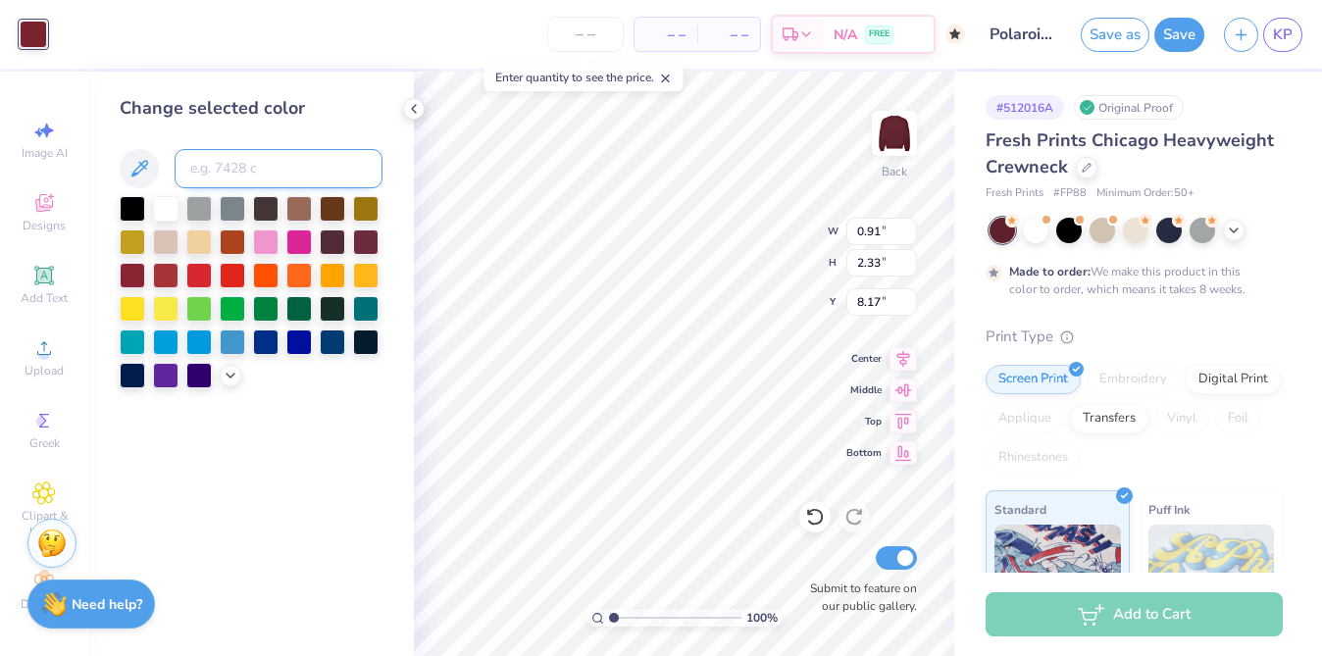
click at [244, 176] on input at bounding box center [279, 168] width 208 height 39
type input "7421"
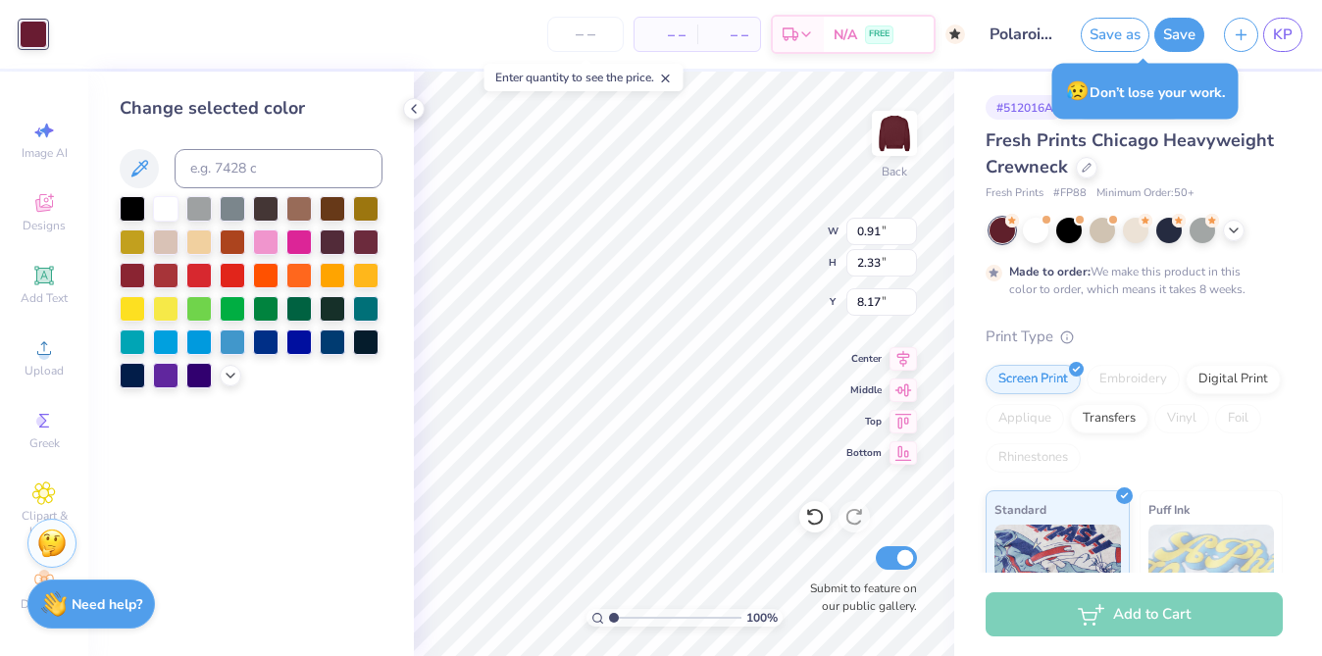
type input "4.4"
click at [658, 621] on input "range" at bounding box center [675, 618] width 132 height 18
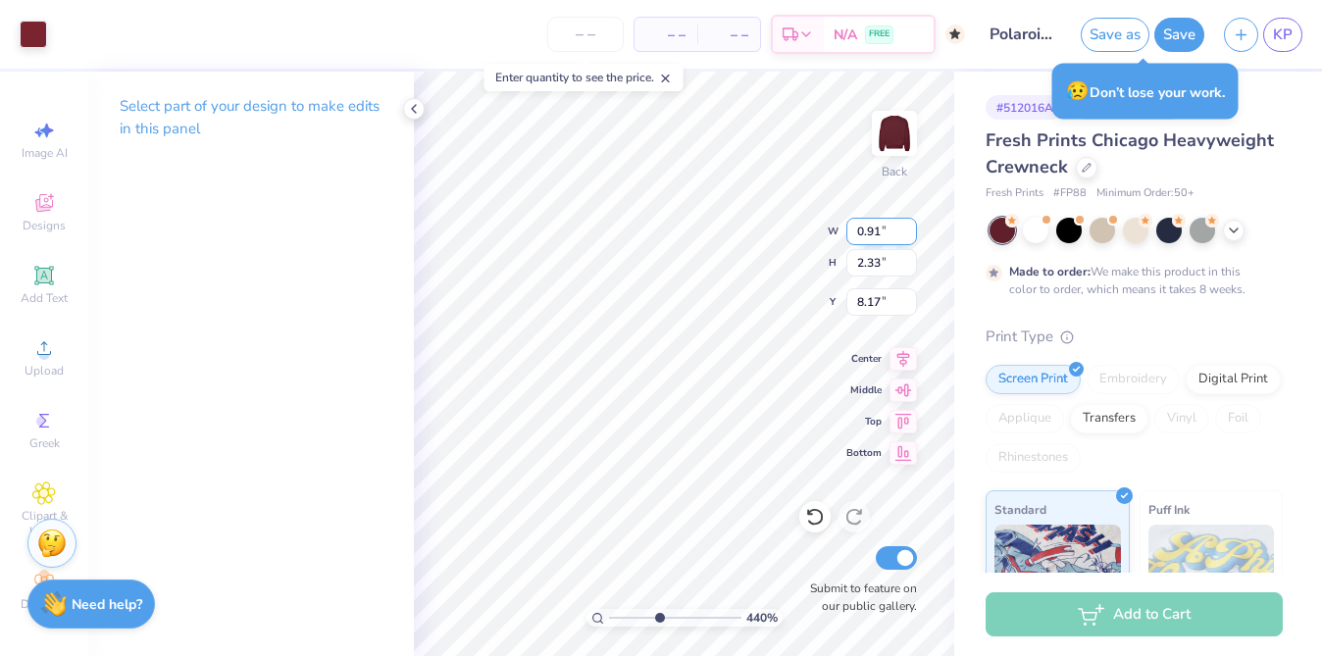
type input "0.18"
type input "0.26"
type input "7.39"
click at [46, 41] on div at bounding box center [33, 32] width 27 height 27
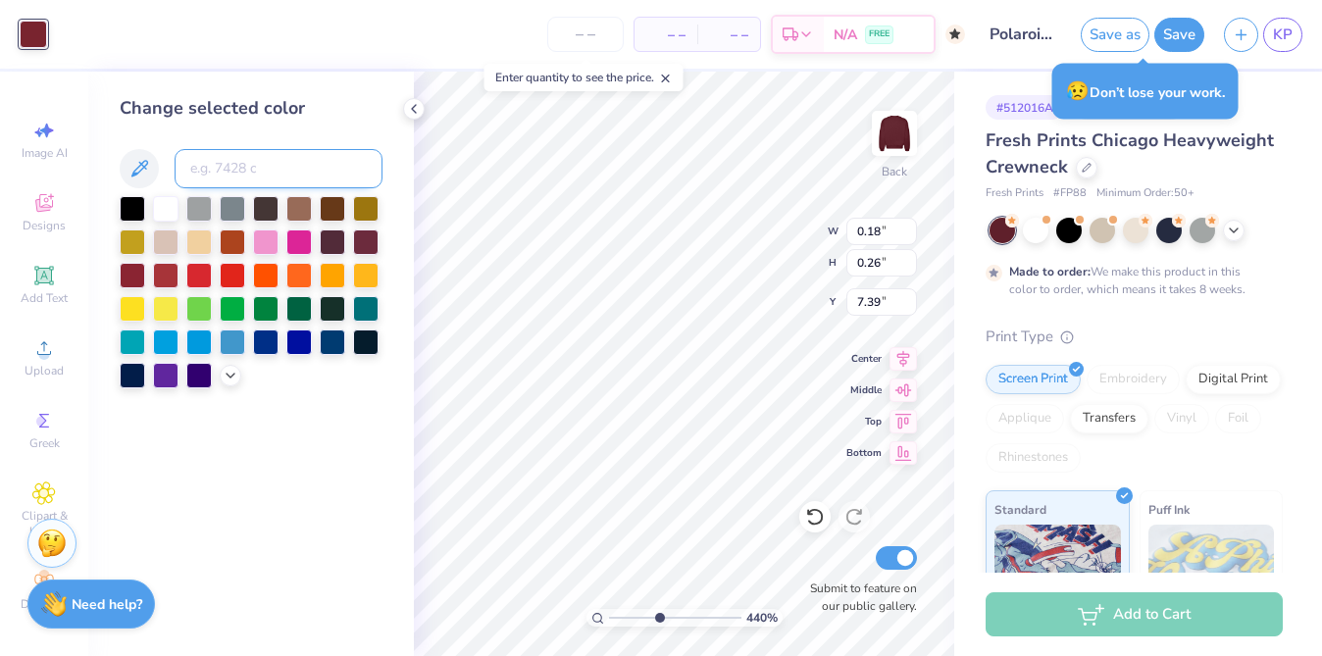
click at [218, 156] on input at bounding box center [279, 168] width 208 height 39
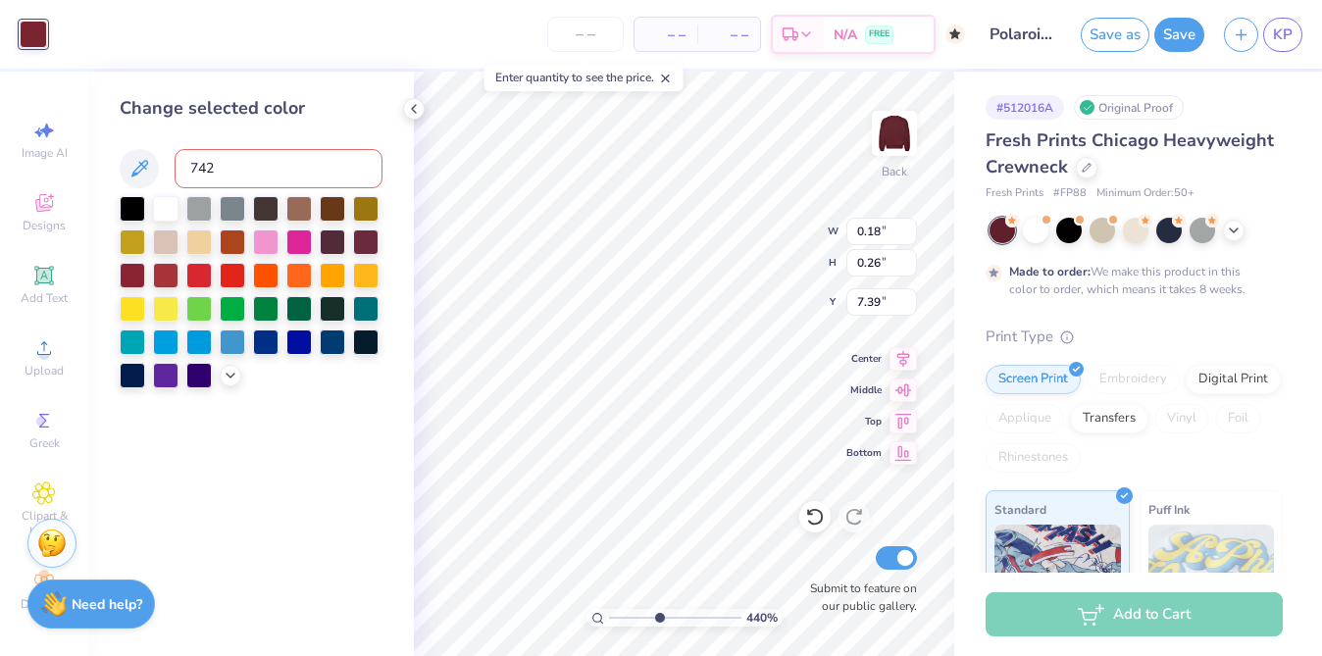
type input "7421"
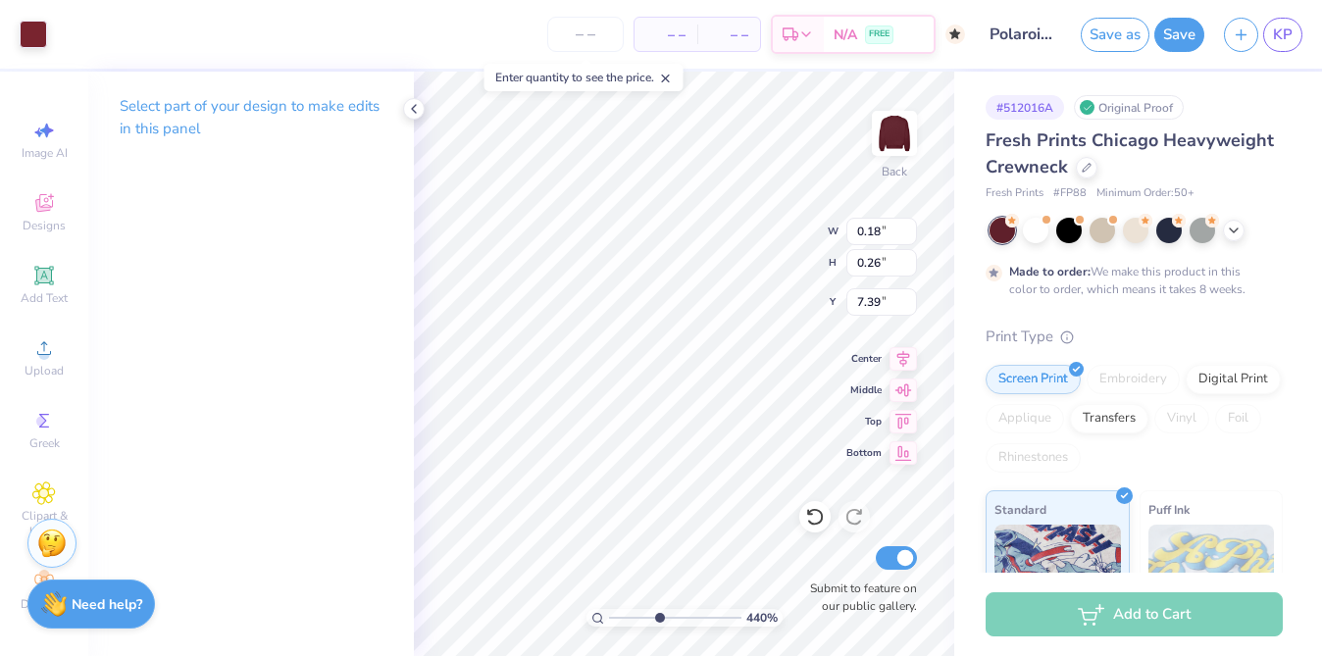
type input "0.17"
type input "0.14"
type input "7.27"
click at [26, 43] on div at bounding box center [33, 32] width 27 height 27
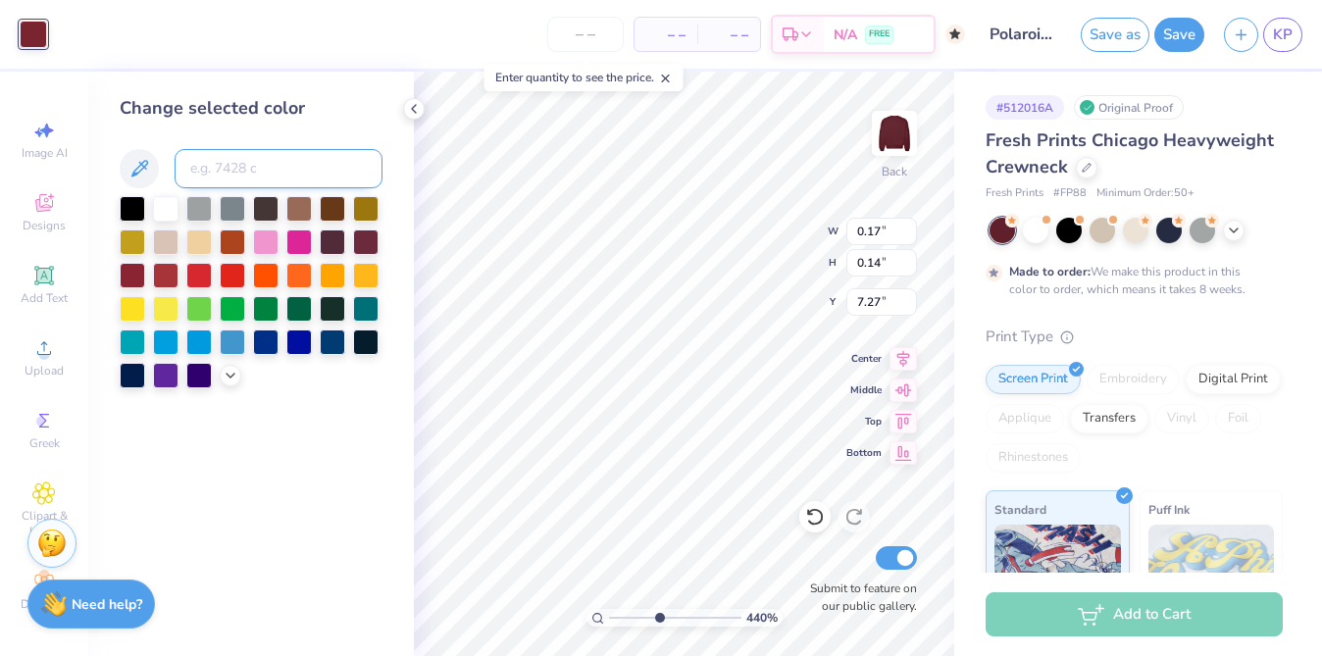
click at [237, 178] on input at bounding box center [279, 168] width 208 height 39
type input "7421"
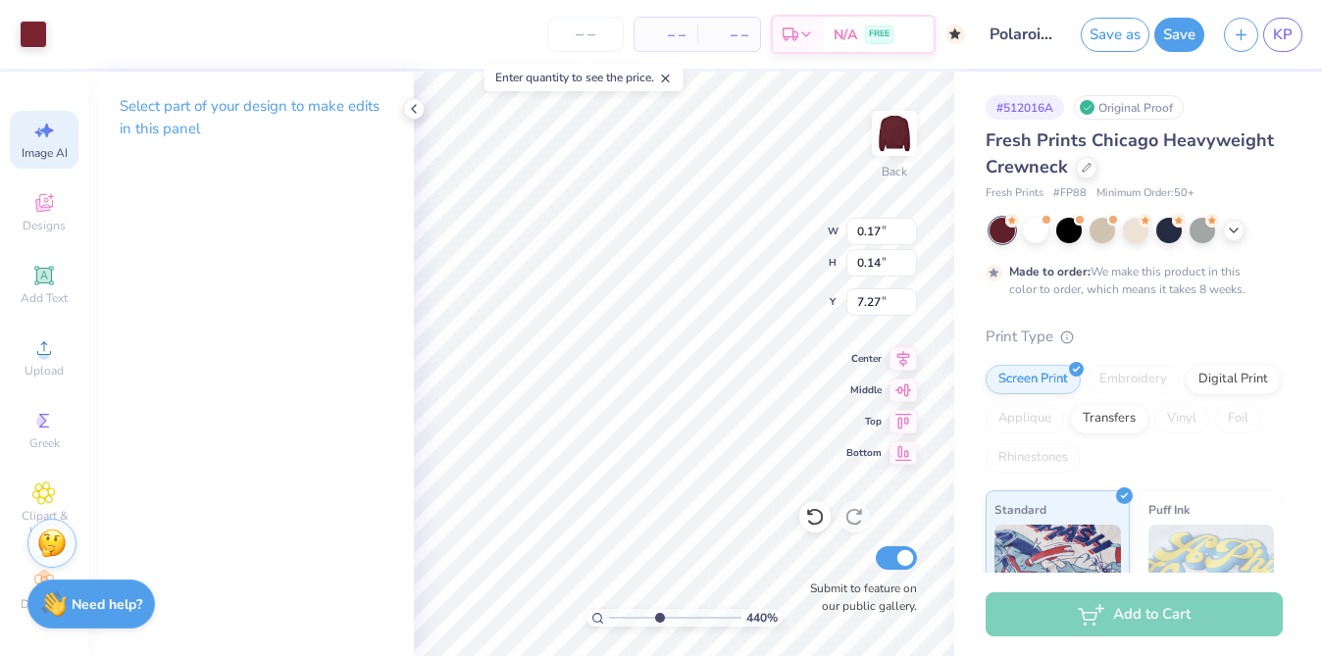
type input "0.15"
type input "0.26"
type input "7.34"
type input "1.07"
type input "1.13"
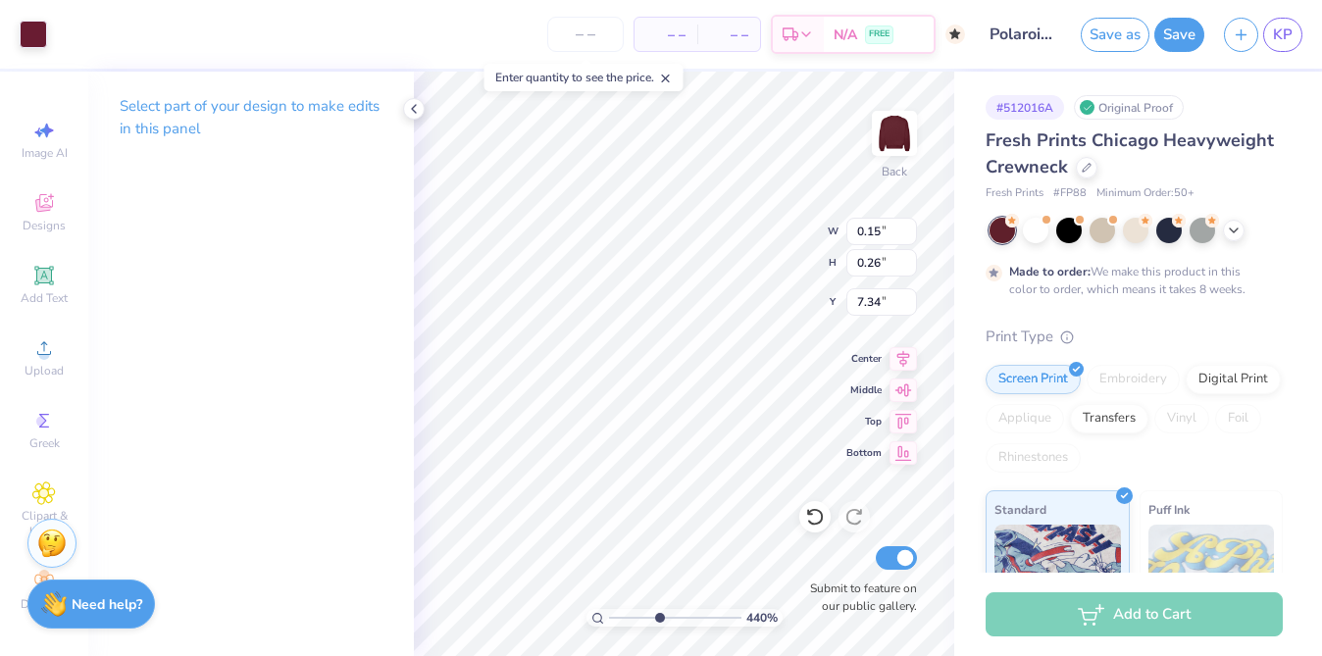
type input "8.56"
type input "0.19"
type input "0.53"
type input "8.54"
click at [22, 50] on div "Art colors" at bounding box center [23, 34] width 47 height 69
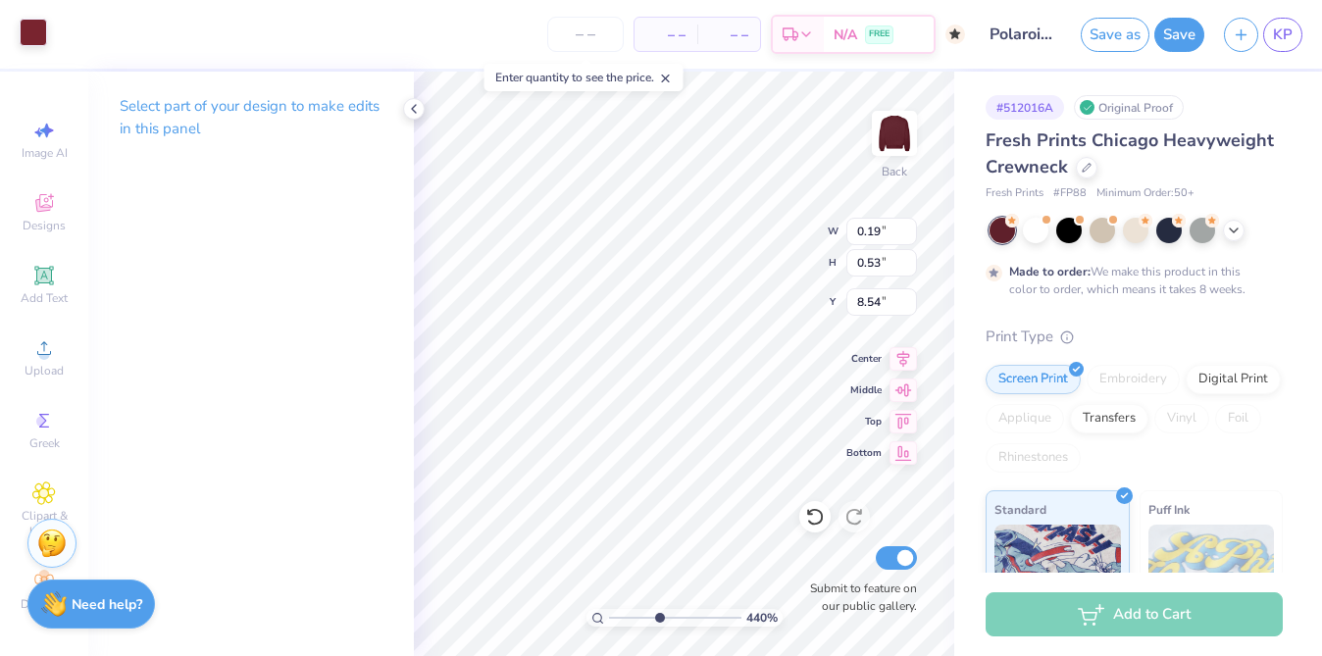
click at [26, 42] on div at bounding box center [33, 32] width 27 height 27
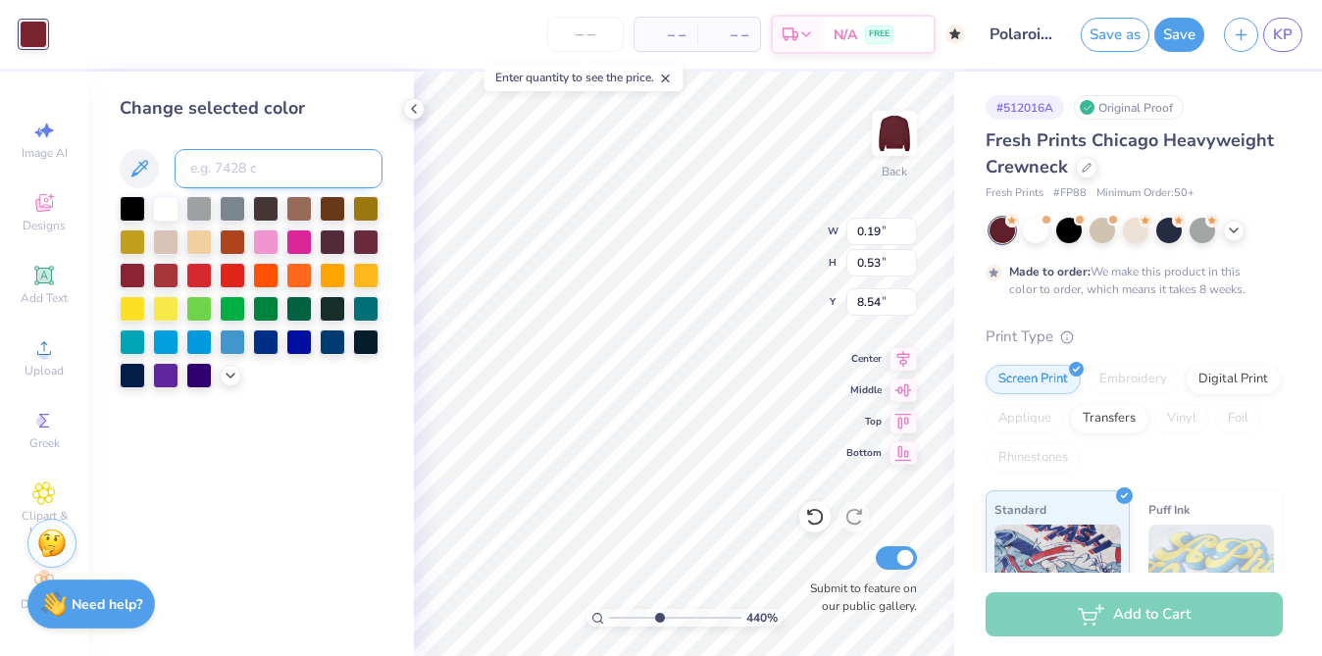
click at [257, 179] on input at bounding box center [279, 168] width 208 height 39
type input "7421"
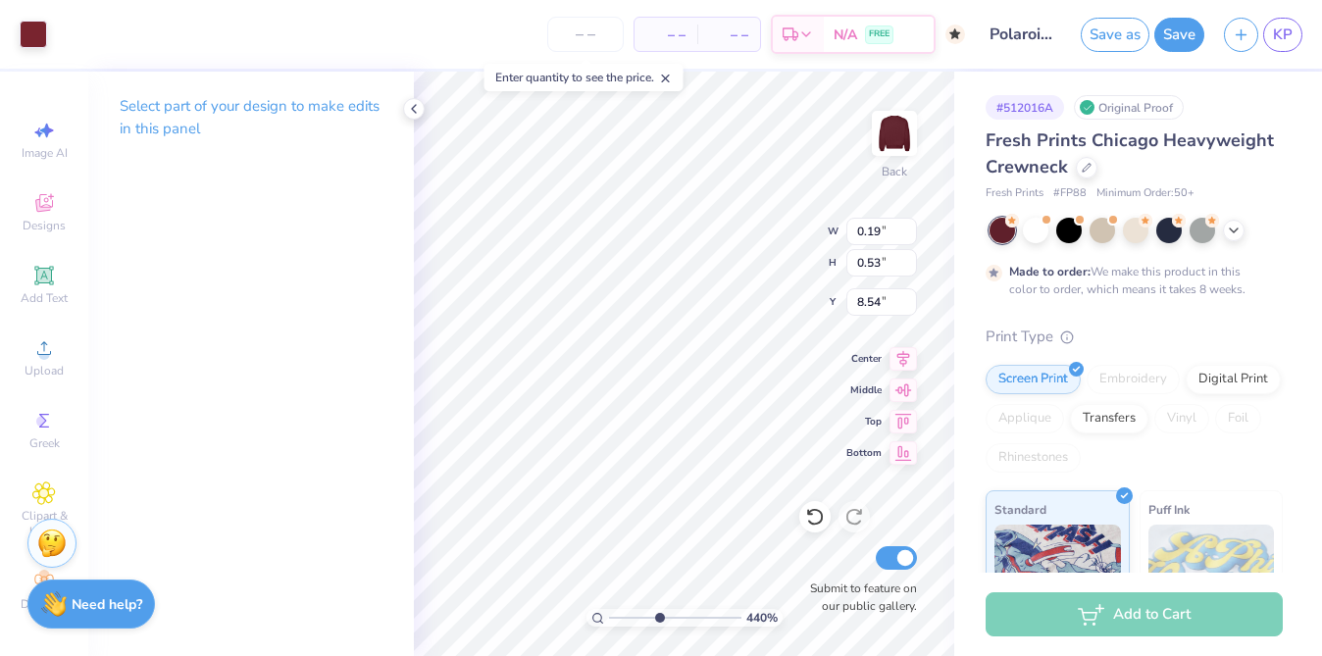
type input "0.36"
type input "0.19"
type input "8.34"
click at [34, 19] on div at bounding box center [33, 32] width 27 height 27
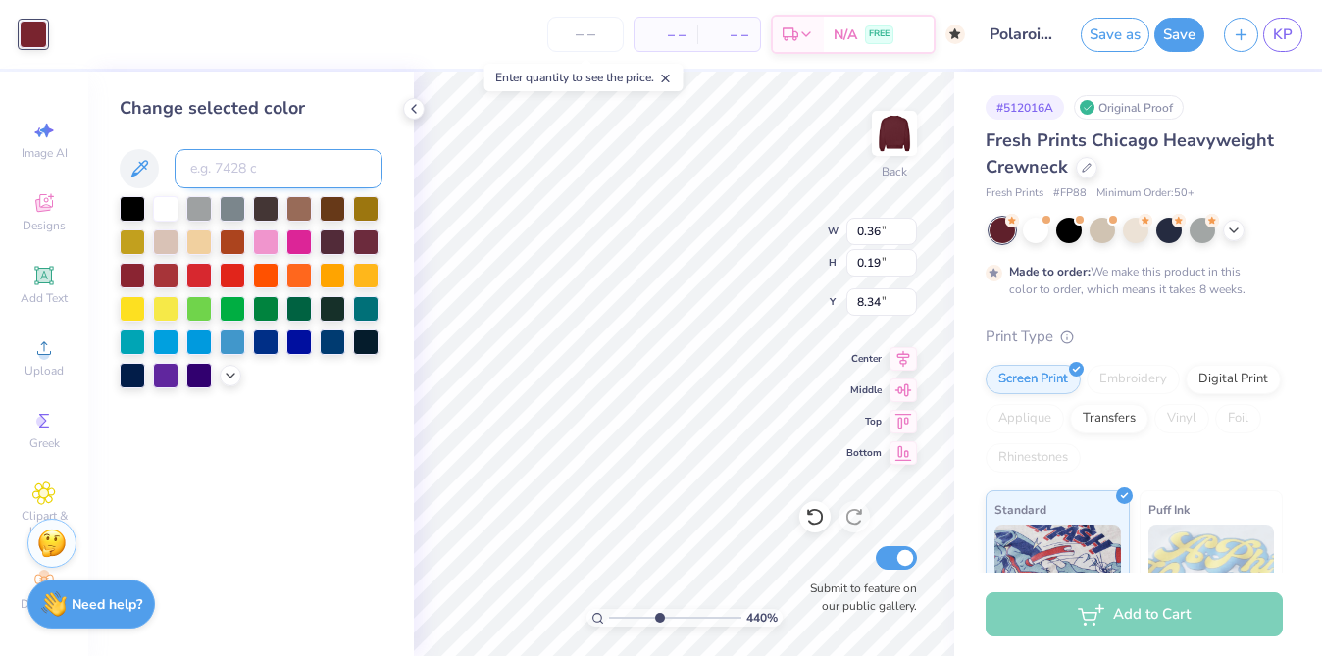
click at [225, 165] on input at bounding box center [279, 168] width 208 height 39
type input "7421"
type input "0.28"
type input "0.43"
type input "8.48"
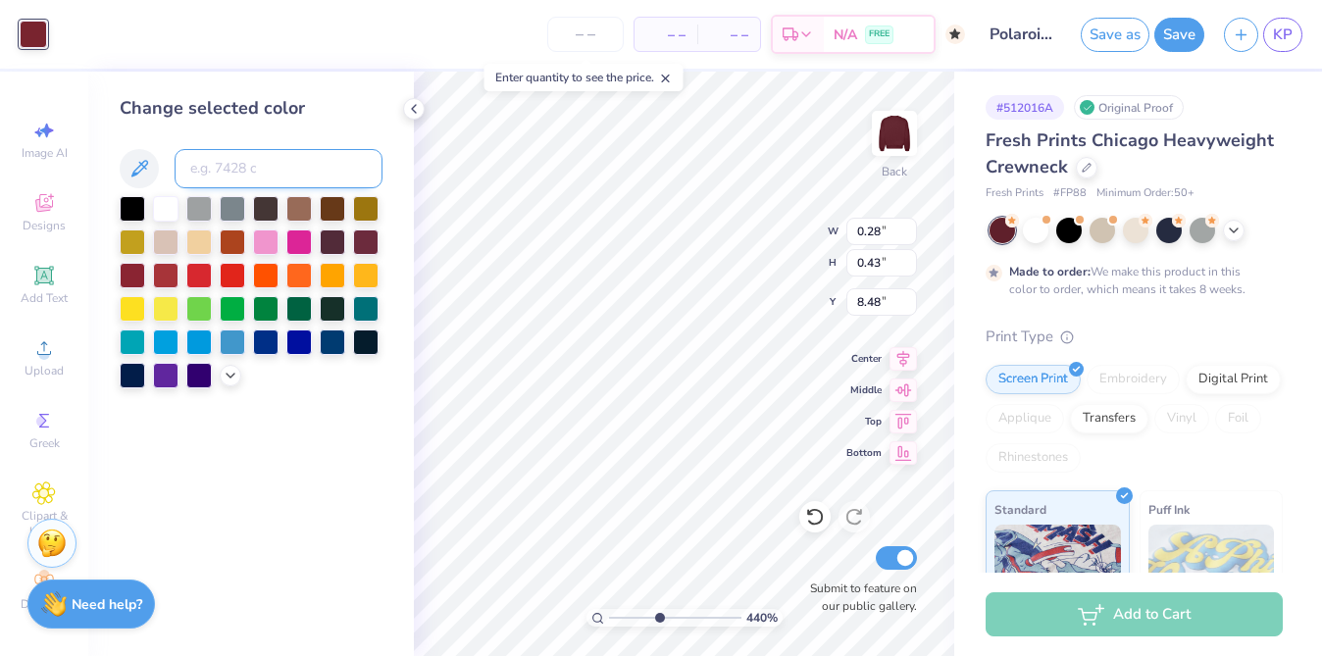
click at [236, 171] on input at bounding box center [279, 168] width 208 height 39
type input "7421"
type input "0.57"
type input "0.71"
type input "7.41"
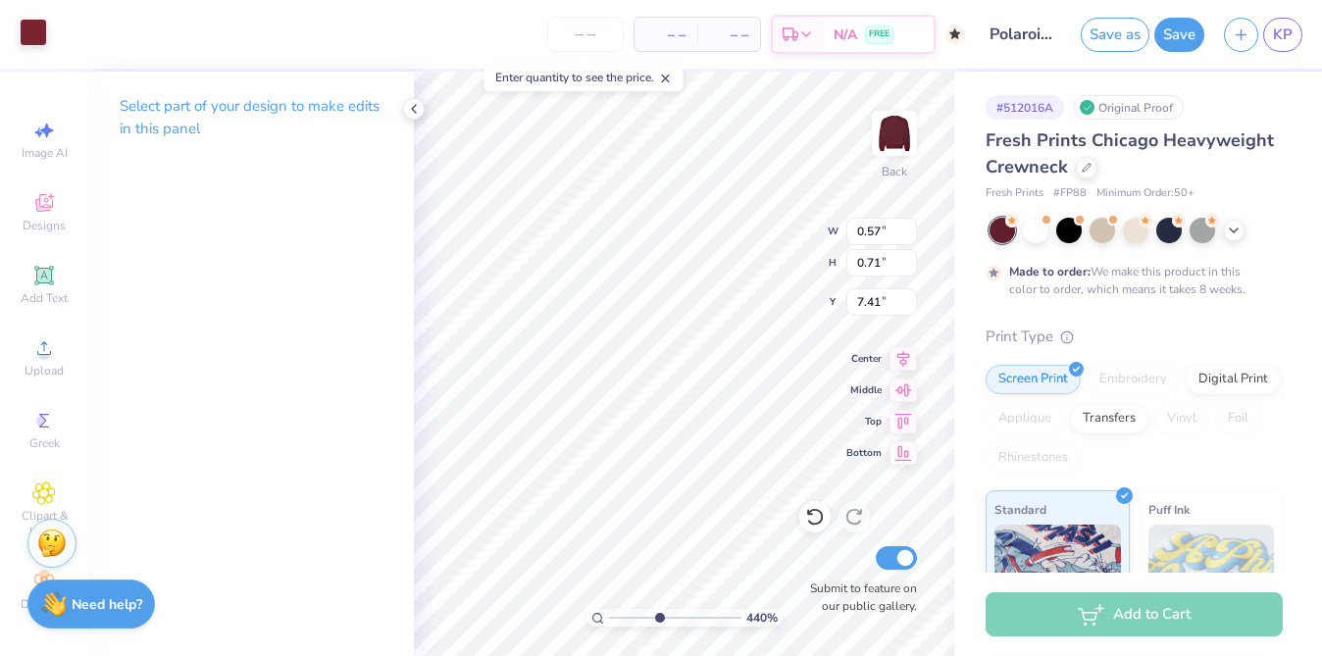
click at [23, 27] on div at bounding box center [33, 32] width 27 height 27
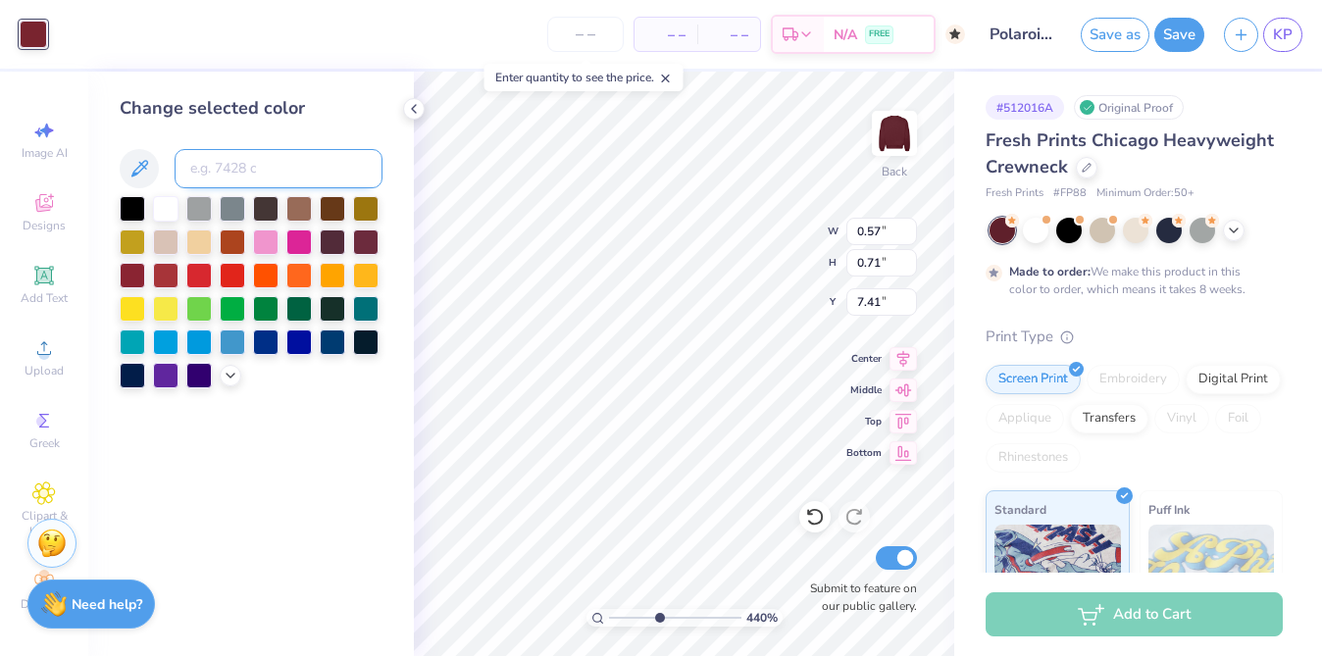
click at [254, 171] on input at bounding box center [279, 168] width 208 height 39
type input "7421"
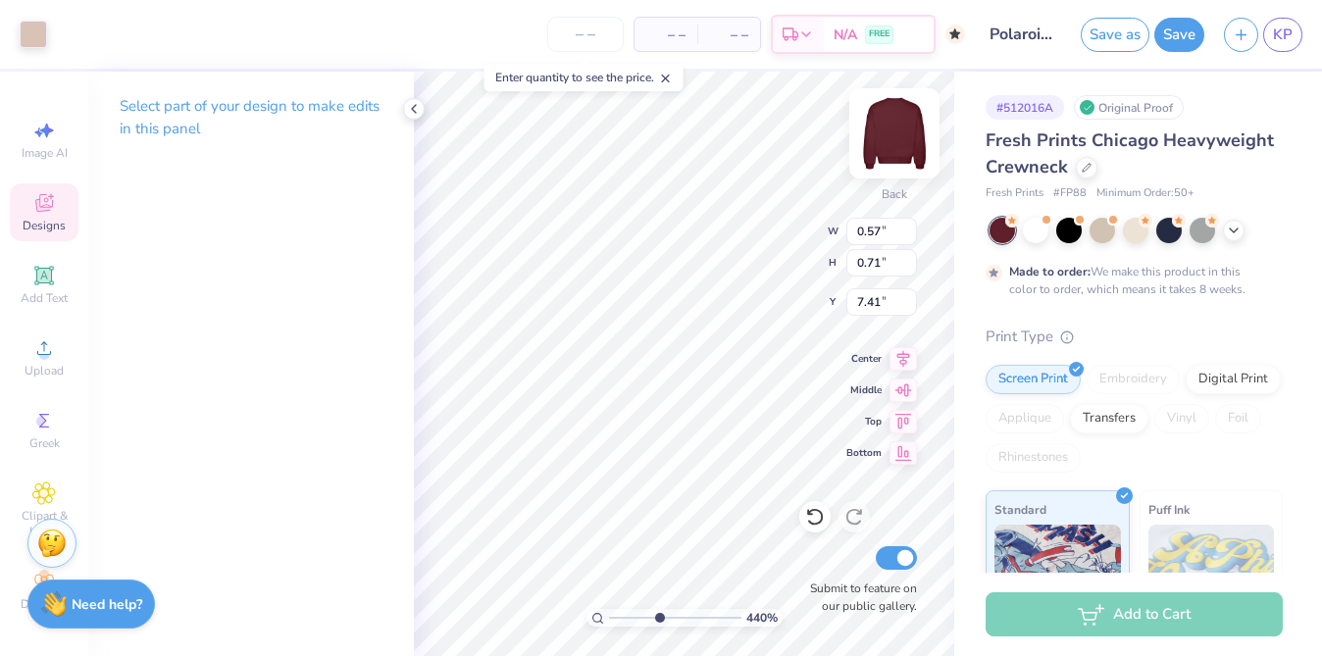
type input "5.67"
type input "6.56"
type input "6.41"
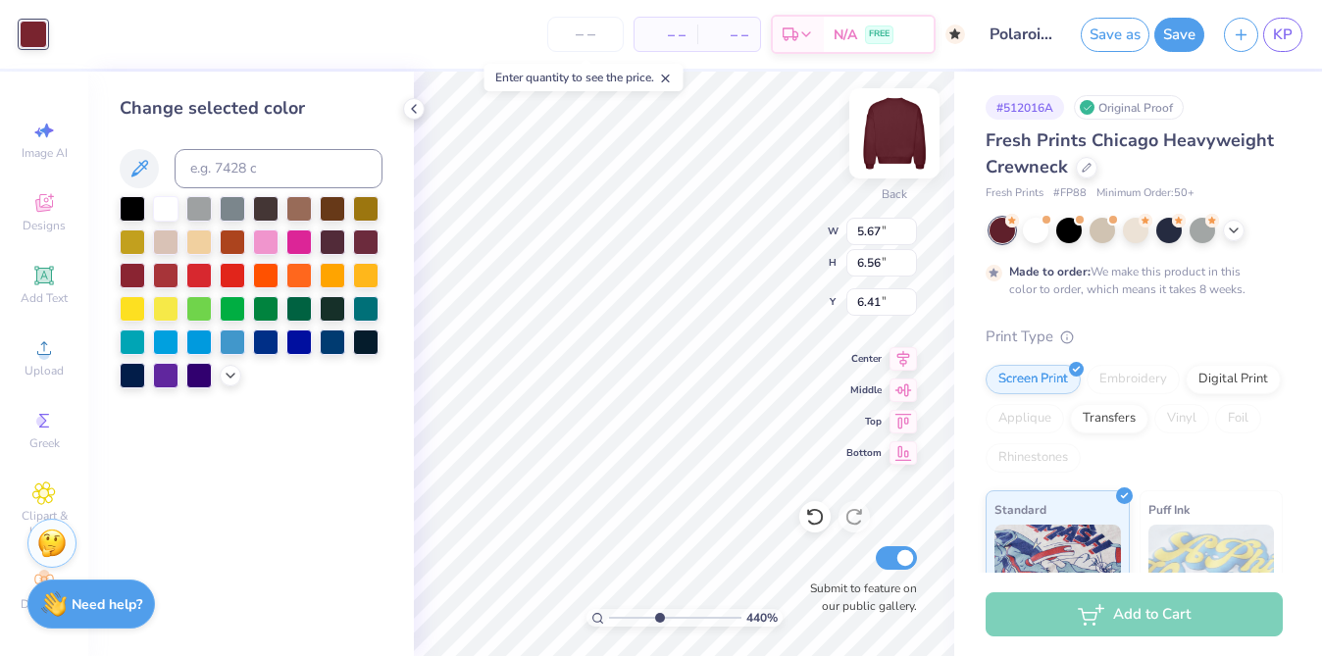
type input "0.15"
type input "0.26"
type input "7.34"
click at [230, 154] on input at bounding box center [279, 168] width 208 height 39
type input "7421"
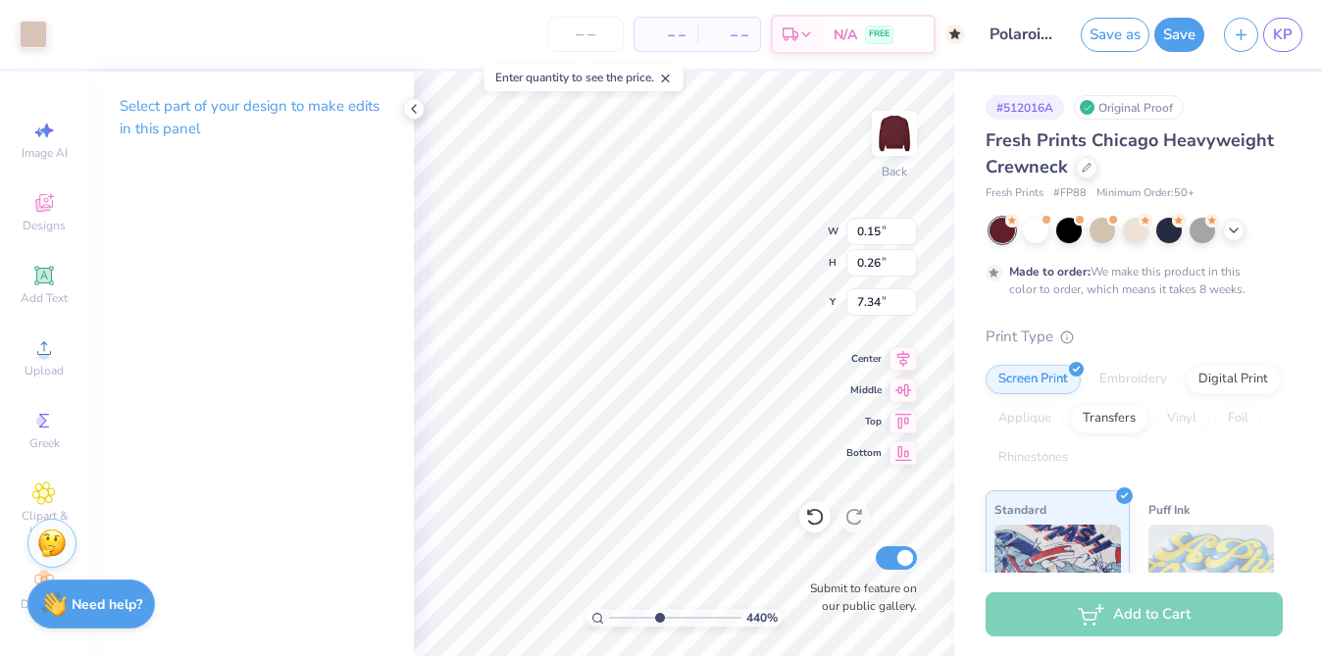
type input "4.28"
type input "5.57"
type input "7.23"
type input "0.14"
type input "0.19"
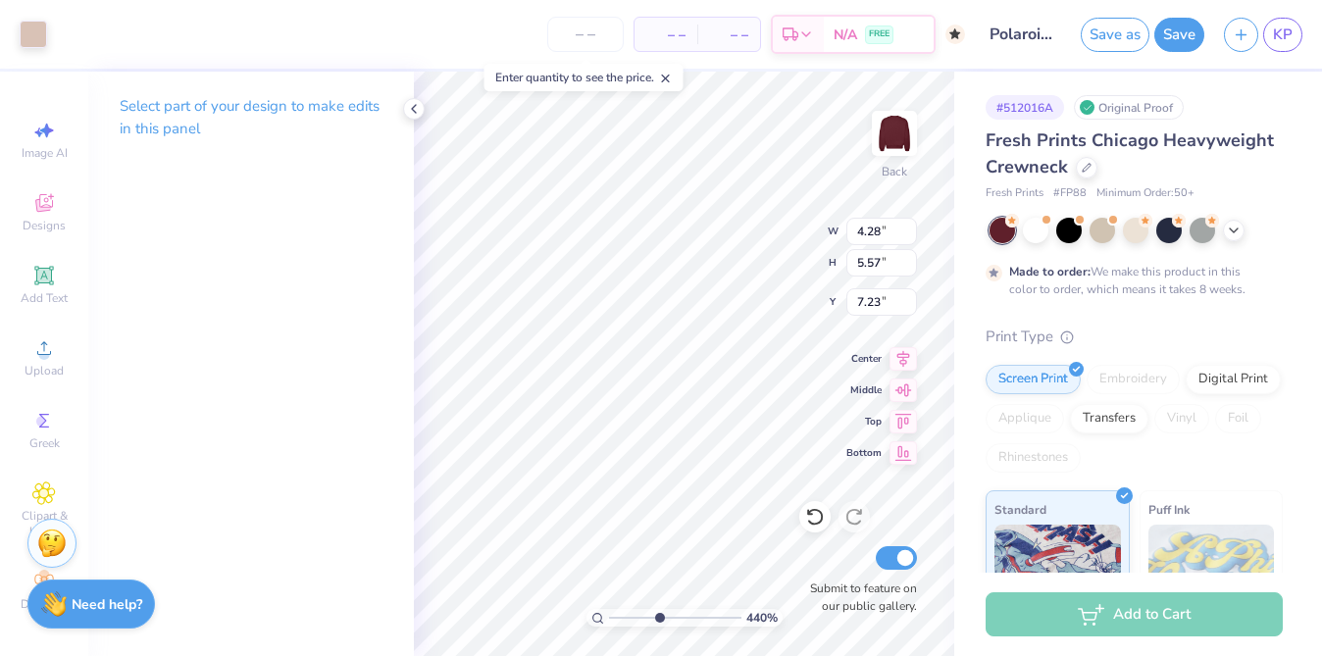
type input "7.49"
click at [41, 9] on div "Art colors" at bounding box center [23, 34] width 47 height 69
click at [32, 48] on div at bounding box center [33, 34] width 27 height 27
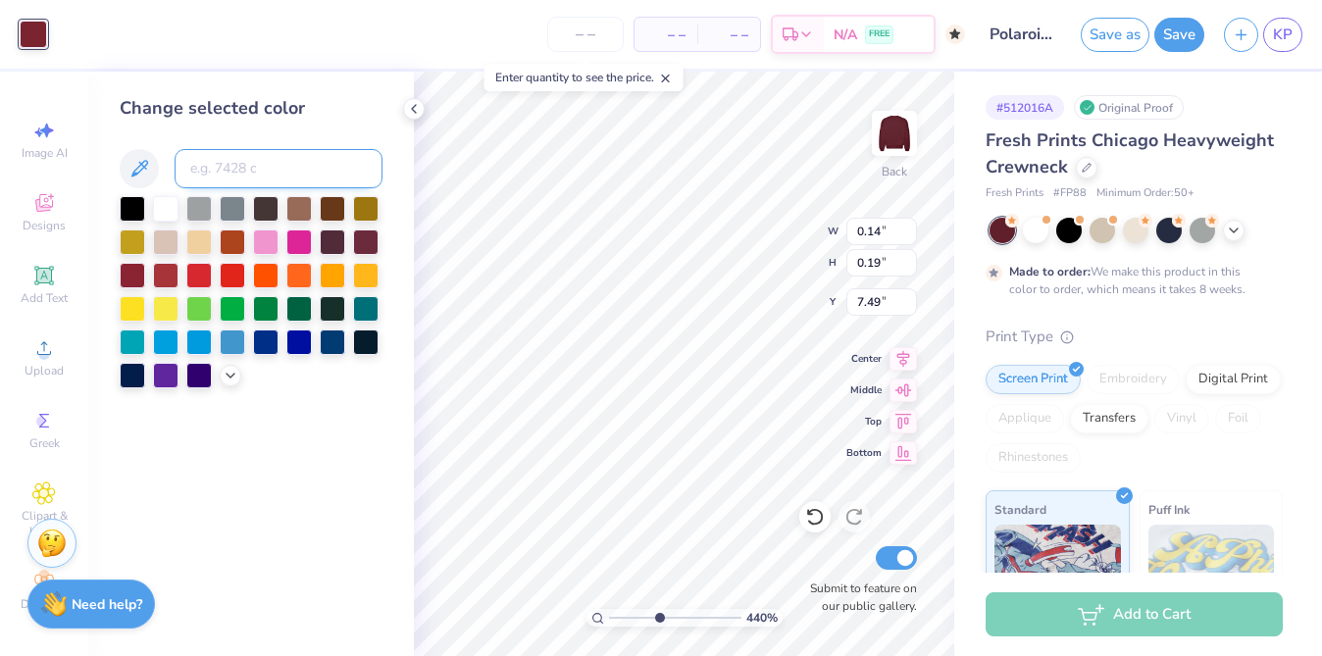
click at [262, 175] on input at bounding box center [279, 168] width 208 height 39
type input "7421"
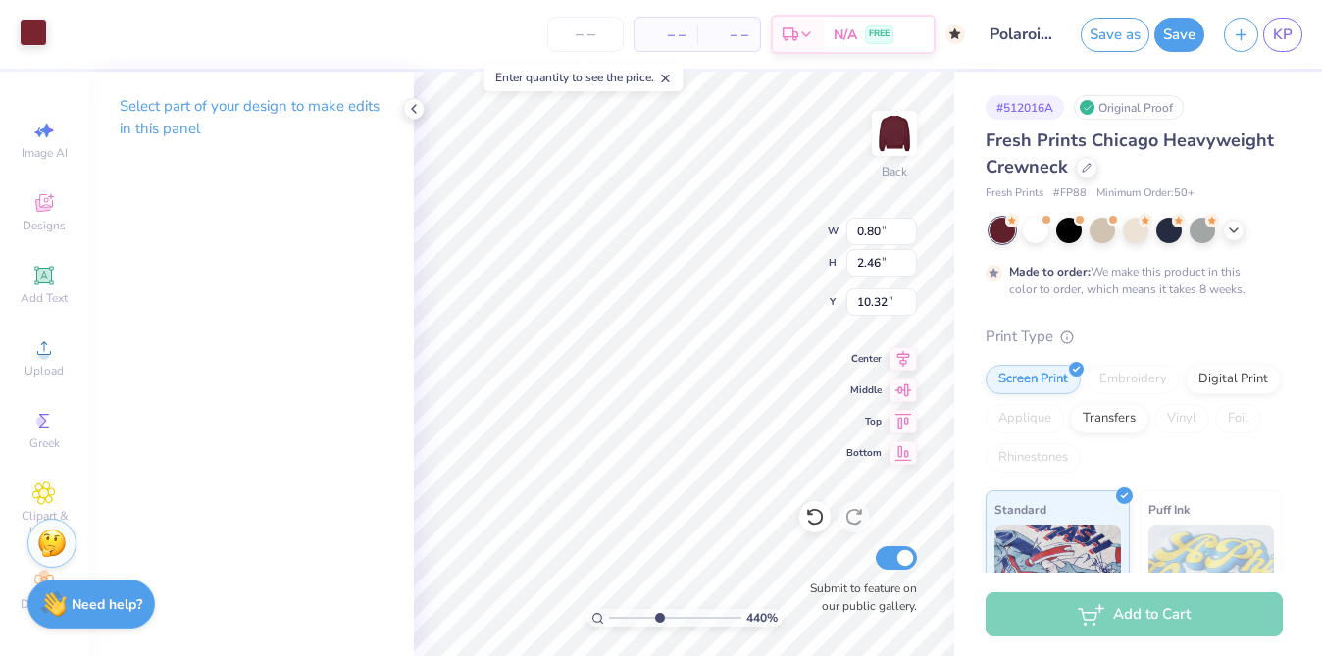
click at [25, 43] on div at bounding box center [33, 32] width 27 height 27
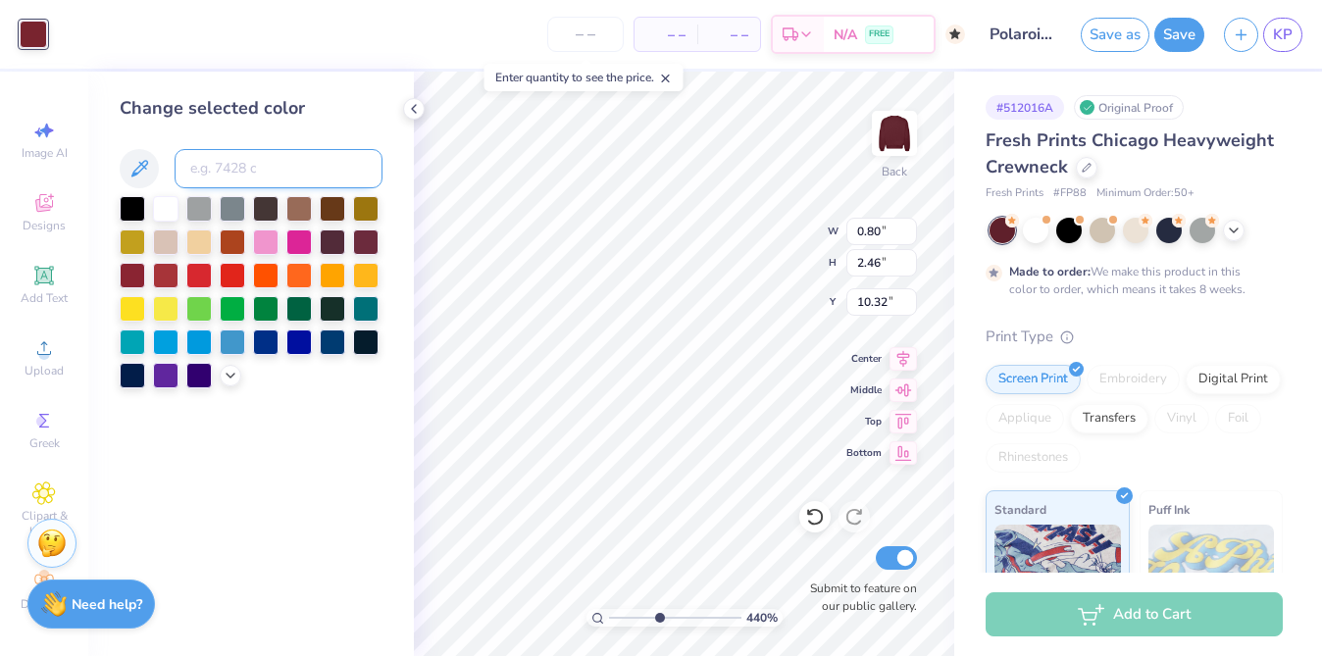
click at [229, 175] on input at bounding box center [279, 168] width 208 height 39
type input "7421"
type input "1.01"
type input "0.39"
type input "9.61"
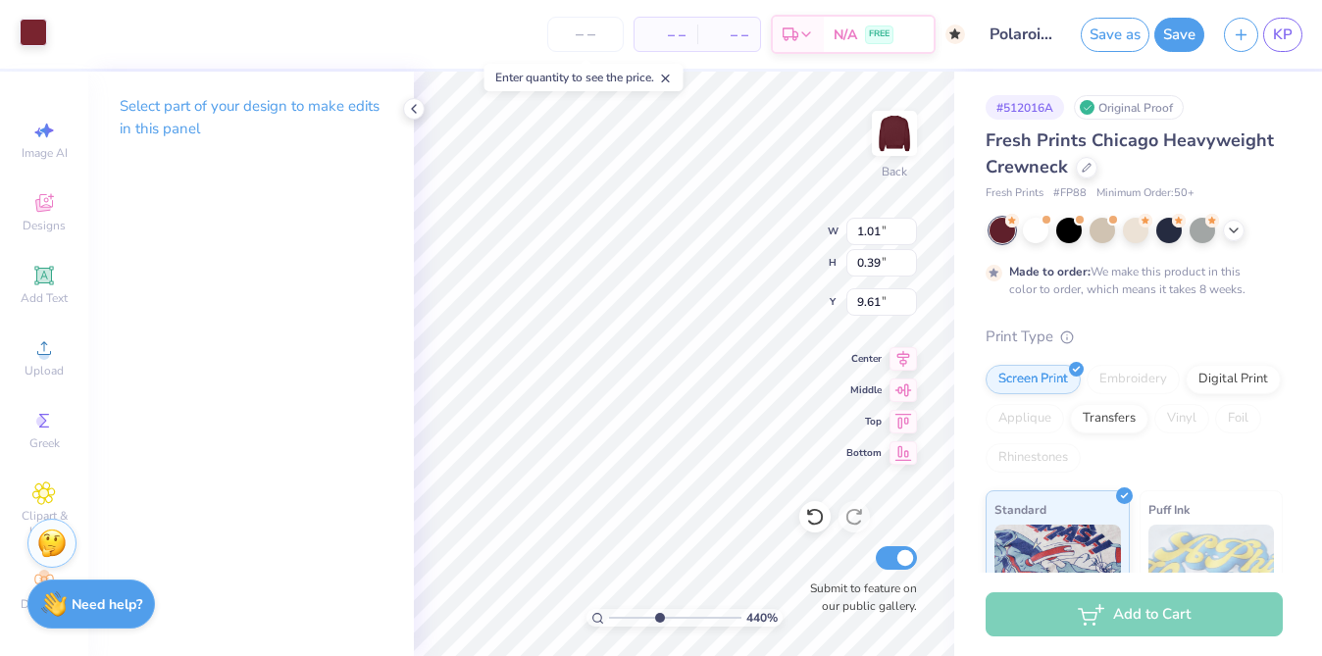
click at [43, 32] on div at bounding box center [33, 32] width 27 height 27
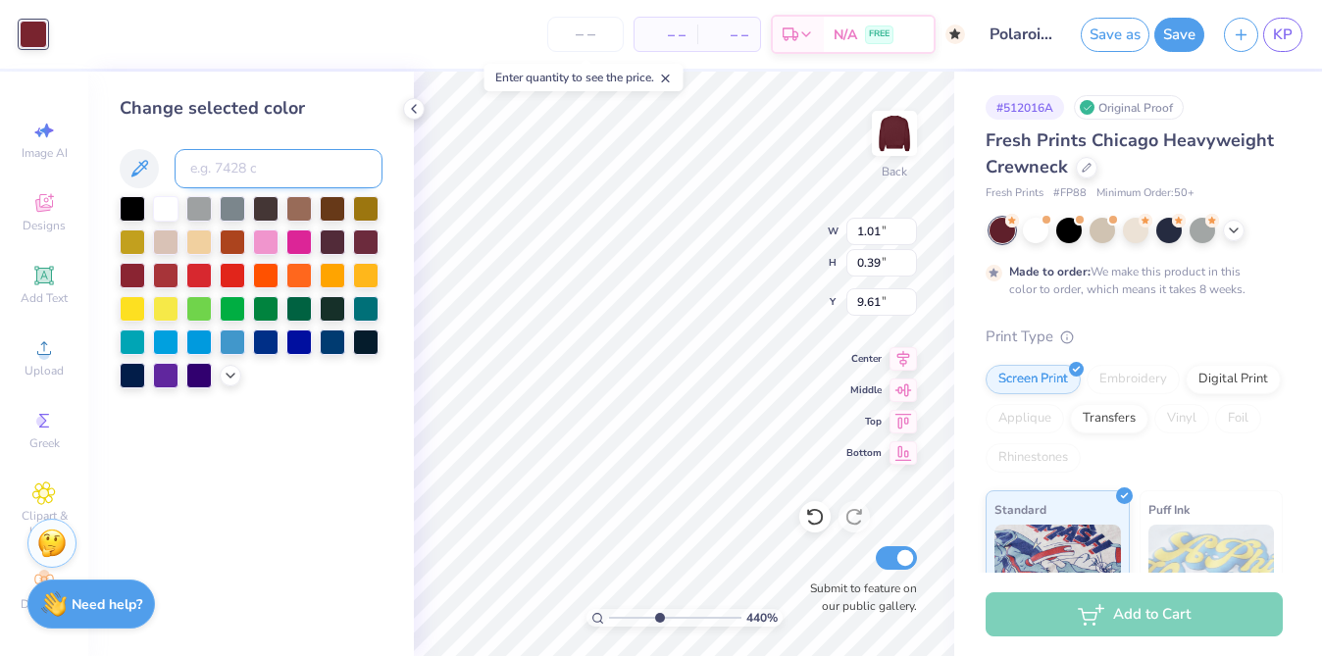
click at [246, 162] on input at bounding box center [279, 168] width 208 height 39
type input "7421"
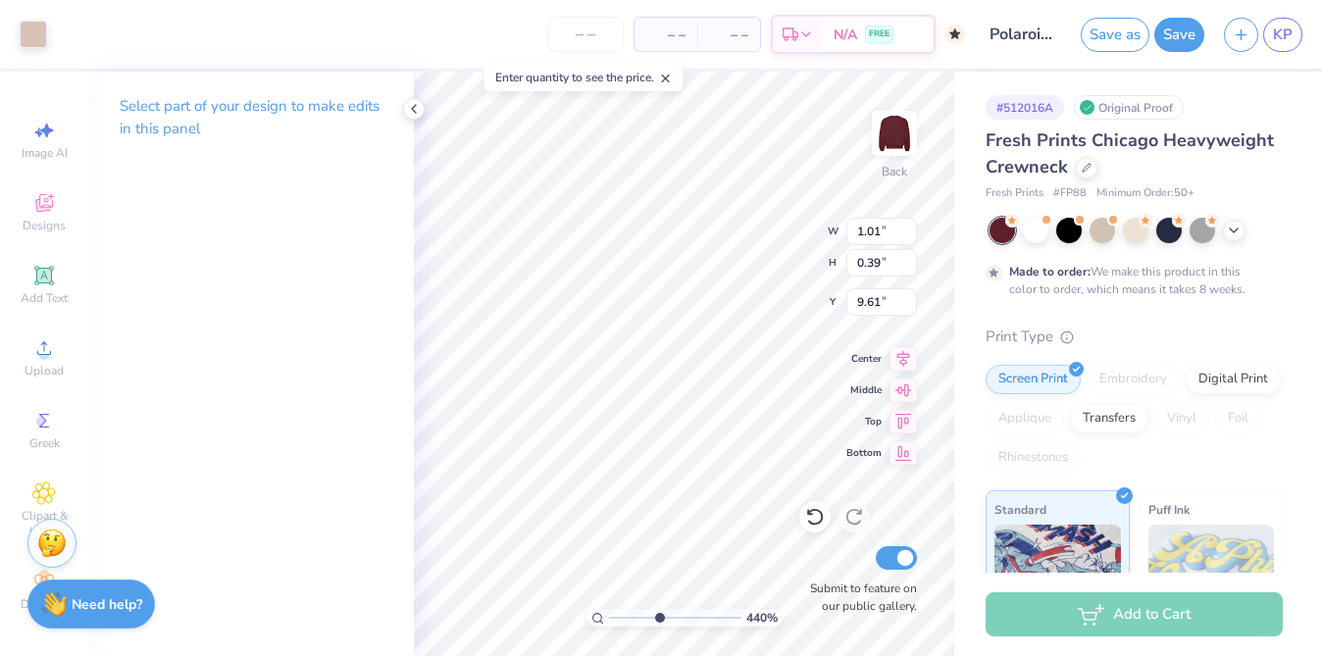
type input "4.28"
type input "5.57"
click at [26, 15] on div "Art colors" at bounding box center [23, 34] width 47 height 69
click at [40, 21] on div at bounding box center [33, 32] width 27 height 27
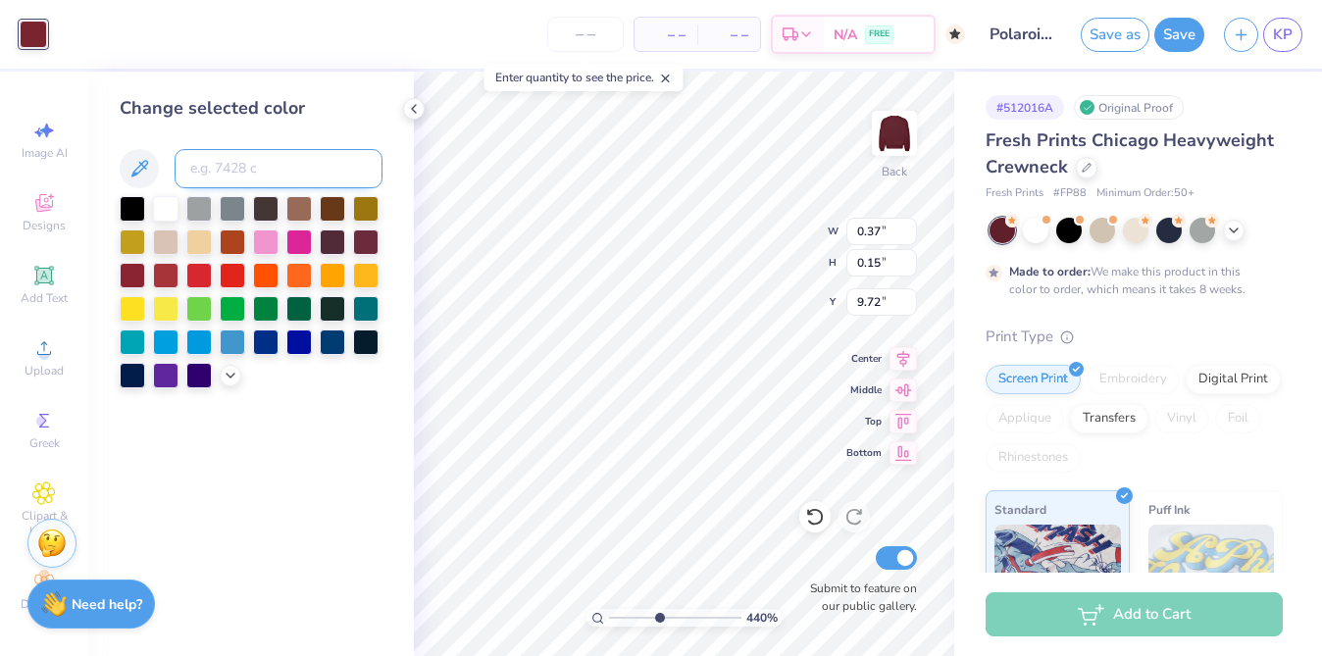
click at [252, 156] on input at bounding box center [279, 168] width 208 height 39
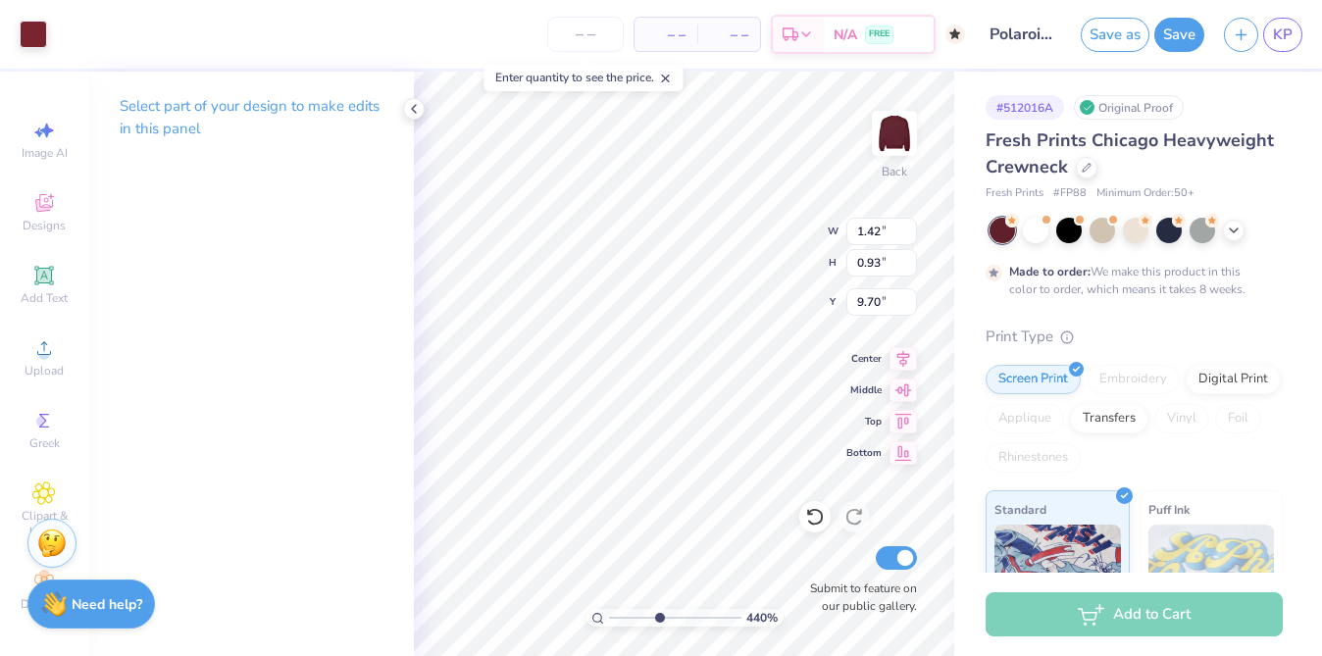
click at [22, 40] on div at bounding box center [33, 34] width 27 height 27
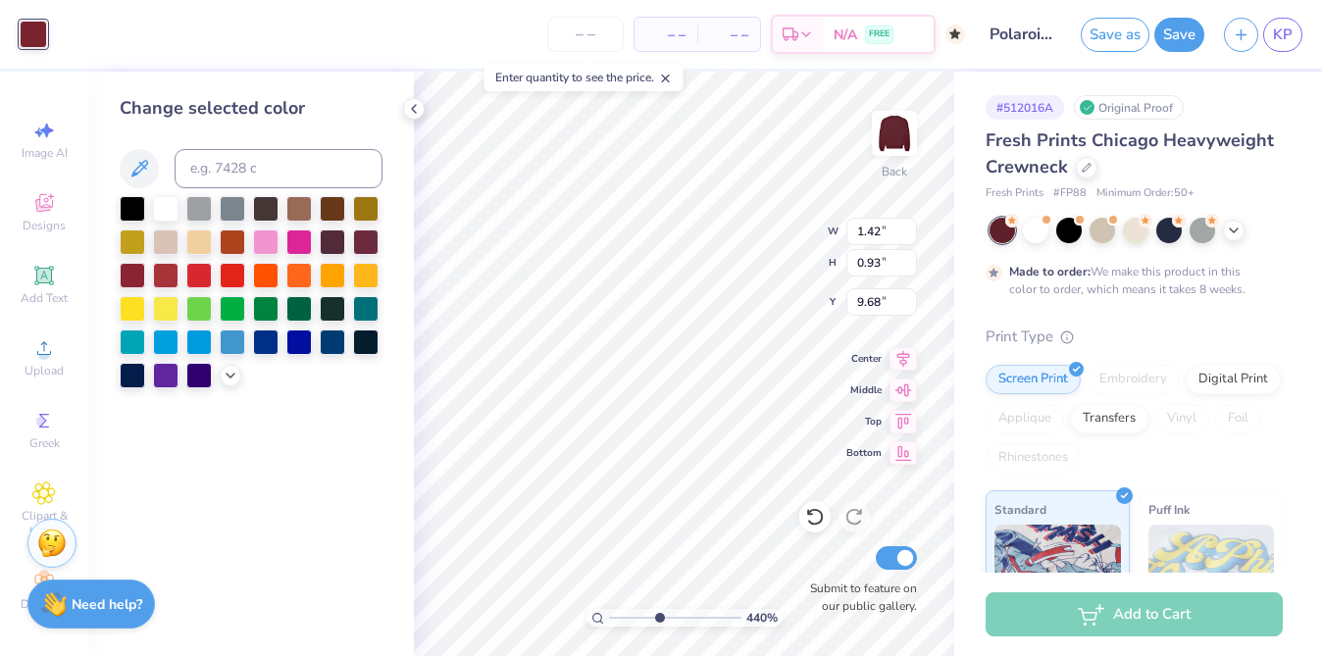
click at [38, 42] on div at bounding box center [33, 34] width 27 height 27
click at [235, 185] on input at bounding box center [279, 168] width 208 height 39
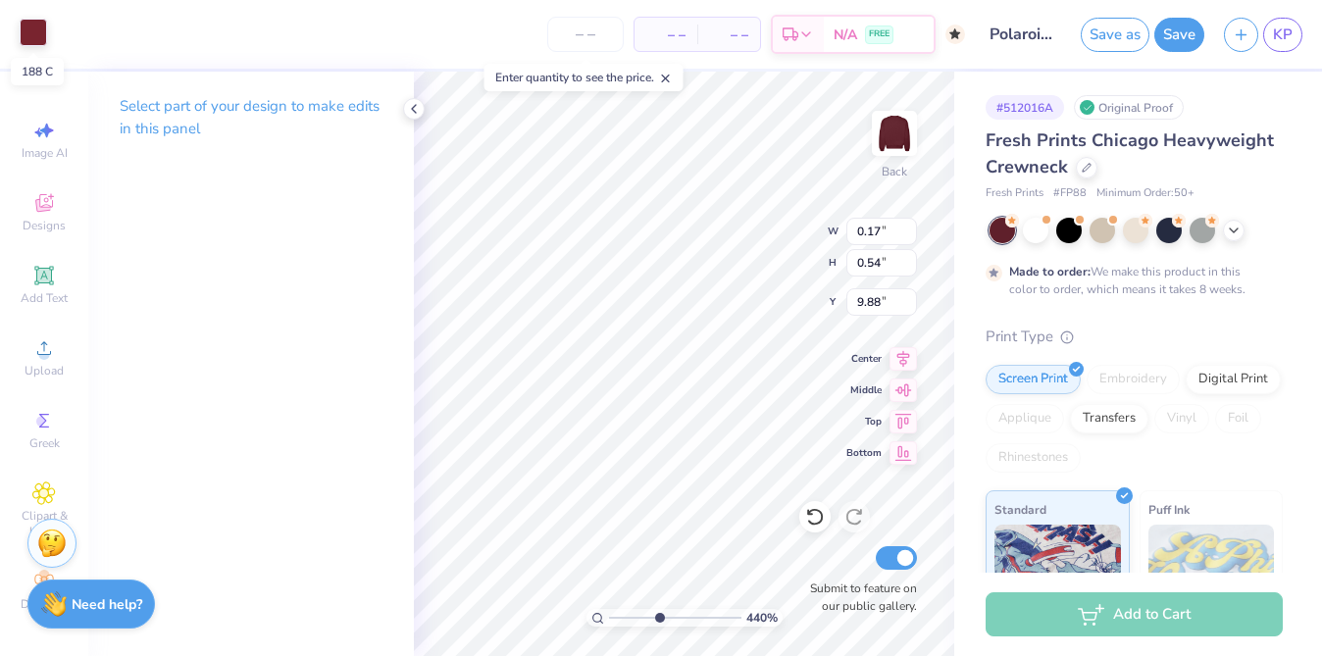
click at [34, 37] on div at bounding box center [33, 32] width 27 height 27
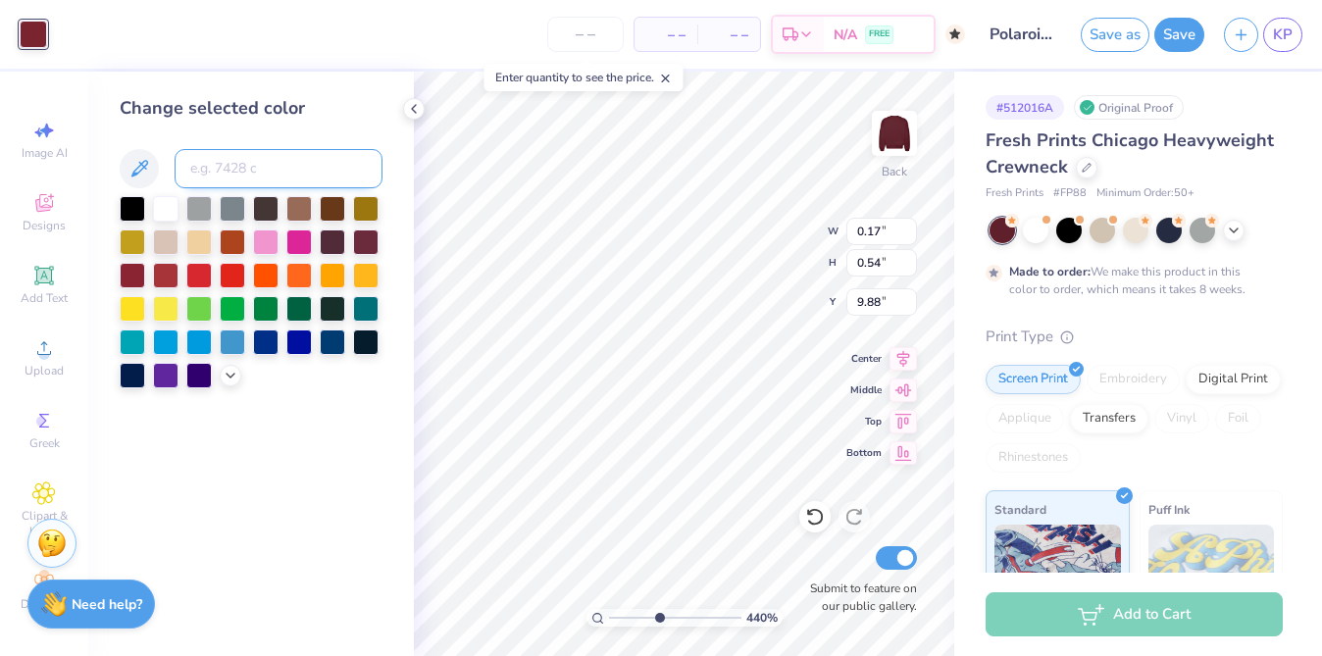
click at [226, 187] on input at bounding box center [279, 168] width 208 height 39
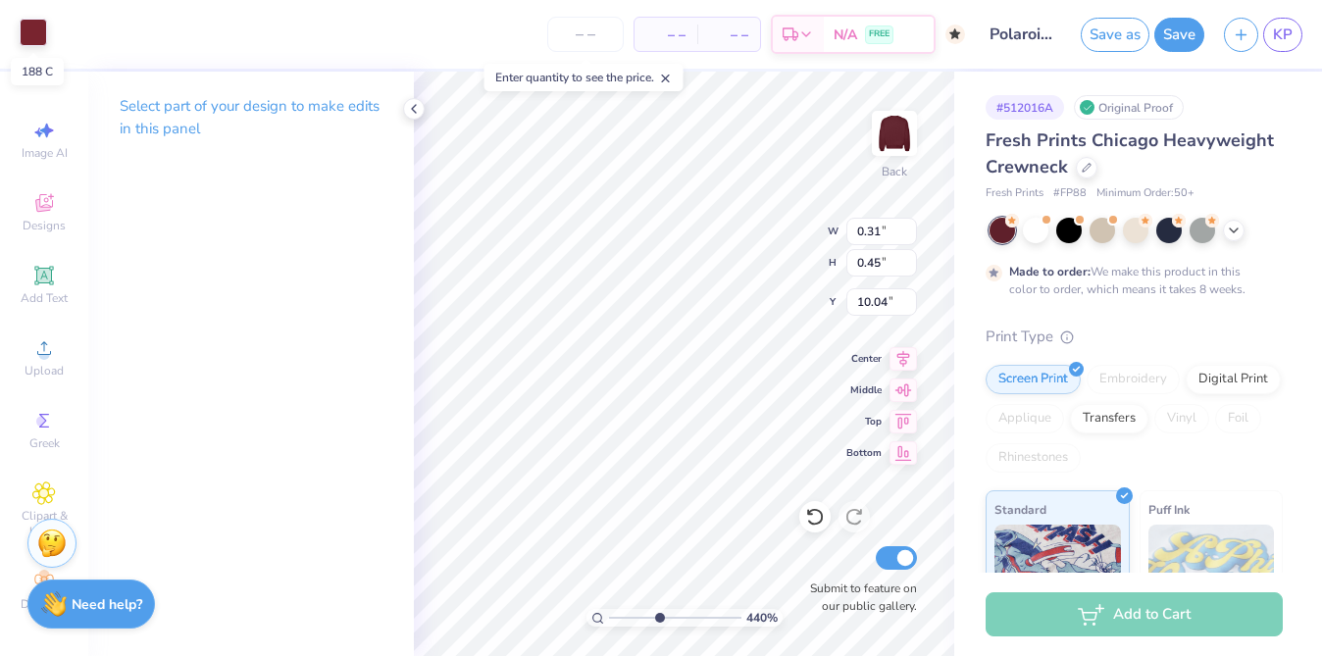
click at [25, 27] on div at bounding box center [33, 32] width 27 height 27
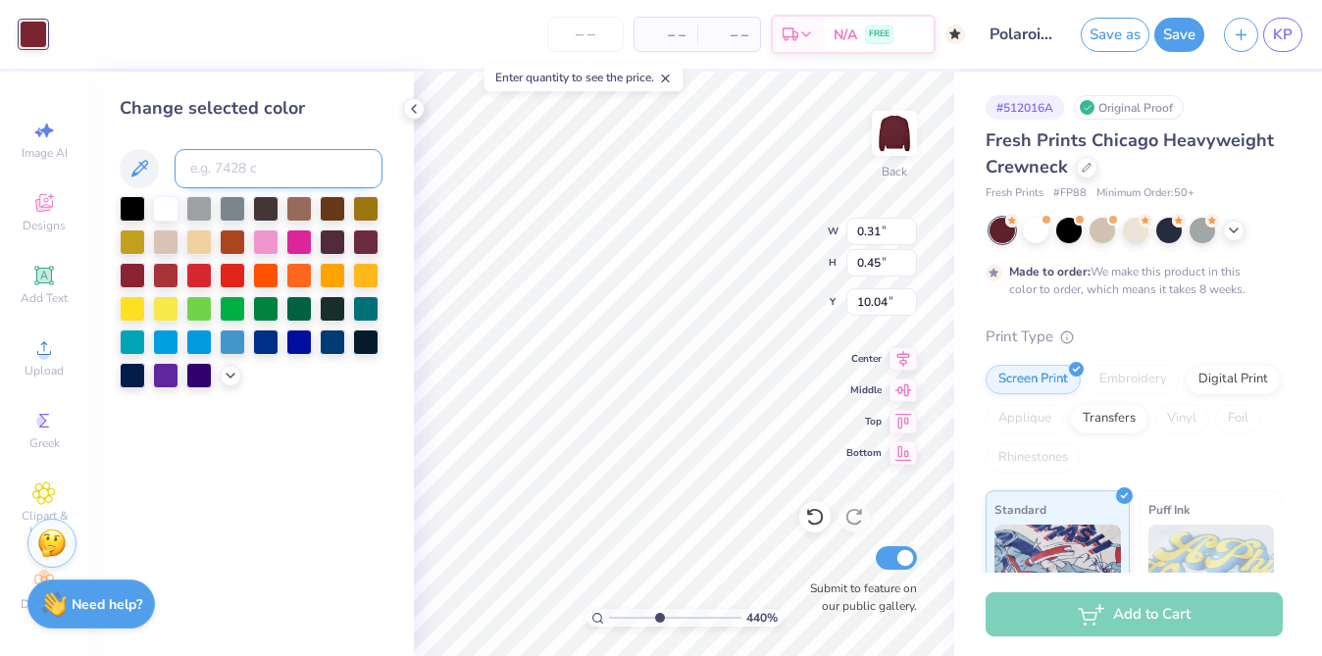
click at [217, 180] on input at bounding box center [279, 168] width 208 height 39
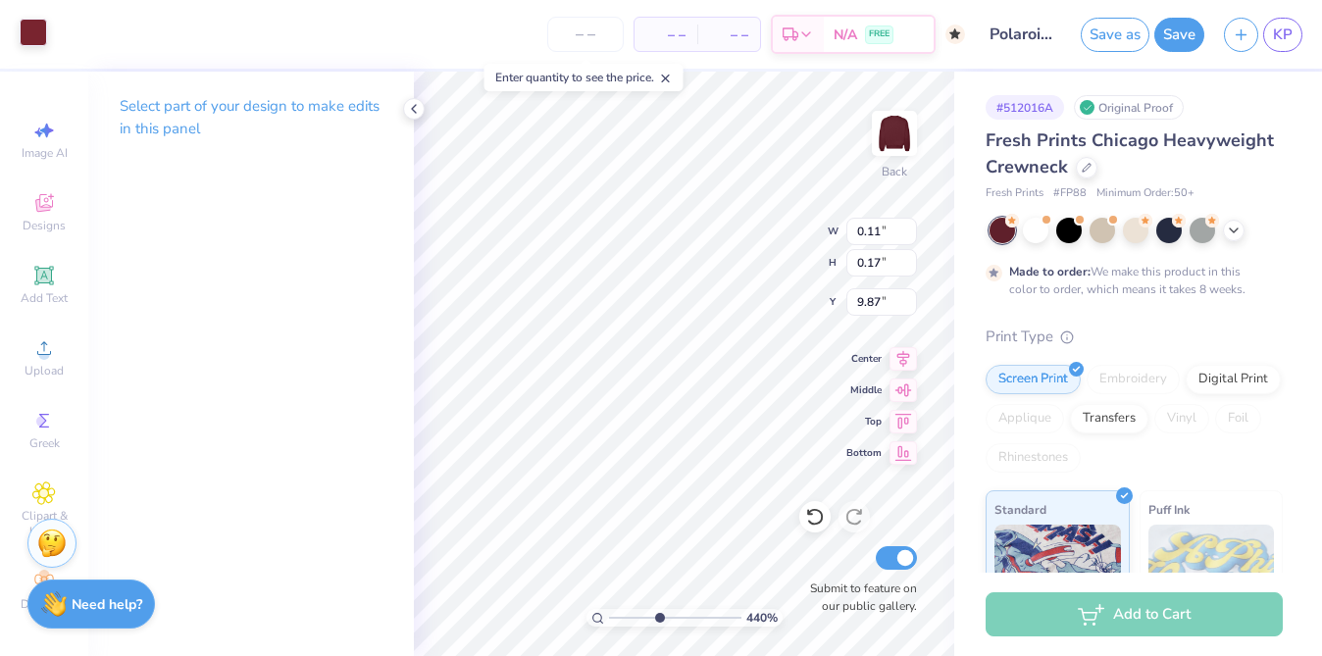
click at [28, 25] on div at bounding box center [33, 32] width 27 height 27
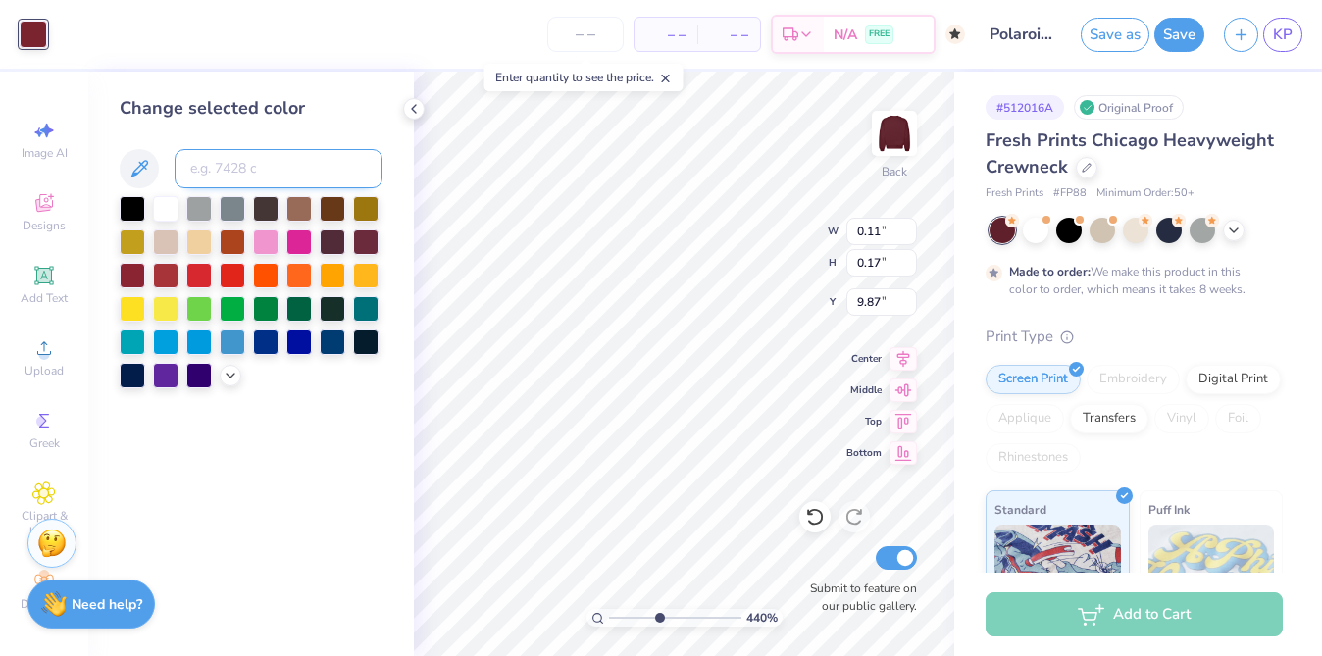
click at [282, 173] on input at bounding box center [279, 168] width 208 height 39
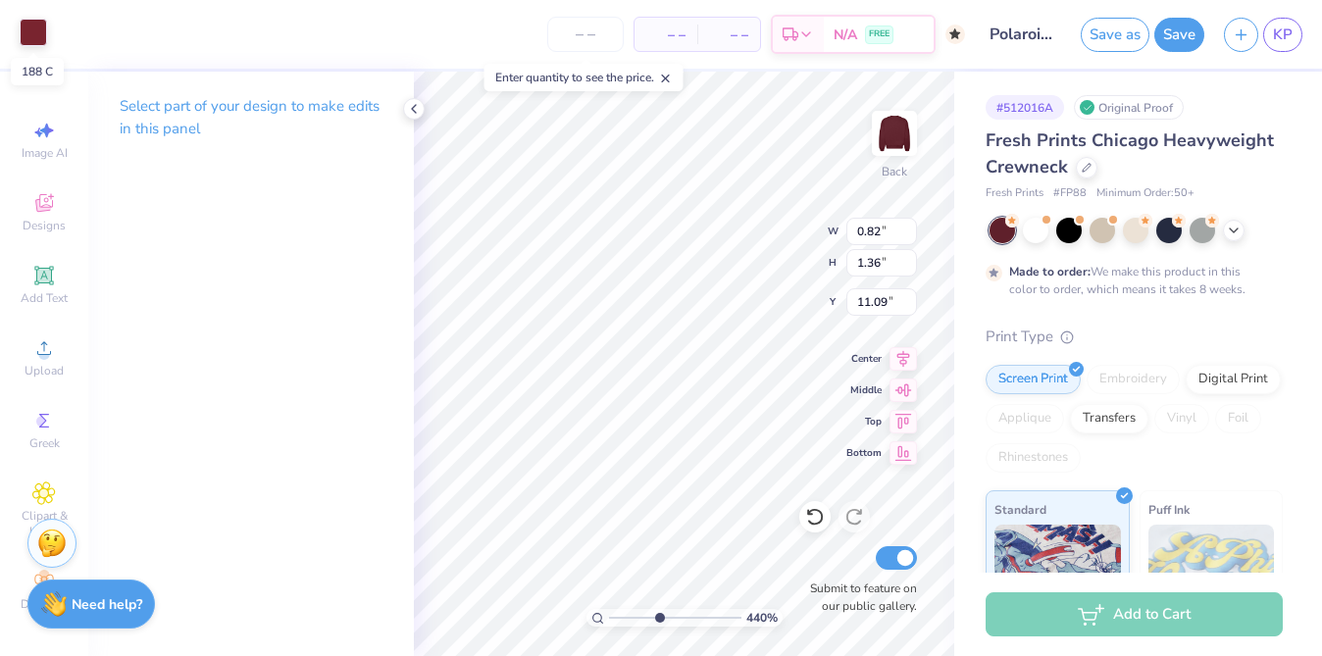
click at [39, 35] on div at bounding box center [33, 32] width 27 height 27
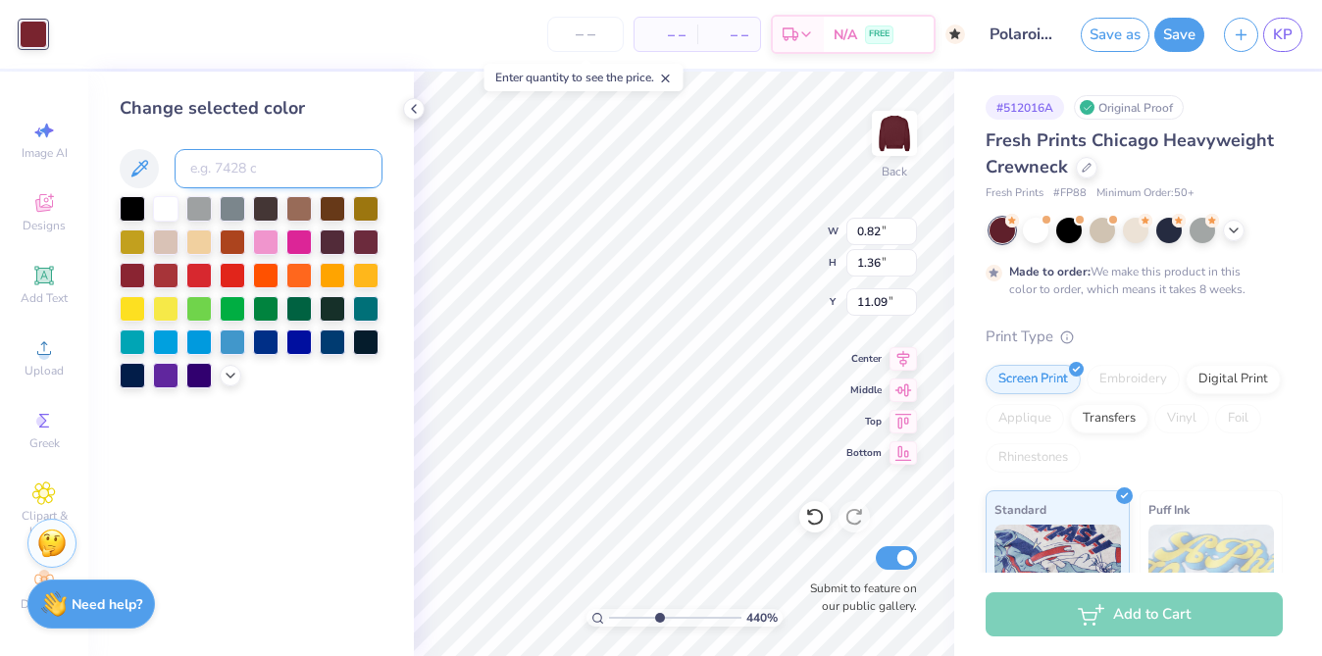
click at [213, 177] on input at bounding box center [279, 168] width 208 height 39
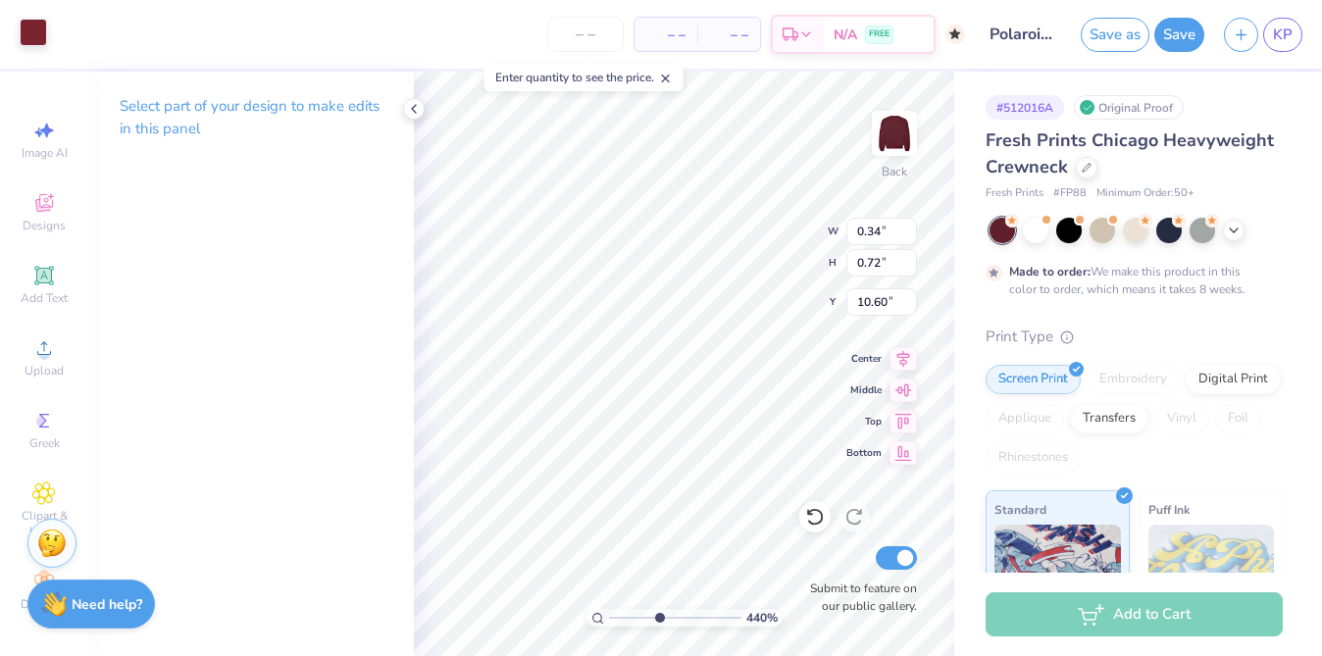
click at [30, 25] on div at bounding box center [33, 32] width 27 height 27
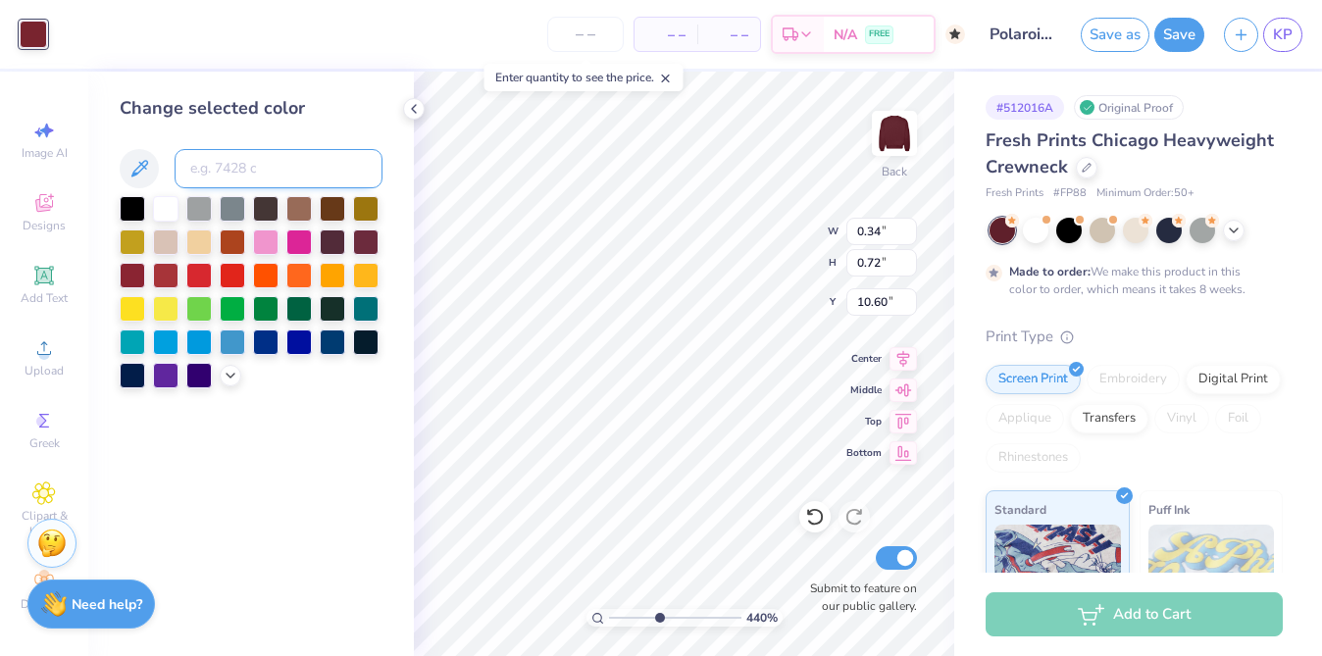
click at [265, 149] on input at bounding box center [279, 168] width 208 height 39
click at [233, 175] on input at bounding box center [279, 168] width 208 height 39
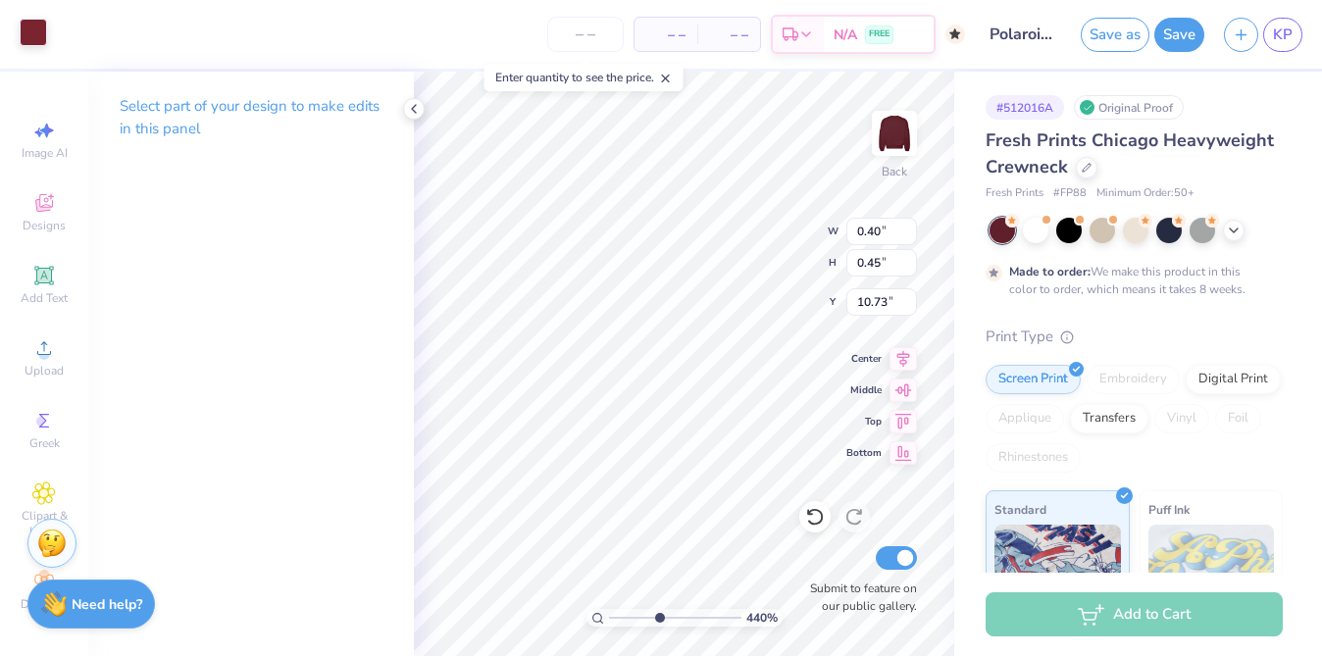
click at [23, 42] on div at bounding box center [33, 32] width 27 height 27
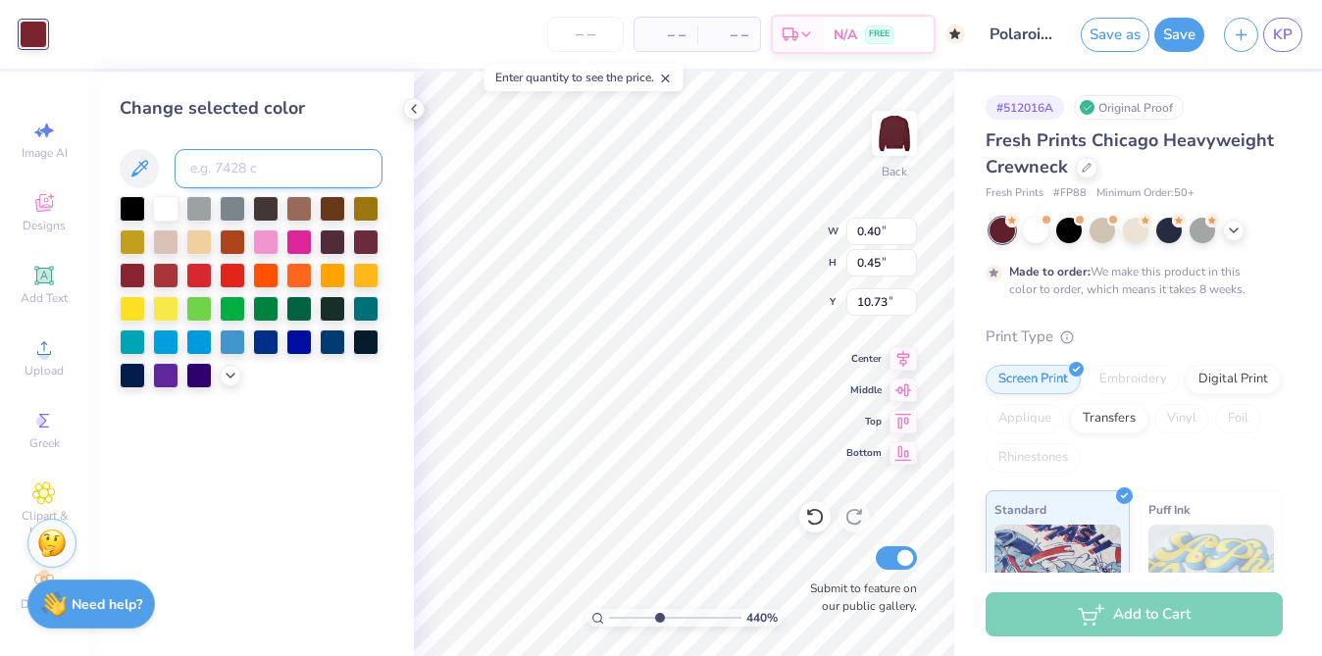
click at [208, 160] on input at bounding box center [279, 168] width 208 height 39
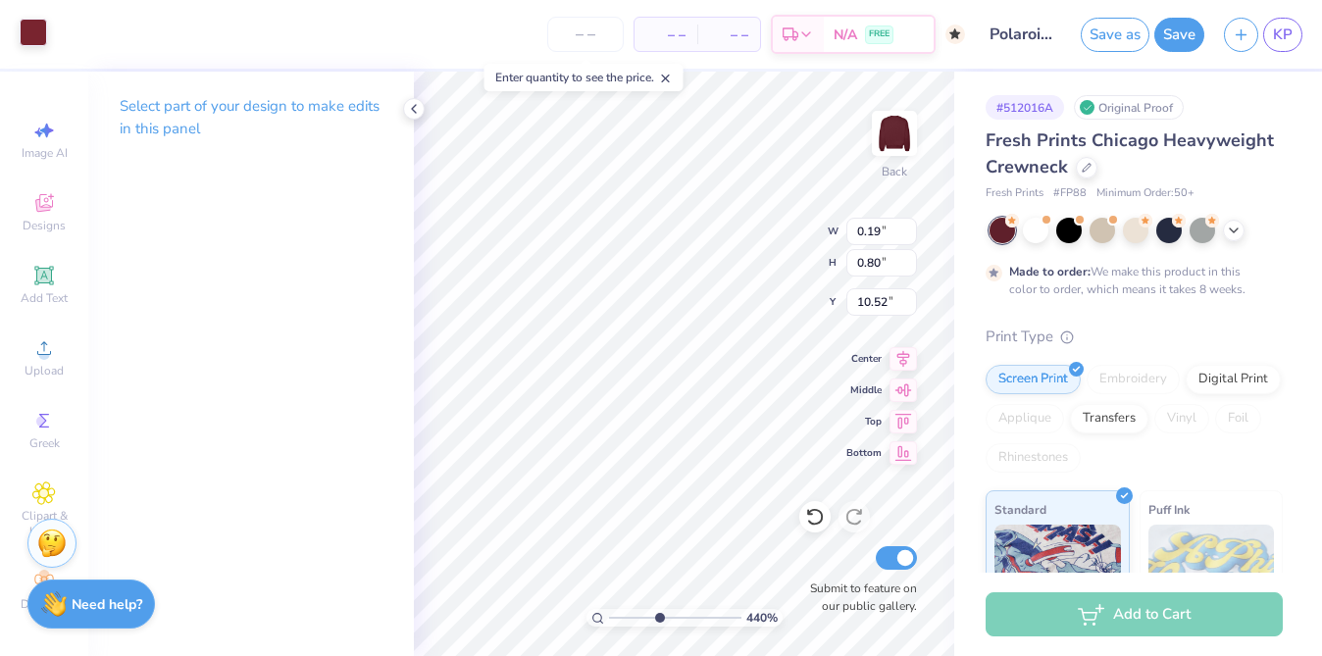
click at [25, 41] on div at bounding box center [33, 32] width 27 height 27
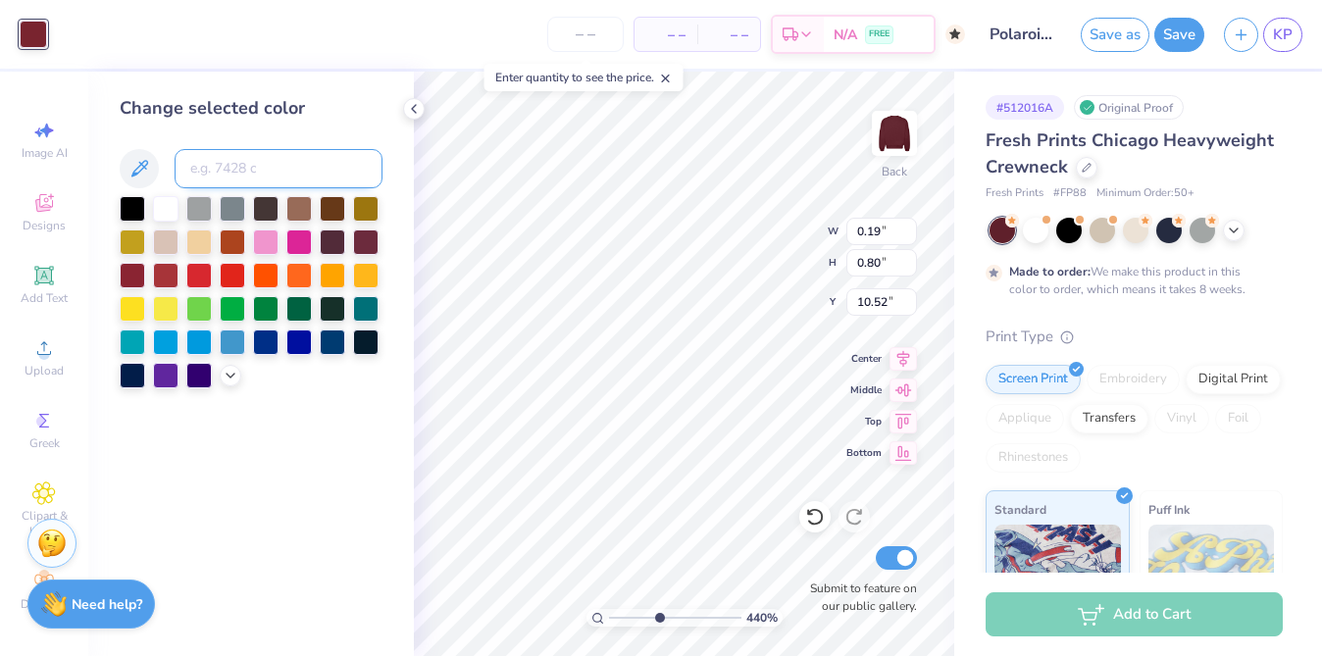
click at [287, 164] on input at bounding box center [279, 168] width 208 height 39
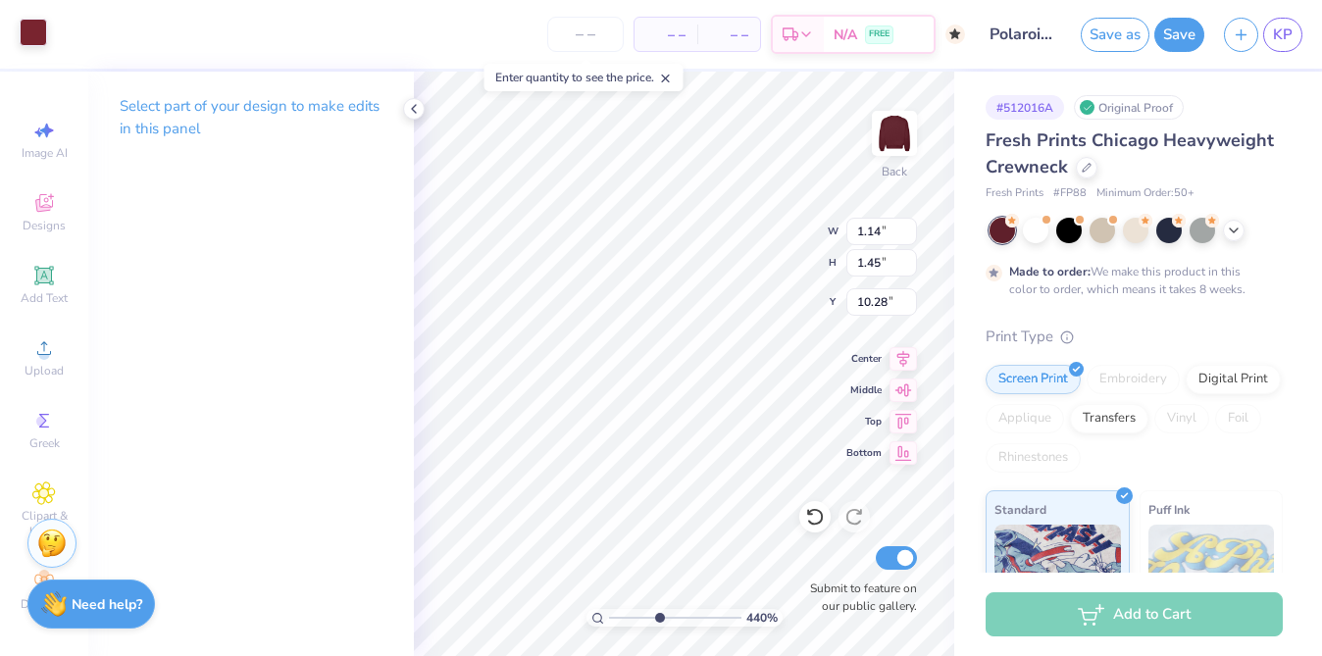
click at [40, 28] on div at bounding box center [33, 32] width 27 height 27
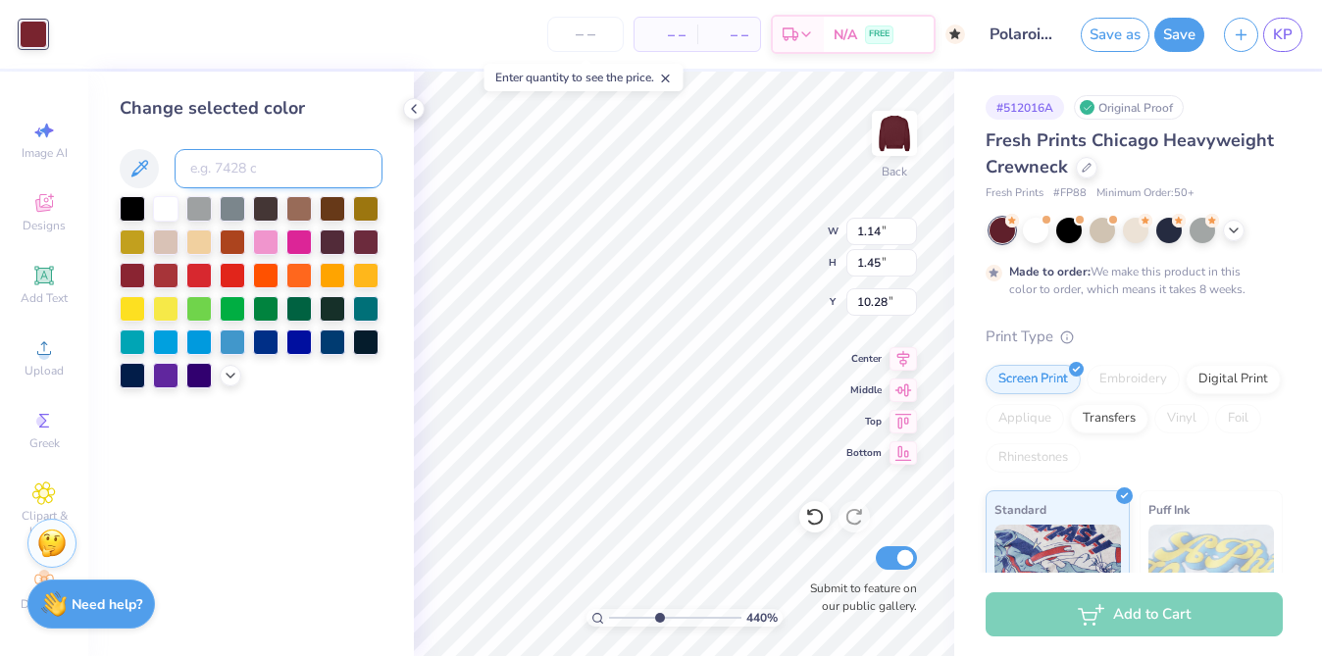
click at [231, 161] on input at bounding box center [279, 168] width 208 height 39
drag, startPoint x: 626, startPoint y: 617, endPoint x: 586, endPoint y: 625, distance: 40.0
click at [609, 625] on input "range" at bounding box center [675, 618] width 132 height 18
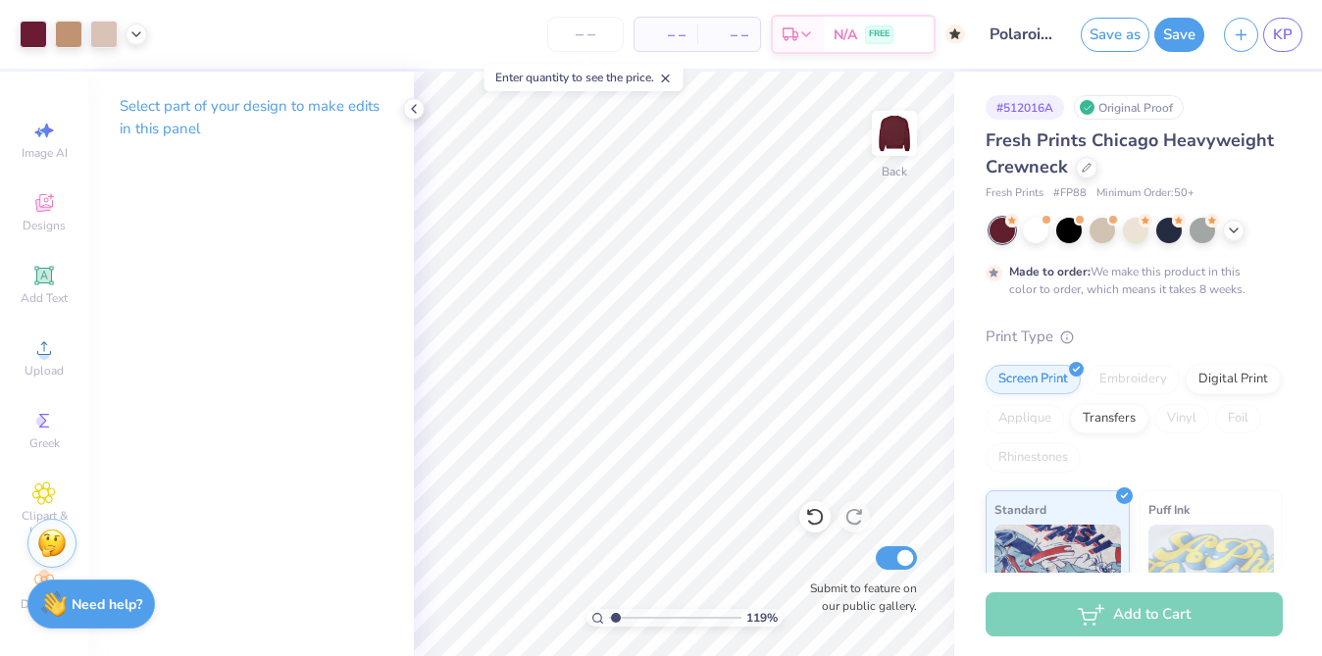
click at [615, 620] on input "range" at bounding box center [675, 618] width 132 height 18
drag, startPoint x: 621, startPoint y: 620, endPoint x: 633, endPoint y: 620, distance: 12.7
click at [633, 620] on input "range" at bounding box center [675, 618] width 132 height 18
drag, startPoint x: 634, startPoint y: 611, endPoint x: 566, endPoint y: 612, distance: 68.6
click at [609, 612] on input "range" at bounding box center [675, 618] width 132 height 18
